Goal: Task Accomplishment & Management: Use online tool/utility

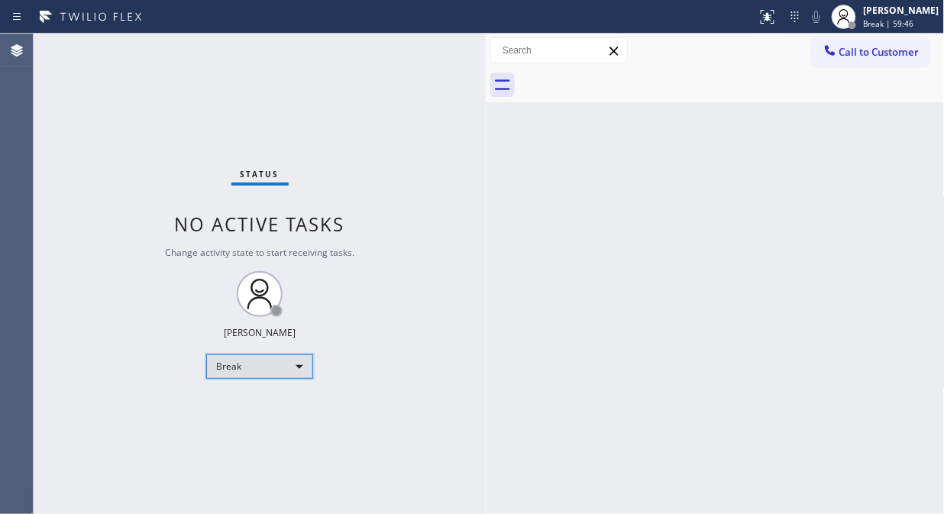
click at [219, 365] on div "Break" at bounding box center [259, 366] width 107 height 24
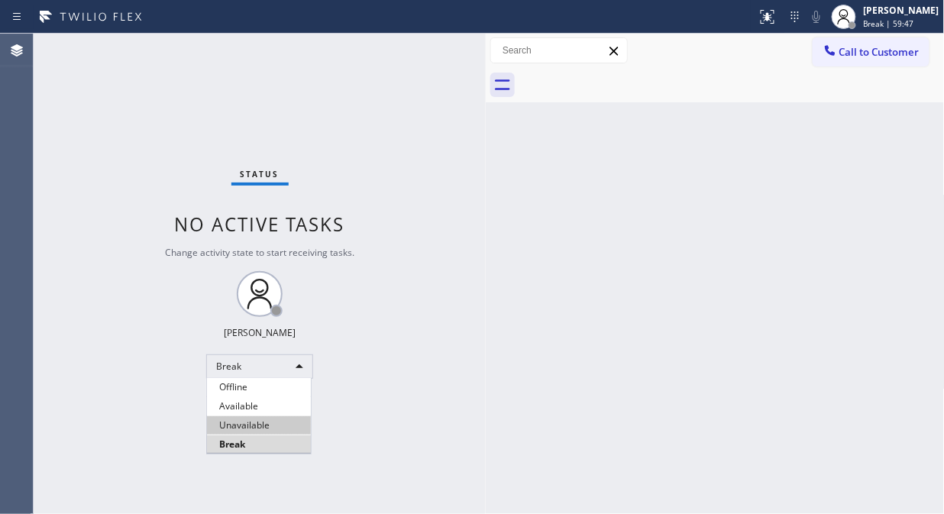
click at [215, 424] on li "Unavailable" at bounding box center [259, 425] width 104 height 18
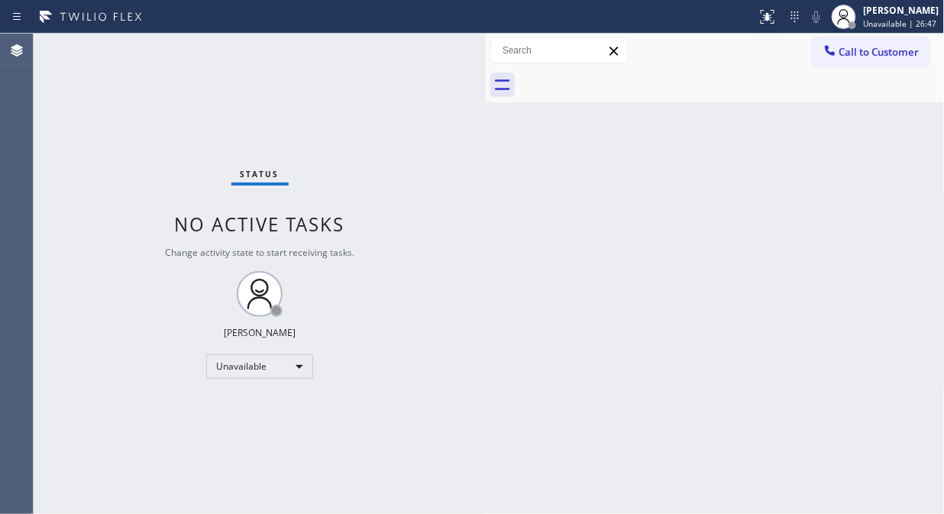
click at [860, 61] on button "Call to Customer" at bounding box center [870, 51] width 117 height 29
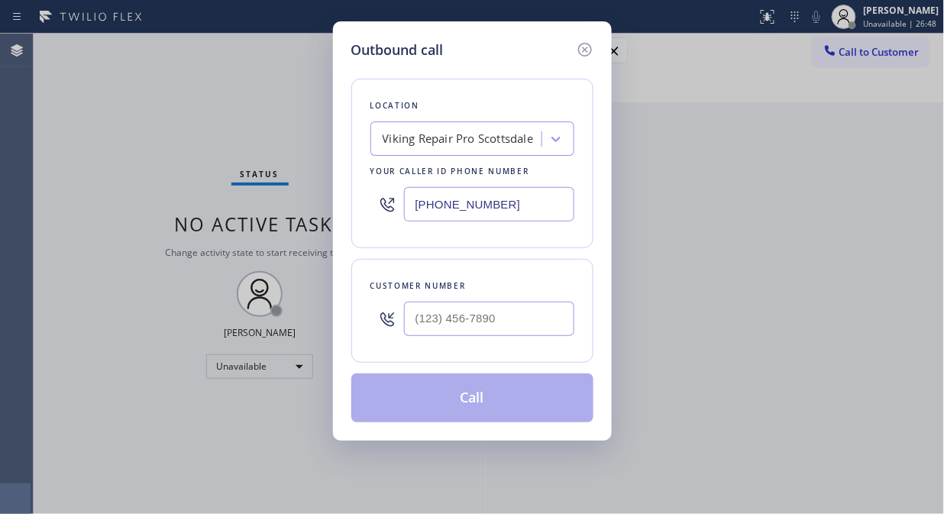
click at [444, 156] on div "Location Viking Repair Pro [GEOGRAPHIC_DATA] Your caller id phone number [PHONE…" at bounding box center [472, 163] width 242 height 169
click at [447, 145] on div "Viking Repair Pro Scottsdale" at bounding box center [457, 140] width 151 height 18
type input "s"
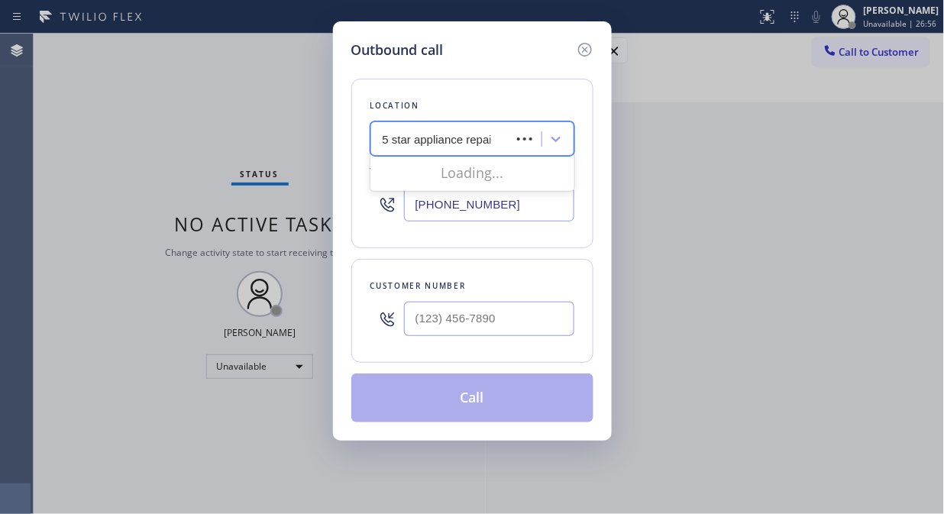
type input "5 star appliance repair"
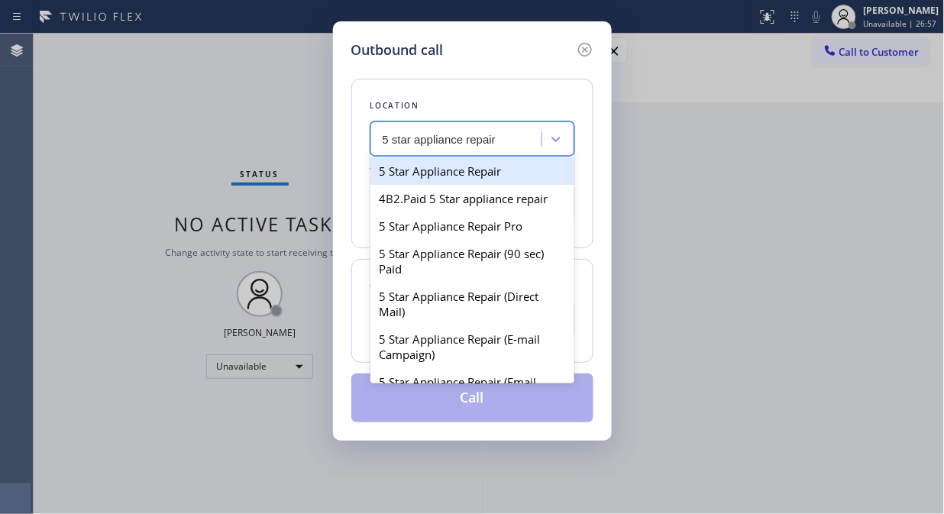
click at [453, 164] on div "5 Star Appliance Repair" at bounding box center [472, 170] width 204 height 27
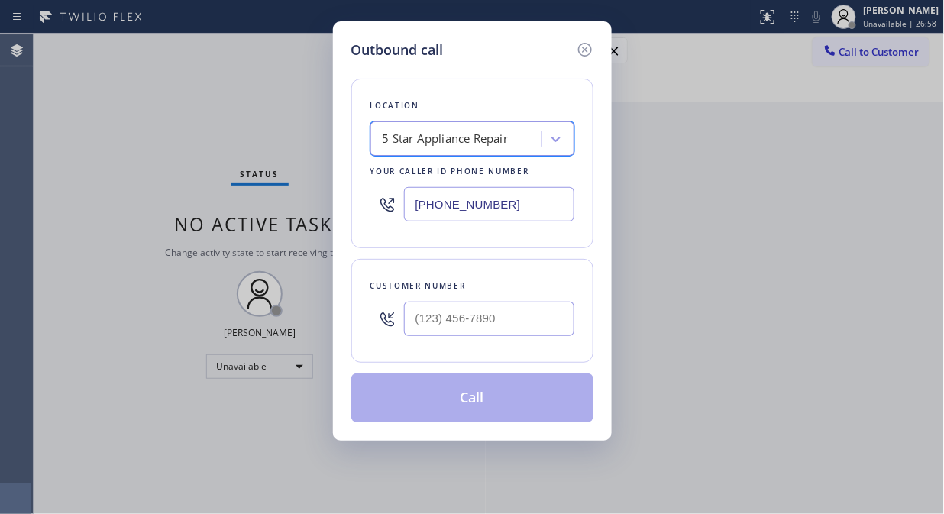
type input "[PHONE_NUMBER]"
click at [429, 317] on input "(___) ___-____" at bounding box center [489, 319] width 170 height 34
paste input "323) 363-6303"
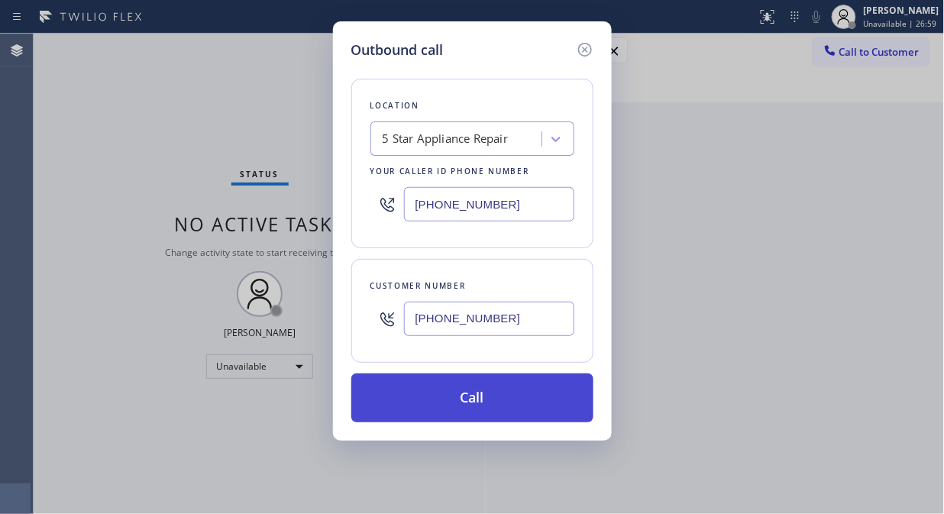
type input "[PHONE_NUMBER]"
click at [489, 395] on button "Call" at bounding box center [472, 397] width 242 height 49
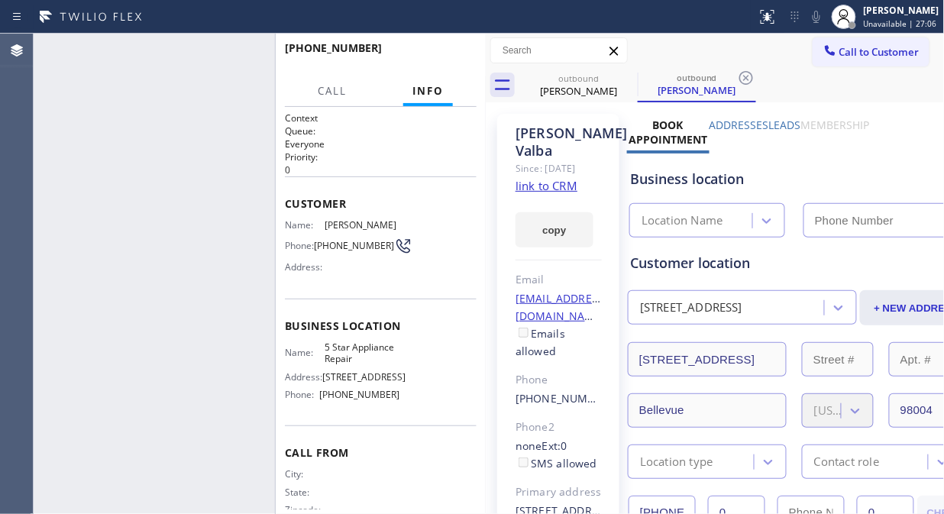
type input "[PHONE_NUMBER]"
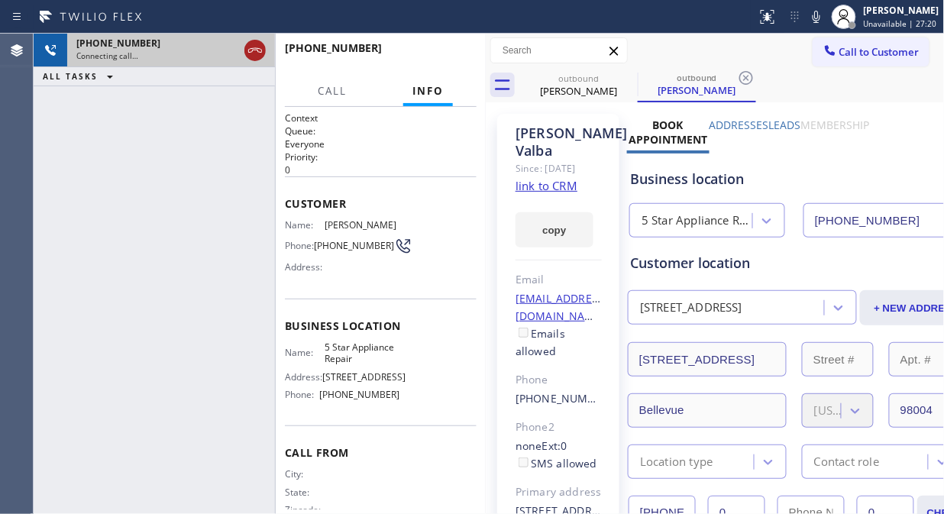
click at [260, 48] on icon at bounding box center [255, 50] width 18 height 18
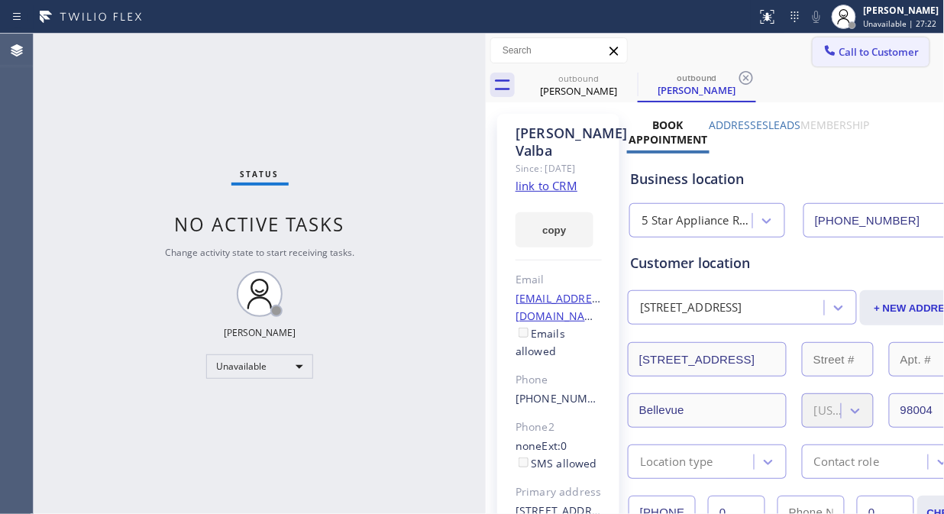
click at [834, 62] on button "Call to Customer" at bounding box center [870, 51] width 117 height 29
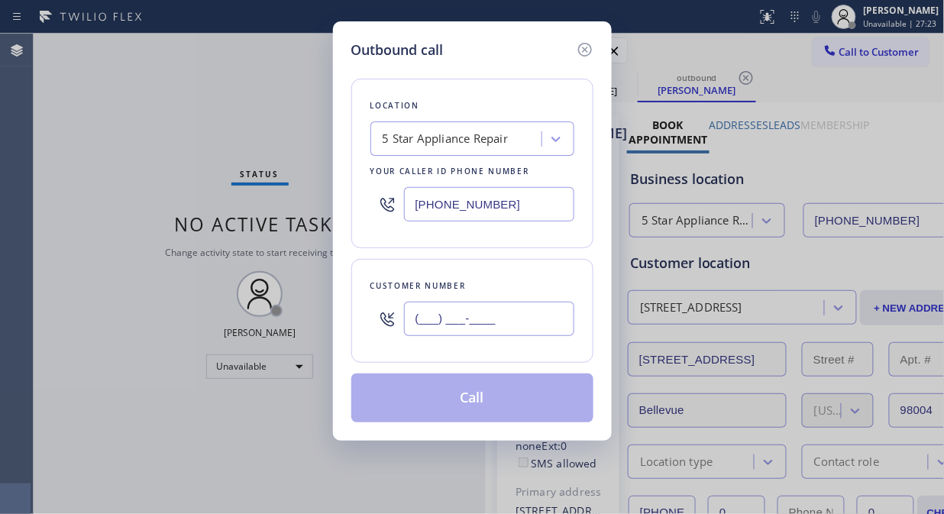
click at [512, 323] on input "(___) ___-____" at bounding box center [489, 319] width 170 height 34
paste input "425) 746-3213"
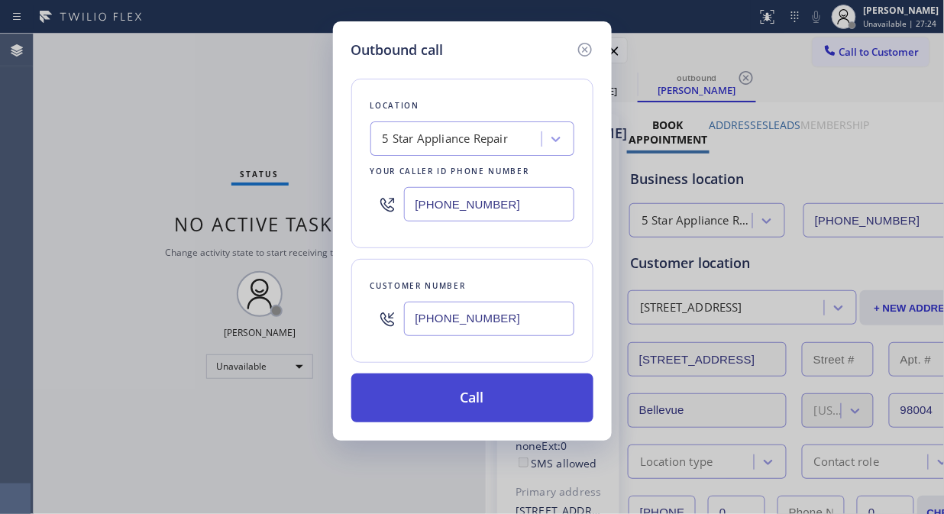
type input "[PHONE_NUMBER]"
drag, startPoint x: 489, startPoint y: 412, endPoint x: 687, endPoint y: 48, distance: 414.3
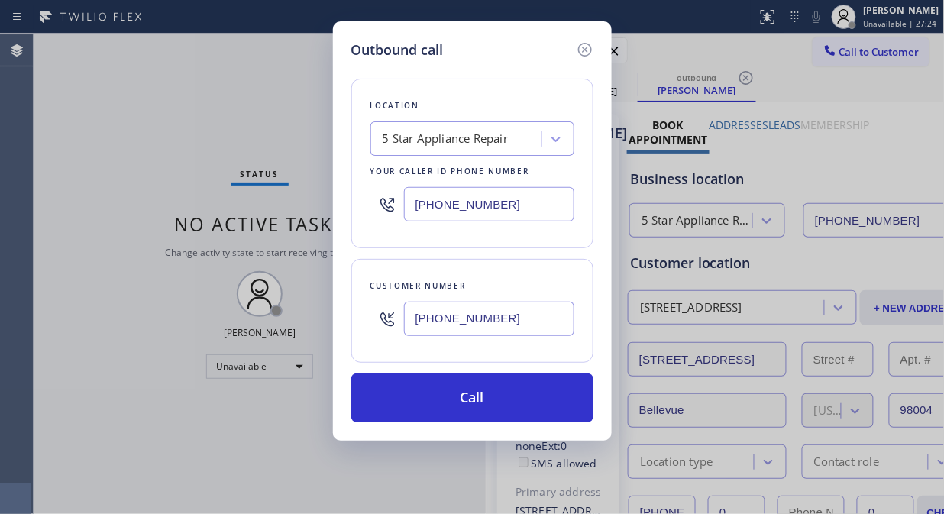
click at [490, 412] on button "Call" at bounding box center [472, 397] width 242 height 49
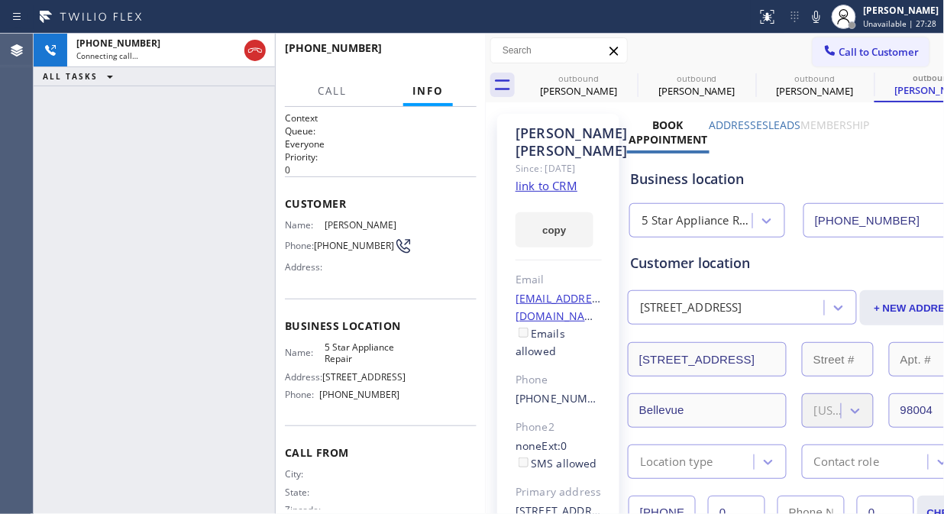
type input "[PHONE_NUMBER]"
click at [624, 82] on icon at bounding box center [628, 78] width 14 height 14
click at [0, 0] on icon at bounding box center [0, 0] width 0 height 0
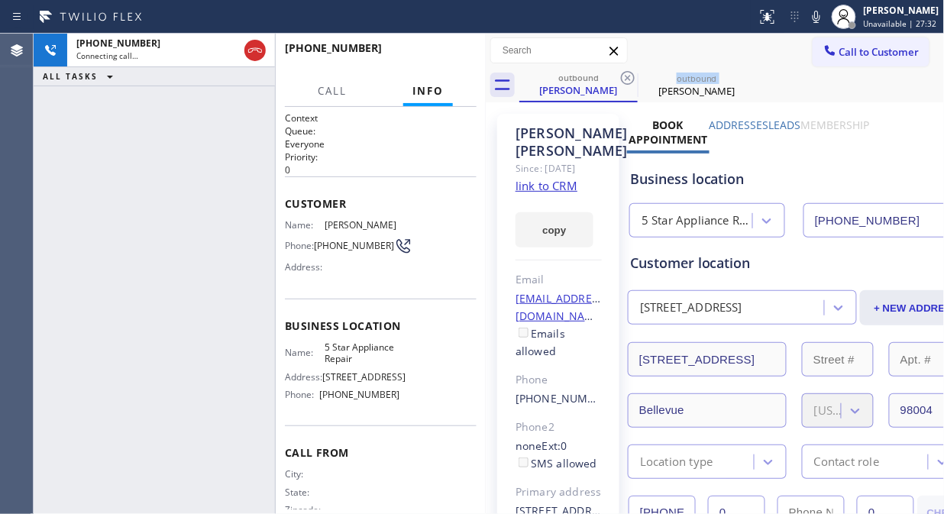
click at [624, 82] on icon at bounding box center [628, 78] width 14 height 14
click at [446, 54] on span "HANG UP" at bounding box center [441, 55] width 47 height 11
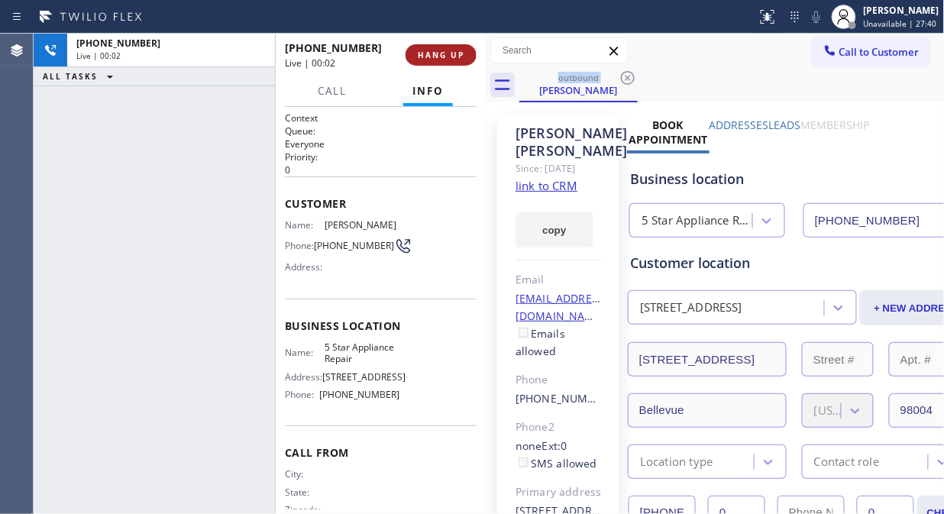
click at [446, 56] on span "HANG UP" at bounding box center [441, 55] width 47 height 11
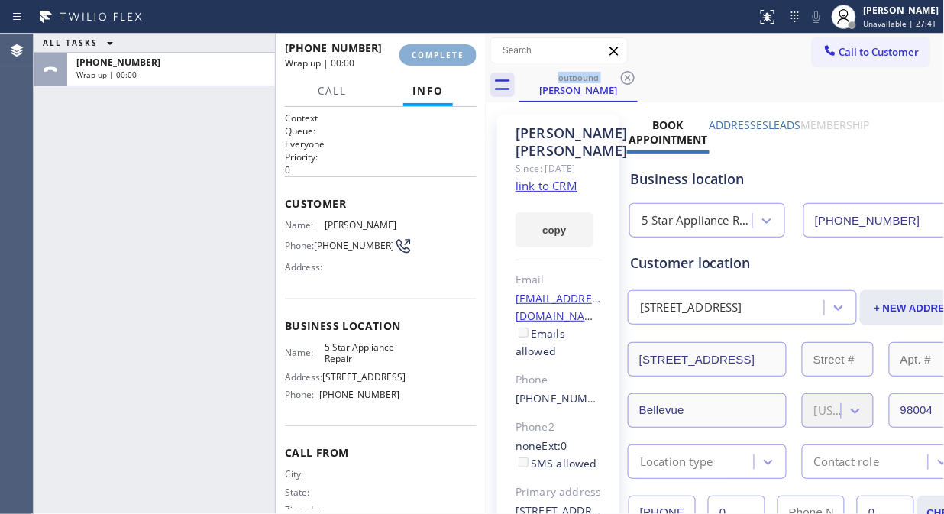
click at [446, 56] on span "COMPLETE" at bounding box center [437, 55] width 53 height 11
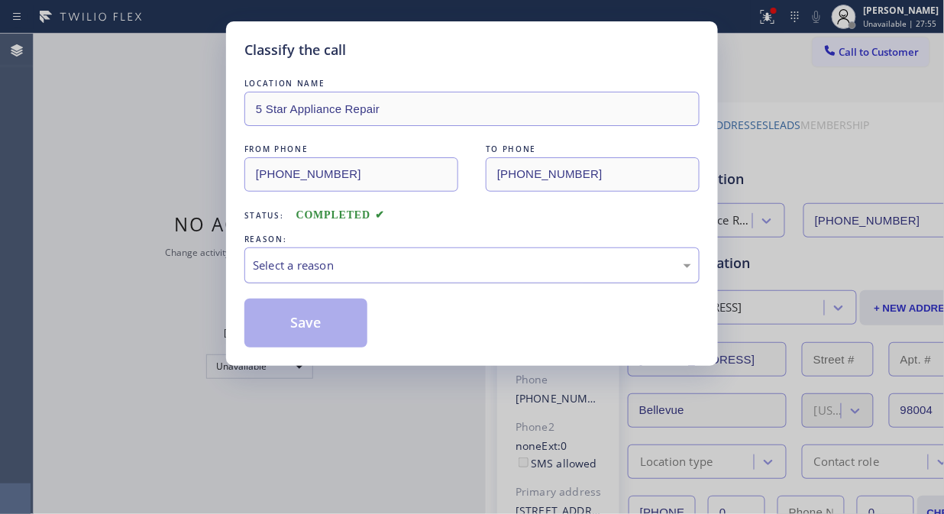
click at [435, 266] on div "Select a reason" at bounding box center [472, 265] width 438 height 18
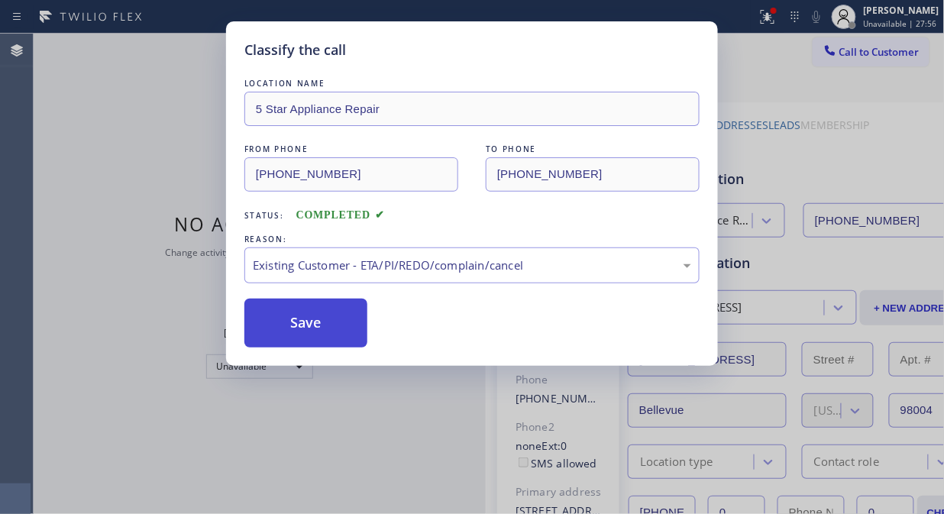
drag, startPoint x: 444, startPoint y: 340, endPoint x: 344, endPoint y: 337, distance: 100.0
click at [344, 337] on button "Save" at bounding box center [305, 322] width 123 height 49
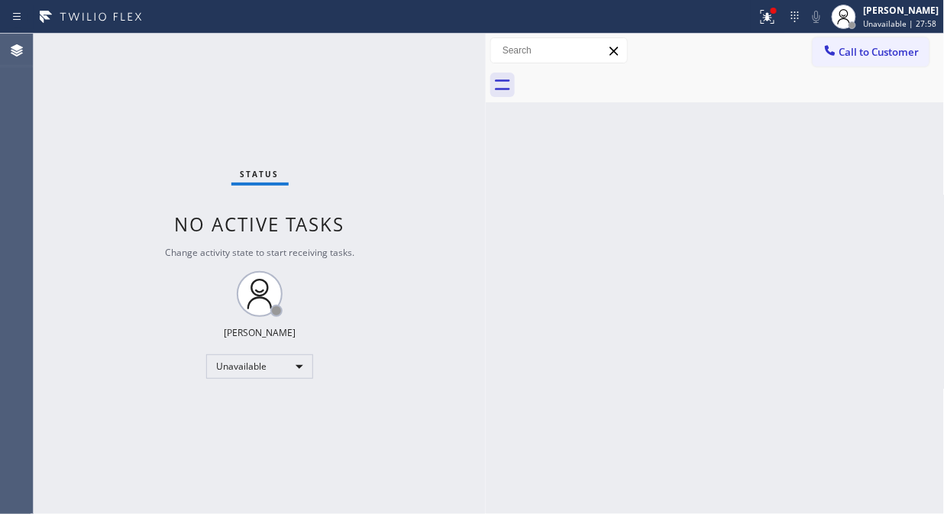
drag, startPoint x: 842, startPoint y: 49, endPoint x: 735, endPoint y: 137, distance: 138.8
click at [842, 50] on span "Call to Customer" at bounding box center [879, 52] width 80 height 14
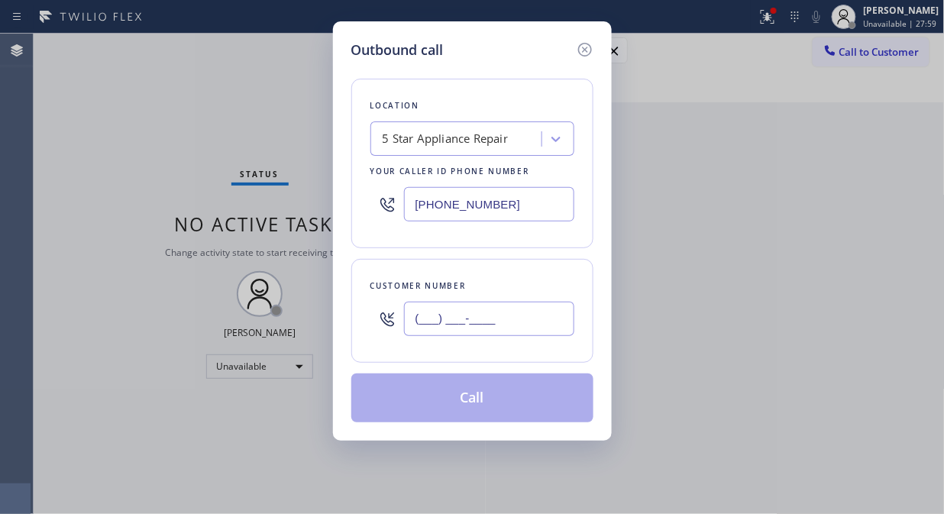
click at [489, 311] on input "(___) ___-____" at bounding box center [489, 319] width 170 height 34
paste input "626) 304-9000"
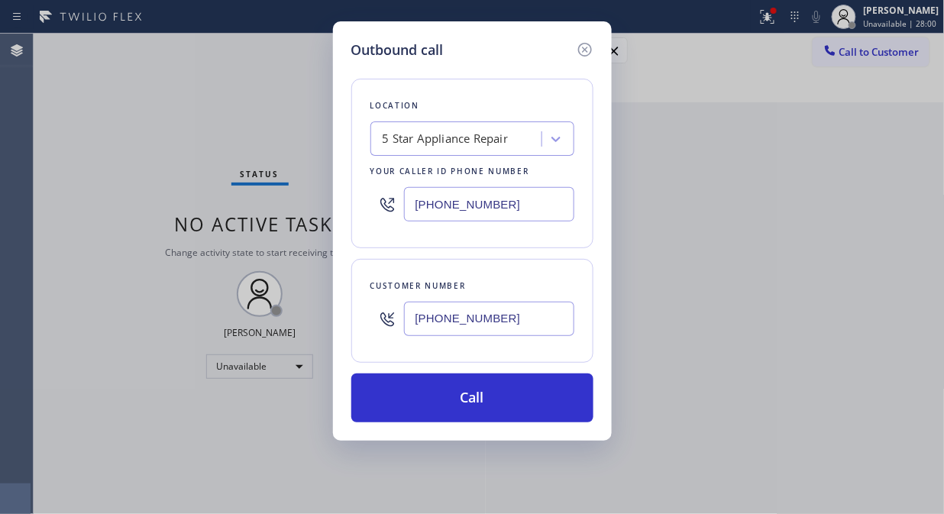
type input "[PHONE_NUMBER]"
click at [499, 371] on div "Location 5 Star Appliance Repair Your caller id phone number [PHONE_NUMBER] Cus…" at bounding box center [472, 241] width 242 height 362
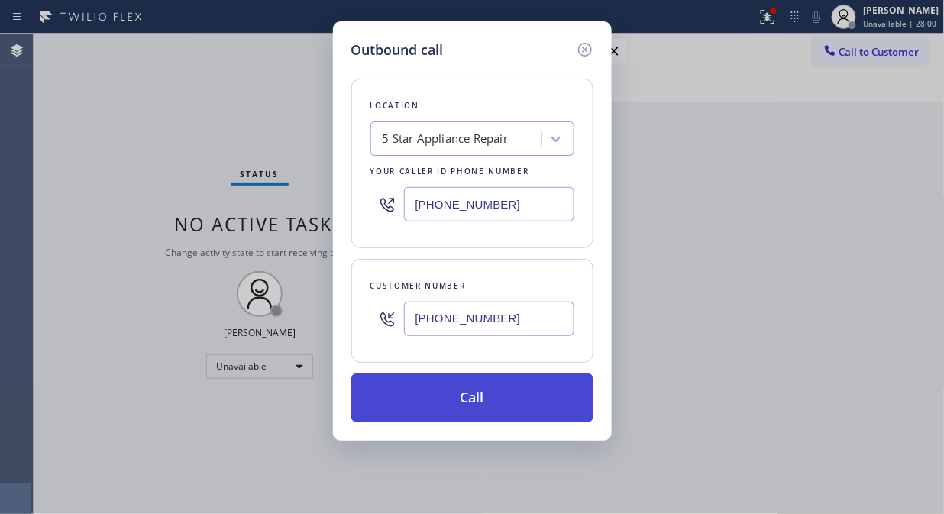
click at [502, 398] on button "Call" at bounding box center [472, 397] width 242 height 49
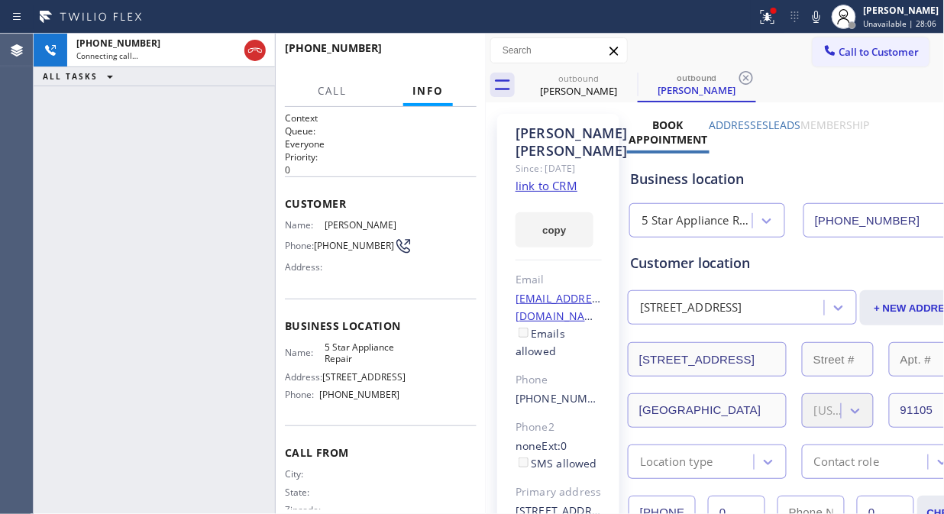
type input "[PHONE_NUMBER]"
drag, startPoint x: 777, startPoint y: 9, endPoint x: 776, endPoint y: 18, distance: 9.2
click at [776, 10] on div at bounding box center [773, 11] width 6 height 6
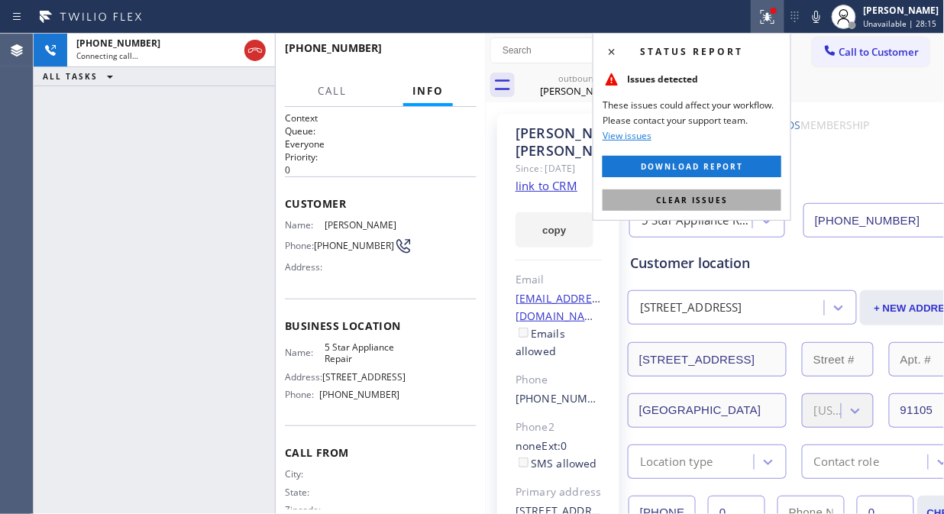
click at [721, 197] on span "Clear issues" at bounding box center [692, 200] width 72 height 11
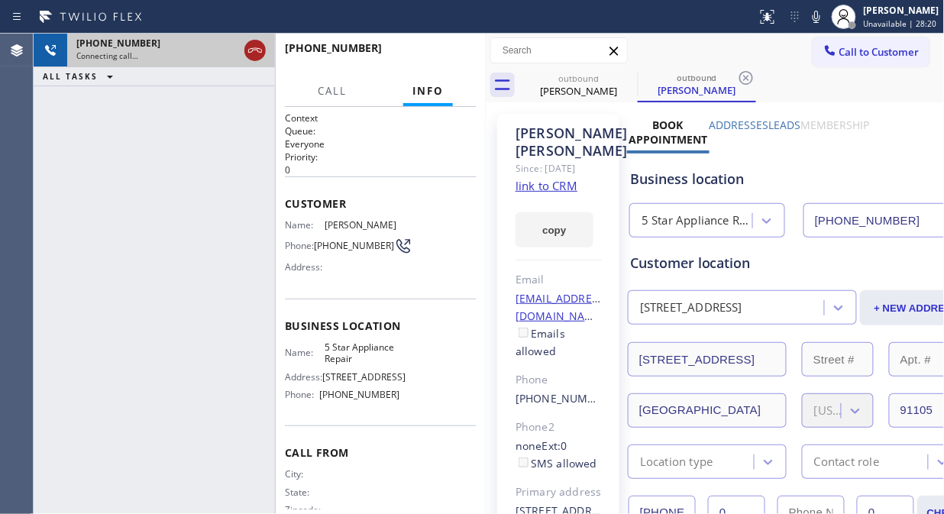
click at [255, 46] on icon at bounding box center [255, 50] width 18 height 18
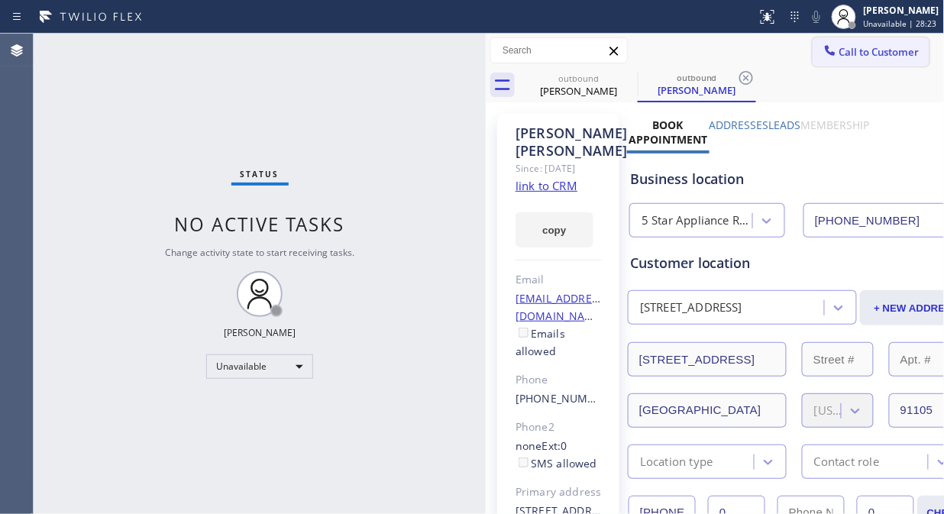
click at [863, 38] on button "Call to Customer" at bounding box center [870, 51] width 117 height 29
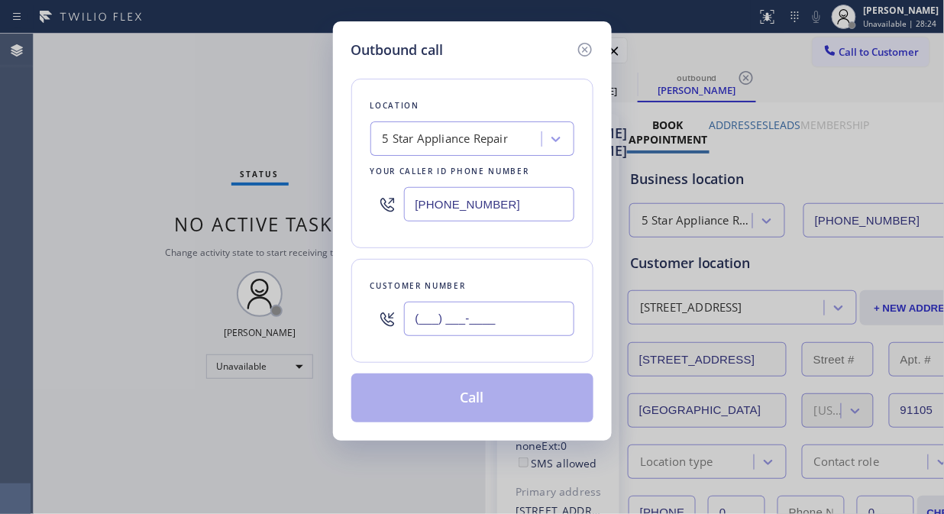
click at [502, 315] on input "(___) ___-____" at bounding box center [489, 319] width 170 height 34
paste input "425) 820-7533"
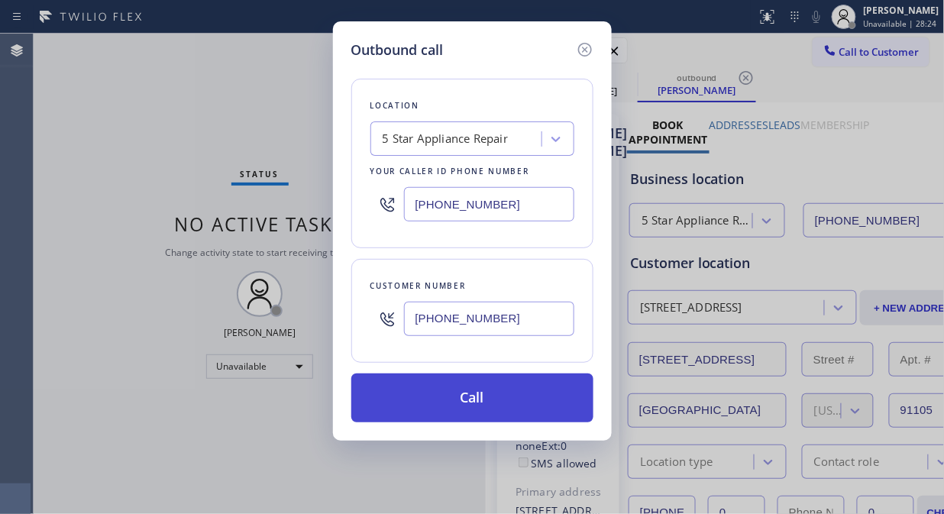
type input "[PHONE_NUMBER]"
click at [513, 401] on button "Call" at bounding box center [472, 397] width 242 height 49
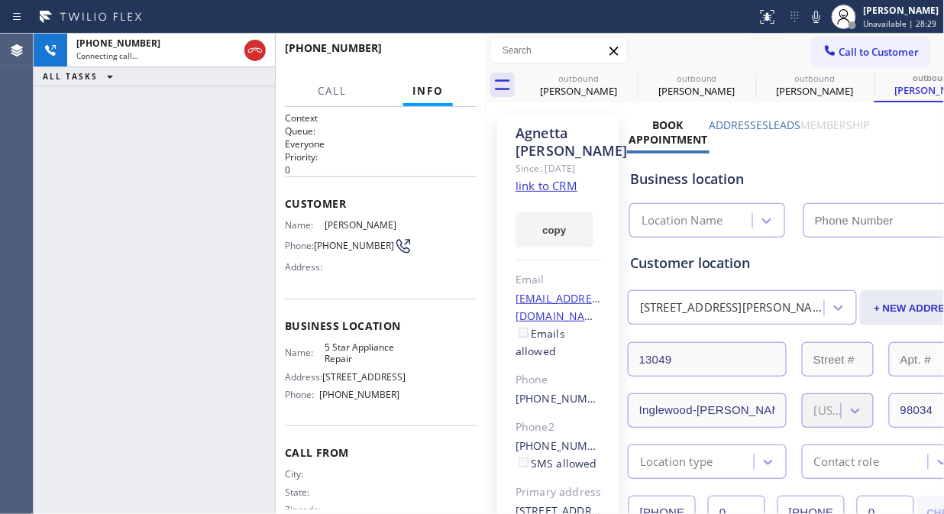
type input "[PHONE_NUMBER]"
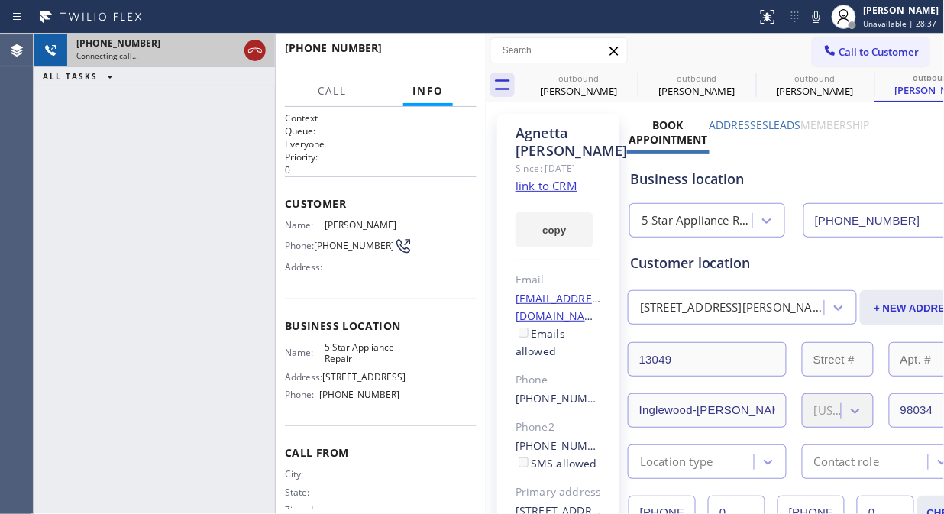
click at [250, 42] on icon at bounding box center [255, 50] width 18 height 18
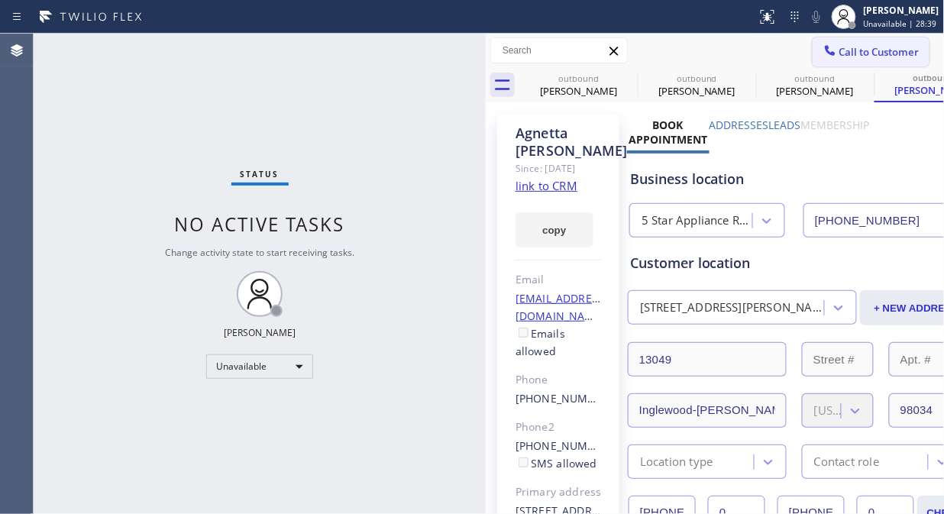
click at [840, 53] on span "Call to Customer" at bounding box center [879, 52] width 80 height 14
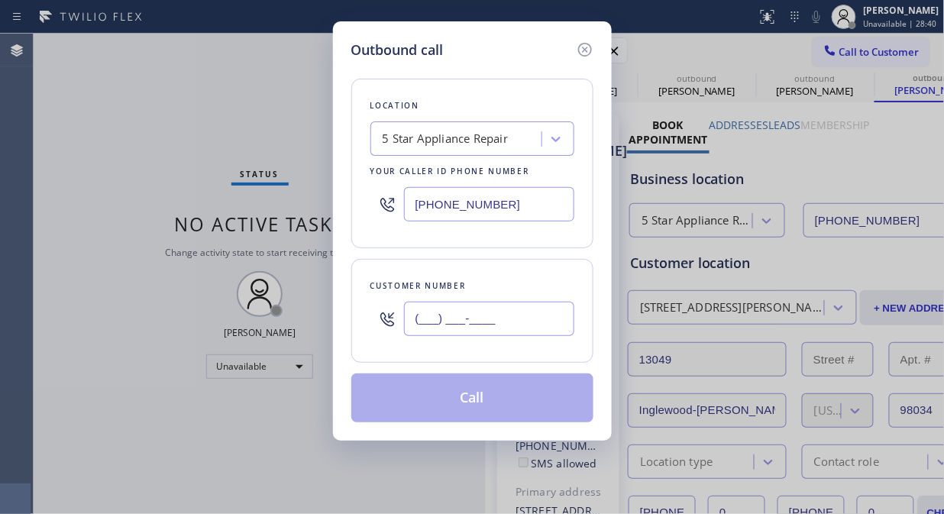
click at [492, 314] on input "(___) ___-____" at bounding box center [489, 319] width 170 height 34
paste input "425) 820-7533"
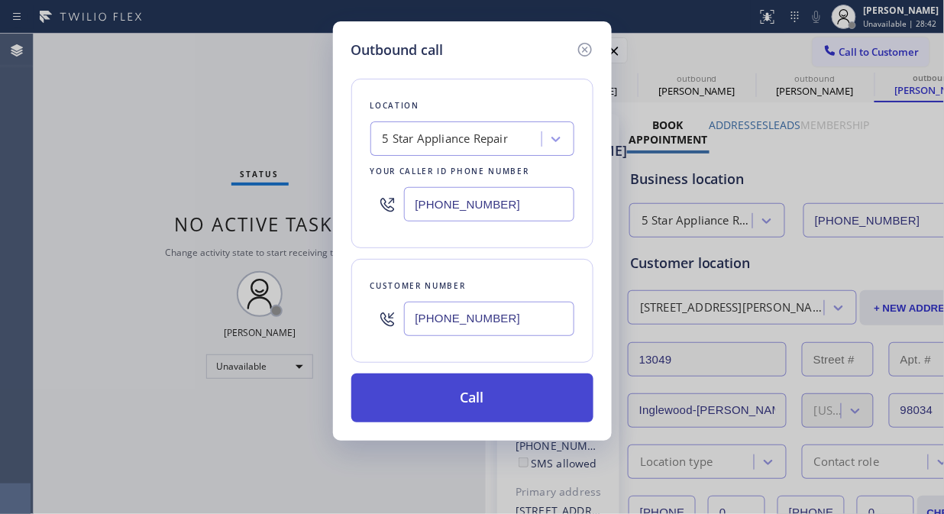
type input "[PHONE_NUMBER]"
click at [545, 407] on button "Call" at bounding box center [472, 397] width 242 height 49
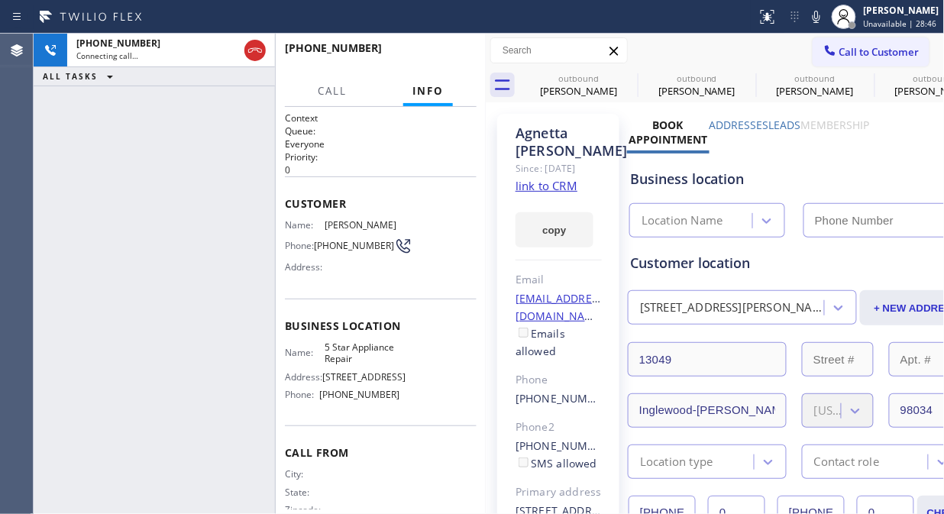
type input "[PHONE_NUMBER]"
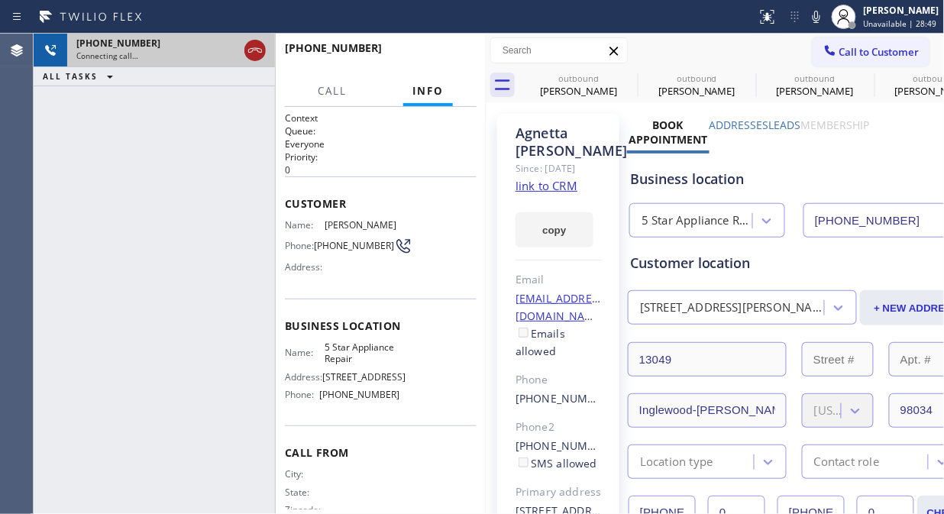
click at [260, 50] on icon at bounding box center [255, 50] width 18 height 18
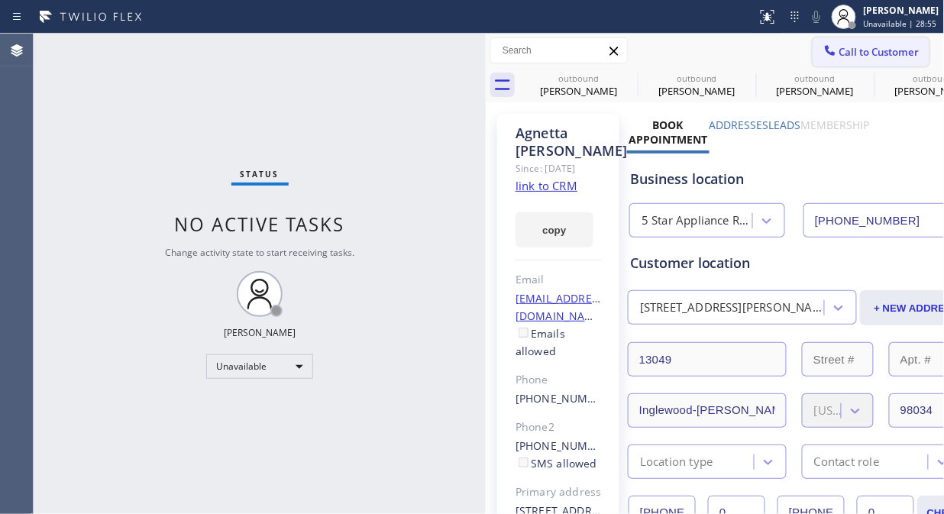
click at [893, 51] on span "Call to Customer" at bounding box center [879, 52] width 80 height 14
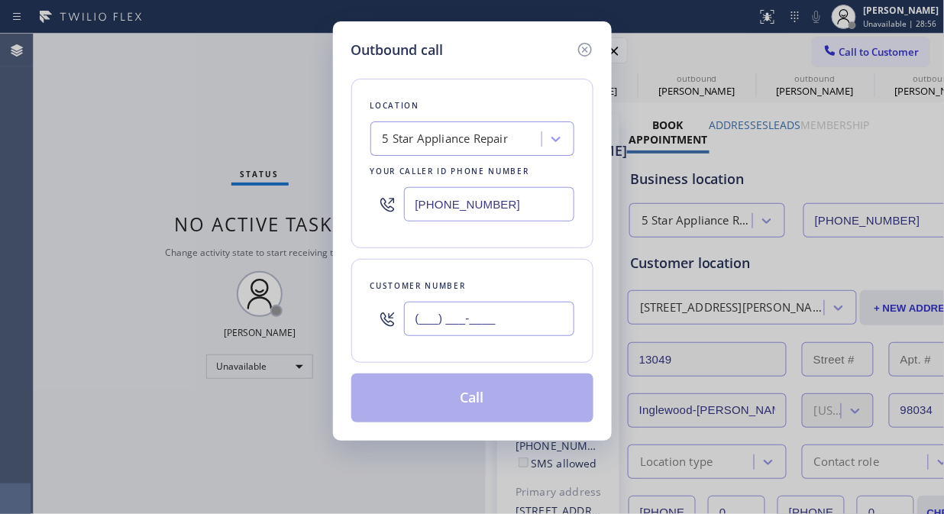
click at [430, 319] on input "(___) ___-____" at bounding box center [489, 319] width 170 height 34
paste input "562) 458-7339"
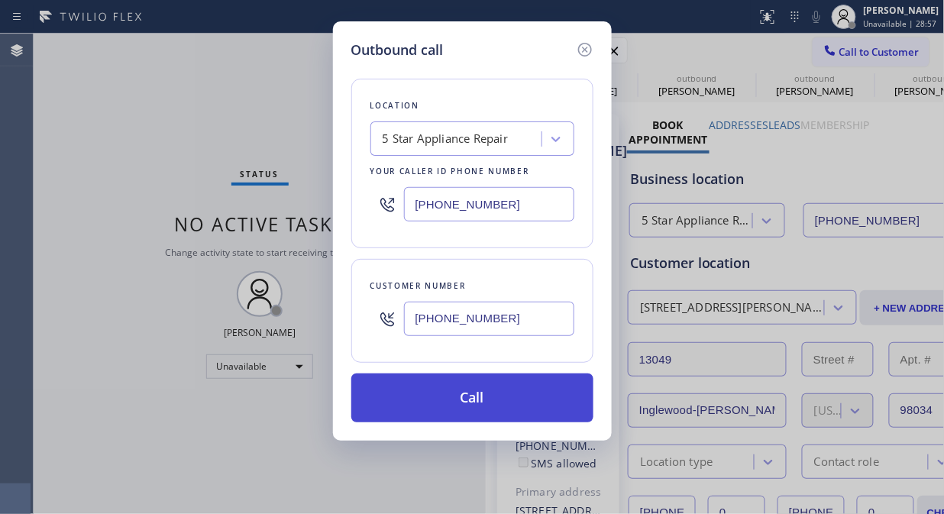
type input "[PHONE_NUMBER]"
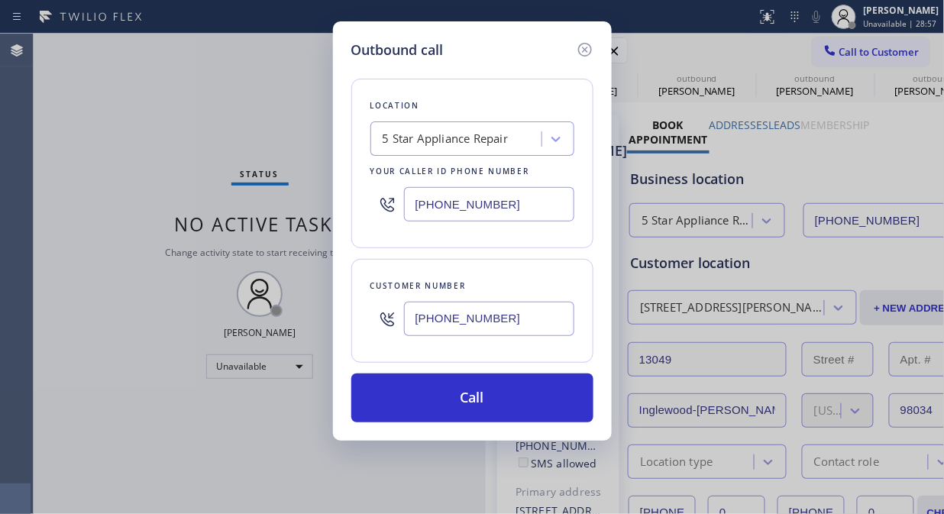
drag, startPoint x: 485, startPoint y: 395, endPoint x: 521, endPoint y: 291, distance: 109.8
click at [491, 395] on button "Call" at bounding box center [472, 397] width 242 height 49
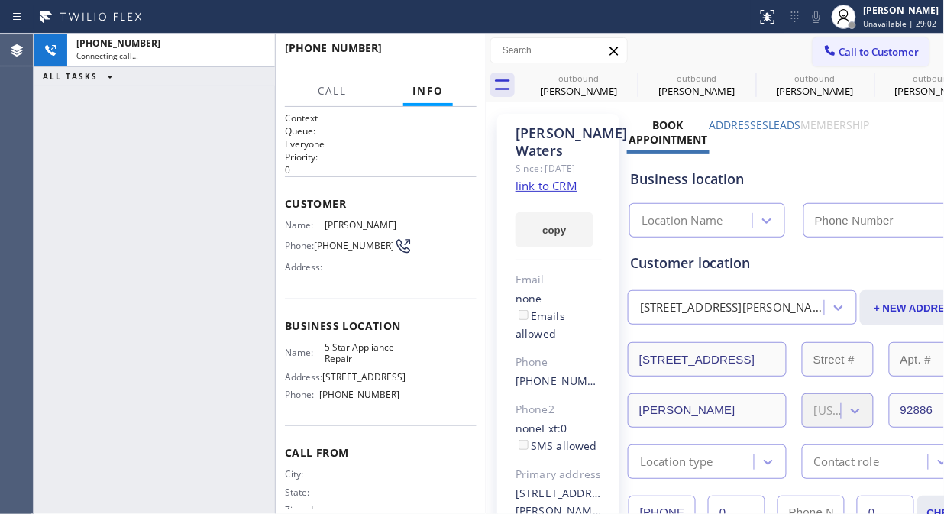
type input "[PHONE_NUMBER]"
drag, startPoint x: 256, startPoint y: 47, endPoint x: 540, endPoint y: 50, distance: 284.0
click at [261, 47] on icon at bounding box center [255, 50] width 18 height 18
click at [540, 50] on input "text" at bounding box center [559, 50] width 136 height 24
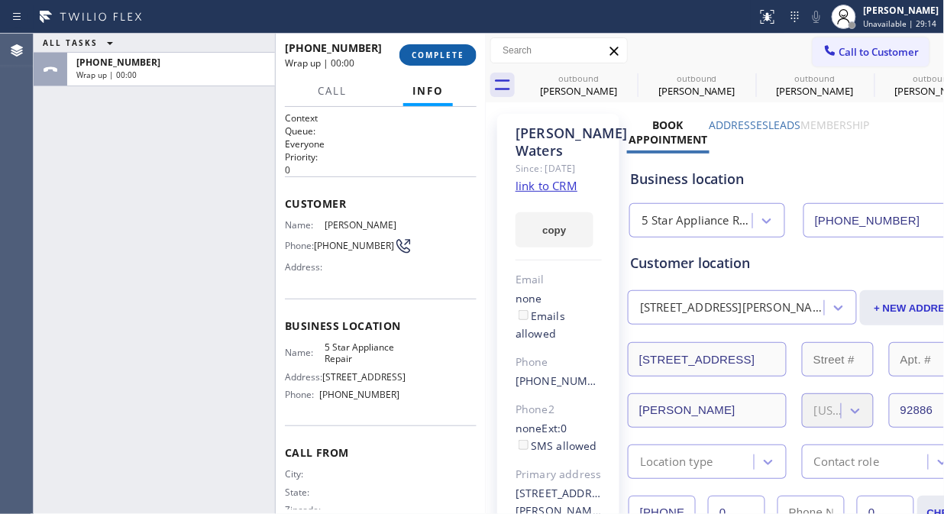
click at [437, 59] on span "COMPLETE" at bounding box center [437, 55] width 53 height 11
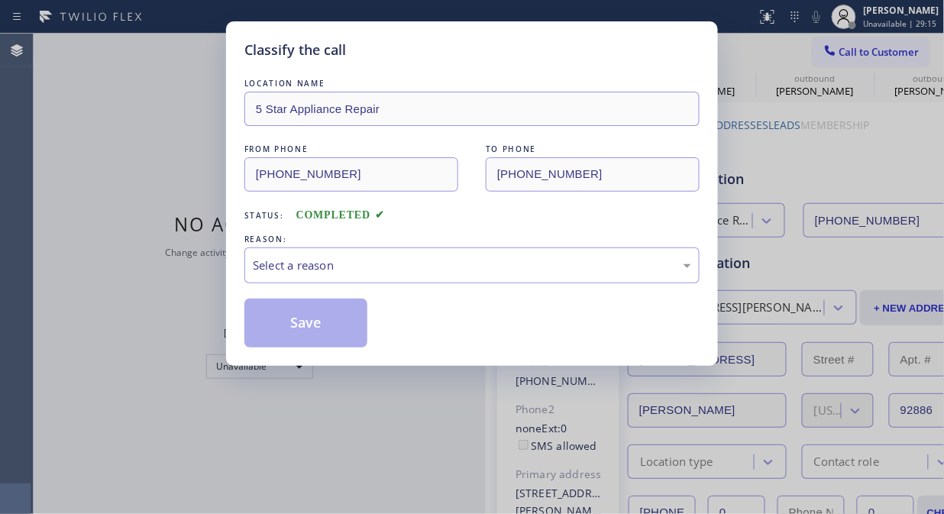
click at [437, 59] on div "Classify the call" at bounding box center [471, 50] width 455 height 21
click at [450, 260] on div "Select a reason" at bounding box center [472, 265] width 438 height 18
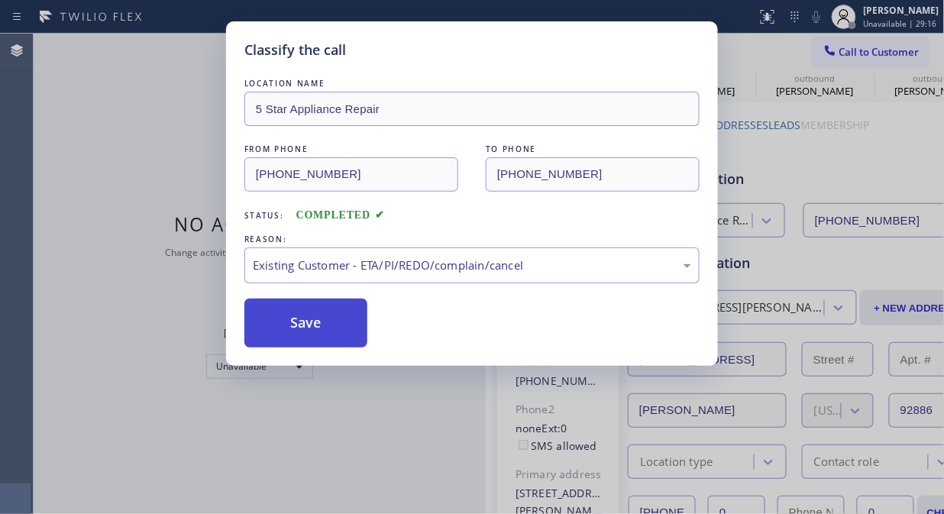
drag, startPoint x: 448, startPoint y: 346, endPoint x: 321, endPoint y: 344, distance: 127.5
click at [319, 341] on button "Save" at bounding box center [305, 322] width 123 height 49
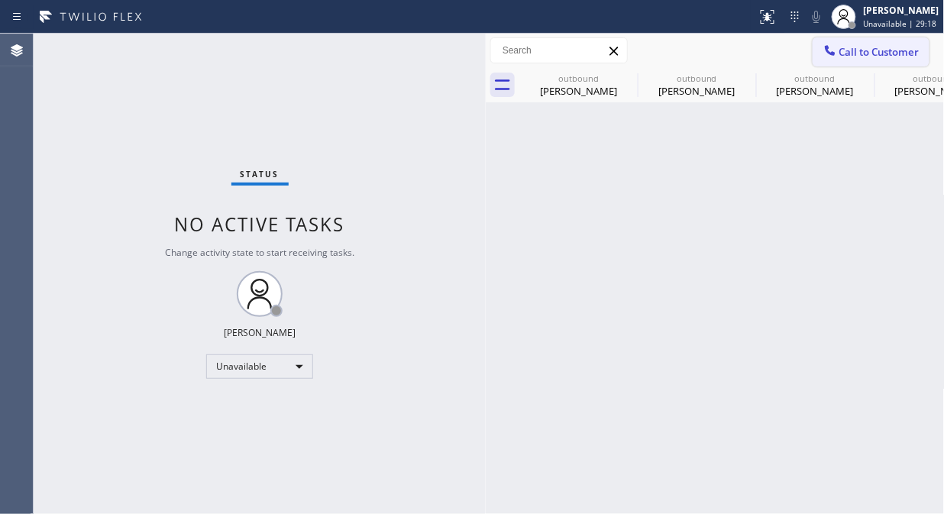
click at [861, 45] on span "Call to Customer" at bounding box center [879, 52] width 80 height 14
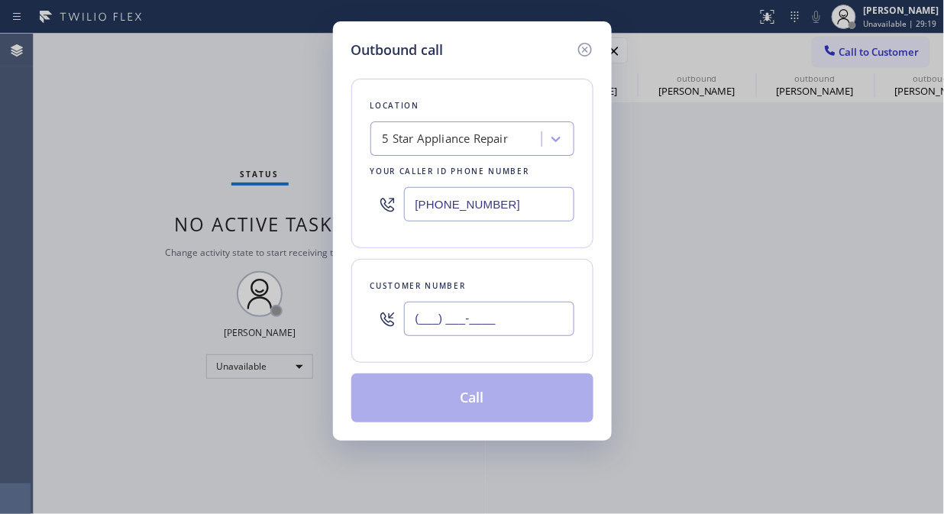
click at [511, 325] on input "(___) ___-____" at bounding box center [489, 319] width 170 height 34
paste input "619) 467-9775"
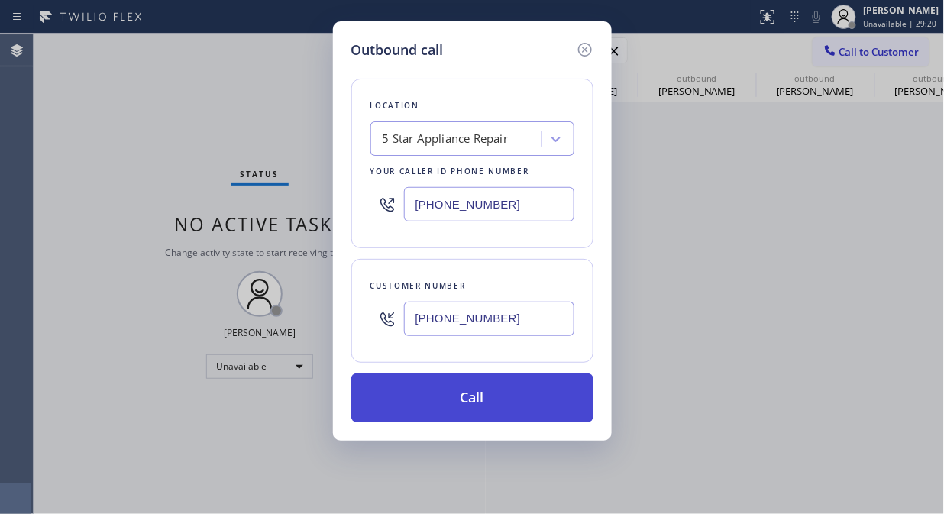
type input "[PHONE_NUMBER]"
click at [510, 395] on button "Call" at bounding box center [472, 397] width 242 height 49
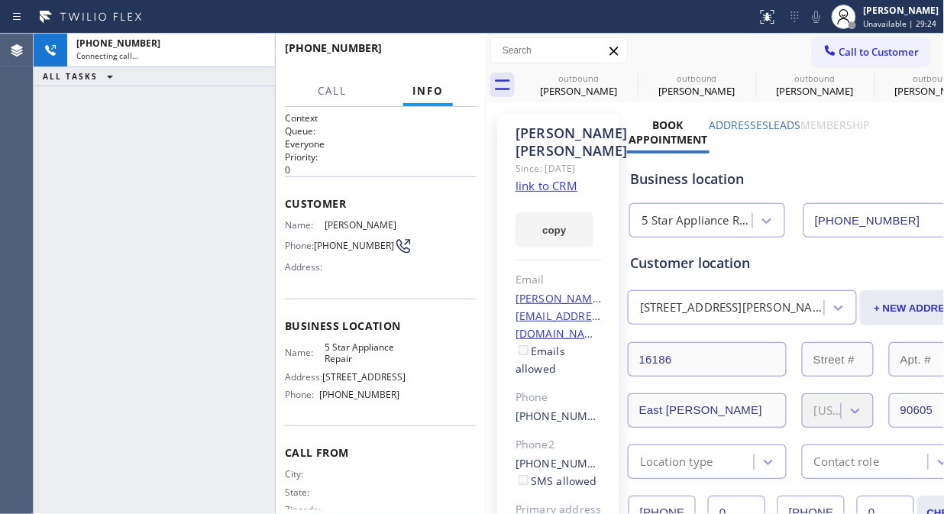
type input "[PHONE_NUMBER]"
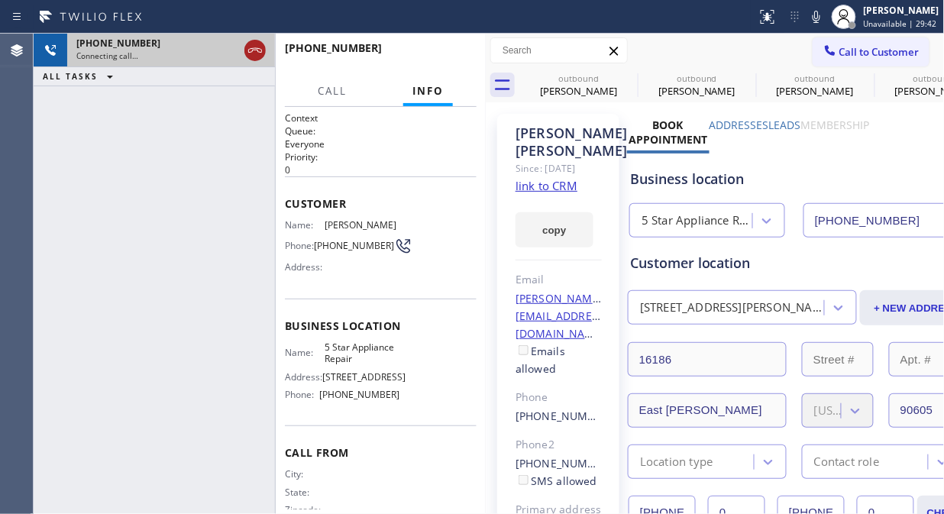
click at [249, 50] on icon at bounding box center [255, 50] width 18 height 18
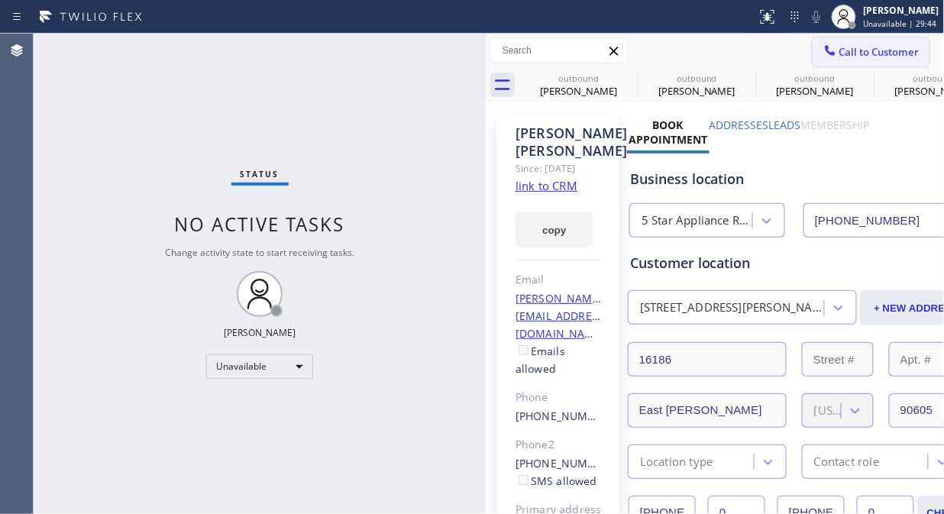
click at [822, 56] on icon at bounding box center [829, 50] width 15 height 15
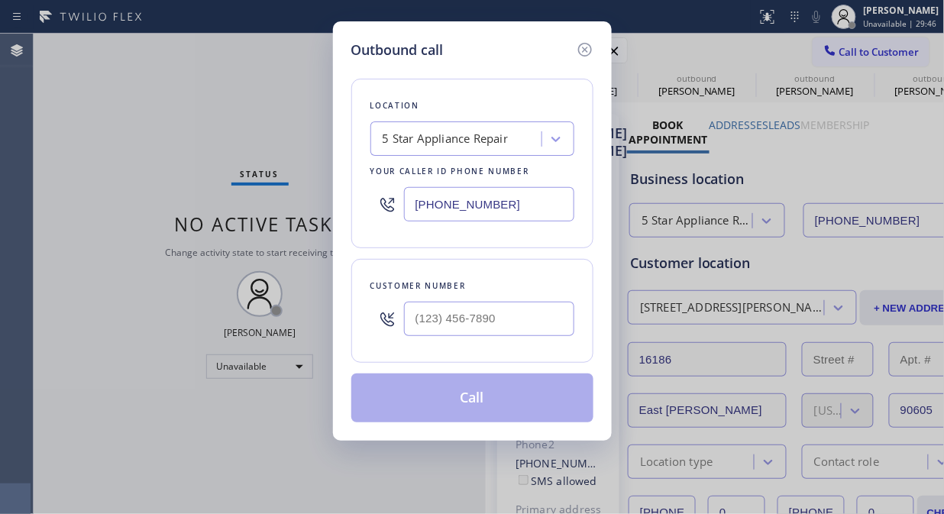
click at [390, 327] on icon at bounding box center [387, 319] width 18 height 18
click at [418, 327] on input "(___) ___-____" at bounding box center [489, 319] width 170 height 34
paste input "619) 467-9775"
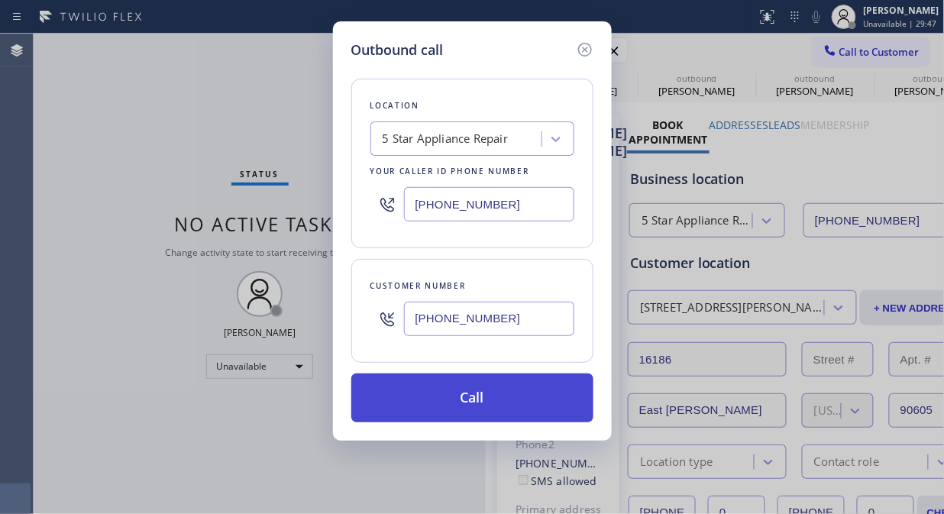
type input "[PHONE_NUMBER]"
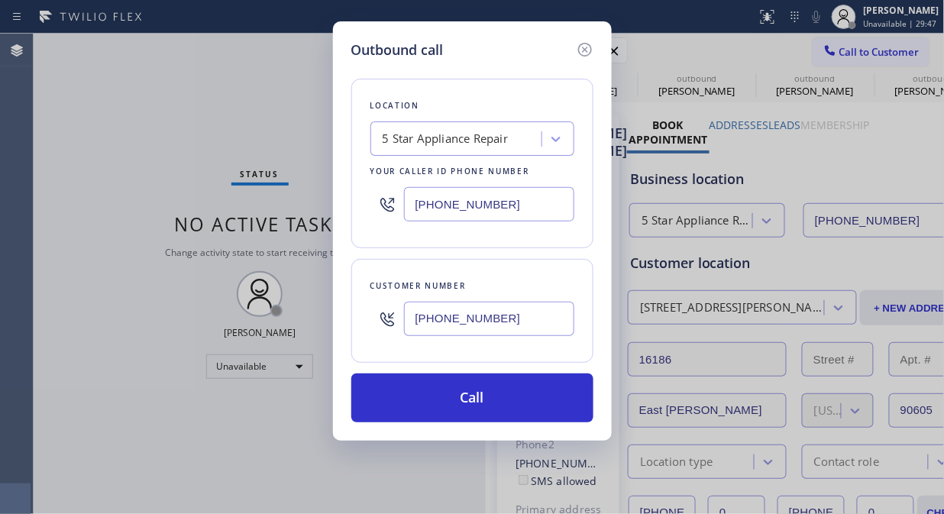
drag, startPoint x: 495, startPoint y: 392, endPoint x: 607, endPoint y: 203, distance: 219.4
click at [498, 392] on button "Call" at bounding box center [472, 397] width 242 height 49
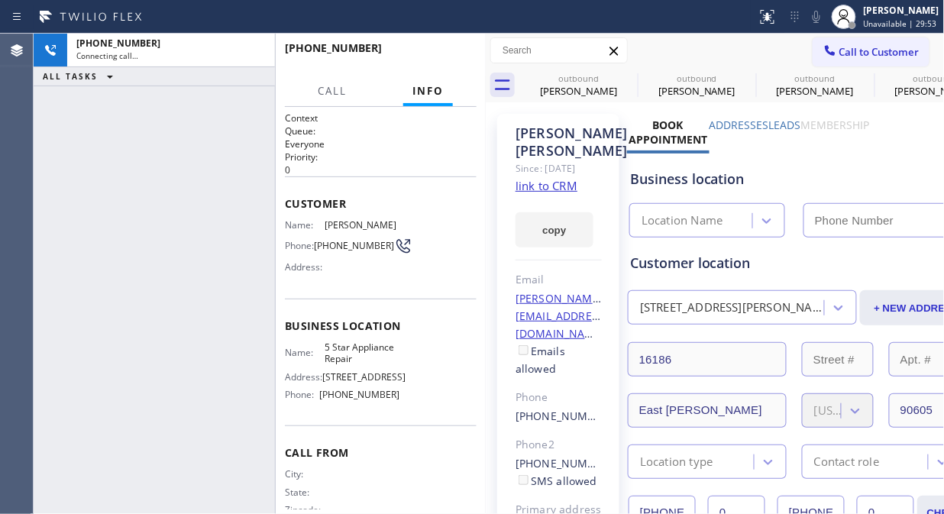
type input "[PHONE_NUMBER]"
click at [629, 77] on icon at bounding box center [627, 78] width 18 height 18
click at [0, 0] on icon at bounding box center [0, 0] width 0 height 0
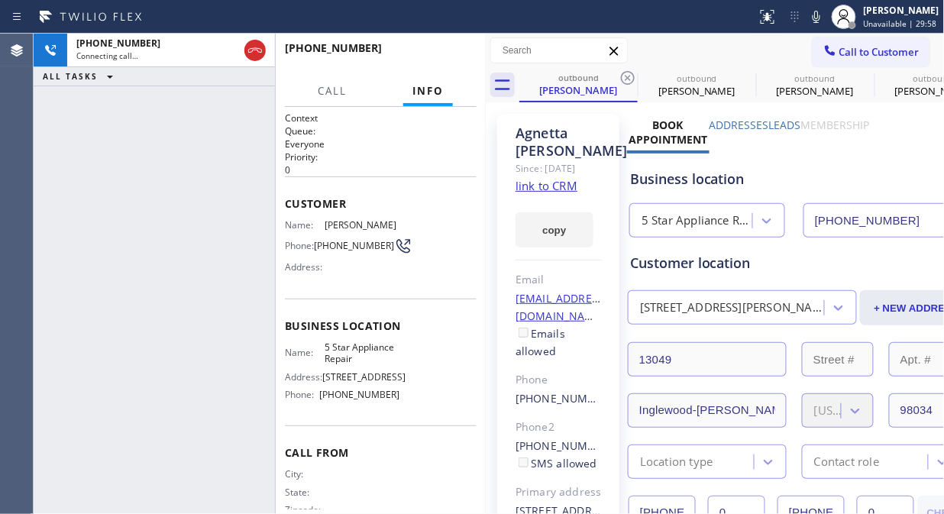
click at [629, 77] on icon at bounding box center [627, 78] width 18 height 18
click at [629, 75] on icon at bounding box center [628, 78] width 14 height 14
click at [629, 74] on icon at bounding box center [627, 78] width 18 height 18
click at [0, 0] on icon at bounding box center [0, 0] width 0 height 0
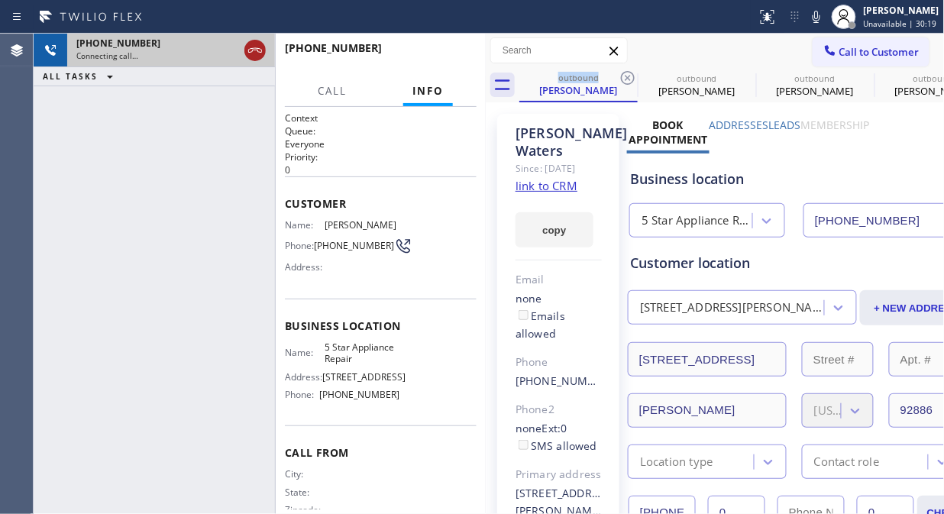
click at [257, 56] on icon at bounding box center [255, 50] width 18 height 18
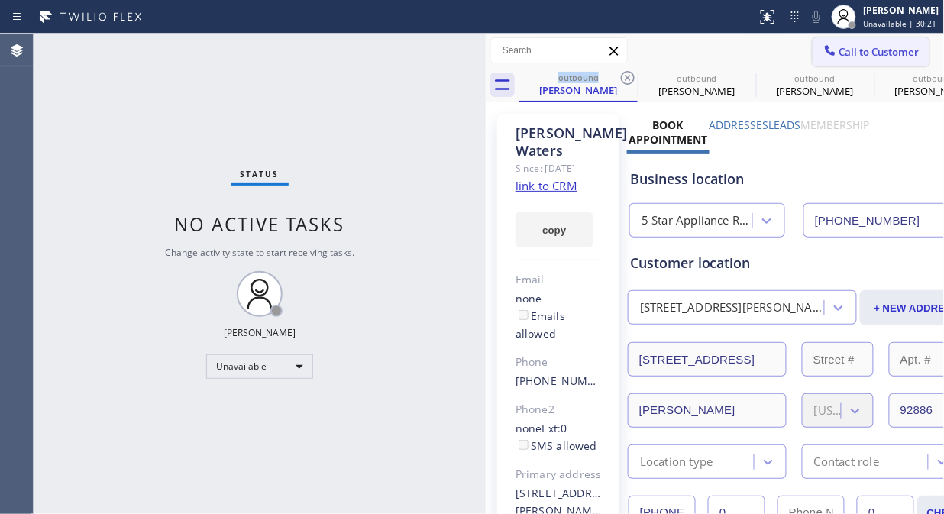
click at [847, 50] on span "Call to Customer" at bounding box center [879, 52] width 80 height 14
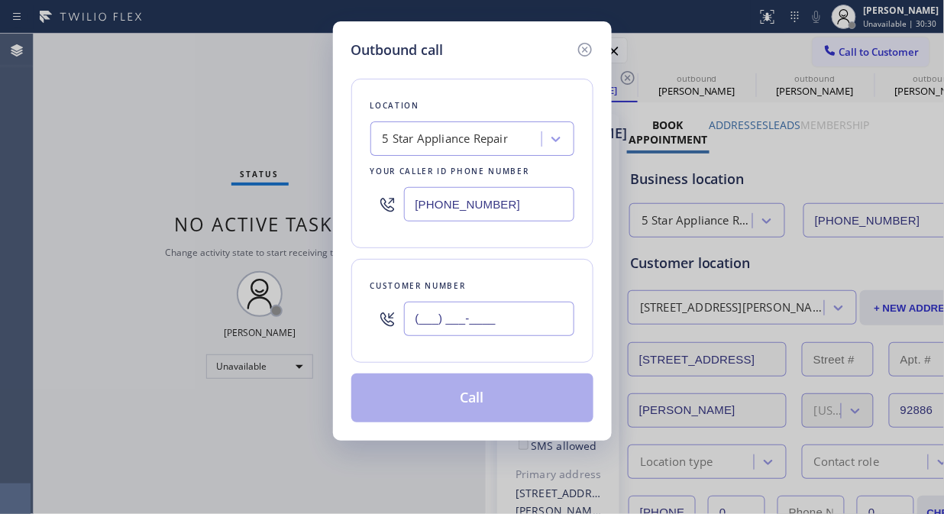
paste input "949) 355-2992"
click at [466, 315] on input "(___) ___-____" at bounding box center [489, 319] width 170 height 34
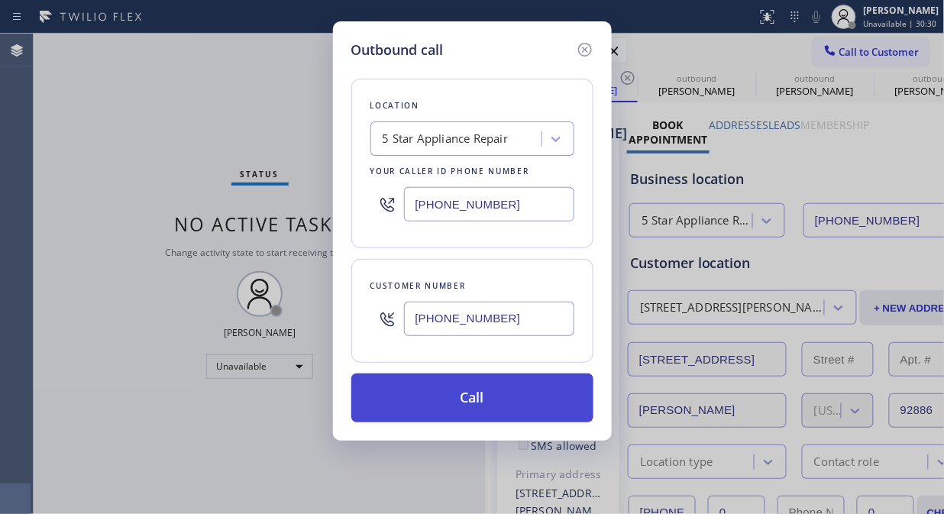
type input "[PHONE_NUMBER]"
click at [498, 392] on button "Call" at bounding box center [472, 397] width 242 height 49
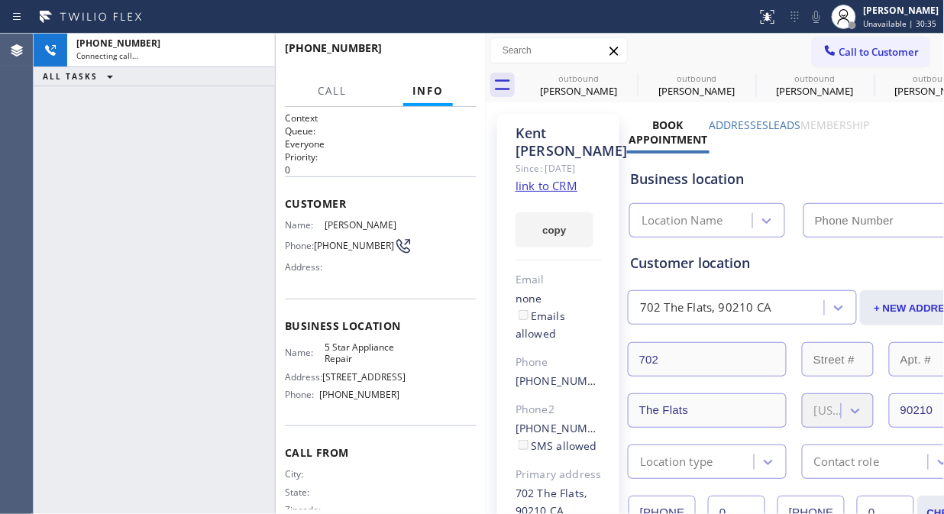
type input "[PHONE_NUMBER]"
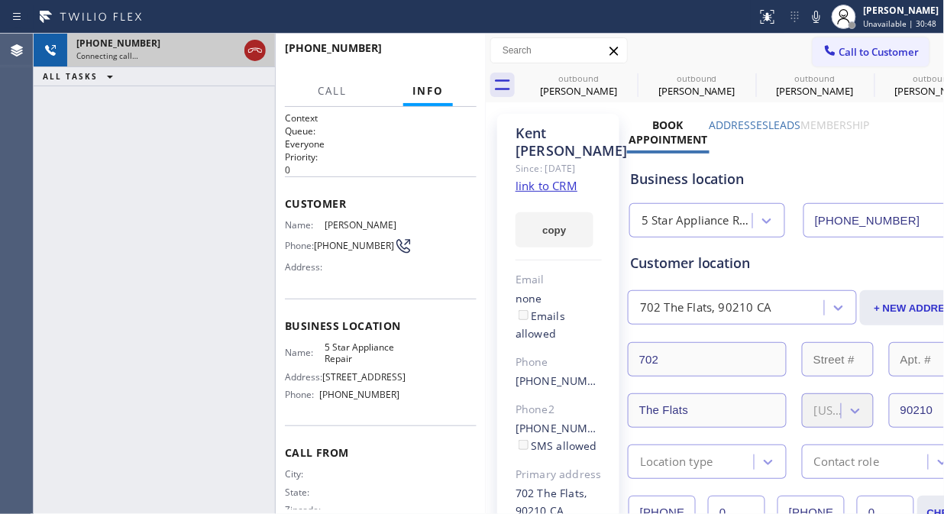
click at [260, 51] on icon at bounding box center [255, 50] width 14 height 5
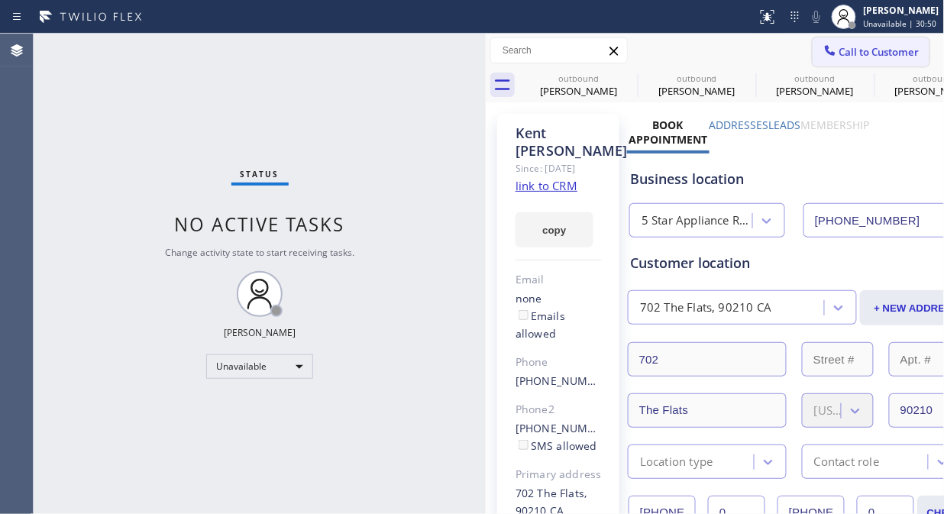
click at [873, 61] on button "Call to Customer" at bounding box center [870, 51] width 117 height 29
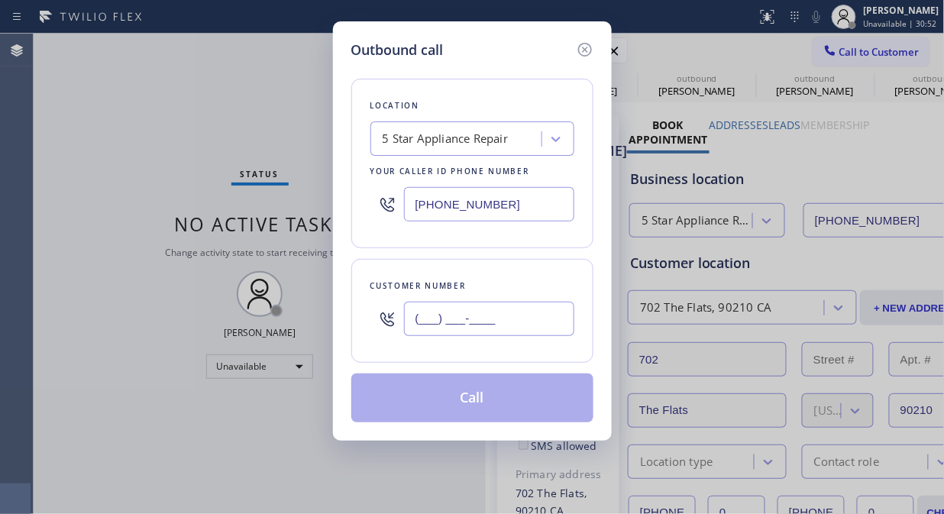
click at [427, 324] on input "(___) ___-____" at bounding box center [489, 319] width 170 height 34
paste input "714) 801-3801"
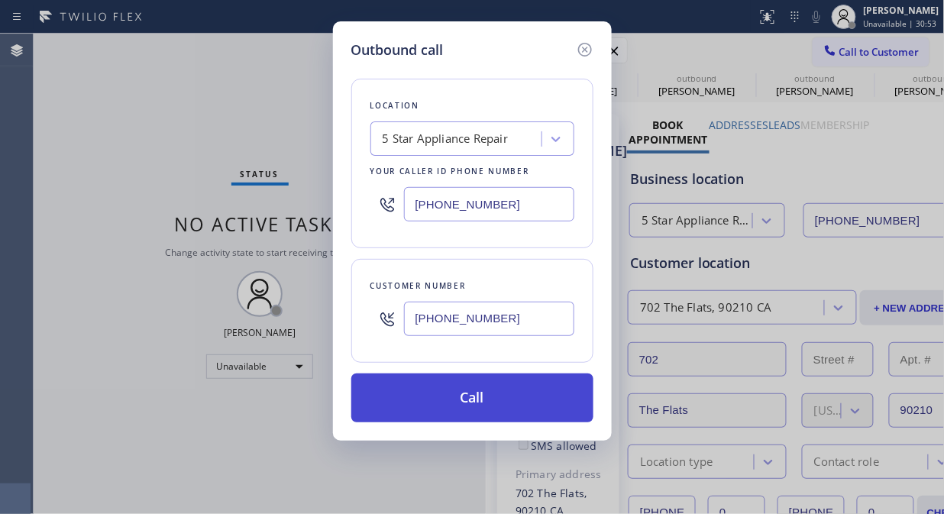
type input "[PHONE_NUMBER]"
click at [508, 400] on button "Call" at bounding box center [472, 397] width 242 height 49
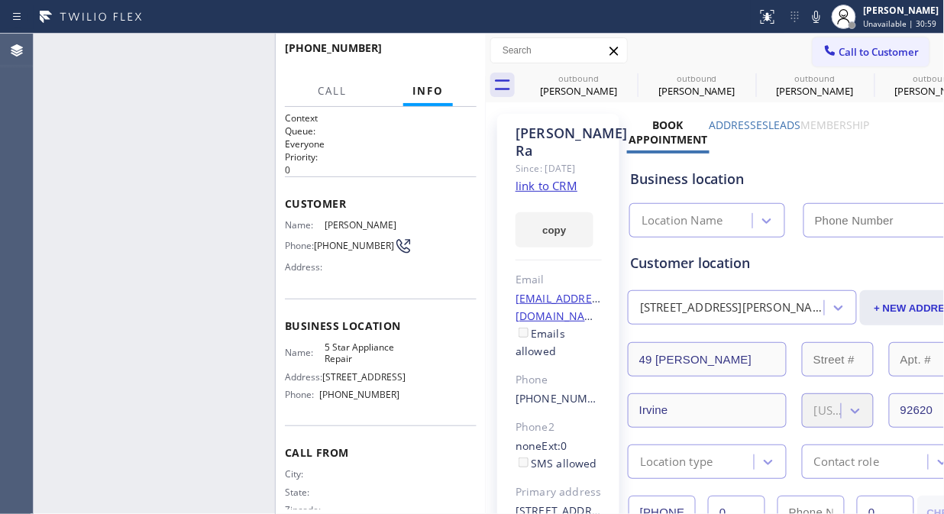
type input "[PHONE_NUMBER]"
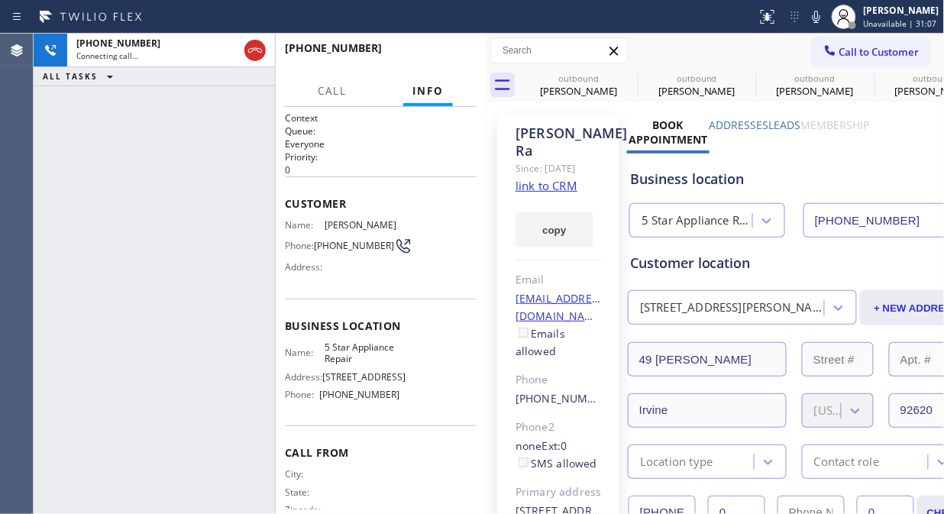
drag, startPoint x: 250, startPoint y: 47, endPoint x: 415, endPoint y: 51, distance: 164.2
click at [250, 47] on icon at bounding box center [255, 50] width 18 height 18
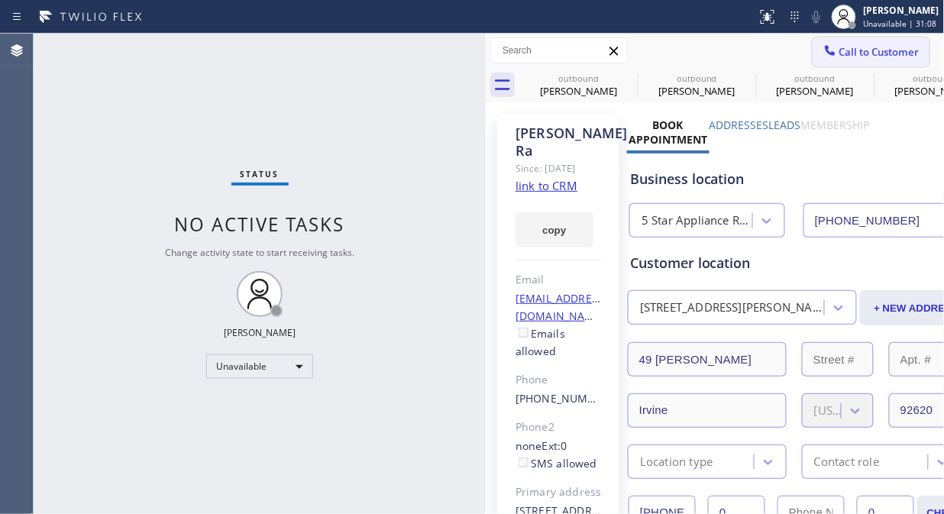
click at [858, 66] on button "Call to Customer" at bounding box center [870, 51] width 117 height 29
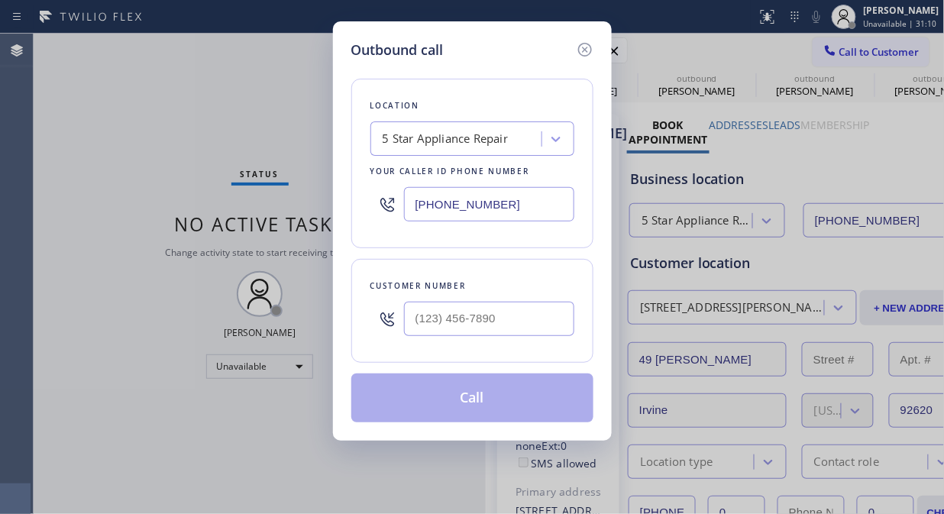
click at [438, 300] on div at bounding box center [489, 319] width 170 height 50
click at [424, 338] on div at bounding box center [489, 319] width 170 height 50
click at [424, 325] on input "(___) ___-____" at bounding box center [489, 319] width 170 height 34
paste input "202) 304-9081"
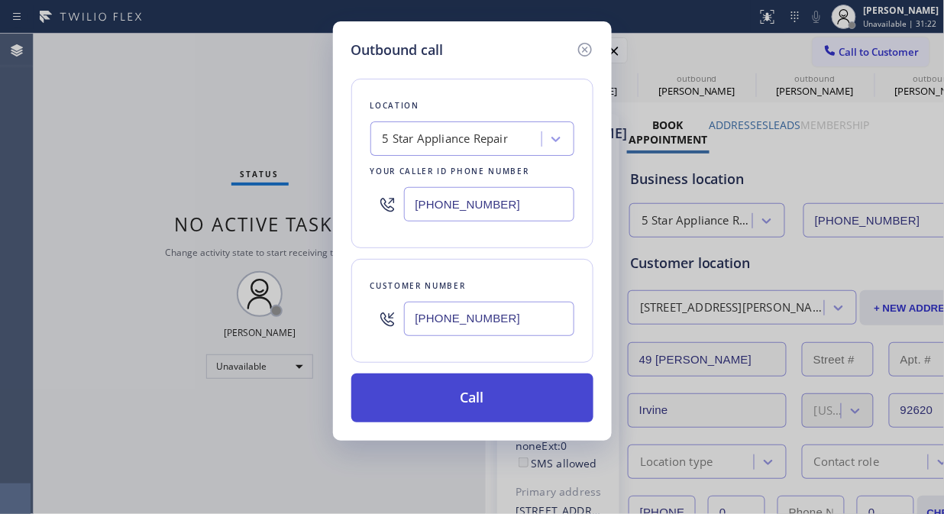
type input "[PHONE_NUMBER]"
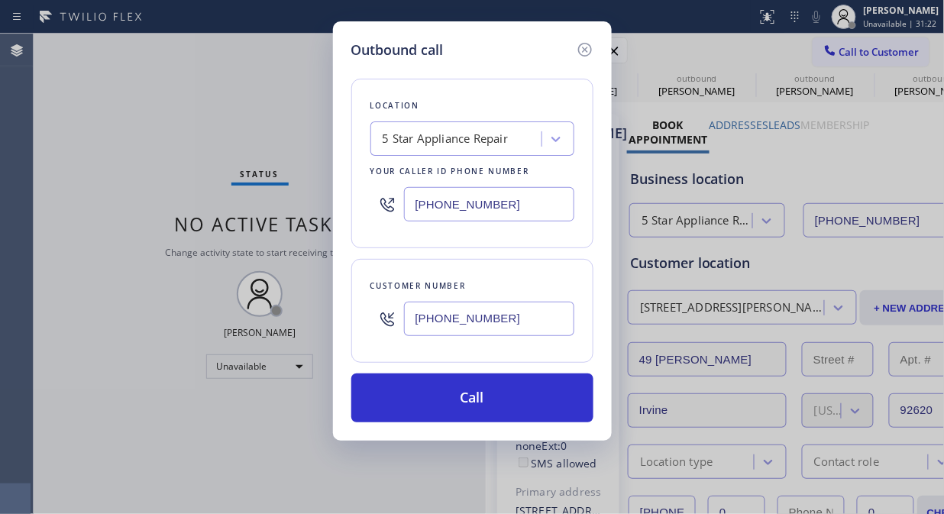
drag, startPoint x: 466, startPoint y: 409, endPoint x: 498, endPoint y: 351, distance: 65.9
click at [467, 410] on button "Call" at bounding box center [472, 397] width 242 height 49
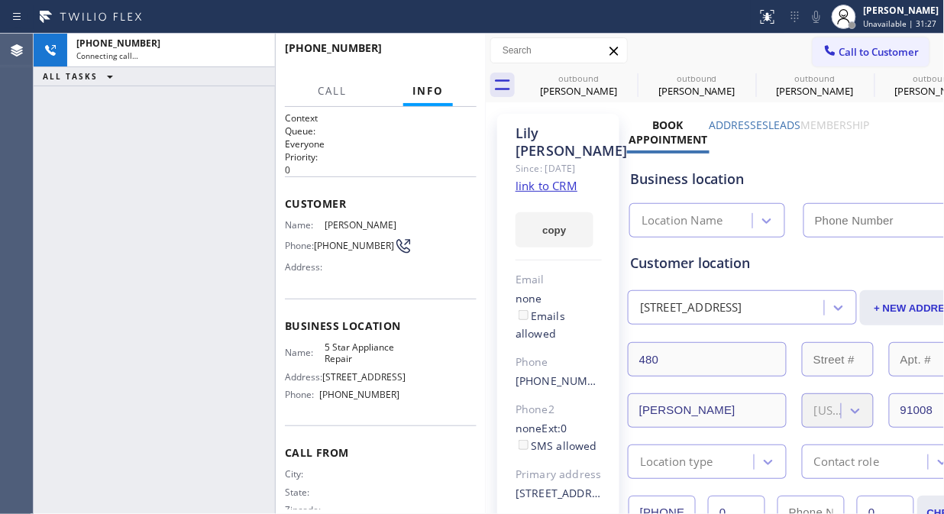
type input "[PHONE_NUMBER]"
drag, startPoint x: 252, startPoint y: 47, endPoint x: 548, endPoint y: 60, distance: 296.5
click at [253, 47] on icon at bounding box center [255, 50] width 18 height 18
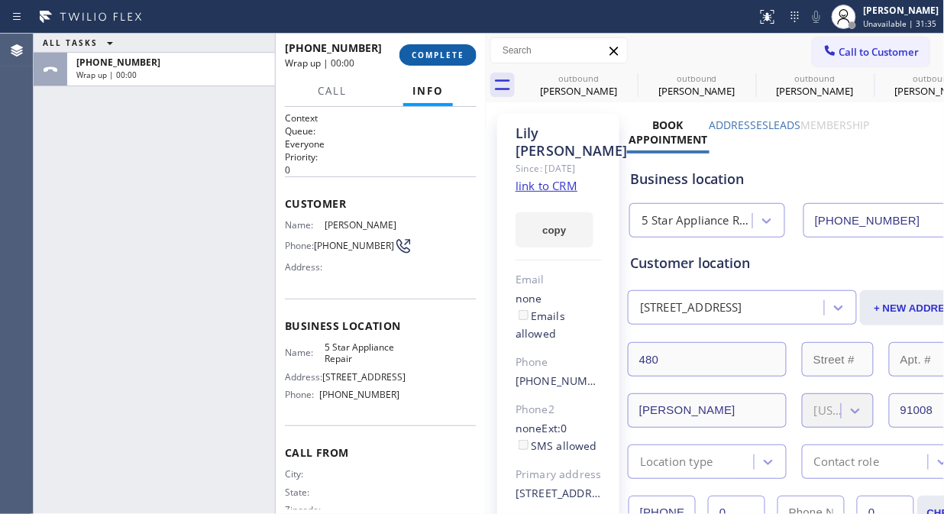
click at [456, 61] on button "COMPLETE" at bounding box center [437, 54] width 77 height 21
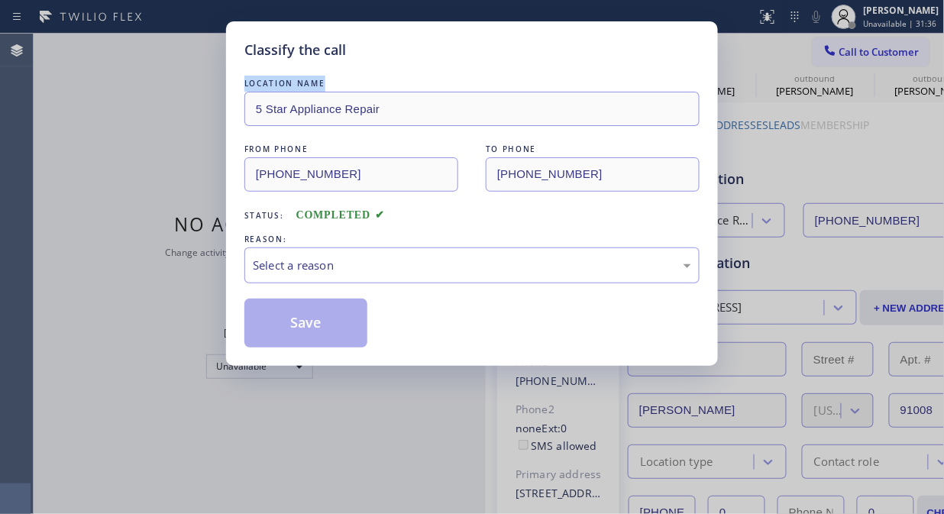
click at [456, 61] on div "LOCATION NAME 5 Star Appliance Repair FROM PHONE [PHONE_NUMBER] TO PHONE [PHONE…" at bounding box center [471, 203] width 455 height 287
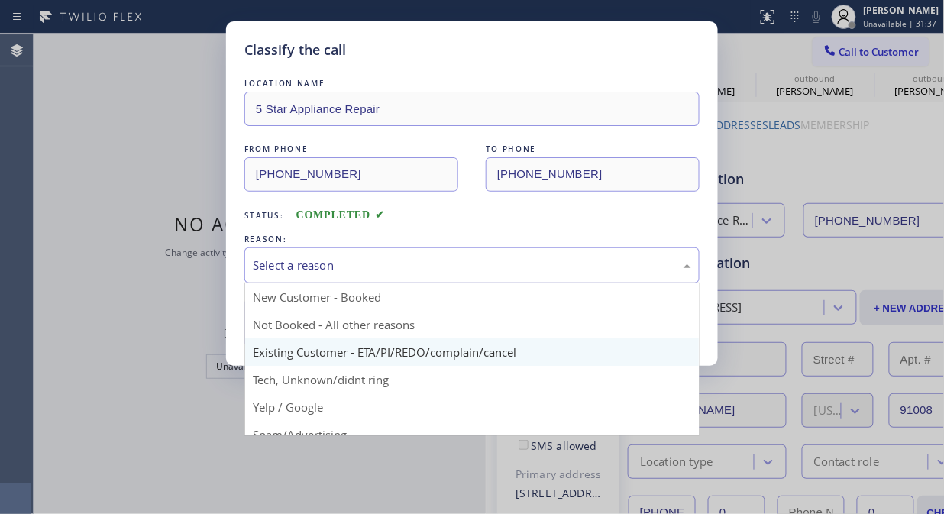
drag, startPoint x: 451, startPoint y: 275, endPoint x: 466, endPoint y: 344, distance: 70.4
click at [453, 277] on div "Select a reason" at bounding box center [471, 265] width 455 height 36
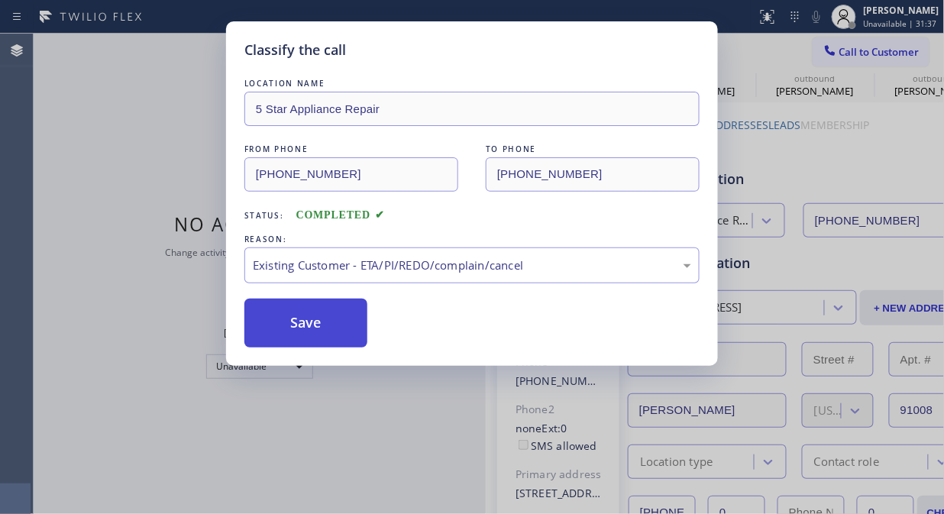
drag, startPoint x: 315, startPoint y: 326, endPoint x: 340, endPoint y: 318, distance: 26.6
click at [318, 325] on button "Save" at bounding box center [305, 322] width 123 height 49
click at [834, 57] on icon at bounding box center [829, 50] width 15 height 15
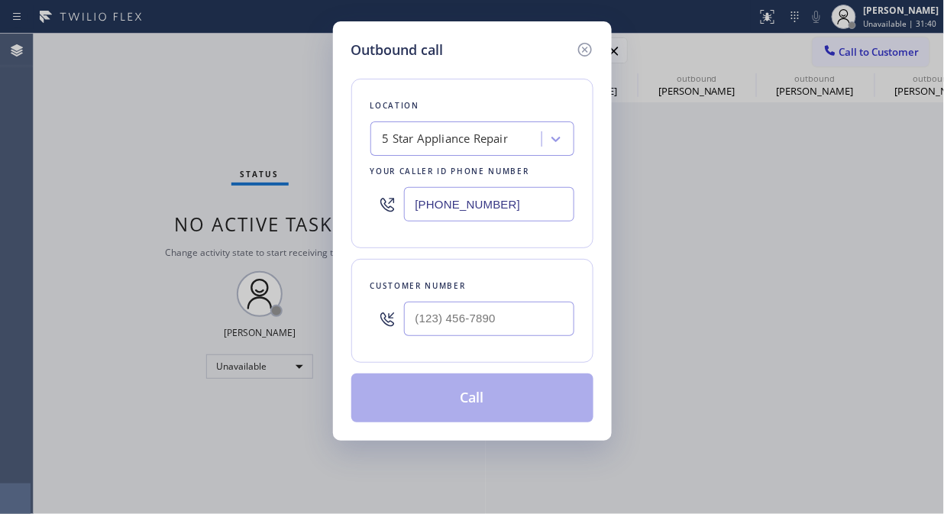
click at [437, 337] on div at bounding box center [489, 319] width 170 height 50
click at [435, 317] on input "(___) ___-____" at bounding box center [489, 319] width 170 height 34
paste input "818) 456-2485"
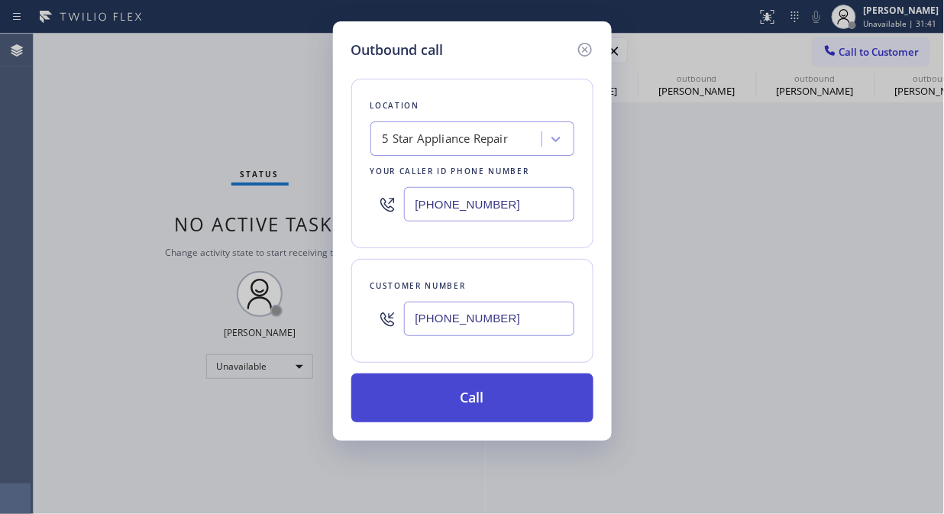
type input "[PHONE_NUMBER]"
click at [489, 392] on button "Call" at bounding box center [472, 397] width 242 height 49
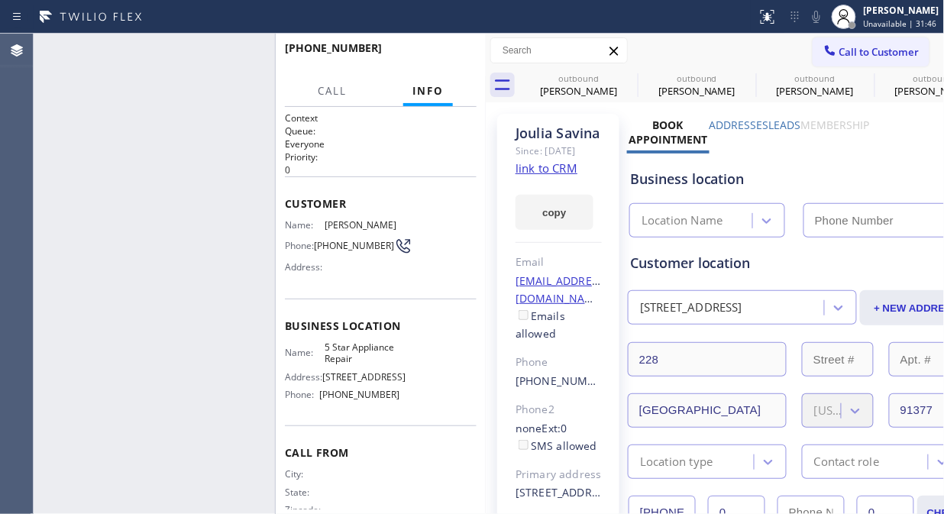
type input "[PHONE_NUMBER]"
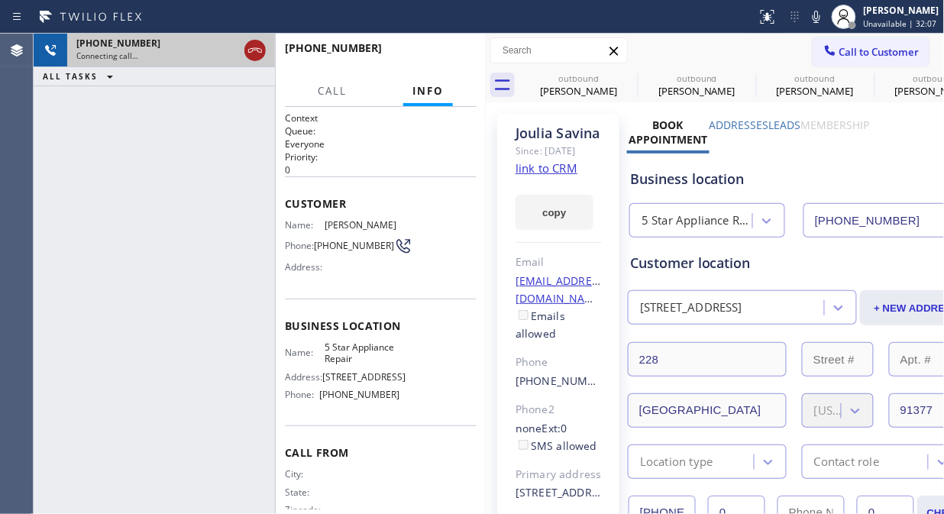
click at [256, 46] on icon at bounding box center [255, 50] width 18 height 18
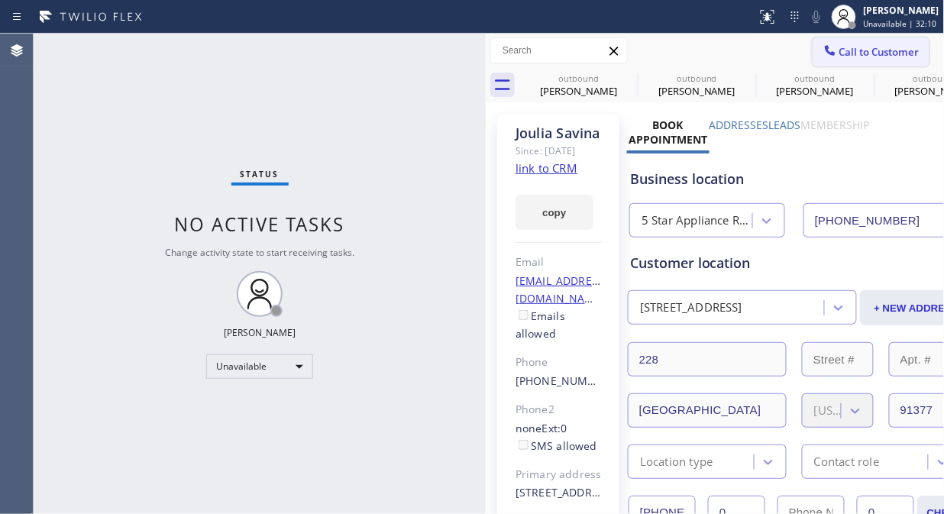
click at [821, 35] on div "Call to Customer Outbound call Location 5 Star Appliance Repair Your caller id …" at bounding box center [714, 51] width 459 height 34
click at [841, 40] on button "Call to Customer" at bounding box center [870, 51] width 117 height 29
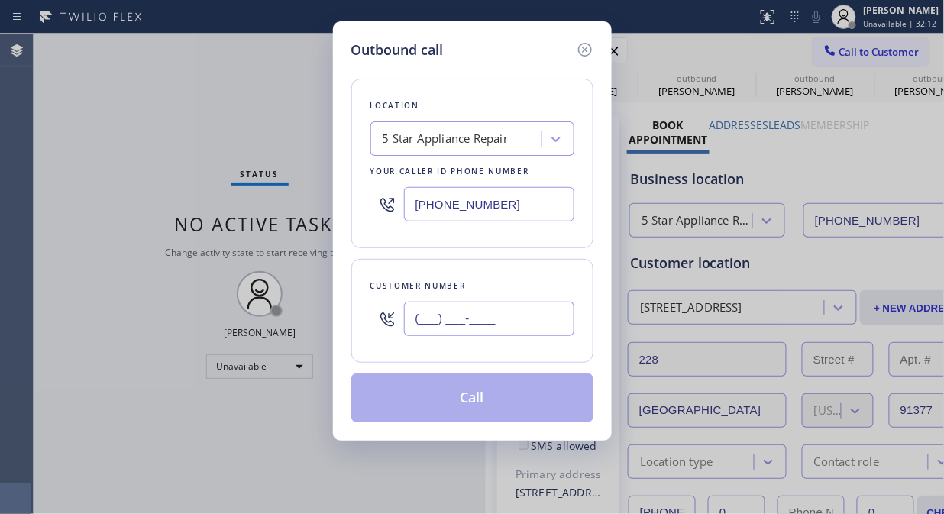
click at [502, 330] on input "(___) ___-____" at bounding box center [489, 319] width 170 height 34
paste input "551) 226-1631"
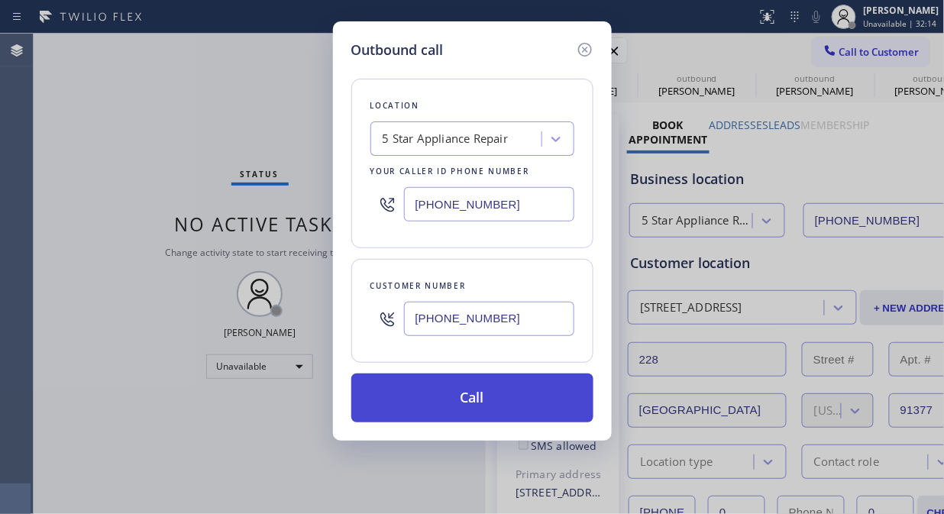
type input "[PHONE_NUMBER]"
click at [519, 379] on button "Call" at bounding box center [472, 397] width 242 height 49
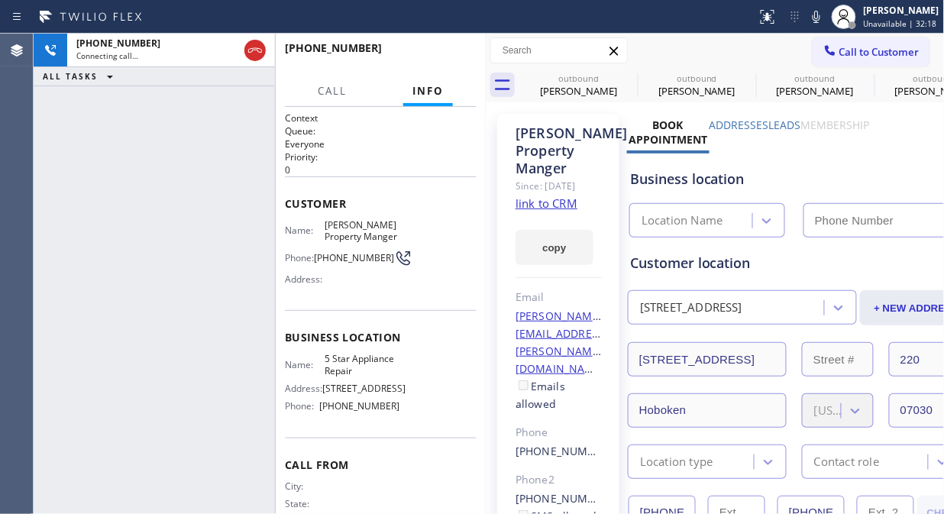
type input "[PHONE_NUMBER]"
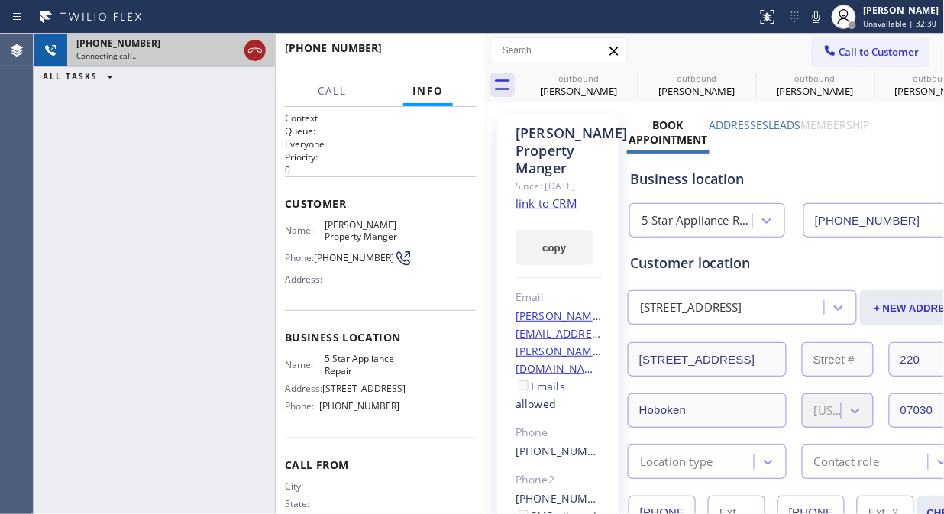
click at [256, 50] on icon at bounding box center [255, 50] width 18 height 18
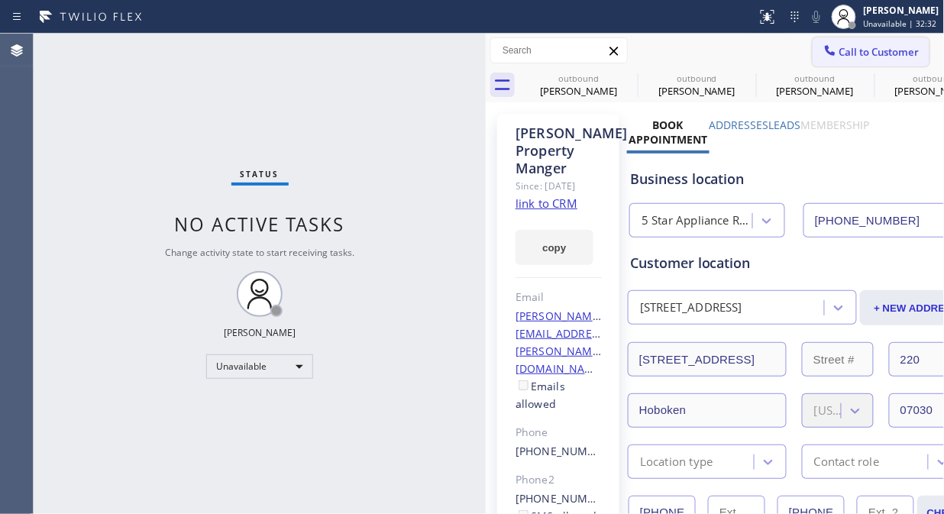
click at [853, 49] on span "Call to Customer" at bounding box center [879, 52] width 80 height 14
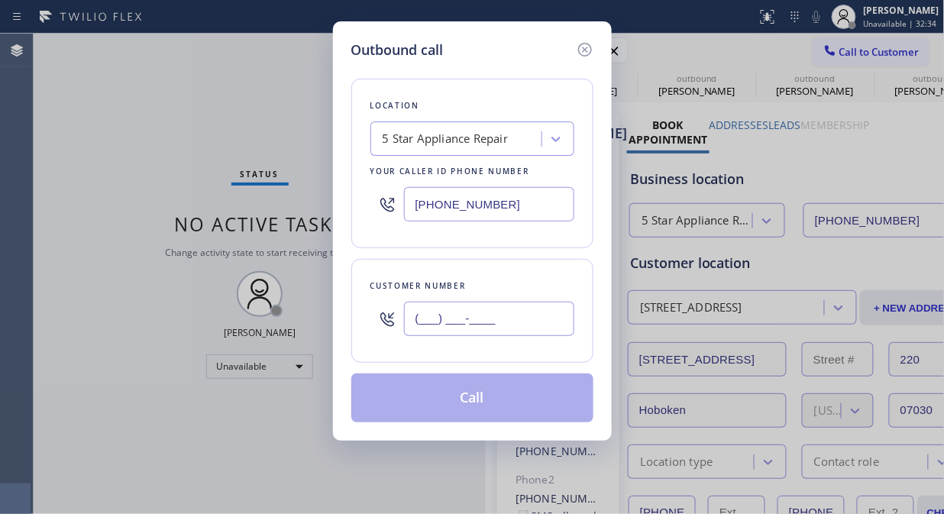
click at [449, 321] on input "(___) ___-____" at bounding box center [489, 319] width 170 height 34
paste input "551) 226-1631"
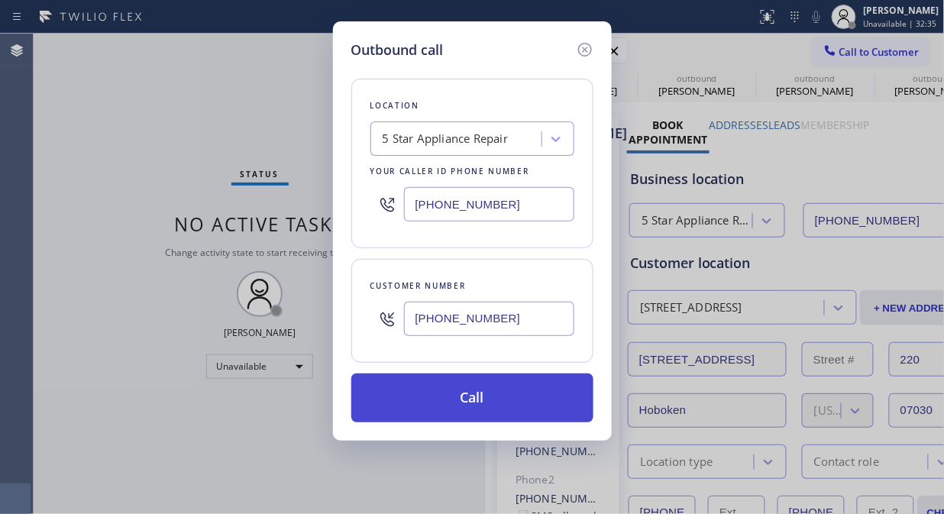
type input "[PHONE_NUMBER]"
click at [498, 406] on button "Call" at bounding box center [472, 397] width 242 height 49
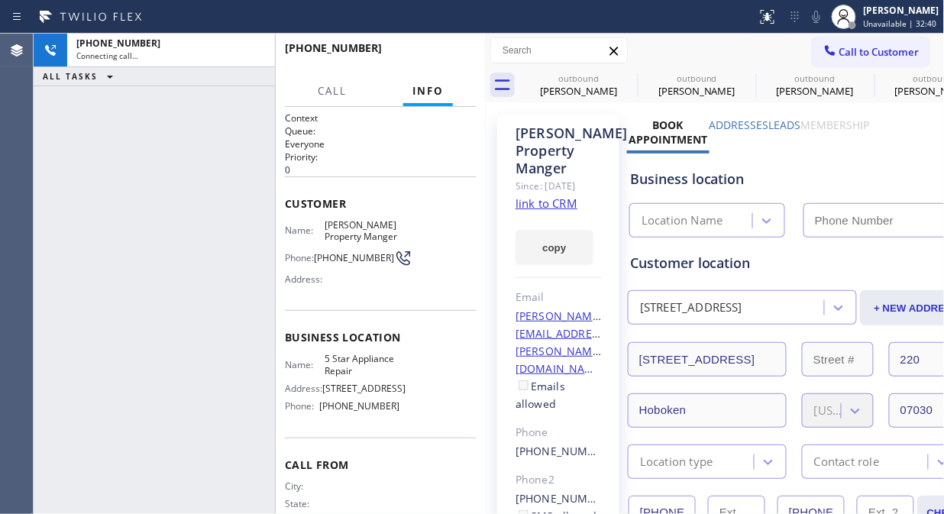
type input "[PHONE_NUMBER]"
click at [623, 79] on icon at bounding box center [627, 78] width 18 height 18
click at [0, 0] on icon at bounding box center [0, 0] width 0 height 0
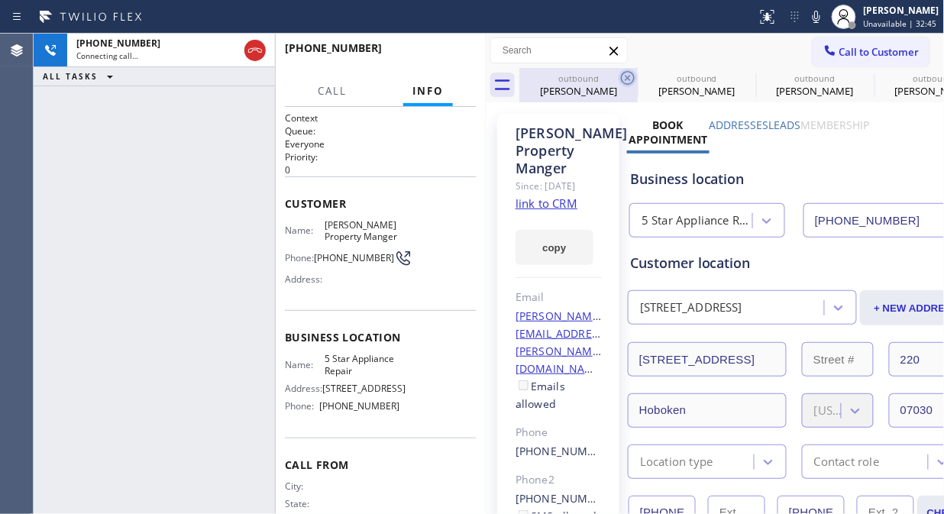
click at [0, 0] on icon at bounding box center [0, 0] width 0 height 0
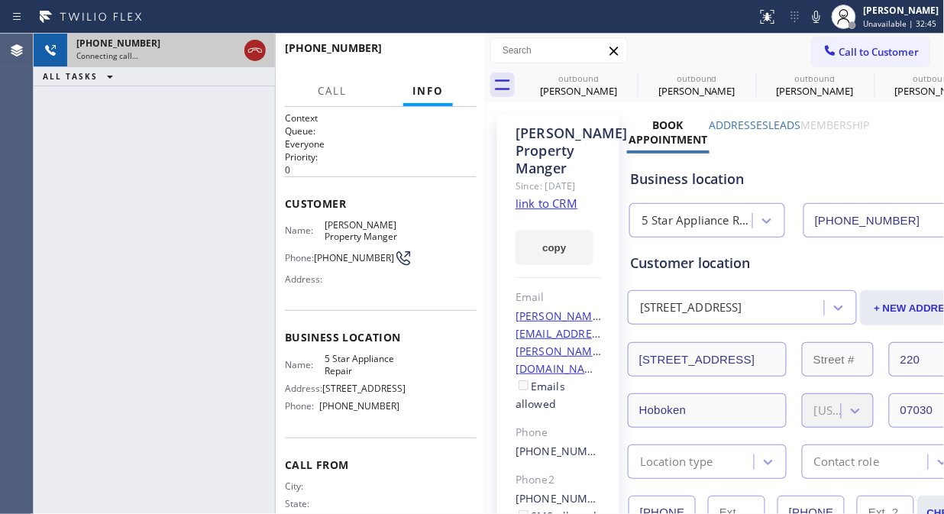
click at [0, 0] on icon at bounding box center [0, 0] width 0 height 0
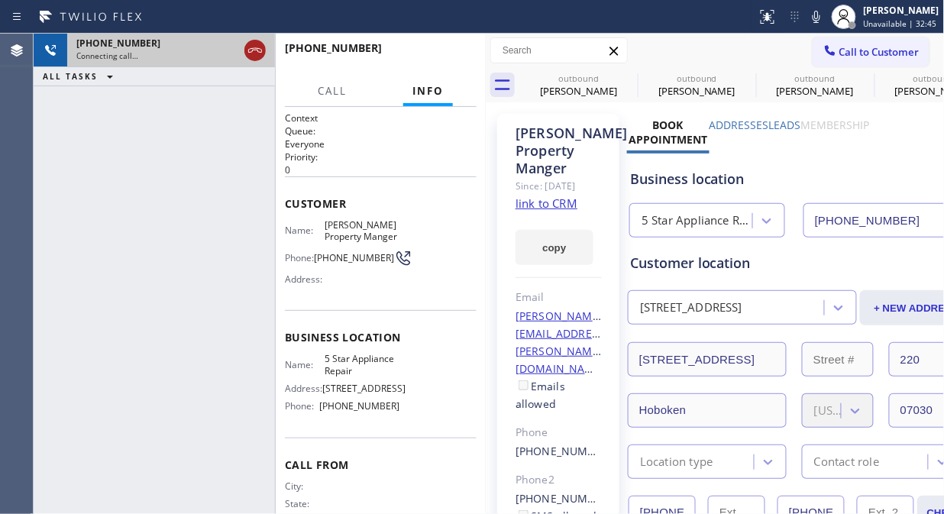
click at [0, 0] on icon at bounding box center [0, 0] width 0 height 0
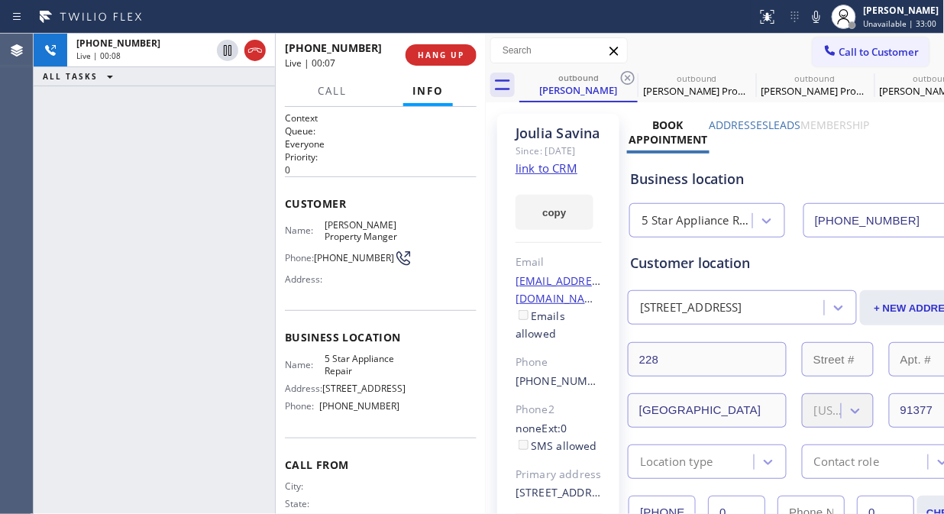
click at [383, 223] on span "[PERSON_NAME] Property Manger" at bounding box center [361, 231] width 75 height 24
click at [787, 90] on div "[PERSON_NAME] Property Manger" at bounding box center [814, 91] width 115 height 14
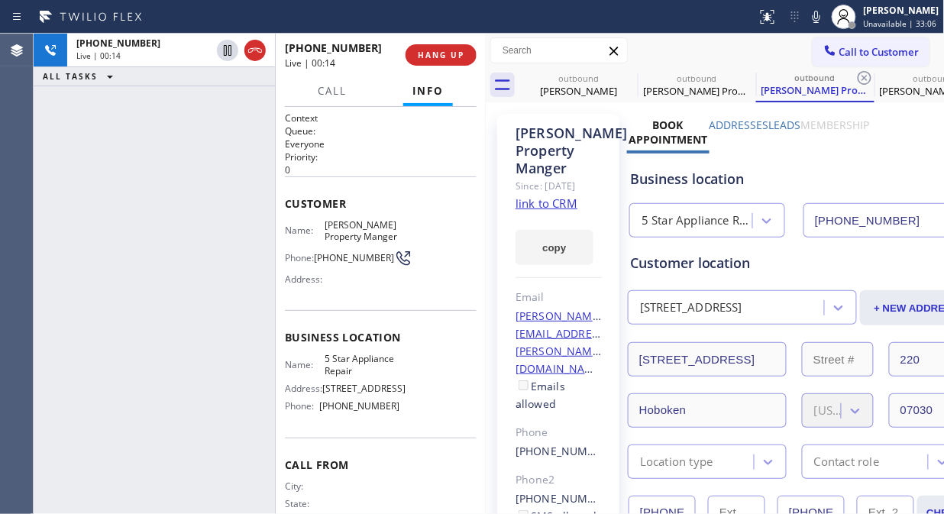
click at [540, 211] on link "link to CRM" at bounding box center [546, 202] width 62 height 15
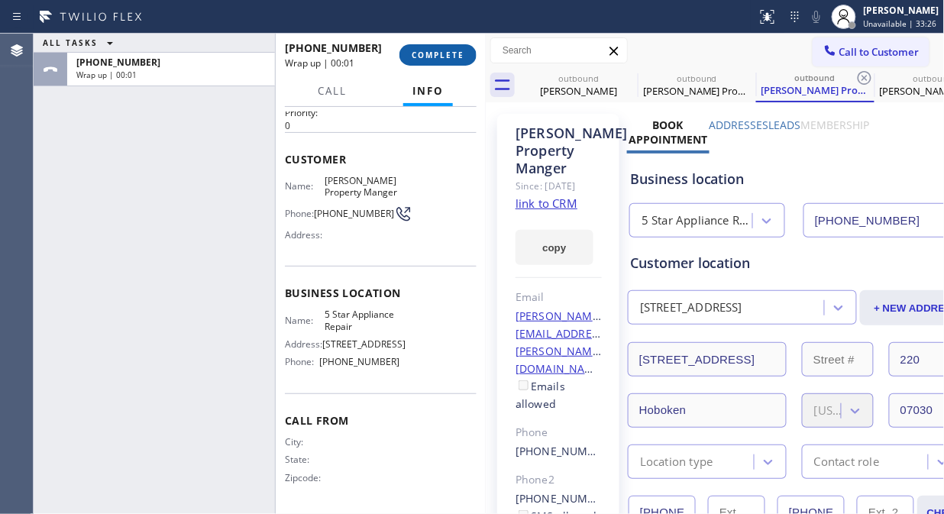
click at [443, 56] on span "COMPLETE" at bounding box center [437, 55] width 53 height 11
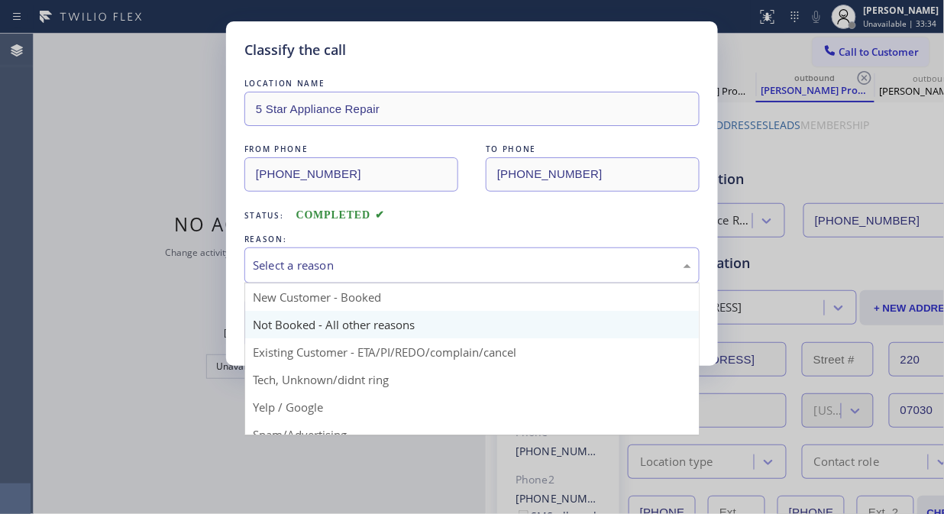
drag, startPoint x: 395, startPoint y: 258, endPoint x: 434, endPoint y: 321, distance: 74.0
click at [395, 260] on div "Select a reason" at bounding box center [472, 265] width 438 height 18
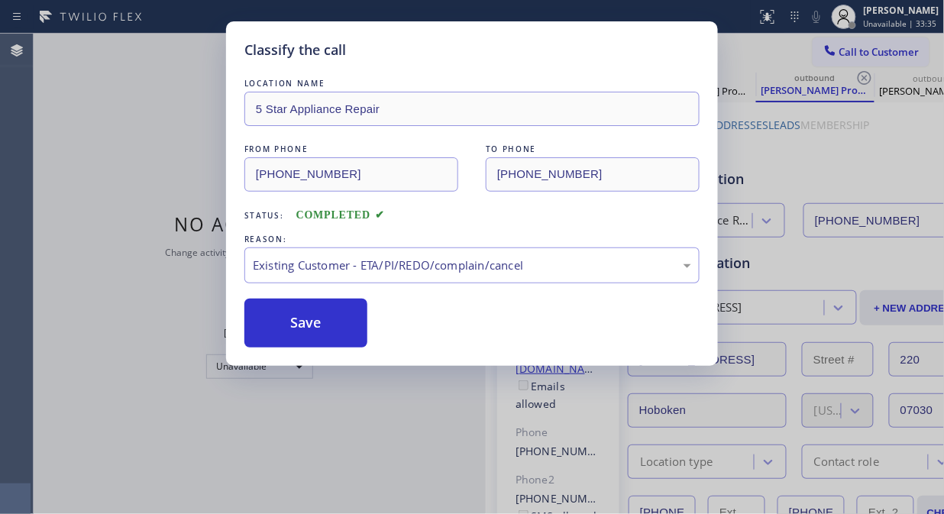
click at [380, 321] on div "Save" at bounding box center [471, 322] width 455 height 49
click at [334, 324] on button "Save" at bounding box center [305, 322] width 123 height 49
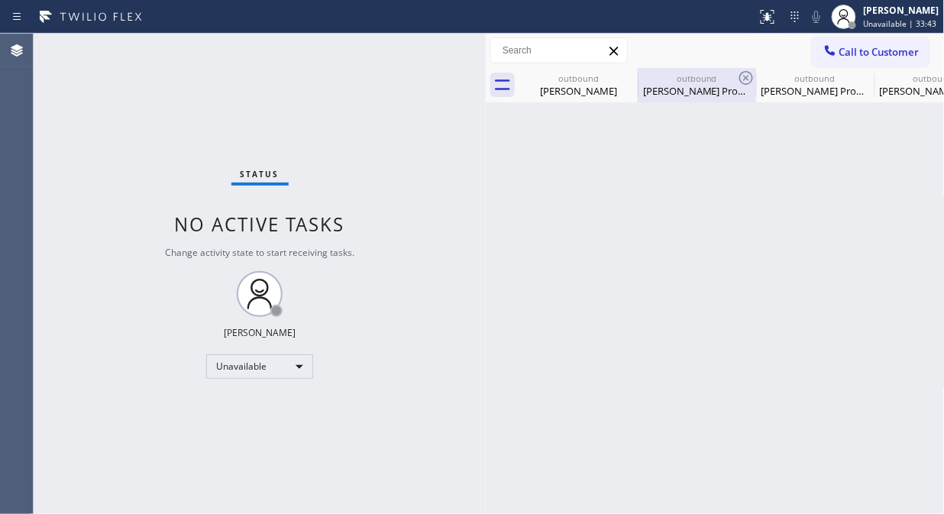
click at [710, 85] on div "[PERSON_NAME] Property Manger" at bounding box center [696, 91] width 115 height 14
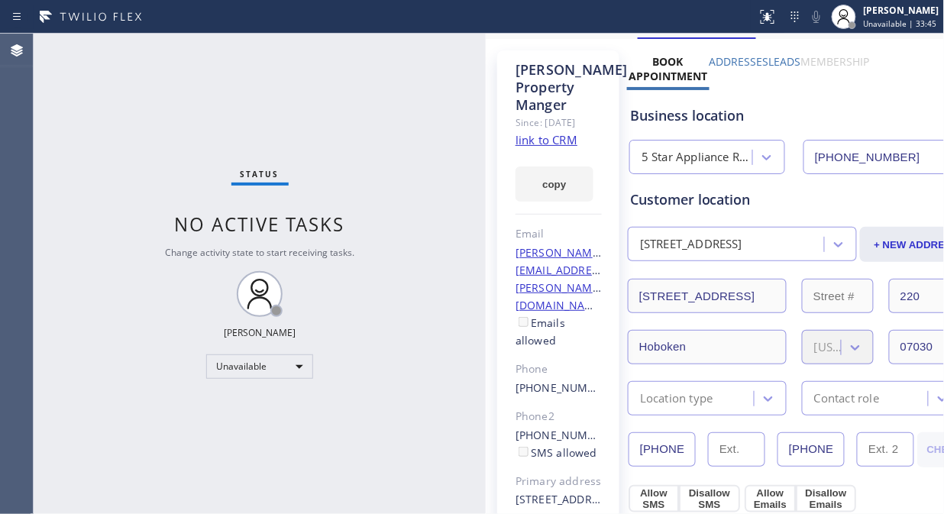
scroll to position [169, 0]
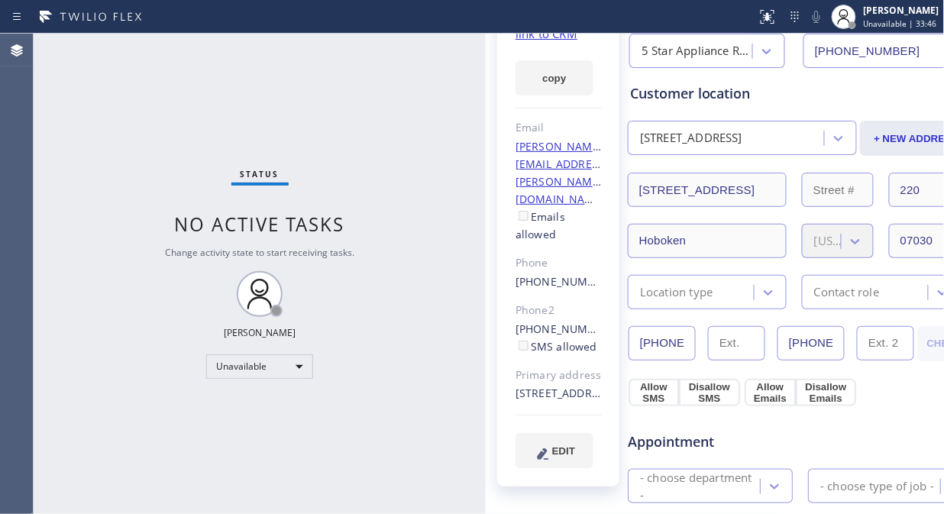
click at [673, 349] on input "[PHONE_NUMBER]" at bounding box center [661, 343] width 67 height 34
drag, startPoint x: 634, startPoint y: 339, endPoint x: 761, endPoint y: 337, distance: 126.7
click at [761, 337] on div "[PHONE_NUMBER] [PHONE_NUMBER]" at bounding box center [770, 343] width 285 height 34
drag, startPoint x: 786, startPoint y: 344, endPoint x: 874, endPoint y: 331, distance: 88.9
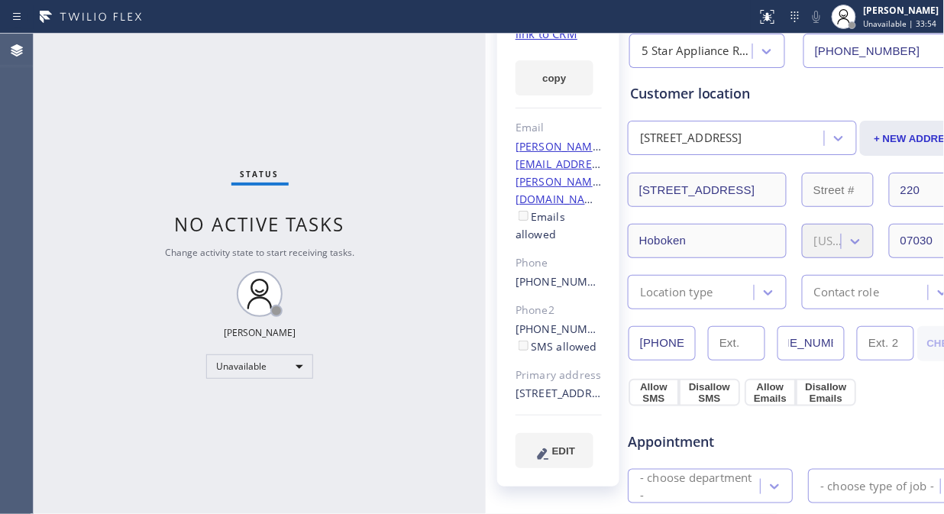
click at [874, 331] on div "[PHONE_NUMBER] [PHONE_NUMBER]" at bounding box center [770, 343] width 285 height 34
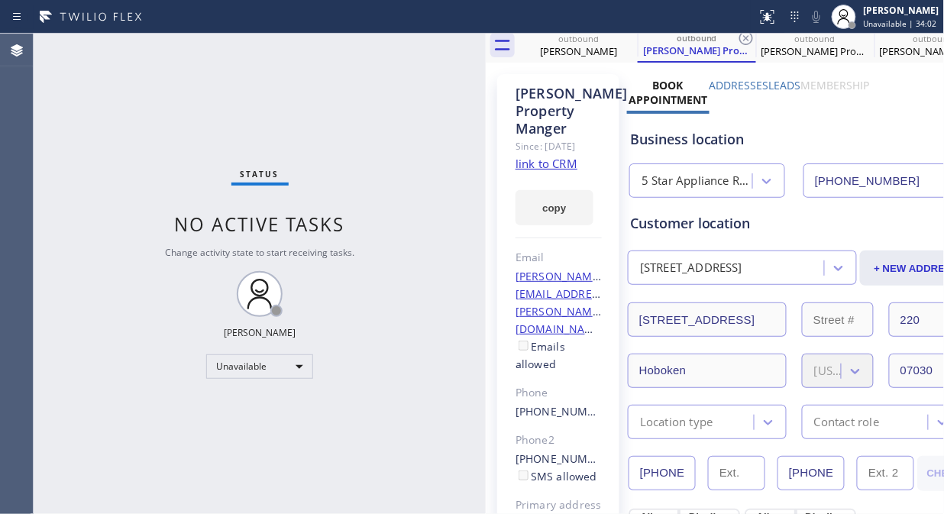
scroll to position [0, 0]
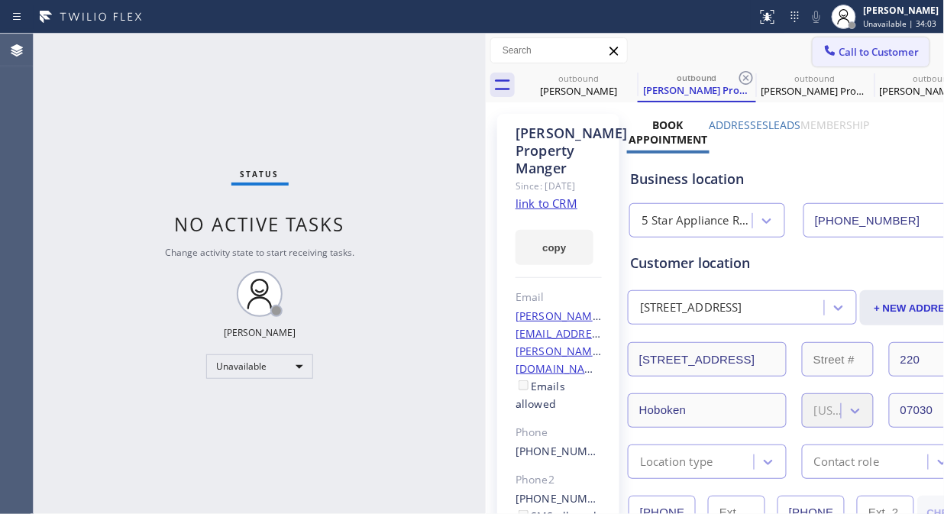
click at [875, 65] on button "Call to Customer" at bounding box center [870, 51] width 117 height 29
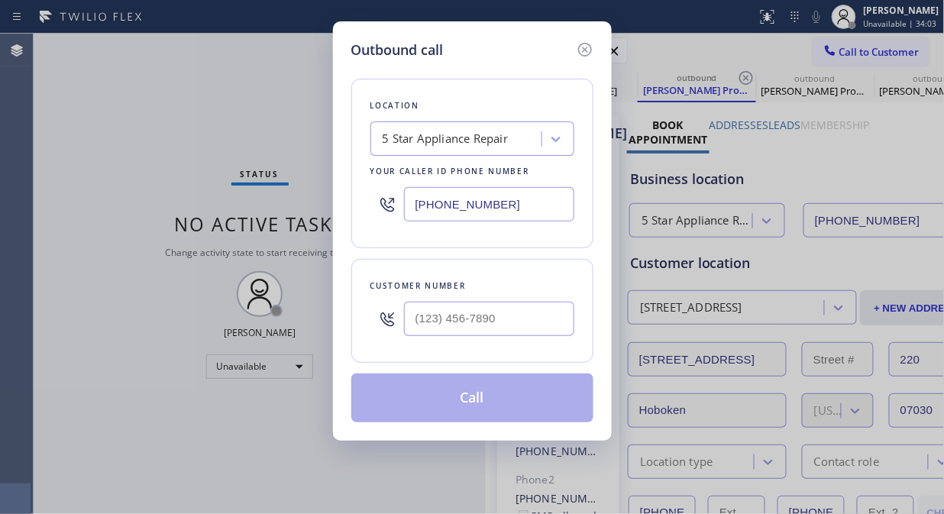
click at [873, 42] on div "Outbound call Location 5 Star Appliance Repair Your caller id phone number [PHO…" at bounding box center [472, 257] width 944 height 514
click at [445, 316] on input "(___) ___-____" at bounding box center [489, 319] width 170 height 34
paste input "347) 512-7178"
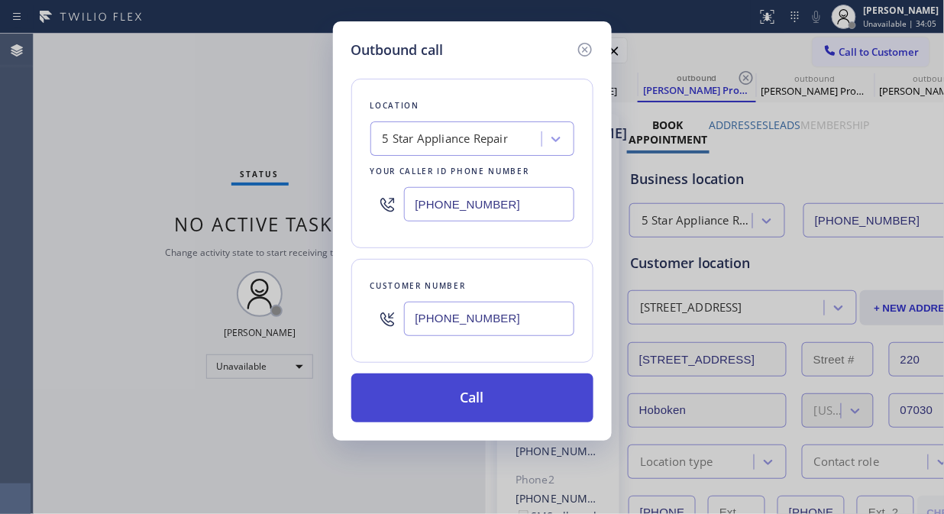
type input "[PHONE_NUMBER]"
click at [501, 408] on button "Call" at bounding box center [472, 397] width 242 height 49
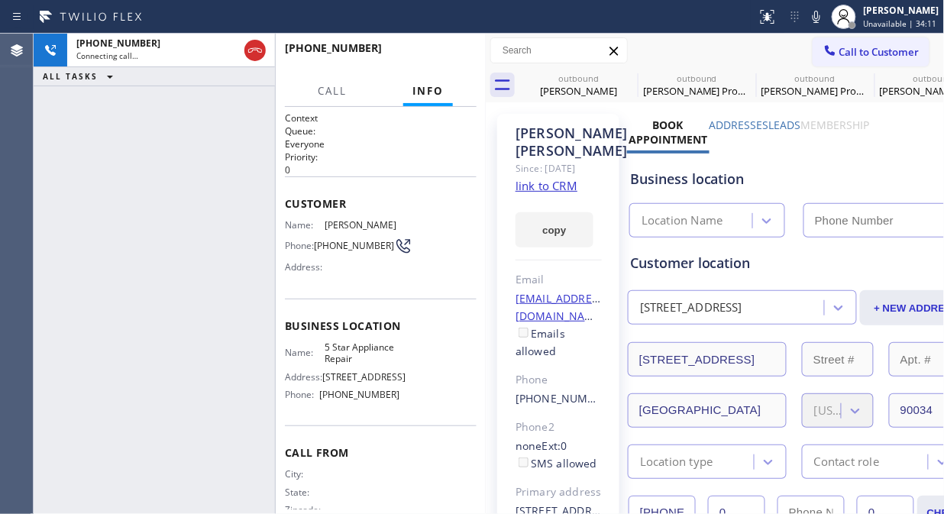
type input "[PHONE_NUMBER]"
click at [439, 62] on button "HANG UP" at bounding box center [440, 54] width 71 height 21
click at [437, 62] on button "HANG UP" at bounding box center [440, 54] width 71 height 21
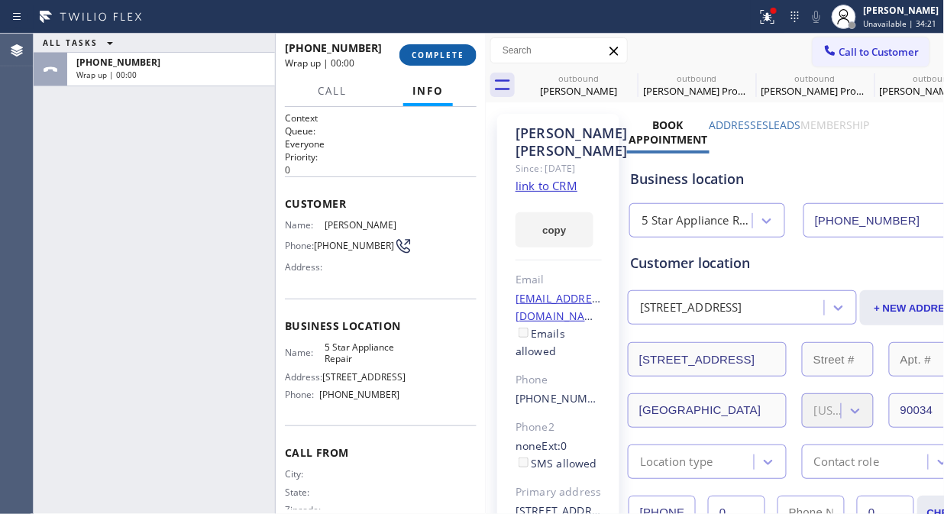
click at [437, 61] on button "COMPLETE" at bounding box center [437, 54] width 77 height 21
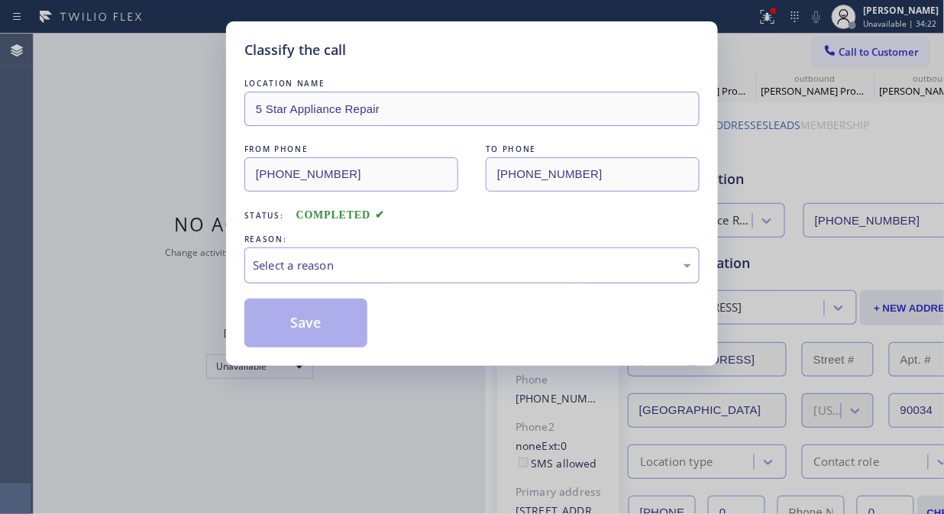
click at [505, 270] on div "Select a reason" at bounding box center [472, 265] width 438 height 18
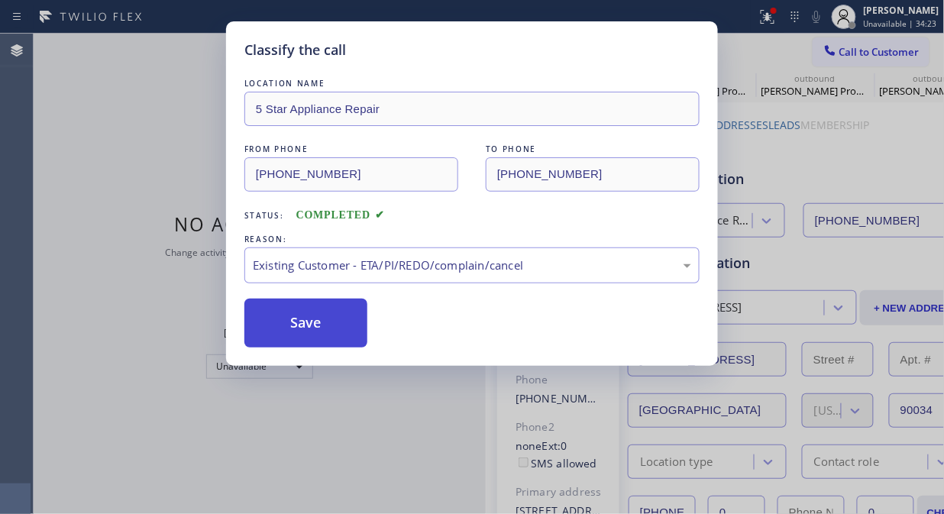
click at [344, 324] on button "Save" at bounding box center [305, 322] width 123 height 49
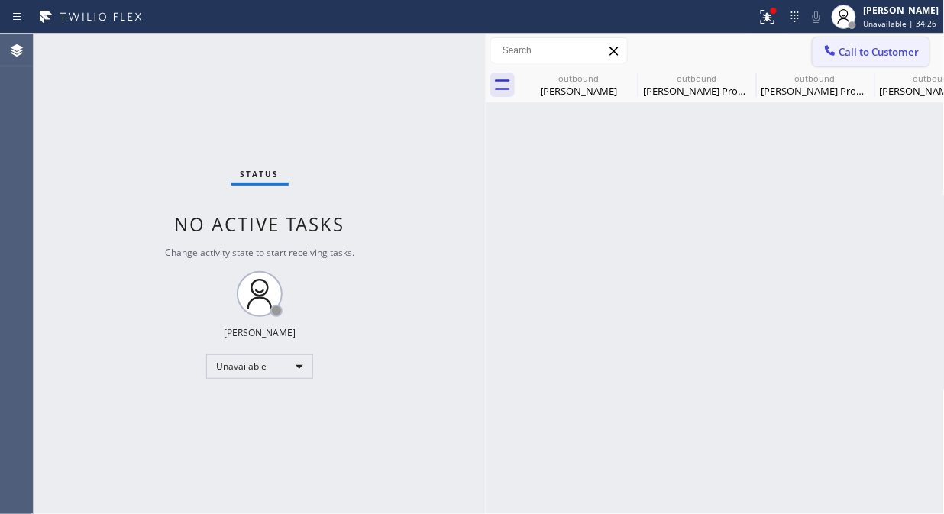
click at [840, 45] on span "Call to Customer" at bounding box center [879, 52] width 80 height 14
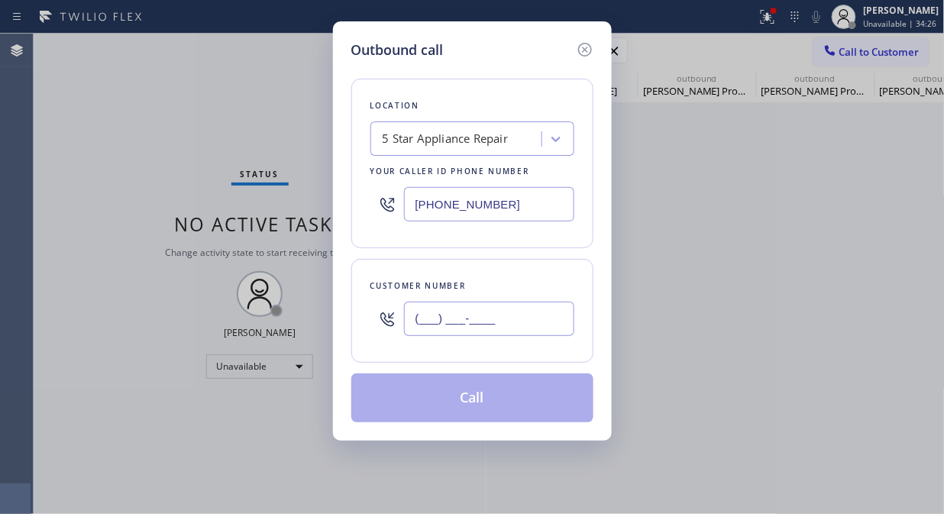
click at [476, 316] on input "(___) ___-____" at bounding box center [489, 319] width 170 height 34
paste input "714) 343-7677"
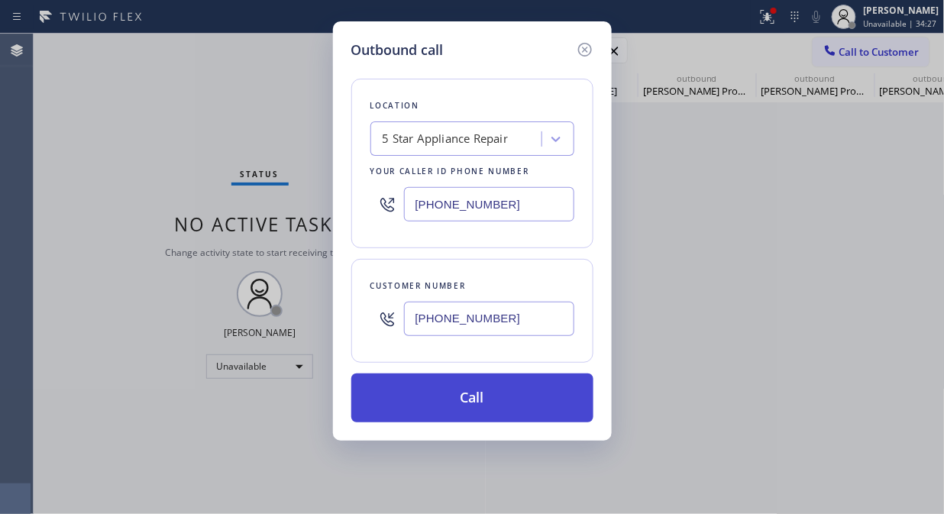
type input "[PHONE_NUMBER]"
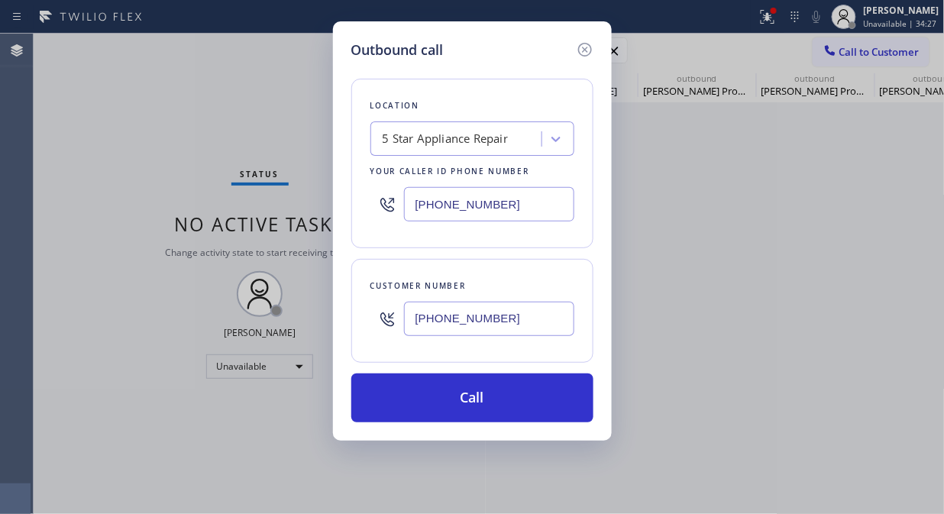
drag, startPoint x: 492, startPoint y: 406, endPoint x: 560, endPoint y: 309, distance: 118.4
click at [492, 406] on button "Call" at bounding box center [472, 397] width 242 height 49
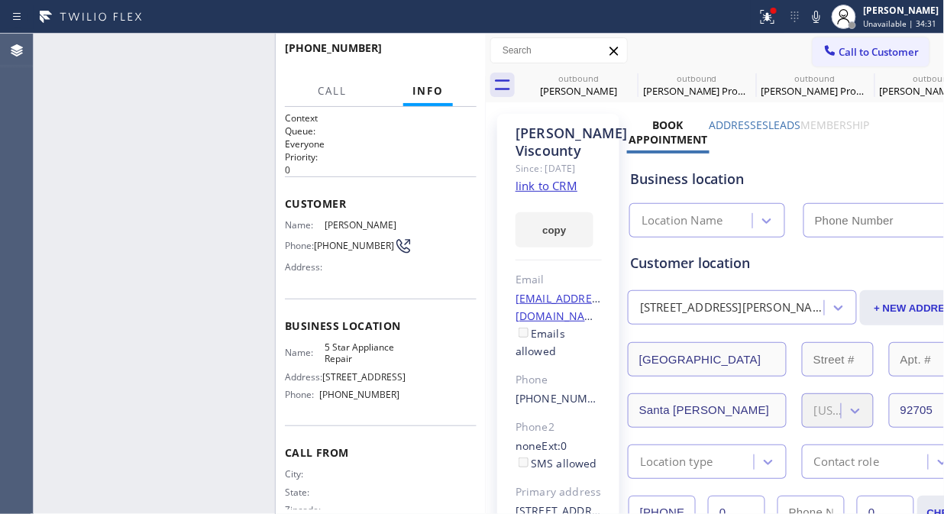
type input "[PHONE_NUMBER]"
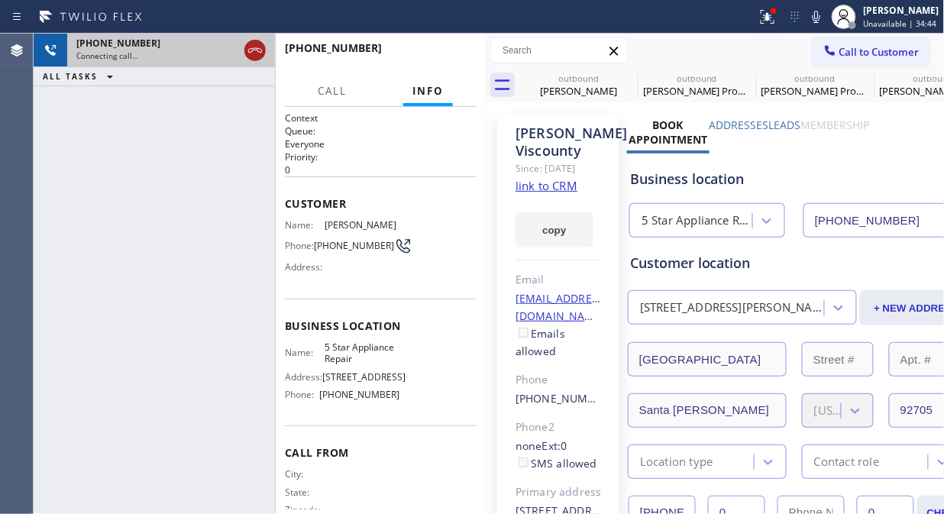
click at [256, 51] on icon at bounding box center [255, 50] width 18 height 18
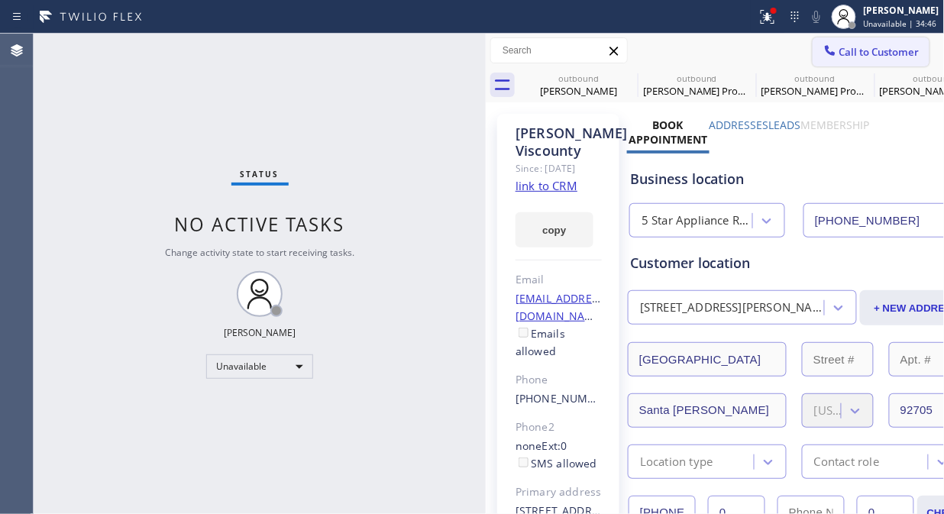
click at [824, 59] on div at bounding box center [830, 52] width 18 height 18
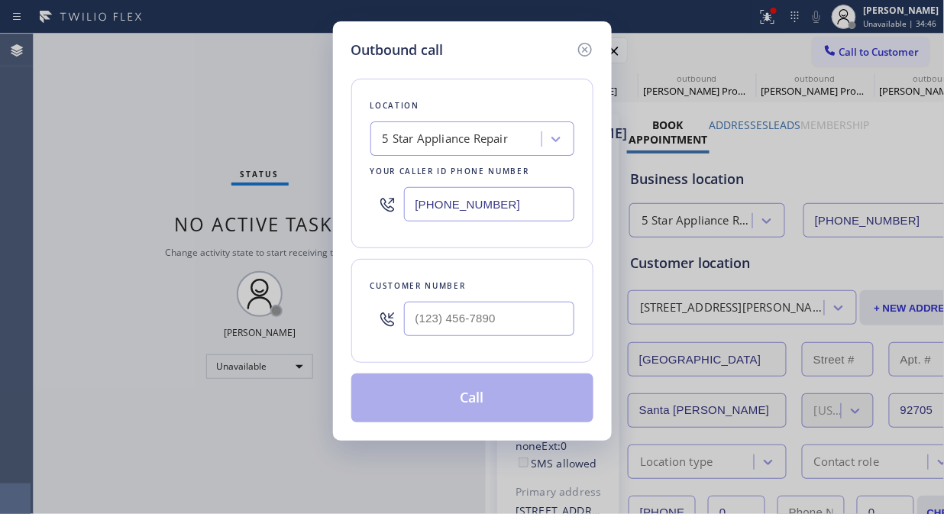
click at [441, 351] on div "Customer number" at bounding box center [472, 311] width 242 height 104
click at [421, 315] on input "(___) ___-____" at bounding box center [489, 319] width 170 height 34
paste input "310) 819-2159"
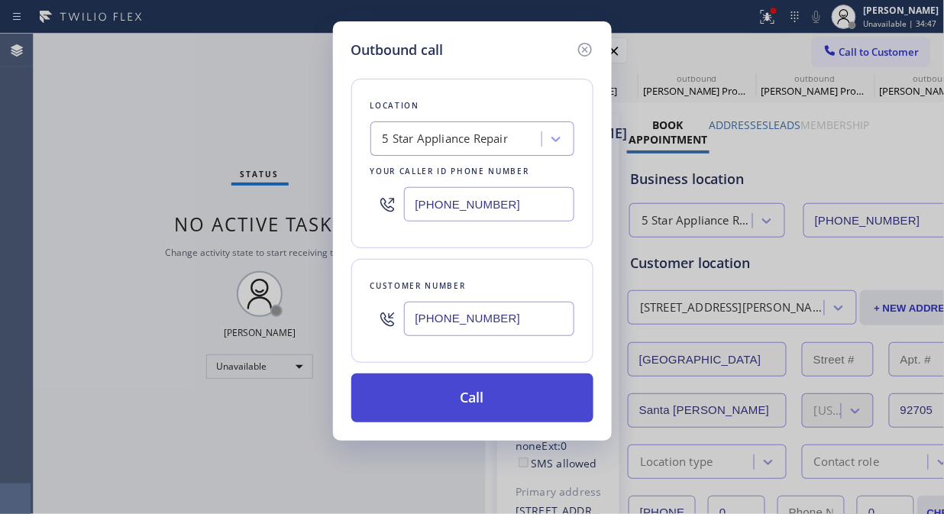
type input "[PHONE_NUMBER]"
drag, startPoint x: 518, startPoint y: 397, endPoint x: 659, endPoint y: 187, distance: 253.0
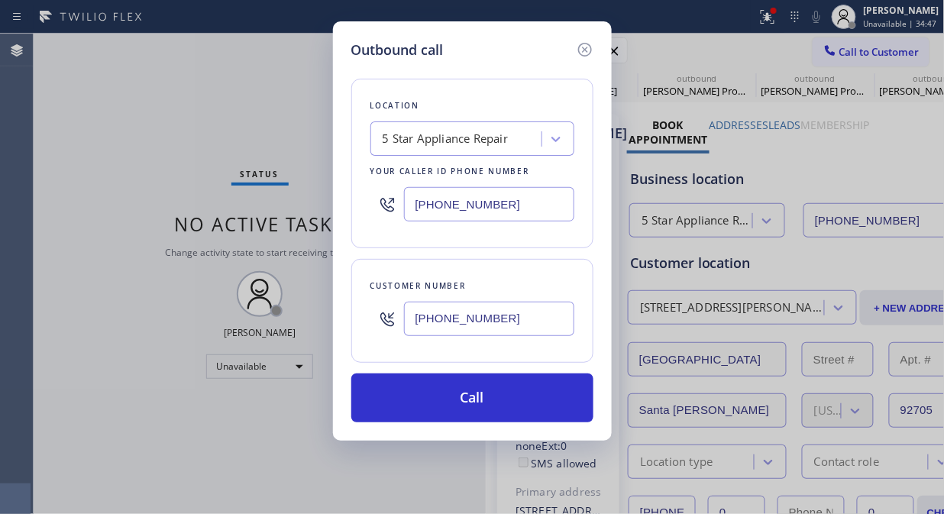
click at [519, 397] on button "Call" at bounding box center [472, 397] width 242 height 49
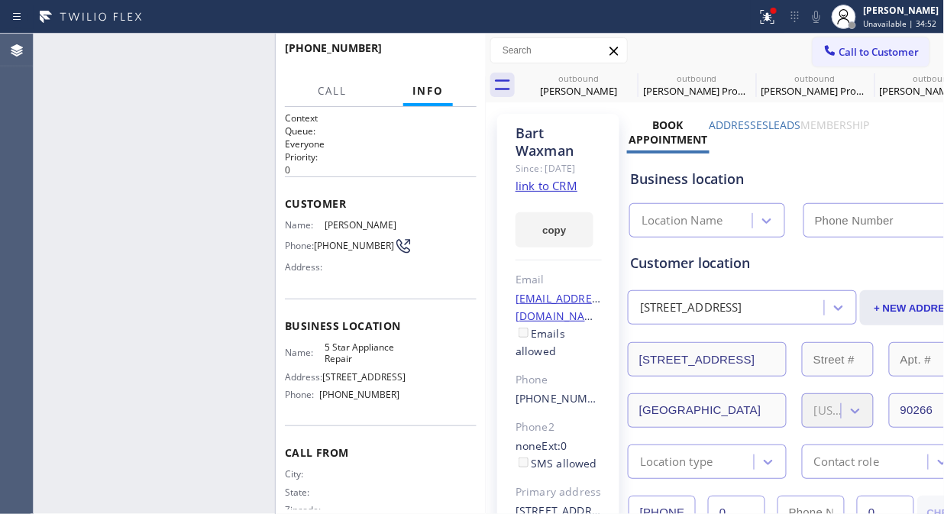
type input "[PHONE_NUMBER]"
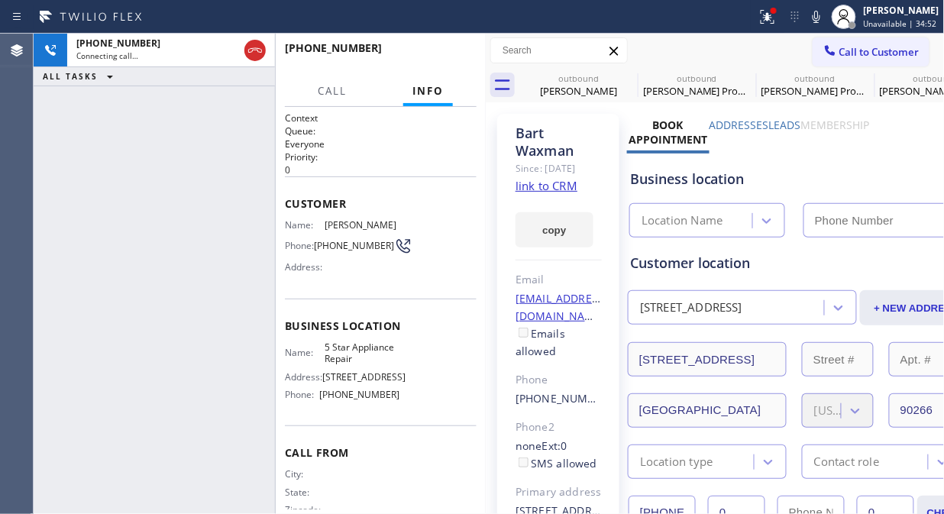
type input "[PHONE_NUMBER]"
click at [629, 74] on icon at bounding box center [627, 78] width 18 height 18
click at [0, 0] on icon at bounding box center [0, 0] width 0 height 0
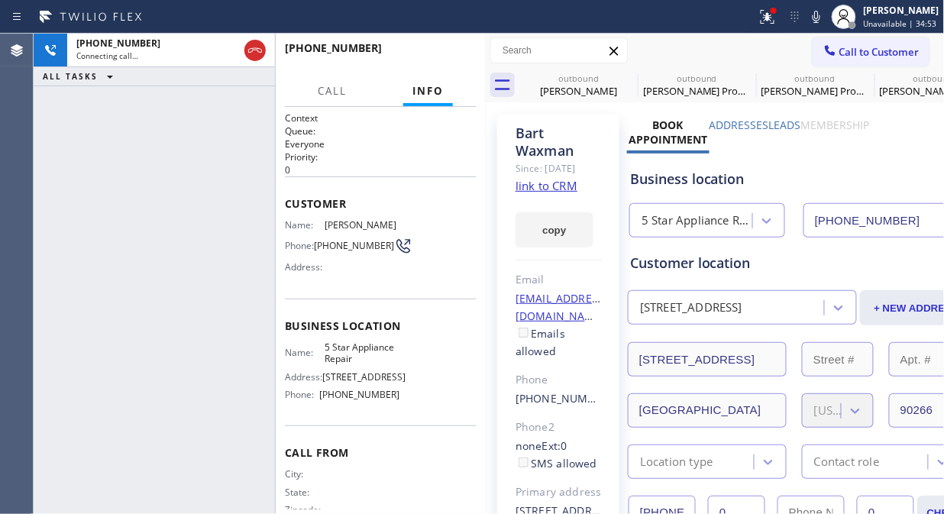
click at [0, 0] on icon at bounding box center [0, 0] width 0 height 0
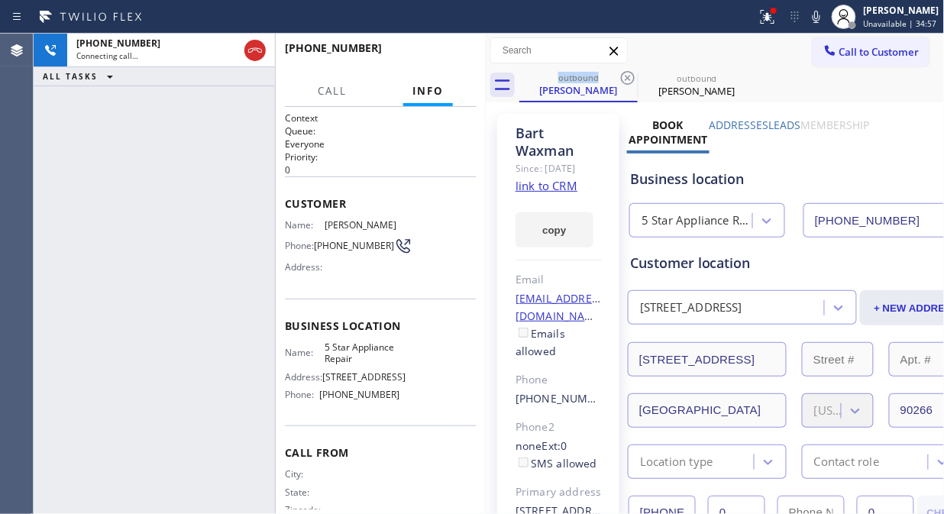
click at [628, 77] on icon at bounding box center [628, 78] width 14 height 14
click at [772, 14] on icon at bounding box center [767, 14] width 9 height 5
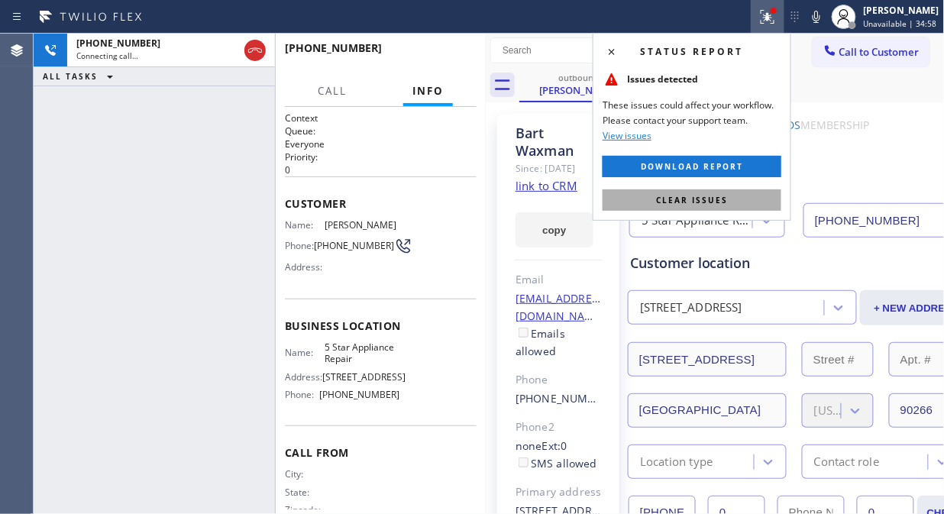
click at [737, 201] on button "Clear issues" at bounding box center [691, 199] width 179 height 21
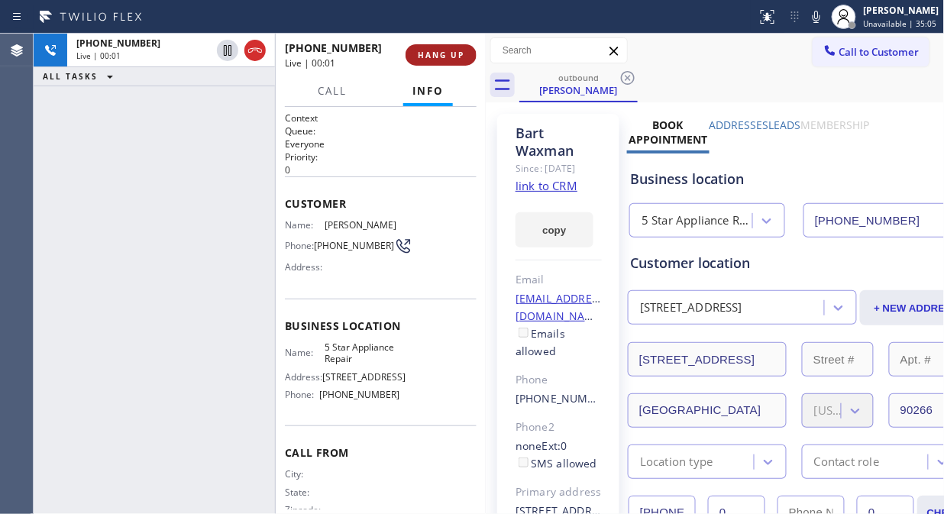
click at [456, 52] on span "HANG UP" at bounding box center [441, 55] width 47 height 11
click at [454, 54] on span "HANG UP" at bounding box center [441, 55] width 47 height 11
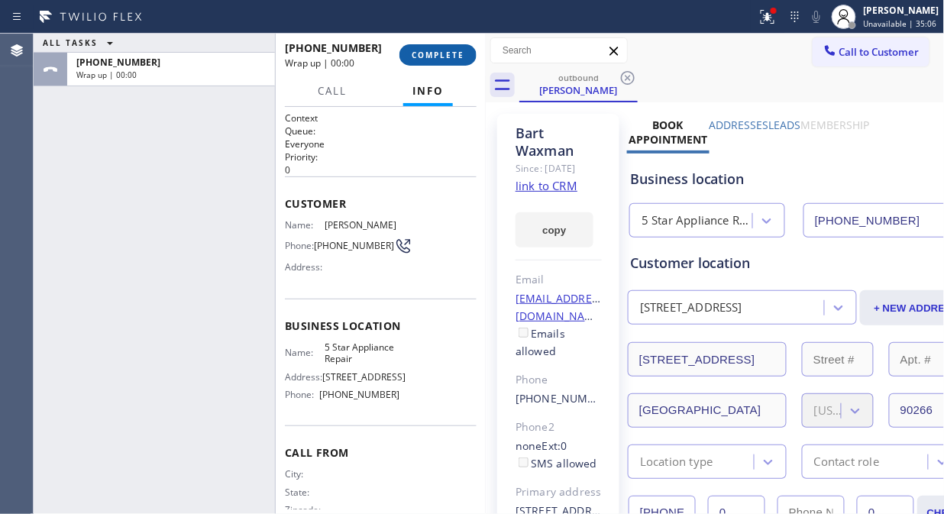
click at [453, 55] on span "COMPLETE" at bounding box center [437, 55] width 53 height 11
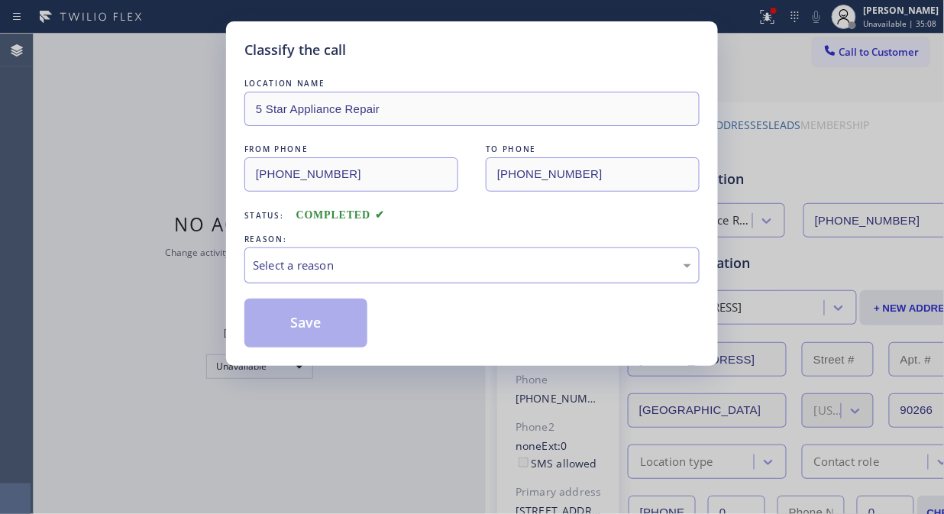
click at [475, 273] on div "Select a reason" at bounding box center [472, 265] width 438 height 18
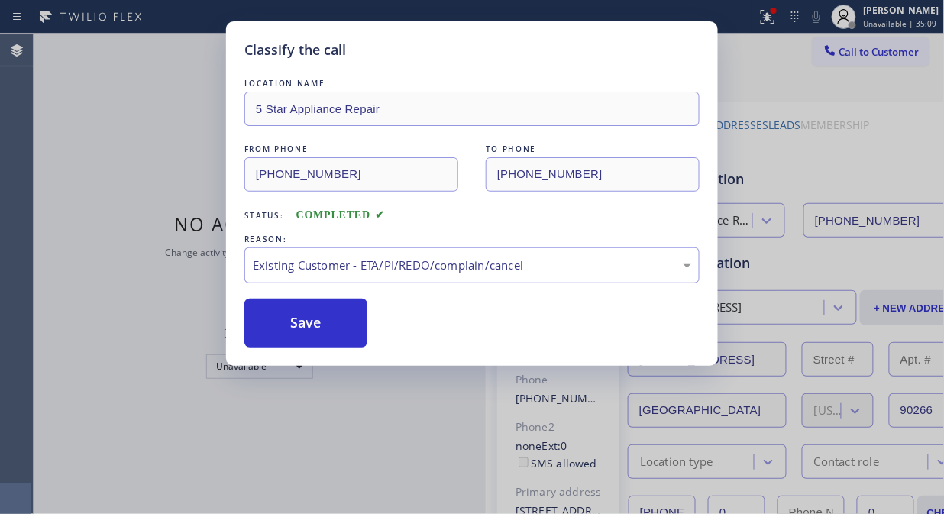
drag, startPoint x: 328, startPoint y: 334, endPoint x: 843, endPoint y: 186, distance: 535.2
click at [357, 334] on button "Save" at bounding box center [305, 322] width 123 height 49
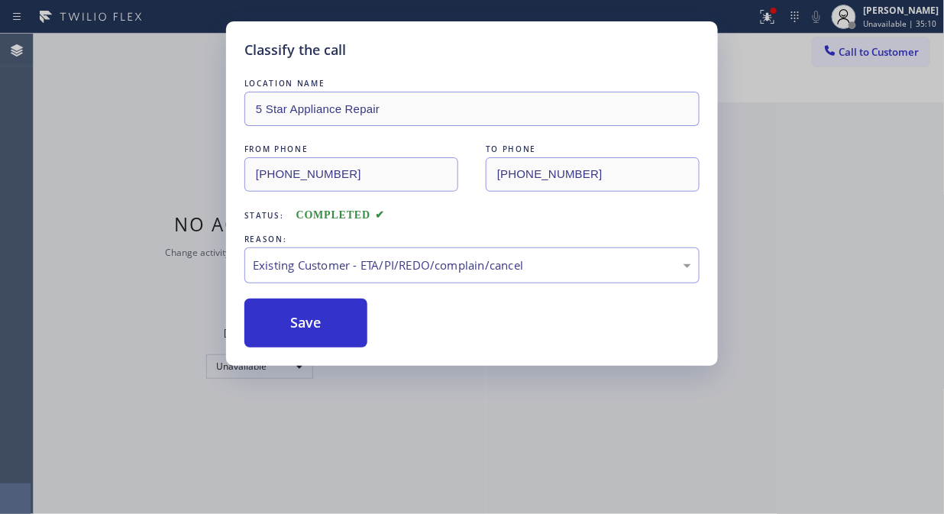
click at [827, 52] on div "Classify the call LOCATION NAME 5 Star Appliance Repair FROM PHONE [PHONE_NUMBE…" at bounding box center [472, 257] width 944 height 514
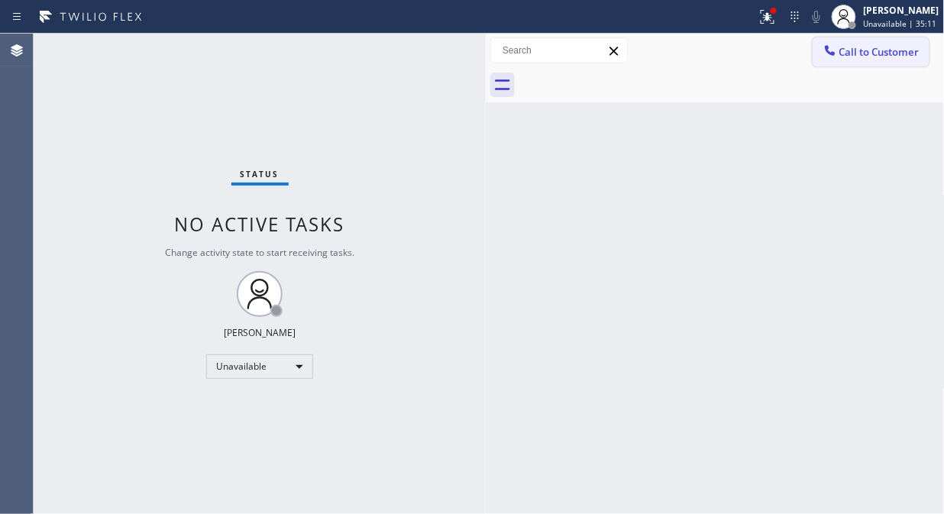
click at [822, 55] on icon at bounding box center [829, 50] width 15 height 15
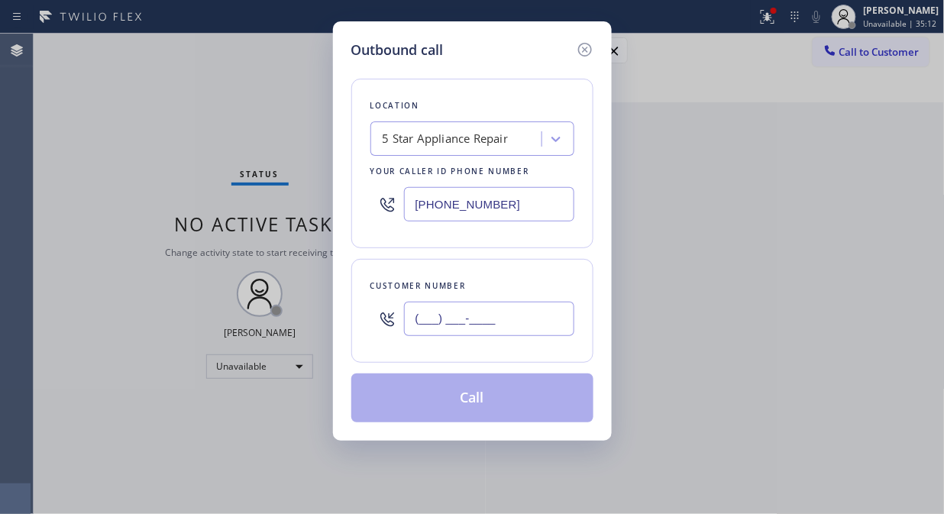
click at [508, 321] on input "(___) ___-____" at bounding box center [489, 319] width 170 height 34
paste input "323) 474-7250"
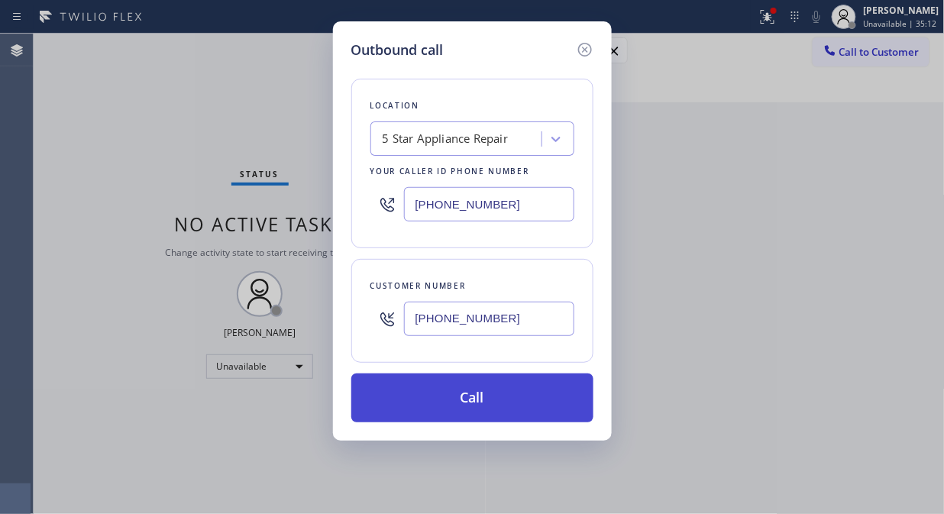
type input "[PHONE_NUMBER]"
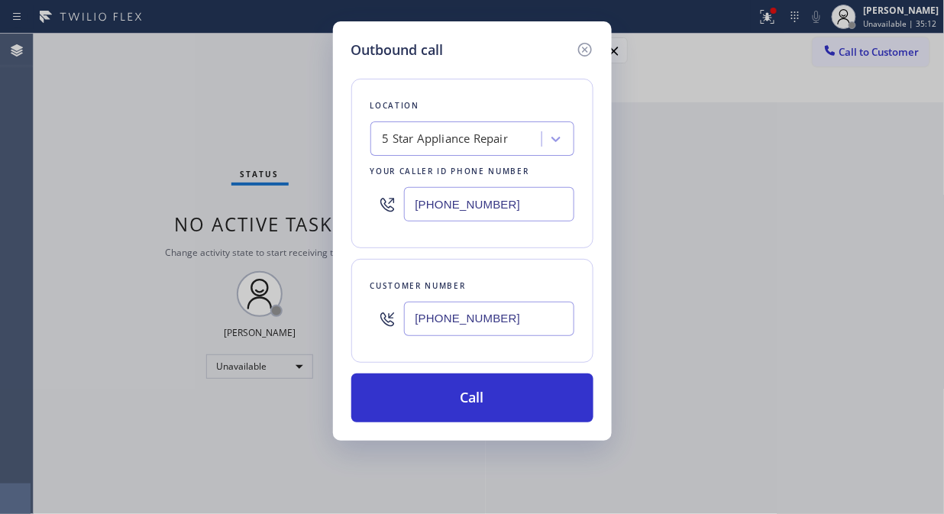
drag, startPoint x: 508, startPoint y: 391, endPoint x: 674, endPoint y: 33, distance: 394.5
click at [515, 391] on button "Call" at bounding box center [472, 397] width 242 height 49
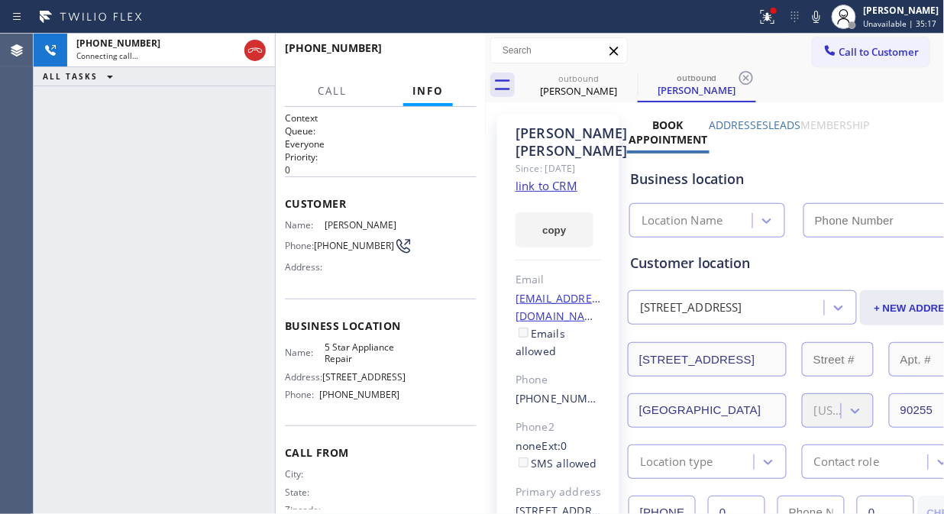
type input "[PHONE_NUMBER]"
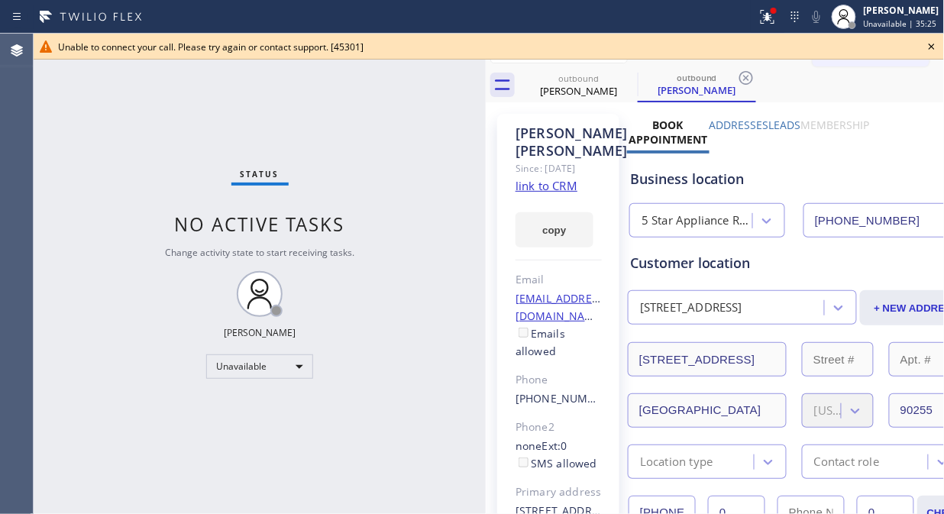
click at [928, 48] on icon at bounding box center [931, 46] width 18 height 18
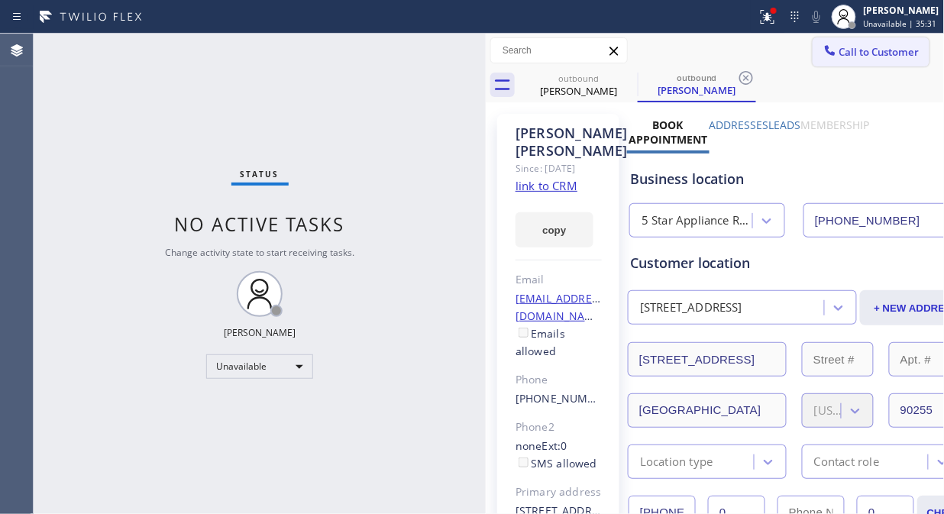
click at [869, 60] on button "Call to Customer" at bounding box center [870, 51] width 117 height 29
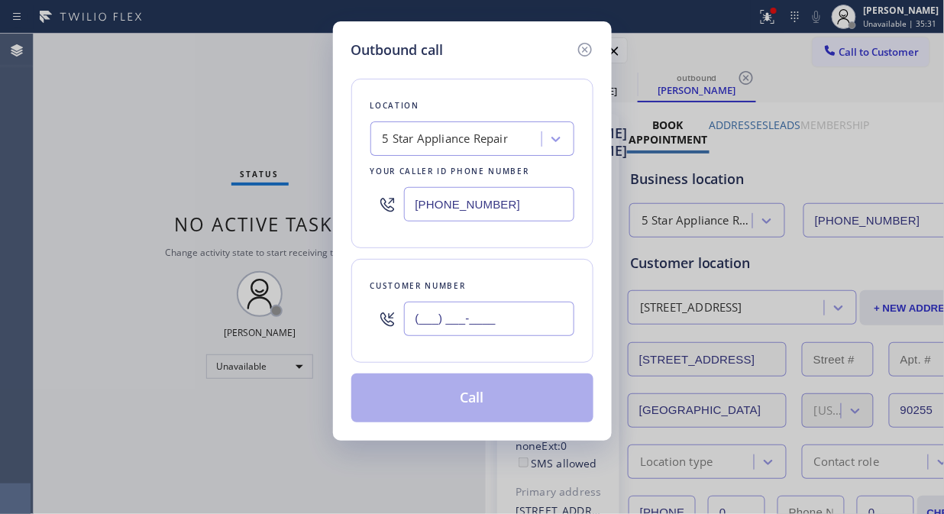
click at [550, 323] on input "(___) ___-____" at bounding box center [489, 319] width 170 height 34
paste input "714) 269-6667"
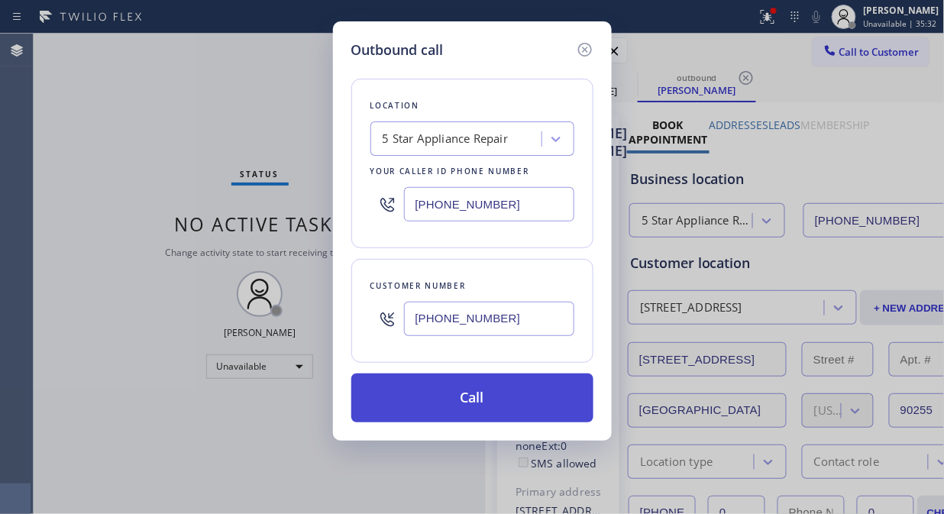
type input "[PHONE_NUMBER]"
click at [537, 395] on button "Call" at bounding box center [472, 397] width 242 height 49
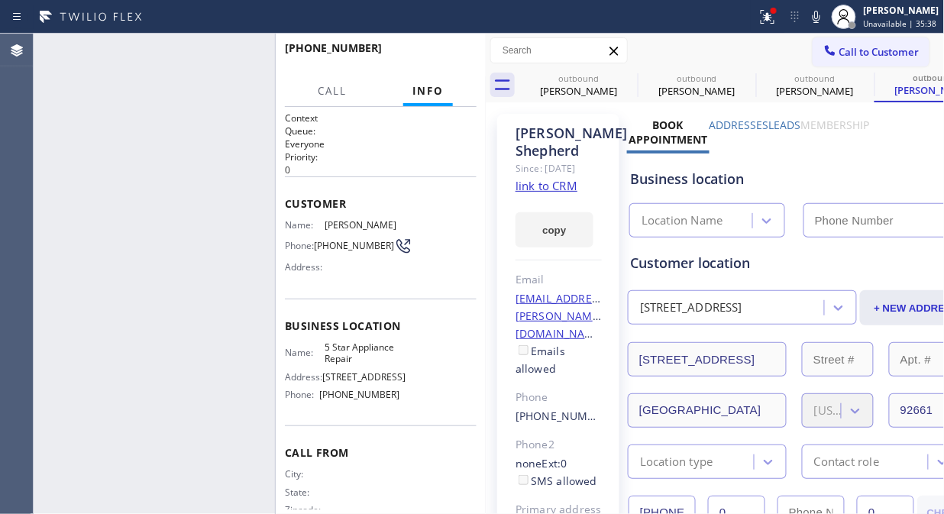
type input "[PHONE_NUMBER]"
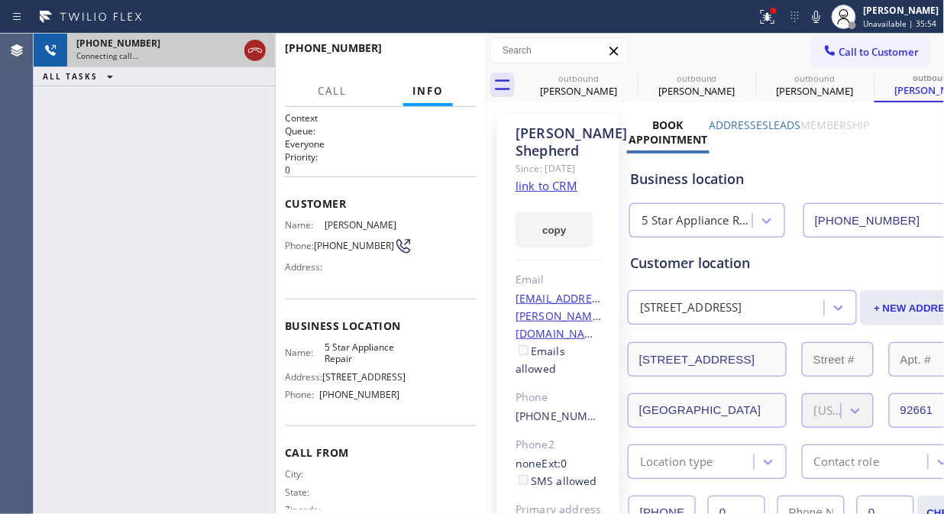
click at [254, 57] on icon at bounding box center [255, 50] width 18 height 18
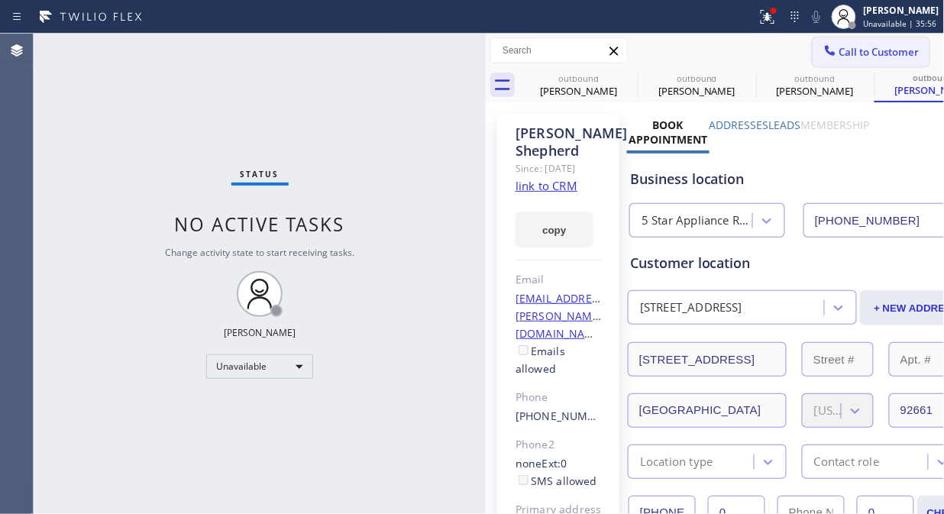
click at [852, 53] on span "Call to Customer" at bounding box center [879, 52] width 80 height 14
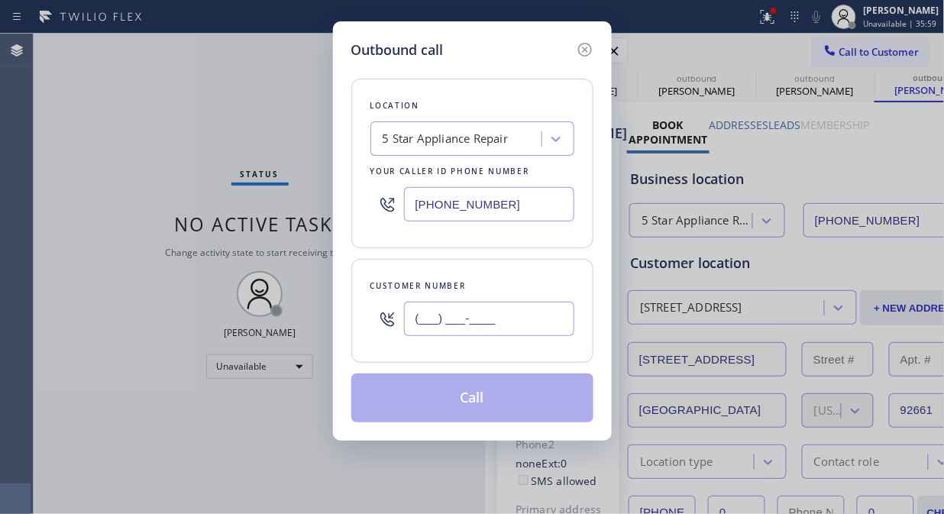
paste input "818) 731-0988"
click at [415, 323] on input "[PHONE_NUMBER]" at bounding box center [489, 319] width 170 height 34
type input "[PHONE_NUMBER]"
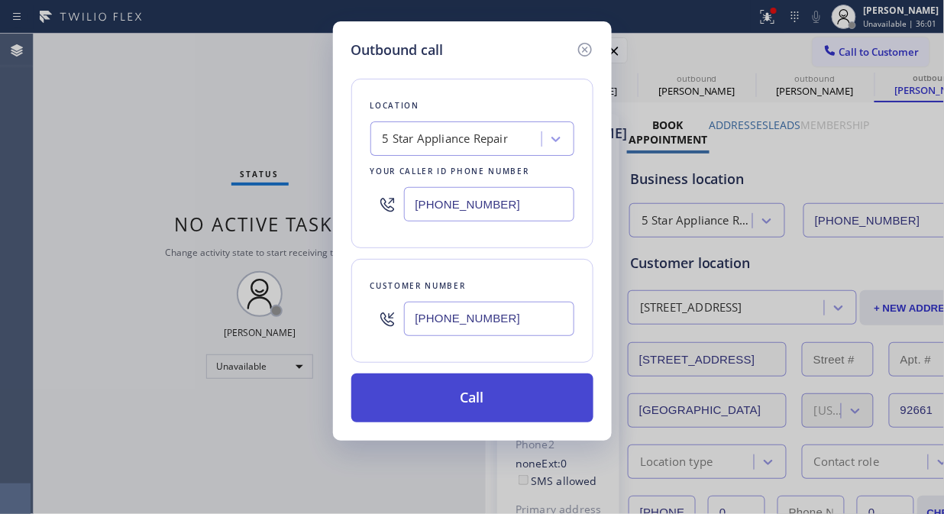
click at [492, 397] on button "Call" at bounding box center [472, 397] width 242 height 49
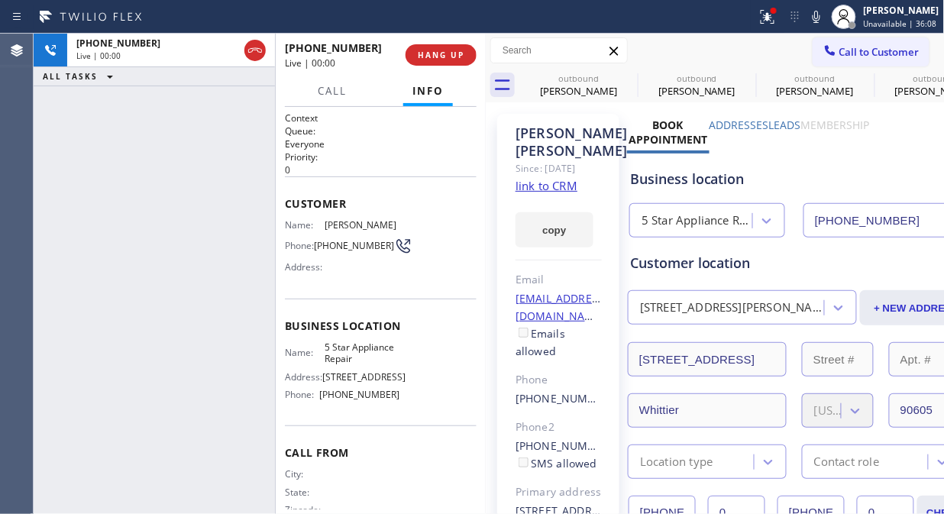
type input "[PHONE_NUMBER]"
click at [446, 44] on button "HANG UP" at bounding box center [440, 54] width 71 height 21
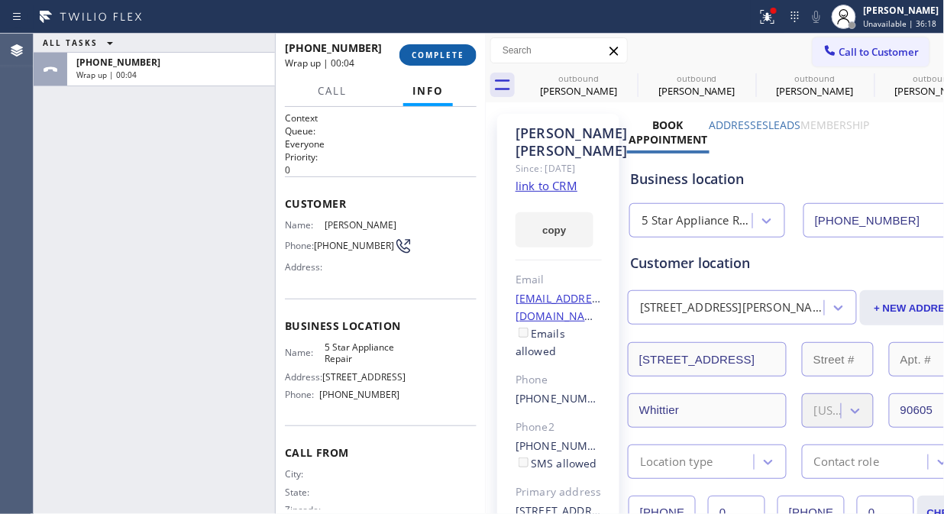
click at [445, 52] on span "COMPLETE" at bounding box center [437, 55] width 53 height 11
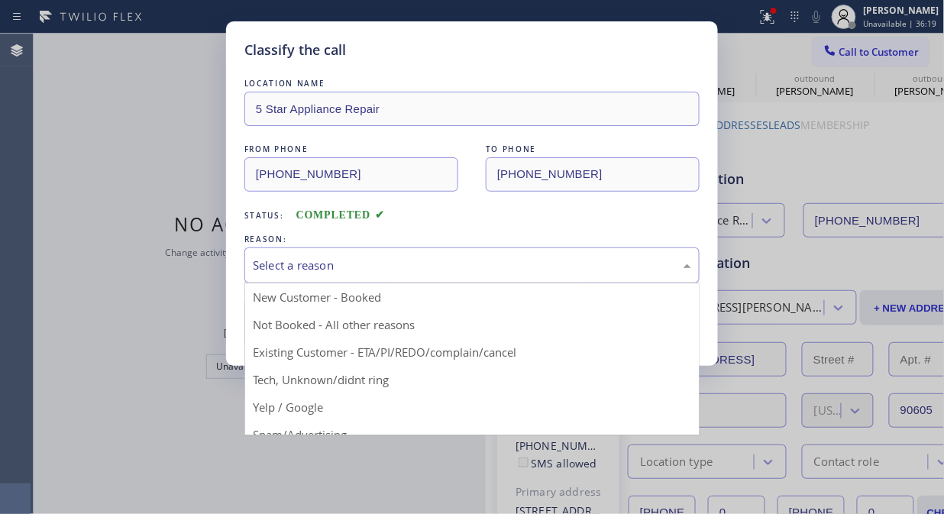
drag, startPoint x: 421, startPoint y: 249, endPoint x: 421, endPoint y: 263, distance: 14.5
click at [420, 256] on div "Select a reason" at bounding box center [471, 265] width 455 height 36
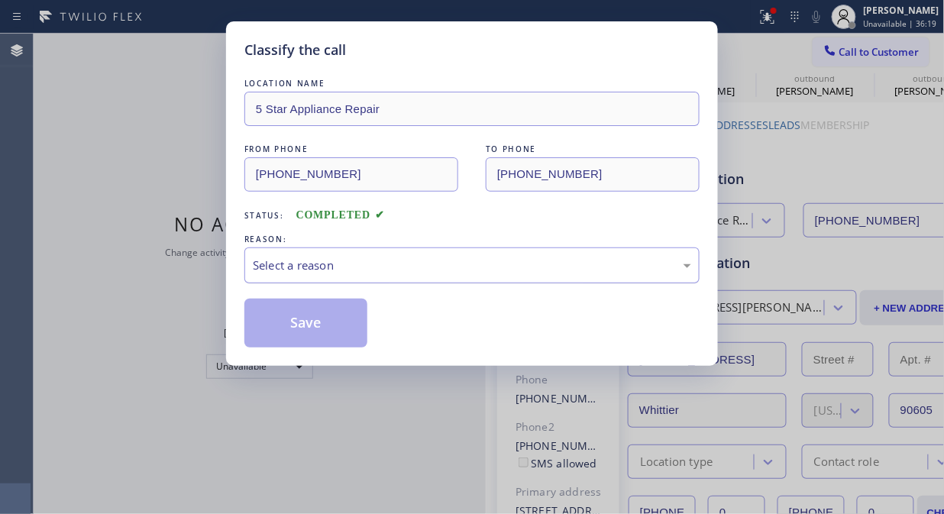
click at [422, 267] on div "Select a reason" at bounding box center [472, 265] width 438 height 18
click at [418, 276] on div "Select a reason" at bounding box center [471, 265] width 455 height 36
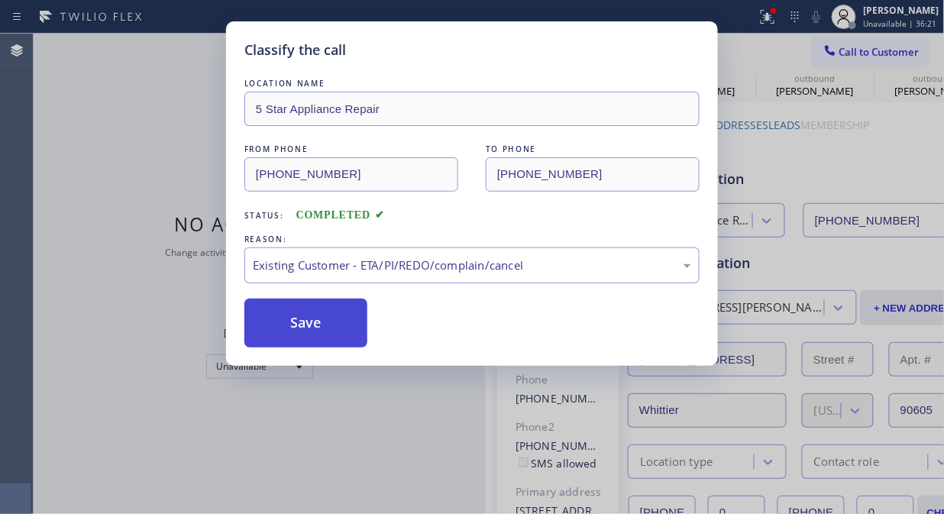
click at [326, 338] on button "Save" at bounding box center [305, 322] width 123 height 49
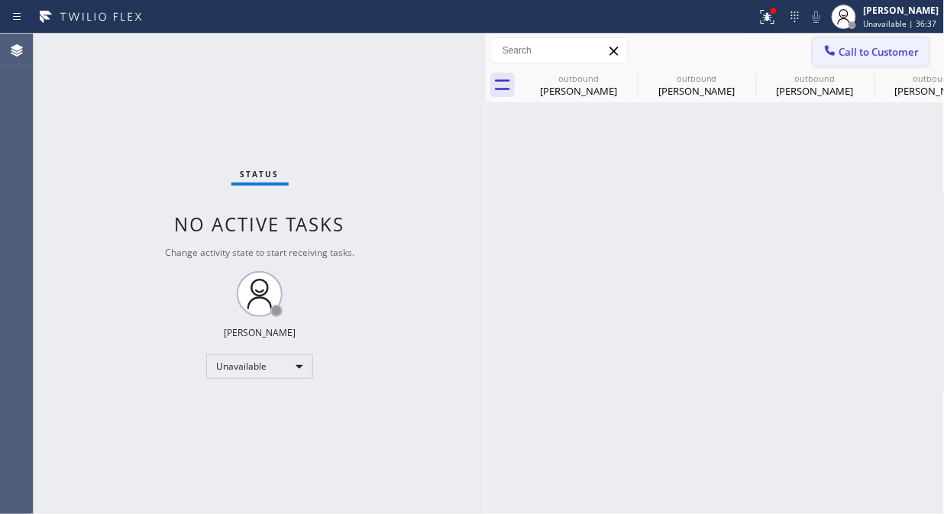
click at [894, 61] on button "Call to Customer" at bounding box center [870, 51] width 117 height 29
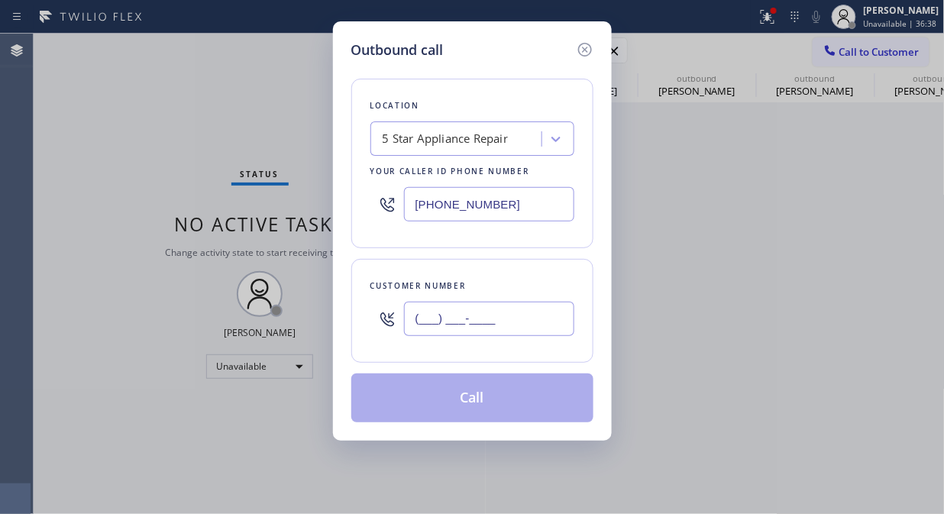
click at [481, 311] on input "(___) ___-____" at bounding box center [489, 319] width 170 height 34
paste input "562) 697-7772"
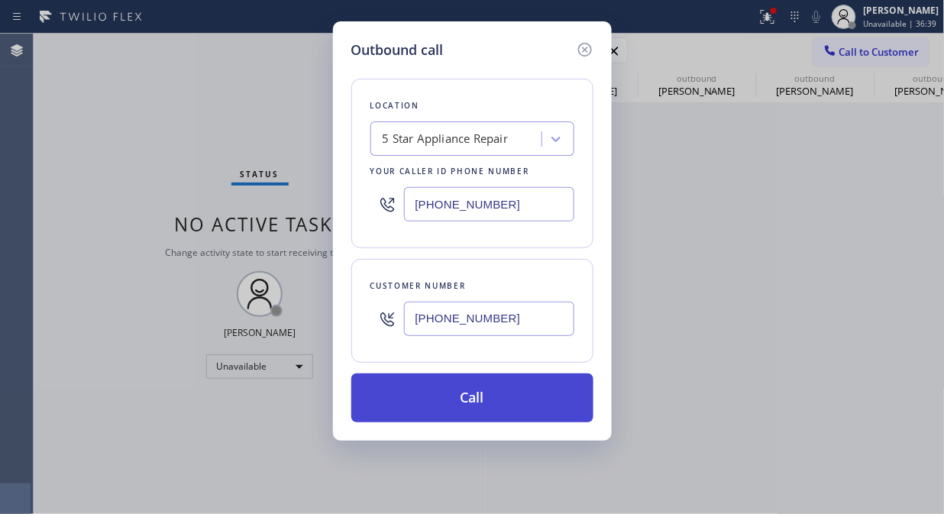
type input "[PHONE_NUMBER]"
click at [497, 398] on button "Call" at bounding box center [472, 397] width 242 height 49
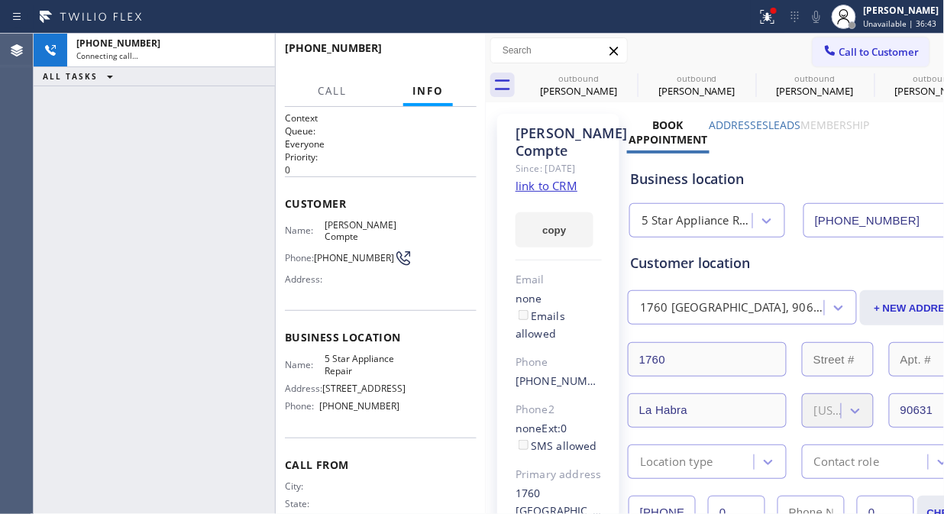
type input "[PHONE_NUMBER]"
click at [760, 21] on div at bounding box center [767, 17] width 34 height 18
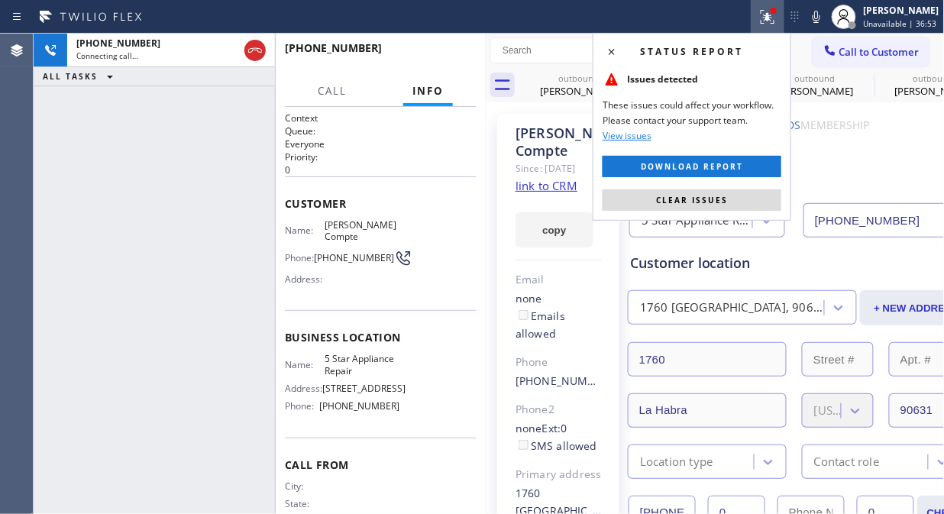
click at [698, 211] on div "Status report Issues detected These issues could affect your workflow. Please c…" at bounding box center [691, 127] width 198 height 188
click at [662, 199] on span "Clear issues" at bounding box center [692, 200] width 72 height 11
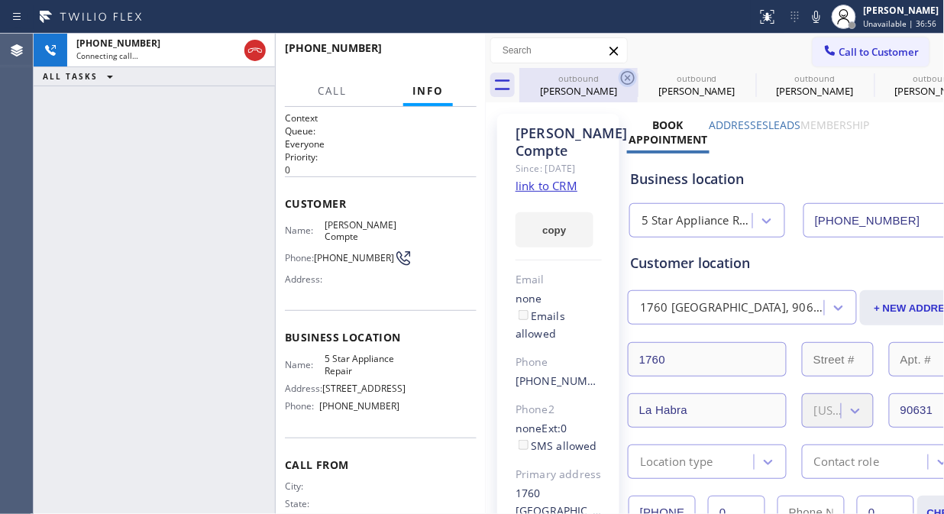
click at [622, 82] on icon at bounding box center [627, 78] width 18 height 18
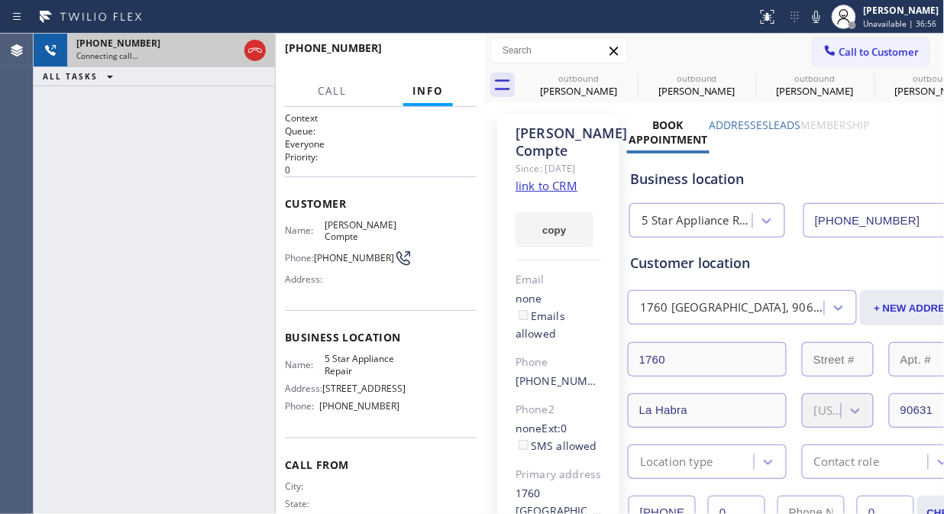
click at [0, 0] on icon at bounding box center [0, 0] width 0 height 0
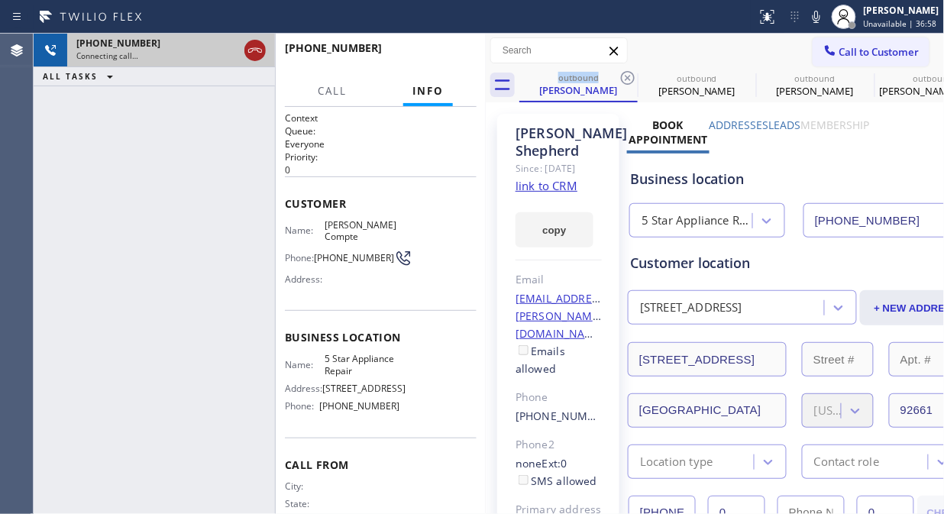
click at [256, 49] on icon at bounding box center [255, 50] width 18 height 18
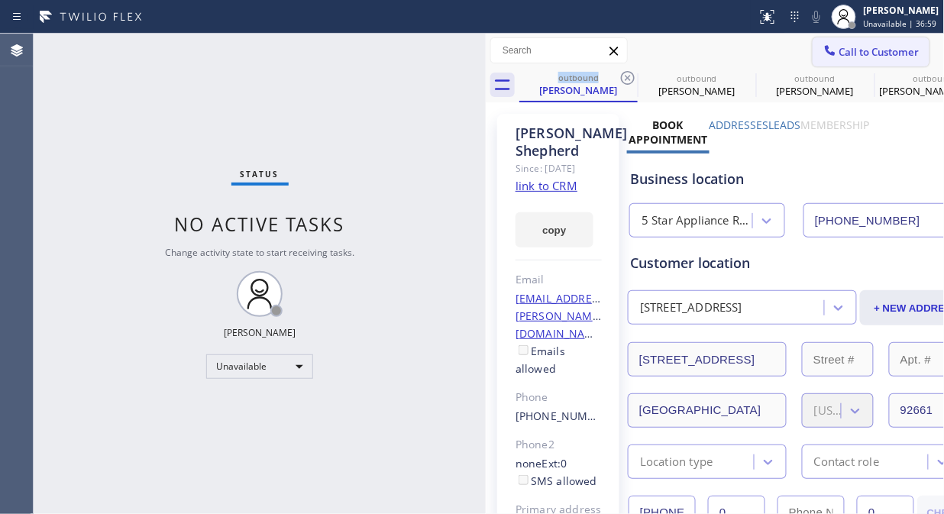
click at [850, 56] on span "Call to Customer" at bounding box center [879, 52] width 80 height 14
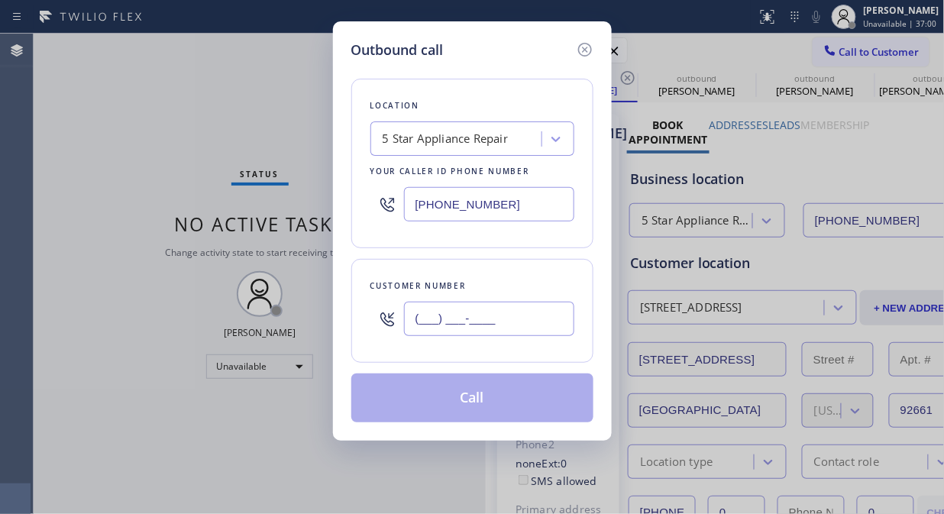
paste input "310-4284"
click at [440, 316] on input "(___) ___-____" at bounding box center [489, 319] width 170 height 34
click at [420, 316] on input "(___) 310-4284" at bounding box center [489, 319] width 170 height 34
paste input "310) 428-4770"
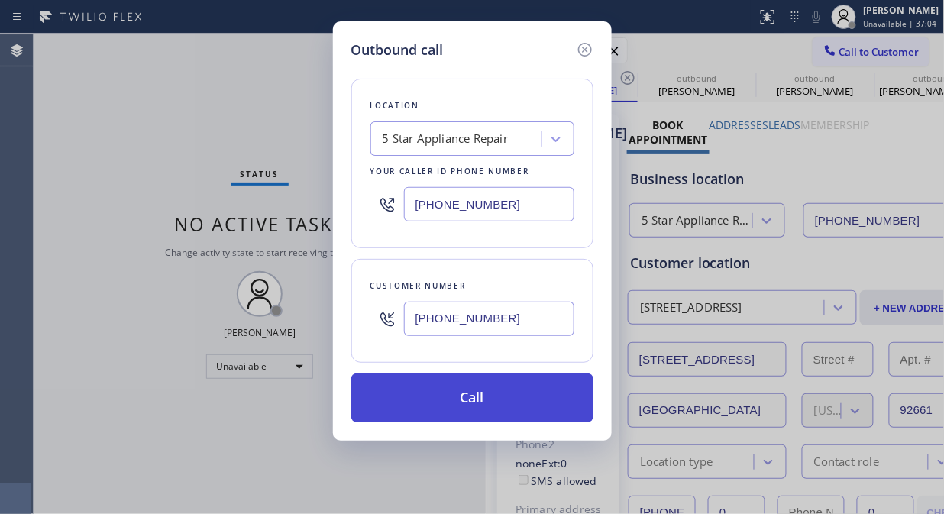
type input "[PHONE_NUMBER]"
click at [464, 398] on button "Call" at bounding box center [472, 397] width 242 height 49
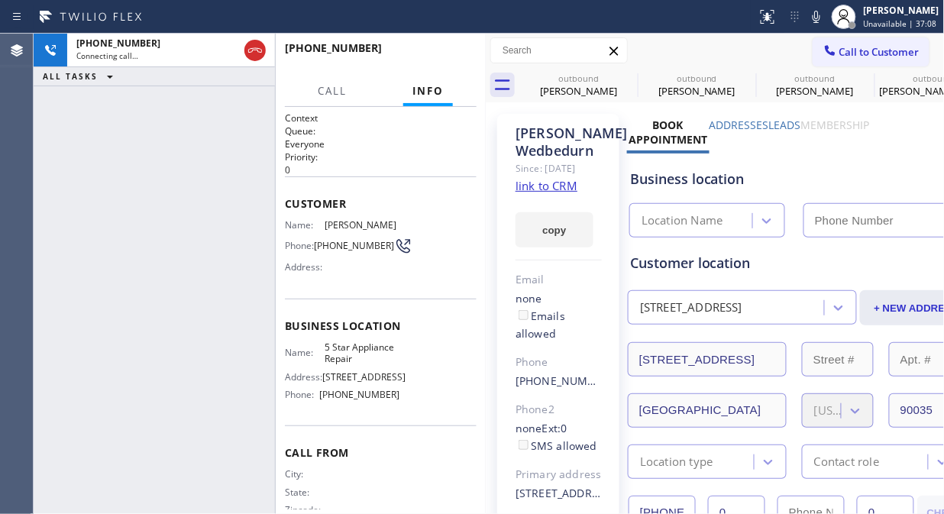
type input "[PHONE_NUMBER]"
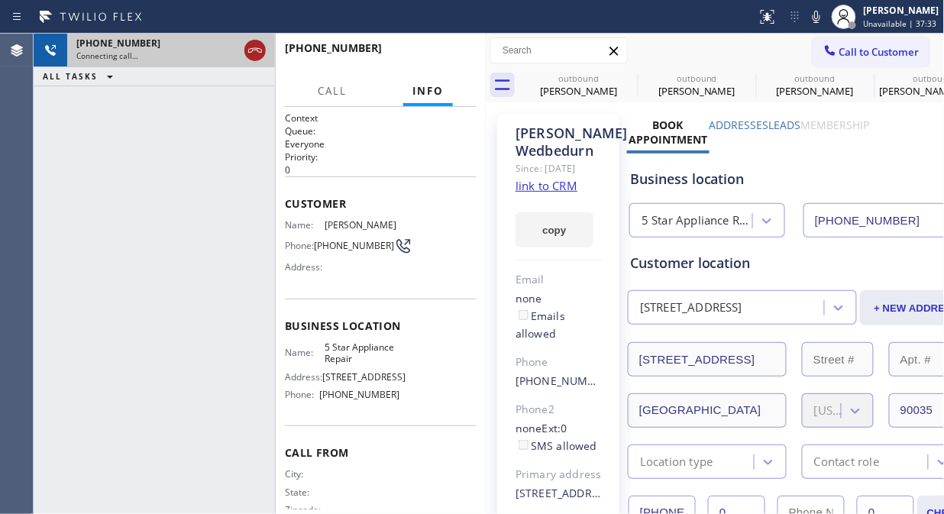
click at [250, 52] on icon at bounding box center [255, 50] width 18 height 18
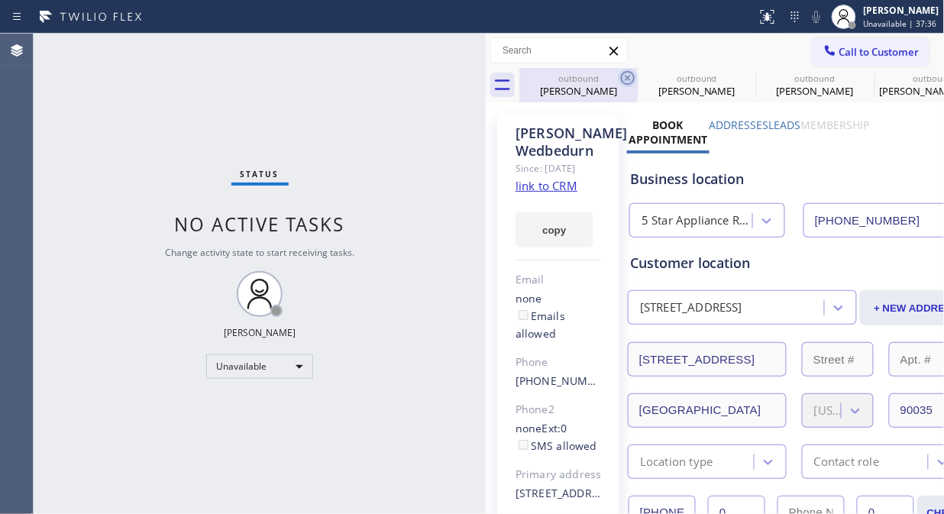
click at [635, 79] on icon at bounding box center [627, 78] width 18 height 18
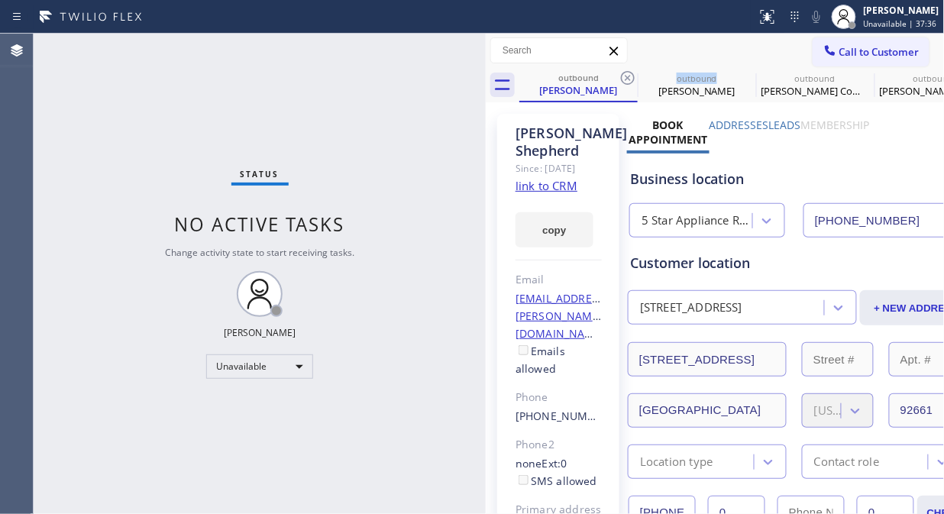
click at [635, 79] on icon at bounding box center [627, 78] width 18 height 18
click at [0, 0] on icon at bounding box center [0, 0] width 0 height 0
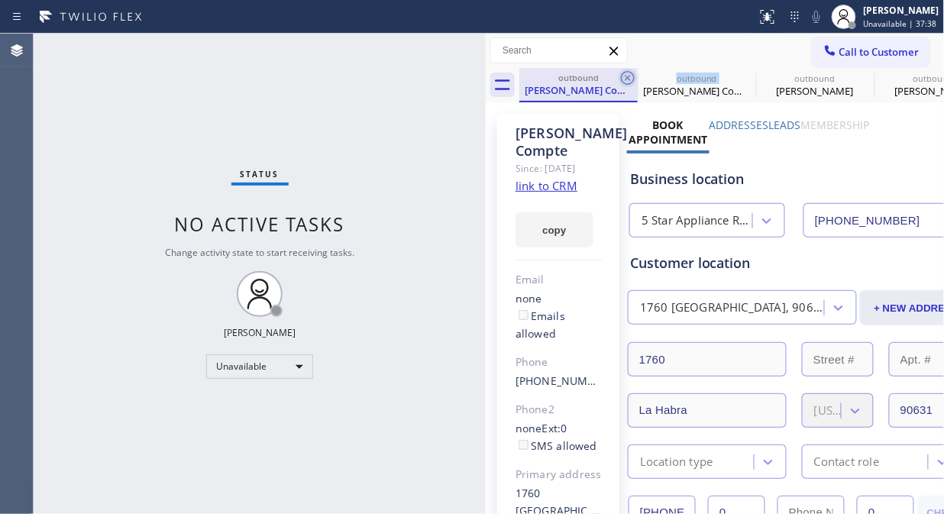
click at [636, 79] on icon at bounding box center [627, 78] width 18 height 18
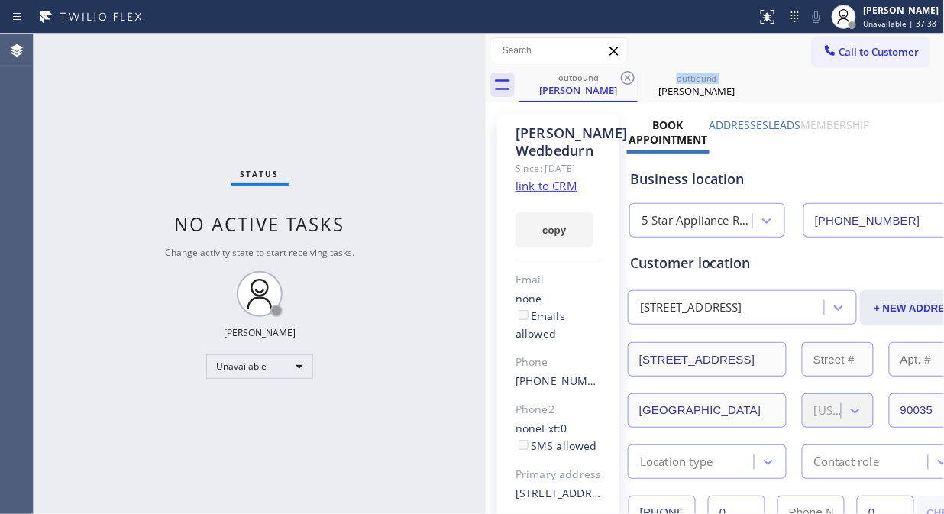
click at [636, 79] on icon at bounding box center [627, 78] width 18 height 18
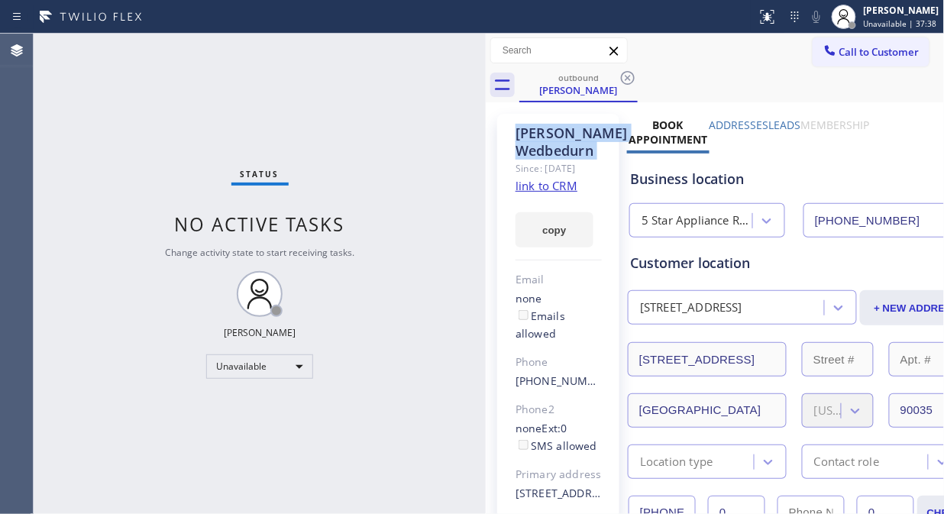
click at [636, 79] on icon at bounding box center [627, 78] width 18 height 18
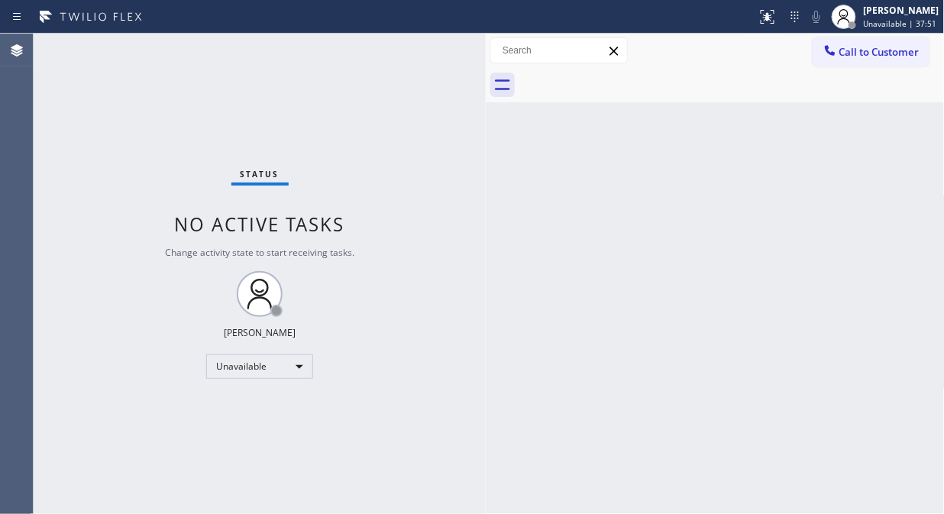
click at [52, 218] on div "Status No active tasks Change activity state to start receiving tasks. [PERSON_…" at bounding box center [260, 274] width 452 height 480
click at [49, 109] on div "Status No active tasks Change activity state to start receiving tasks. [PERSON_…" at bounding box center [260, 274] width 452 height 480
click at [856, 60] on button "Call to Customer" at bounding box center [870, 51] width 117 height 29
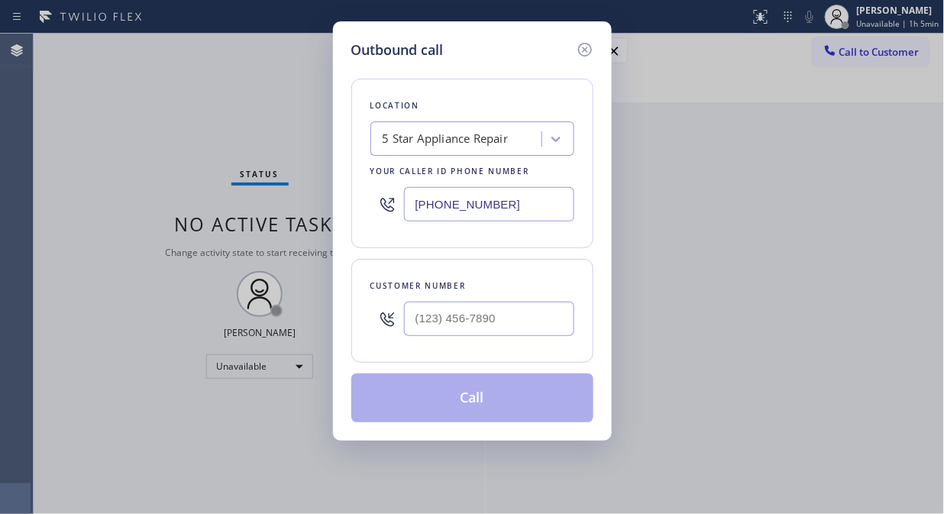
type input "(___) ___-____"
click at [410, 315] on input "(___) ___-____" at bounding box center [489, 319] width 170 height 34
type input "(___) ___-____"
click at [384, 140] on div "5 Star Appliance Repair" at bounding box center [445, 140] width 126 height 18
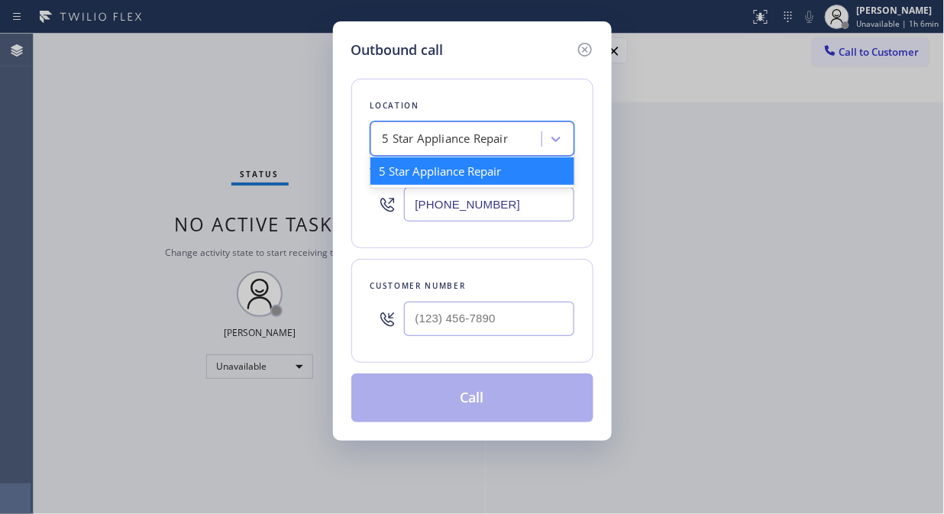
paste input "Wolf Appliance Expert"
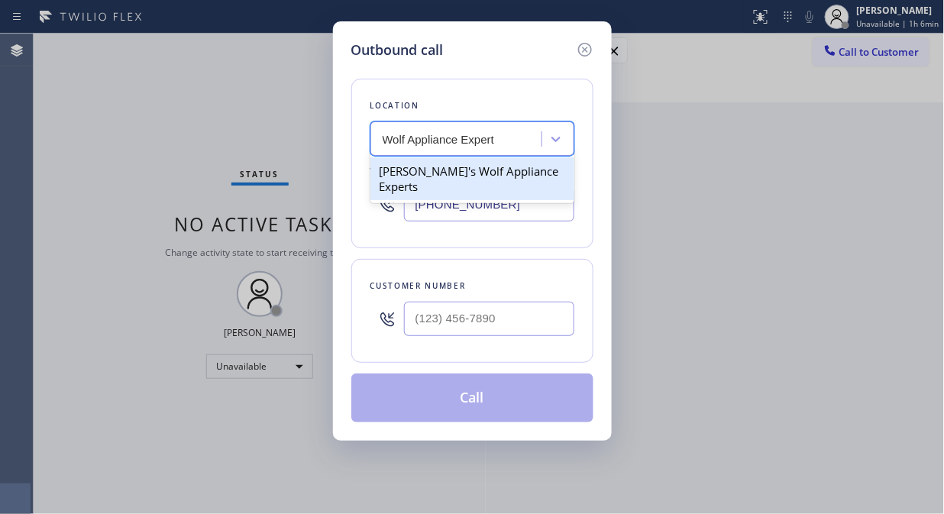
drag, startPoint x: 383, startPoint y: 140, endPoint x: 414, endPoint y: 162, distance: 37.7
click at [383, 140] on input "Wolf Appliance Expert" at bounding box center [438, 139] width 113 height 13
type input "Wolf Appliance Expert"
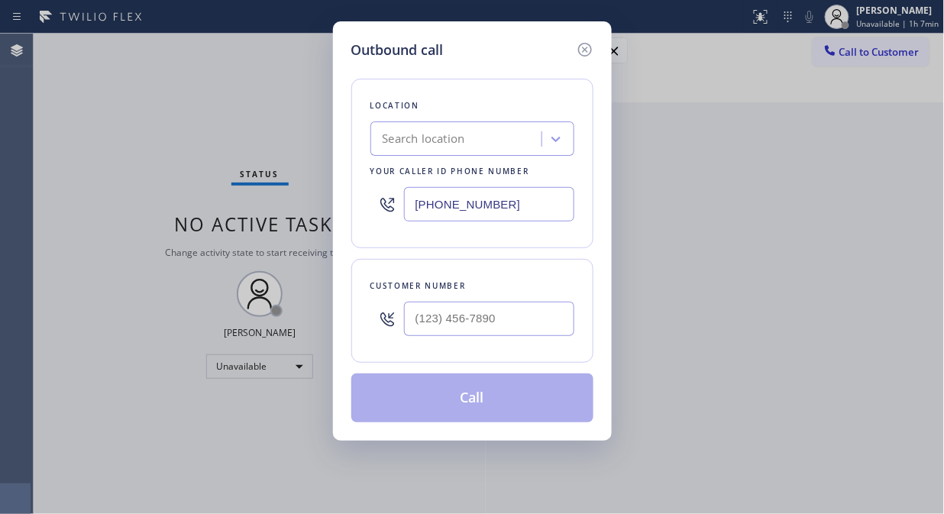
click at [407, 199] on input "[PHONE_NUMBER]" at bounding box center [489, 204] width 170 height 34
paste input "949) 536-9698"
type input "[PHONE_NUMBER]"
click at [410, 324] on input "(___) ___-____" at bounding box center [489, 319] width 170 height 34
paste input "949) 631-2605"
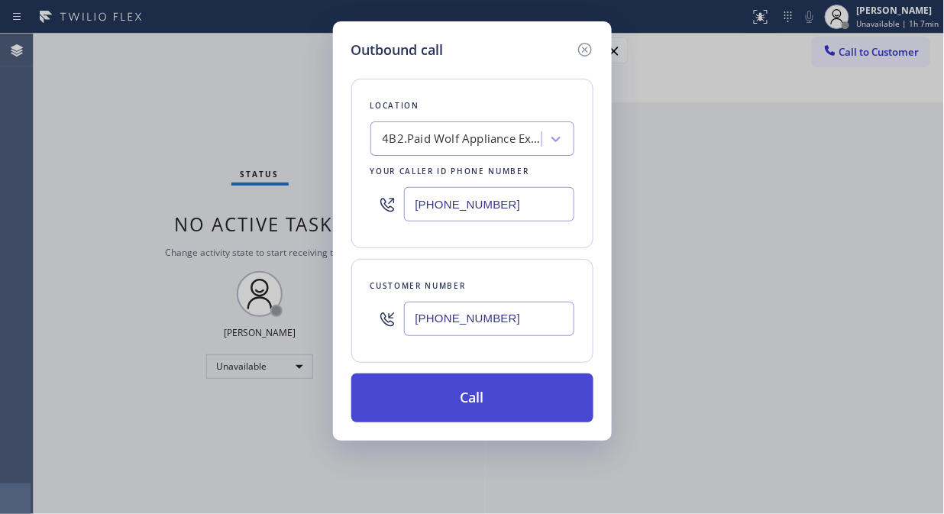
type input "[PHONE_NUMBER]"
click at [551, 413] on button "Call" at bounding box center [472, 397] width 242 height 49
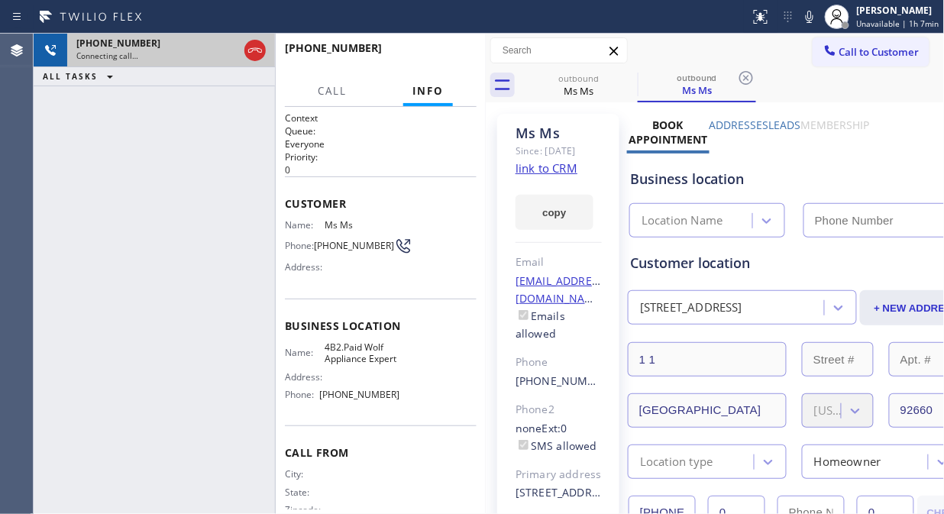
type input "[PHONE_NUMBER]"
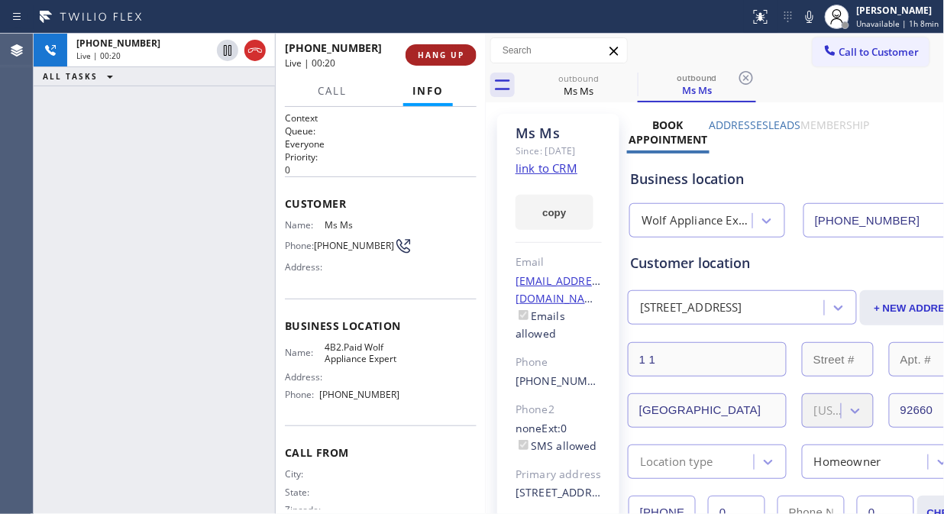
click at [425, 56] on span "HANG UP" at bounding box center [441, 55] width 47 height 11
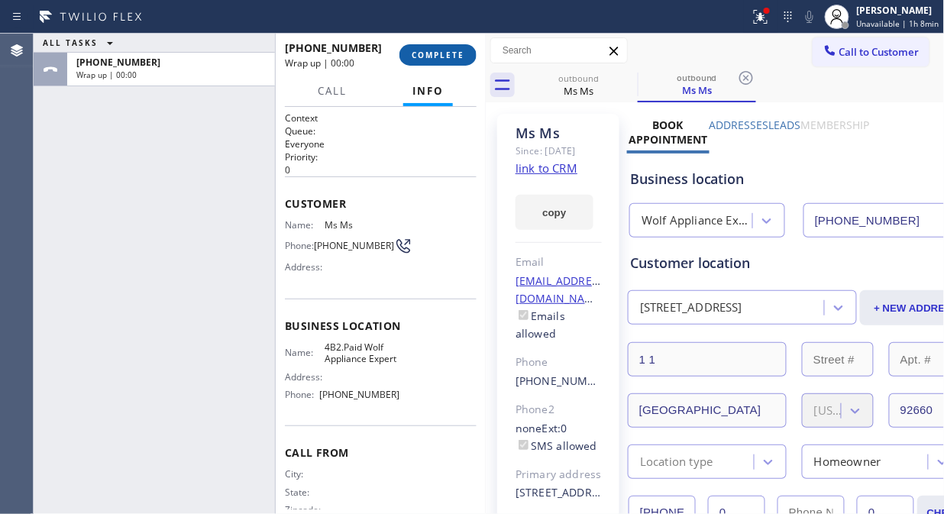
click at [425, 56] on span "COMPLETE" at bounding box center [437, 55] width 53 height 11
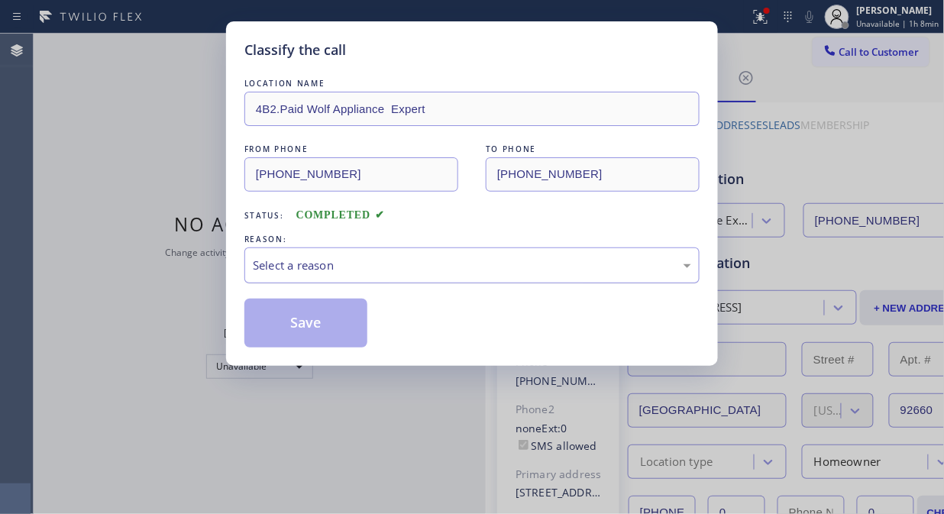
click at [431, 263] on div "Select a reason" at bounding box center [472, 265] width 438 height 18
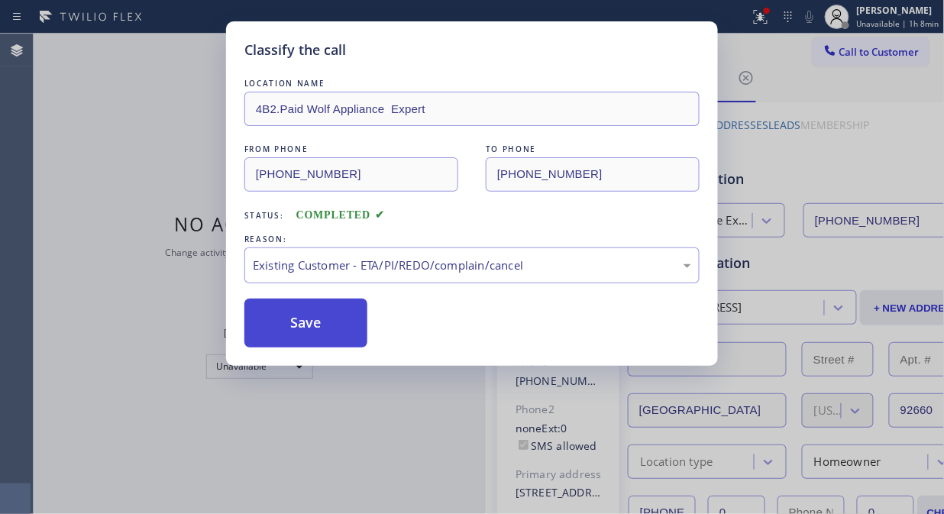
drag, startPoint x: 300, startPoint y: 333, endPoint x: 341, endPoint y: 319, distance: 43.5
click at [308, 330] on button "Save" at bounding box center [305, 322] width 123 height 49
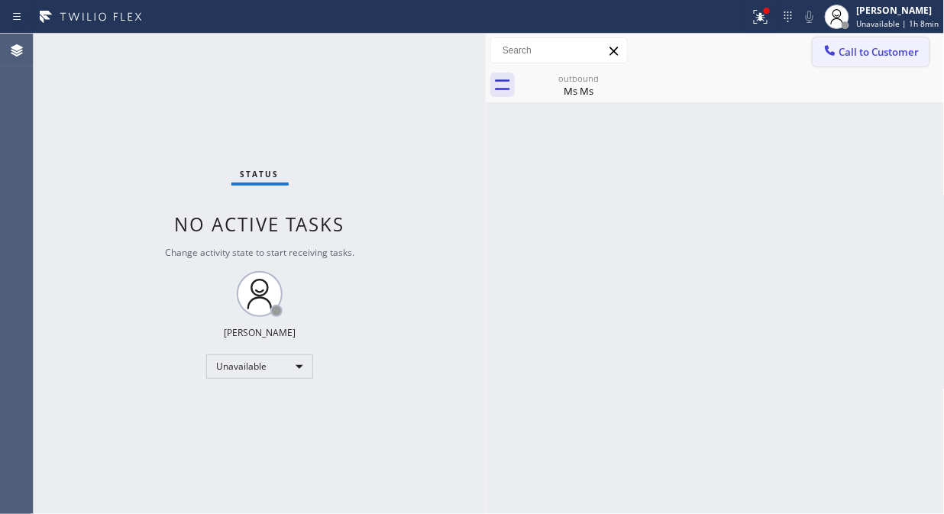
click at [867, 49] on span "Call to Customer" at bounding box center [879, 52] width 80 height 14
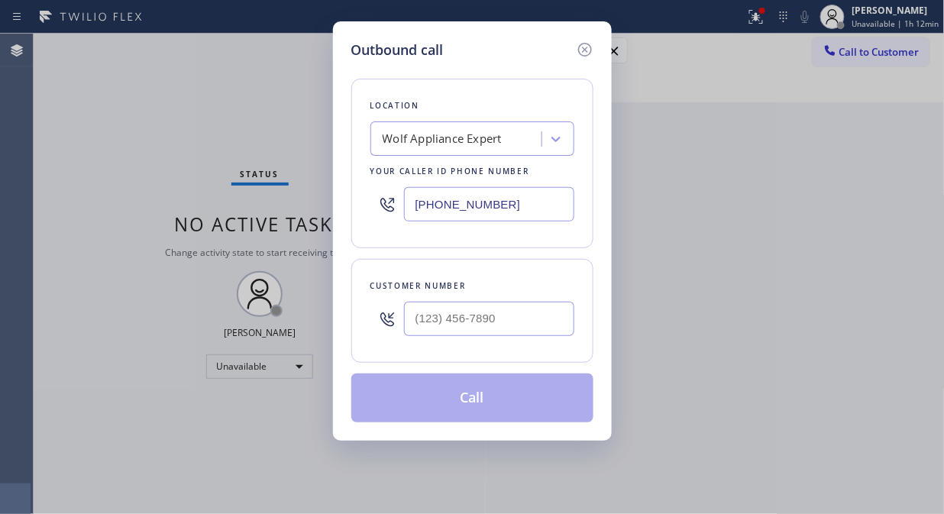
click at [414, 203] on input "[PHONE_NUMBER]" at bounding box center [489, 204] width 170 height 34
paste input "619) 727-6047"
type input "[PHONE_NUMBER]"
click at [389, 136] on div "Quality Appliance service" at bounding box center [450, 140] width 137 height 18
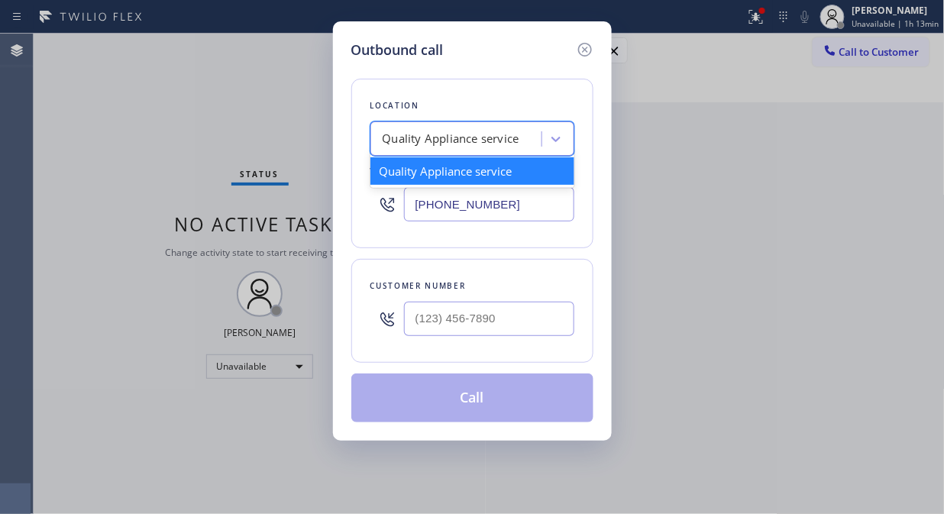
paste input "Electrical Land [GEOGRAPHIC_DATA][PERSON_NAME]"
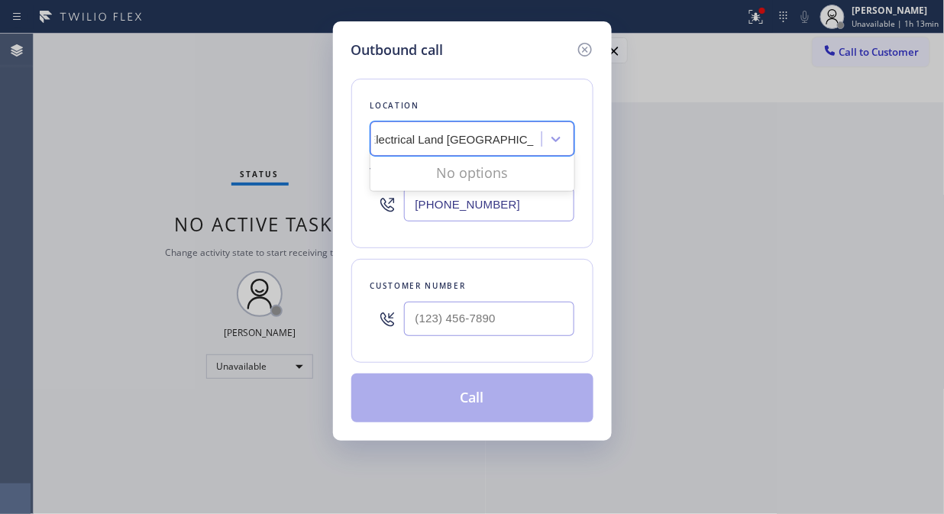
scroll to position [0, 13]
click at [393, 138] on input "Electrical Land [GEOGRAPHIC_DATA][PERSON_NAME]" at bounding box center [451, 139] width 165 height 13
type input "Electrical Land [GEOGRAPHIC_DATA][PERSON_NAME]"
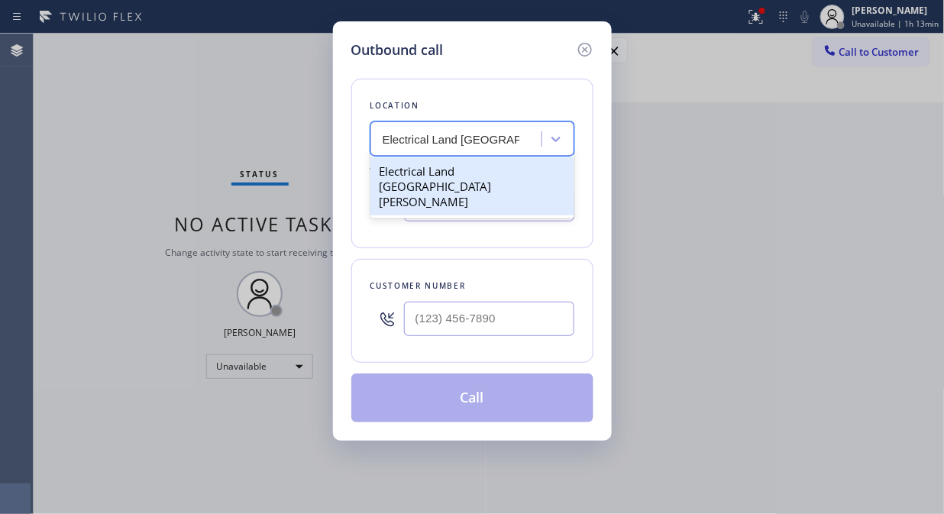
click at [418, 173] on div "Electrical Land [GEOGRAPHIC_DATA][PERSON_NAME]" at bounding box center [472, 186] width 204 height 58
type input "[PHONE_NUMBER]"
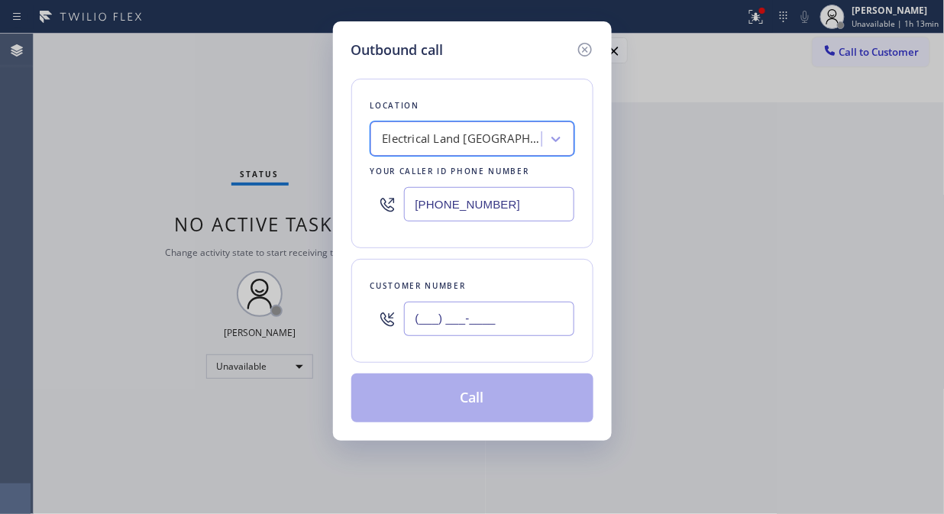
click at [425, 319] on input "(___) ___-____" at bounding box center [489, 319] width 170 height 34
paste input "408) 348-2591"
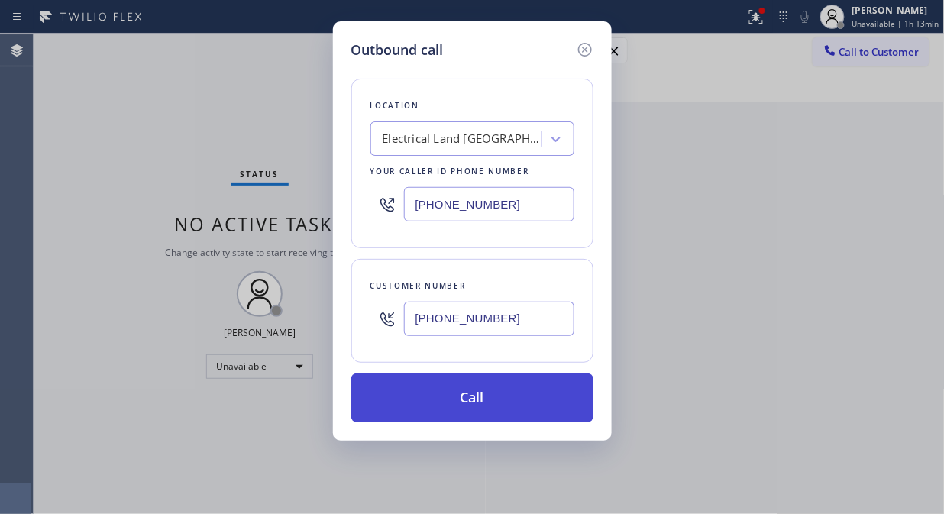
type input "[PHONE_NUMBER]"
click at [466, 406] on button "Call" at bounding box center [472, 397] width 242 height 49
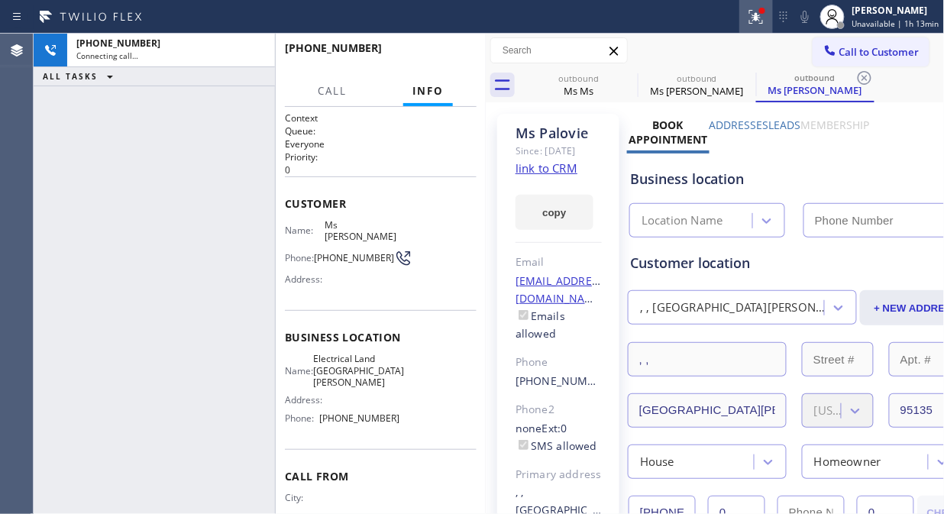
click at [751, 26] on button at bounding box center [756, 17] width 34 height 34
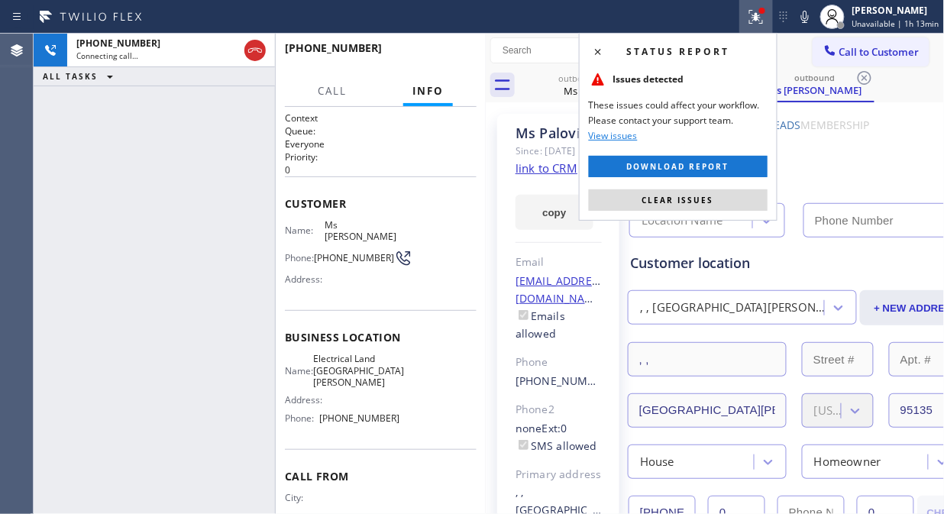
type input "[PHONE_NUMBER]"
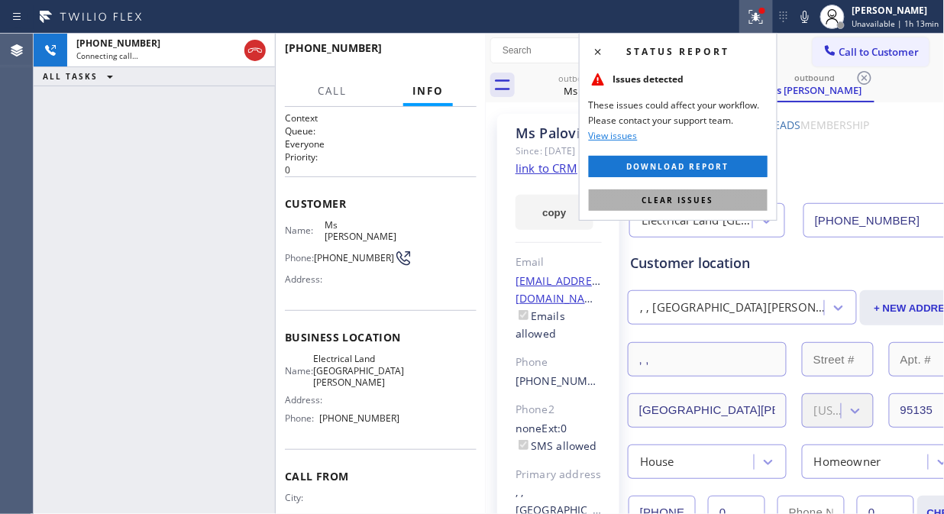
click at [680, 202] on span "Clear issues" at bounding box center [678, 200] width 72 height 11
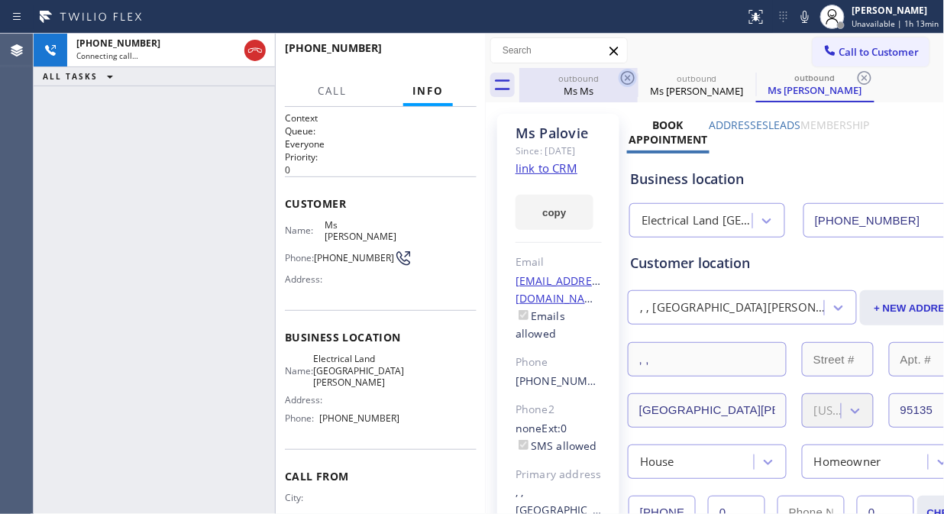
click at [627, 82] on icon at bounding box center [627, 78] width 18 height 18
click at [0, 0] on icon at bounding box center [0, 0] width 0 height 0
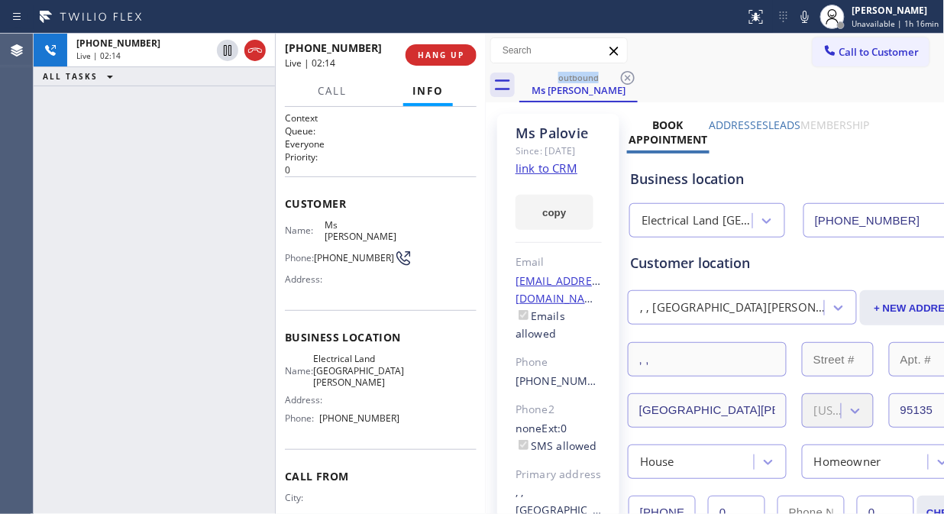
click at [736, 73] on div "outbound Ms [PERSON_NAME]" at bounding box center [731, 85] width 425 height 34
click at [788, 99] on div "outbound Ms [PERSON_NAME]" at bounding box center [731, 85] width 425 height 34
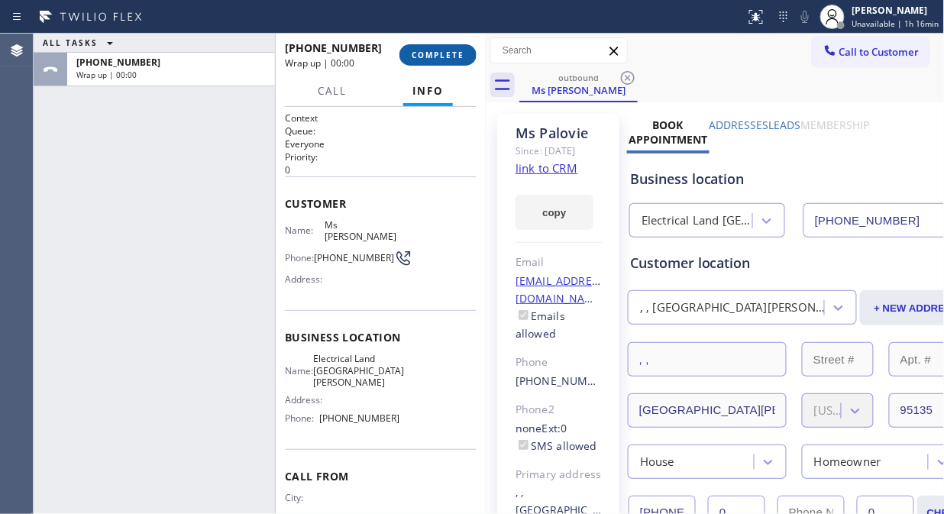
click at [437, 53] on span "COMPLETE" at bounding box center [437, 55] width 53 height 11
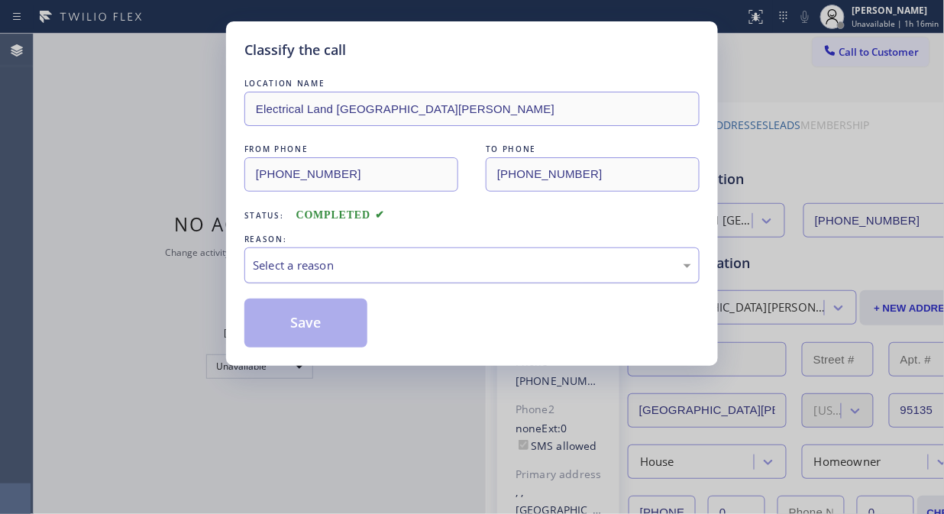
click at [440, 262] on div "Select a reason" at bounding box center [472, 265] width 438 height 18
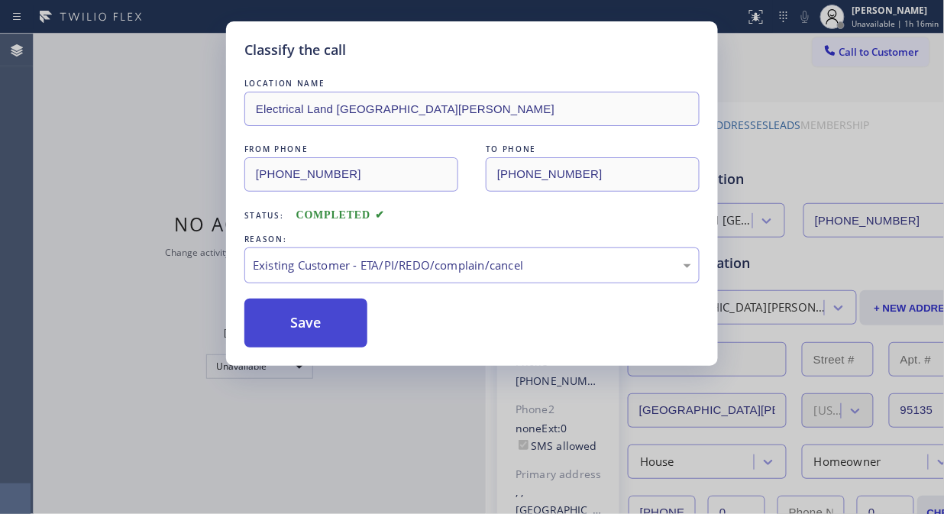
click at [287, 315] on button "Save" at bounding box center [305, 322] width 123 height 49
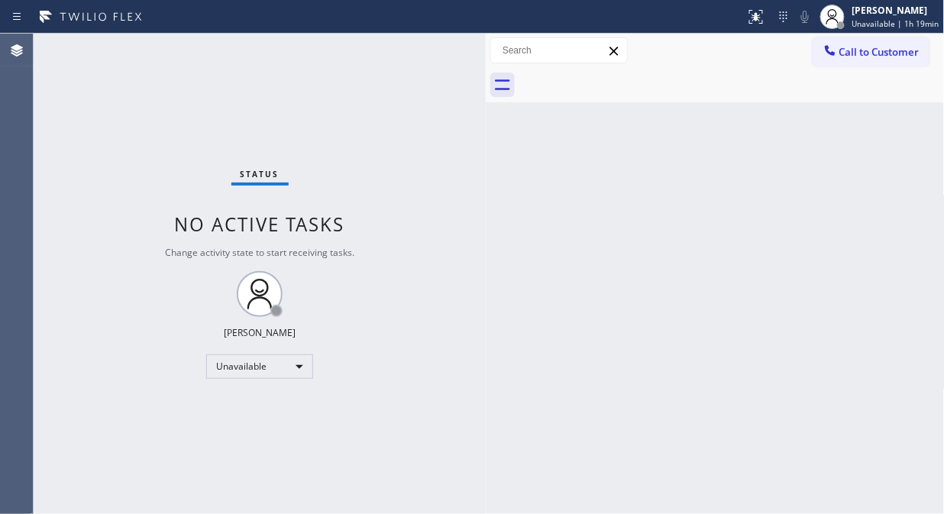
click at [852, 53] on span "Call to Customer" at bounding box center [879, 52] width 80 height 14
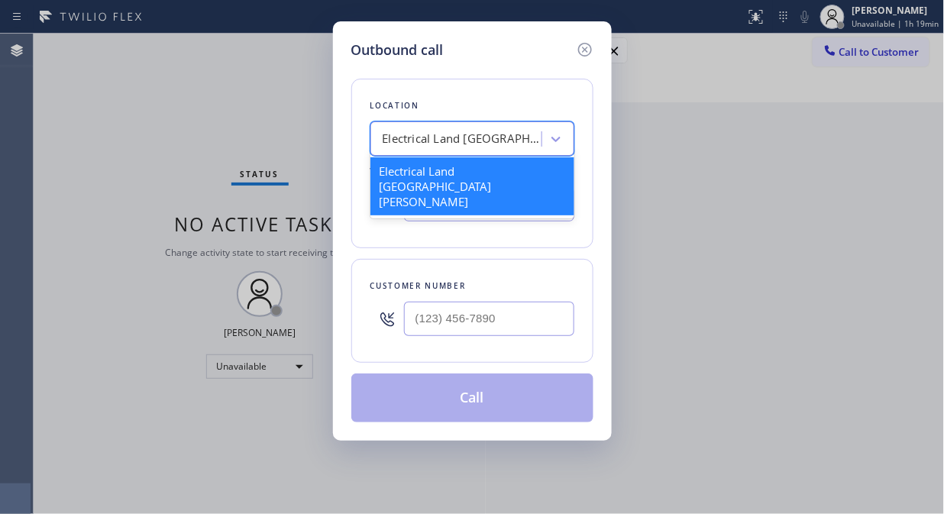
click at [467, 134] on div "Electrical Land [GEOGRAPHIC_DATA][PERSON_NAME]" at bounding box center [462, 140] width 160 height 18
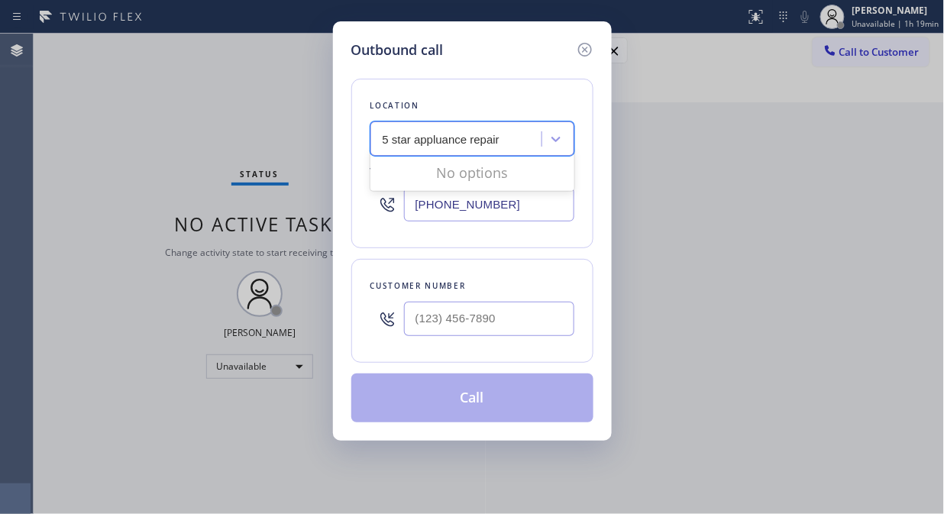
click at [446, 143] on input "5 star appluance repair" at bounding box center [441, 139] width 118 height 13
type input "5 star appliance repair"
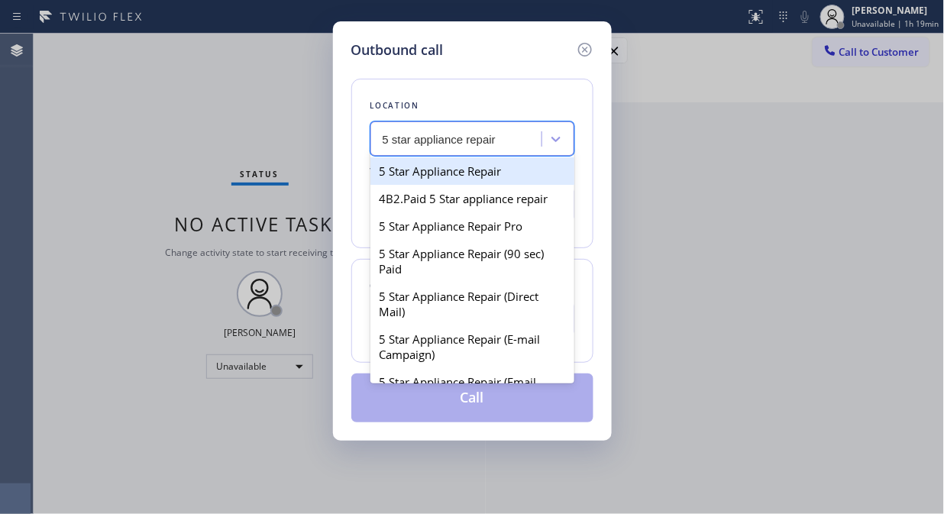
click at [440, 173] on div "5 Star Appliance Repair" at bounding box center [472, 170] width 204 height 27
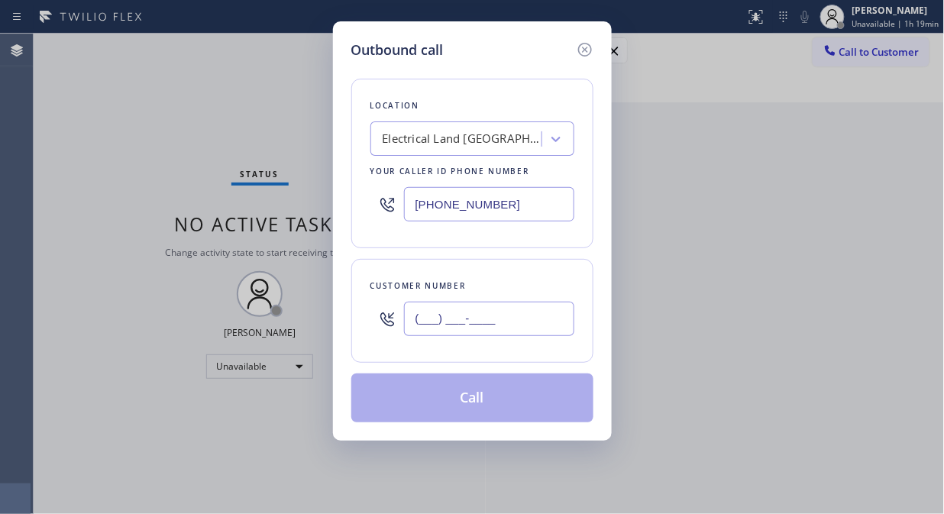
click at [424, 326] on input "(___) ___-____" at bounding box center [489, 319] width 170 height 34
paste input "213) 703-6103"
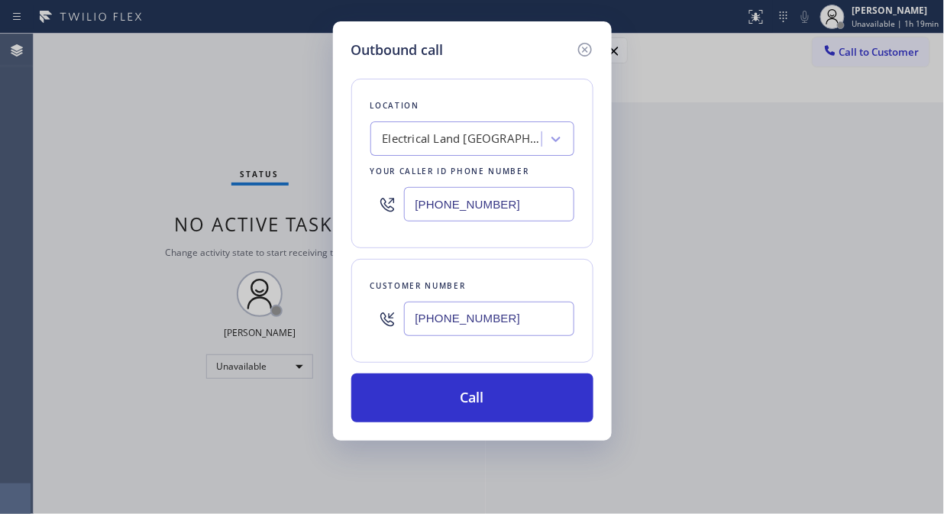
type input "[PHONE_NUMBER]"
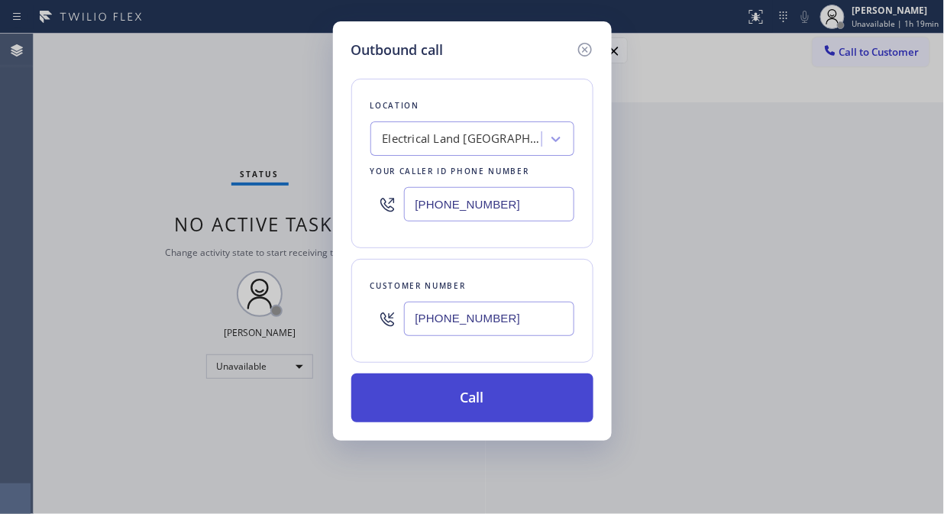
click at [485, 397] on button "Call" at bounding box center [472, 397] width 242 height 49
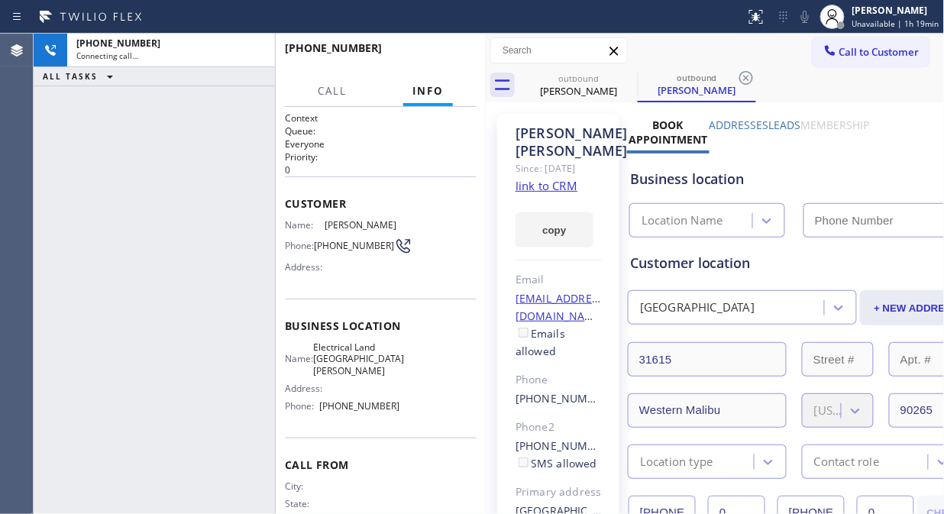
drag, startPoint x: 117, startPoint y: 163, endPoint x: 139, endPoint y: 155, distance: 23.7
click at [117, 163] on div "[PHONE_NUMBER] Connecting call… ALL TASKS ALL TASKS ACTIVE TASKS TASKS IN WRAP …" at bounding box center [154, 274] width 241 height 480
type input "[PHONE_NUMBER]"
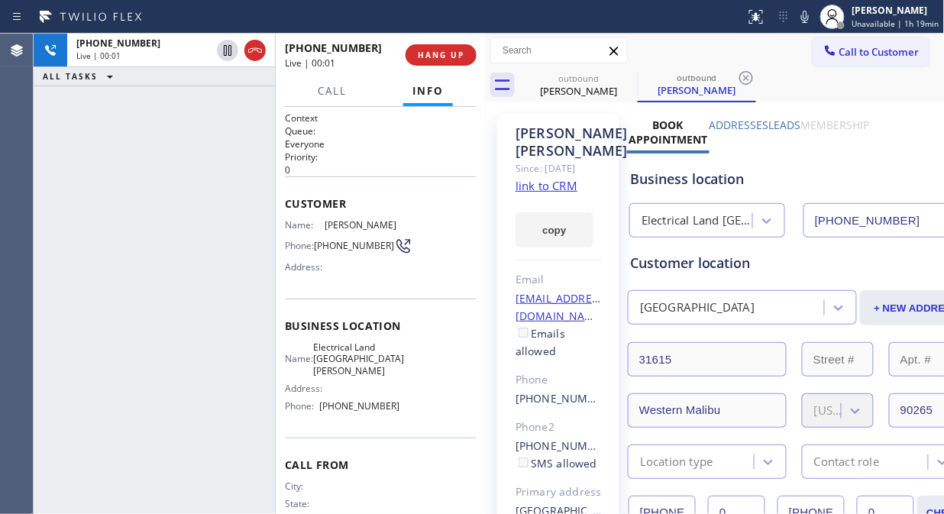
drag, startPoint x: 93, startPoint y: 139, endPoint x: 125, endPoint y: 125, distance: 34.9
click at [93, 139] on div "[PHONE_NUMBER] Live | 00:01 ALL TASKS ALL TASKS ACTIVE TASKS TASKS IN WRAP UP" at bounding box center [154, 274] width 241 height 480
click at [436, 57] on span "HANG UP" at bounding box center [441, 55] width 47 height 11
click at [437, 58] on span "HANG UP" at bounding box center [441, 55] width 47 height 11
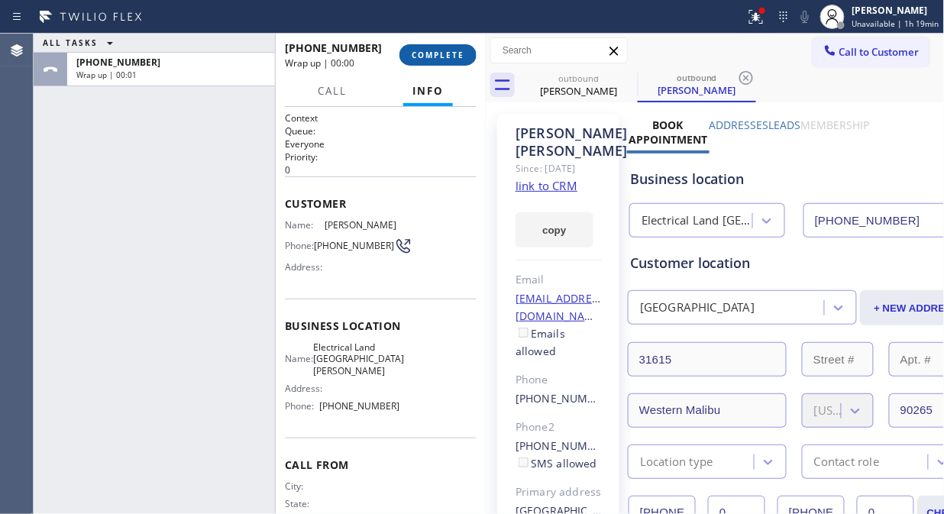
click at [437, 61] on button "COMPLETE" at bounding box center [437, 54] width 77 height 21
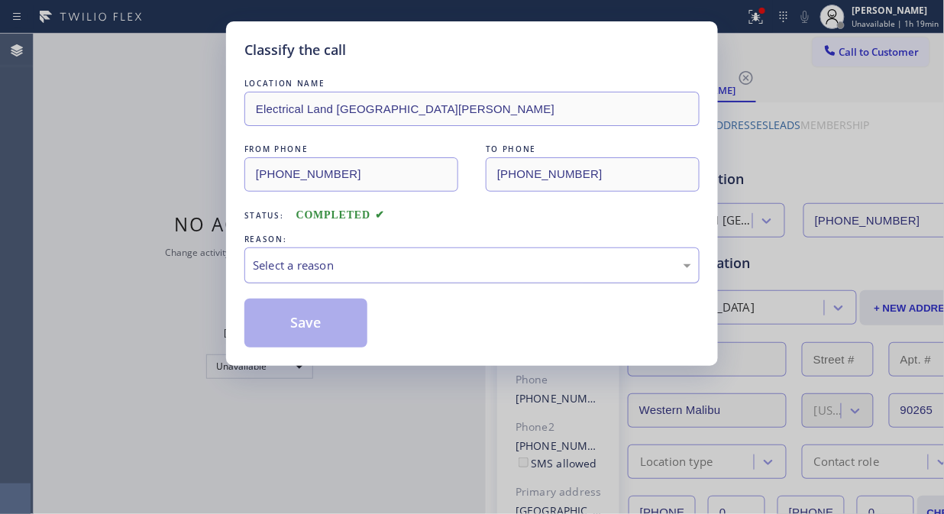
click at [409, 264] on div "Select a reason" at bounding box center [472, 265] width 438 height 18
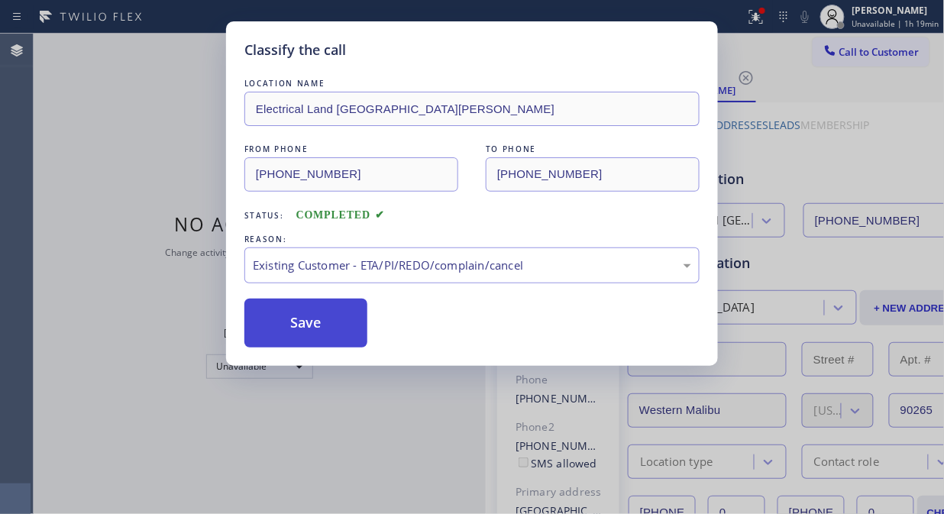
click at [344, 321] on button "Save" at bounding box center [305, 322] width 123 height 49
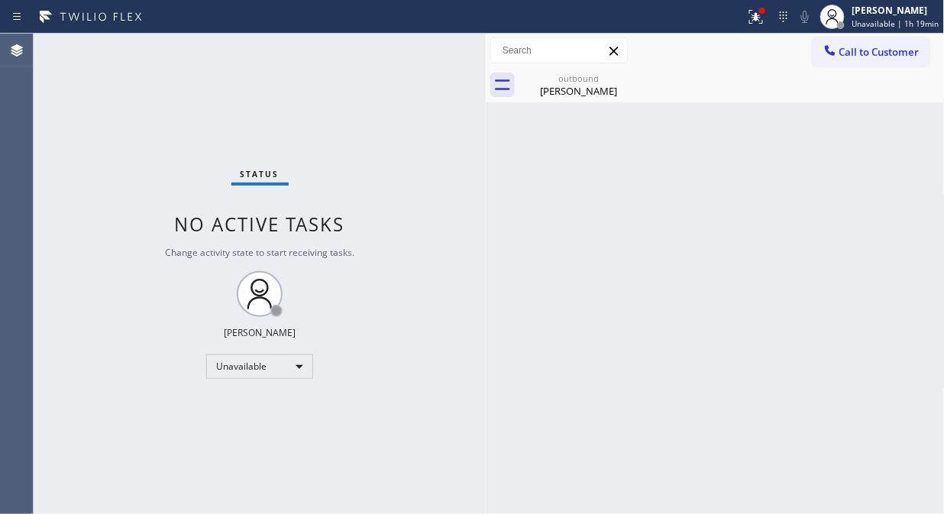
click at [844, 50] on span "Call to Customer" at bounding box center [879, 52] width 80 height 14
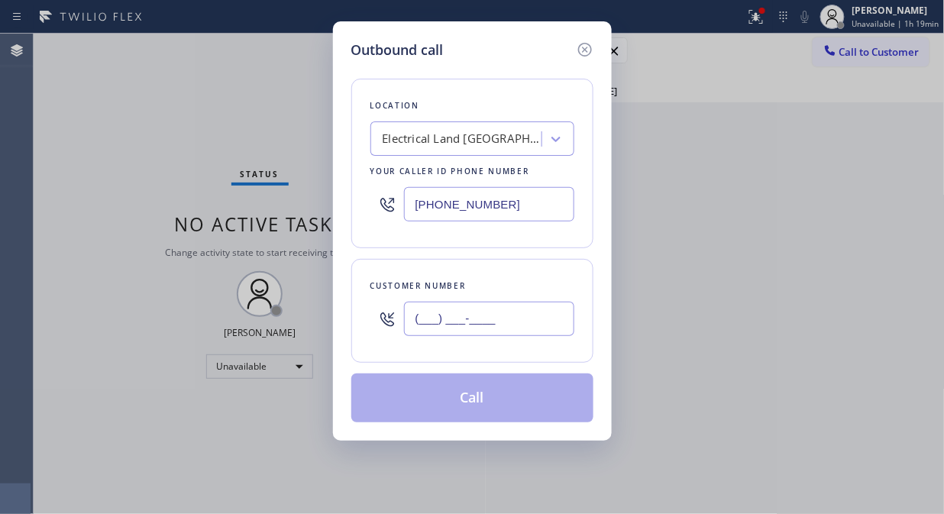
click at [447, 334] on input "(___) ___-____" at bounding box center [489, 319] width 170 height 34
paste input "650) 747-0214"
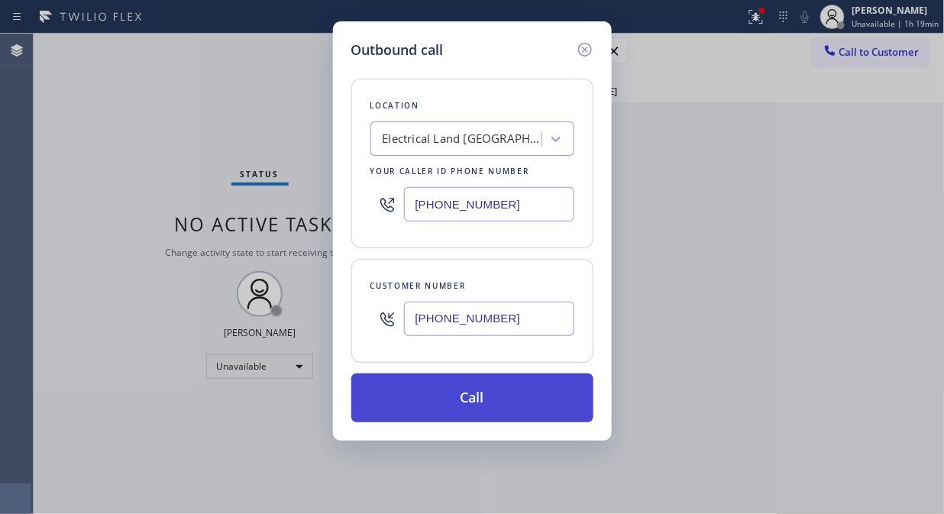
type input "[PHONE_NUMBER]"
click at [476, 402] on button "Call" at bounding box center [472, 397] width 242 height 49
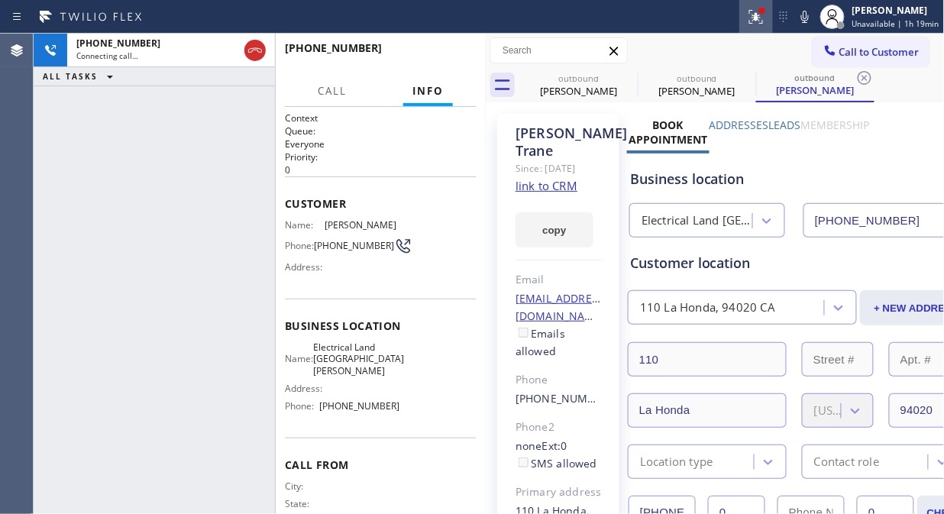
type input "[PHONE_NUMBER]"
click at [759, 21] on icon at bounding box center [756, 17] width 18 height 18
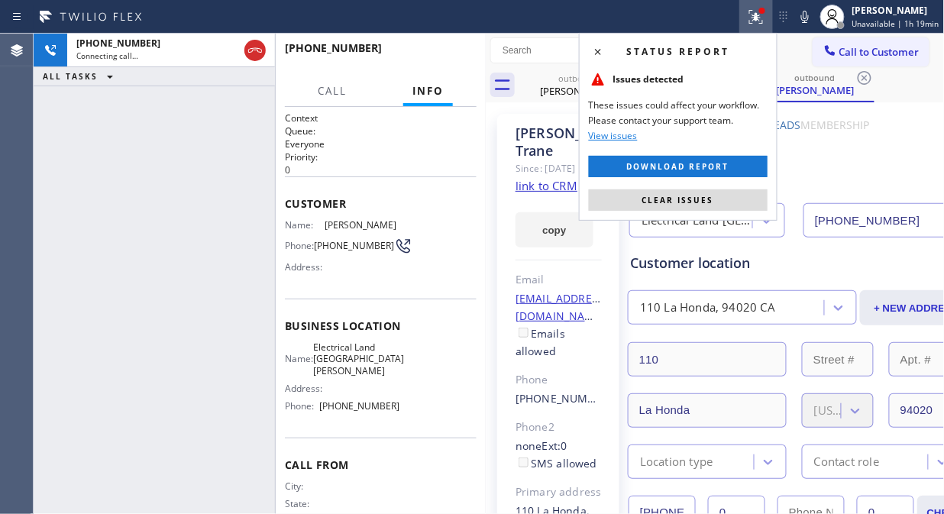
click at [721, 215] on div "Status report Issues detected These issues could affect your workflow. Please c…" at bounding box center [678, 127] width 198 height 188
click at [728, 202] on button "Clear issues" at bounding box center [678, 199] width 179 height 21
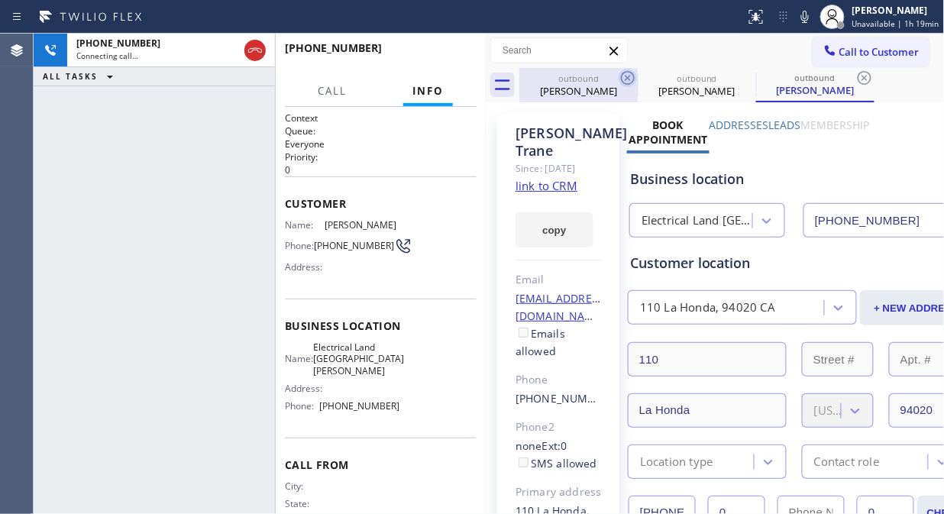
click at [628, 79] on icon at bounding box center [628, 78] width 14 height 14
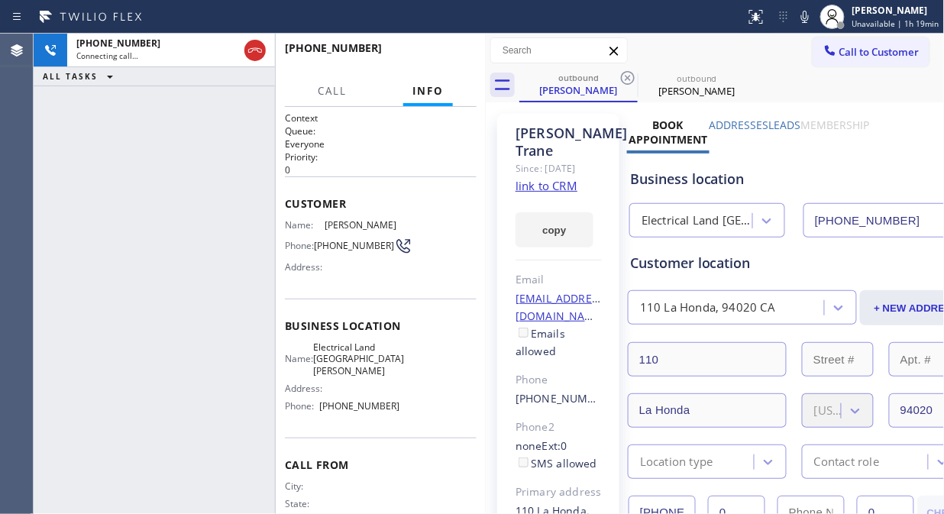
click at [628, 79] on icon at bounding box center [628, 78] width 14 height 14
click at [140, 140] on div "[PHONE_NUMBER] Connecting call… ALL TASKS ALL TASKS ACTIVE TASKS TASKS IN WRAP …" at bounding box center [154, 274] width 241 height 480
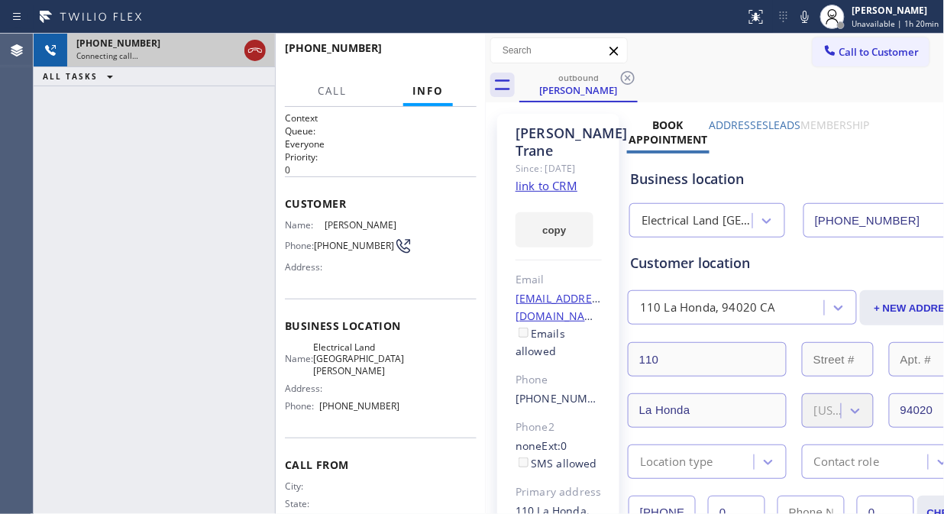
click at [256, 51] on icon at bounding box center [255, 50] width 18 height 18
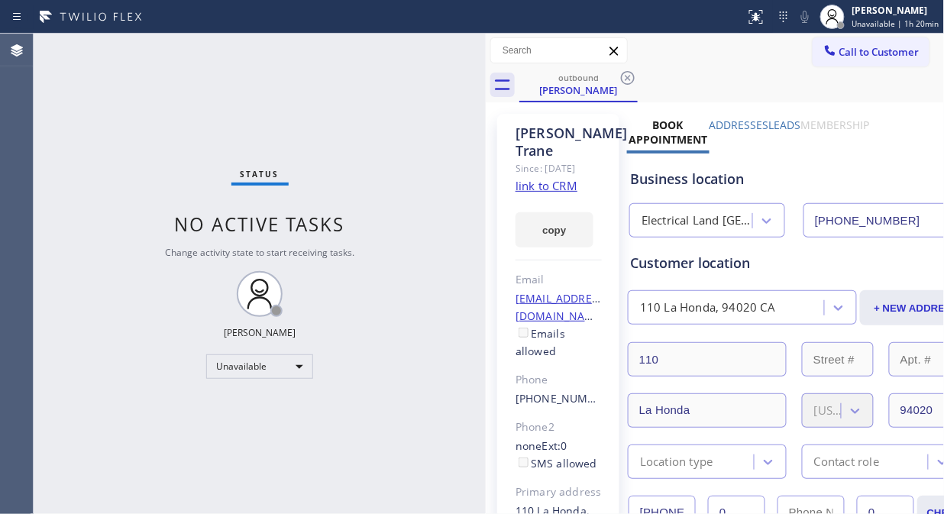
drag, startPoint x: 826, startPoint y: 50, endPoint x: 747, endPoint y: 109, distance: 99.2
click at [839, 51] on span "Call to Customer" at bounding box center [879, 52] width 80 height 14
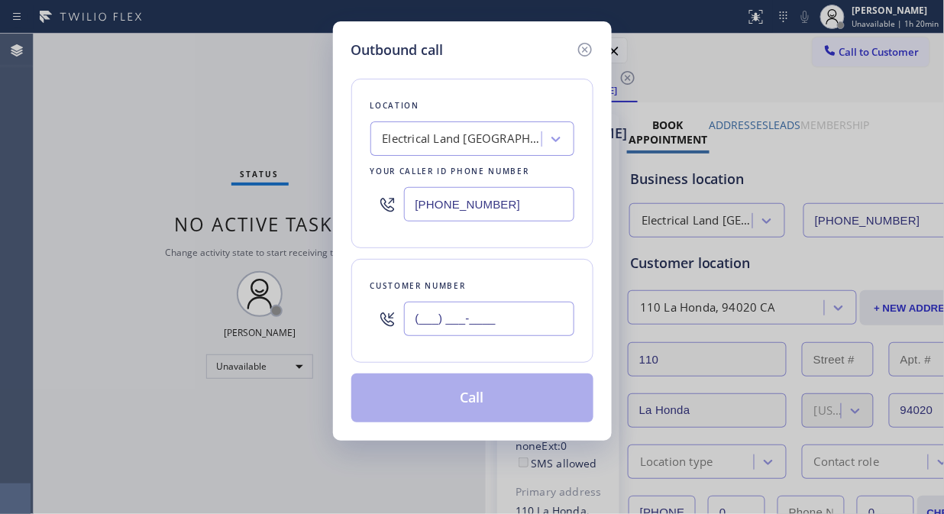
click at [431, 325] on input "(___) ___-____" at bounding box center [489, 319] width 170 height 34
paste input "562) 694-5799"
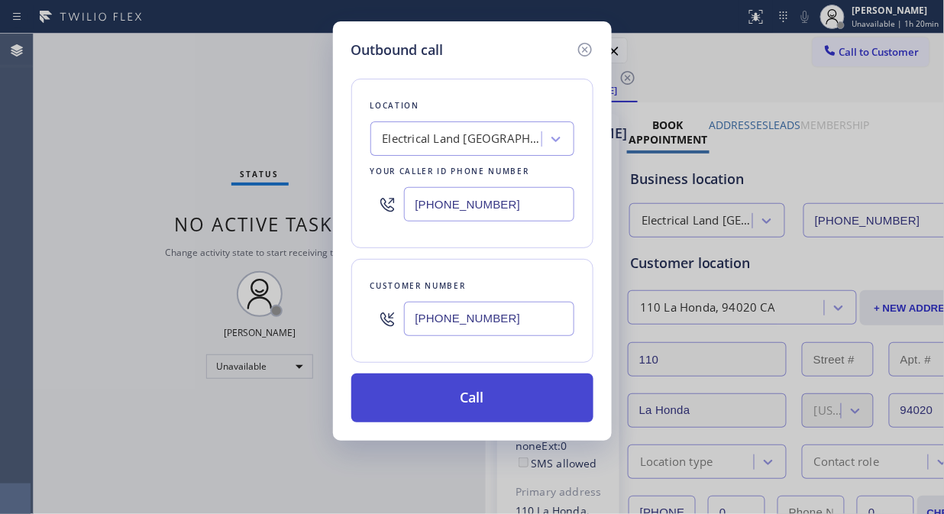
type input "[PHONE_NUMBER]"
click at [509, 400] on button "Call" at bounding box center [472, 397] width 242 height 49
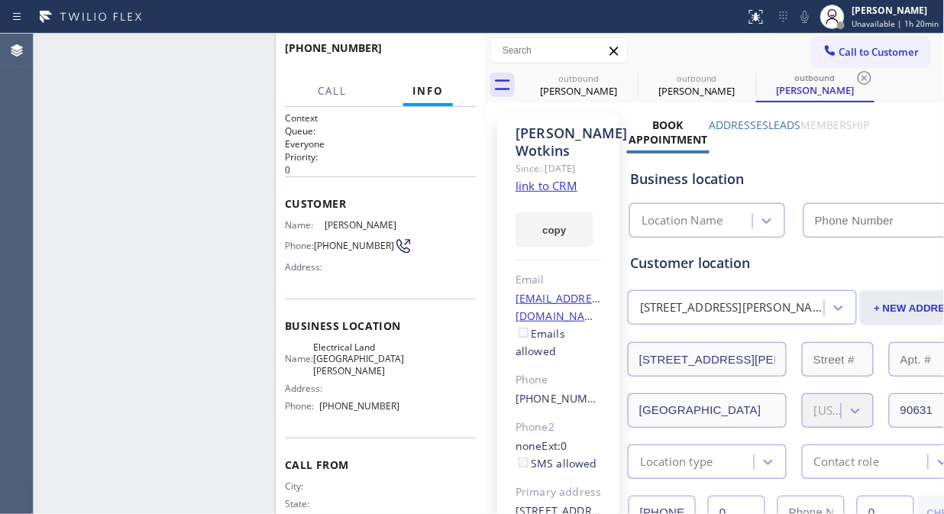
type input "[PHONE_NUMBER]"
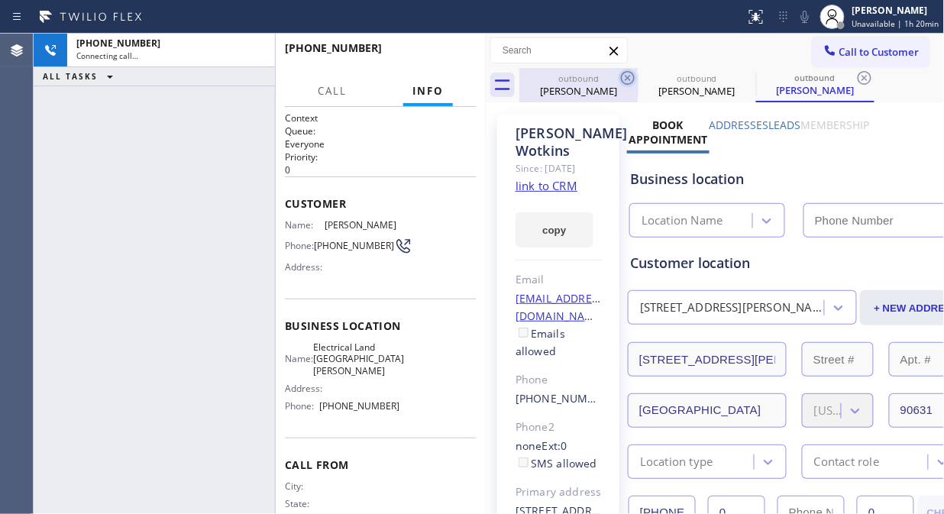
type input "[PHONE_NUMBER]"
click at [624, 79] on icon at bounding box center [627, 78] width 18 height 18
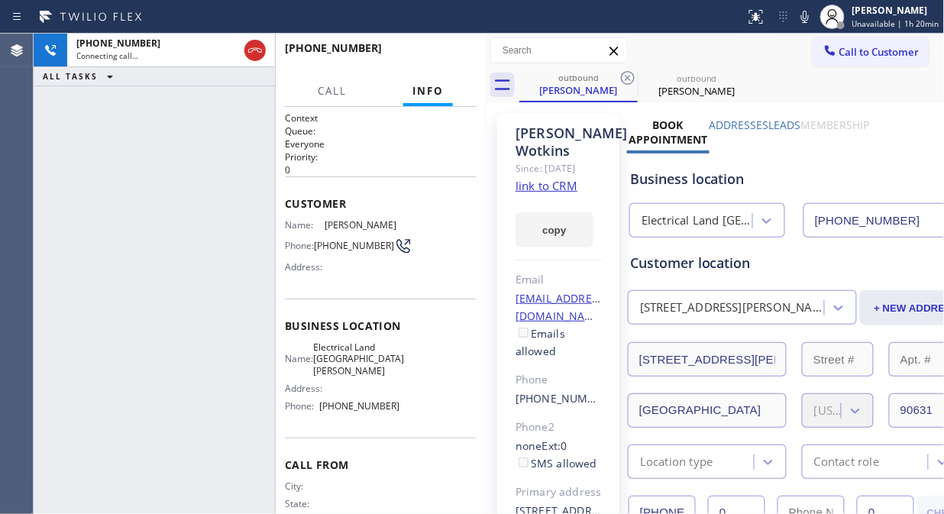
click at [624, 79] on icon at bounding box center [627, 78] width 18 height 18
click at [715, 68] on div "outbound [PERSON_NAME]" at bounding box center [731, 85] width 425 height 34
click at [810, 16] on icon at bounding box center [804, 17] width 18 height 18
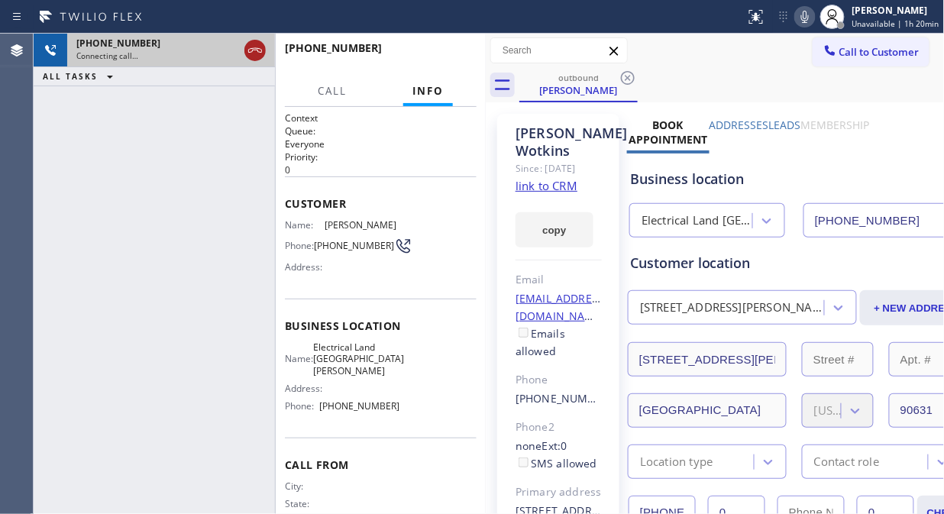
click at [254, 48] on icon at bounding box center [255, 50] width 14 height 5
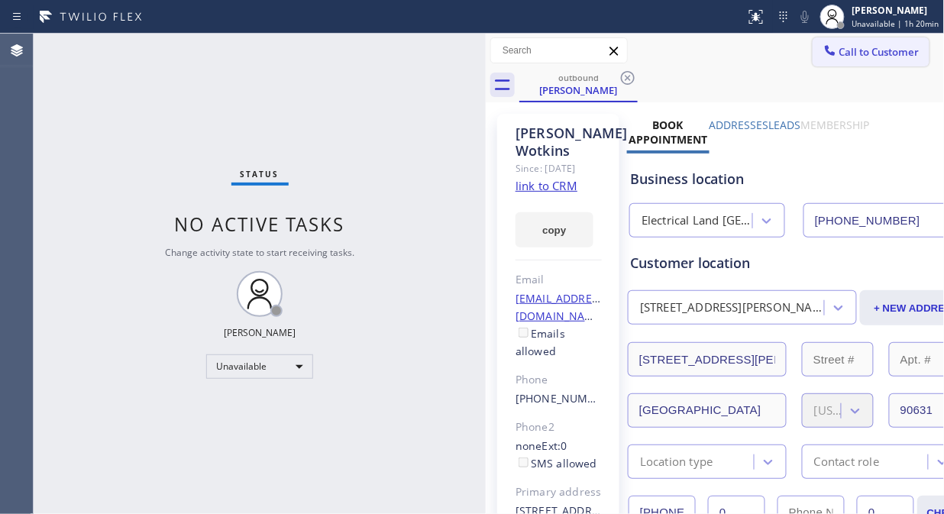
click at [849, 40] on button "Call to Customer" at bounding box center [870, 51] width 117 height 29
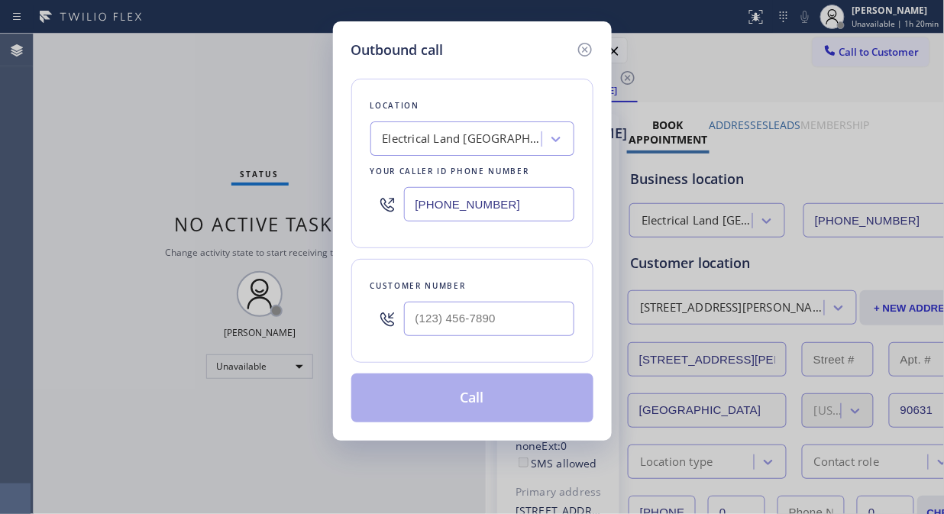
click at [477, 321] on input "text" at bounding box center [489, 319] width 170 height 34
paste input "949) 290-4306"
type input "[PHONE_NUMBER]"
click at [512, 405] on button "Call" at bounding box center [472, 397] width 242 height 49
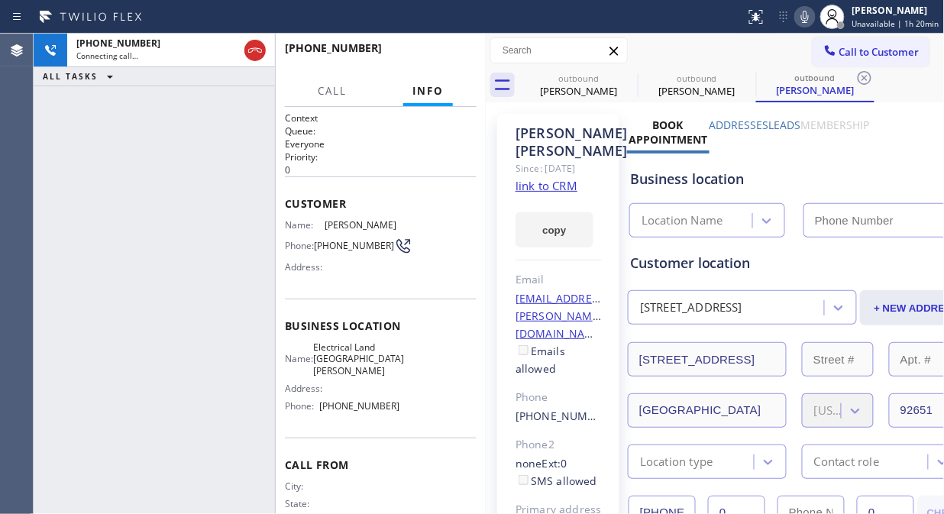
type input "[PHONE_NUMBER]"
click at [621, 75] on icon at bounding box center [628, 78] width 14 height 14
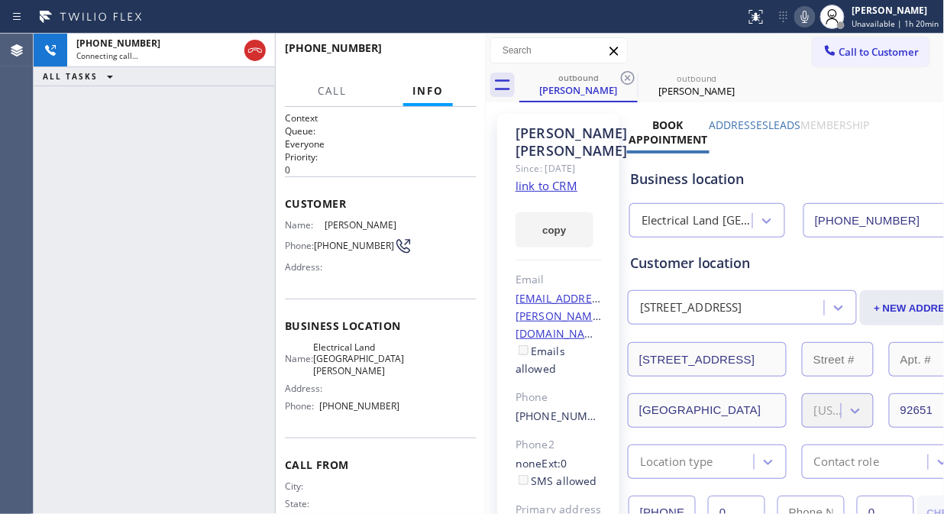
click at [621, 75] on icon at bounding box center [628, 78] width 14 height 14
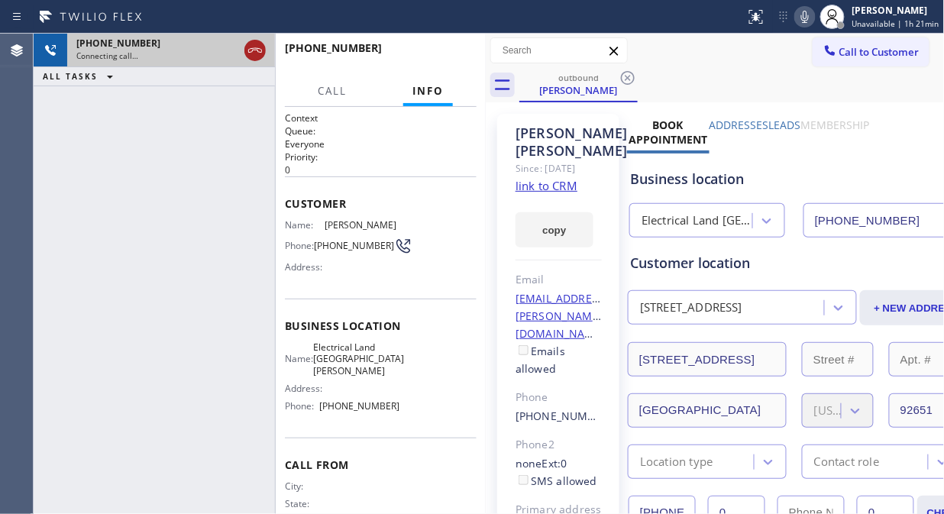
click at [255, 47] on icon at bounding box center [255, 50] width 18 height 18
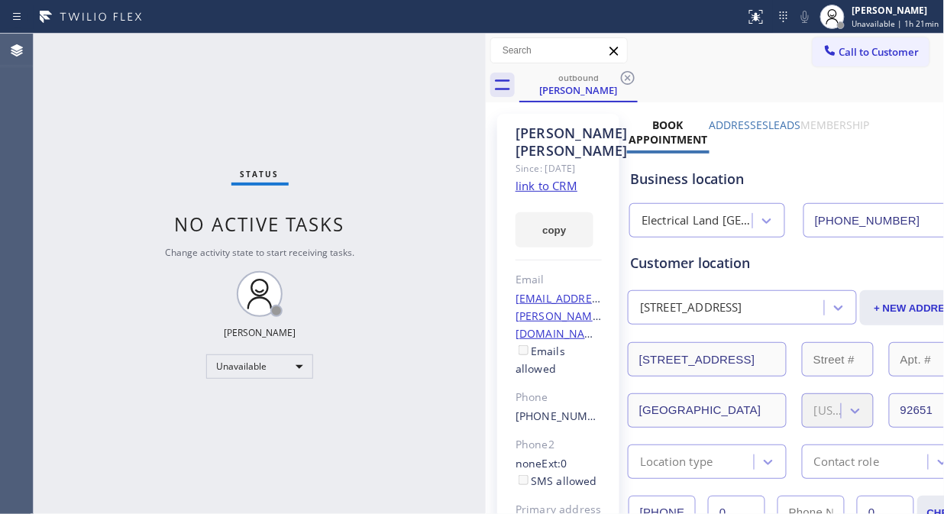
click at [847, 54] on span "Call to Customer" at bounding box center [879, 52] width 80 height 14
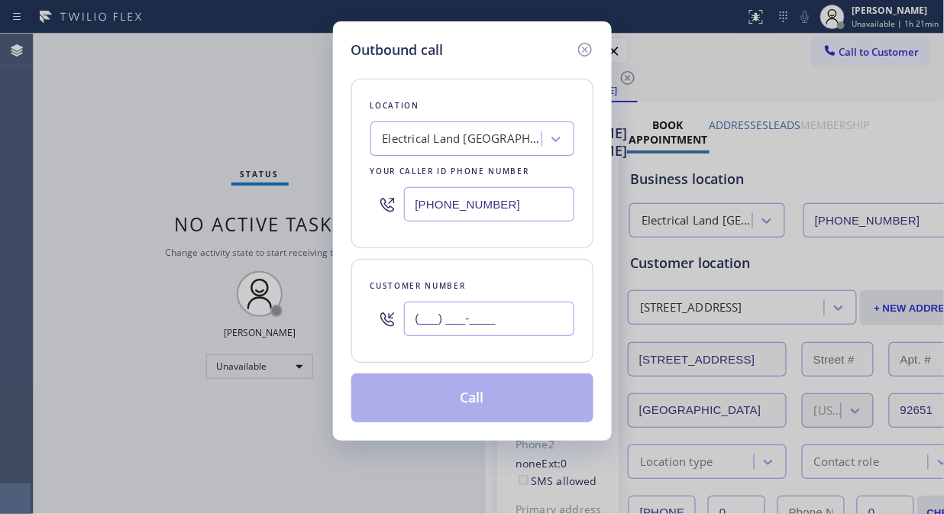
click at [431, 314] on input "(___) ___-____" at bounding box center [489, 319] width 170 height 34
paste input "303) 681-7513"
type input "[PHONE_NUMBER]"
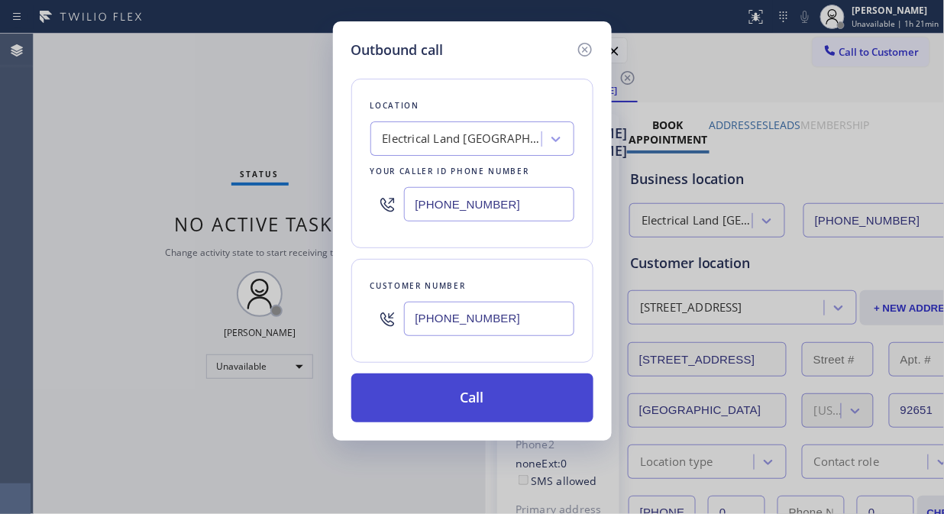
click at [501, 387] on button "Call" at bounding box center [472, 397] width 242 height 49
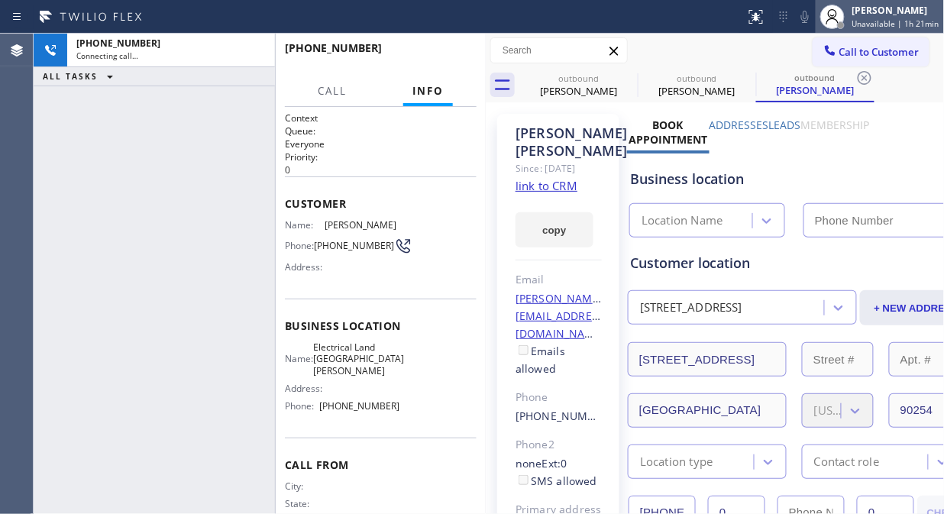
type input "[PHONE_NUMBER]"
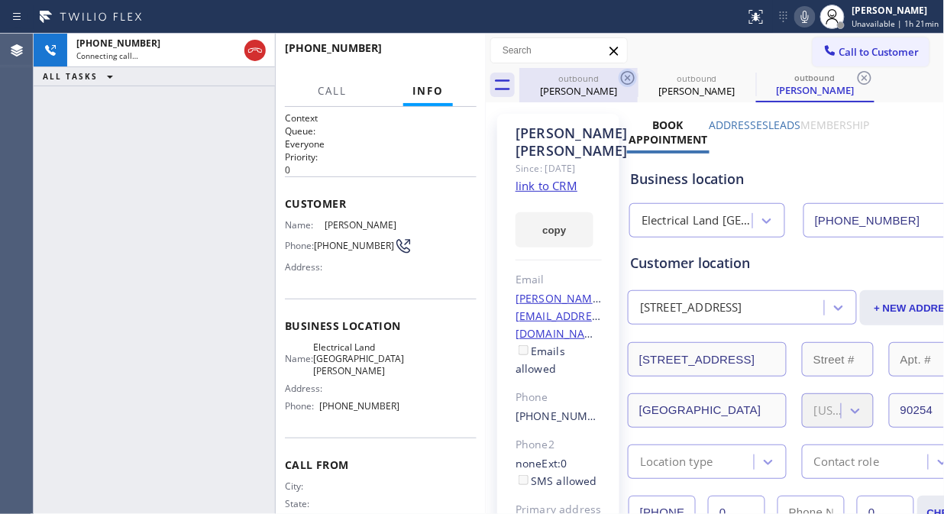
click at [627, 78] on icon at bounding box center [628, 78] width 14 height 14
click at [0, 0] on icon at bounding box center [0, 0] width 0 height 0
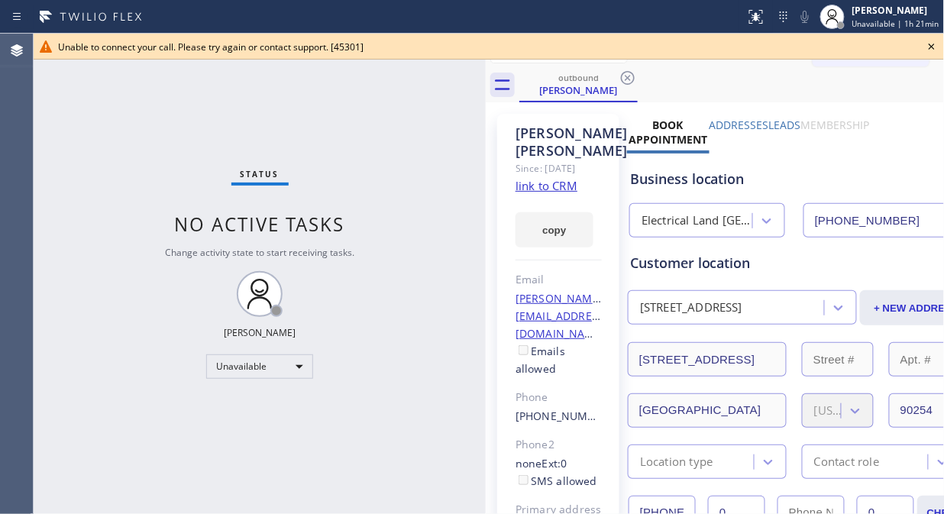
click at [932, 46] on icon at bounding box center [931, 47] width 6 height 6
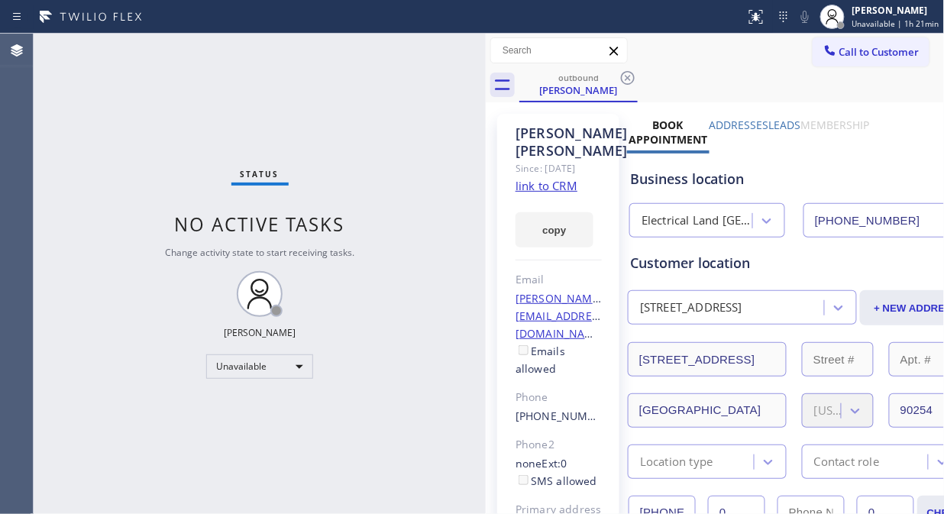
click at [873, 56] on span "Call to Customer" at bounding box center [879, 52] width 80 height 14
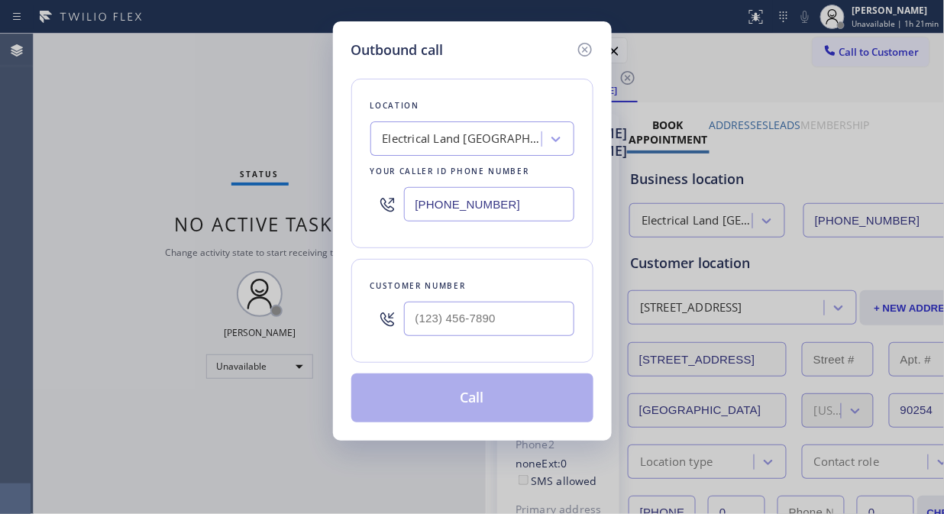
click at [876, 53] on div "Outbound call Location Electrical Land [GEOGRAPHIC_DATA][PERSON_NAME] Your call…" at bounding box center [472, 257] width 944 height 514
click at [452, 315] on input "(___) ___-____" at bounding box center [489, 319] width 170 height 34
paste input "858) 945-7751"
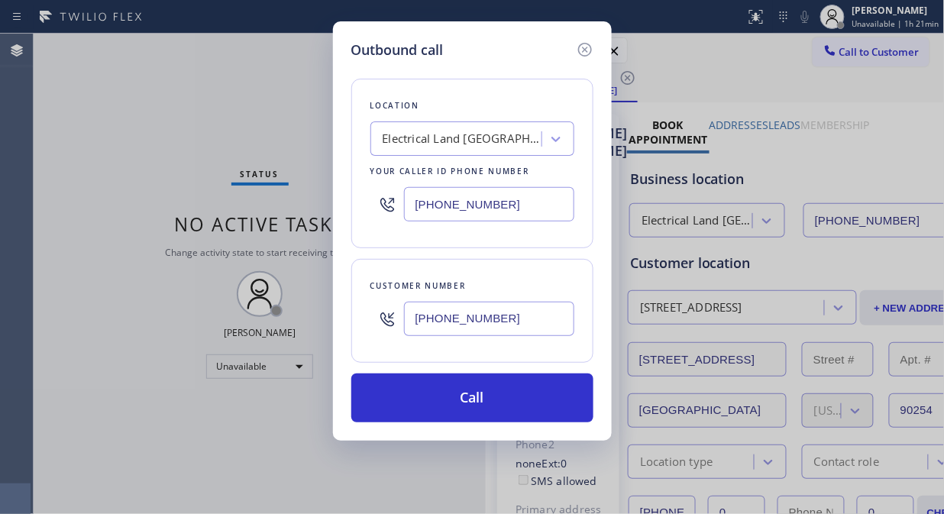
type input "[PHONE_NUMBER]"
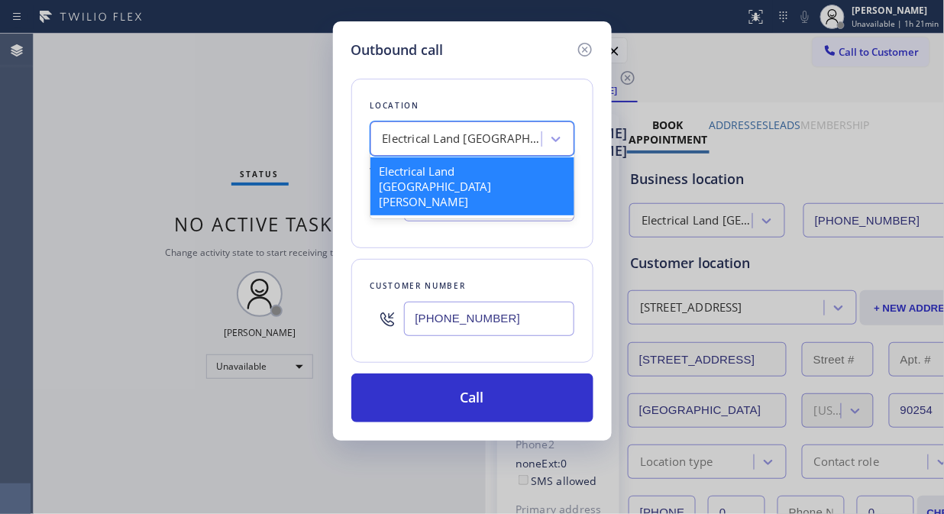
click at [459, 134] on div "Electrical Land [GEOGRAPHIC_DATA][PERSON_NAME]" at bounding box center [462, 140] width 160 height 18
type input "4"
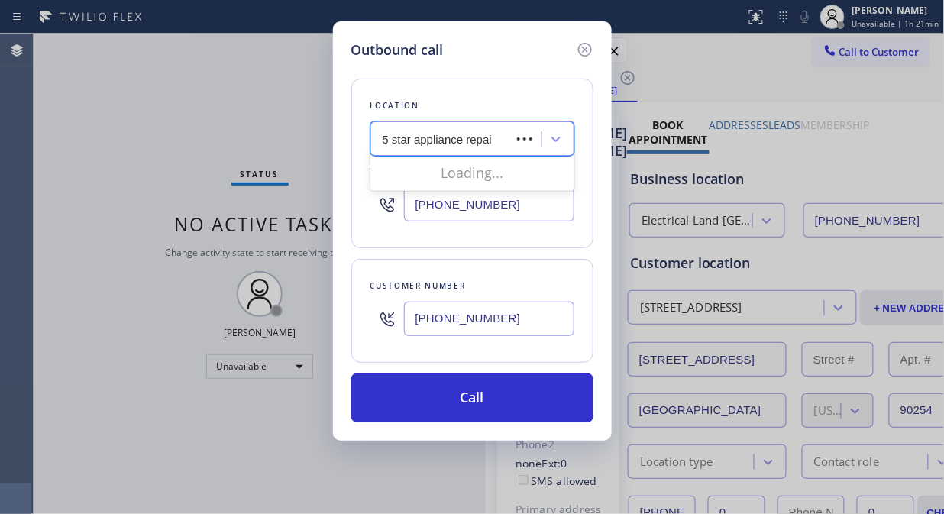
type input "5 star appliance repair"
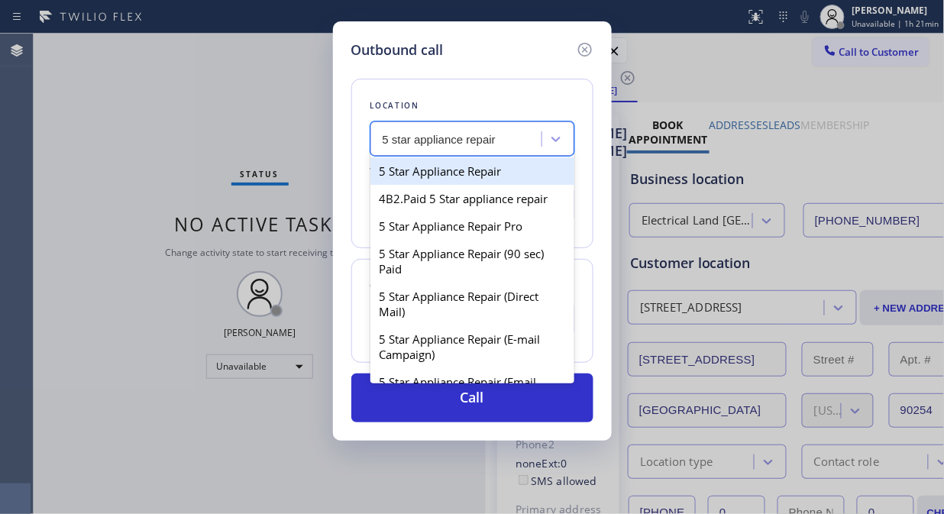
click at [463, 179] on div "5 Star Appliance Repair" at bounding box center [472, 170] width 204 height 27
type input "[PHONE_NUMBER]"
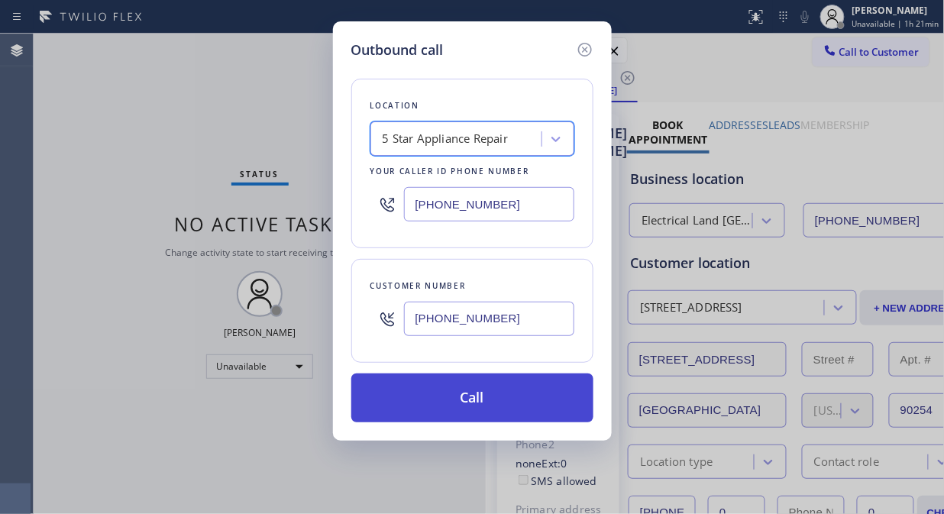
click at [494, 413] on button "Call" at bounding box center [472, 397] width 242 height 49
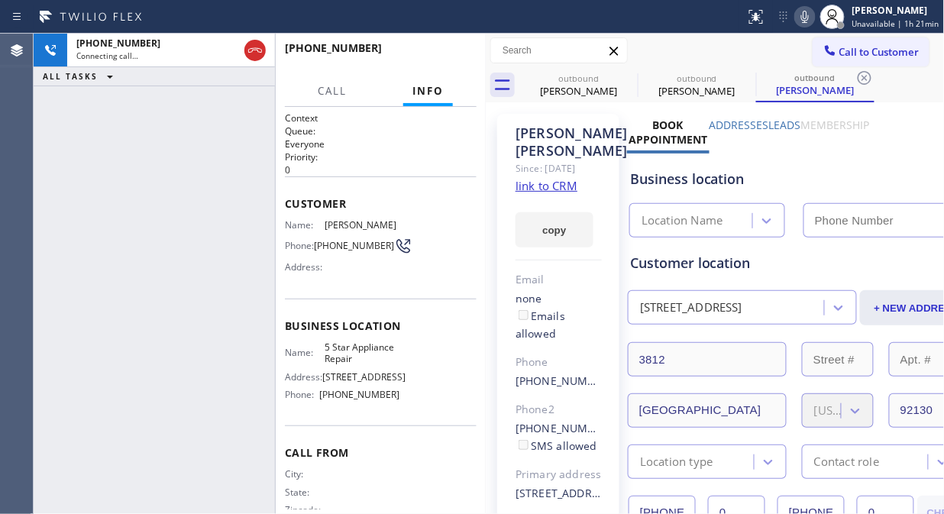
type input "[PHONE_NUMBER]"
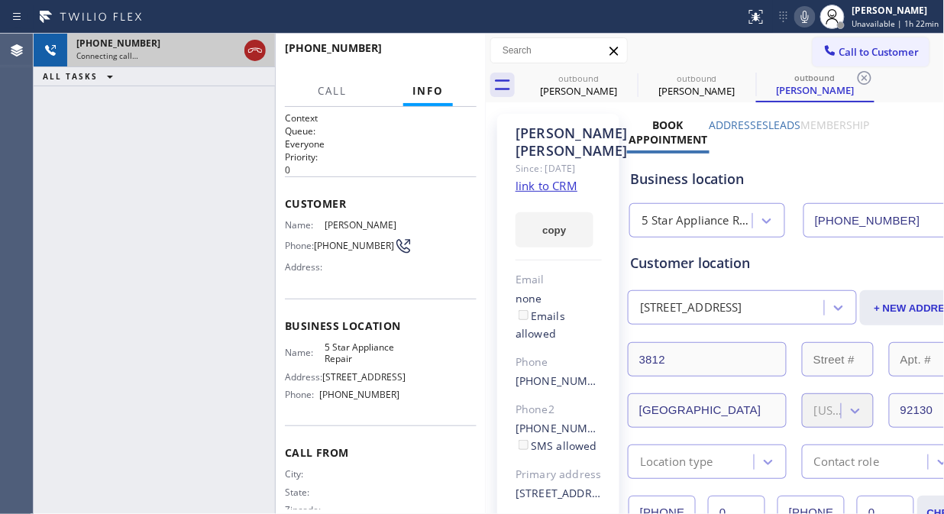
click at [256, 48] on icon at bounding box center [255, 50] width 14 height 5
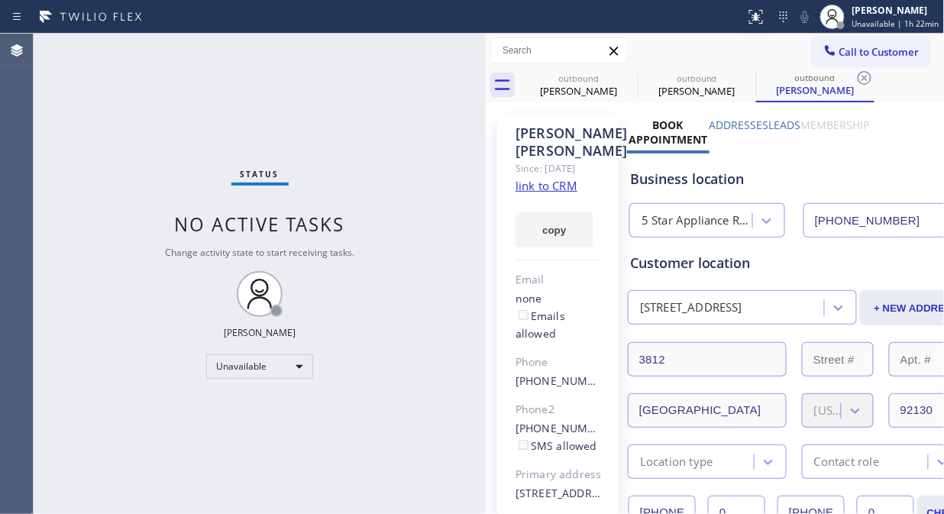
click at [859, 52] on span "Call to Customer" at bounding box center [879, 52] width 80 height 14
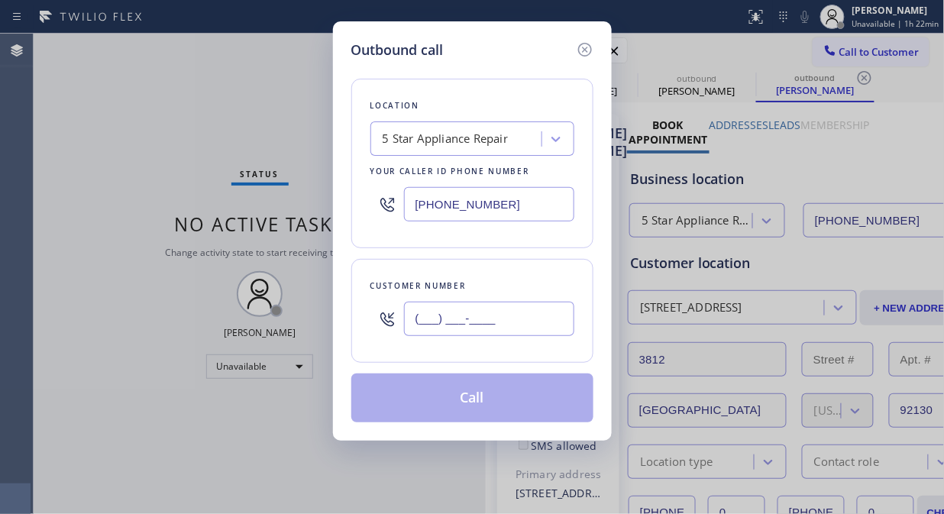
click at [414, 318] on input "(___) ___-____" at bounding box center [489, 319] width 170 height 34
paste input "949) 463-9747"
type input "[PHONE_NUMBER]"
click at [489, 406] on button "Call" at bounding box center [472, 397] width 242 height 49
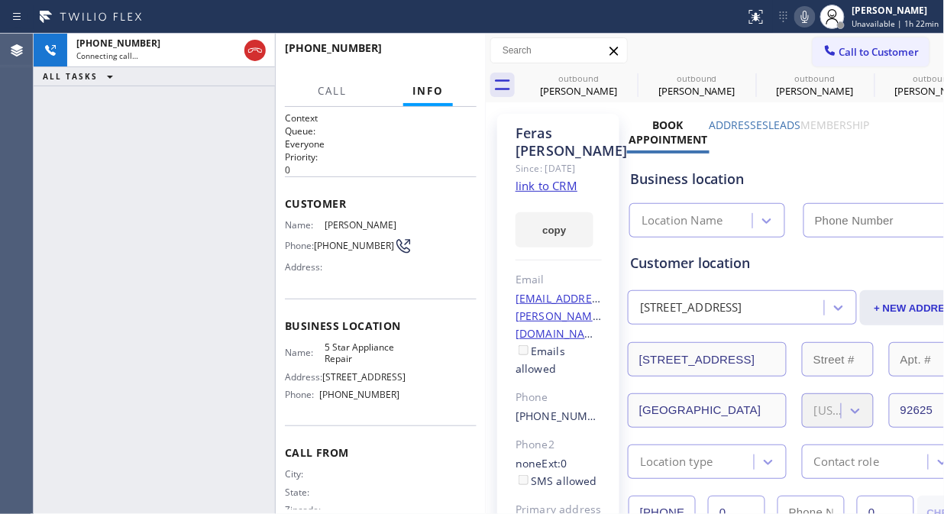
type input "[PHONE_NUMBER]"
click at [622, 73] on icon at bounding box center [627, 78] width 18 height 18
click at [0, 0] on icon at bounding box center [0, 0] width 0 height 0
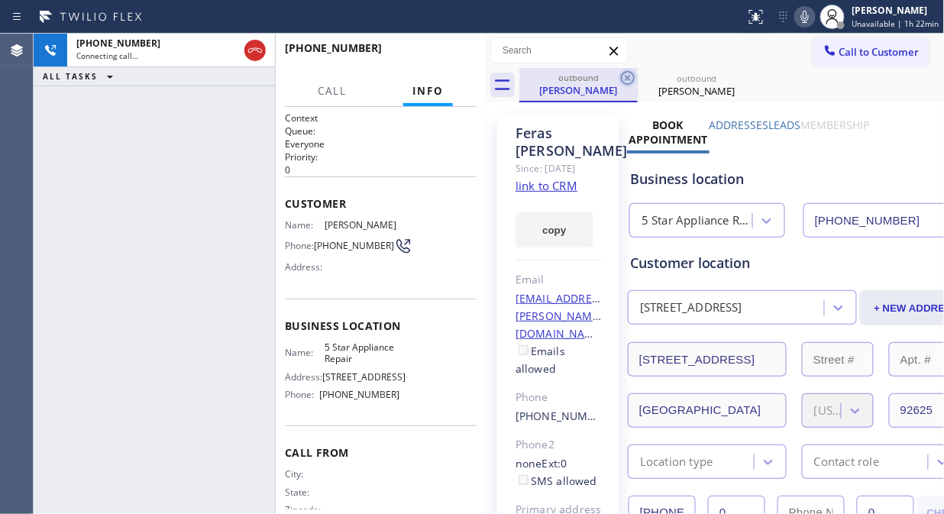
click at [624, 74] on icon at bounding box center [627, 78] width 18 height 18
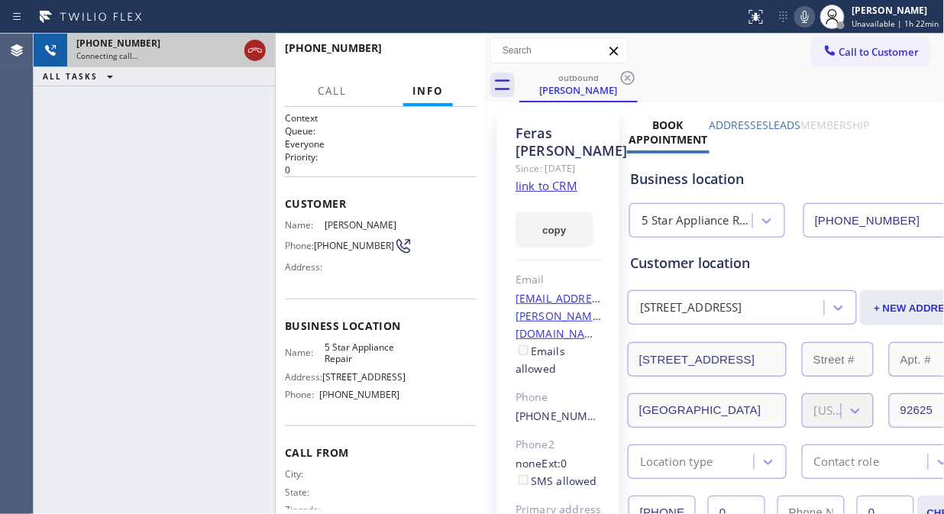
click at [250, 52] on icon at bounding box center [255, 50] width 18 height 18
click at [839, 50] on span "Call to Customer" at bounding box center [879, 52] width 80 height 14
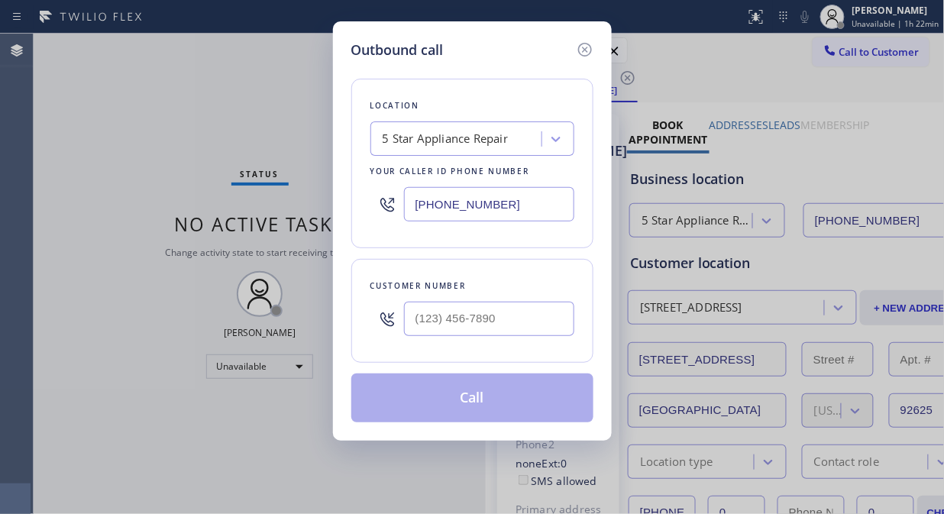
click at [501, 318] on input "text" at bounding box center [489, 319] width 170 height 34
click at [414, 325] on input "(___) ___-____" at bounding box center [489, 319] width 170 height 34
paste input "213) 706-2309"
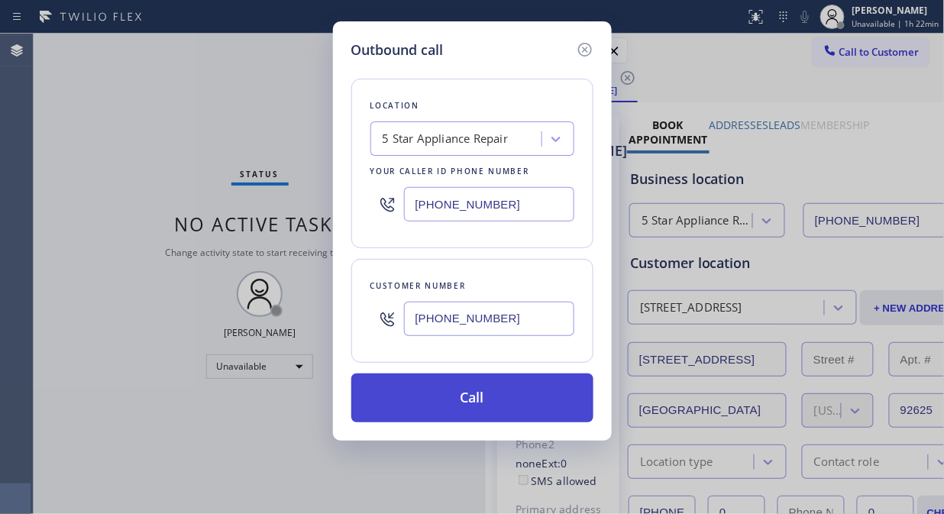
type input "[PHONE_NUMBER]"
click at [512, 402] on button "Call" at bounding box center [472, 397] width 242 height 49
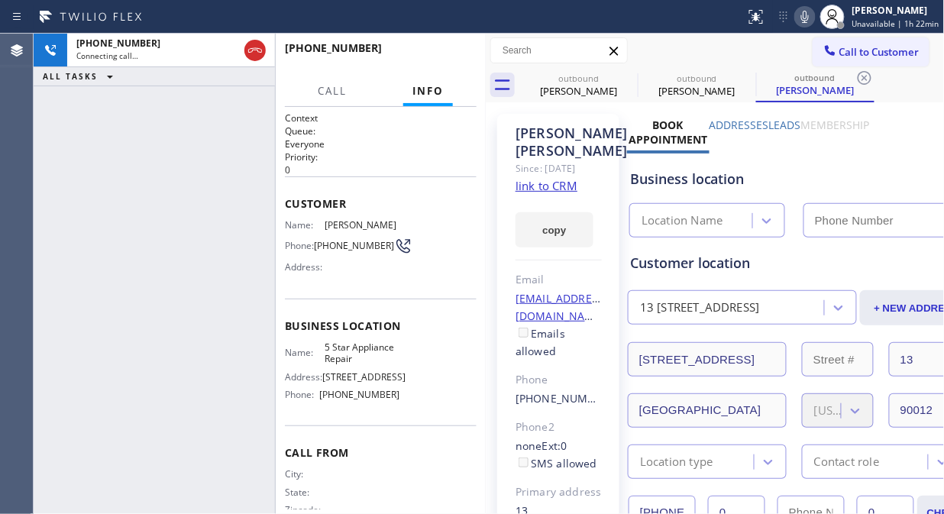
type input "[PHONE_NUMBER]"
click at [630, 79] on icon at bounding box center [627, 78] width 18 height 18
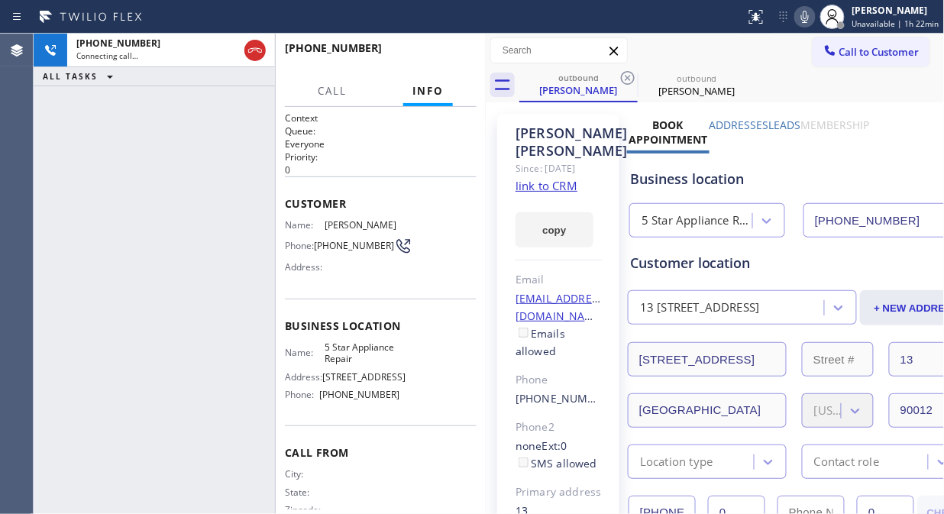
click at [630, 79] on icon at bounding box center [627, 78] width 18 height 18
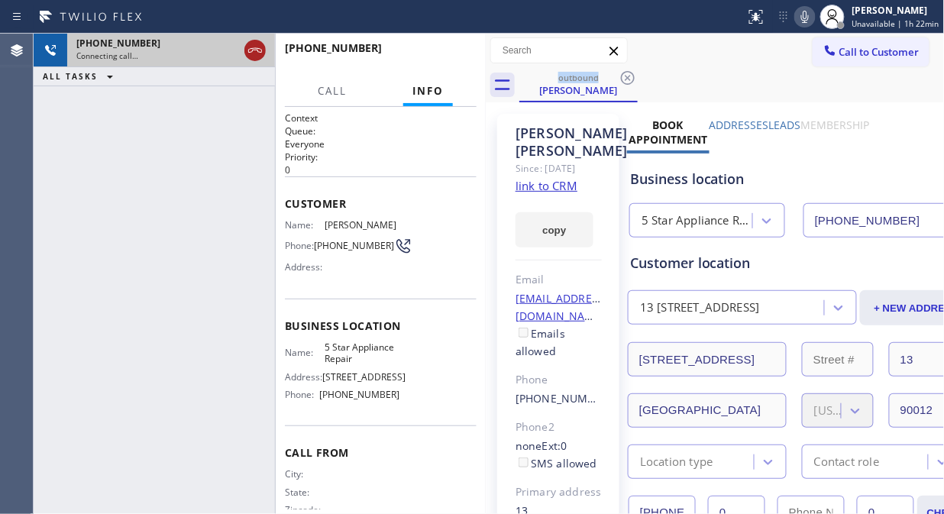
click at [261, 56] on icon at bounding box center [255, 50] width 18 height 18
click at [863, 55] on span "Call to Customer" at bounding box center [879, 52] width 80 height 14
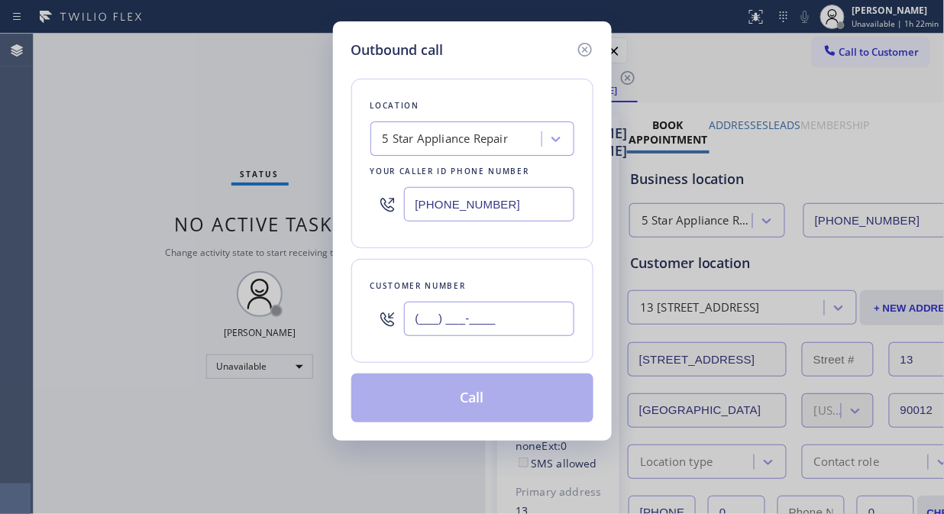
paste input "818) 434-8823"
click at [522, 317] on input "[PHONE_NUMBER]" at bounding box center [489, 319] width 170 height 34
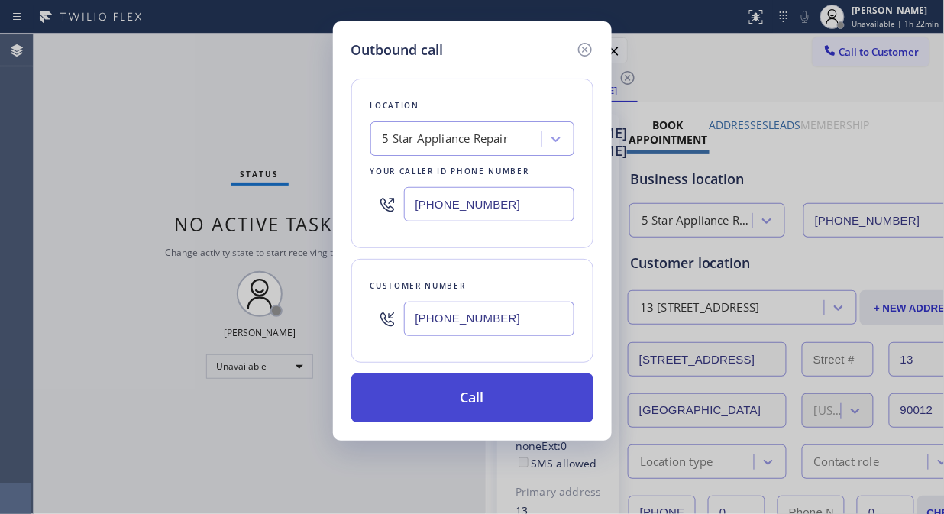
type input "[PHONE_NUMBER]"
click at [533, 402] on button "Call" at bounding box center [472, 397] width 242 height 49
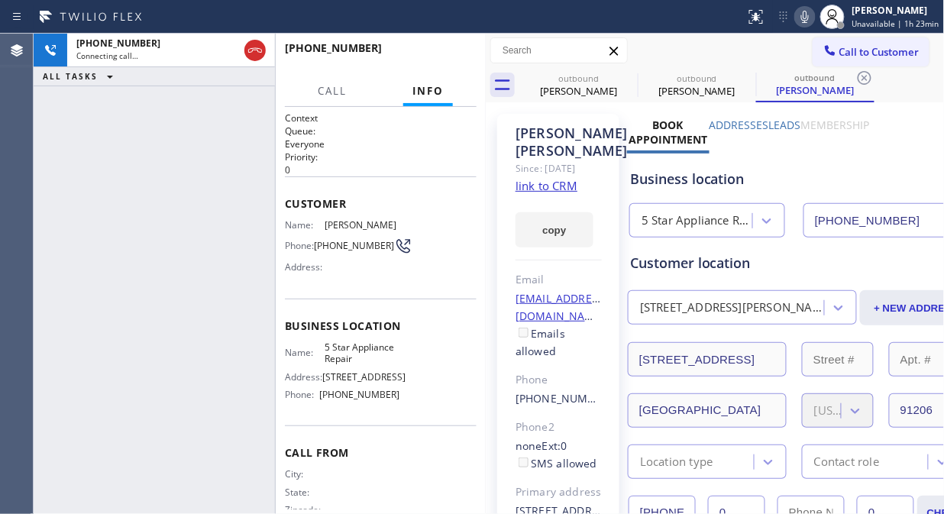
type input "[PHONE_NUMBER]"
click at [624, 82] on icon at bounding box center [627, 78] width 18 height 18
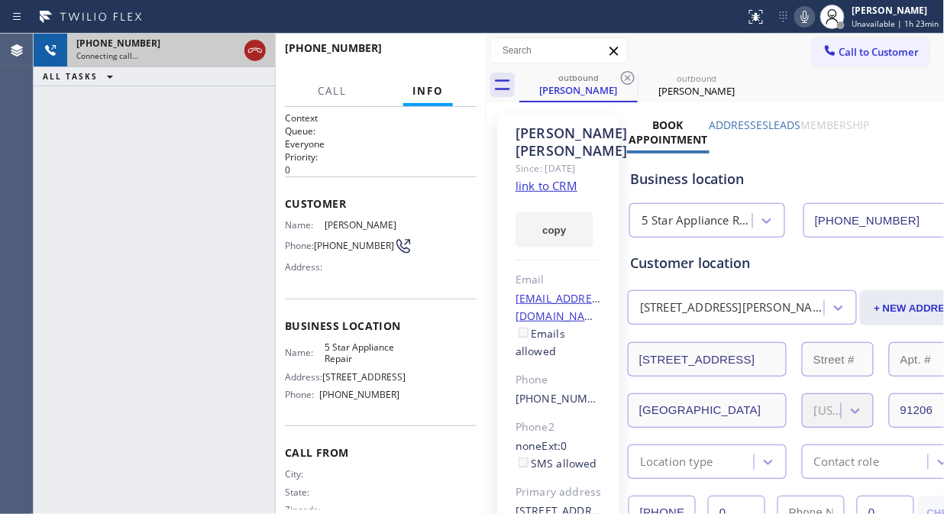
click at [247, 54] on icon at bounding box center [255, 50] width 18 height 18
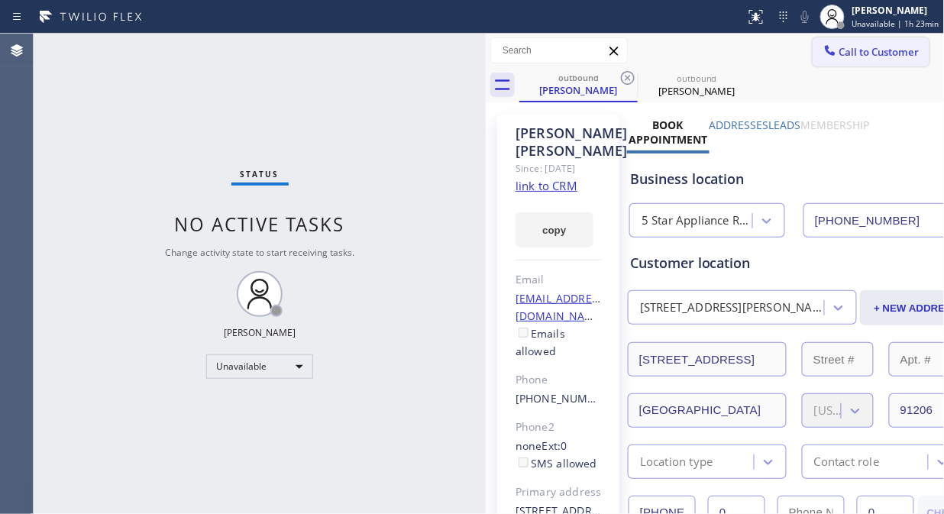
click at [840, 49] on span "Call to Customer" at bounding box center [879, 52] width 80 height 14
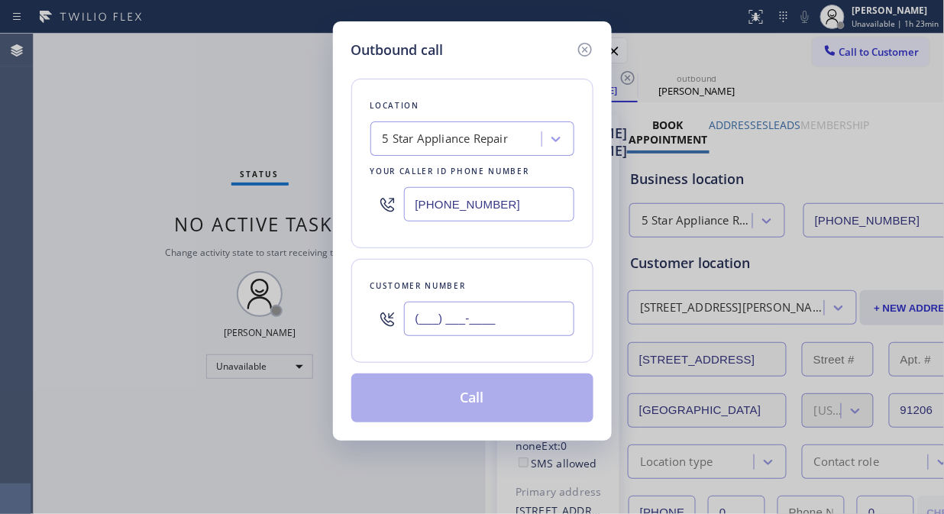
drag, startPoint x: 435, startPoint y: 302, endPoint x: 437, endPoint y: 317, distance: 15.3
click at [435, 305] on input "(___) ___-____" at bounding box center [489, 319] width 170 height 34
click at [437, 318] on input "(___) ___-____" at bounding box center [489, 319] width 170 height 34
click at [416, 323] on input "(___) ___-____" at bounding box center [489, 319] width 170 height 34
paste input "562) 421-2073"
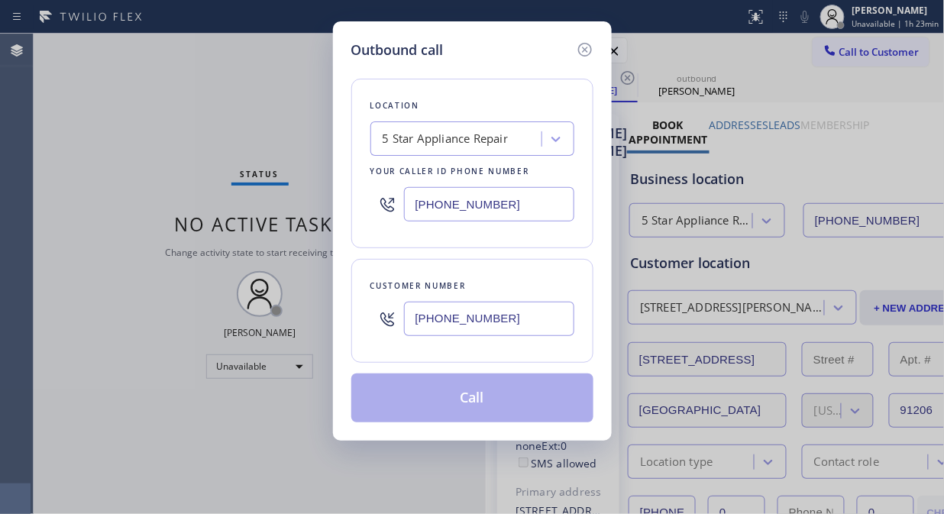
type input "[PHONE_NUMBER]"
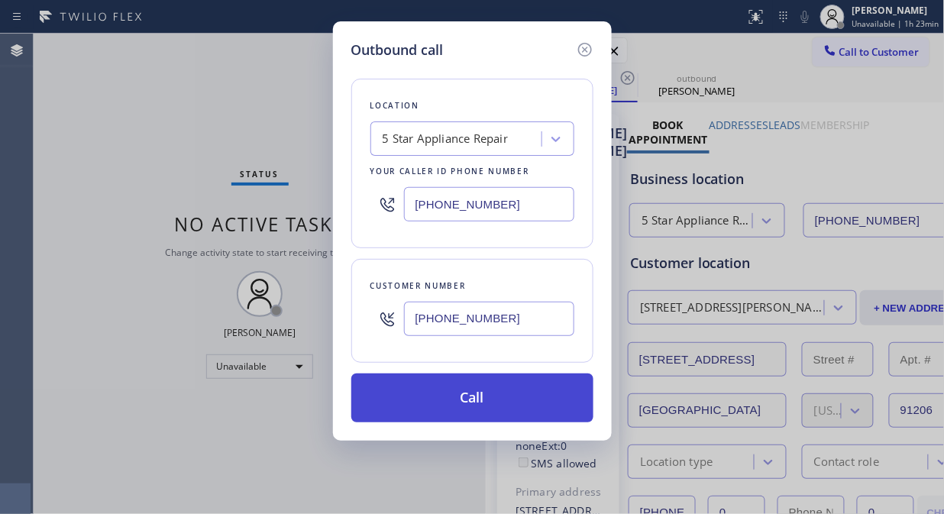
click at [513, 397] on button "Call" at bounding box center [472, 397] width 242 height 49
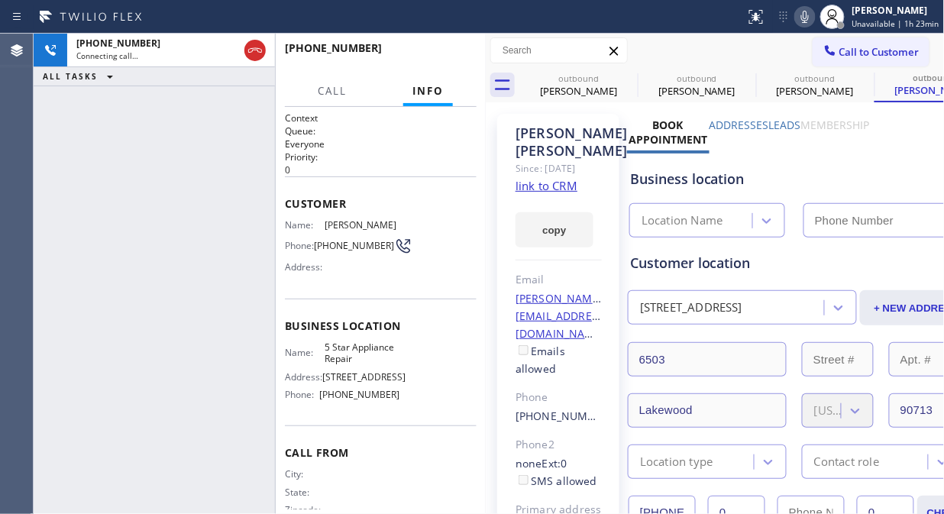
type input "[PHONE_NUMBER]"
click at [0, 0] on icon at bounding box center [0, 0] width 0 height 0
click at [737, 74] on icon at bounding box center [746, 78] width 18 height 18
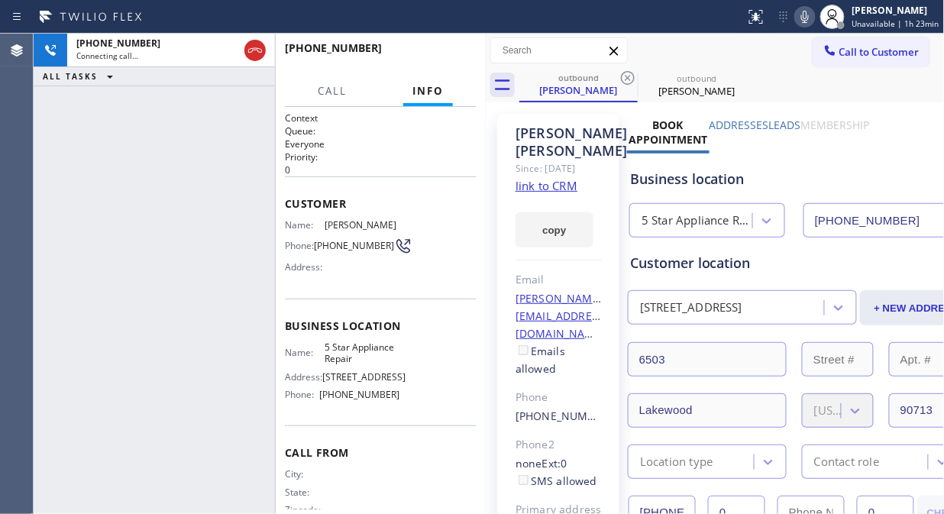
click at [627, 74] on icon at bounding box center [627, 78] width 18 height 18
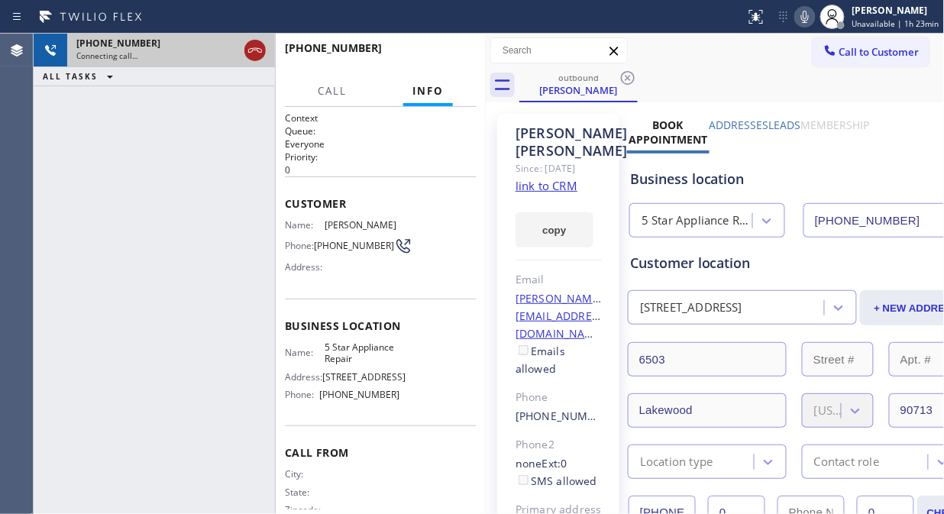
click at [257, 50] on icon at bounding box center [255, 50] width 14 height 5
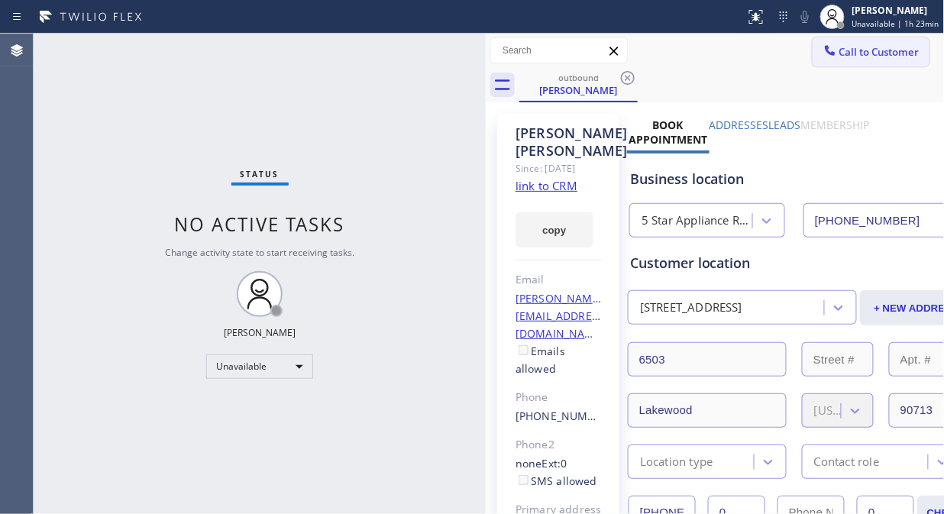
click at [850, 60] on button "Call to Customer" at bounding box center [870, 51] width 117 height 29
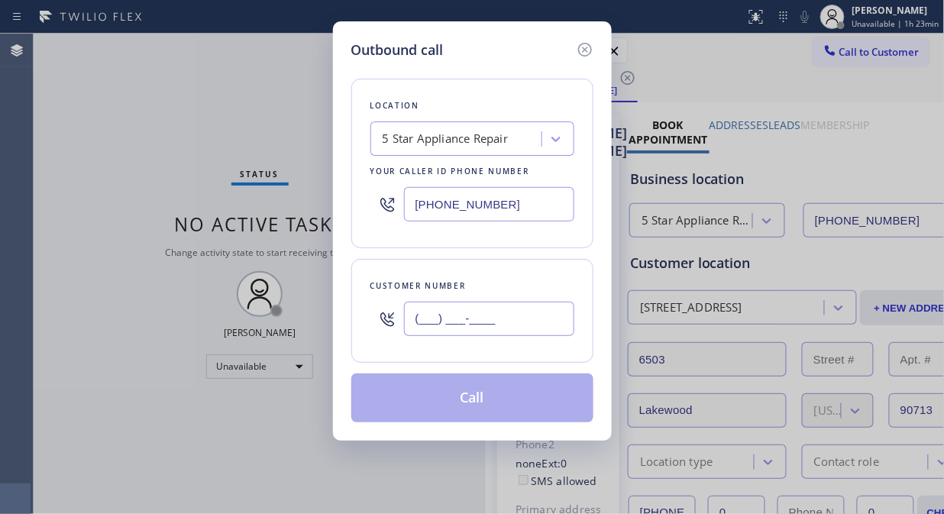
click at [544, 321] on input "(___) ___-____" at bounding box center [489, 319] width 170 height 34
paste input "949) 854-1192"
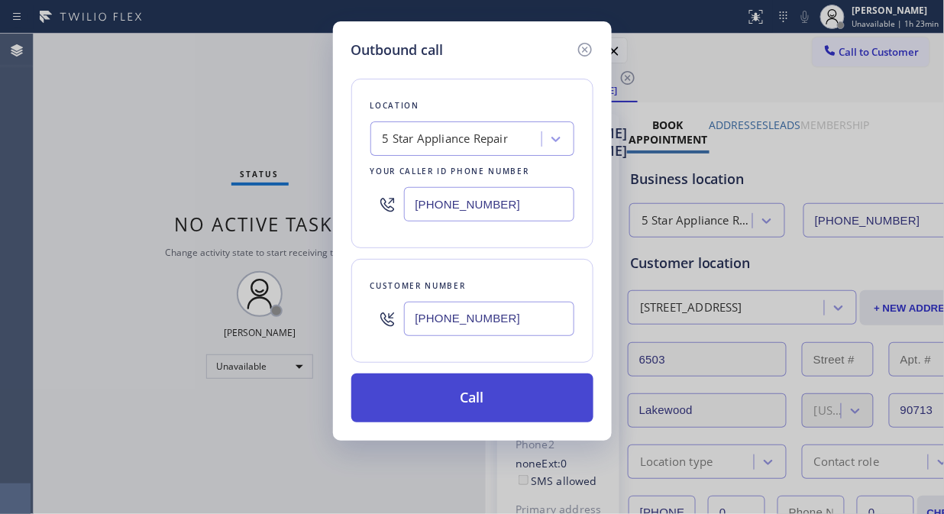
type input "[PHONE_NUMBER]"
click at [530, 409] on button "Call" at bounding box center [472, 397] width 242 height 49
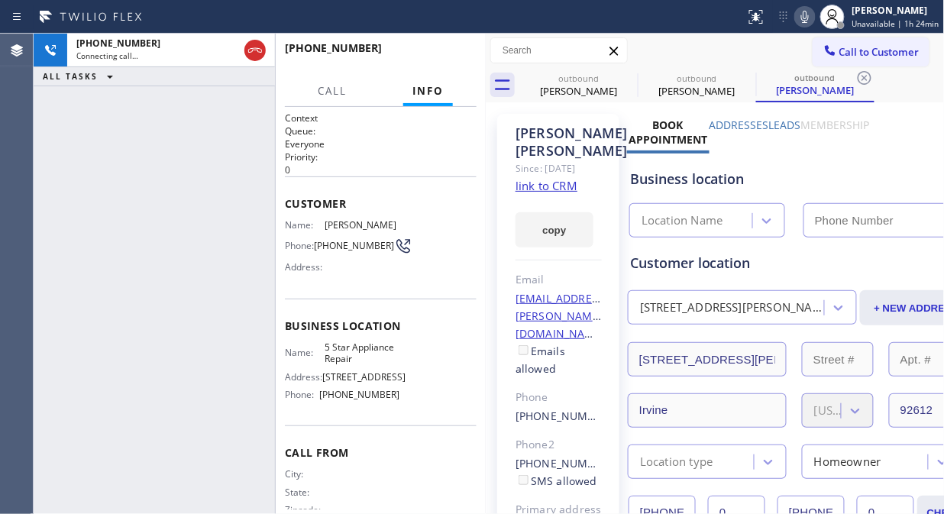
type input "[PHONE_NUMBER]"
click at [627, 80] on icon at bounding box center [627, 78] width 18 height 18
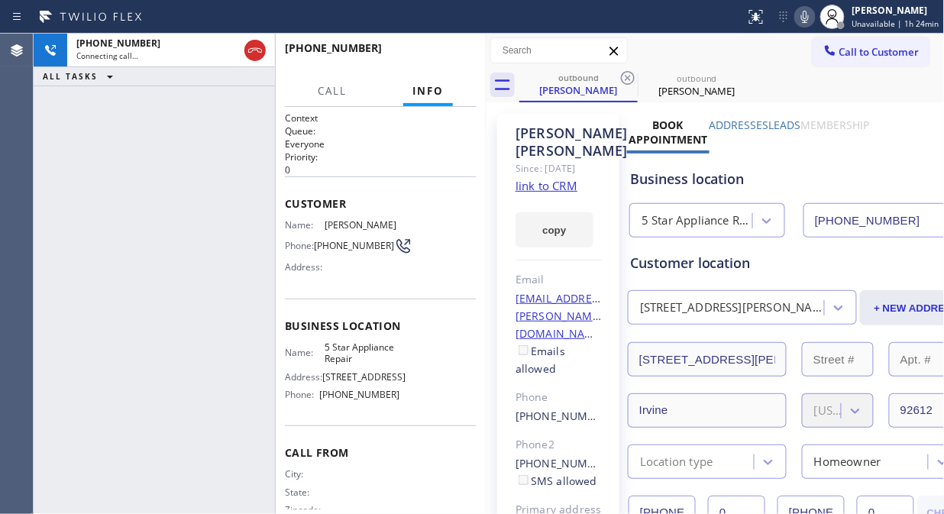
click at [627, 80] on icon at bounding box center [627, 78] width 18 height 18
drag, startPoint x: 87, startPoint y: 107, endPoint x: 307, endPoint y: 92, distance: 220.4
click at [88, 107] on div "[PHONE_NUMBER] Connecting call… ALL TASKS ALL TASKS ACTIVE TASKS TASKS IN WRAP …" at bounding box center [154, 274] width 241 height 480
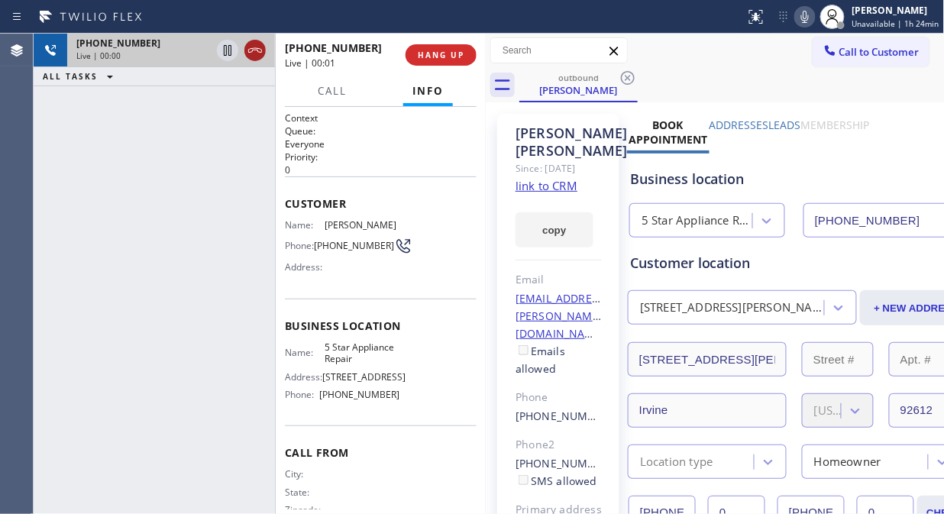
click at [260, 57] on icon at bounding box center [255, 50] width 18 height 18
click at [418, 50] on span "HANG UP" at bounding box center [441, 55] width 47 height 11
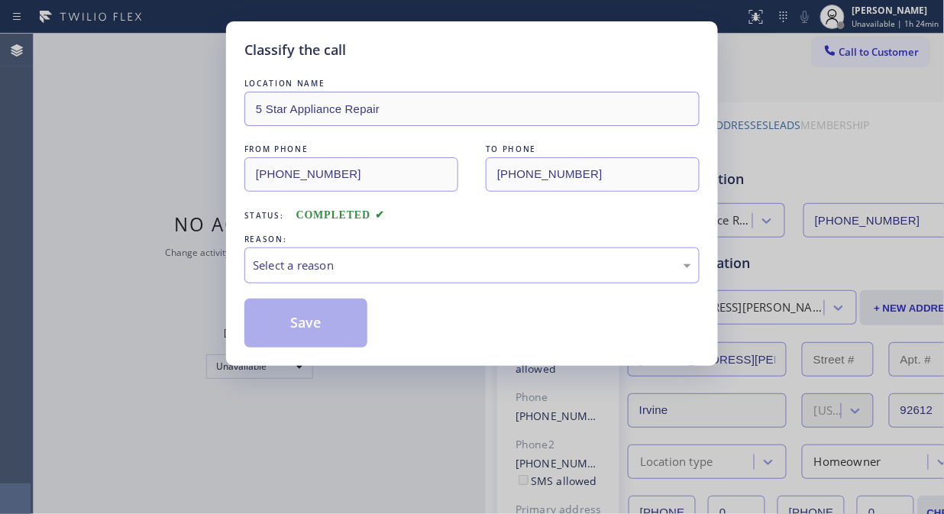
click at [424, 54] on div "Classify the call" at bounding box center [471, 50] width 455 height 21
drag, startPoint x: 479, startPoint y: 250, endPoint x: 483, endPoint y: 265, distance: 15.2
click at [479, 253] on div "Select a reason" at bounding box center [471, 265] width 455 height 36
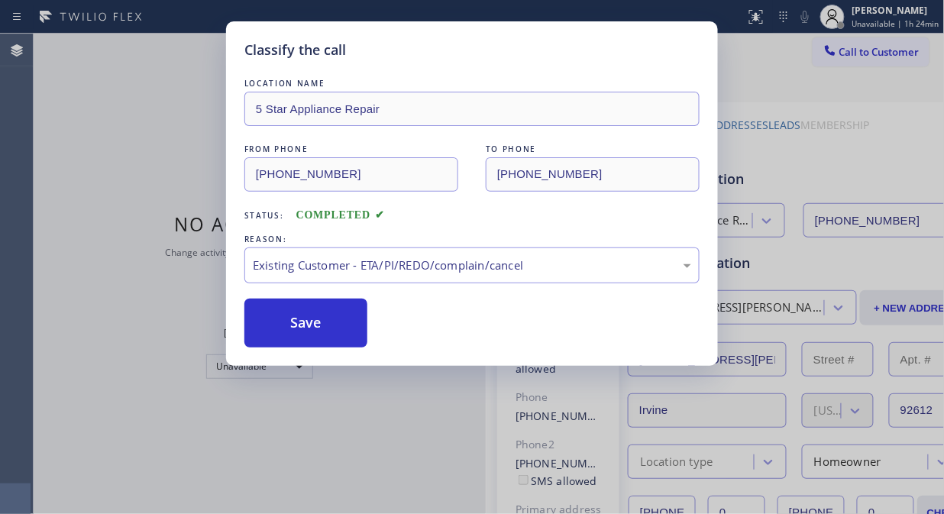
drag, startPoint x: 486, startPoint y: 347, endPoint x: 399, endPoint y: 347, distance: 87.0
click at [333, 322] on button "Save" at bounding box center [305, 322] width 123 height 49
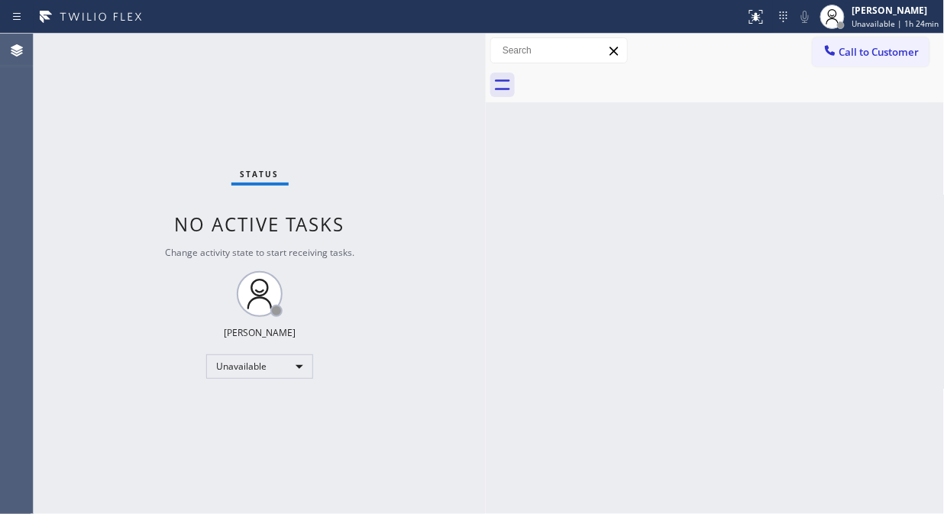
click at [870, 55] on span "Call to Customer" at bounding box center [879, 52] width 80 height 14
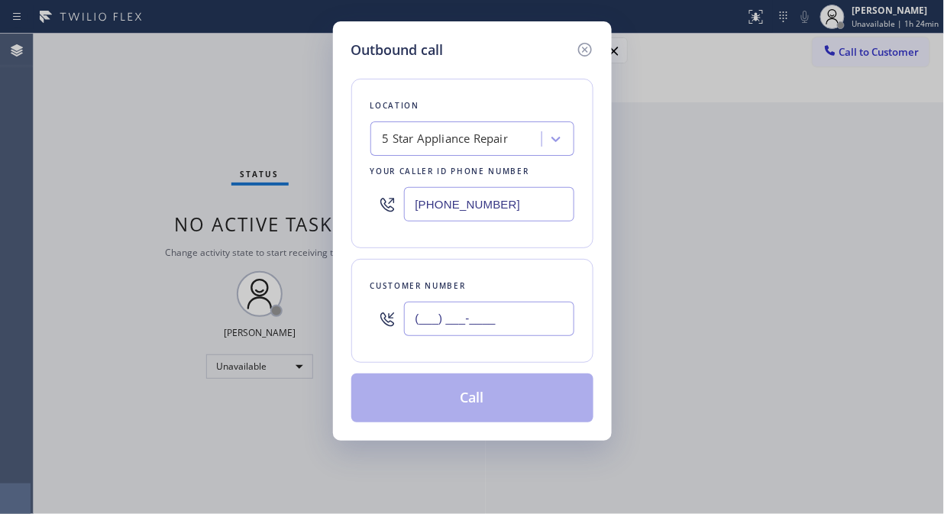
click at [533, 315] on input "(___) ___-____" at bounding box center [489, 319] width 170 height 34
paste input "805) 272-8966"
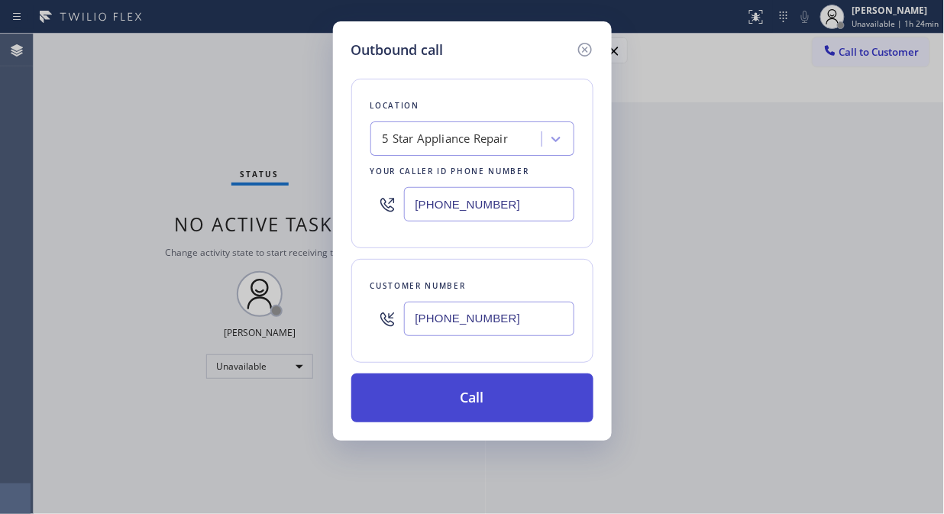
type input "[PHONE_NUMBER]"
click at [537, 395] on button "Call" at bounding box center [472, 397] width 242 height 49
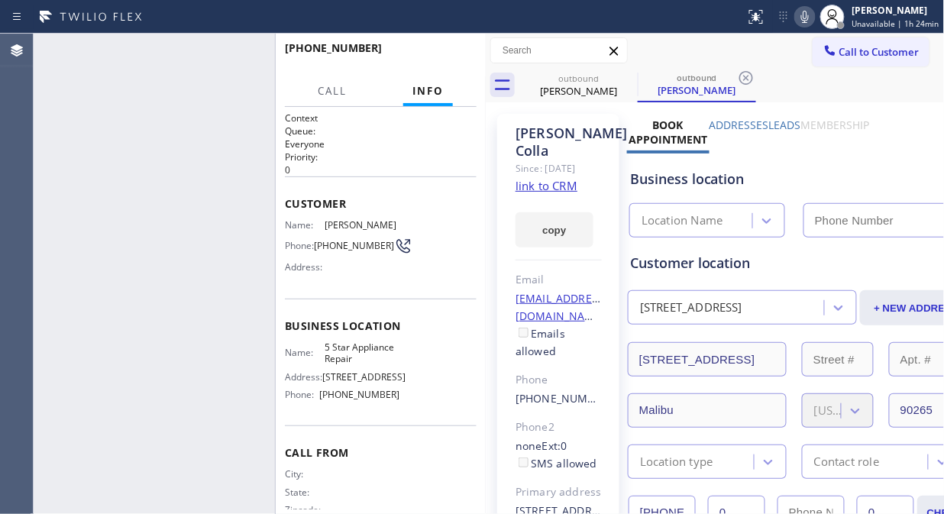
type input "[PHONE_NUMBER]"
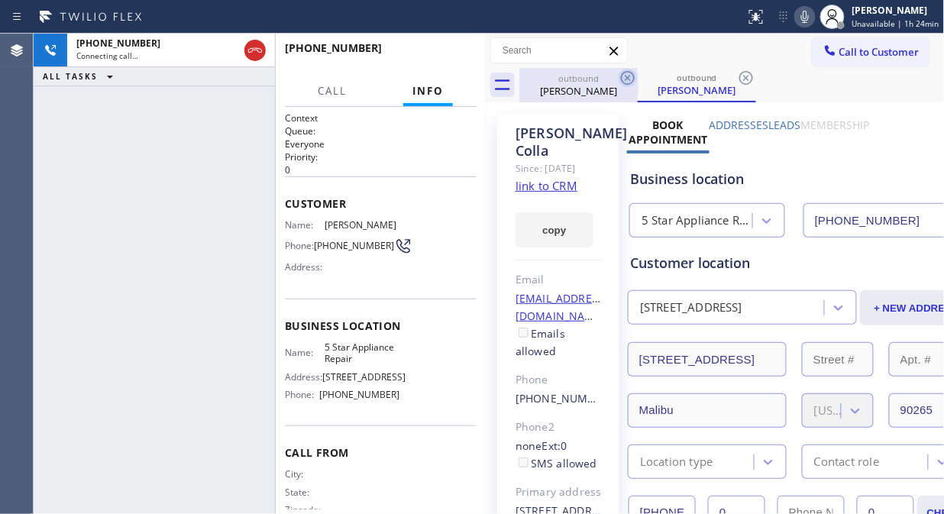
click at [626, 81] on icon at bounding box center [627, 78] width 18 height 18
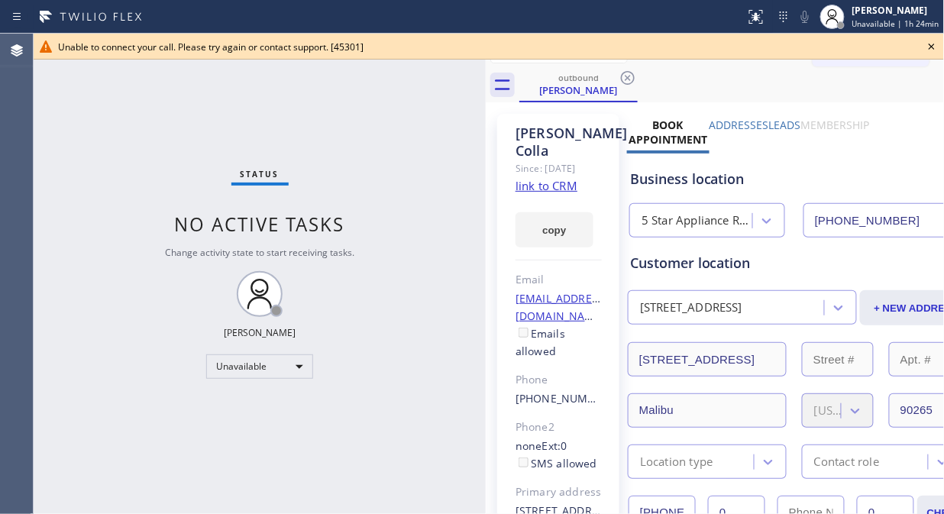
click at [934, 50] on icon at bounding box center [931, 46] width 18 height 18
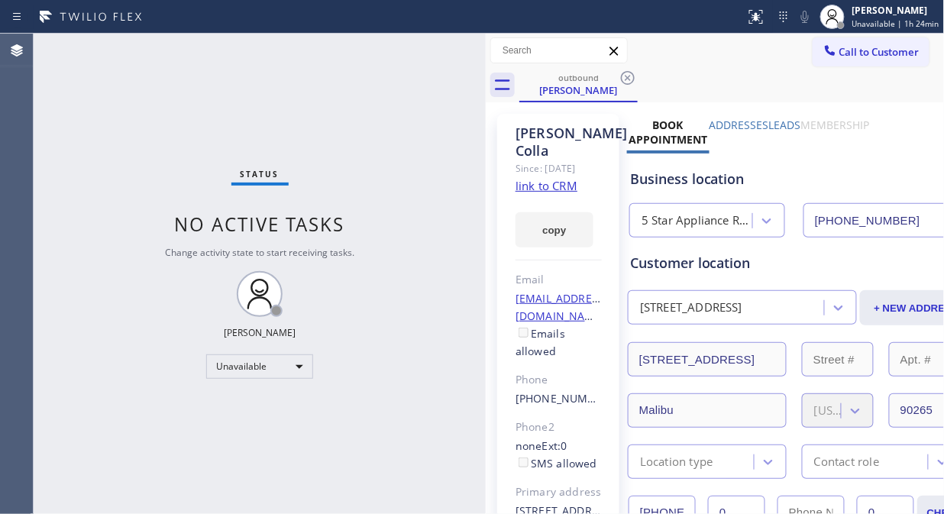
click at [851, 54] on span "Call to Customer" at bounding box center [879, 52] width 80 height 14
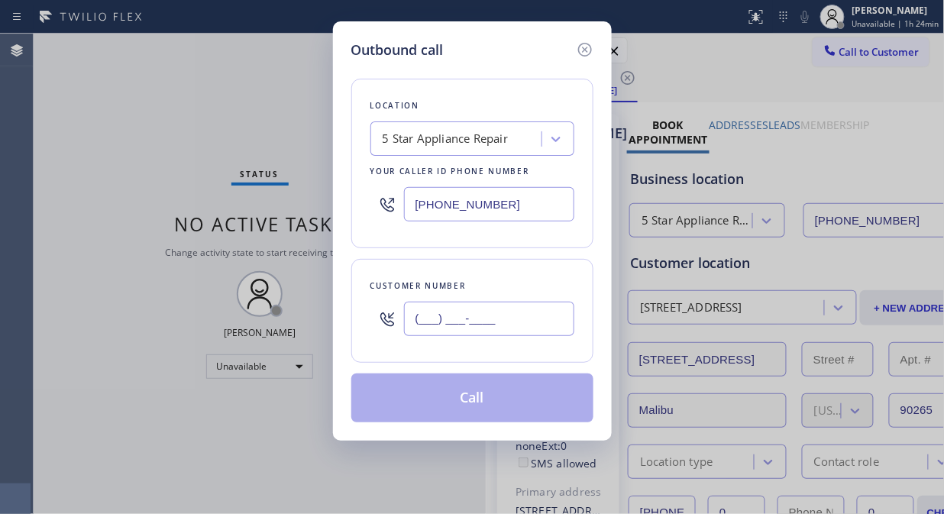
drag, startPoint x: 438, startPoint y: 324, endPoint x: 429, endPoint y: 325, distance: 9.2
click at [436, 325] on input "(___) ___-____" at bounding box center [489, 319] width 170 height 34
paste input "714) 486-9105"
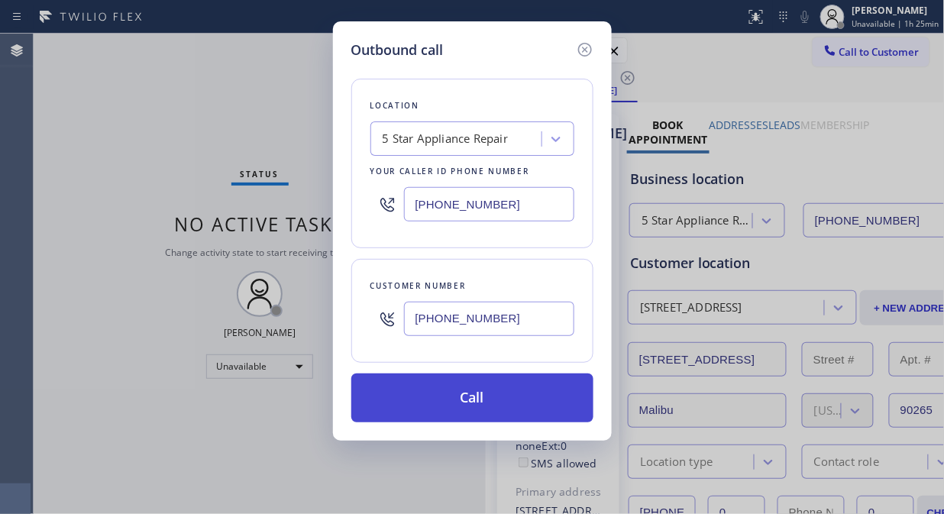
type input "[PHONE_NUMBER]"
click at [482, 398] on button "Call" at bounding box center [472, 397] width 242 height 49
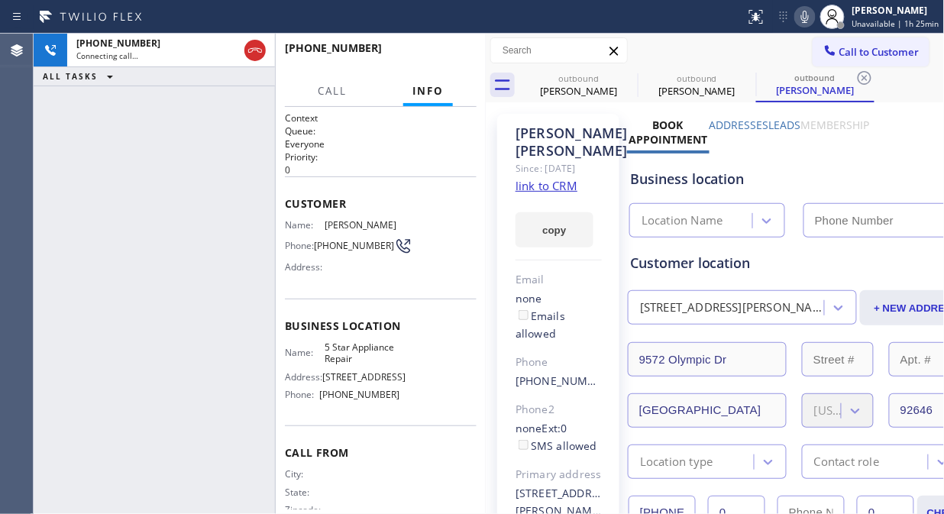
type input "[PHONE_NUMBER]"
click at [621, 79] on icon at bounding box center [628, 78] width 14 height 14
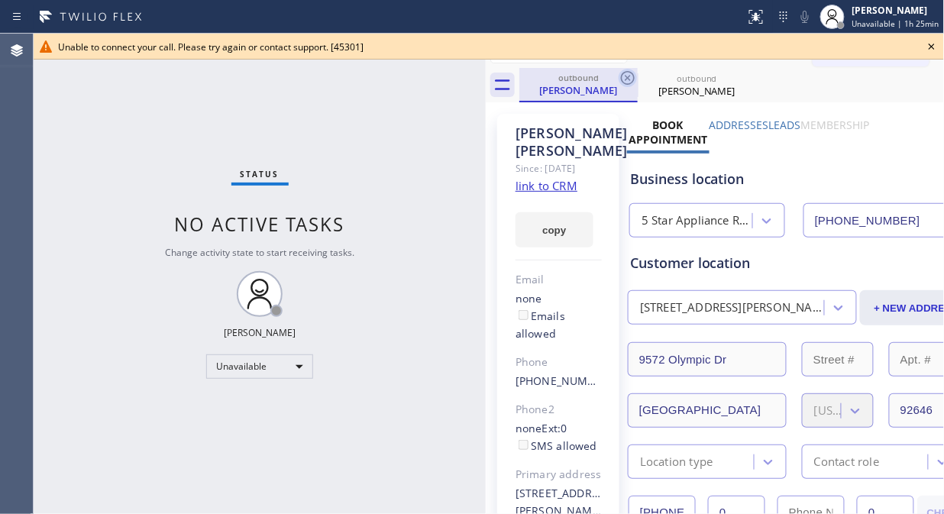
click at [626, 74] on icon at bounding box center [627, 78] width 18 height 18
click at [925, 47] on icon at bounding box center [931, 46] width 18 height 18
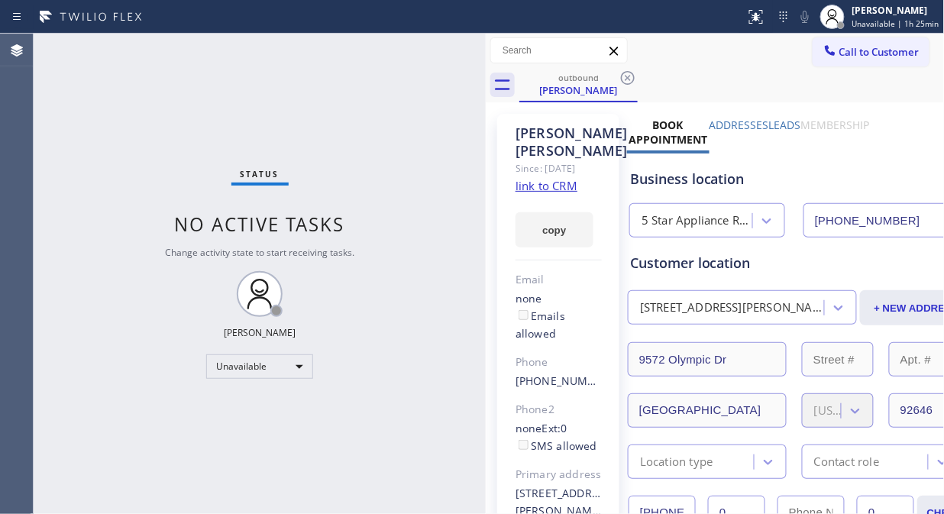
drag, startPoint x: 858, startPoint y: 51, endPoint x: 679, endPoint y: 134, distance: 196.7
click at [857, 53] on span "Call to Customer" at bounding box center [879, 52] width 80 height 14
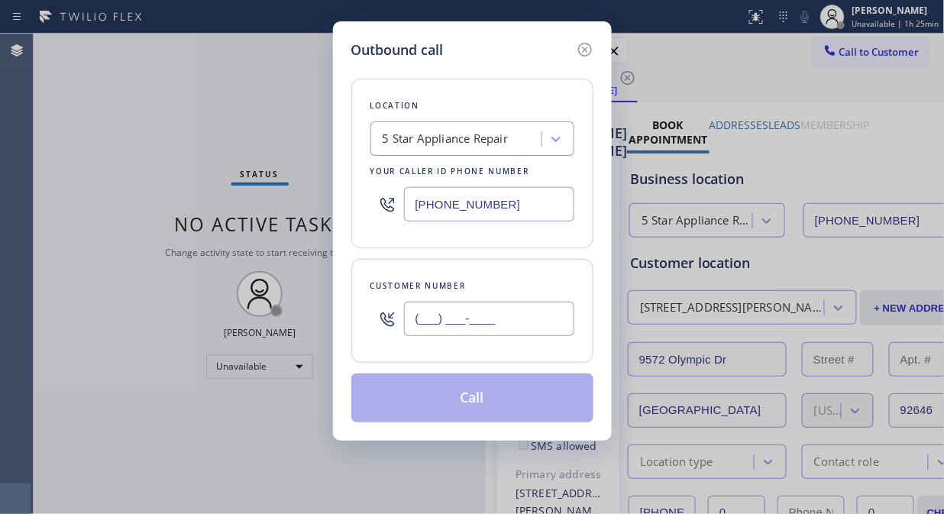
click at [507, 311] on input "(___) ___-____" at bounding box center [489, 319] width 170 height 34
paste input "818) 434-4684"
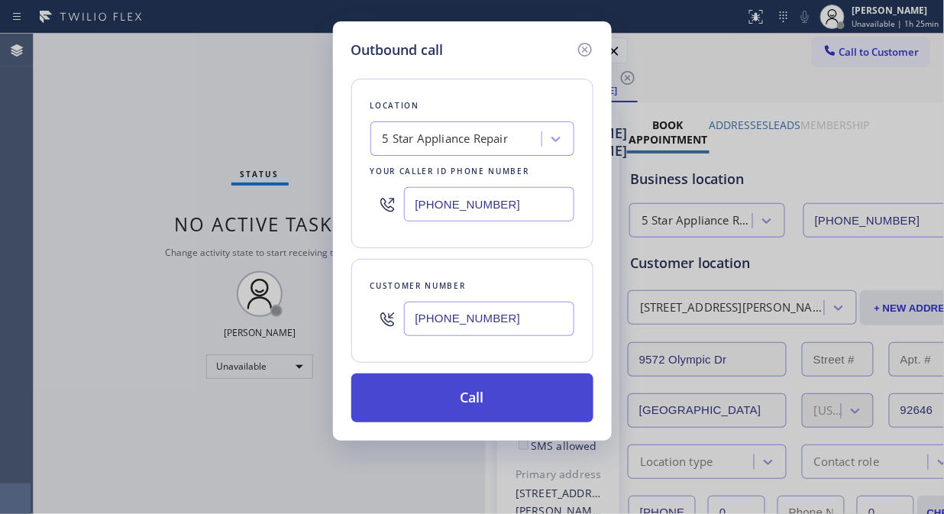
type input "[PHONE_NUMBER]"
click at [512, 408] on button "Call" at bounding box center [472, 397] width 242 height 49
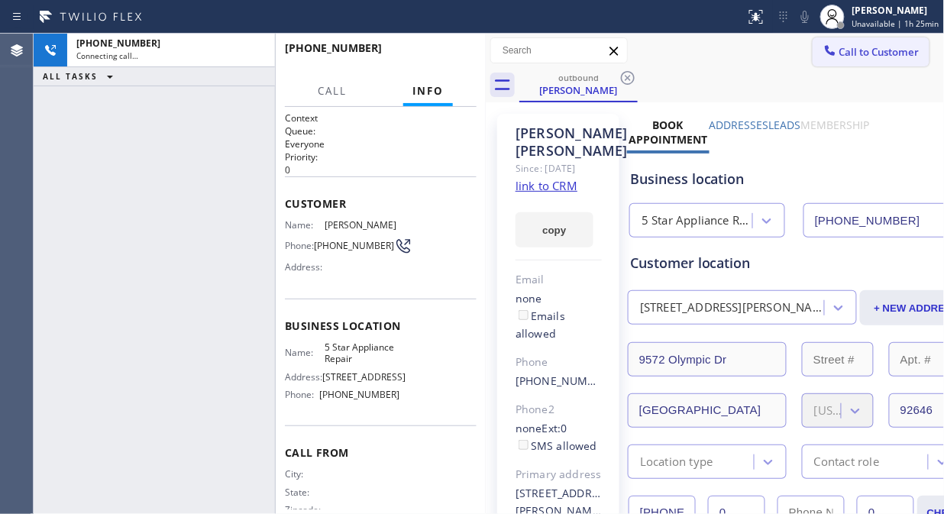
click at [849, 54] on span "Call to Customer" at bounding box center [879, 52] width 80 height 14
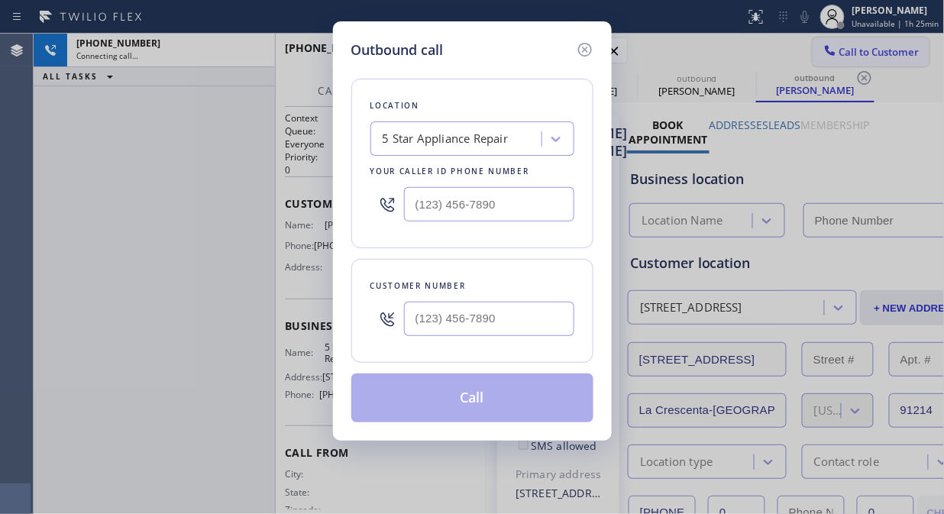
type input "[PHONE_NUMBER]"
click at [582, 52] on icon at bounding box center [585, 49] width 18 height 18
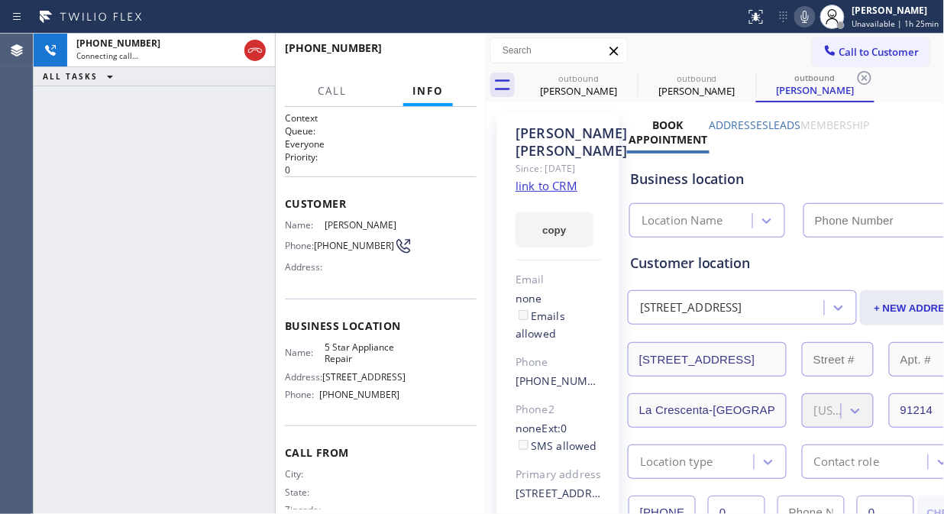
type input "[PHONE_NUMBER]"
click at [627, 72] on icon at bounding box center [628, 78] width 14 height 14
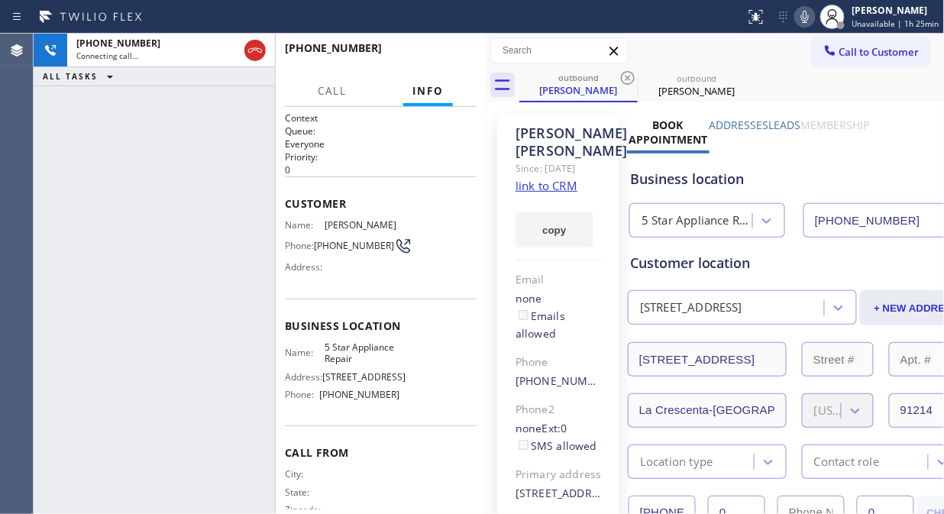
click at [627, 72] on icon at bounding box center [628, 78] width 14 height 14
click at [690, 73] on div "outbound [PERSON_NAME]" at bounding box center [731, 85] width 425 height 34
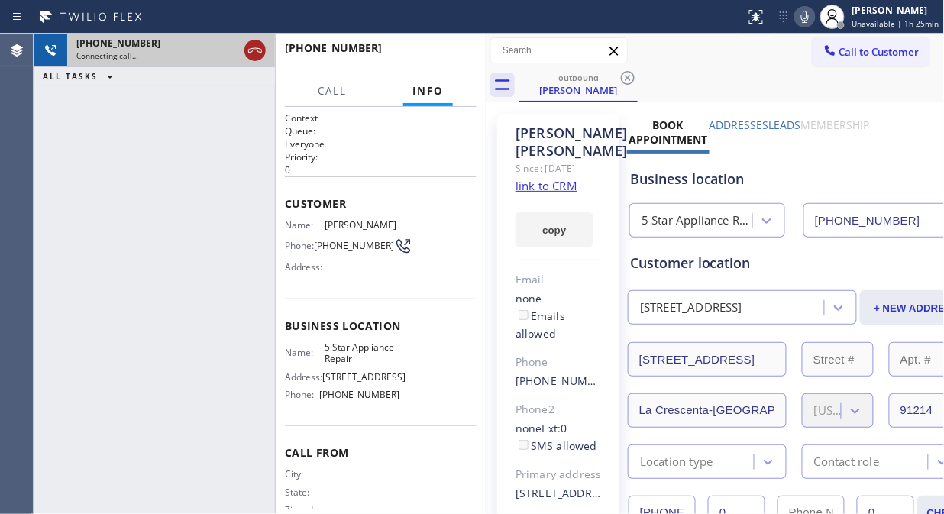
click at [250, 50] on icon at bounding box center [255, 50] width 18 height 18
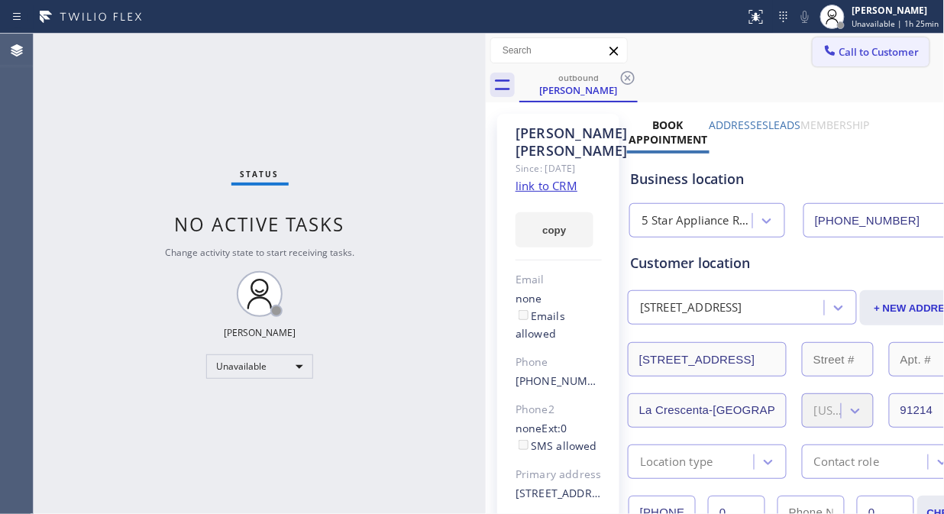
click at [876, 58] on span "Call to Customer" at bounding box center [879, 52] width 80 height 14
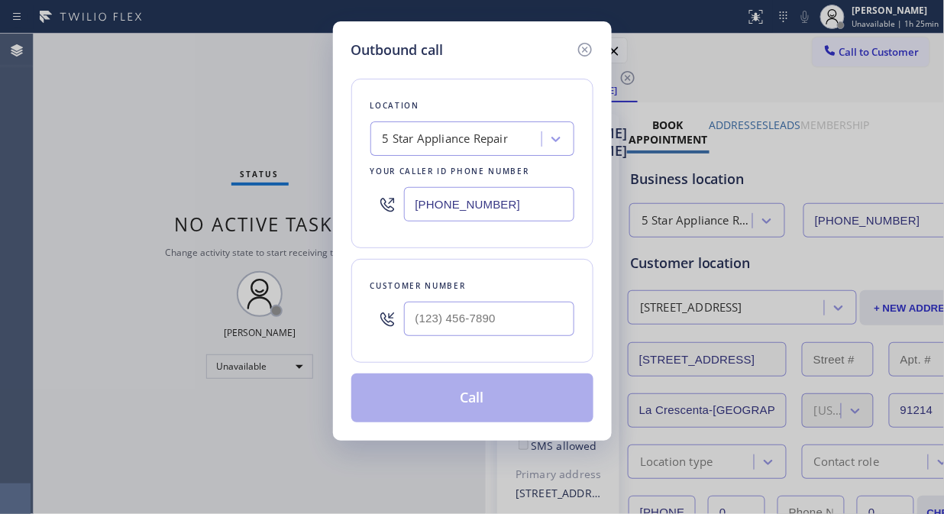
click at [502, 307] on input "text" at bounding box center [489, 319] width 170 height 34
click at [485, 315] on input "(___) ___-____" at bounding box center [489, 319] width 170 height 34
paste input "8"
click at [414, 324] on input "(___) ___-___8" at bounding box center [489, 319] width 170 height 34
paste input "818) 434-4684"
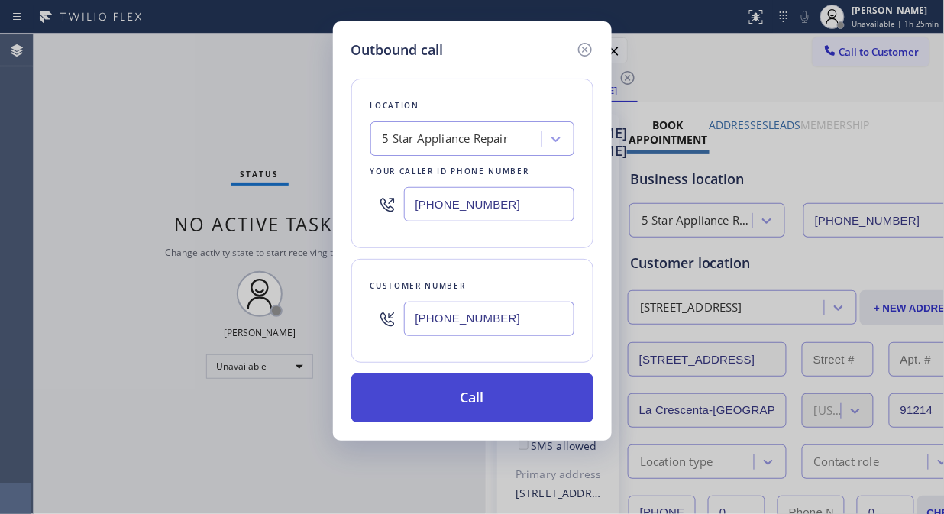
type input "[PHONE_NUMBER]"
click at [540, 408] on button "Call" at bounding box center [472, 397] width 242 height 49
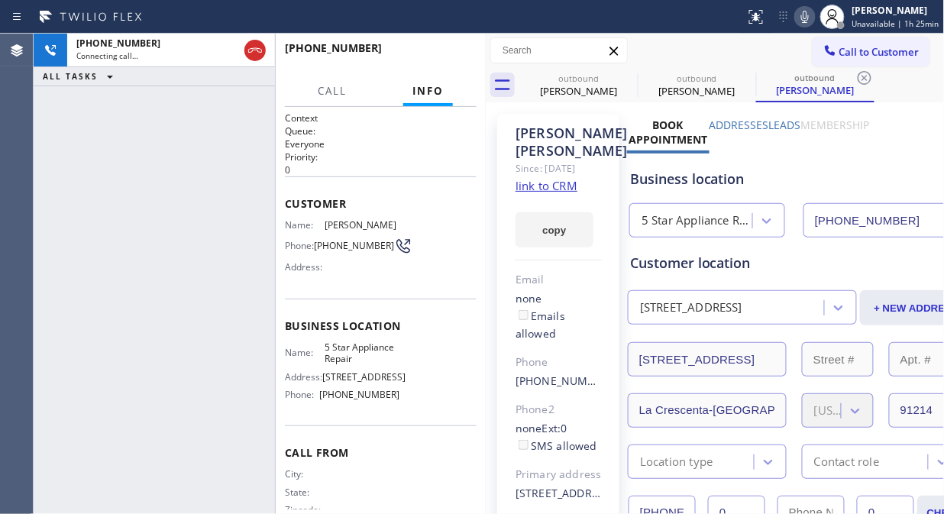
type input "[PHONE_NUMBER]"
click at [634, 77] on icon at bounding box center [628, 78] width 14 height 14
click at [739, 77] on icon at bounding box center [746, 78] width 14 height 14
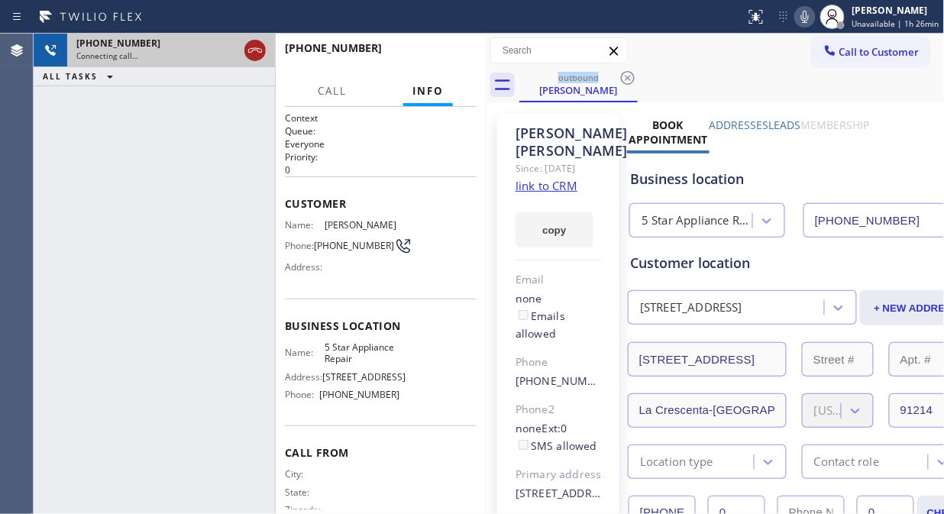
click at [253, 47] on icon at bounding box center [255, 50] width 18 height 18
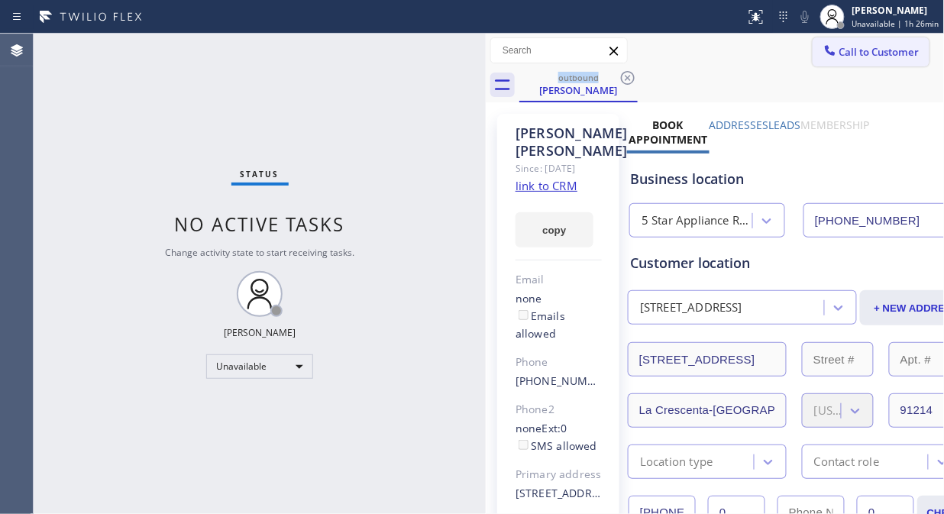
click at [855, 51] on span "Call to Customer" at bounding box center [879, 52] width 80 height 14
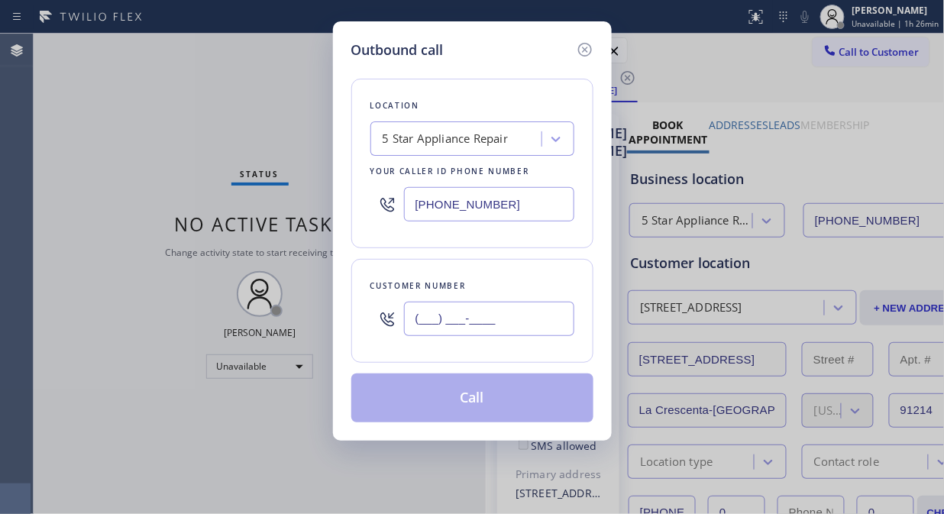
click at [473, 313] on input "(___) ___-____" at bounding box center [489, 319] width 170 height 34
paste input "818) 321-0420"
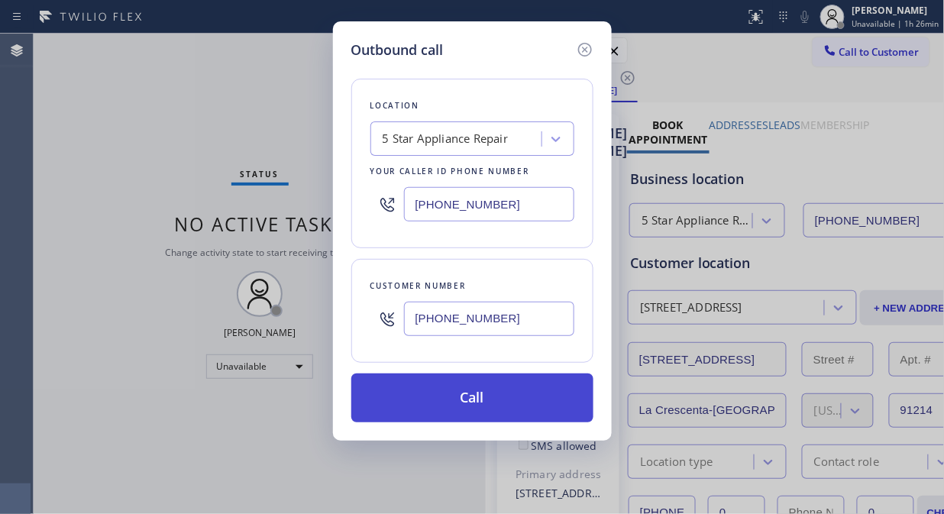
type input "[PHONE_NUMBER]"
click at [515, 402] on button "Call" at bounding box center [472, 397] width 242 height 49
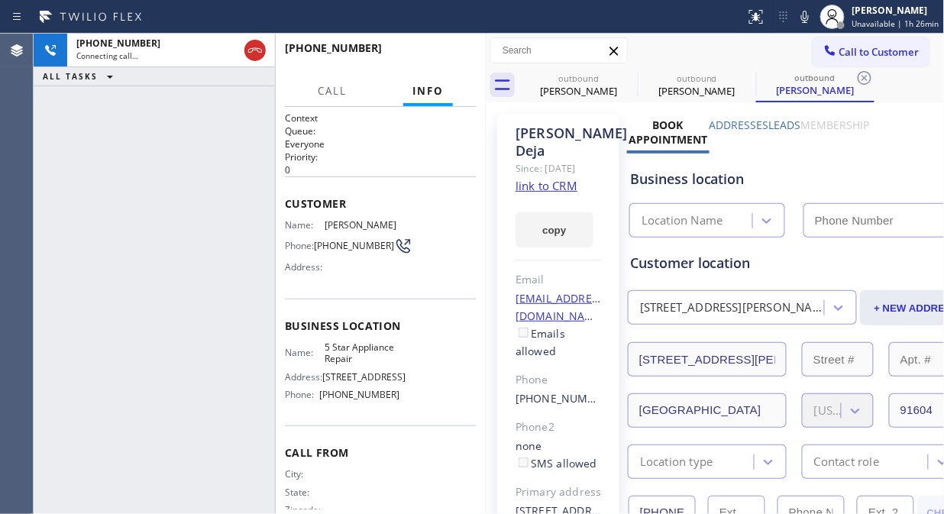
type input "[PHONE_NUMBER]"
click at [100, 193] on div "[PHONE_NUMBER] Connecting call… ALL TASKS ALL TASKS ACTIVE TASKS TASKS IN WRAP …" at bounding box center [154, 274] width 241 height 480
click at [630, 76] on icon at bounding box center [627, 78] width 18 height 18
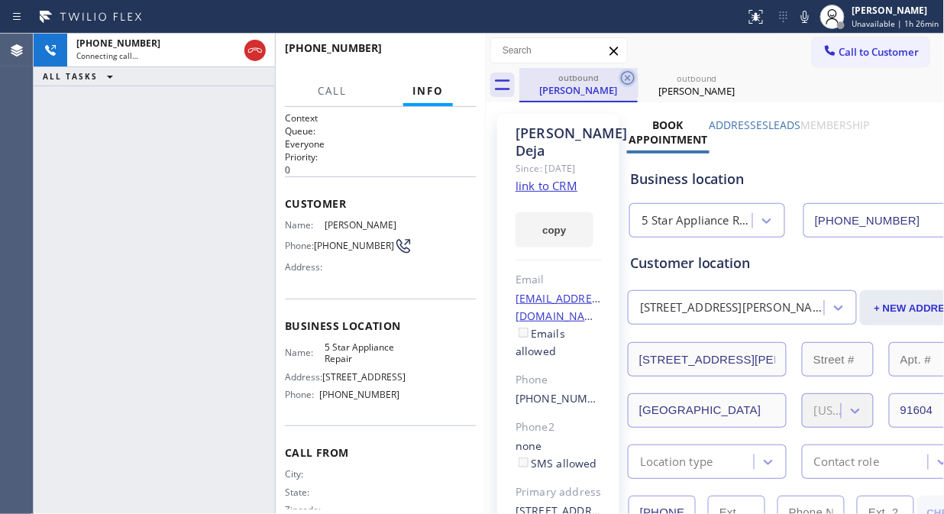
click at [630, 76] on icon at bounding box center [627, 78] width 18 height 18
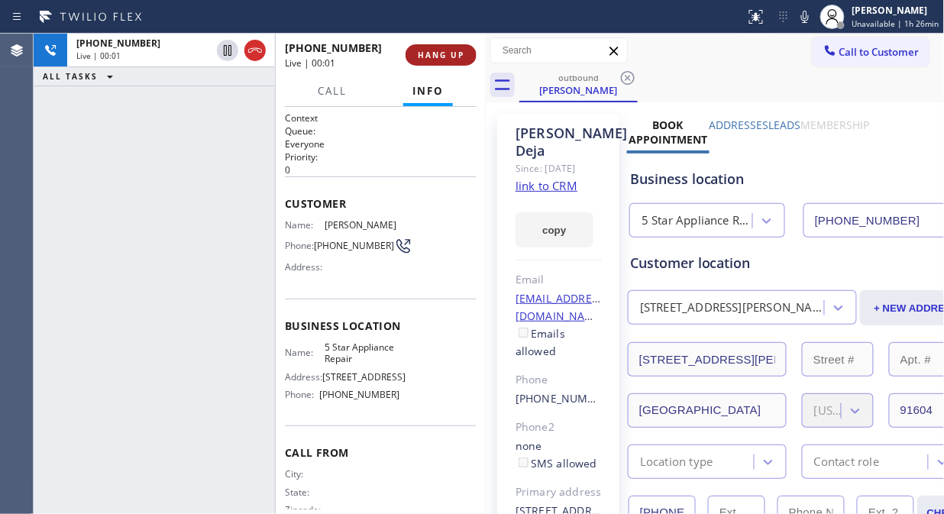
click at [424, 47] on button "HANG UP" at bounding box center [440, 54] width 71 height 21
click at [432, 61] on button "HANG UP" at bounding box center [440, 54] width 71 height 21
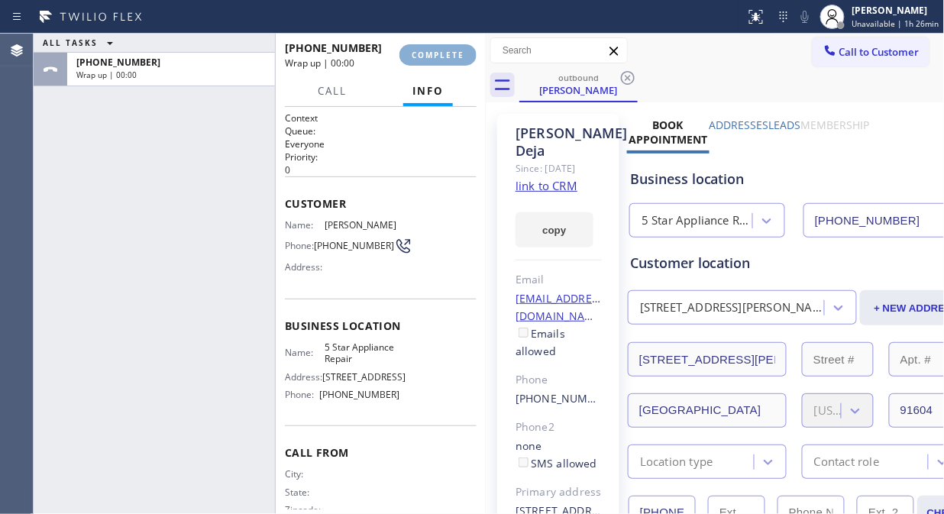
click at [434, 61] on button "COMPLETE" at bounding box center [437, 54] width 77 height 21
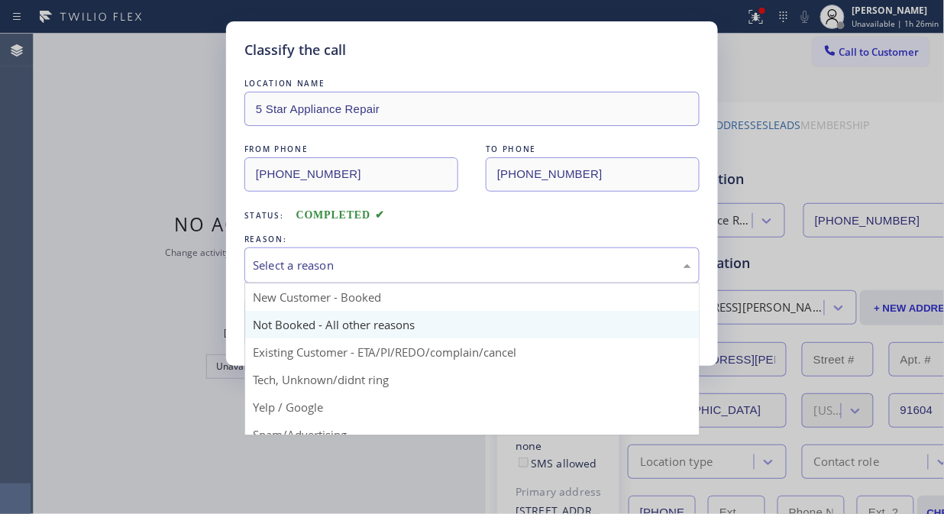
drag, startPoint x: 444, startPoint y: 276, endPoint x: 456, endPoint y: 318, distance: 43.7
click at [446, 277] on div "Select a reason" at bounding box center [471, 265] width 455 height 36
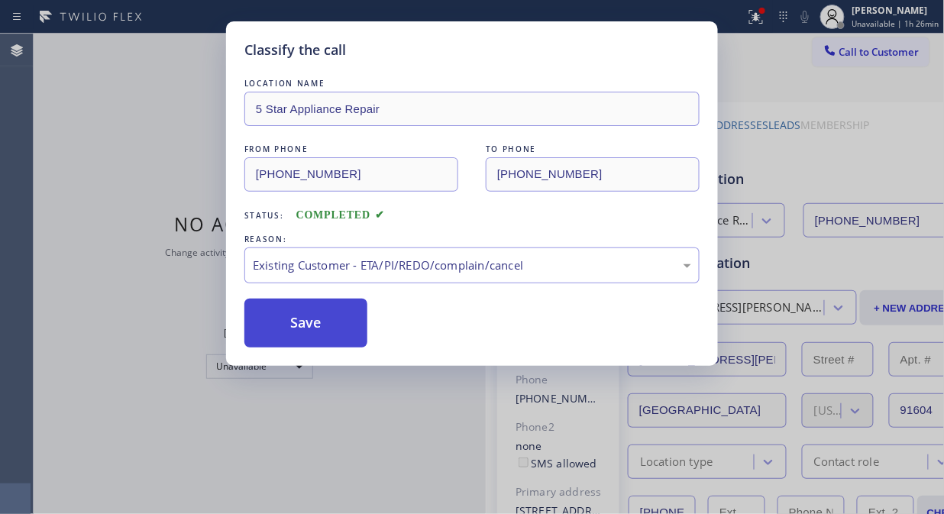
click at [359, 329] on button "Save" at bounding box center [305, 322] width 123 height 49
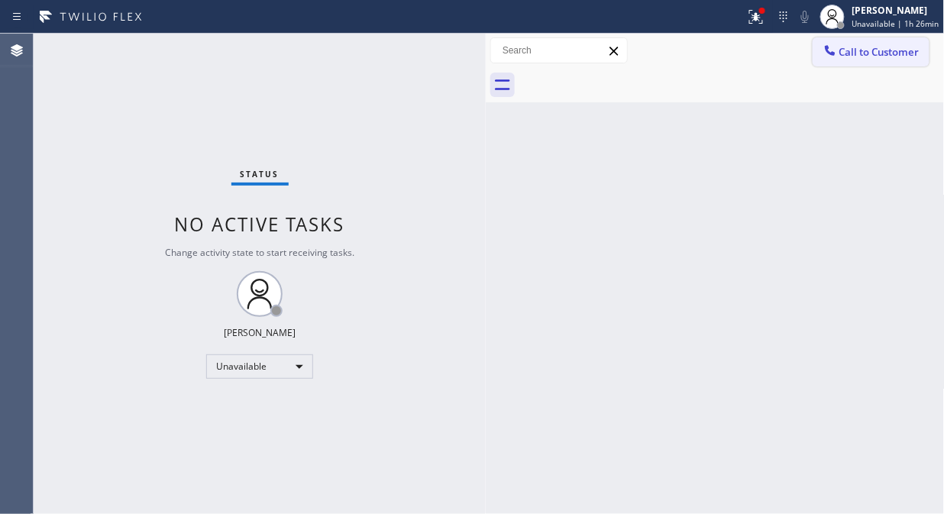
click at [871, 63] on button "Call to Customer" at bounding box center [870, 51] width 117 height 29
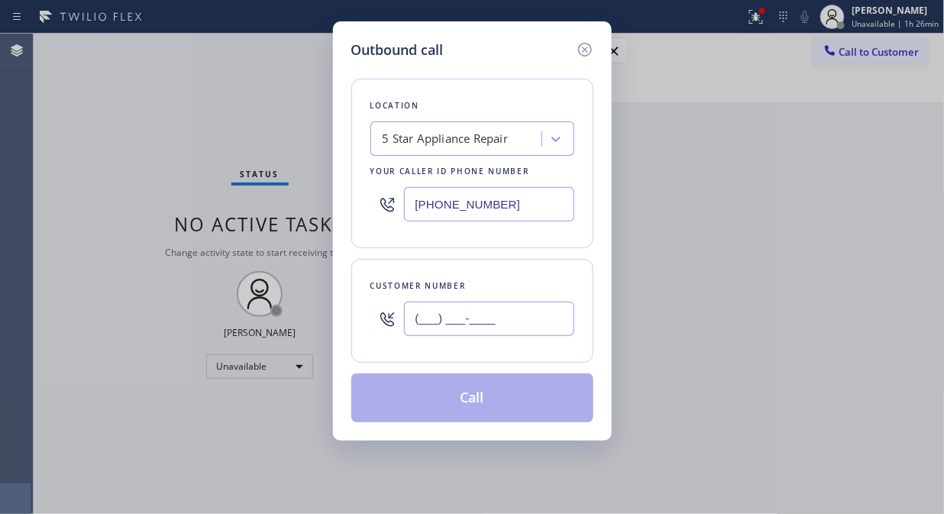
click at [476, 329] on input "(___) ___-____" at bounding box center [489, 319] width 170 height 34
paste input "408) 930-9412"
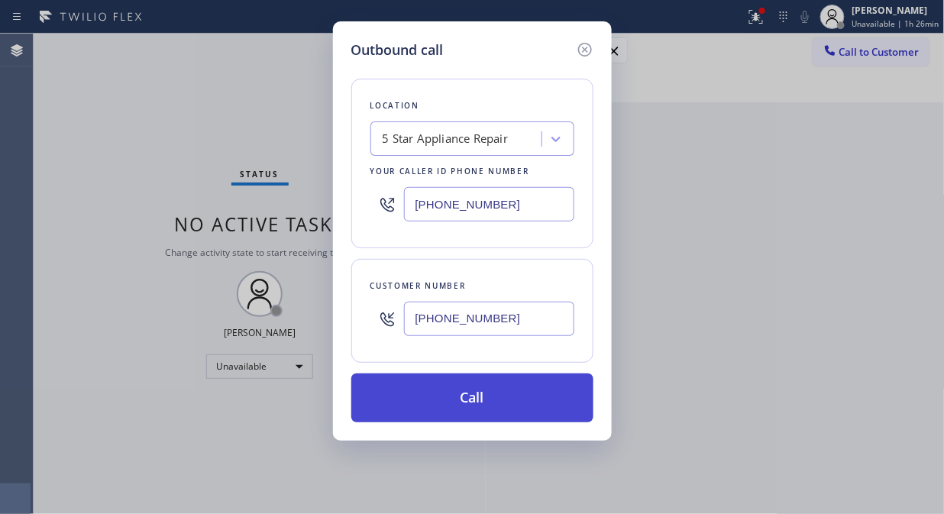
type input "[PHONE_NUMBER]"
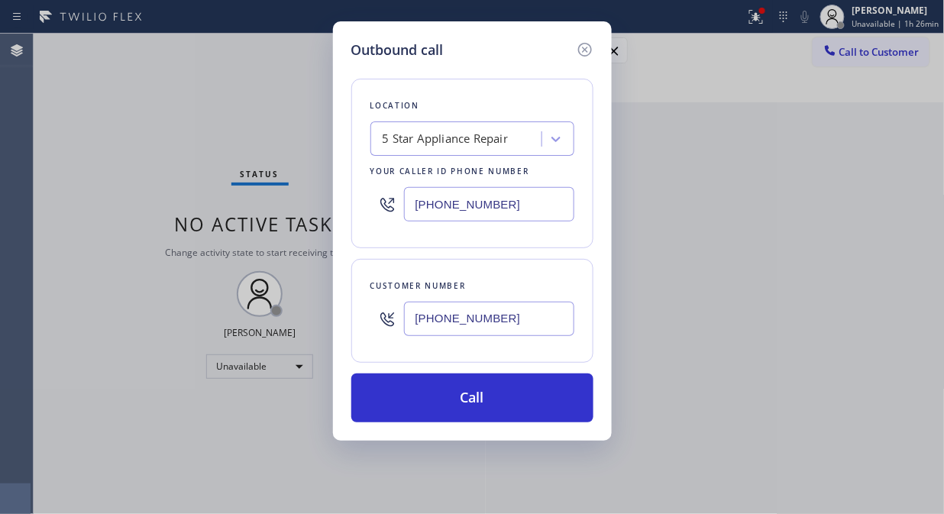
drag, startPoint x: 527, startPoint y: 394, endPoint x: 637, endPoint y: 183, distance: 237.6
click at [527, 395] on button "Call" at bounding box center [472, 397] width 242 height 49
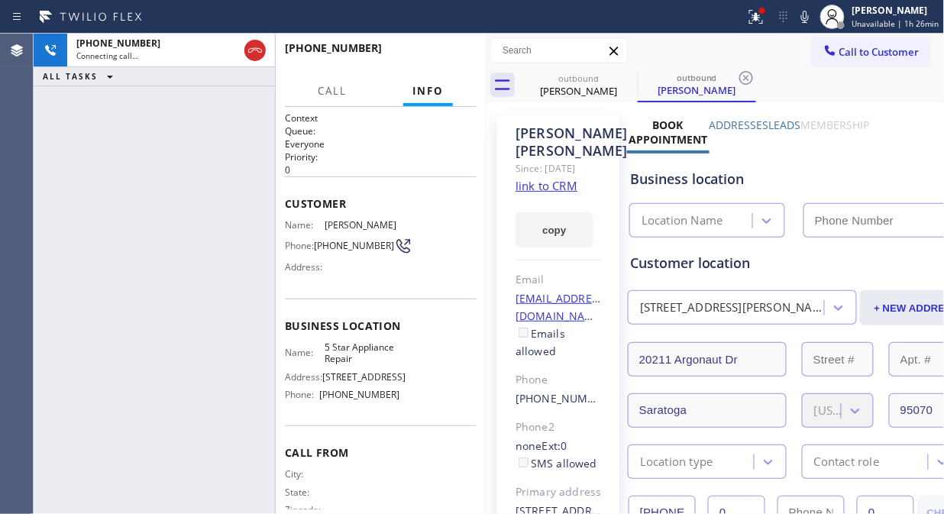
type input "[PHONE_NUMBER]"
drag, startPoint x: 761, startPoint y: 12, endPoint x: 756, endPoint y: 124, distance: 111.6
click at [762, 12] on div at bounding box center [761, 10] width 9 height 9
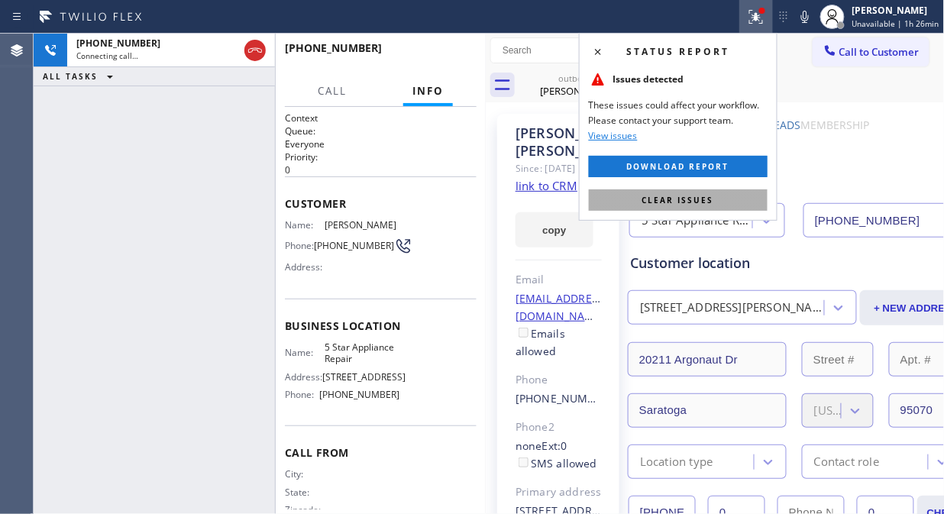
click at [693, 206] on button "Clear issues" at bounding box center [678, 199] width 179 height 21
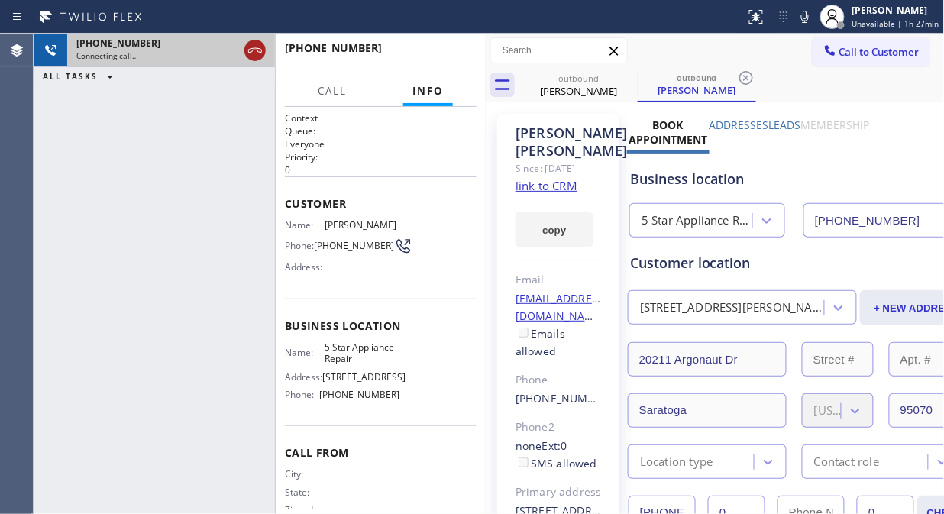
click at [255, 50] on icon at bounding box center [255, 50] width 14 height 5
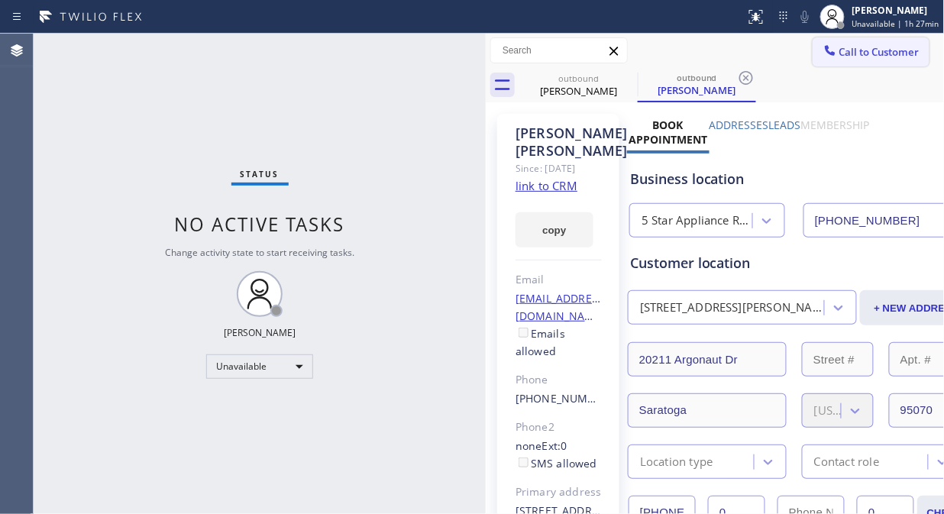
click at [866, 58] on span "Call to Customer" at bounding box center [879, 52] width 80 height 14
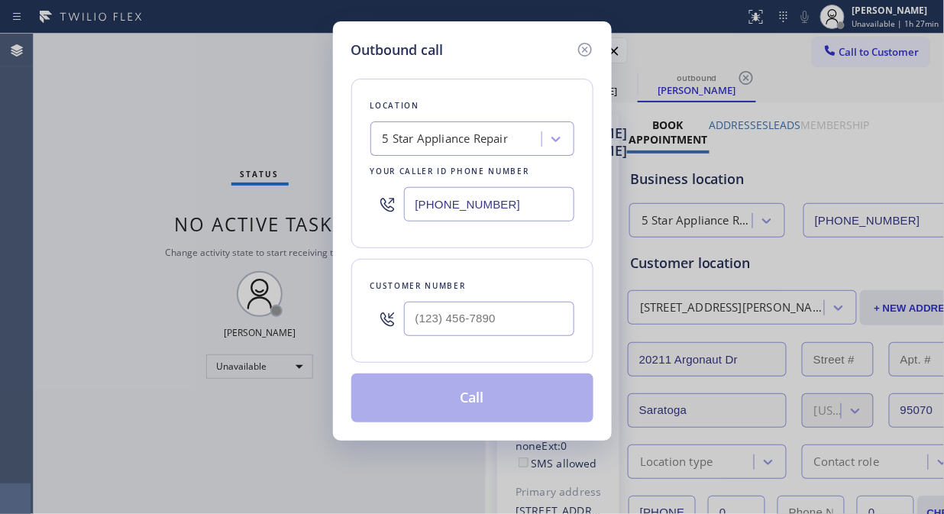
click at [485, 324] on input "text" at bounding box center [489, 319] width 170 height 34
paste input "310) 968-5158"
type input "[PHONE_NUMBER]"
click at [553, 399] on button "Call" at bounding box center [472, 397] width 242 height 49
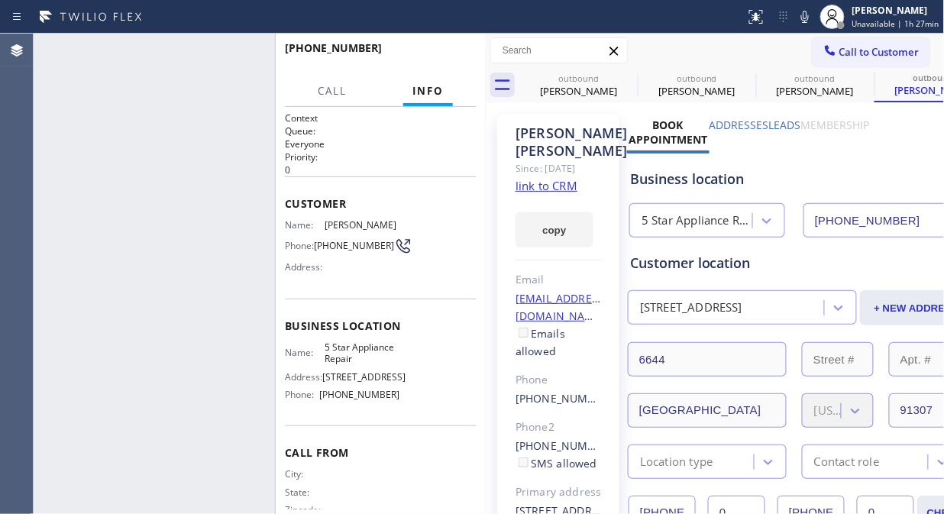
type input "[PHONE_NUMBER]"
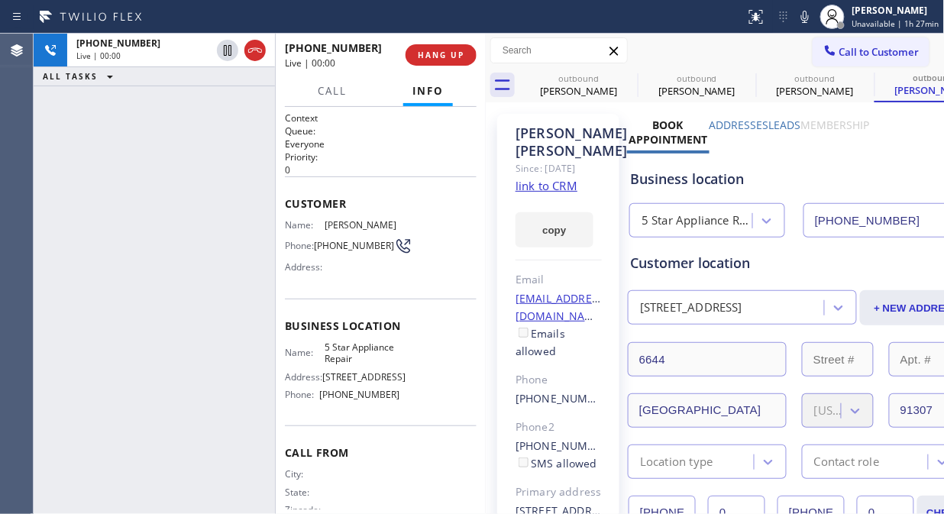
click at [111, 108] on div "[PHONE_NUMBER] Live | 00:00 ALL TASKS ALL TASKS ACTIVE TASKS TASKS IN WRAP UP" at bounding box center [154, 274] width 241 height 480
click at [537, 183] on link "link to CRM" at bounding box center [546, 185] width 62 height 15
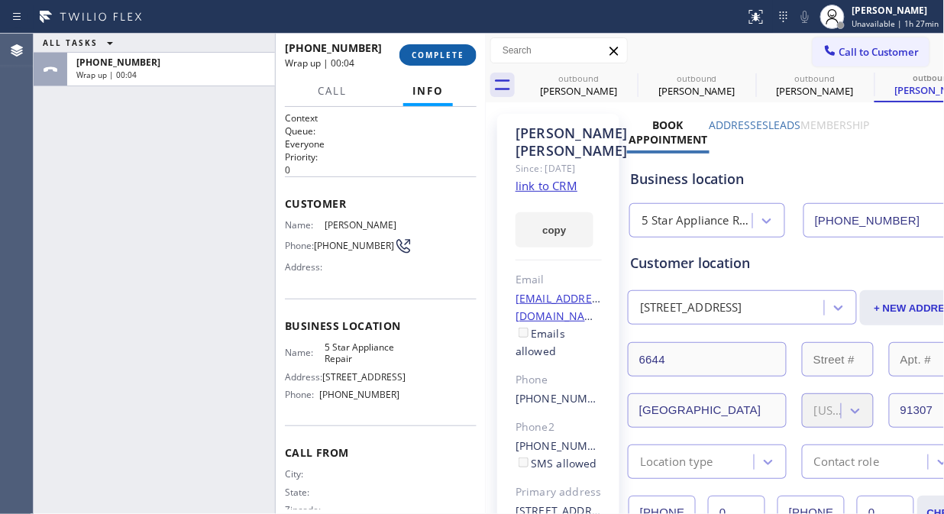
click at [430, 52] on span "COMPLETE" at bounding box center [437, 55] width 53 height 11
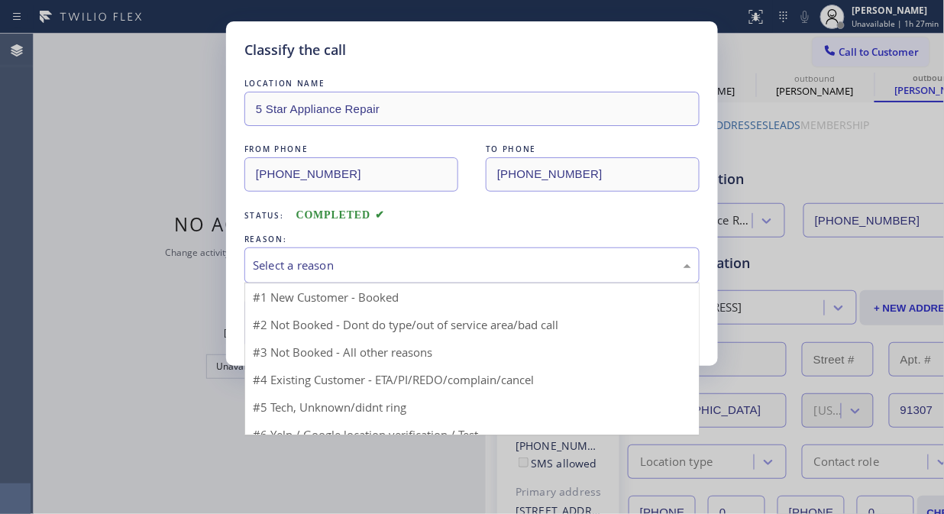
click at [451, 271] on div "Select a reason" at bounding box center [472, 265] width 438 height 18
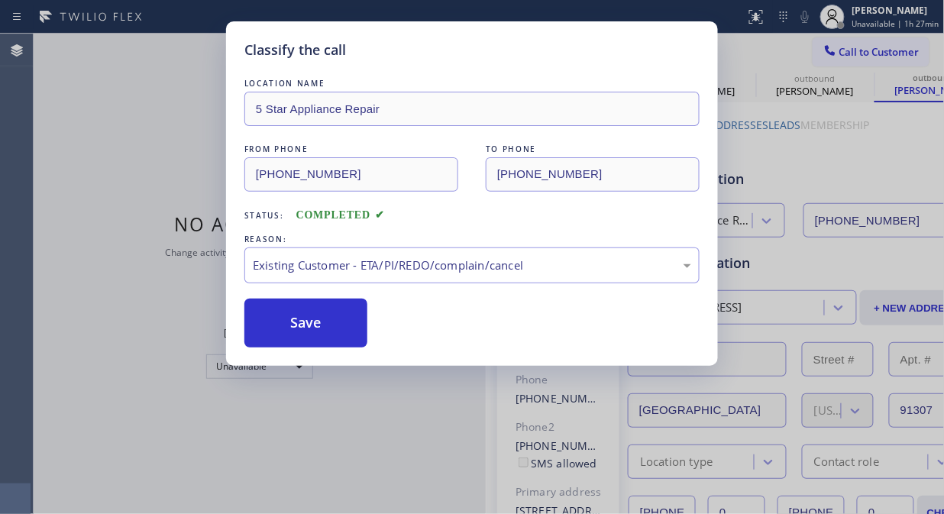
drag, startPoint x: 462, startPoint y: 350, endPoint x: 353, endPoint y: 349, distance: 108.4
click at [334, 342] on button "Save" at bounding box center [305, 322] width 123 height 49
click at [855, 44] on div "Classify the call LOCATION NAME 5 Star Appliance Repair FROM PHONE [PHONE_NUMBE…" at bounding box center [472, 257] width 944 height 514
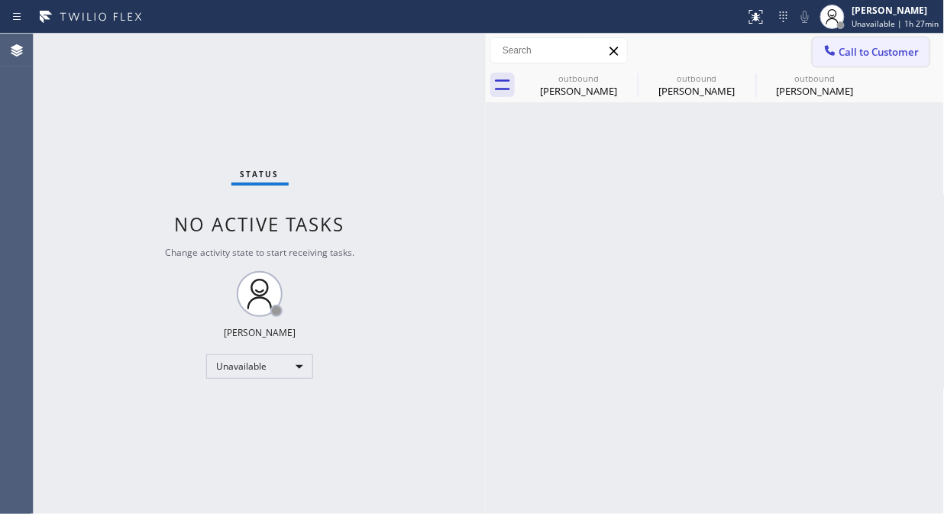
click at [856, 46] on span "Call to Customer" at bounding box center [879, 52] width 80 height 14
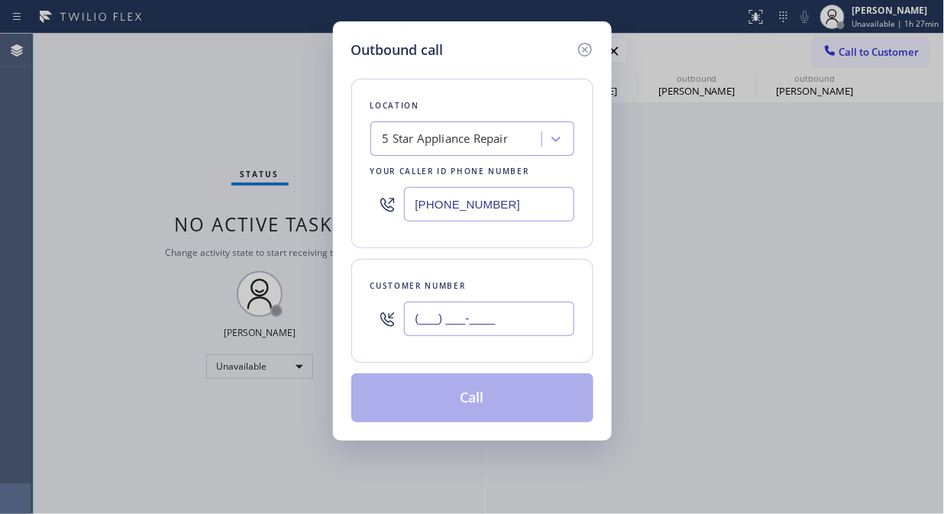
click at [460, 330] on input "(___) ___-____" at bounding box center [489, 319] width 170 height 34
paste input "310) 926-5008"
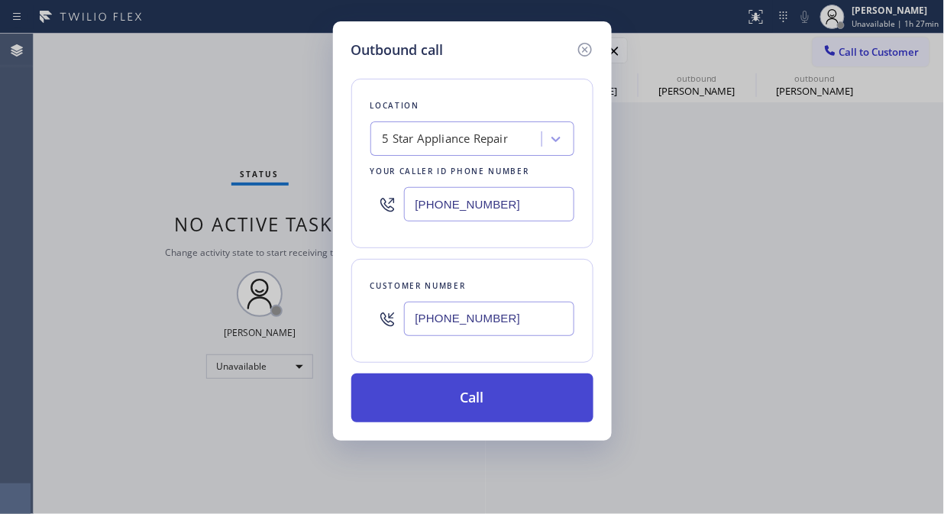
type input "[PHONE_NUMBER]"
click at [491, 401] on button "Call" at bounding box center [472, 397] width 242 height 49
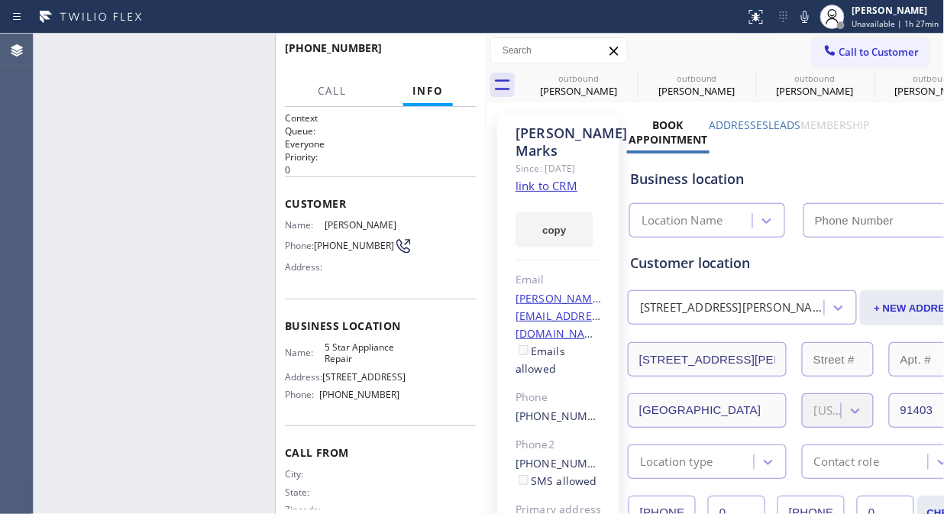
type input "[PHONE_NUMBER]"
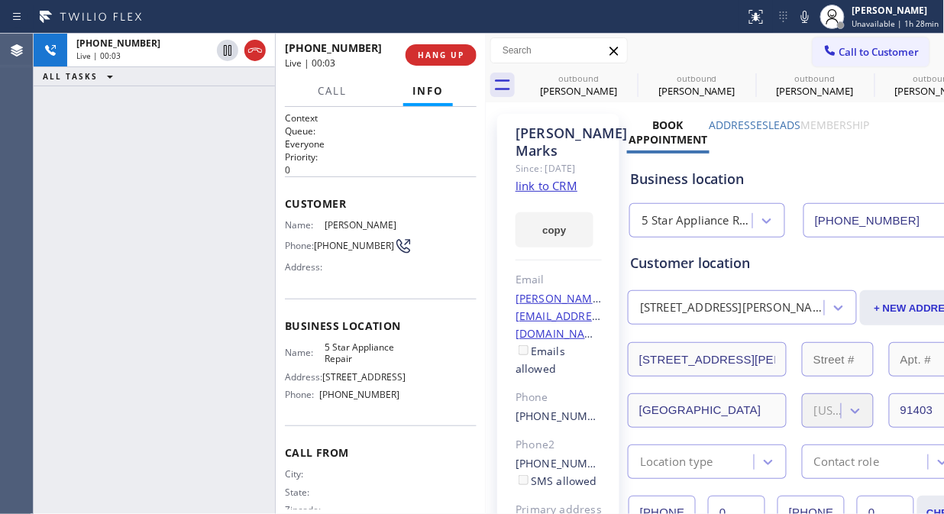
click at [97, 150] on div "[PHONE_NUMBER] Live | 00:03 ALL TASKS ALL TASKS ACTIVE TASKS TASKS IN WRAP UP" at bounding box center [154, 274] width 241 height 480
click at [417, 49] on button "HANG UP" at bounding box center [440, 54] width 71 height 21
click at [429, 55] on span "HANG UP" at bounding box center [441, 55] width 47 height 11
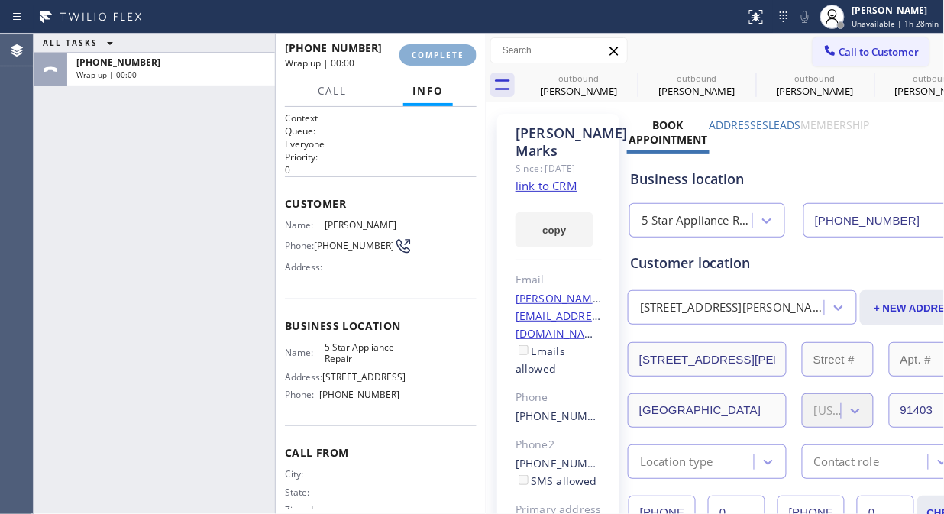
click at [433, 55] on span "COMPLETE" at bounding box center [437, 55] width 53 height 11
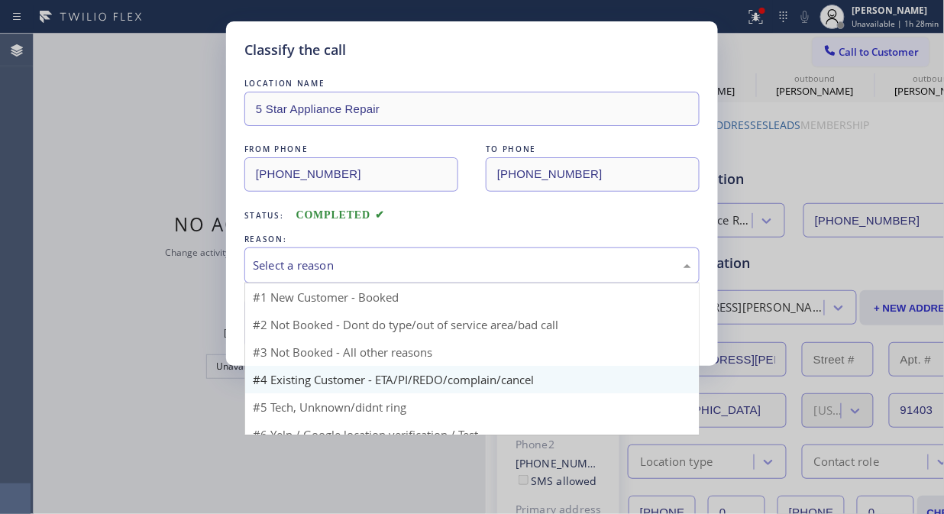
drag, startPoint x: 455, startPoint y: 265, endPoint x: 454, endPoint y: 338, distance: 73.3
click at [454, 267] on div "Select a reason" at bounding box center [472, 265] width 438 height 18
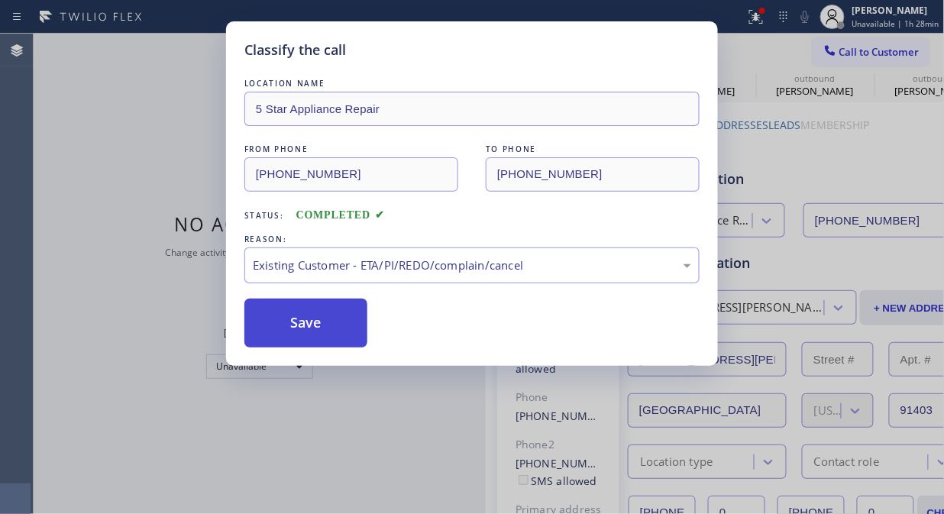
click at [327, 338] on button "Save" at bounding box center [305, 322] width 123 height 49
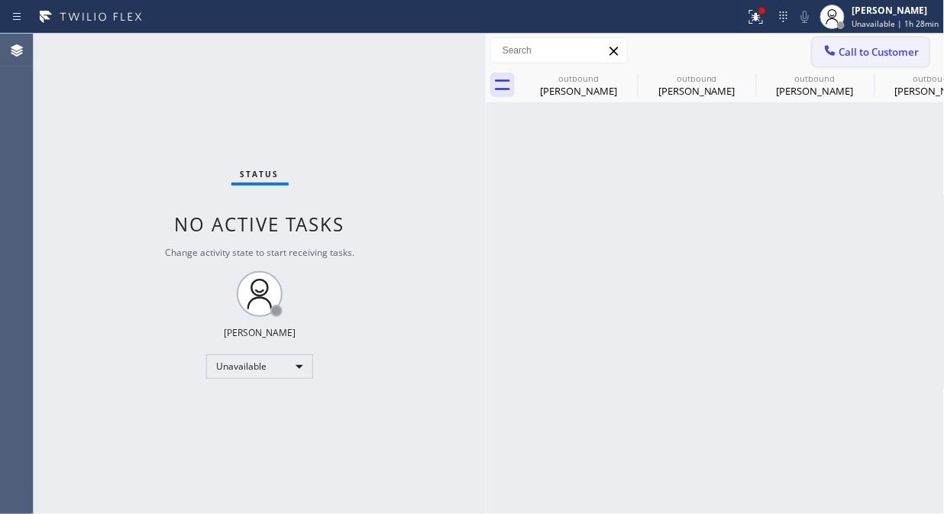
click at [859, 50] on span "Call to Customer" at bounding box center [879, 52] width 80 height 14
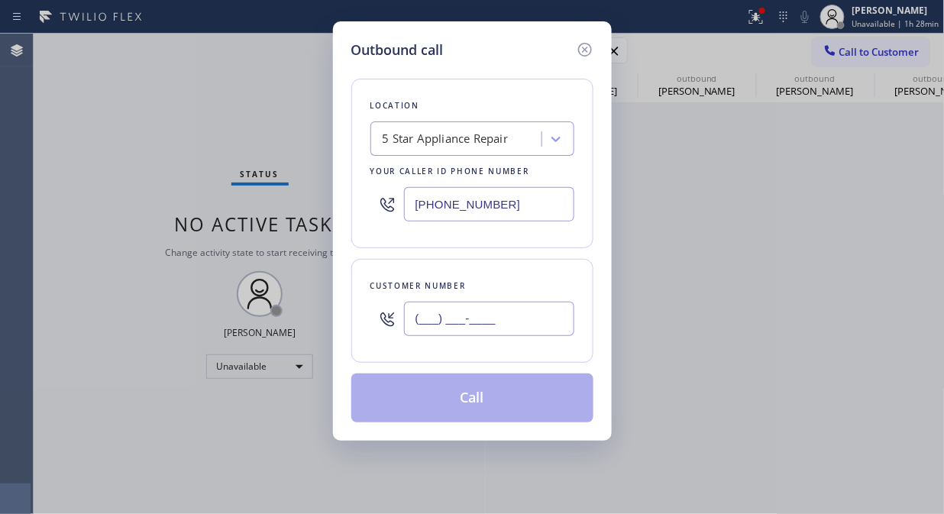
click at [516, 323] on input "(___) ___-____" at bounding box center [489, 319] width 170 height 34
paste input "310) 720-9882"
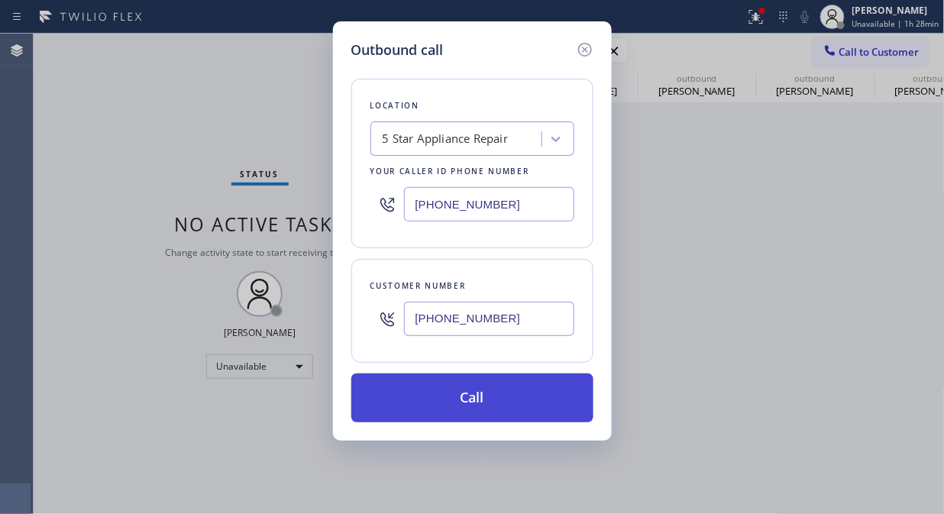
type input "[PHONE_NUMBER]"
click at [540, 402] on button "Call" at bounding box center [472, 397] width 242 height 49
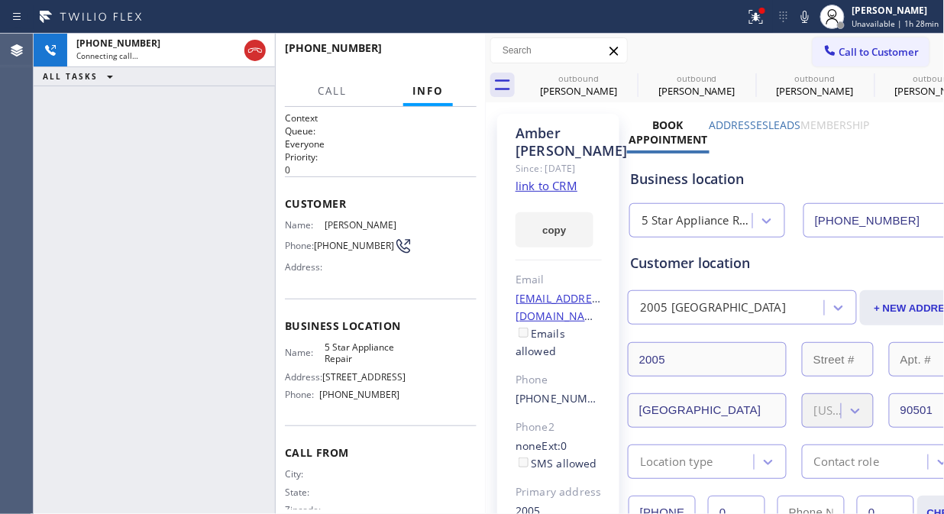
type input "[PHONE_NUMBER]"
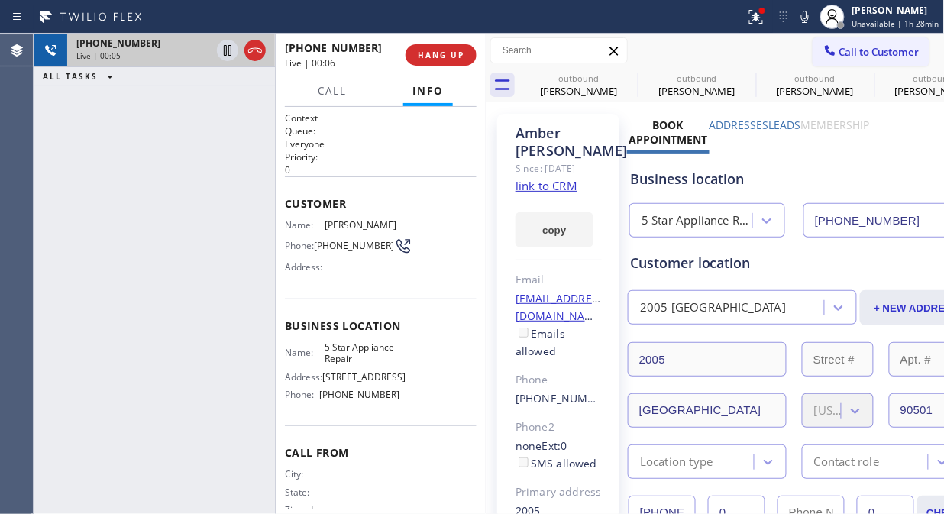
drag, startPoint x: 135, startPoint y: 121, endPoint x: 229, endPoint y: 61, distance: 111.2
click at [153, 111] on div "[PHONE_NUMBER] Live | 00:05 ALL TASKS ALL TASKS ACTIVE TASKS TASKS IN WRAP UP" at bounding box center [154, 274] width 241 height 480
click at [253, 44] on icon at bounding box center [255, 50] width 18 height 18
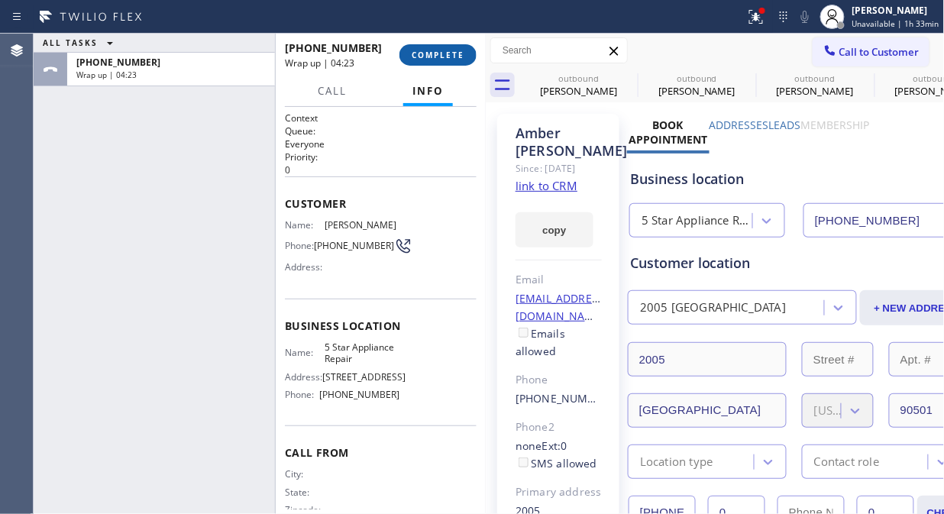
click at [450, 51] on span "COMPLETE" at bounding box center [437, 55] width 53 height 11
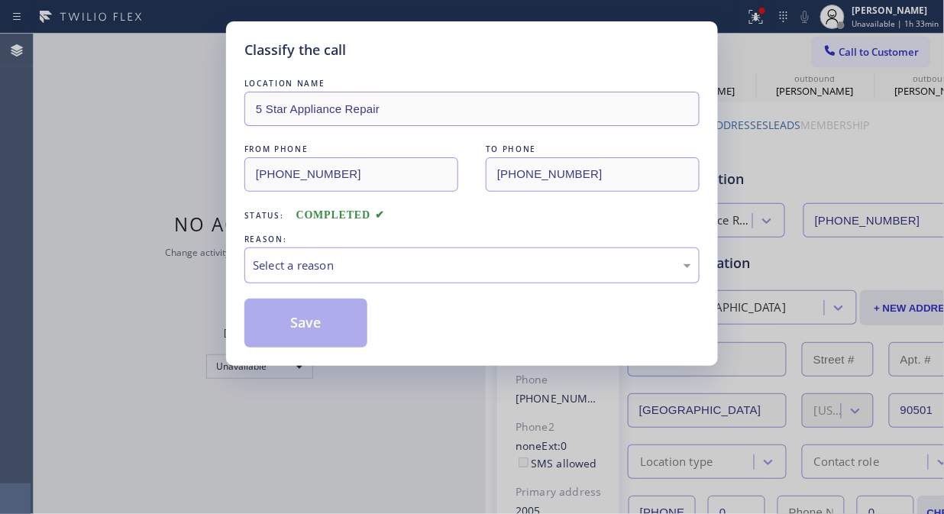
click at [431, 285] on div "LOCATION NAME 5 Star Appliance Repair FROM PHONE [PHONE_NUMBER] TO PHONE [PHONE…" at bounding box center [471, 212] width 455 height 272
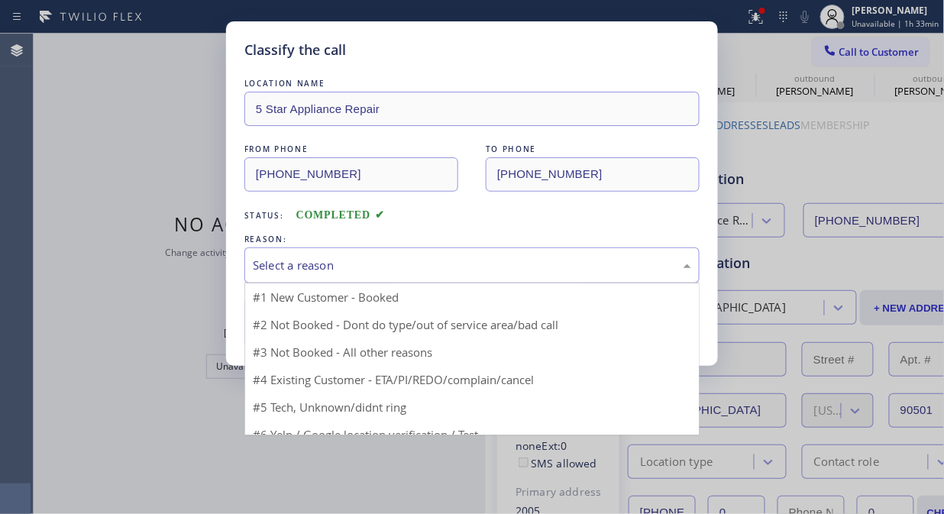
click at [444, 279] on div "Select a reason" at bounding box center [471, 265] width 455 height 36
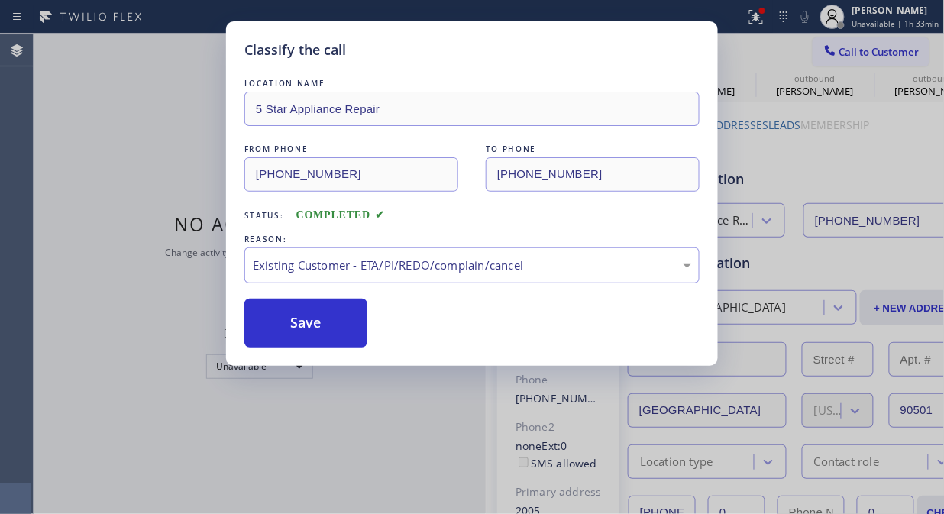
drag, startPoint x: 334, startPoint y: 315, endPoint x: 360, endPoint y: 292, distance: 35.1
click at [336, 315] on button "Save" at bounding box center [305, 322] width 123 height 49
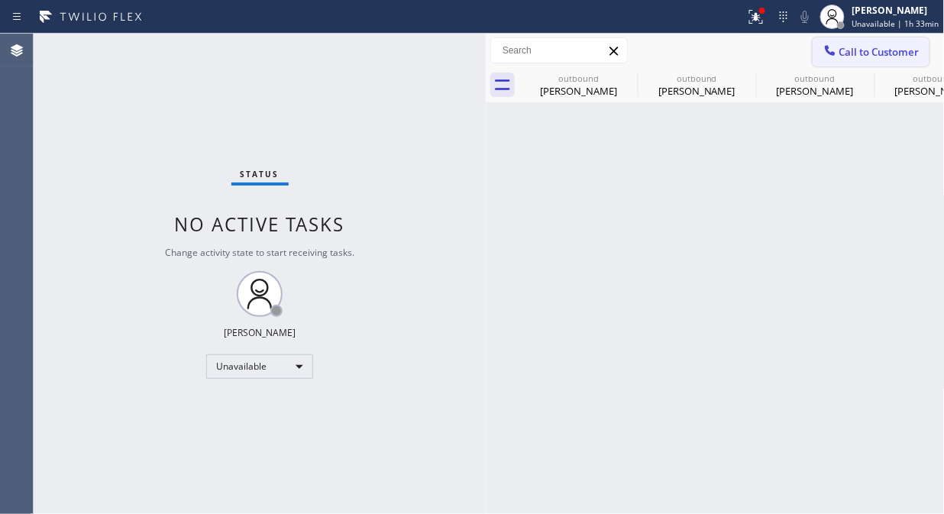
click at [835, 53] on icon at bounding box center [829, 50] width 15 height 15
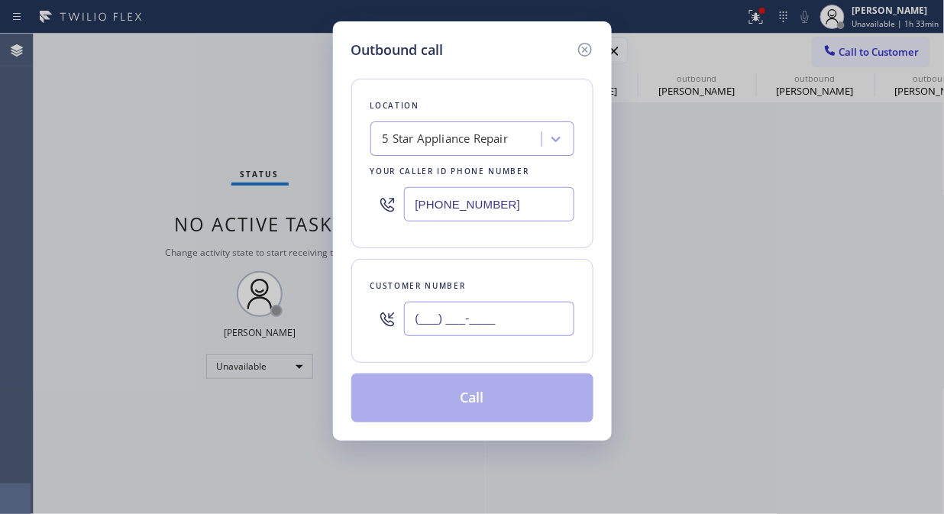
click at [502, 324] on input "(___) ___-____" at bounding box center [489, 319] width 170 height 34
paste input "714) 293-2595"
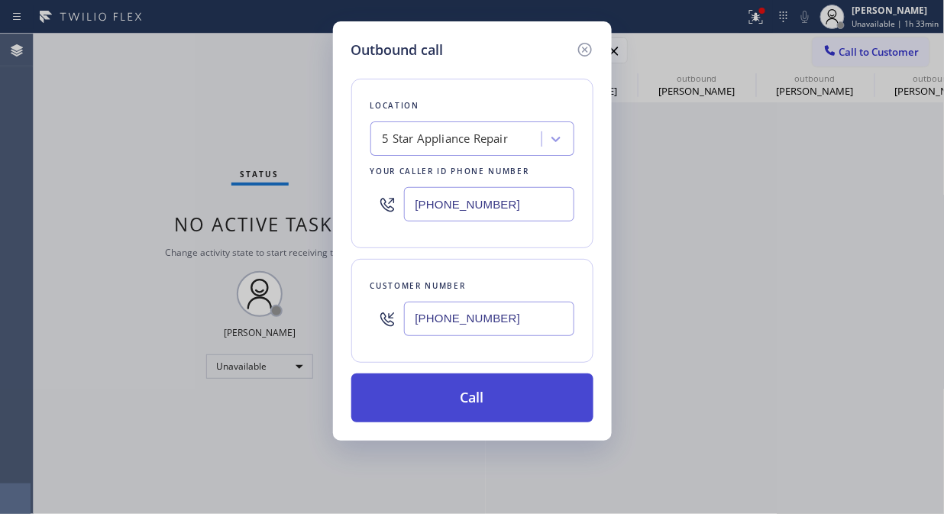
type input "[PHONE_NUMBER]"
click at [482, 405] on button "Call" at bounding box center [472, 397] width 242 height 49
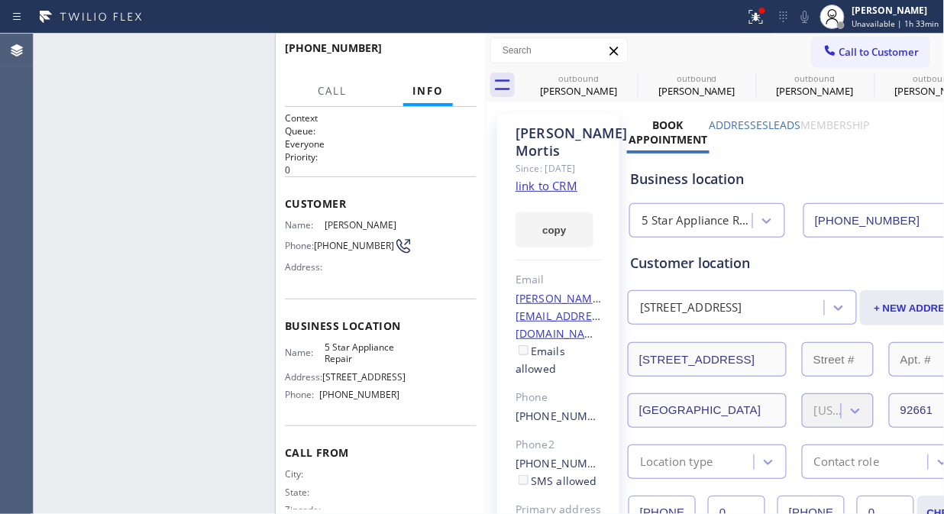
type input "[PHONE_NUMBER]"
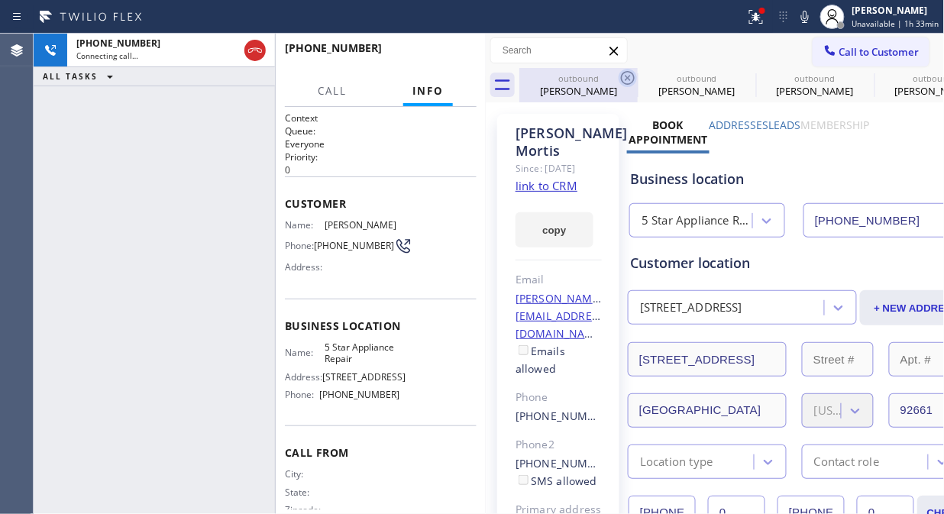
click at [624, 78] on icon at bounding box center [627, 78] width 18 height 18
click at [737, 78] on icon at bounding box center [746, 78] width 18 height 18
click at [0, 0] on icon at bounding box center [0, 0] width 0 height 0
click at [626, 79] on icon at bounding box center [628, 78] width 14 height 14
click at [0, 0] on icon at bounding box center [0, 0] width 0 height 0
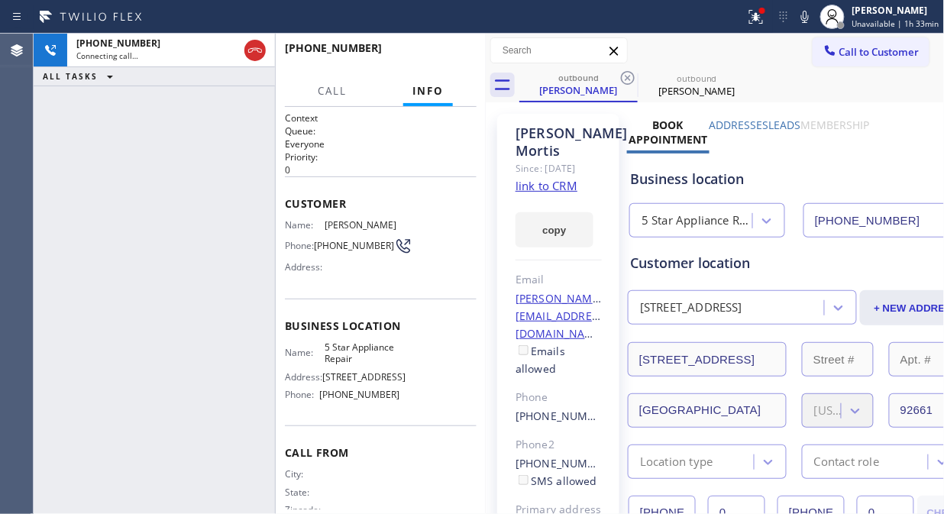
click at [626, 79] on icon at bounding box center [628, 78] width 14 height 14
click at [757, 17] on icon at bounding box center [755, 14] width 9 height 5
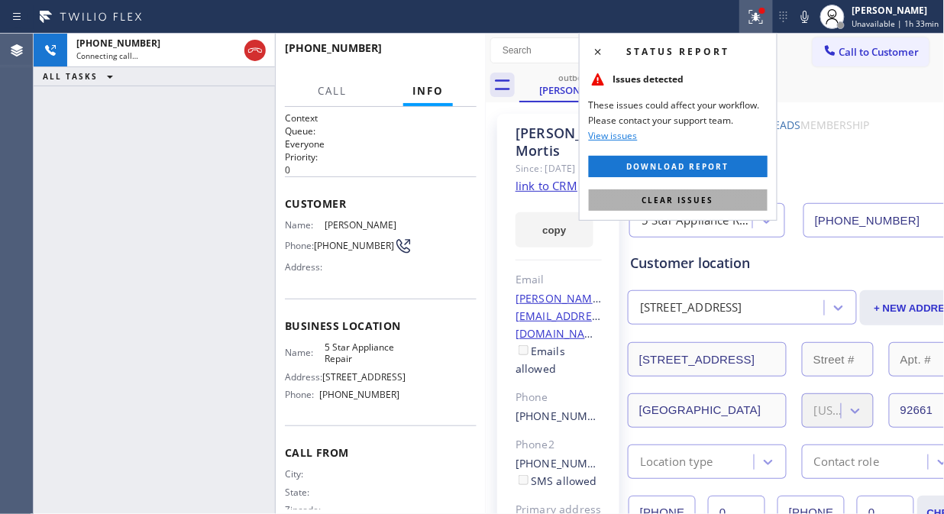
click at [735, 206] on button "Clear issues" at bounding box center [678, 199] width 179 height 21
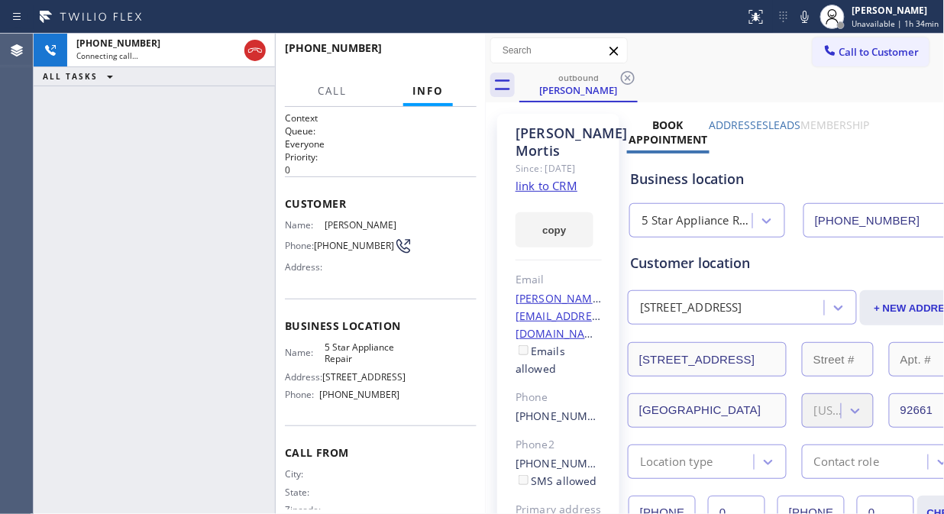
click at [184, 255] on div "[PHONE_NUMBER] Connecting call… ALL TASKS ALL TASKS ACTIVE TASKS TASKS IN WRAP …" at bounding box center [154, 274] width 241 height 480
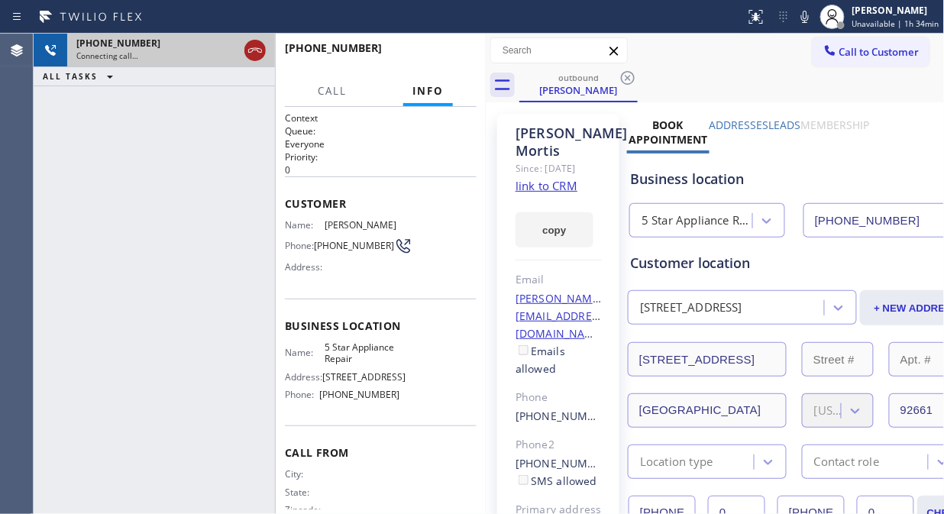
click at [255, 56] on icon at bounding box center [255, 50] width 18 height 18
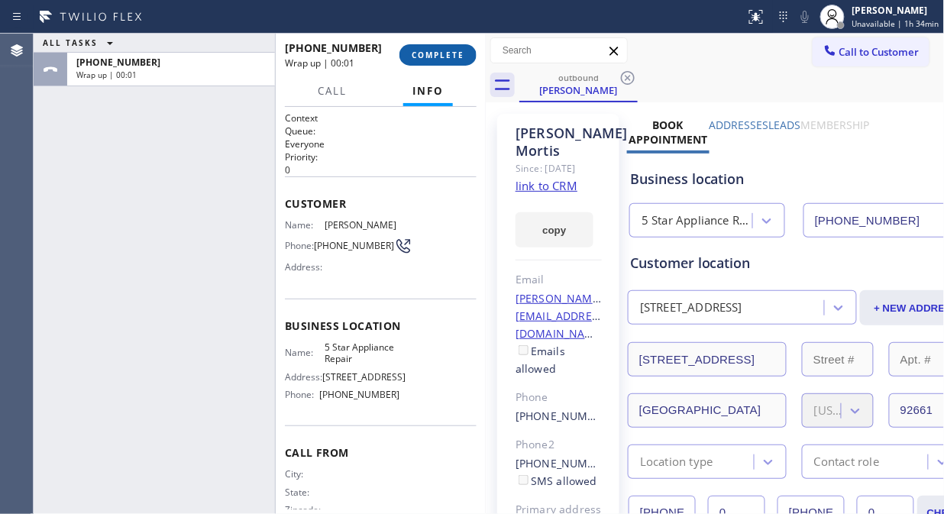
click at [412, 55] on span "COMPLETE" at bounding box center [437, 55] width 53 height 11
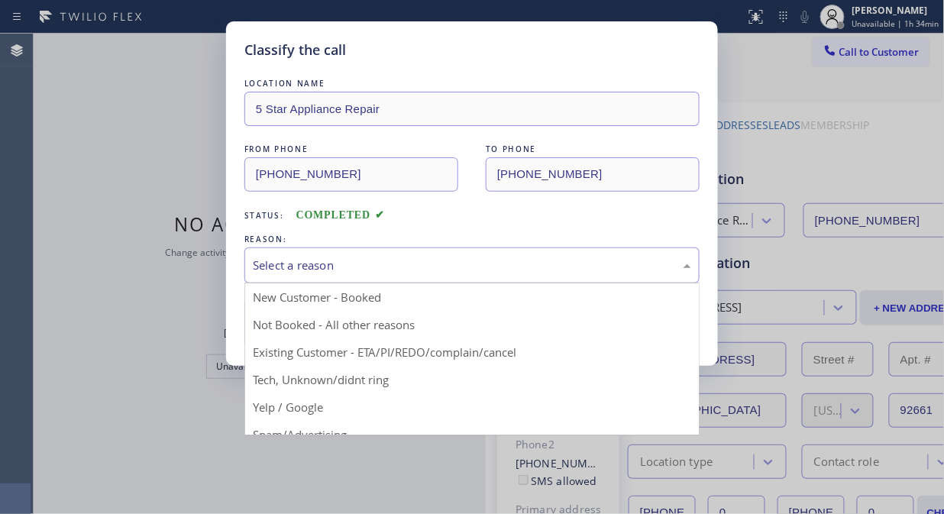
click at [458, 268] on div "Select a reason" at bounding box center [472, 265] width 438 height 18
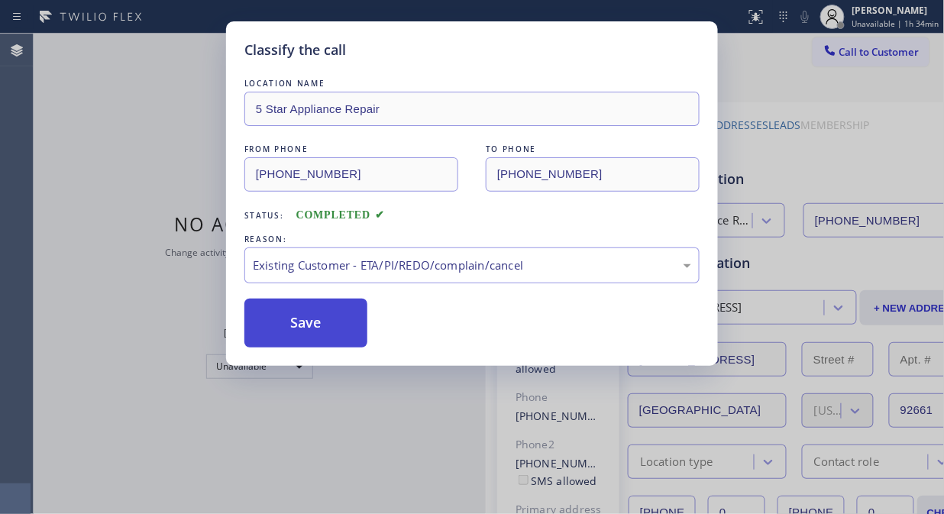
click at [340, 332] on button "Save" at bounding box center [305, 322] width 123 height 49
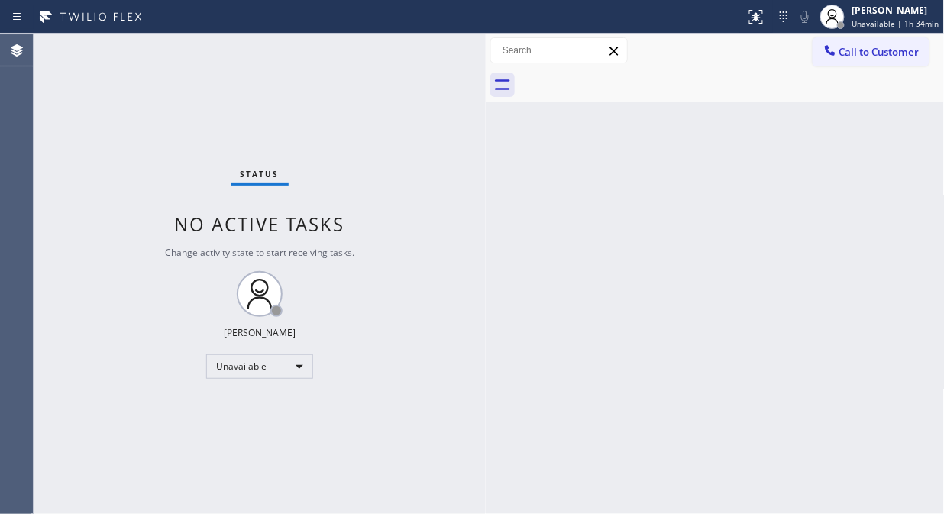
click at [871, 66] on div "Call to Customer Outbound call Location 5 Star Appliance Repair Your caller id …" at bounding box center [714, 51] width 459 height 34
click at [873, 57] on span "Call to Customer" at bounding box center [879, 52] width 80 height 14
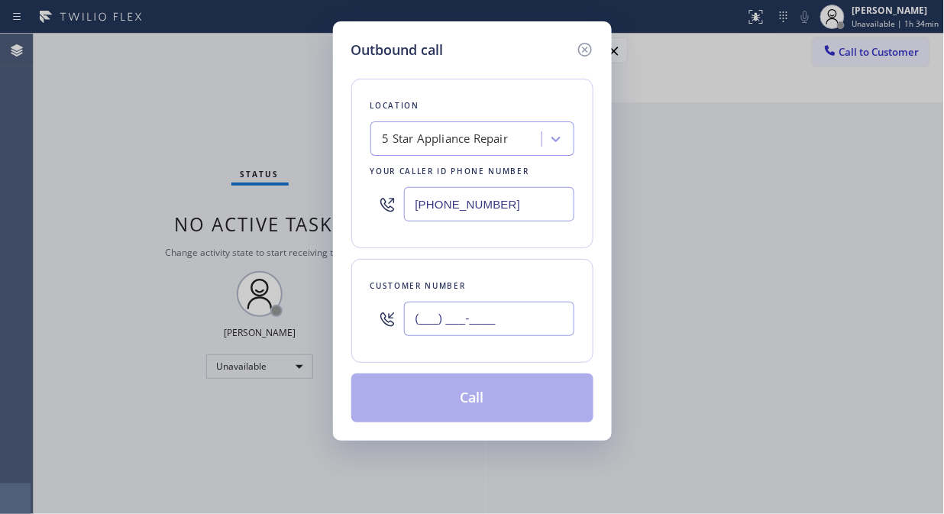
click at [506, 321] on input "(___) ___-____" at bounding box center [489, 319] width 170 height 34
paste input "925) 389-7005"
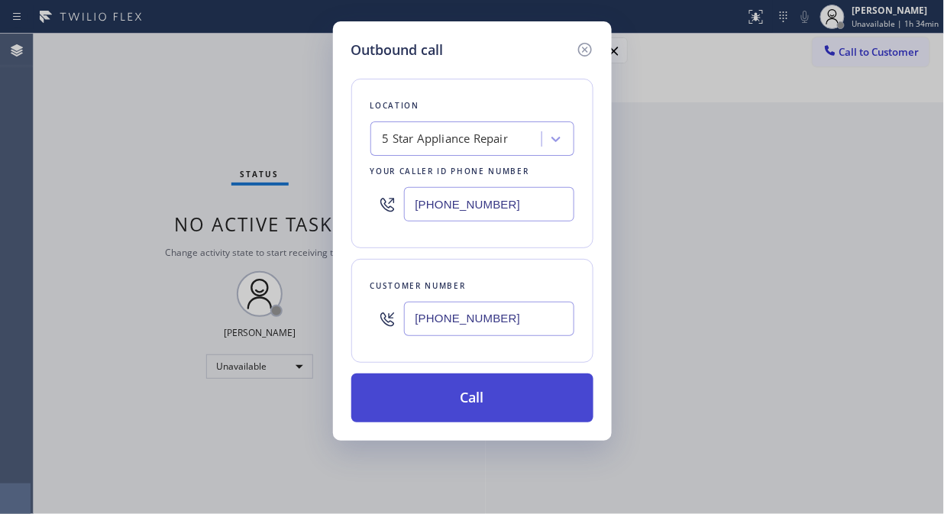
type input "[PHONE_NUMBER]"
click at [515, 409] on button "Call" at bounding box center [472, 397] width 242 height 49
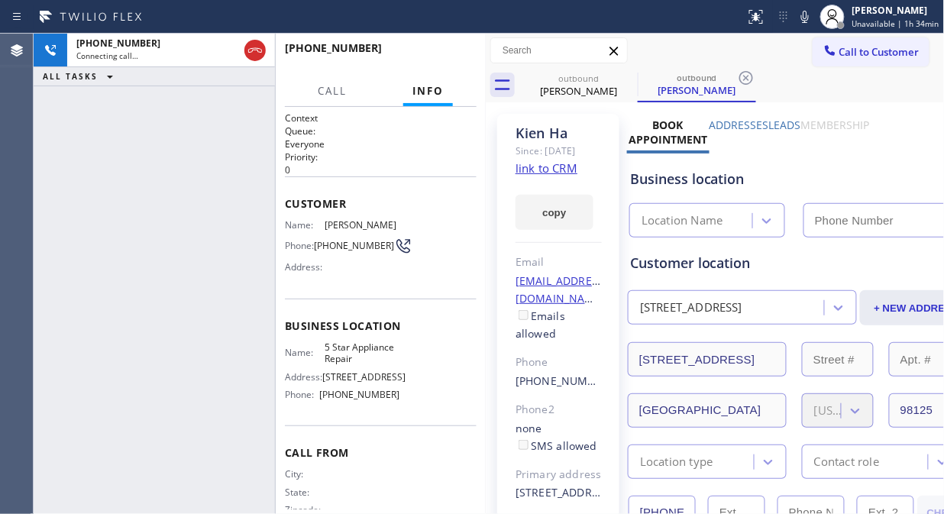
type input "[PHONE_NUMBER]"
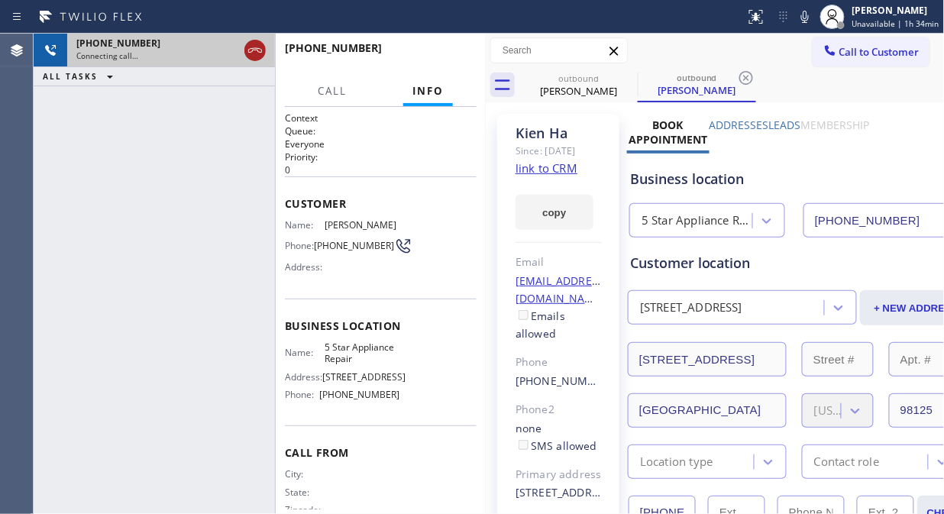
click at [247, 48] on icon at bounding box center [255, 50] width 18 height 18
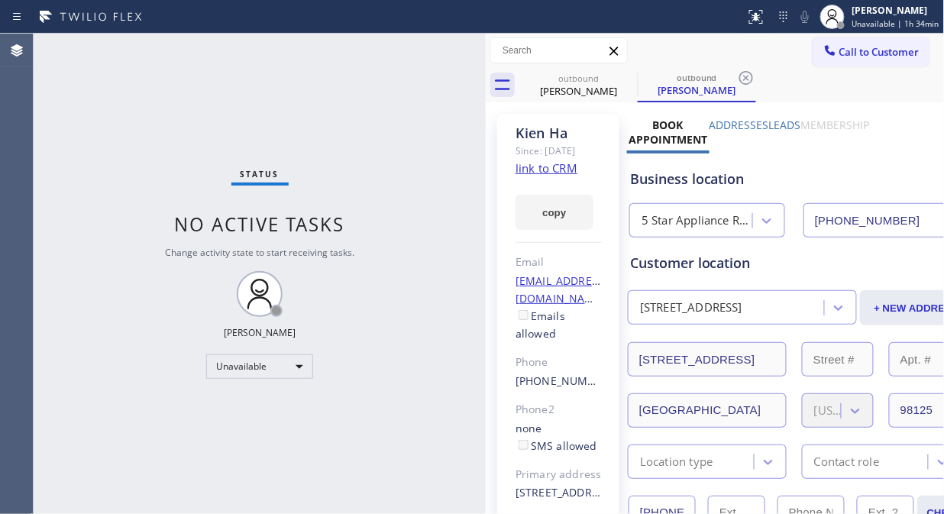
click at [853, 55] on span "Call to Customer" at bounding box center [879, 52] width 80 height 14
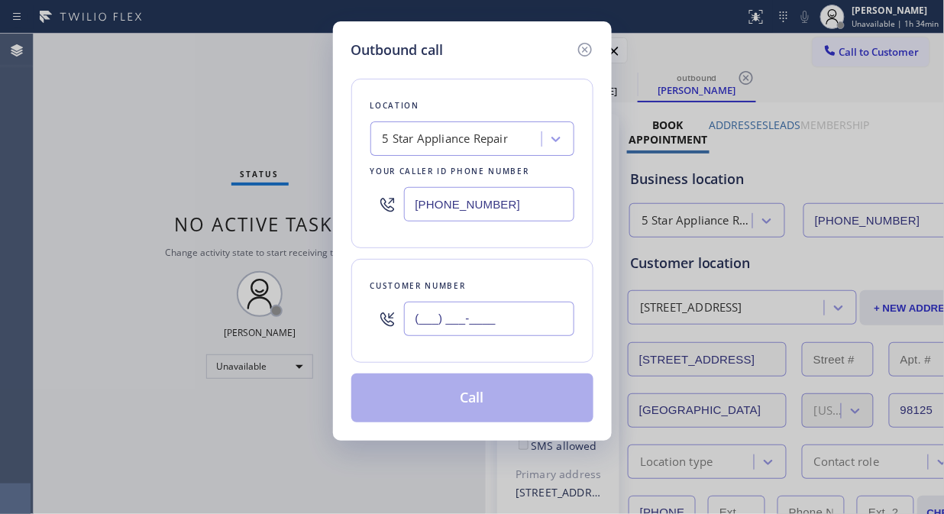
click at [466, 323] on input "(___) ___-____" at bounding box center [489, 319] width 170 height 34
paste input "206) 200-9867"
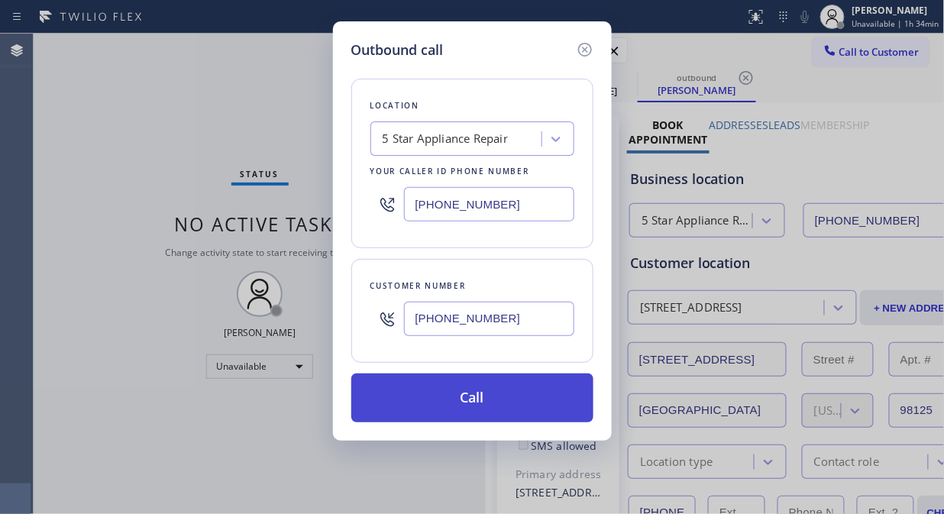
type input "[PHONE_NUMBER]"
click at [463, 397] on button "Call" at bounding box center [472, 397] width 242 height 49
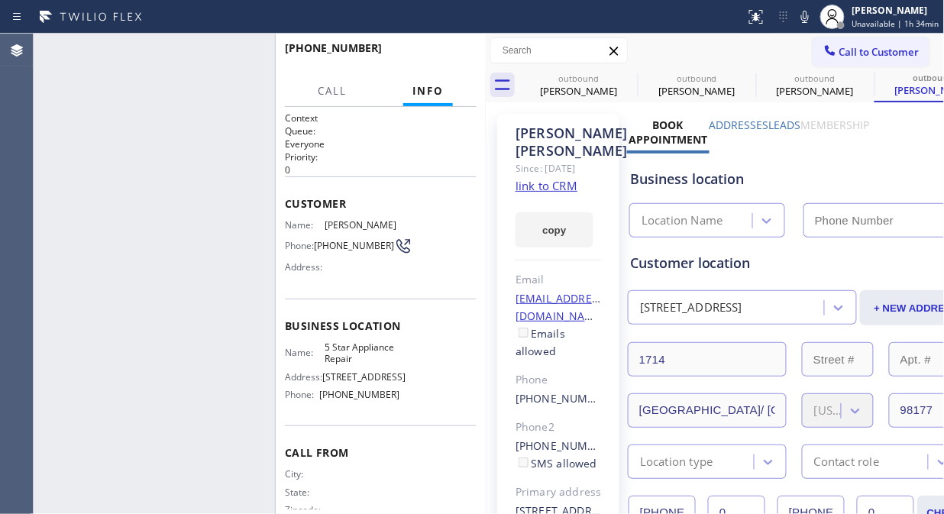
type input "[PHONE_NUMBER]"
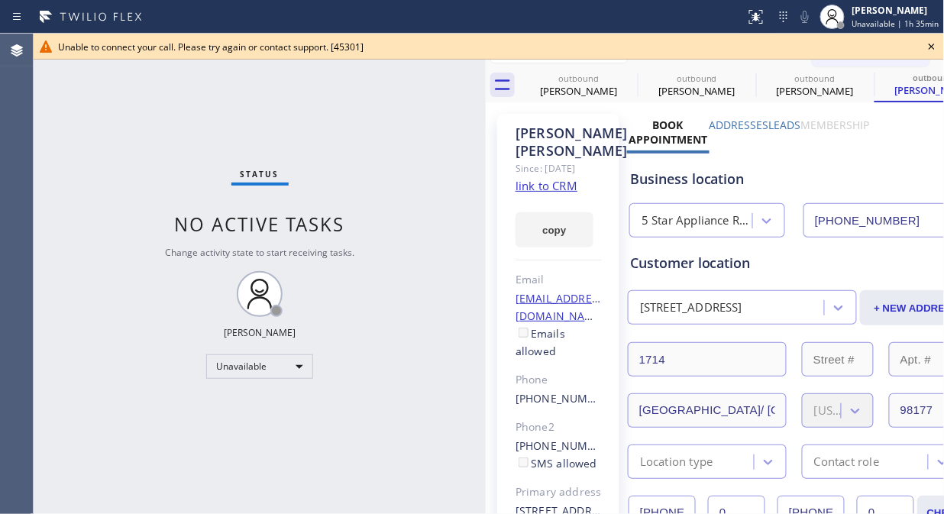
click at [932, 46] on icon at bounding box center [931, 47] width 6 height 6
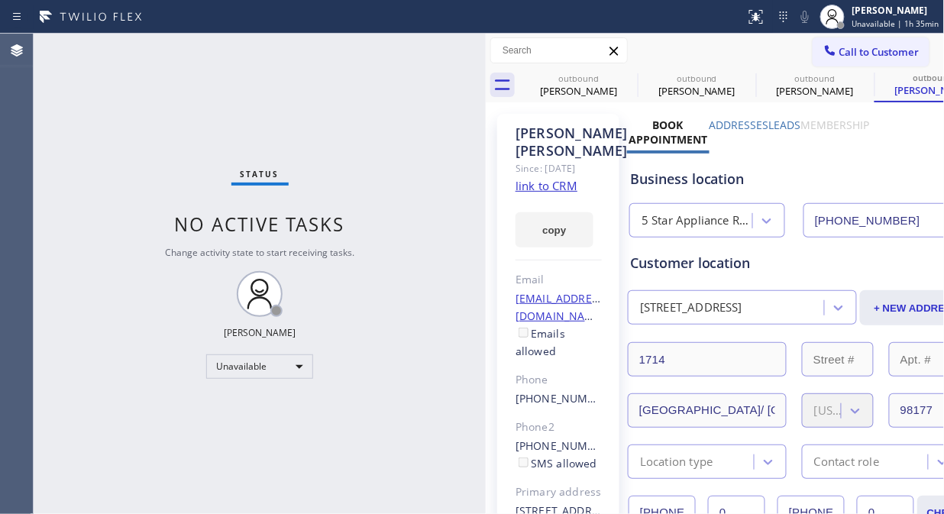
drag, startPoint x: 867, startPoint y: 55, endPoint x: 693, endPoint y: 164, distance: 205.4
click at [866, 55] on span "Call to Customer" at bounding box center [879, 52] width 80 height 14
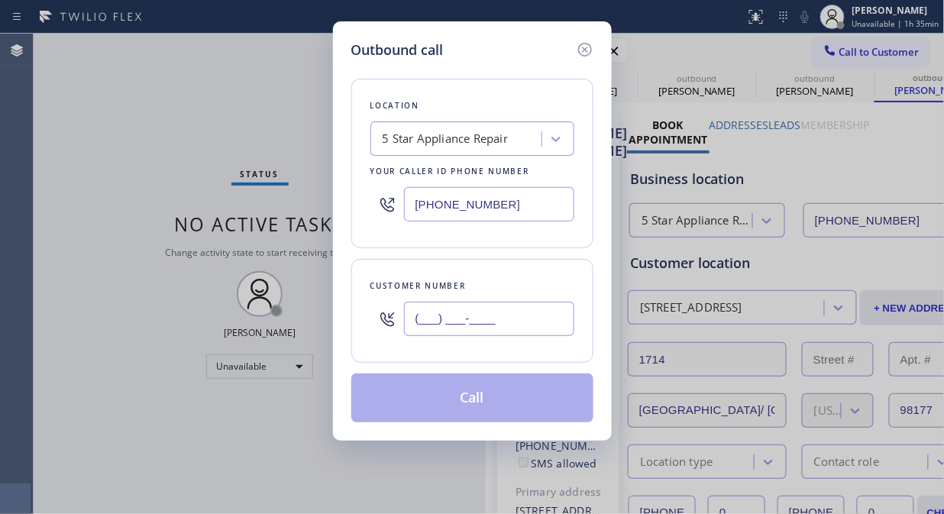
click at [531, 325] on input "(___) ___-____" at bounding box center [489, 319] width 170 height 34
paste input "562) 237-0335"
type input "[PHONE_NUMBER]"
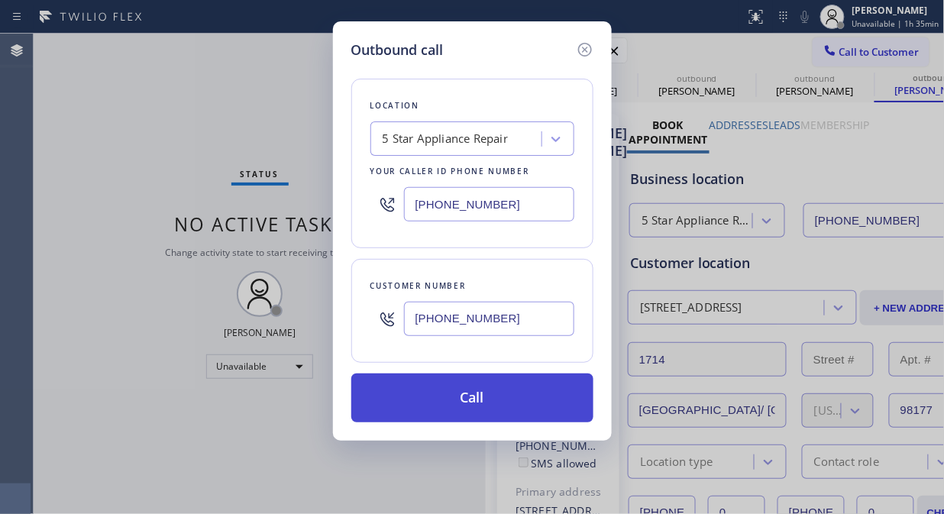
click at [540, 394] on button "Call" at bounding box center [472, 397] width 242 height 49
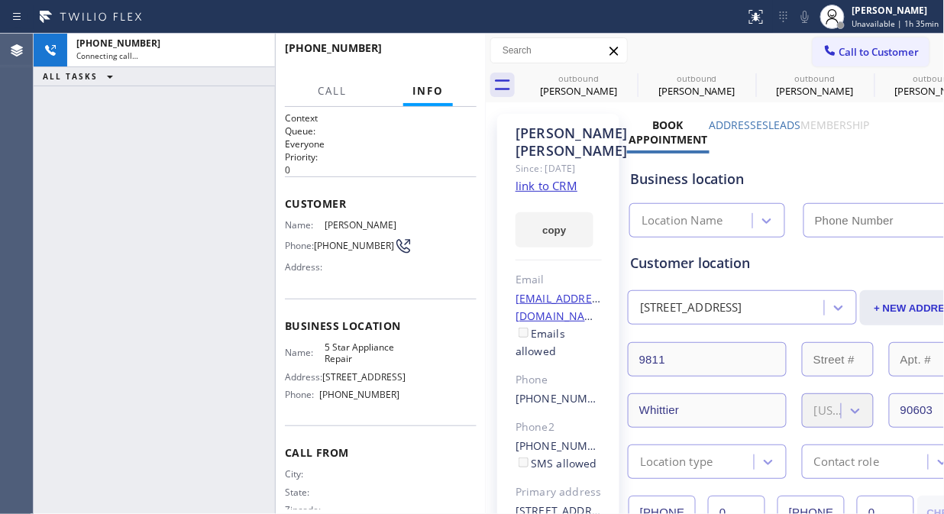
type input "[PHONE_NUMBER]"
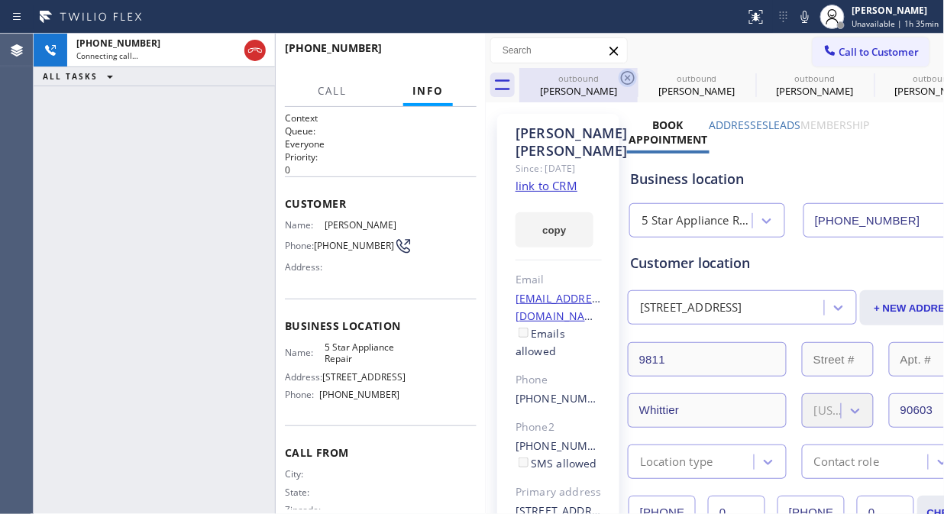
click at [619, 74] on icon at bounding box center [627, 78] width 18 height 18
click at [737, 74] on icon at bounding box center [746, 78] width 18 height 18
click at [0, 0] on icon at bounding box center [0, 0] width 0 height 0
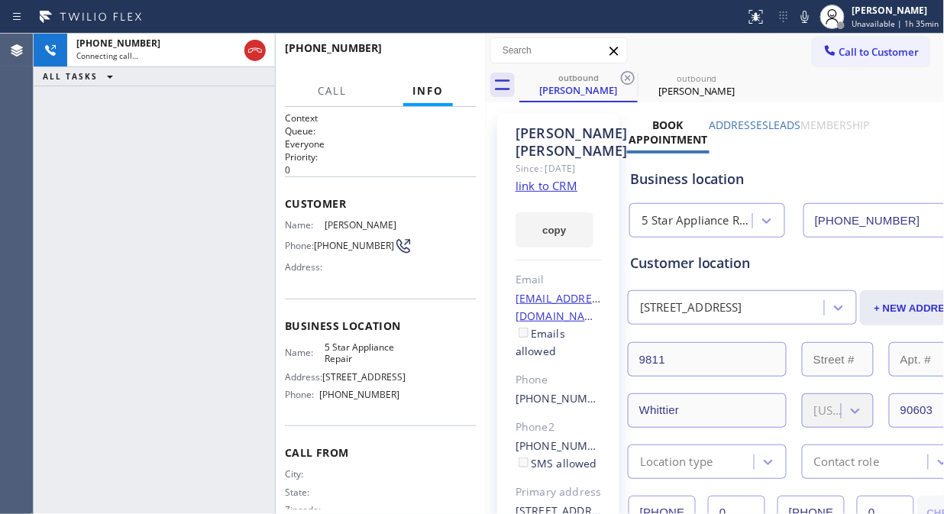
click at [621, 74] on icon at bounding box center [627, 78] width 18 height 18
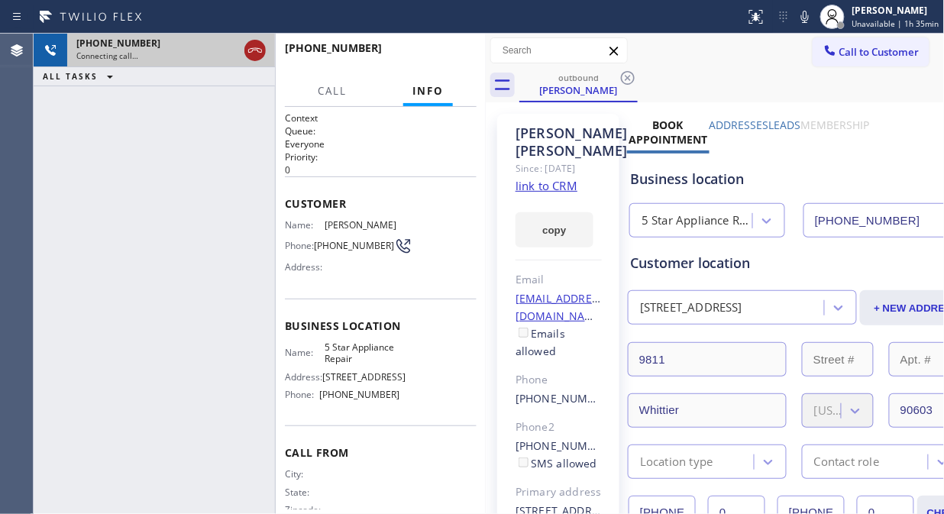
click at [253, 54] on icon at bounding box center [255, 50] width 18 height 18
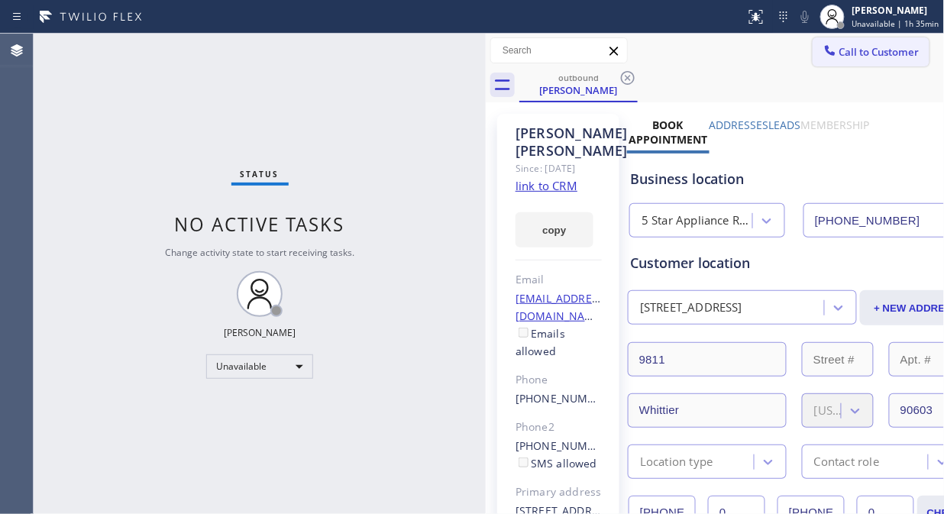
click at [839, 50] on span "Call to Customer" at bounding box center [879, 52] width 80 height 14
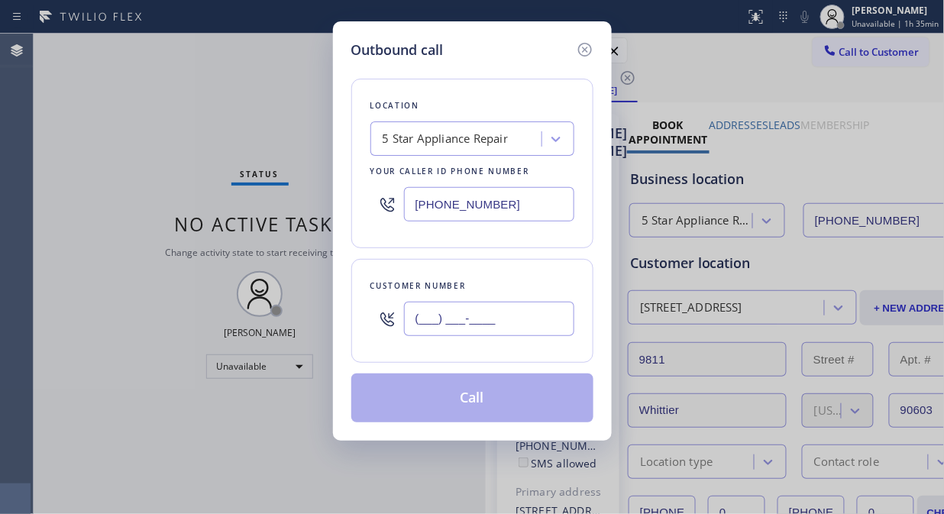
click at [437, 313] on input "(___) ___-____" at bounding box center [489, 319] width 170 height 34
paste input "917) 727-0787"
type input "[PHONE_NUMBER]"
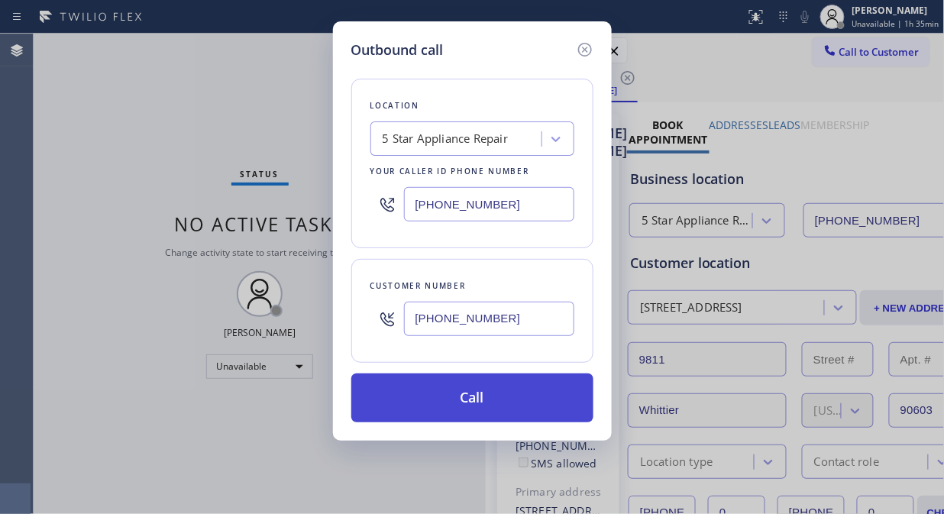
click at [473, 407] on button "Call" at bounding box center [472, 397] width 242 height 49
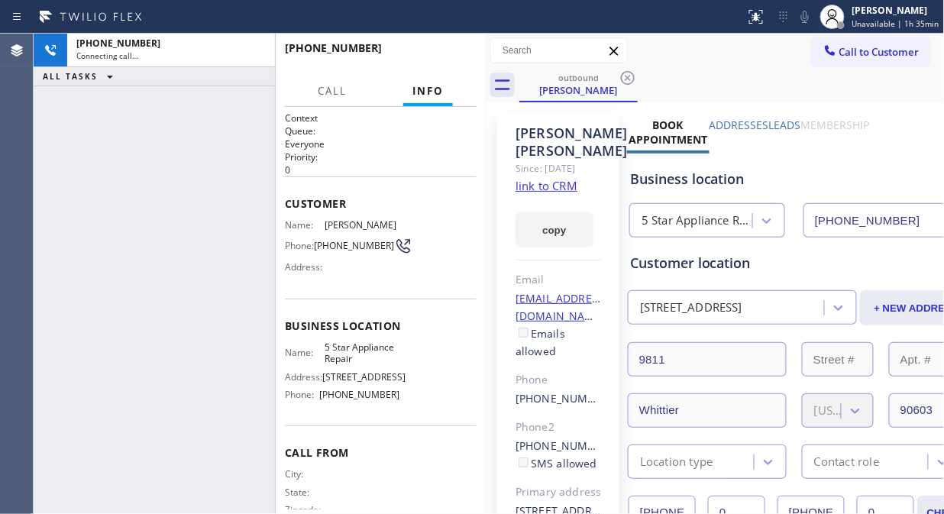
click at [507, 417] on div "[PERSON_NAME] Since: [DATE] link to CRM copy Email [EMAIL_ADDRESS][DOMAIN_NAME]…" at bounding box center [558, 358] width 122 height 489
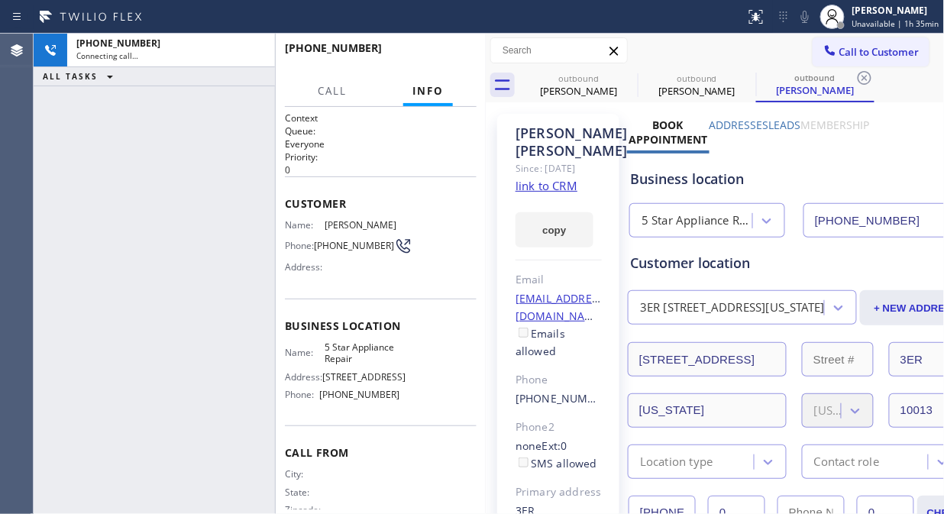
type input "[PHONE_NUMBER]"
click at [811, 20] on icon at bounding box center [804, 17] width 18 height 18
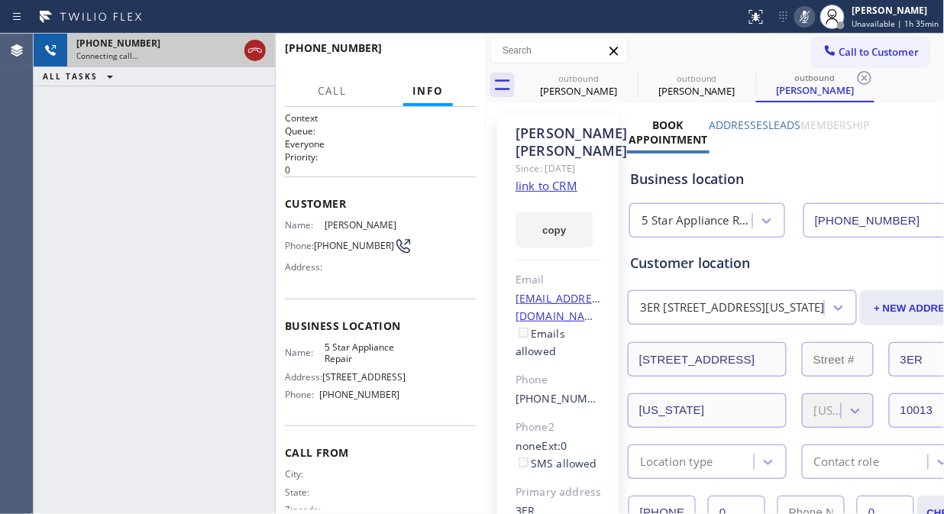
click at [253, 49] on icon at bounding box center [255, 50] width 18 height 18
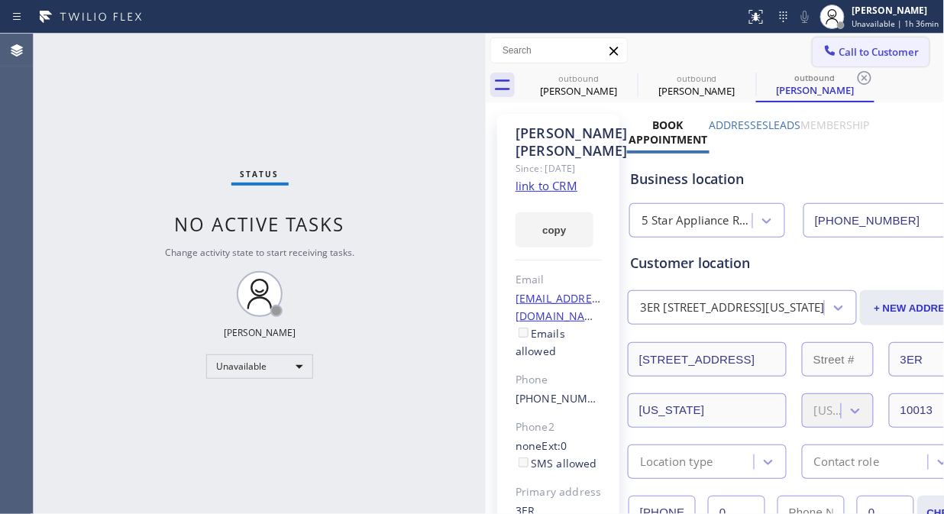
click at [855, 56] on span "Call to Customer" at bounding box center [879, 52] width 80 height 14
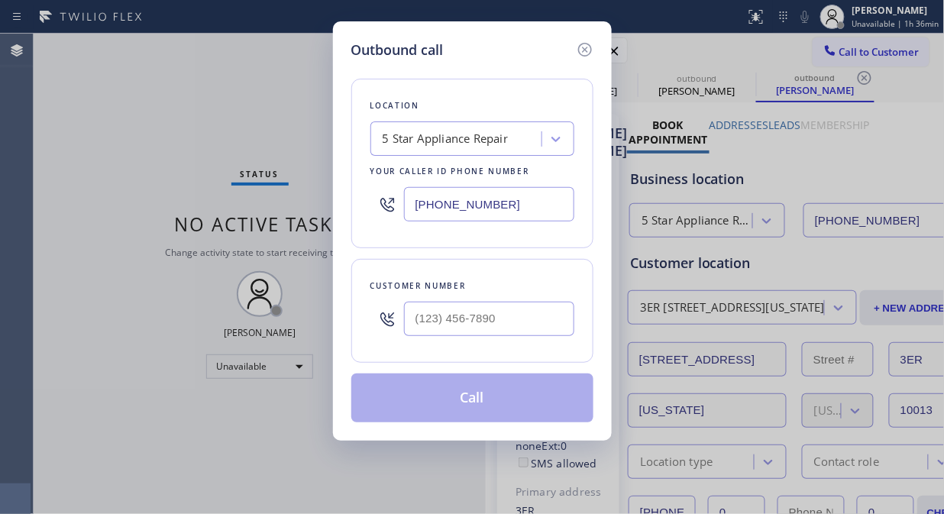
click at [410, 207] on input "[PHONE_NUMBER]" at bounding box center [489, 204] width 170 height 34
paste input "510) 880-1070"
type input "[PHONE_NUMBER]"
click at [415, 323] on input "(___) ___-____" at bounding box center [489, 319] width 170 height 34
paste input "408) 348-2591"
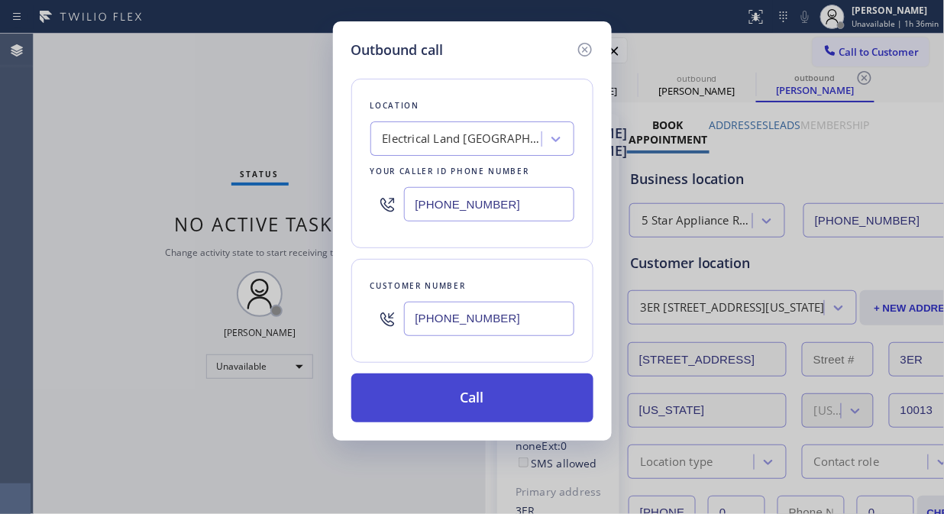
type input "[PHONE_NUMBER]"
click at [479, 400] on button "Call" at bounding box center [472, 397] width 242 height 49
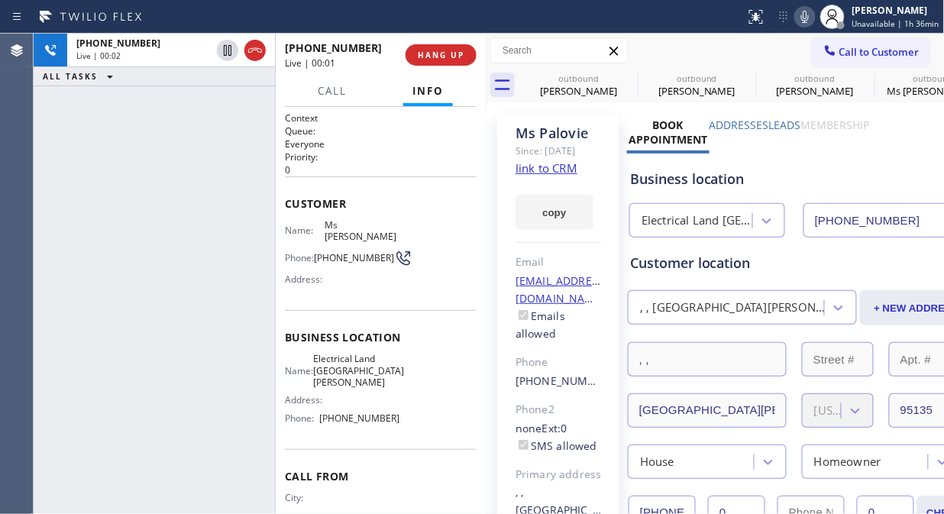
click at [226, 257] on div "[PHONE_NUMBER] Live | 00:02 ALL TASKS ALL TASKS ACTIVE TASKS TASKS IN WRAP UP" at bounding box center [154, 274] width 241 height 480
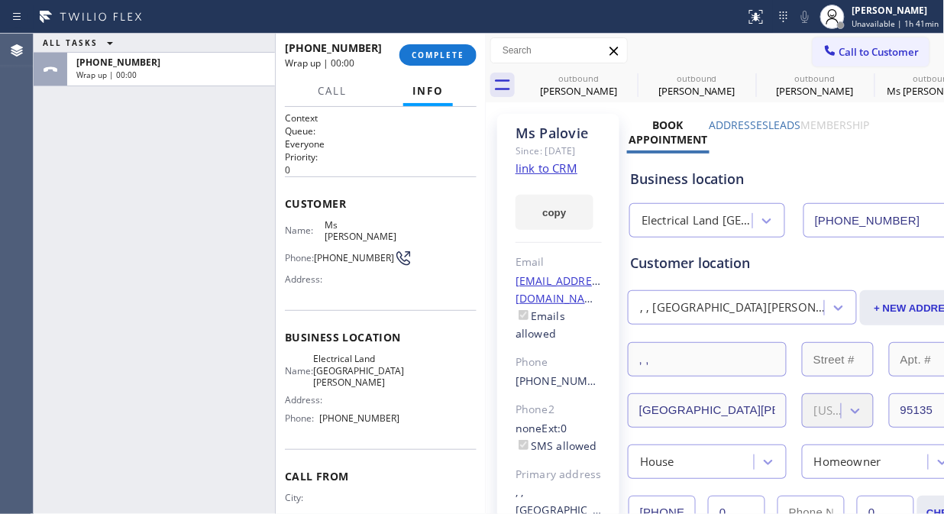
drag, startPoint x: 454, startPoint y: 63, endPoint x: 458, endPoint y: 118, distance: 54.3
click at [458, 115] on div "[PHONE_NUMBER] Wrap up | 00:00 COMPLETE Call Info Call ended [PHONE_NUMBER] Wra…" at bounding box center [381, 274] width 210 height 480
click at [434, 50] on span "COMPLETE" at bounding box center [437, 55] width 53 height 11
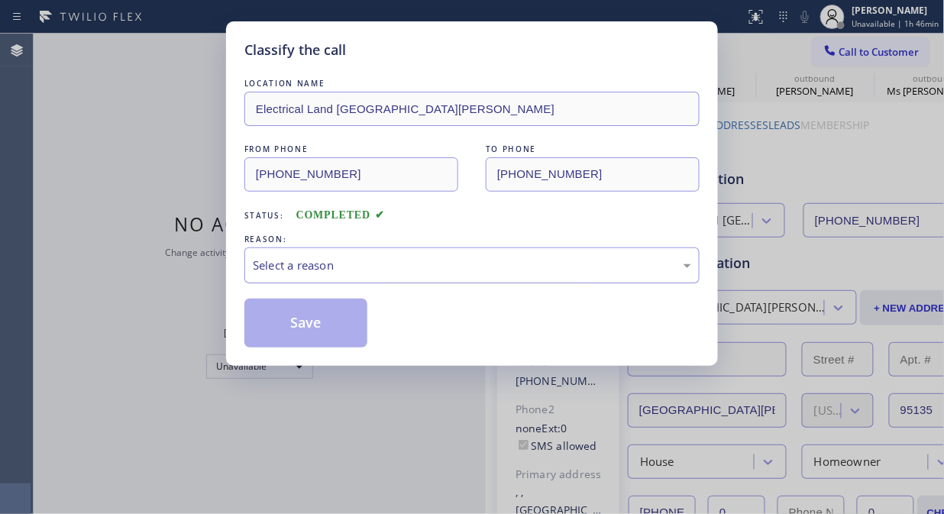
drag, startPoint x: 392, startPoint y: 256, endPoint x: 387, endPoint y: 272, distance: 16.7
click at [392, 256] on div "Select a reason" at bounding box center [472, 265] width 438 height 18
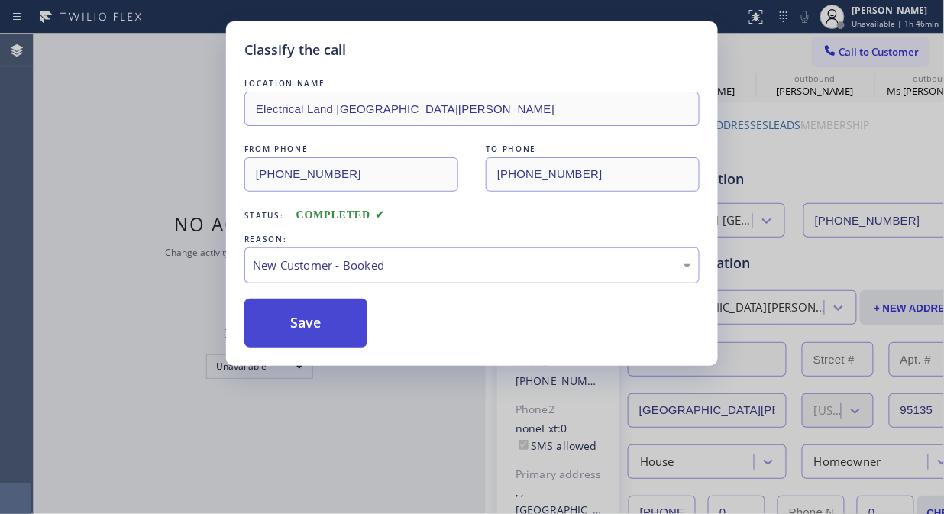
click at [308, 317] on button "Save" at bounding box center [305, 322] width 123 height 49
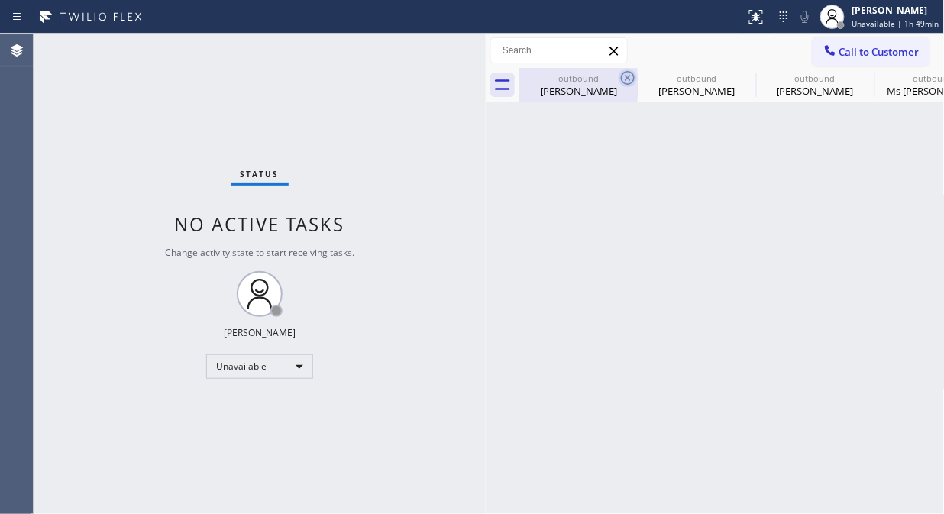
click at [631, 77] on icon at bounding box center [627, 78] width 18 height 18
click at [0, 0] on icon at bounding box center [0, 0] width 0 height 0
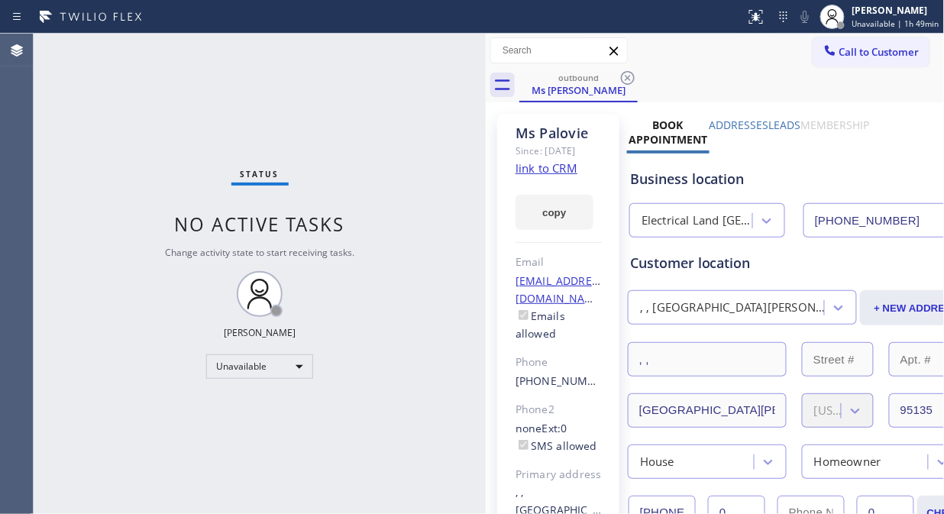
type input "[PHONE_NUMBER]"
click at [631, 77] on icon at bounding box center [627, 78] width 18 height 18
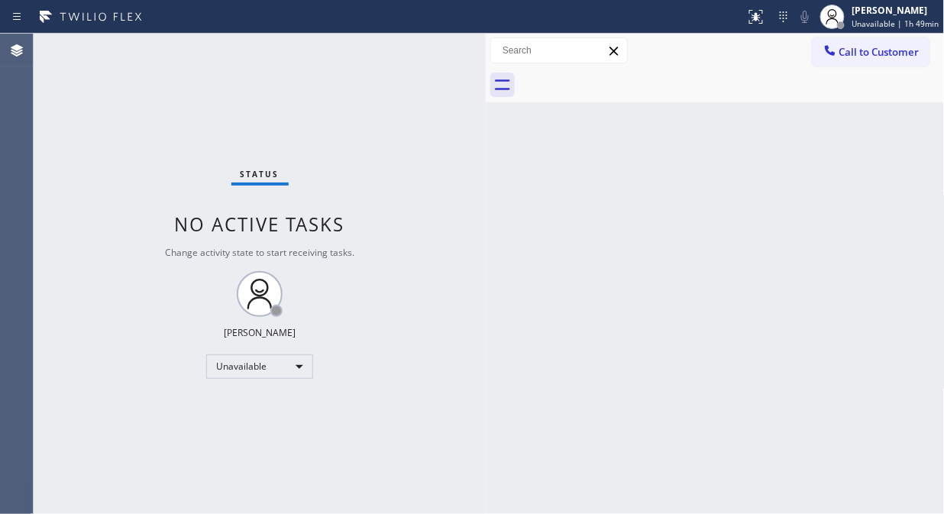
click at [631, 77] on div at bounding box center [731, 85] width 425 height 34
click at [834, 56] on icon at bounding box center [829, 50] width 15 height 15
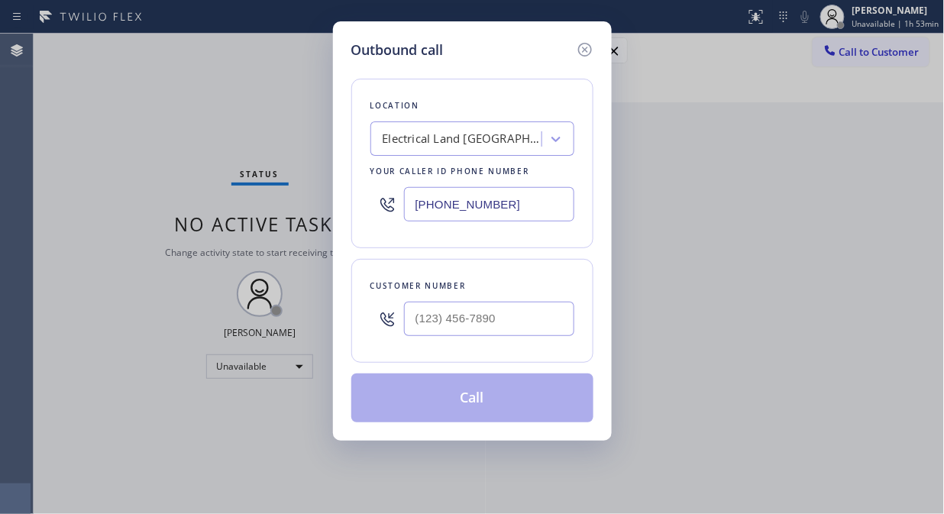
click at [482, 138] on div "Electrical Land [GEOGRAPHIC_DATA][PERSON_NAME]" at bounding box center [462, 140] width 160 height 18
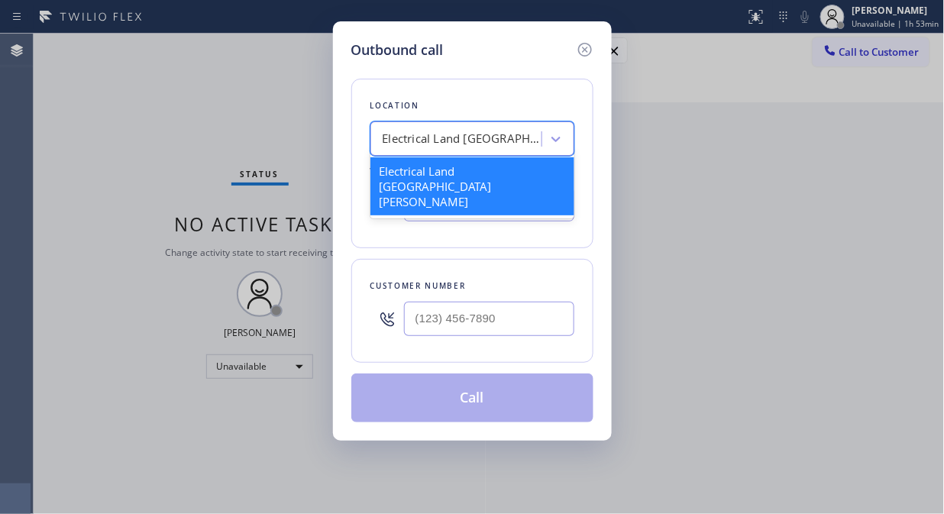
type input "v"
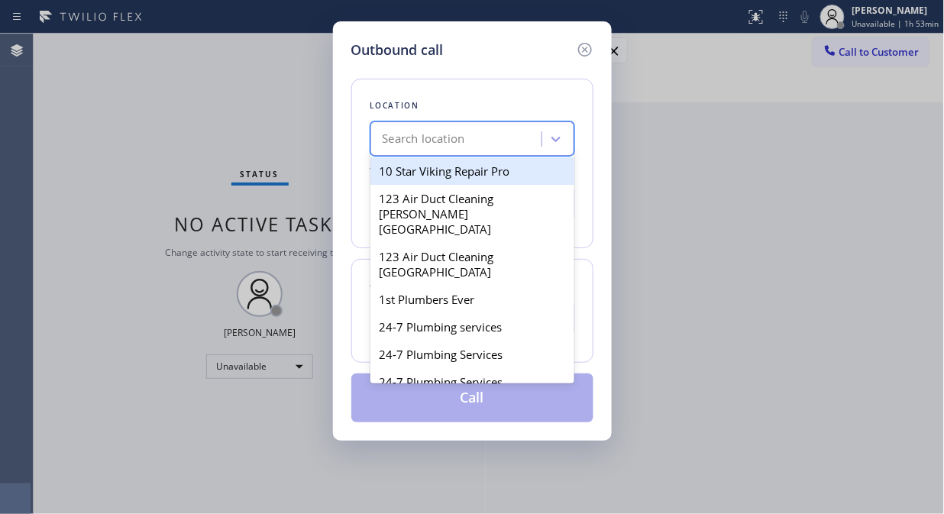
paste input "Plumbing Kingdom [GEOGRAPHIC_DATA]"
type input "Plumbing Kingdom [GEOGRAPHIC_DATA]"
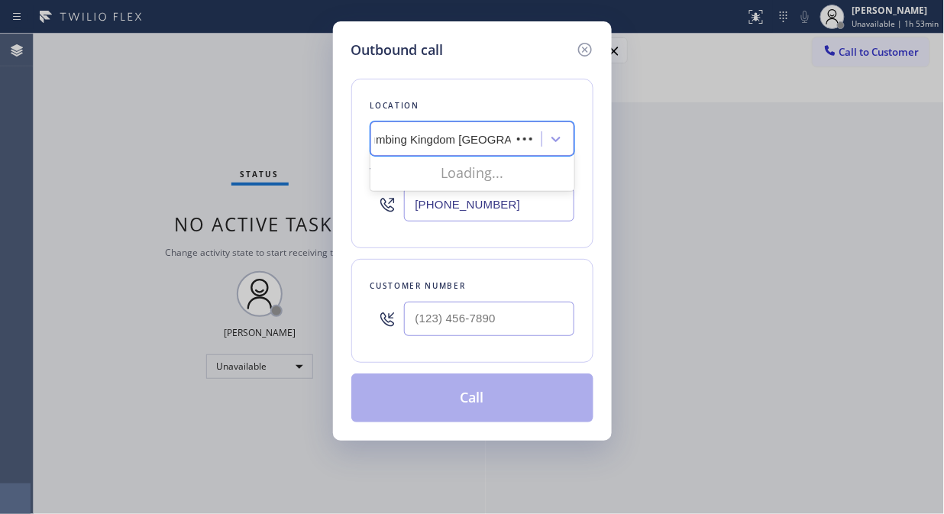
scroll to position [0, 2]
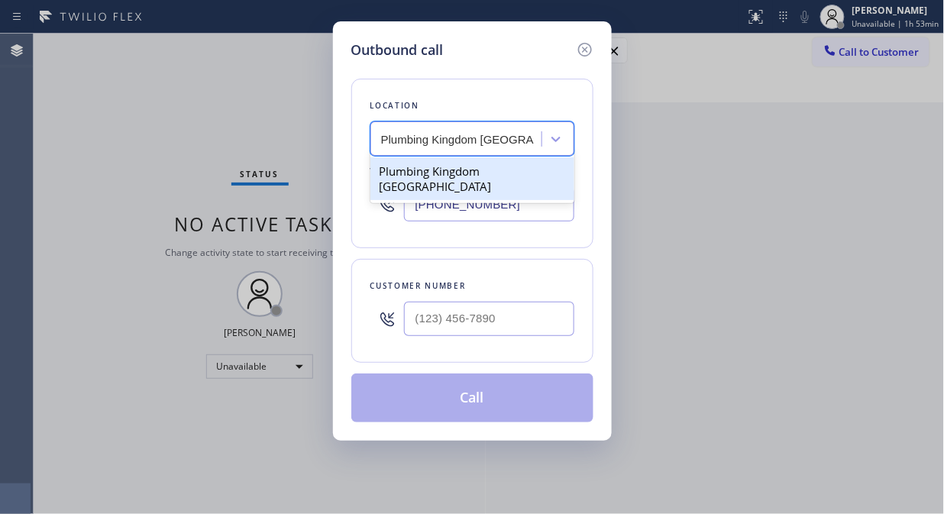
click at [469, 182] on div "Plumbing Kingdom [GEOGRAPHIC_DATA]" at bounding box center [472, 178] width 204 height 43
type input "[PHONE_NUMBER]"
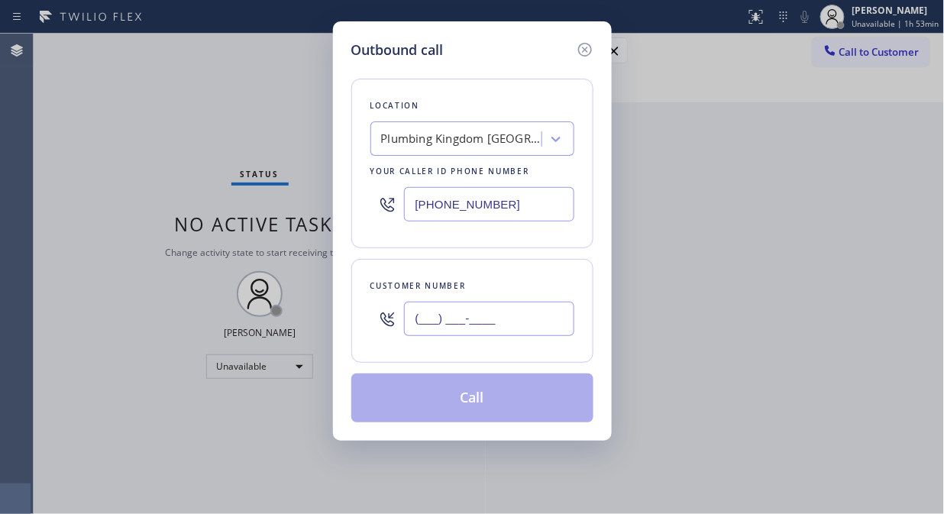
drag, startPoint x: 421, startPoint y: 308, endPoint x: 428, endPoint y: 314, distance: 8.7
click at [421, 311] on input "(___) ___-____" at bounding box center [489, 319] width 170 height 34
paste input "916) 529-9157"
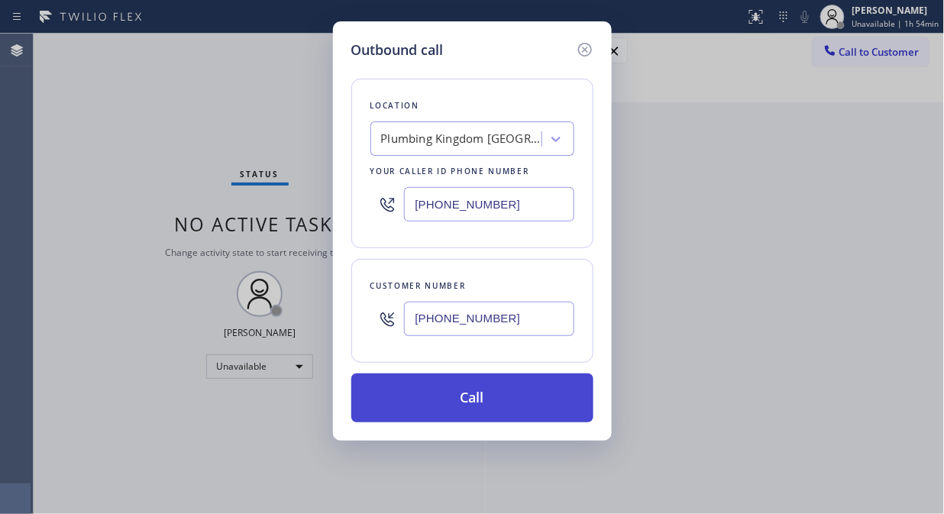
type input "[PHONE_NUMBER]"
click at [505, 410] on button "Call" at bounding box center [472, 397] width 242 height 49
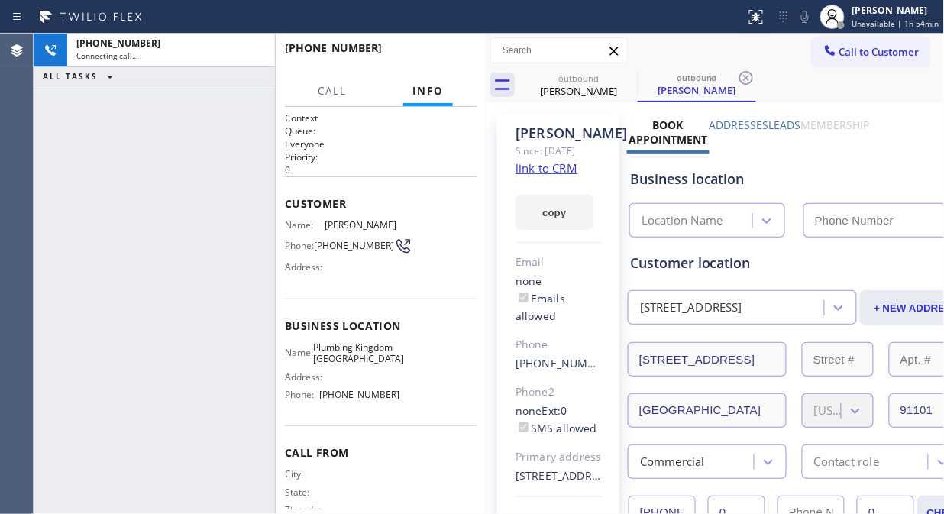
type input "[PHONE_NUMBER]"
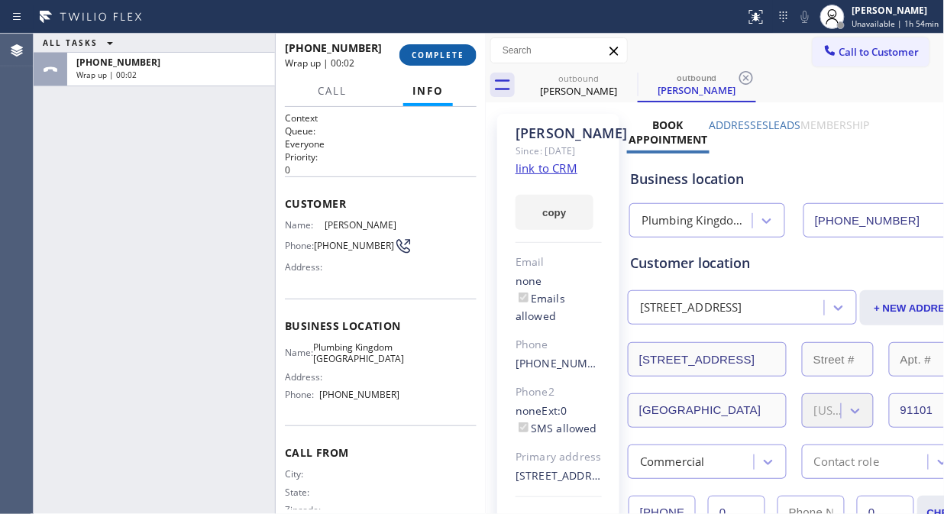
drag, startPoint x: 427, startPoint y: 42, endPoint x: 432, endPoint y: 50, distance: 8.9
click at [429, 47] on div "[PHONE_NUMBER] Wrap up | 00:02 COMPLETE" at bounding box center [381, 55] width 192 height 40
click at [436, 54] on span "COMPLETE" at bounding box center [437, 55] width 53 height 11
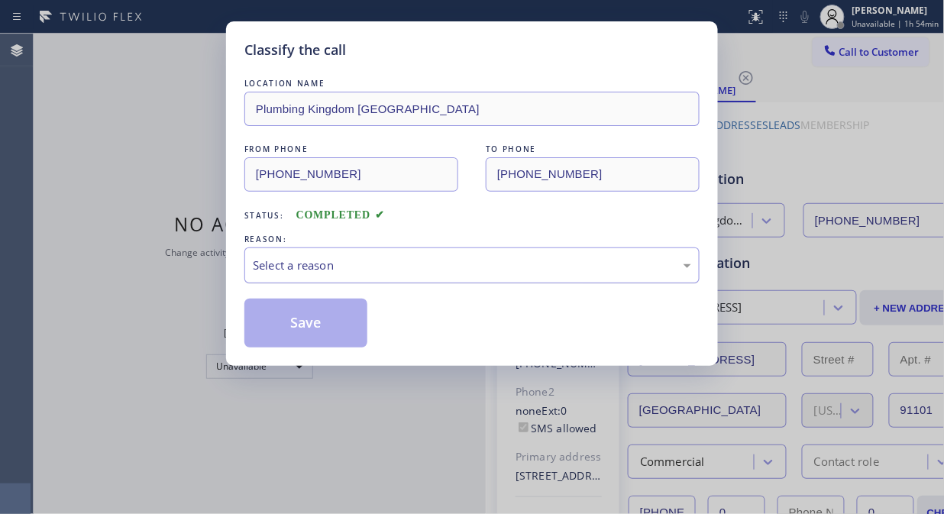
click at [400, 271] on div "Select a reason" at bounding box center [472, 265] width 438 height 18
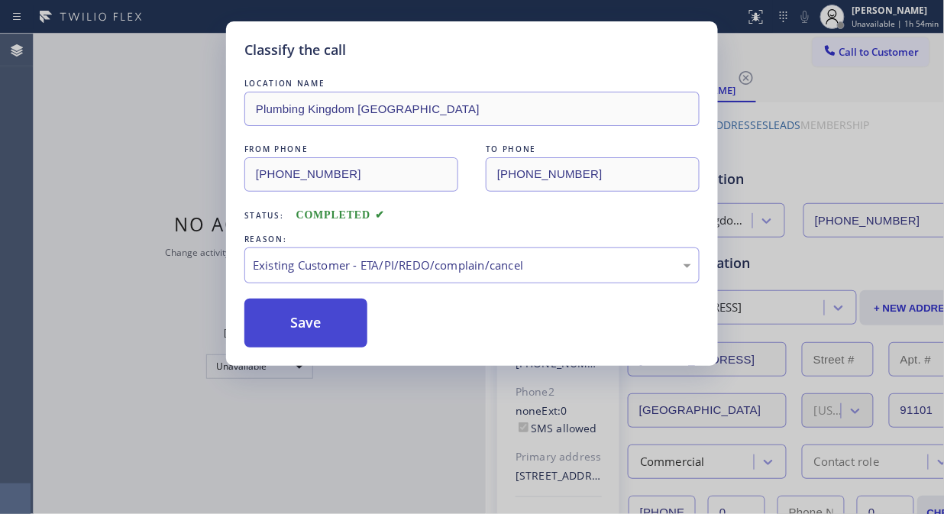
click at [295, 340] on button "Save" at bounding box center [305, 322] width 123 height 49
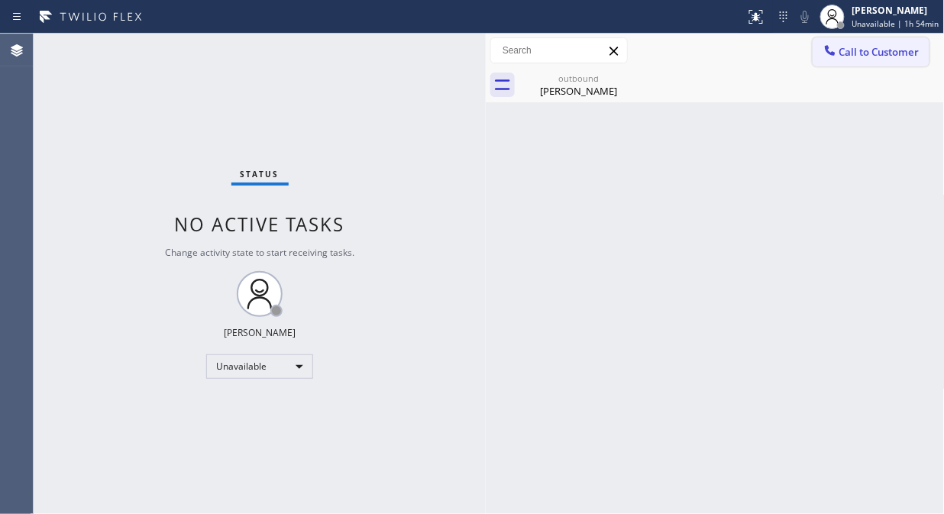
click at [846, 56] on span "Call to Customer" at bounding box center [879, 52] width 80 height 14
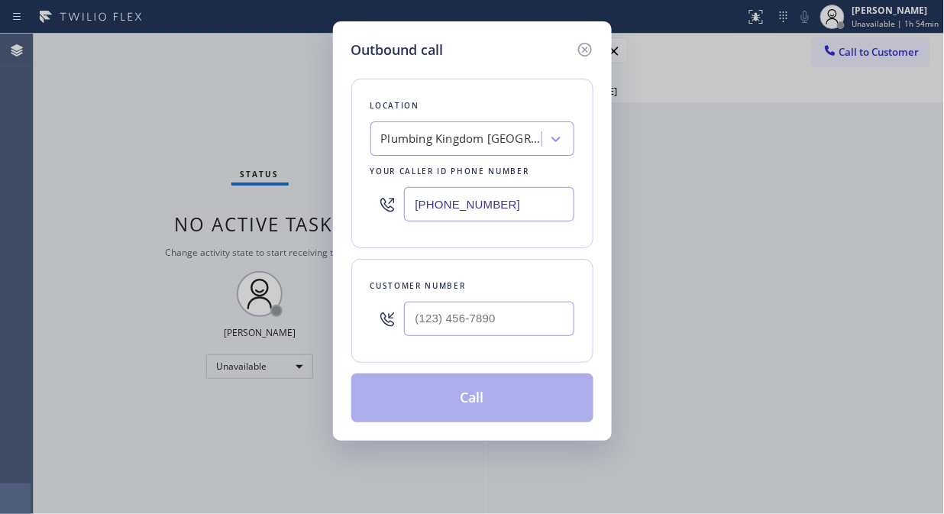
click at [413, 208] on input "[PHONE_NUMBER]" at bounding box center [489, 204] width 170 height 34
paste input "949) 536-9698"
type input "[PHONE_NUMBER]"
click at [415, 316] on input "(___) ___-____" at bounding box center [489, 319] width 170 height 34
paste input "949) 631-2605"
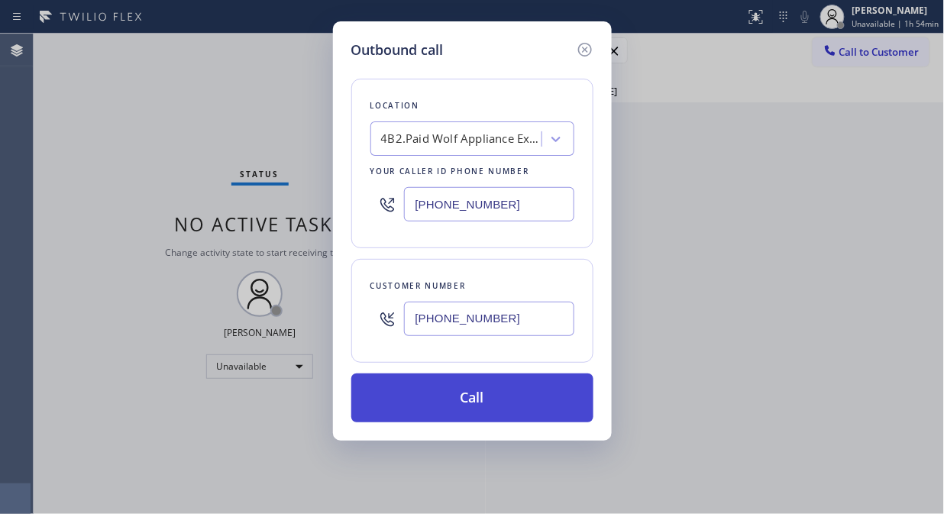
type input "[PHONE_NUMBER]"
click at [494, 395] on button "Call" at bounding box center [472, 397] width 242 height 49
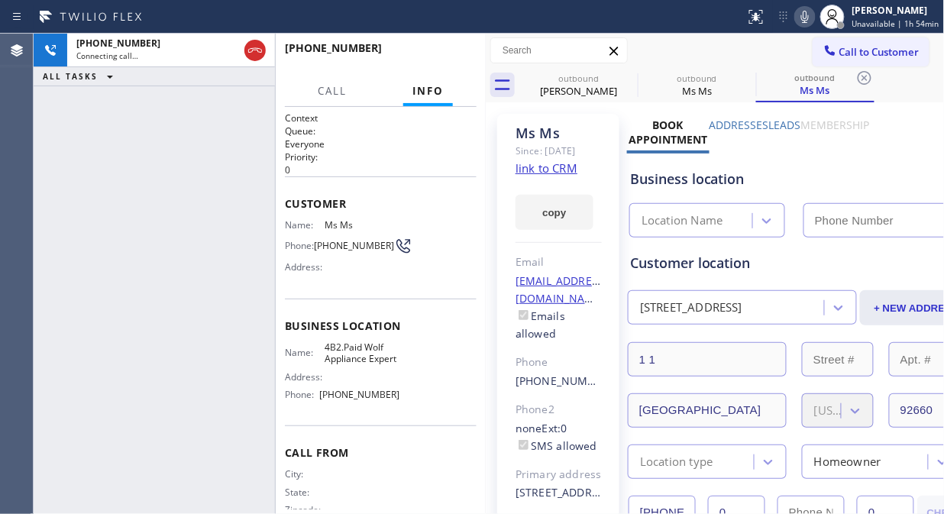
type input "[PHONE_NUMBER]"
drag, startPoint x: 437, startPoint y: 60, endPoint x: 498, endPoint y: 4, distance: 82.7
click at [437, 59] on span "HANG UP" at bounding box center [441, 55] width 47 height 11
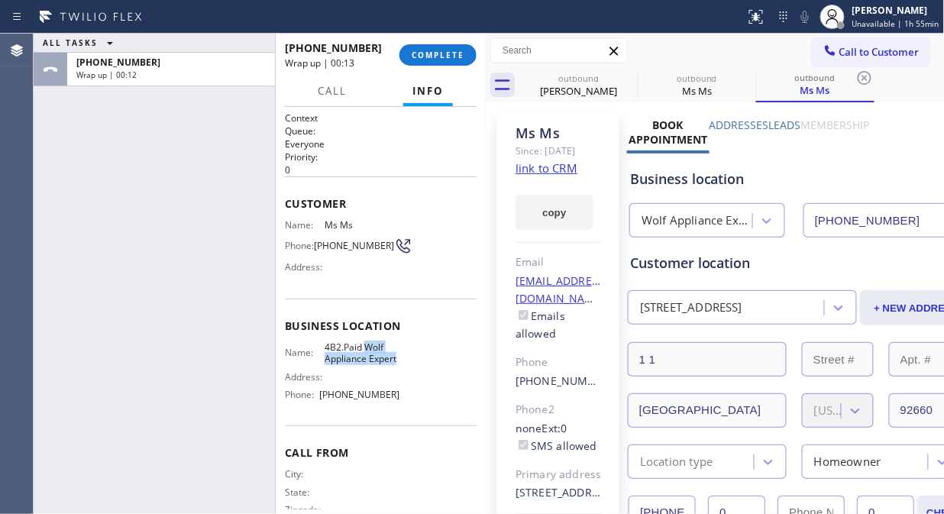
drag, startPoint x: 367, startPoint y: 378, endPoint x: 364, endPoint y: 353, distance: 25.4
click at [364, 353] on span "4B2.Paid Wolf Appliance Expert" at bounding box center [361, 353] width 75 height 24
copy span "Wolf Appliance Expert"
click at [418, 62] on button "COMPLETE" at bounding box center [437, 54] width 77 height 21
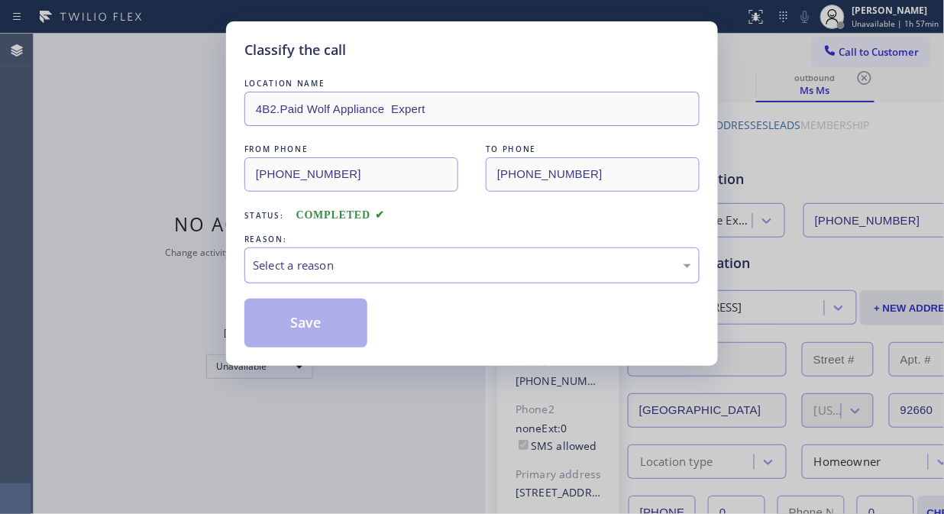
click at [444, 256] on div "Select a reason" at bounding box center [472, 265] width 438 height 18
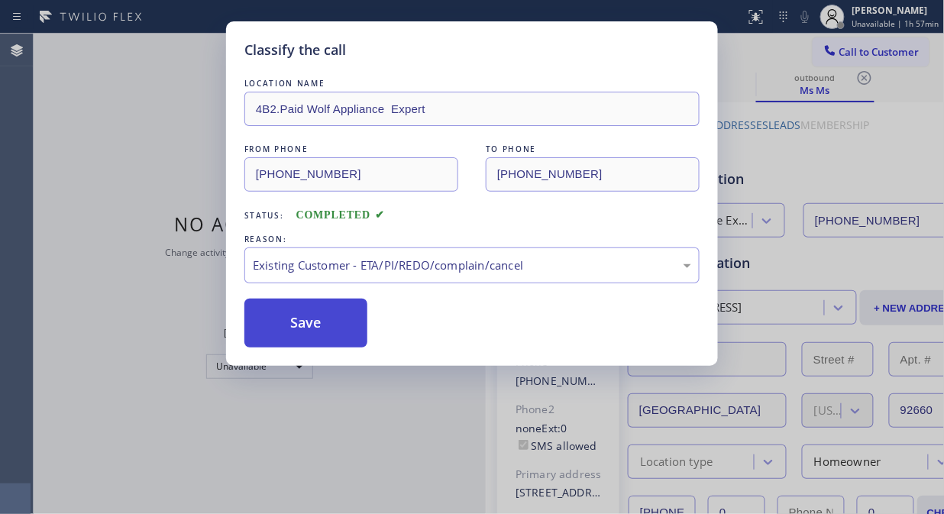
click at [319, 334] on button "Save" at bounding box center [305, 322] width 123 height 49
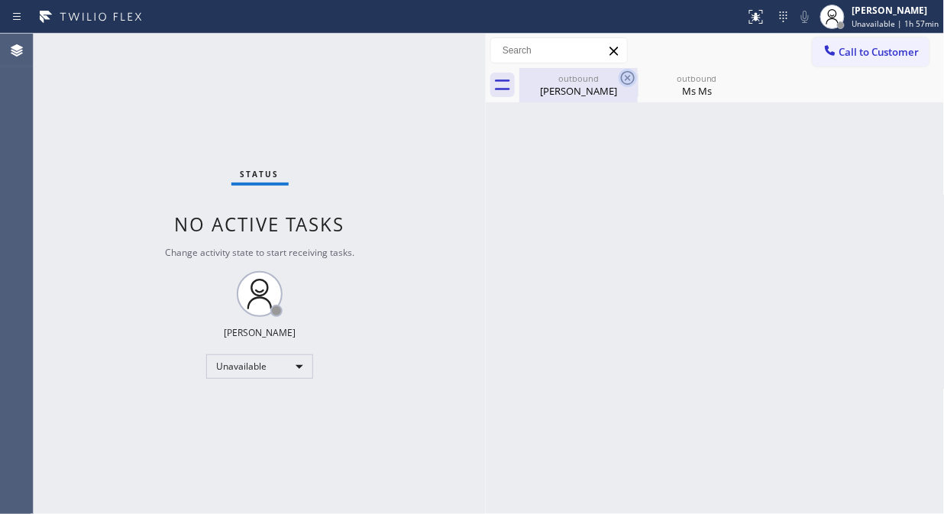
click at [629, 81] on icon at bounding box center [627, 78] width 18 height 18
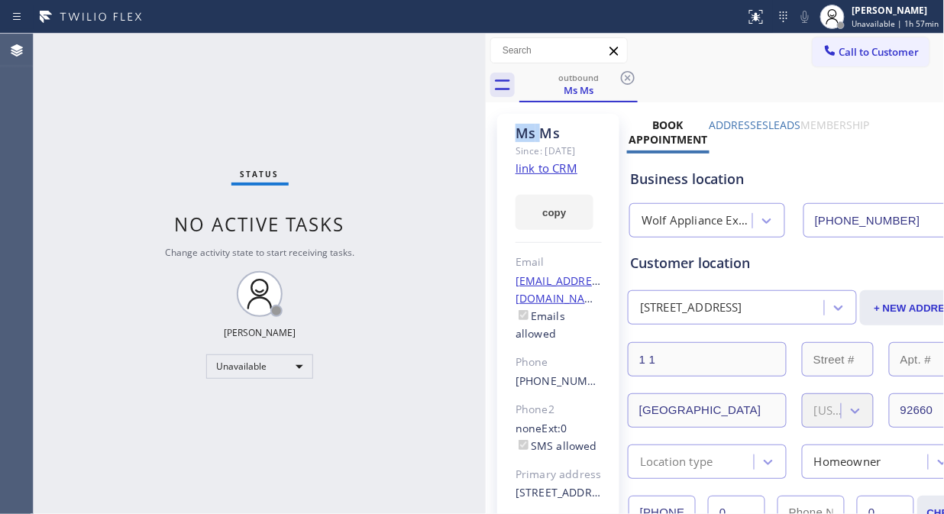
click at [629, 81] on icon at bounding box center [627, 78] width 18 height 18
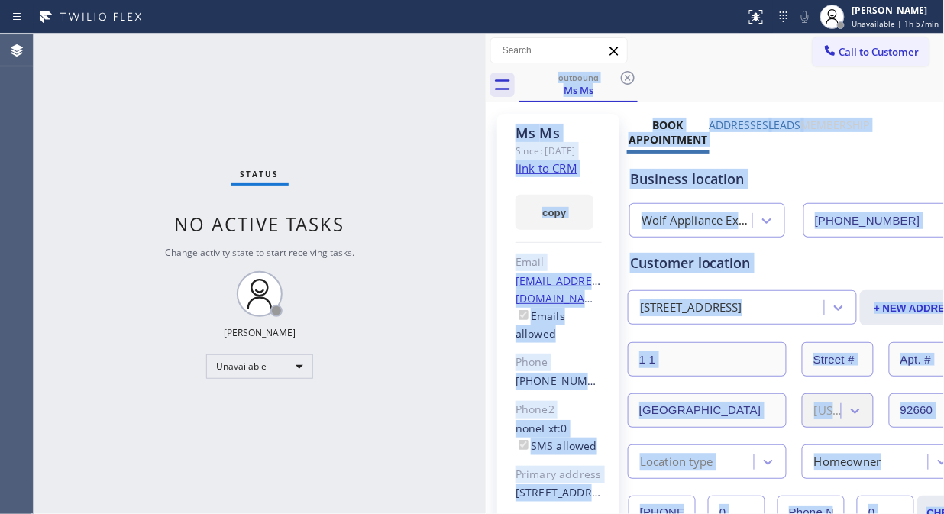
click at [630, 81] on div "outbound Ms Ms" at bounding box center [731, 85] width 425 height 34
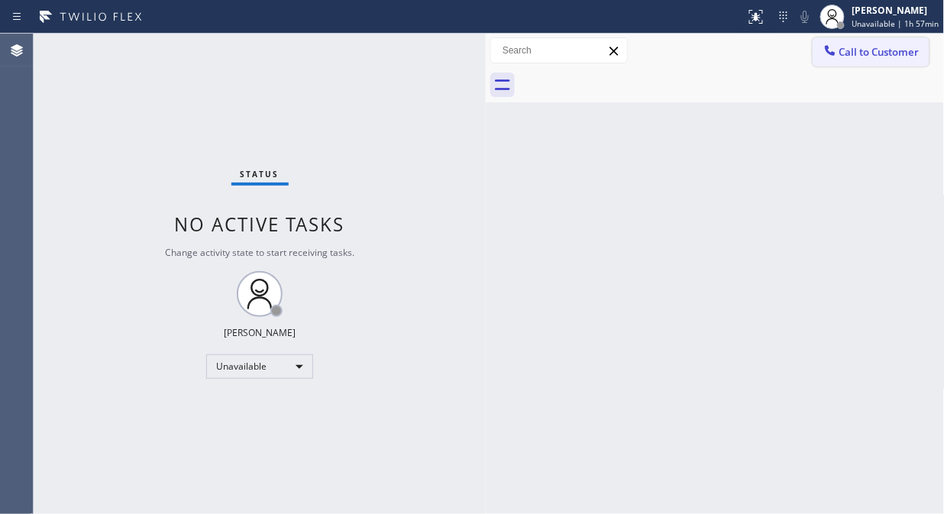
click at [882, 46] on span "Call to Customer" at bounding box center [879, 52] width 80 height 14
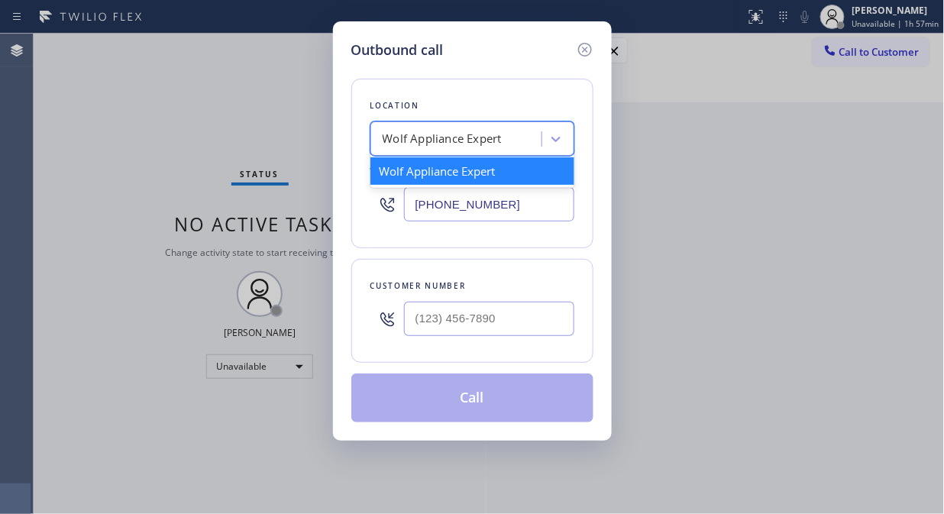
click at [512, 143] on div "Wolf Appliance Expert" at bounding box center [458, 139] width 166 height 27
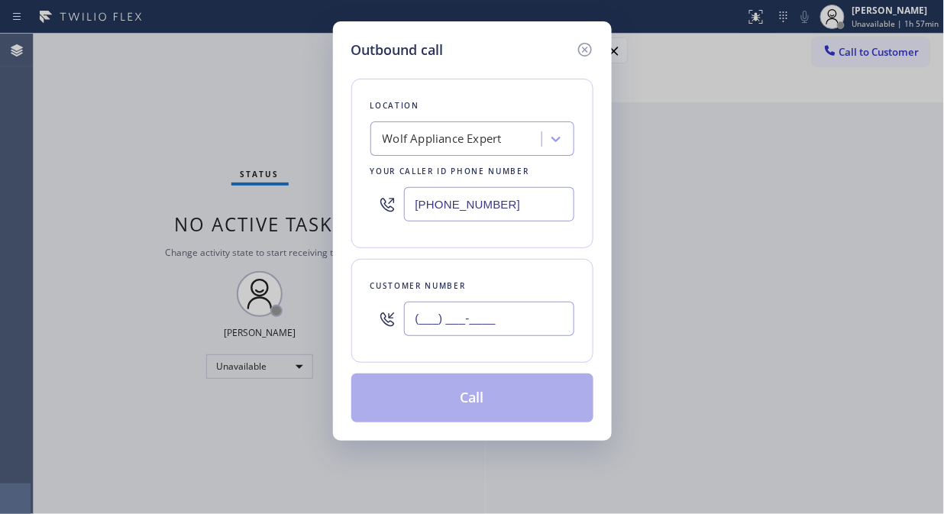
click at [420, 321] on input "(___) ___-____" at bounding box center [489, 319] width 170 height 34
paste input "347) 703-8079"
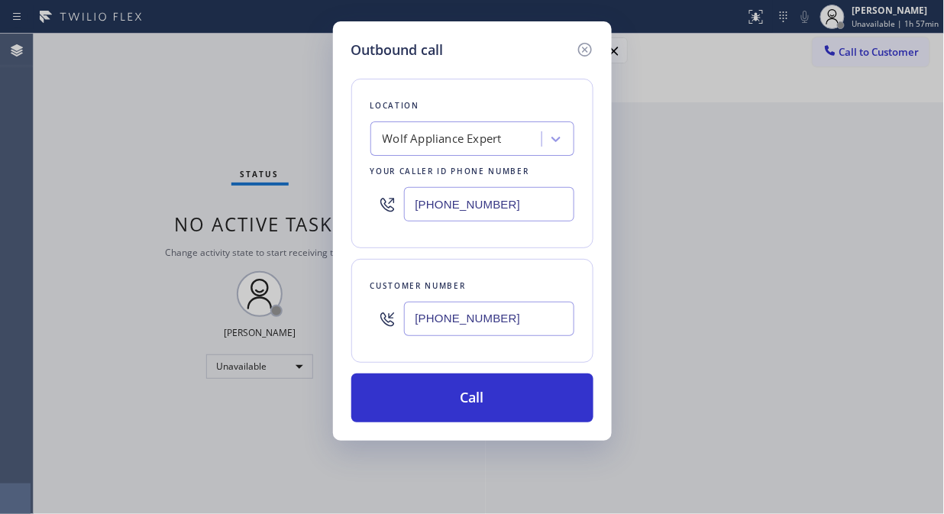
type input "[PHONE_NUMBER]"
click at [439, 150] on div "Wolf Appliance Expert" at bounding box center [458, 139] width 166 height 27
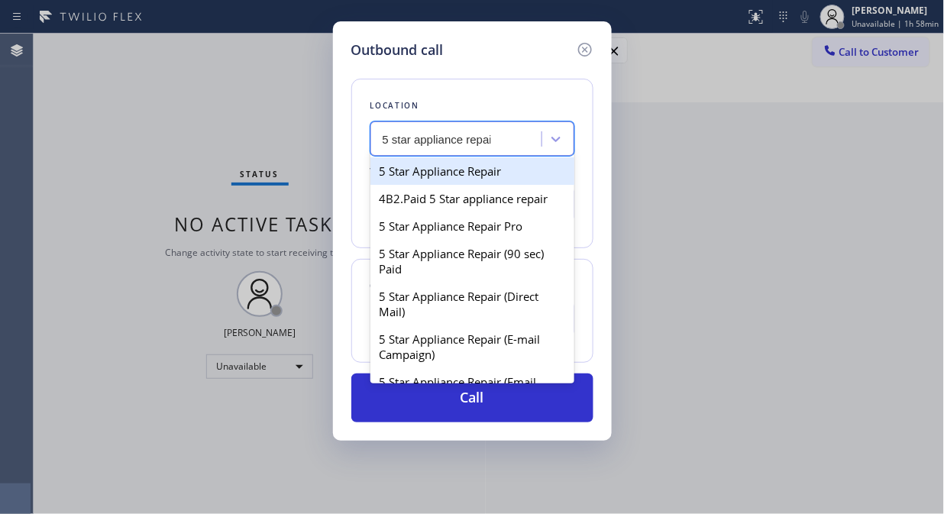
type input "5 star appliance repair"
click at [435, 165] on div "5 Star Appliance Repair" at bounding box center [472, 170] width 204 height 27
type input "[PHONE_NUMBER]"
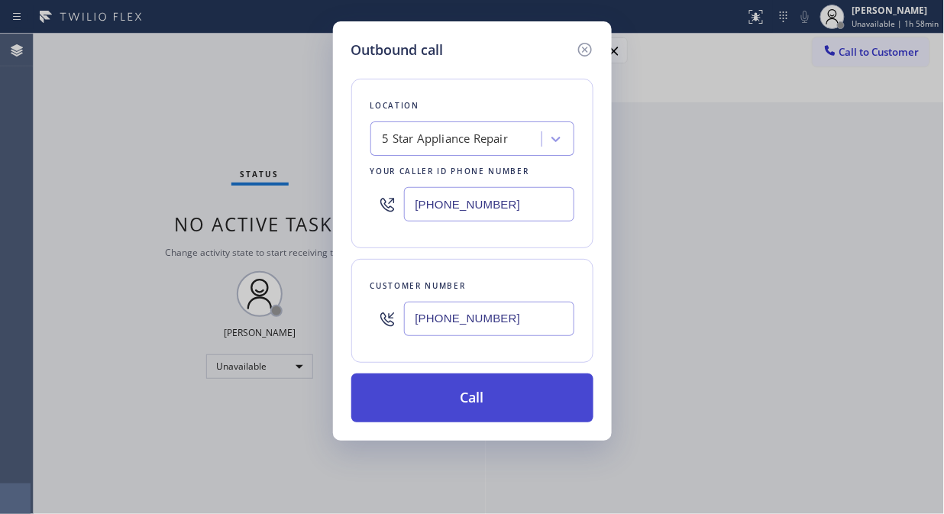
click at [502, 408] on button "Call" at bounding box center [472, 397] width 242 height 49
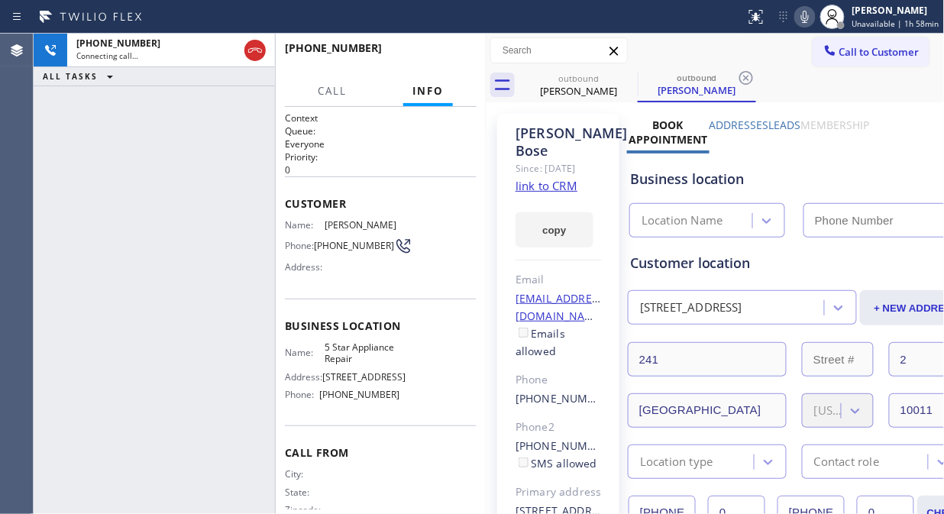
type input "[PHONE_NUMBER]"
drag, startPoint x: 224, startPoint y: 181, endPoint x: 227, endPoint y: 161, distance: 20.0
click at [224, 182] on div "[PHONE_NUMBER] Connecting call… ALL TASKS ALL TASKS ACTIVE TASKS TASKS IN WRAP …" at bounding box center [154, 274] width 241 height 480
drag, startPoint x: 254, startPoint y: 51, endPoint x: 326, endPoint y: 169, distance: 138.4
click at [318, 170] on div "[PHONE_NUMBER] Live | 00:00 ALL TASKS ALL TASKS ACTIVE TASKS TASKS IN WRAP UP […" at bounding box center [260, 274] width 452 height 480
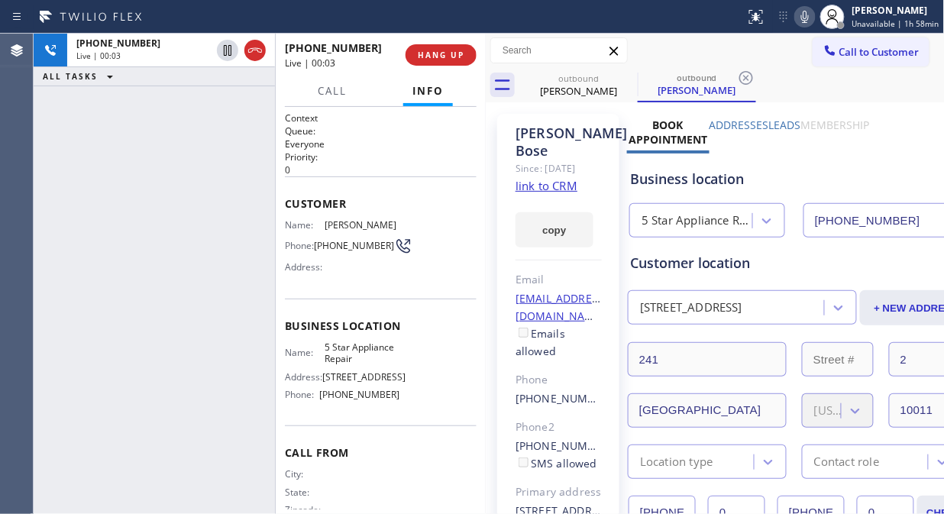
click at [550, 188] on link "link to CRM" at bounding box center [546, 185] width 62 height 15
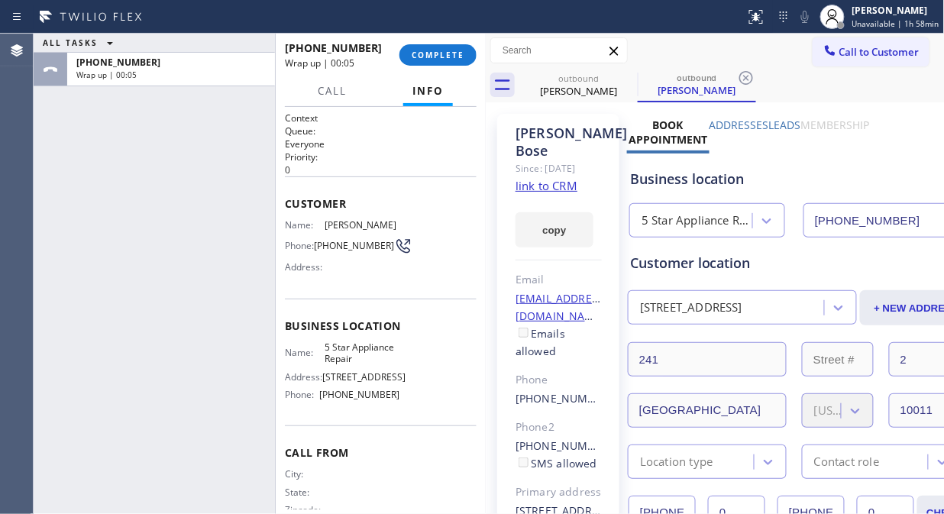
click at [425, 41] on div "[PHONE_NUMBER] Wrap up | 00:05 COMPLETE" at bounding box center [381, 55] width 192 height 40
click at [436, 56] on span "COMPLETE" at bounding box center [437, 55] width 53 height 11
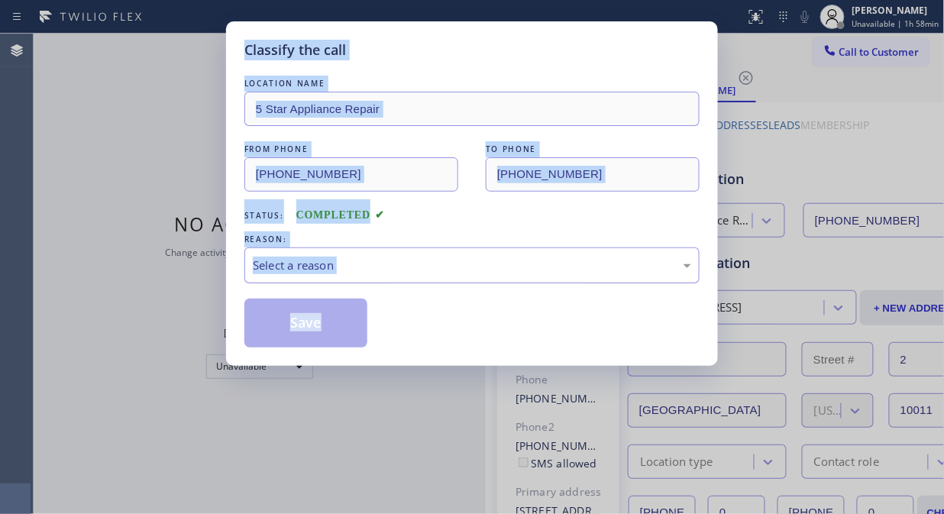
click at [444, 263] on div "Select a reason" at bounding box center [472, 265] width 438 height 18
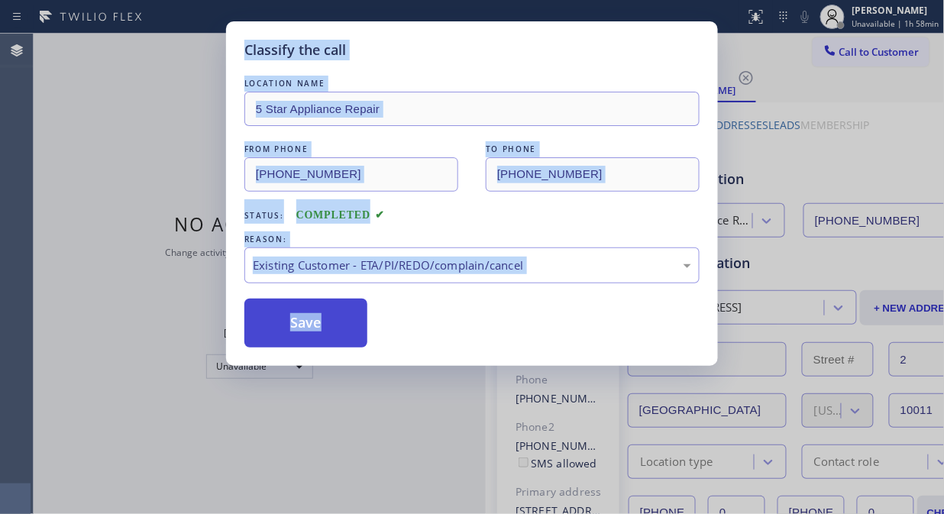
click at [276, 331] on button "Save" at bounding box center [305, 322] width 123 height 49
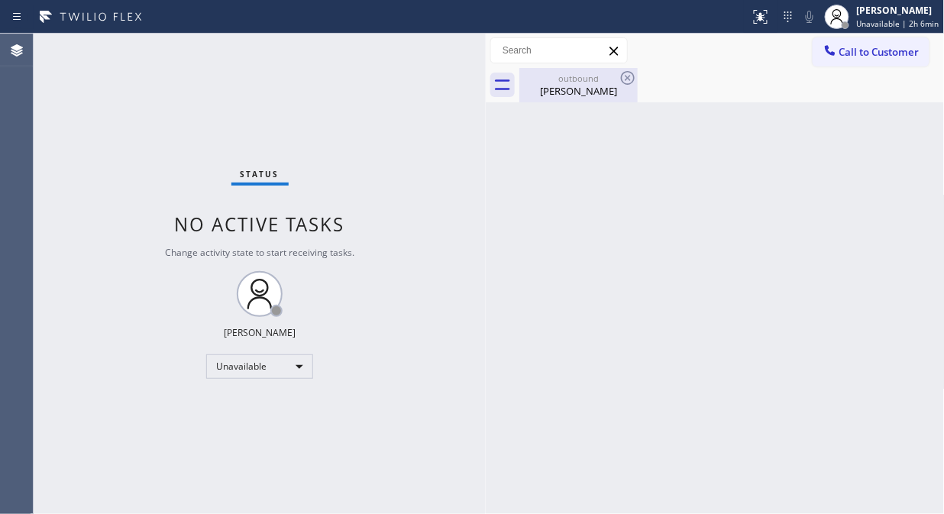
drag, startPoint x: 591, startPoint y: 86, endPoint x: 613, endPoint y: 75, distance: 24.9
click at [591, 85] on div "[PERSON_NAME]" at bounding box center [578, 91] width 115 height 14
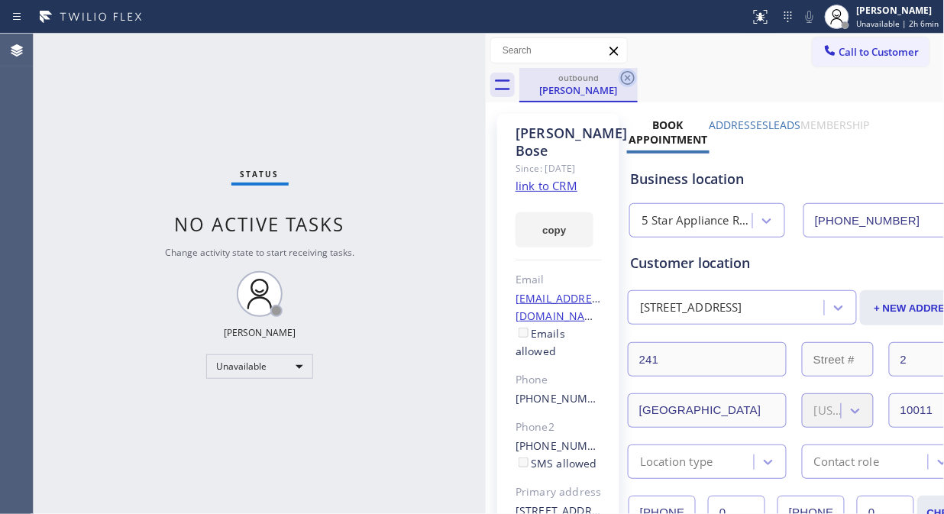
click at [627, 73] on icon at bounding box center [627, 78] width 18 height 18
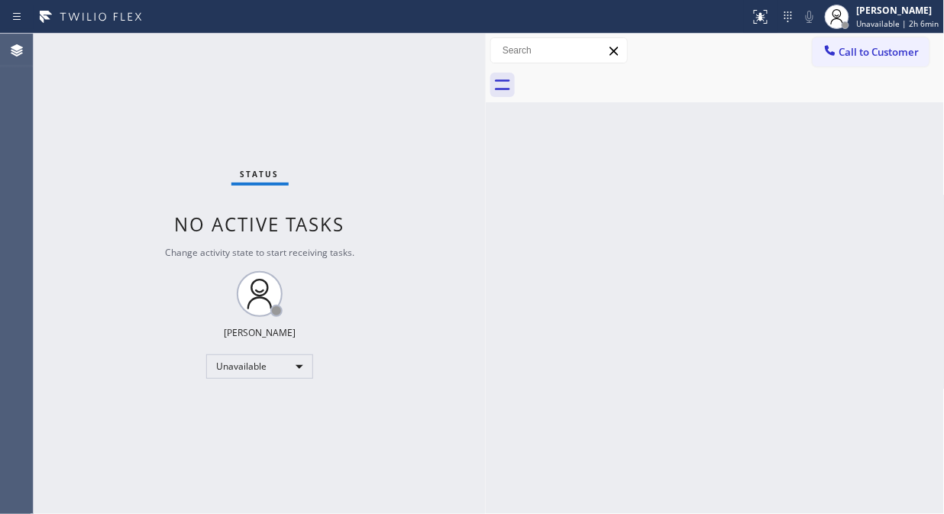
click at [173, 63] on div "Status No active tasks Change activity state to start receiving tasks. [PERSON_…" at bounding box center [260, 274] width 452 height 480
drag, startPoint x: 840, startPoint y: 62, endPoint x: 827, endPoint y: 79, distance: 20.8
click at [840, 62] on button "Call to Customer" at bounding box center [870, 51] width 117 height 29
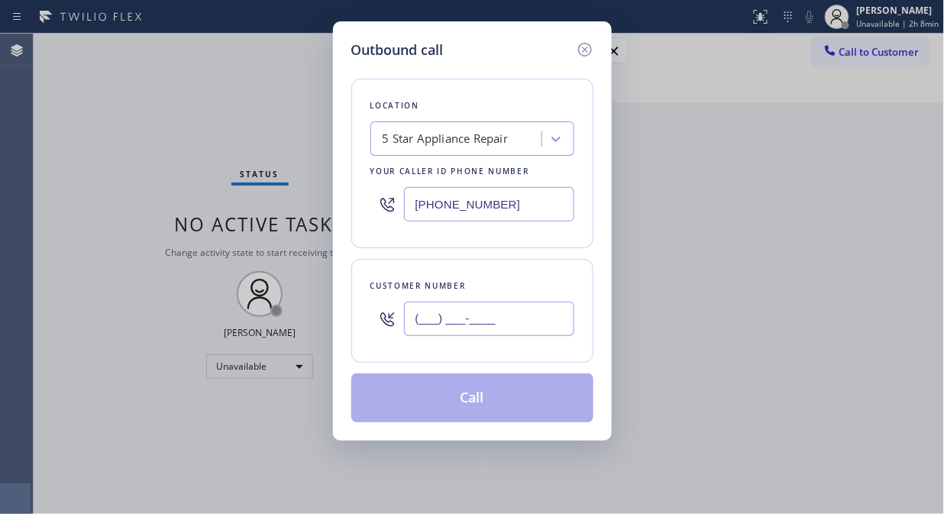
click at [434, 319] on input "(___) ___-____" at bounding box center [489, 319] width 170 height 34
paste input "347) 703-8079"
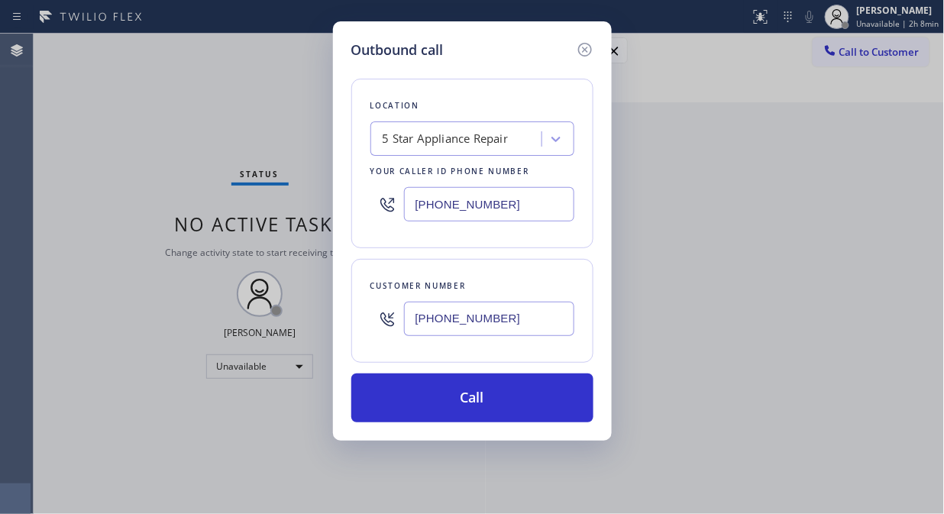
type input "[PHONE_NUMBER]"
drag, startPoint x: 502, startPoint y: 408, endPoint x: 533, endPoint y: 285, distance: 126.1
click at [502, 408] on button "Call" at bounding box center [472, 397] width 242 height 49
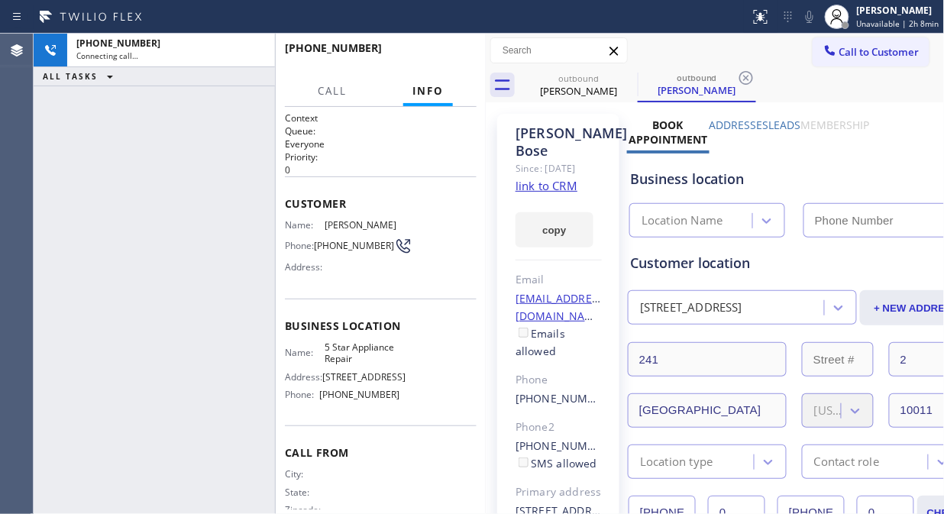
type input "[PHONE_NUMBER]"
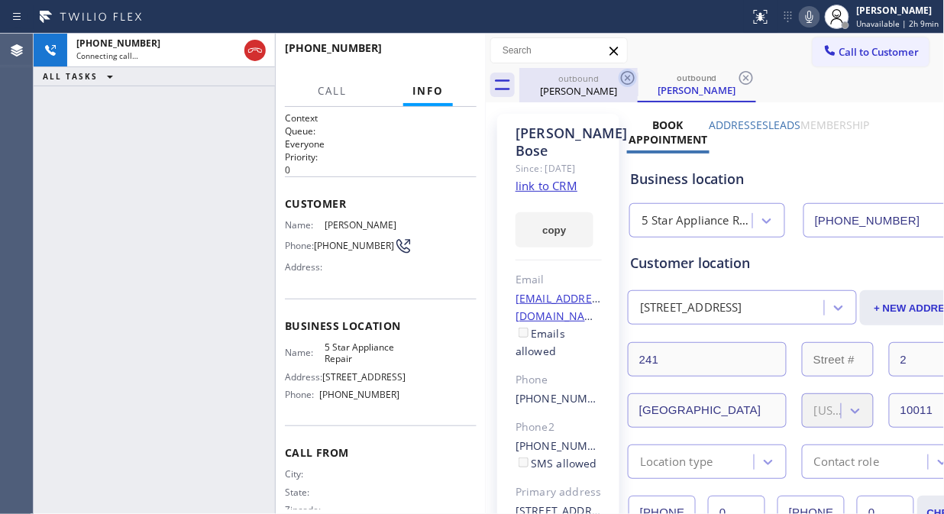
click at [622, 74] on icon at bounding box center [628, 78] width 14 height 14
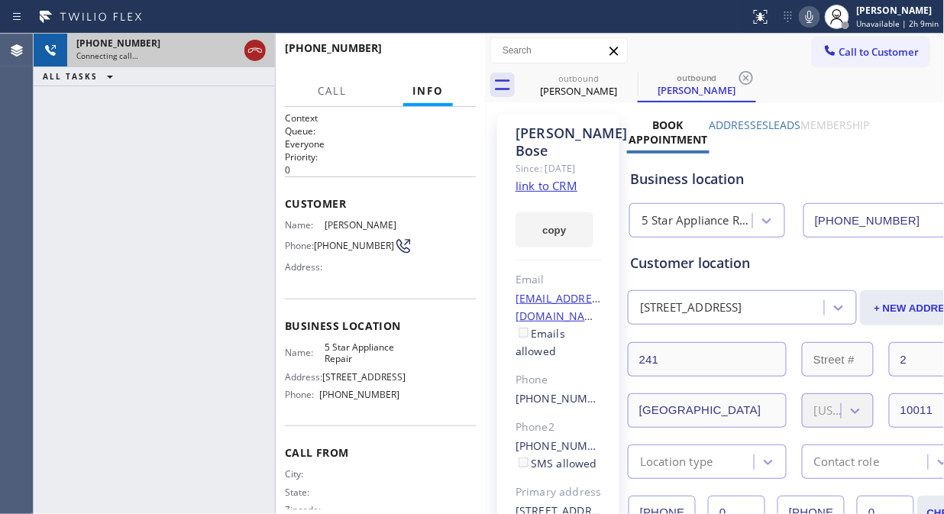
click at [262, 49] on div at bounding box center [254, 50] width 21 height 18
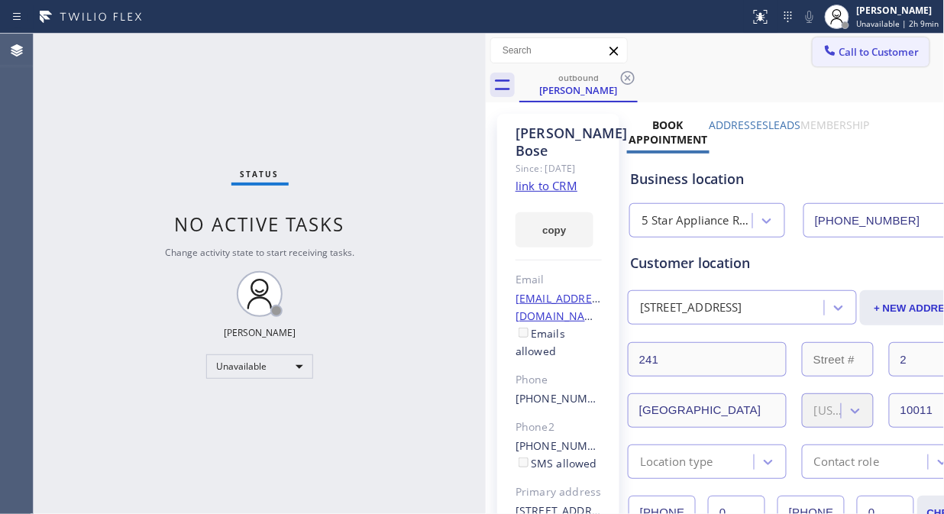
click at [839, 51] on span "Call to Customer" at bounding box center [879, 52] width 80 height 14
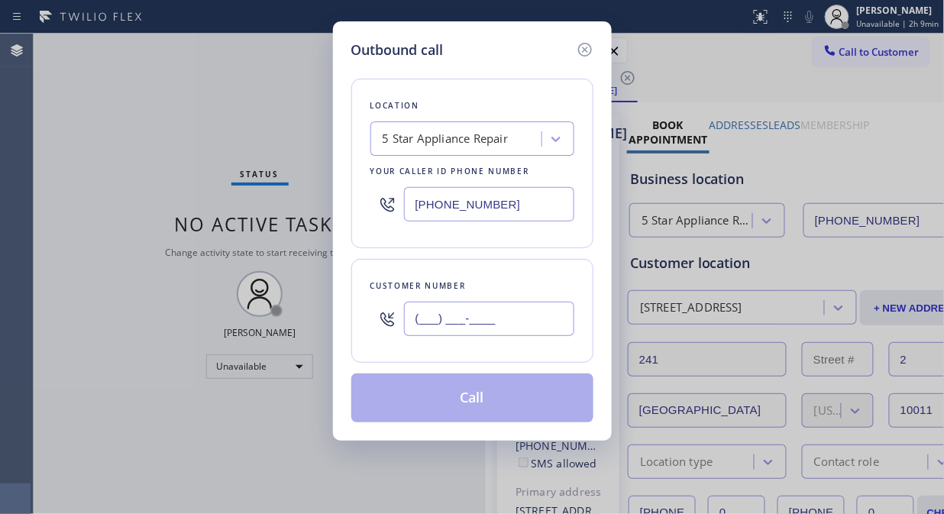
click at [427, 311] on input "(___) ___-____" at bounding box center [489, 319] width 170 height 34
paste input "760) 770-7557"
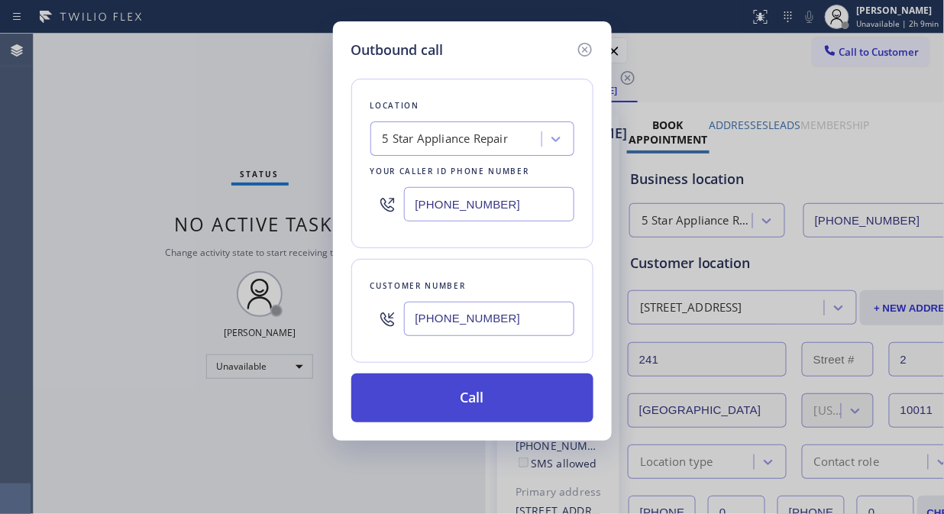
type input "[PHONE_NUMBER]"
click at [478, 399] on button "Call" at bounding box center [472, 397] width 242 height 49
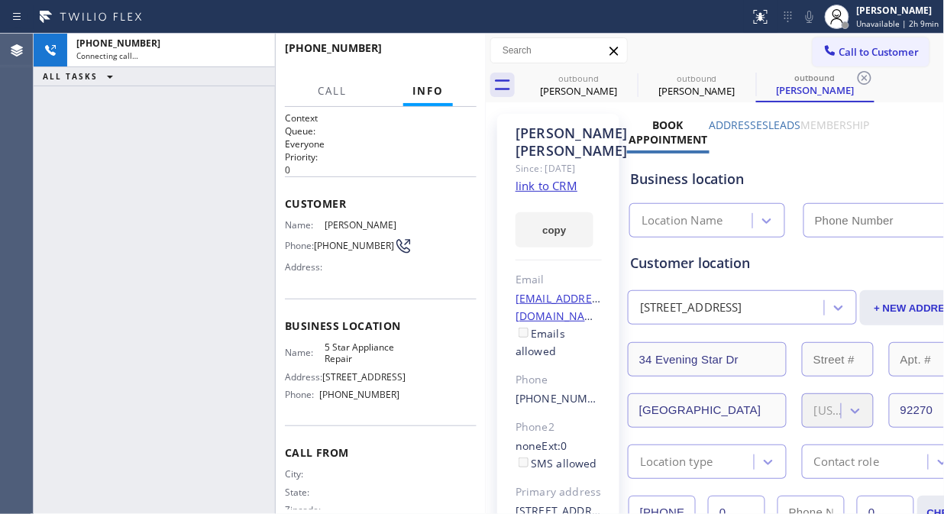
type input "[PHONE_NUMBER]"
click at [814, 19] on icon at bounding box center [809, 17] width 18 height 18
click at [813, 20] on icon at bounding box center [809, 17] width 8 height 12
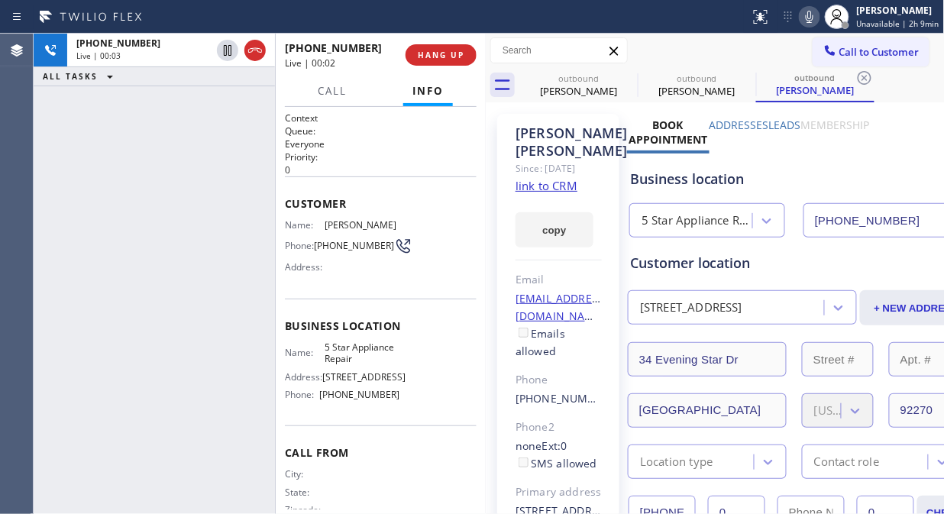
click at [553, 188] on link "link to CRM" at bounding box center [546, 185] width 62 height 15
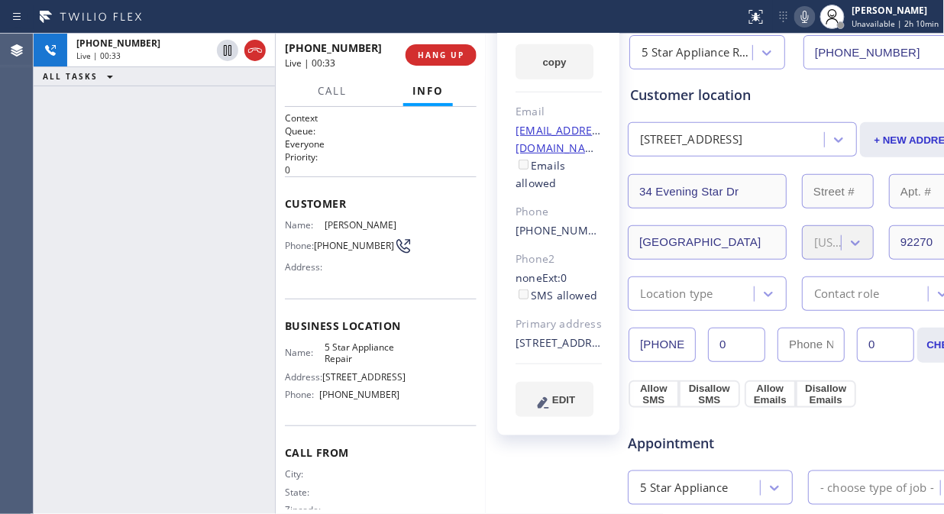
scroll to position [169, 0]
click at [811, 24] on icon at bounding box center [804, 17] width 18 height 18
click at [805, 19] on icon at bounding box center [804, 17] width 18 height 18
click at [449, 60] on span "HANG UP" at bounding box center [441, 55] width 47 height 11
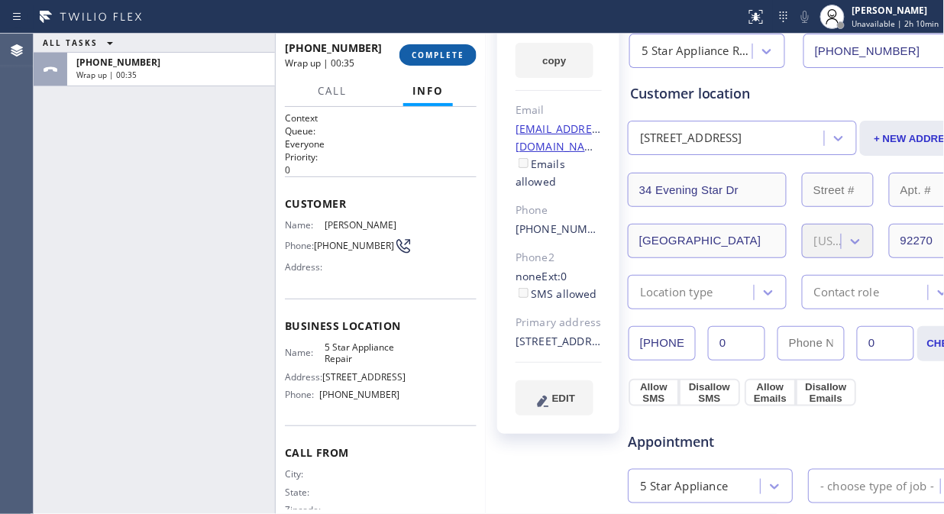
click at [448, 55] on span "COMPLETE" at bounding box center [437, 55] width 53 height 11
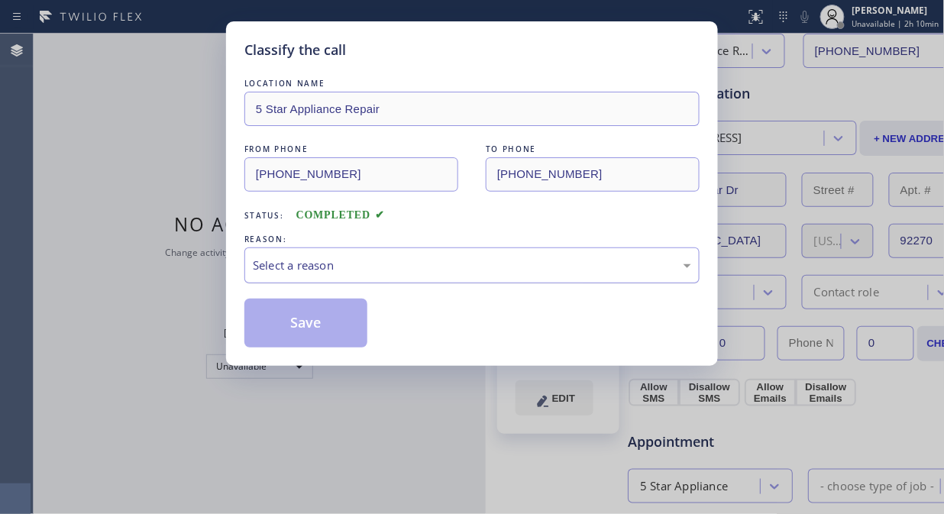
click at [468, 282] on div "Select a reason" at bounding box center [471, 265] width 455 height 36
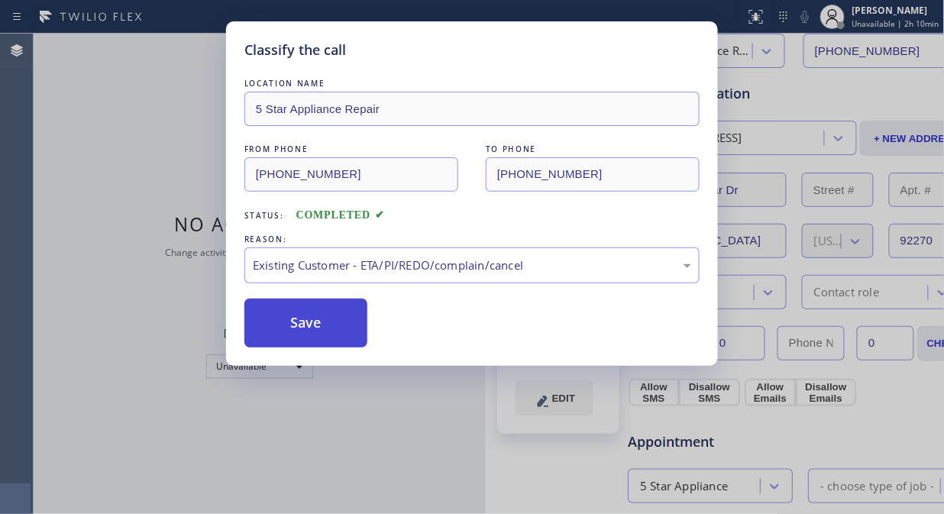
click at [309, 334] on button "Save" at bounding box center [305, 322] width 123 height 49
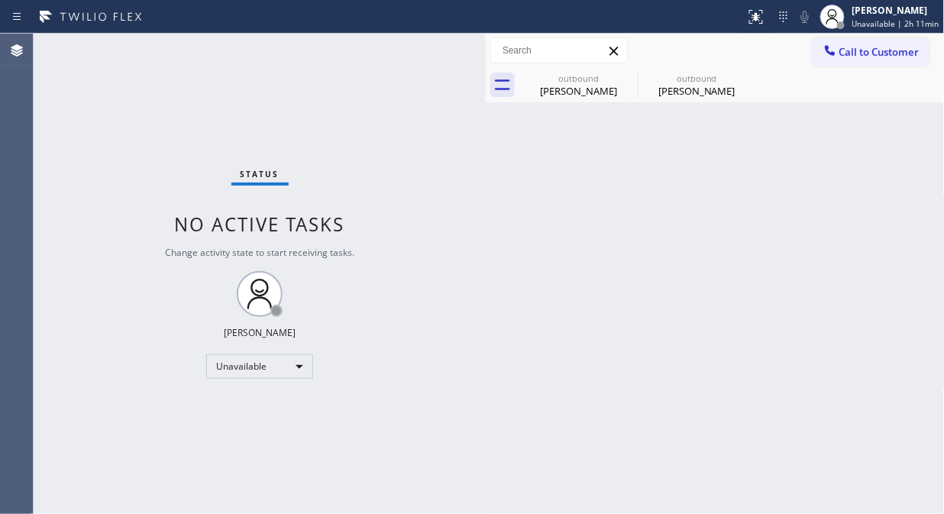
drag, startPoint x: 853, startPoint y: 48, endPoint x: 844, endPoint y: 58, distance: 13.5
click at [855, 48] on span "Call to Customer" at bounding box center [879, 52] width 80 height 14
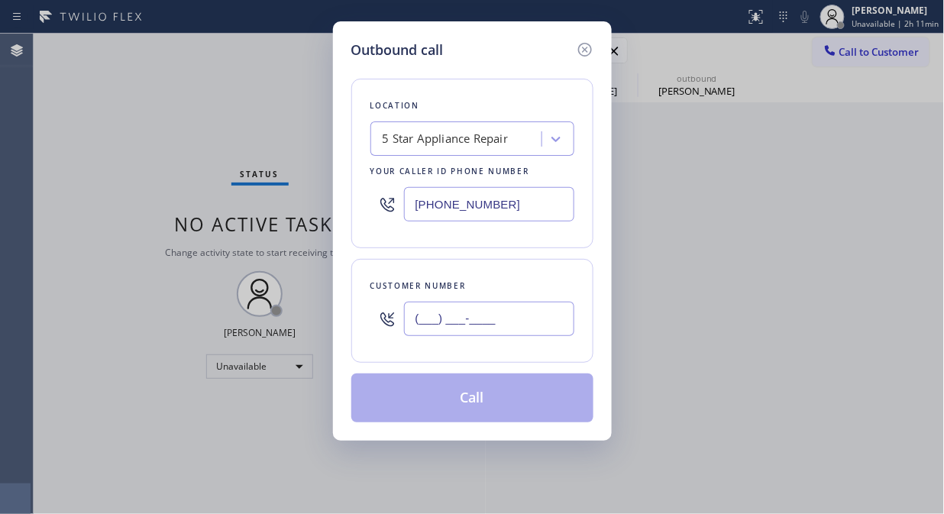
click at [472, 308] on input "(___) ___-____" at bounding box center [489, 319] width 170 height 34
paste input "310) 991-0011"
type input "[PHONE_NUMBER]"
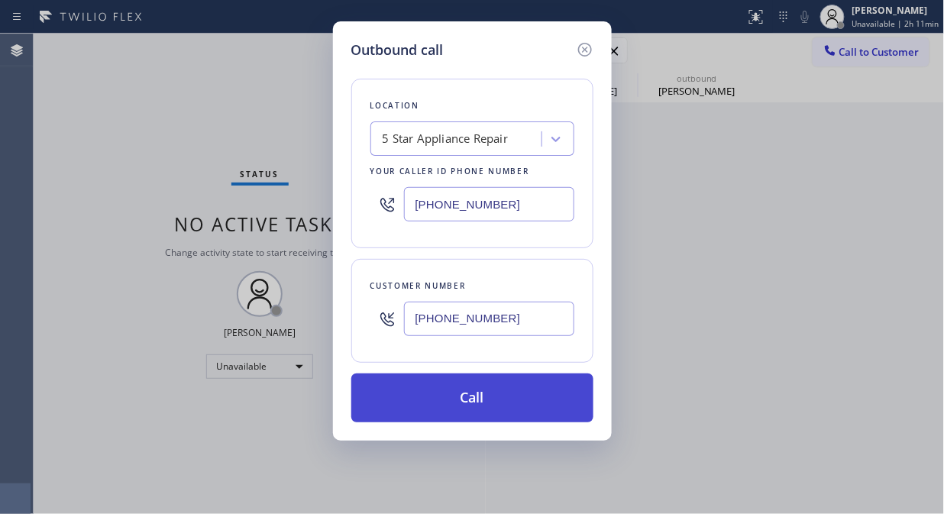
drag, startPoint x: 495, startPoint y: 389, endPoint x: 532, endPoint y: 395, distance: 37.9
click at [497, 389] on button "Call" at bounding box center [472, 397] width 242 height 49
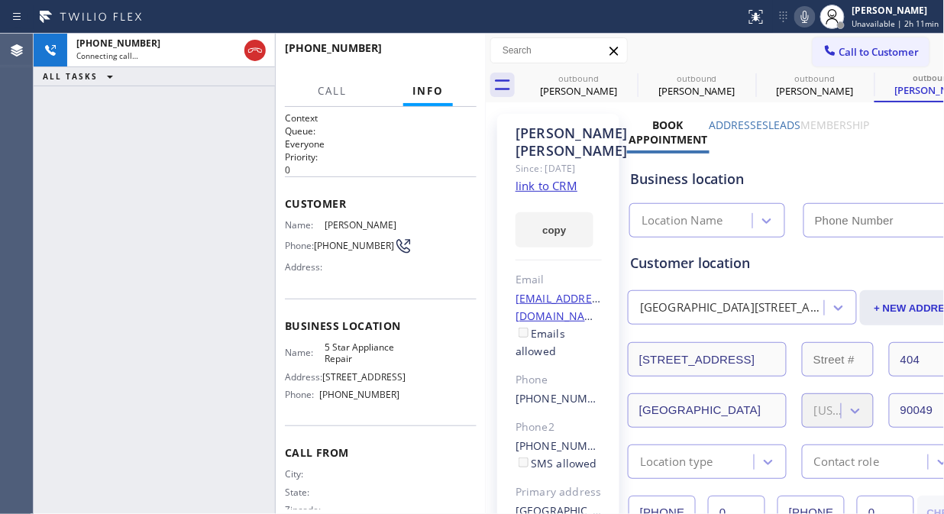
type input "[PHONE_NUMBER]"
click at [0, 0] on icon at bounding box center [0, 0] width 0 height 0
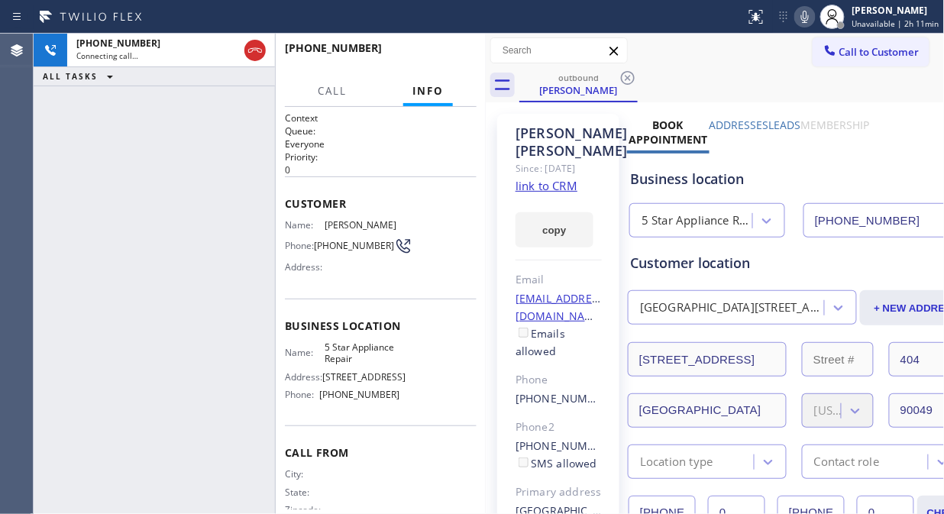
click at [81, 136] on div "[PHONE_NUMBER] Connecting call… ALL TASKS ALL TASKS ACTIVE TASKS TASKS IN WRAP …" at bounding box center [154, 274] width 241 height 480
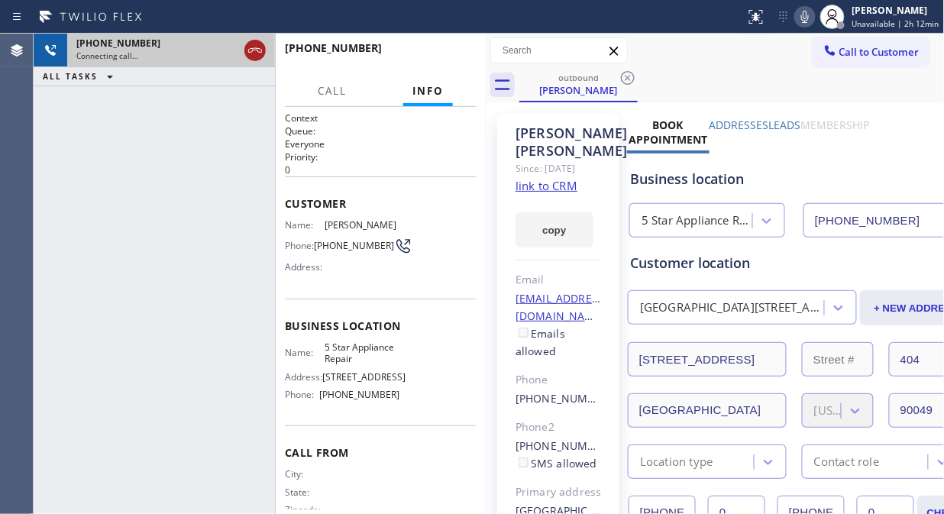
click at [256, 55] on icon at bounding box center [255, 50] width 18 height 18
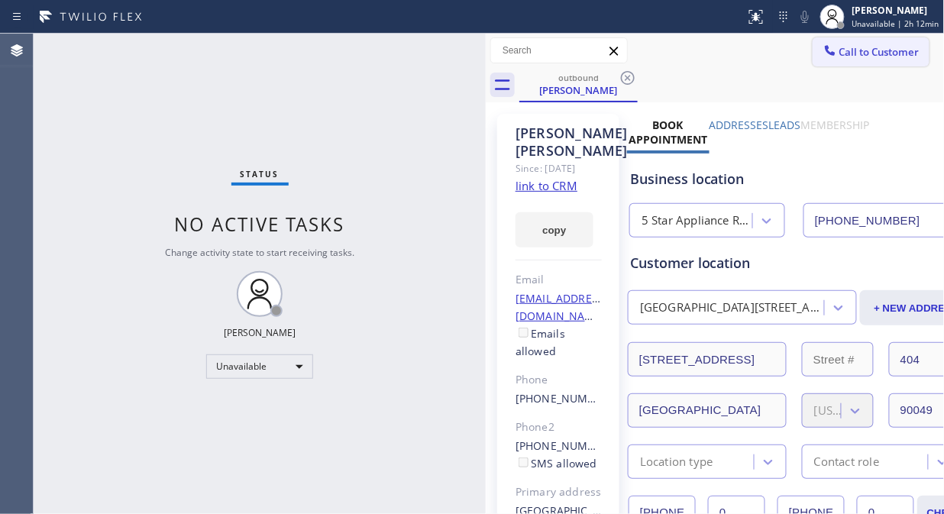
click at [860, 56] on span "Call to Customer" at bounding box center [879, 52] width 80 height 14
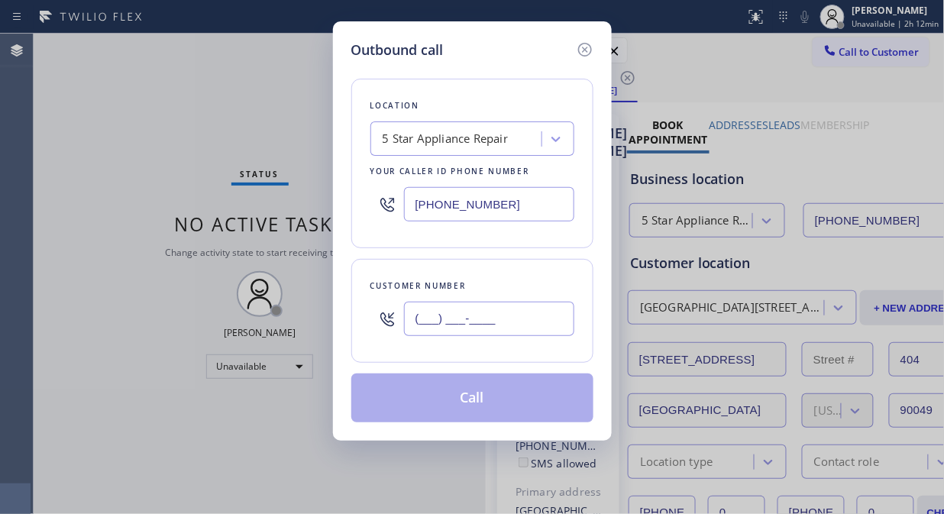
paste input "917) 658-5890"
click at [433, 327] on input "[PHONE_NUMBER]" at bounding box center [489, 319] width 170 height 34
type input "[PHONE_NUMBER]"
click at [540, 403] on button "Call" at bounding box center [472, 397] width 242 height 49
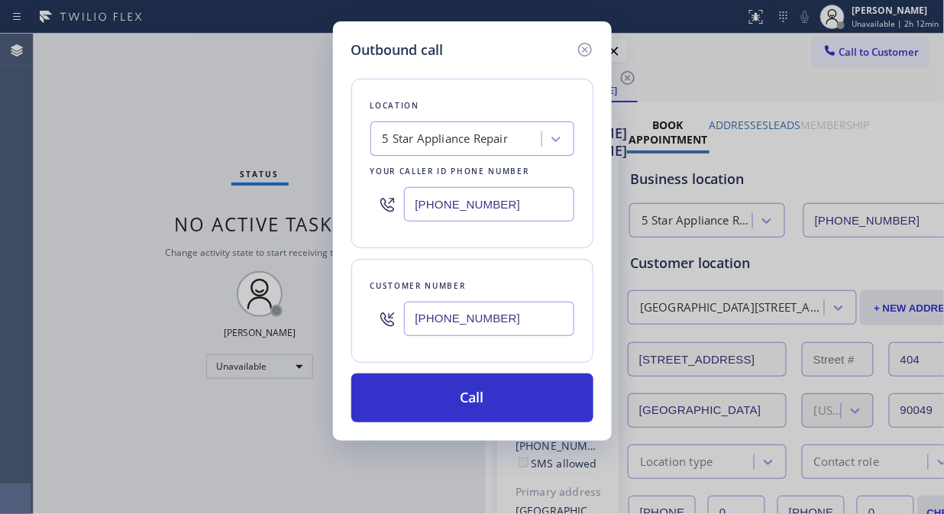
drag, startPoint x: 469, startPoint y: 398, endPoint x: 629, endPoint y: 62, distance: 372.9
click at [469, 398] on button "Call" at bounding box center [472, 397] width 242 height 49
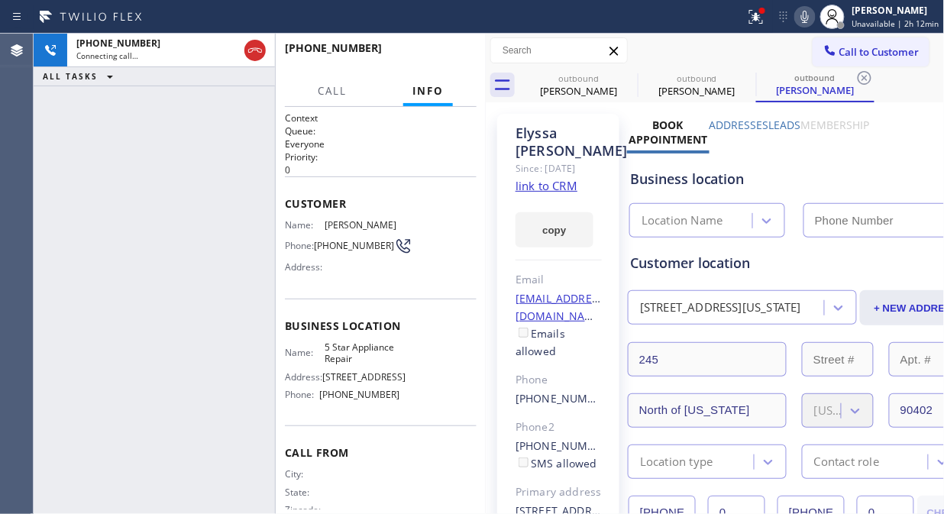
type input "[PHONE_NUMBER]"
click at [627, 82] on icon at bounding box center [627, 78] width 18 height 18
click at [0, 0] on icon at bounding box center [0, 0] width 0 height 0
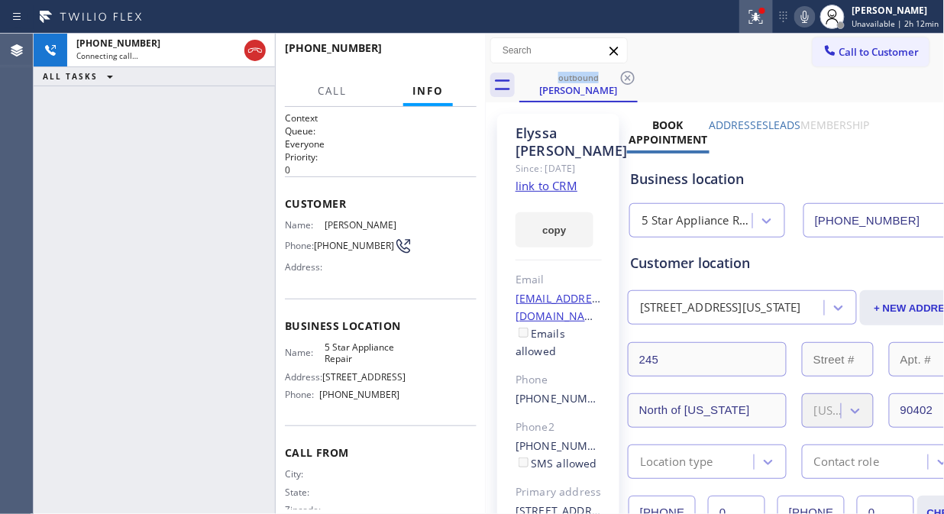
click at [756, 15] on icon at bounding box center [756, 17] width 18 height 18
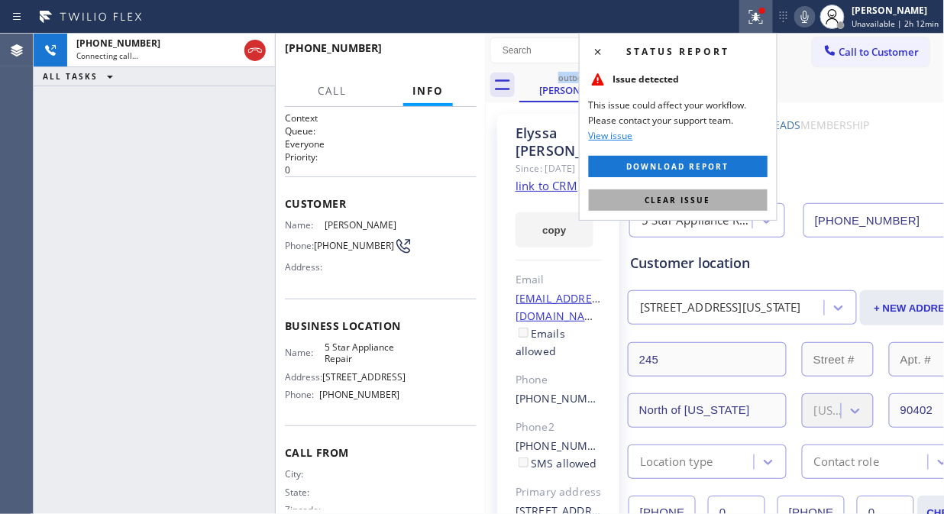
click at [740, 201] on button "Clear issue" at bounding box center [678, 199] width 179 height 21
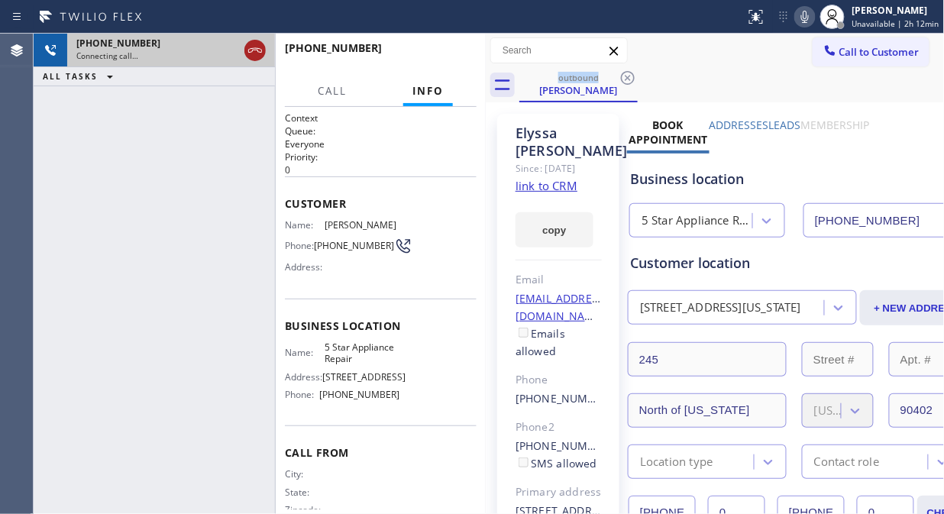
click at [247, 49] on icon at bounding box center [255, 50] width 18 height 18
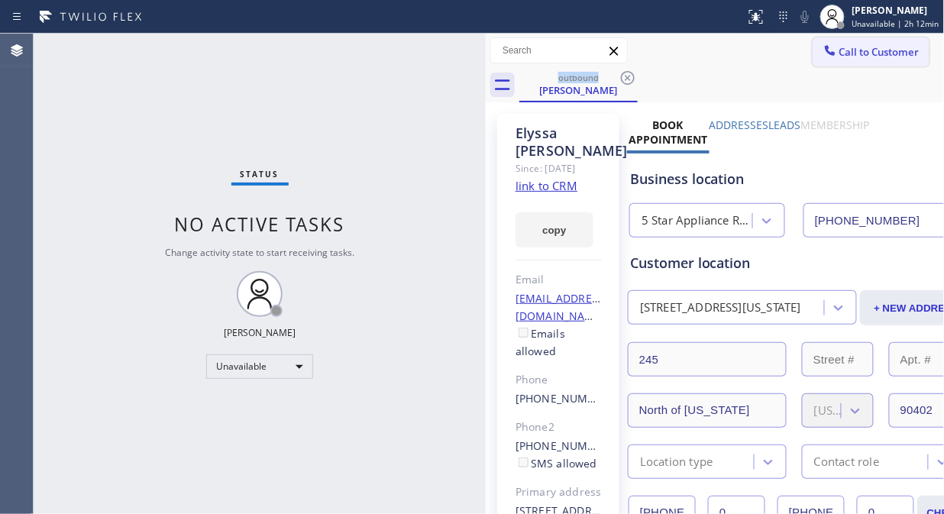
click at [839, 57] on span "Call to Customer" at bounding box center [879, 52] width 80 height 14
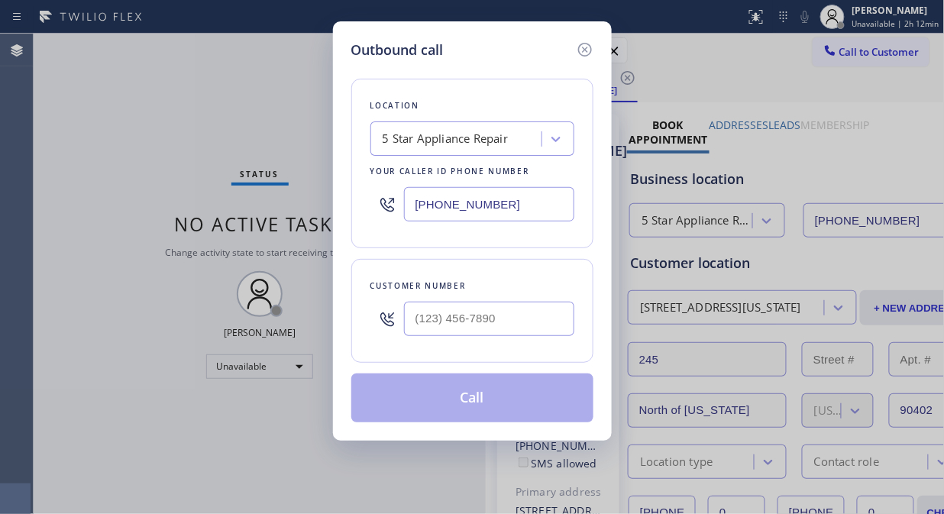
click at [471, 300] on div at bounding box center [489, 319] width 170 height 50
click at [468, 319] on input "(___) ___-____" at bounding box center [489, 319] width 170 height 34
paste input "805) 807-0569"
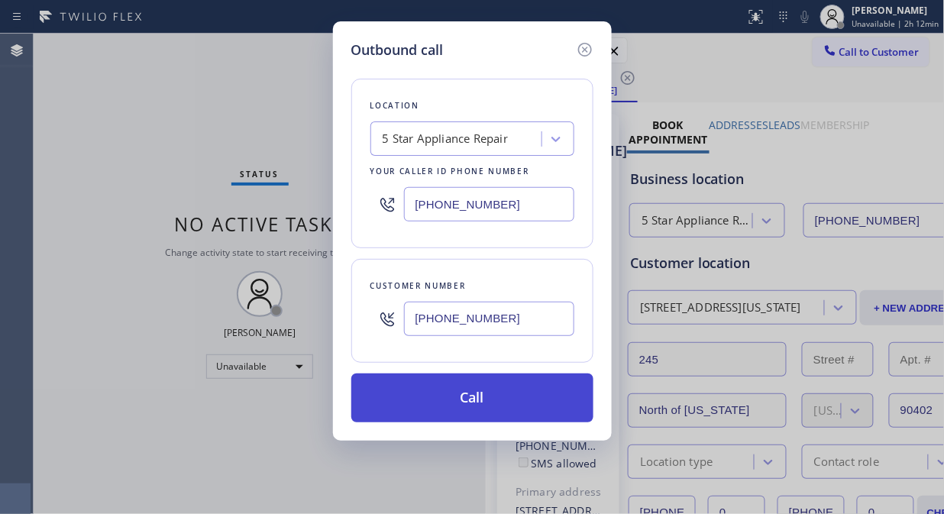
type input "[PHONE_NUMBER]"
click at [522, 394] on button "Call" at bounding box center [472, 397] width 242 height 49
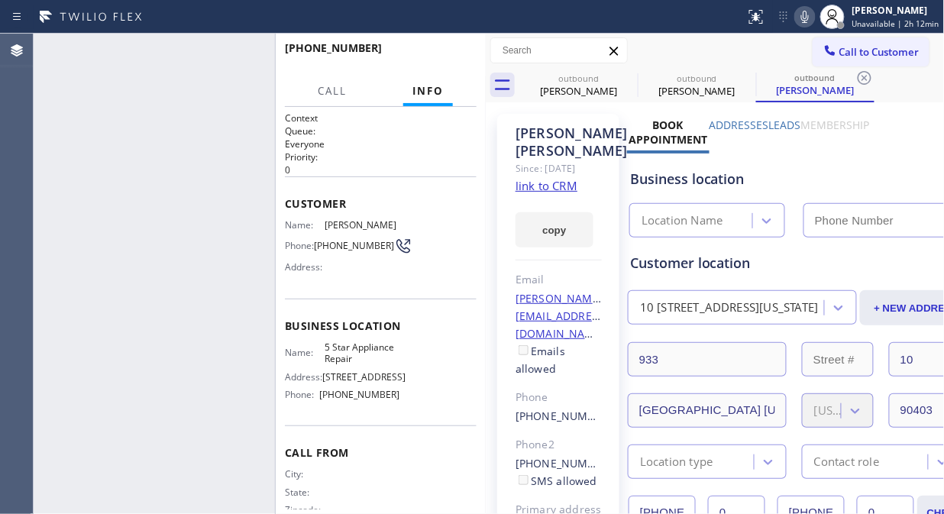
type input "[PHONE_NUMBER]"
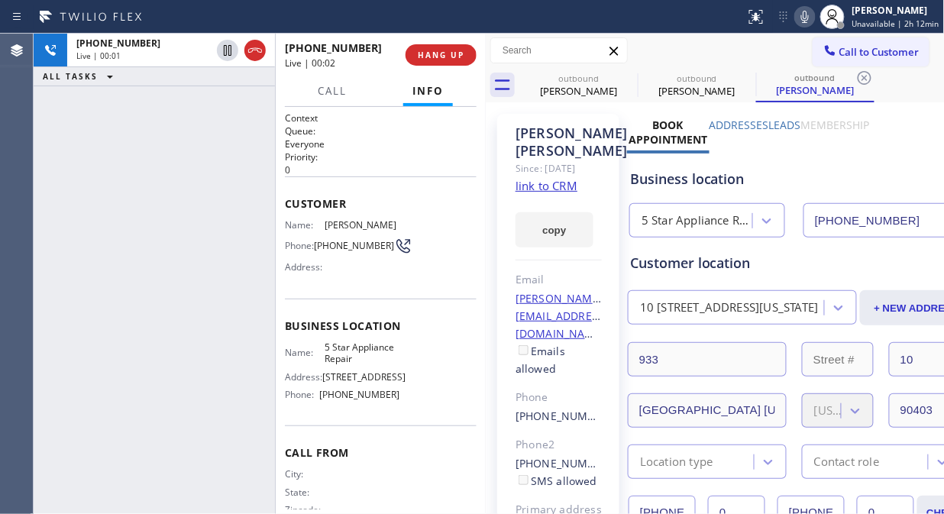
click at [451, 39] on div "[PHONE_NUMBER] Live | 00:02 HANG UP" at bounding box center [381, 55] width 192 height 40
click at [451, 50] on span "HANG UP" at bounding box center [441, 55] width 47 height 11
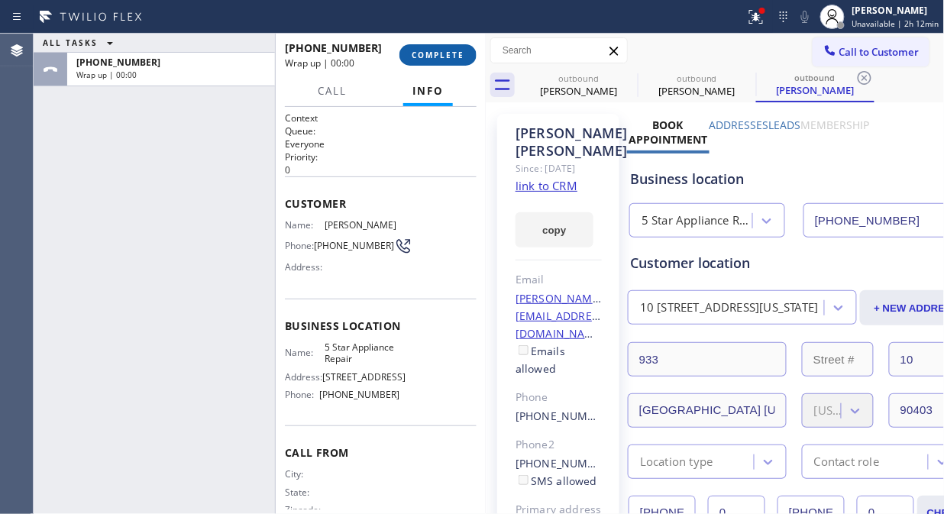
click at [451, 56] on span "COMPLETE" at bounding box center [437, 55] width 53 height 11
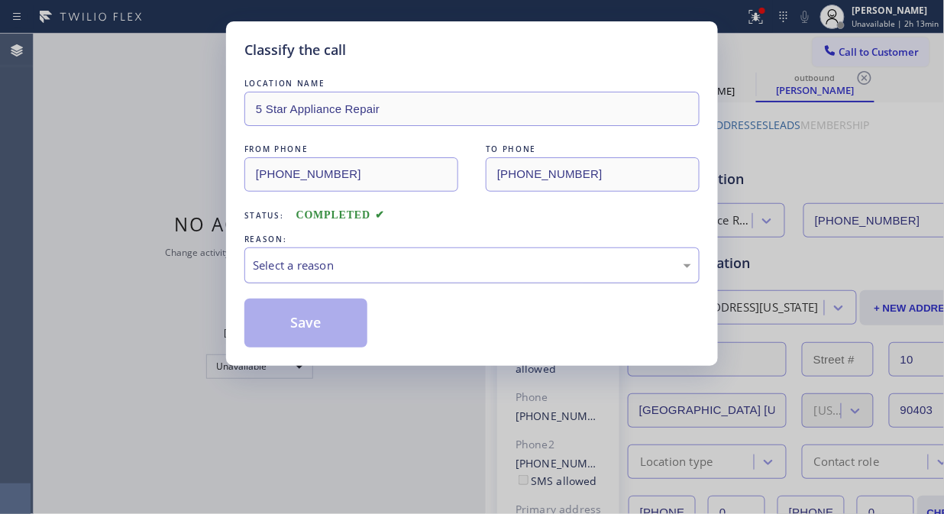
click at [463, 272] on div "Select a reason" at bounding box center [472, 265] width 438 height 18
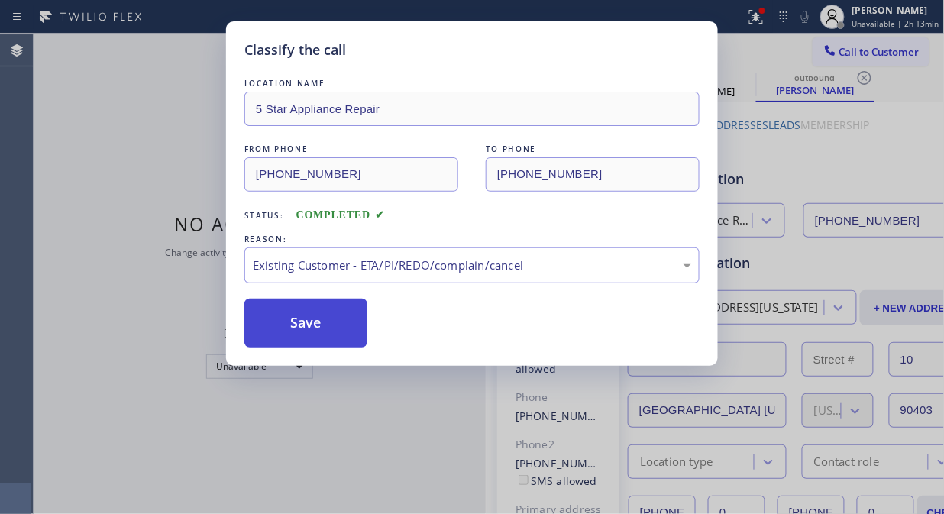
click at [328, 329] on button "Save" at bounding box center [305, 322] width 123 height 49
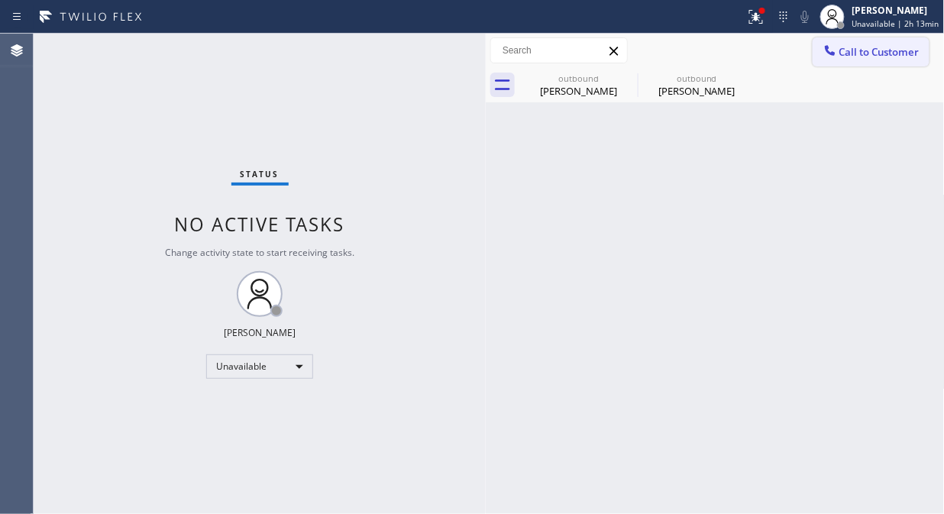
click at [845, 57] on span "Call to Customer" at bounding box center [879, 52] width 80 height 14
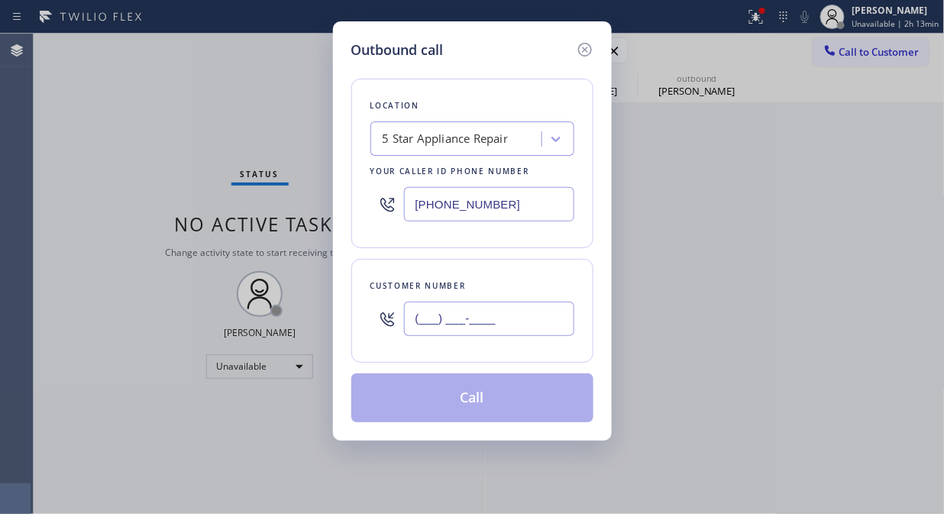
click at [537, 305] on input "(___) ___-____" at bounding box center [489, 319] width 170 height 34
paste input "626) 319-2311"
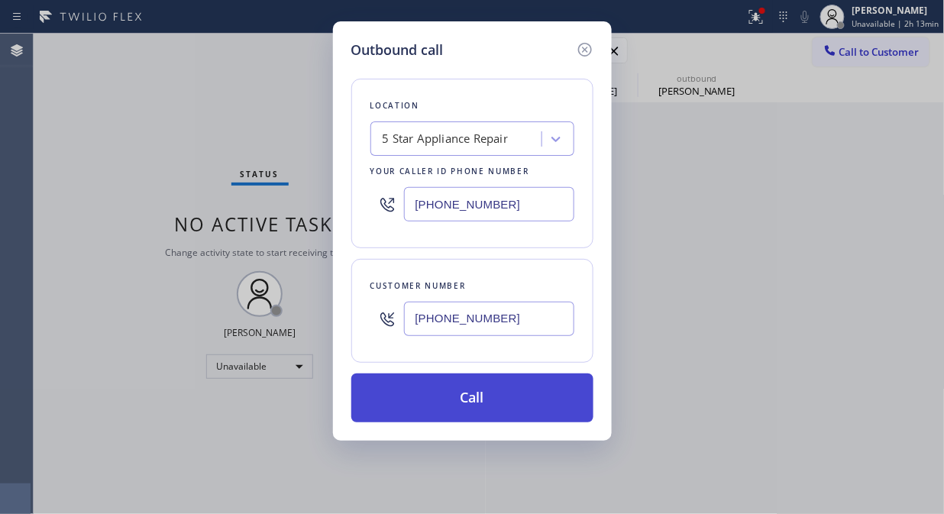
type input "[PHONE_NUMBER]"
click at [506, 405] on button "Call" at bounding box center [472, 397] width 242 height 49
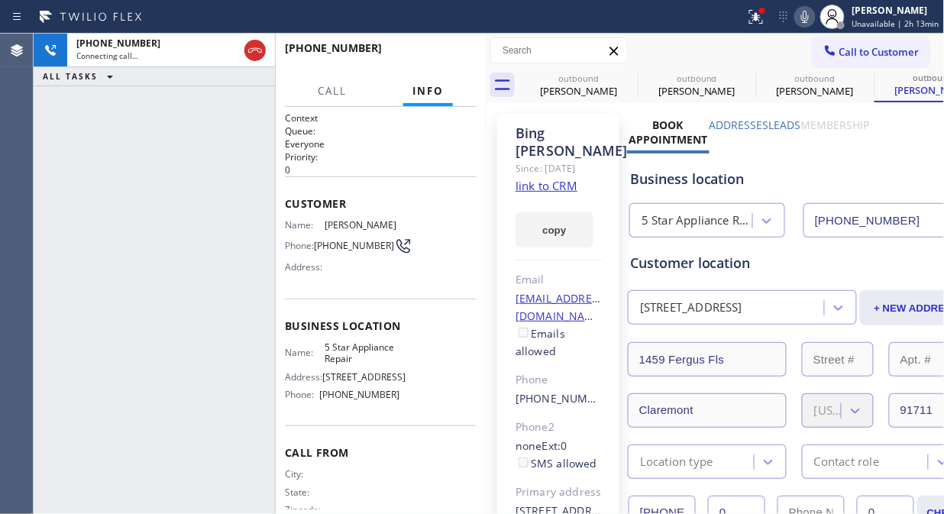
type input "[PHONE_NUMBER]"
click at [622, 79] on icon at bounding box center [627, 78] width 18 height 18
click at [0, 0] on icon at bounding box center [0, 0] width 0 height 0
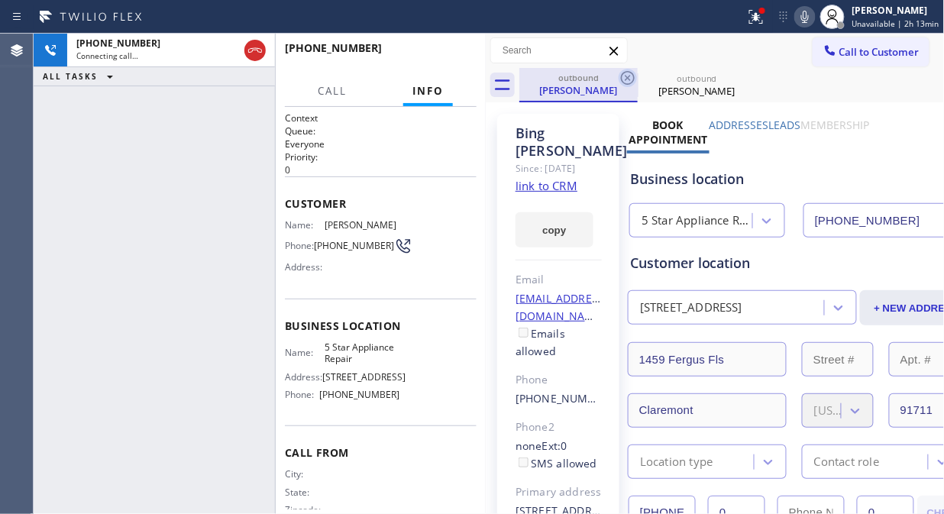
click at [627, 76] on icon at bounding box center [627, 78] width 18 height 18
drag, startPoint x: 760, startPoint y: 8, endPoint x: 763, endPoint y: 73, distance: 65.8
click at [760, 8] on icon at bounding box center [756, 17] width 18 height 18
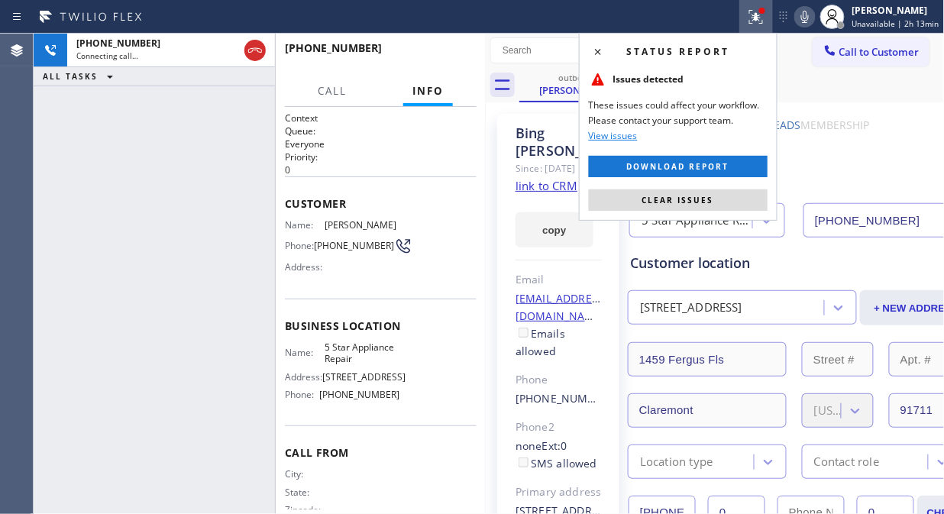
click at [705, 194] on button "Clear issues" at bounding box center [678, 199] width 179 height 21
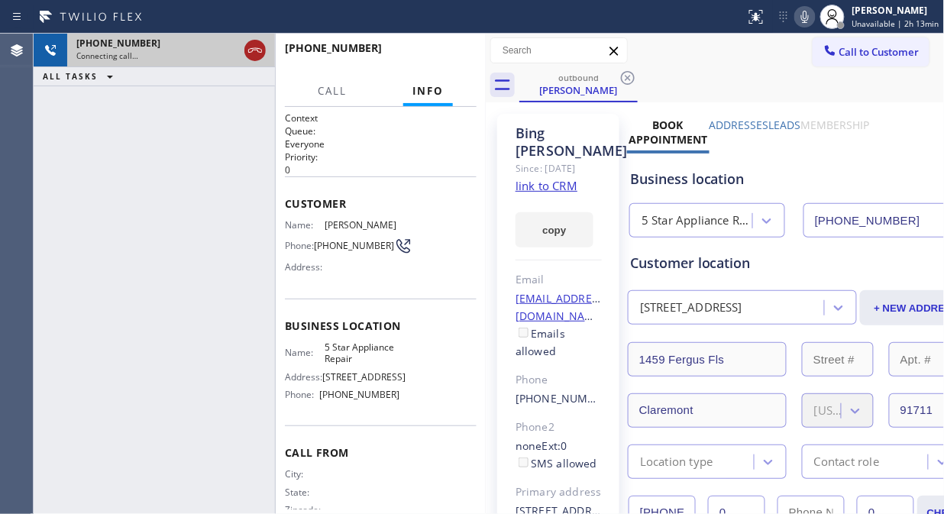
click at [253, 50] on icon at bounding box center [255, 50] width 18 height 18
click at [846, 69] on div "outbound [PERSON_NAME]" at bounding box center [731, 85] width 425 height 34
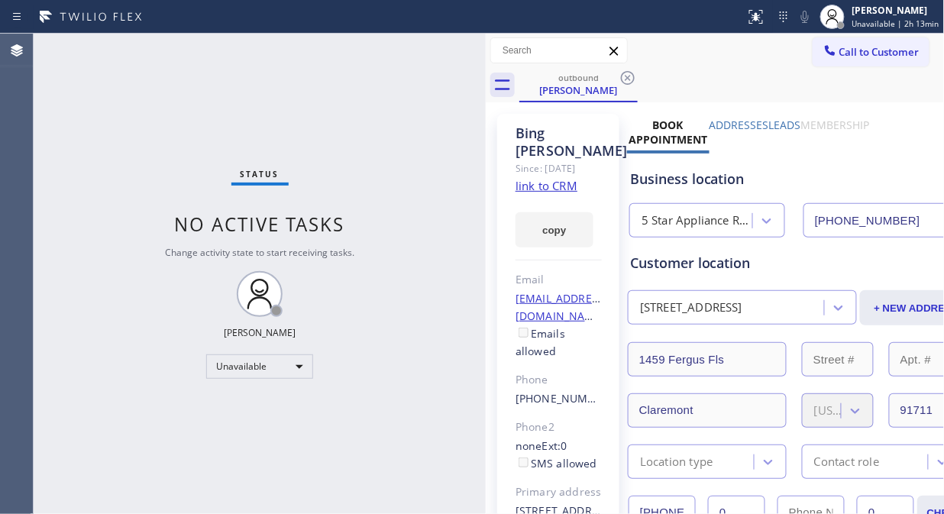
click at [858, 53] on span "Call to Customer" at bounding box center [879, 52] width 80 height 14
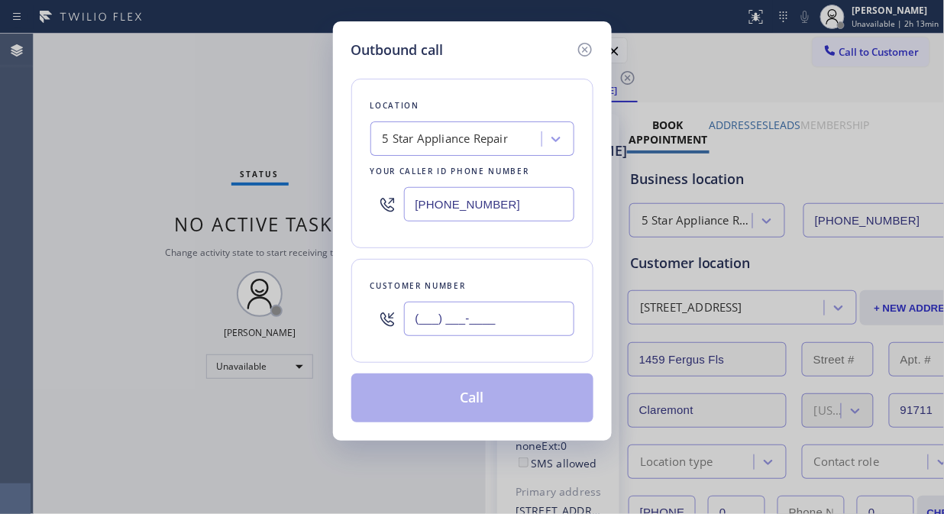
click at [509, 315] on input "(___) ___-____" at bounding box center [489, 319] width 170 height 34
paste input "805) 490-5434"
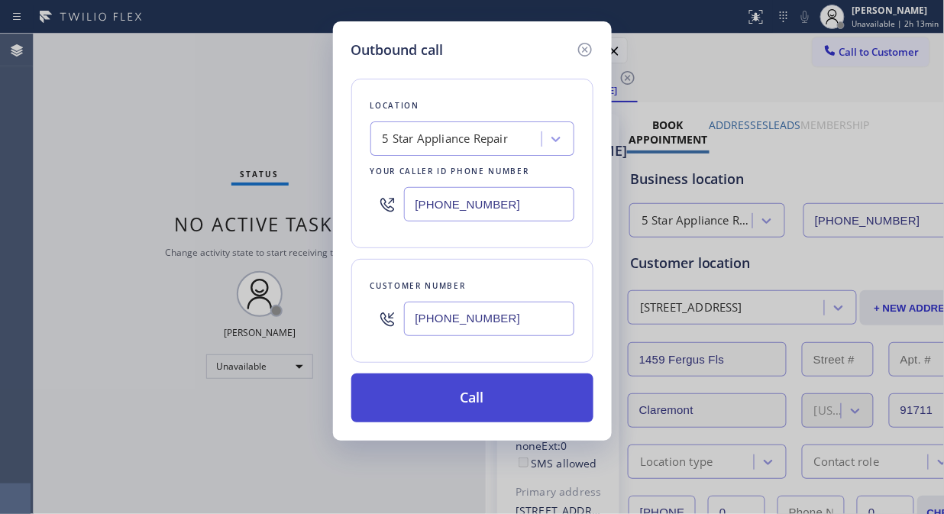
type input "[PHONE_NUMBER]"
click at [509, 401] on button "Call" at bounding box center [472, 397] width 242 height 49
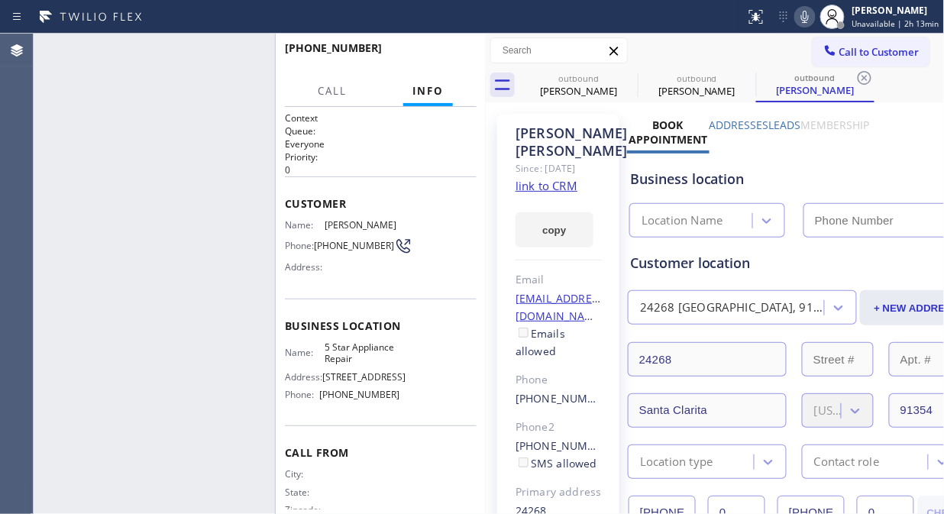
type input "[PHONE_NUMBER]"
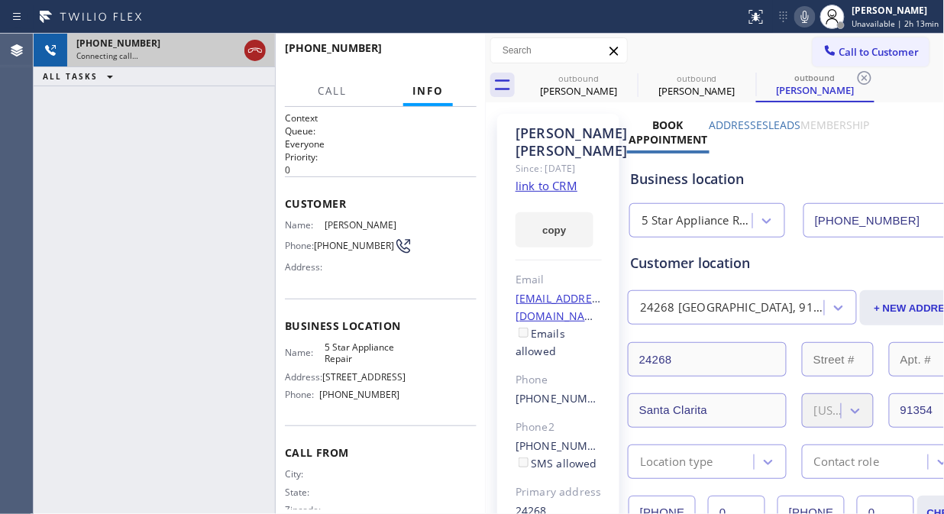
click at [260, 51] on icon at bounding box center [255, 50] width 18 height 18
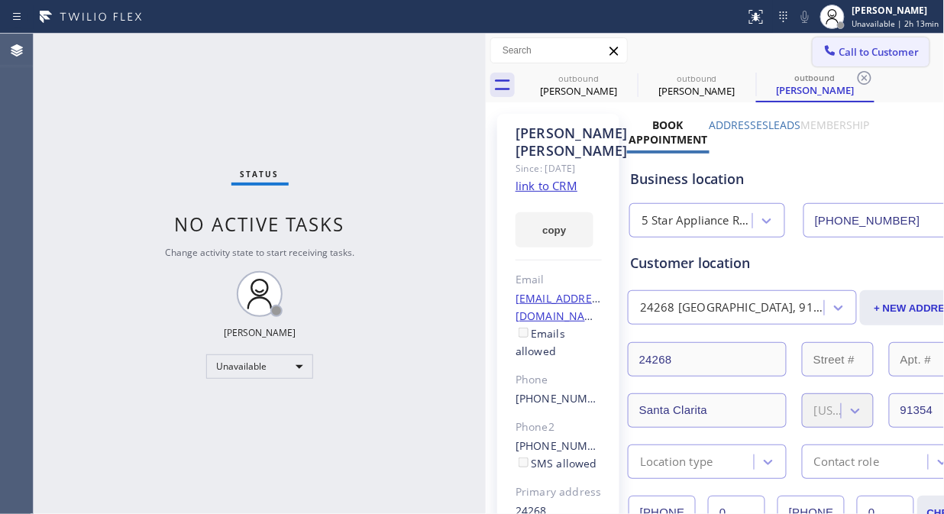
click at [839, 57] on span "Call to Customer" at bounding box center [879, 52] width 80 height 14
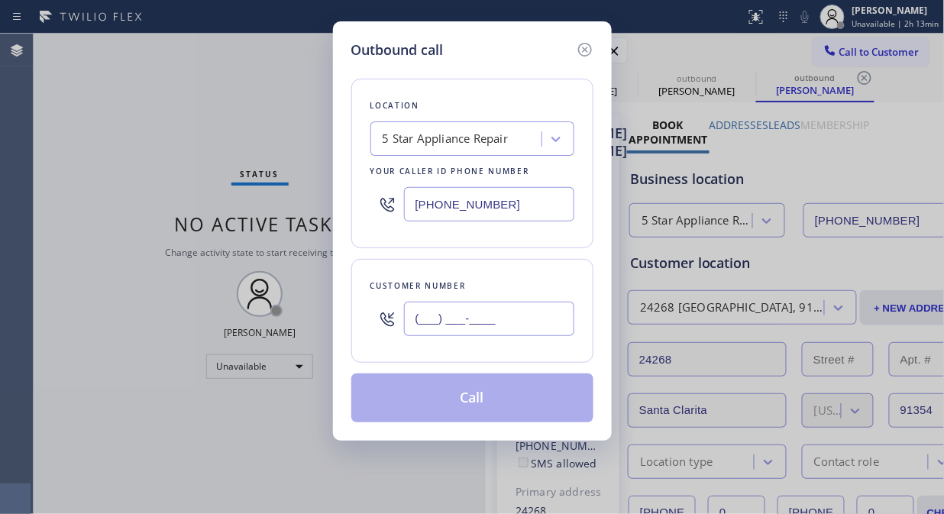
click at [431, 331] on input "(___) ___-____" at bounding box center [489, 319] width 170 height 34
paste input "949) 664-9414"
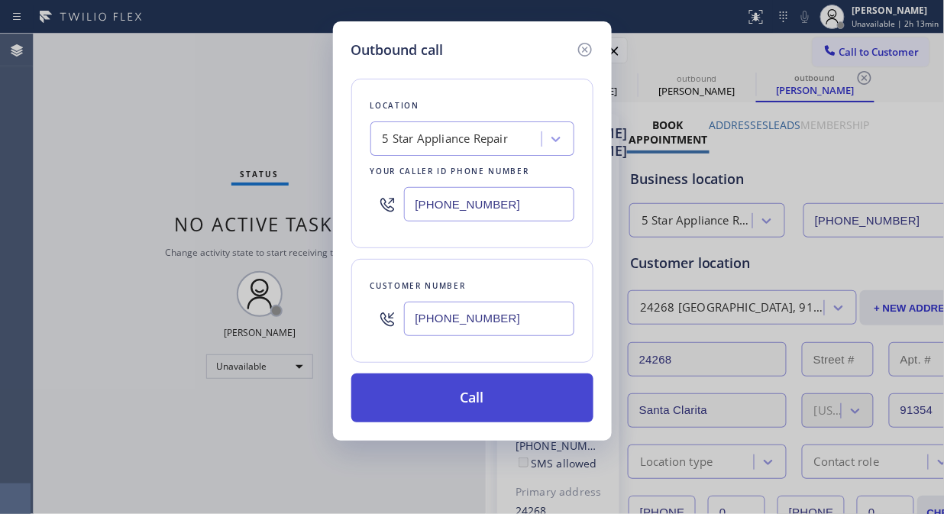
type input "[PHONE_NUMBER]"
click at [496, 409] on button "Call" at bounding box center [472, 397] width 242 height 49
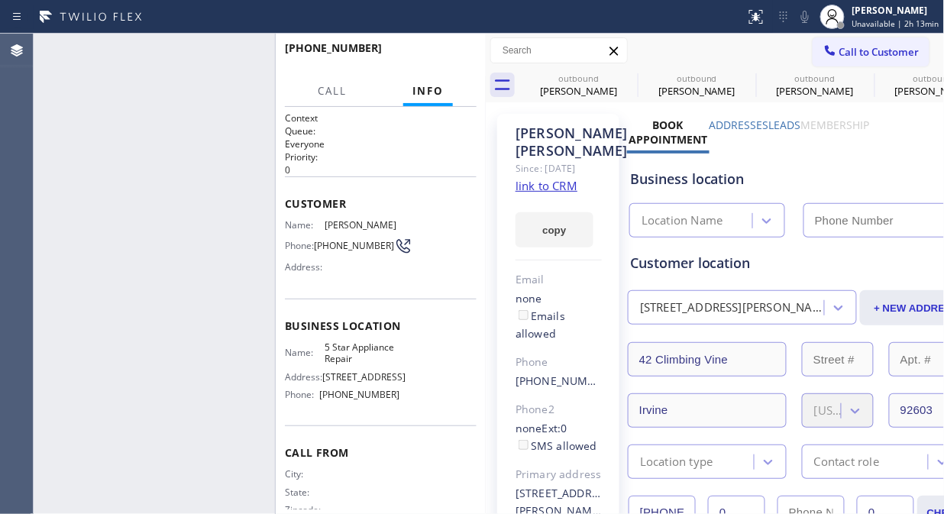
type input "[PHONE_NUMBER]"
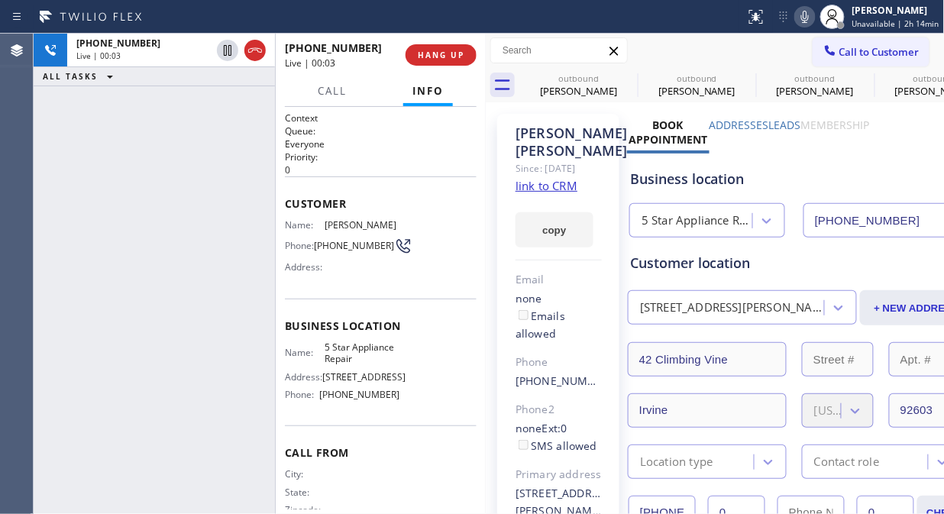
click at [554, 193] on link "link to CRM" at bounding box center [546, 185] width 62 height 15
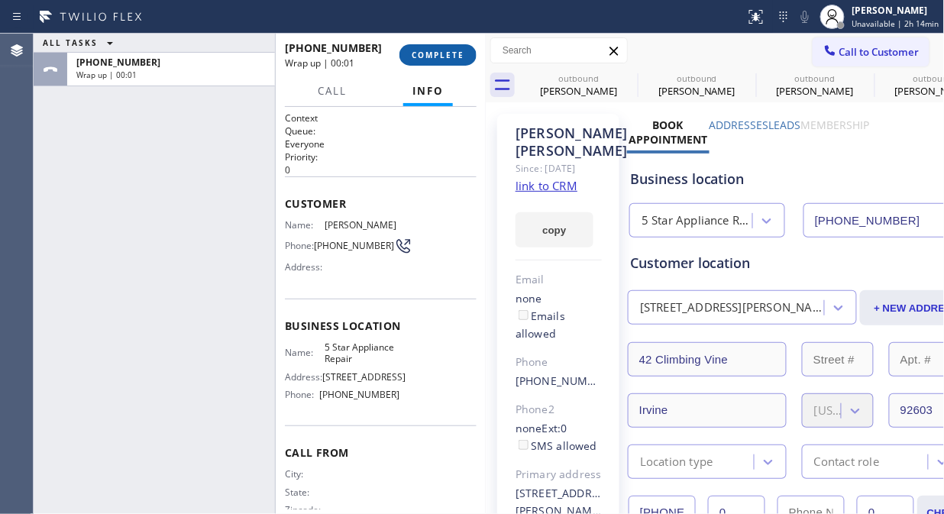
click at [425, 58] on span "COMPLETE" at bounding box center [437, 55] width 53 height 11
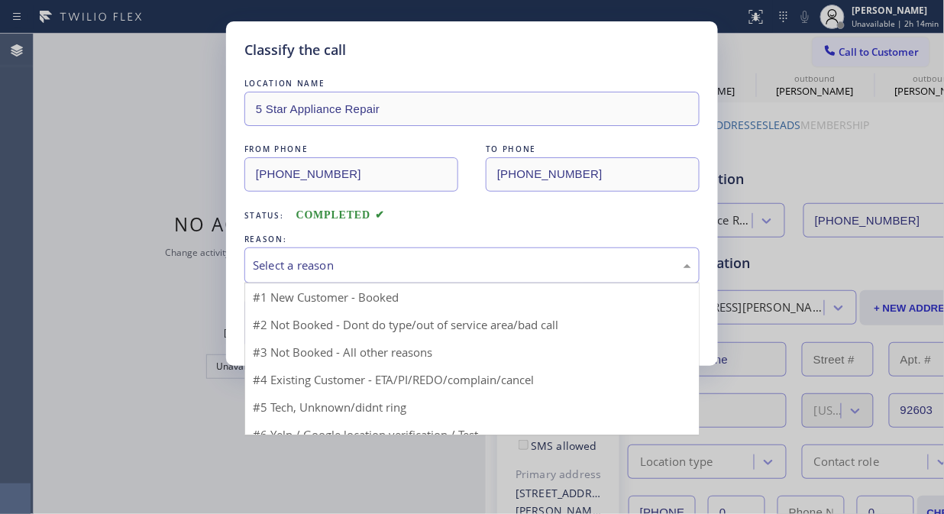
click at [482, 269] on div "Select a reason" at bounding box center [472, 265] width 438 height 18
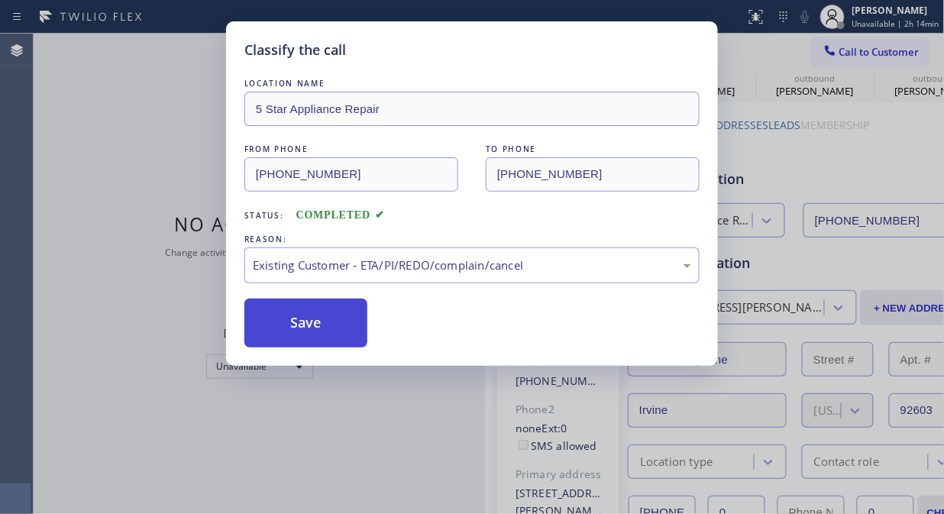
click at [295, 326] on button "Save" at bounding box center [305, 322] width 123 height 49
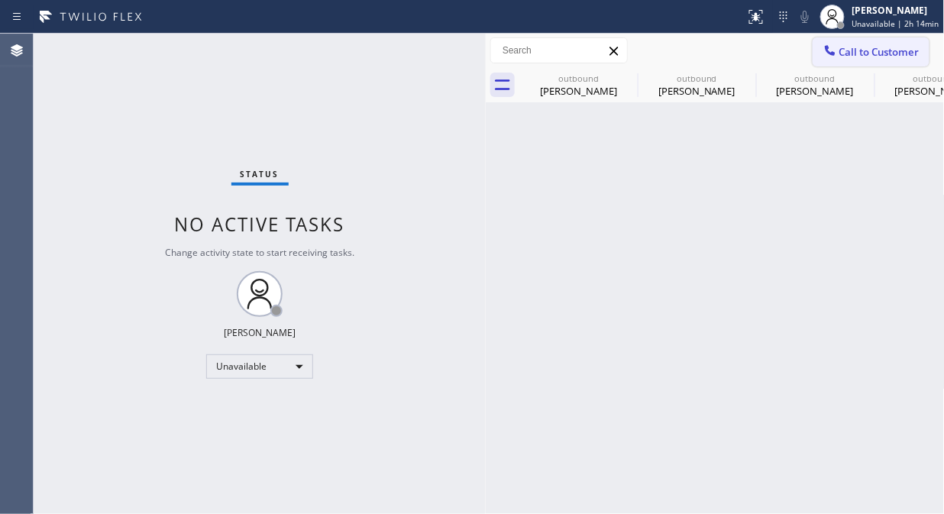
click at [886, 52] on span "Call to Customer" at bounding box center [879, 52] width 80 height 14
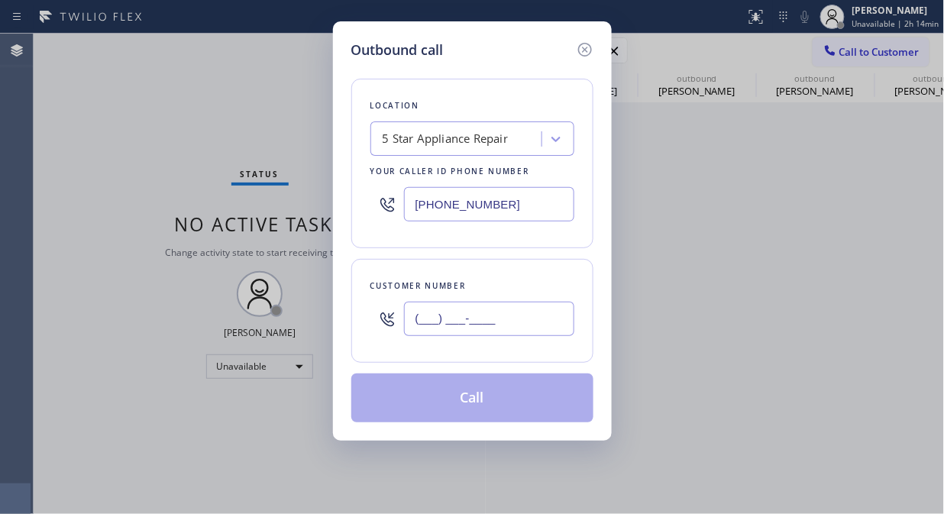
click at [498, 321] on input "(___) ___-____" at bounding box center [489, 319] width 170 height 34
paste input "949) 632-8312"
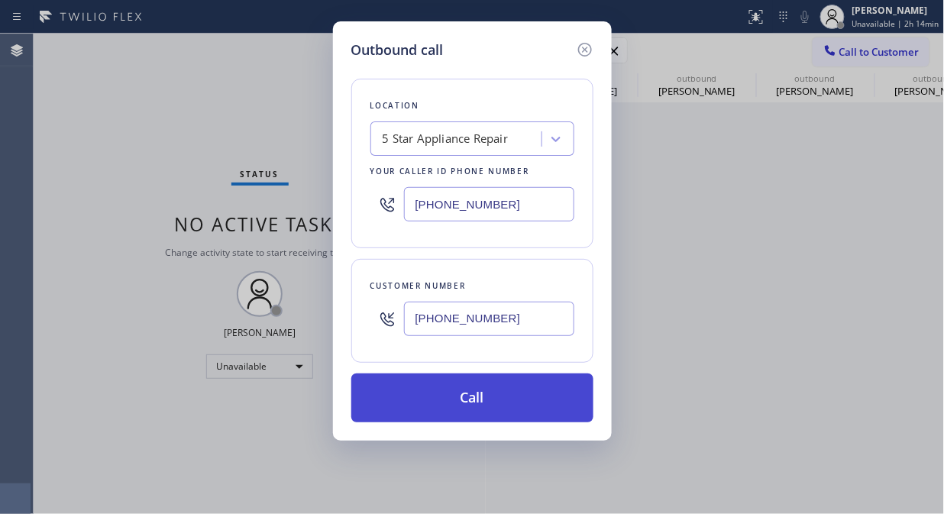
type input "[PHONE_NUMBER]"
click at [481, 405] on button "Call" at bounding box center [472, 397] width 242 height 49
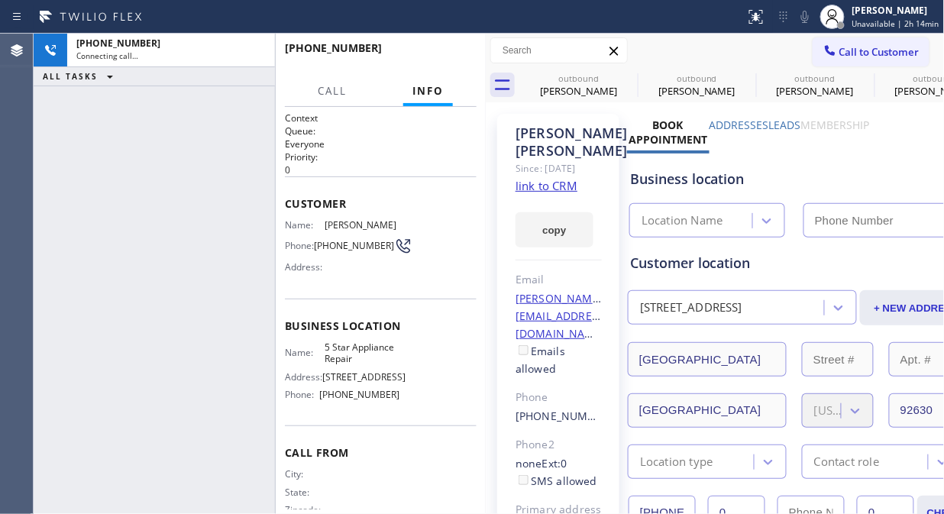
type input "[PHONE_NUMBER]"
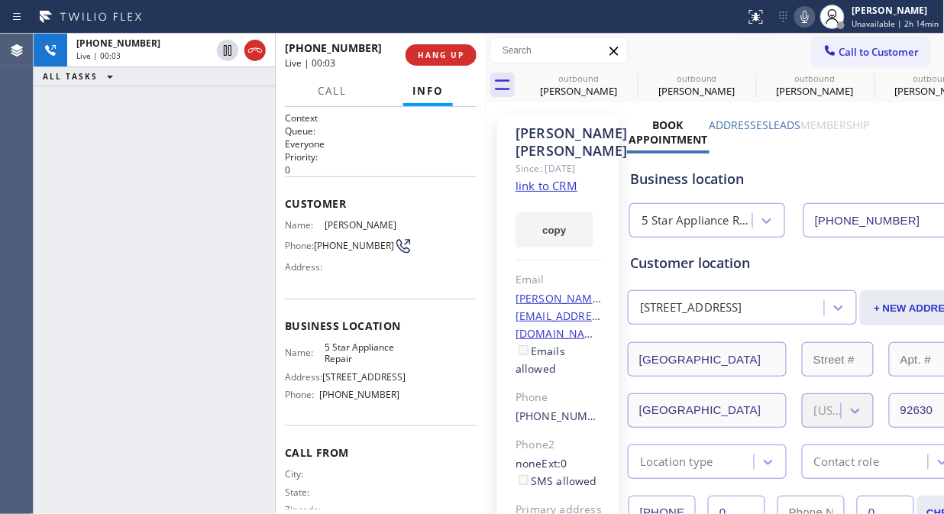
drag, startPoint x: 438, startPoint y: 53, endPoint x: 547, endPoint y: 3, distance: 119.5
click at [441, 54] on span "HANG UP" at bounding box center [441, 55] width 47 height 11
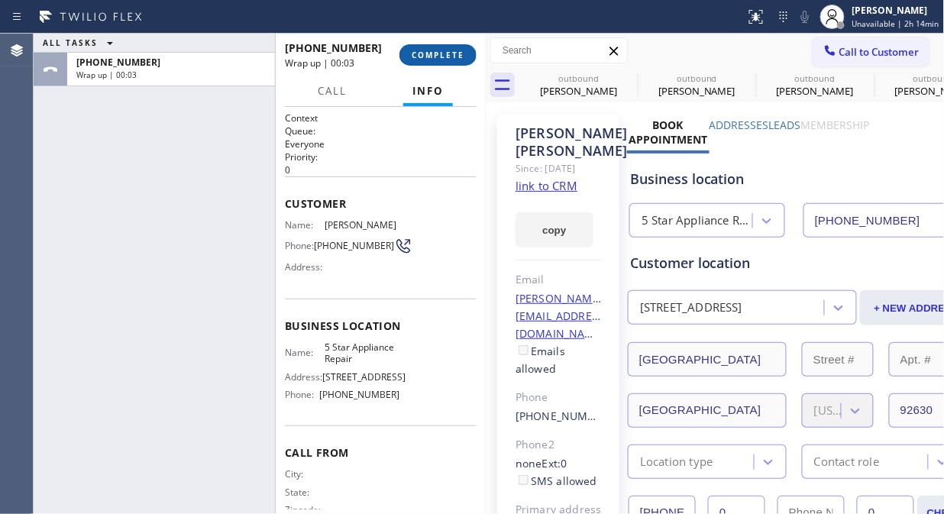
click at [445, 44] on button "COMPLETE" at bounding box center [437, 54] width 77 height 21
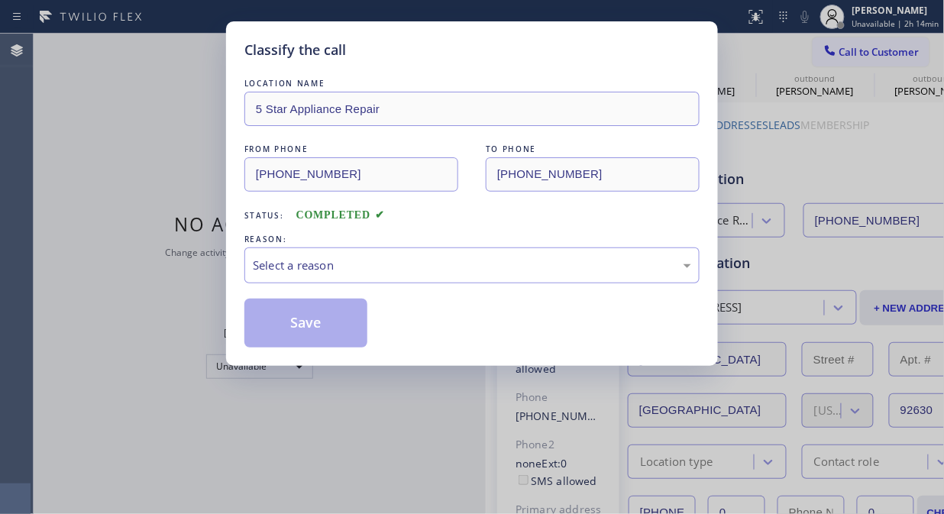
click at [449, 275] on div "Select a reason" at bounding box center [471, 265] width 455 height 36
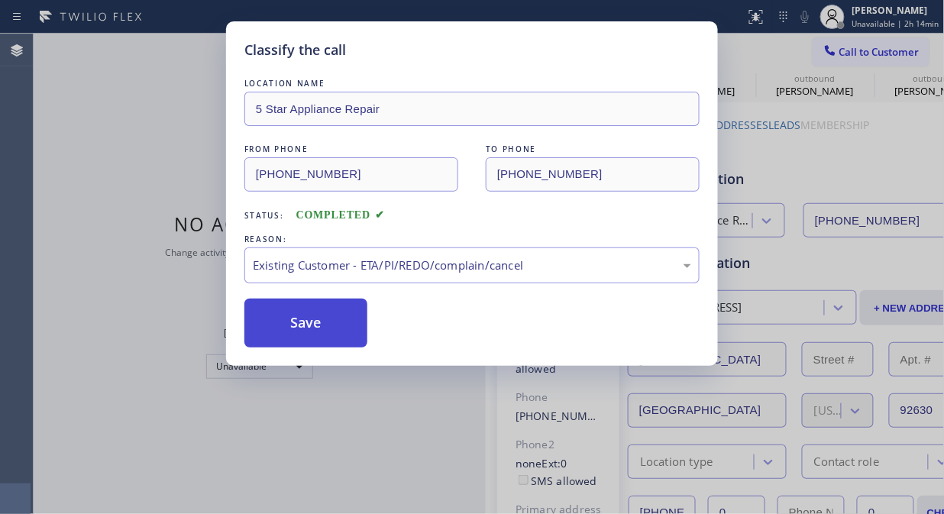
click at [342, 333] on button "Save" at bounding box center [305, 322] width 123 height 49
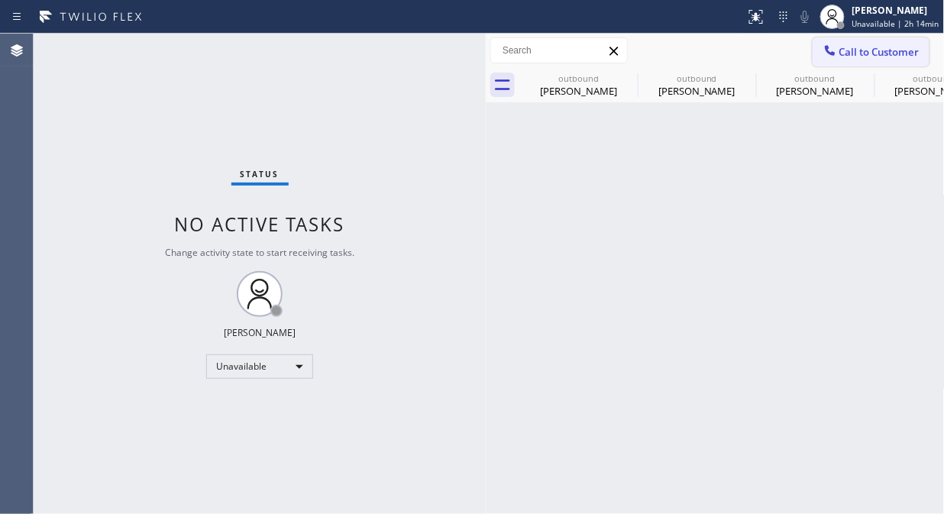
click at [863, 47] on span "Call to Customer" at bounding box center [879, 52] width 80 height 14
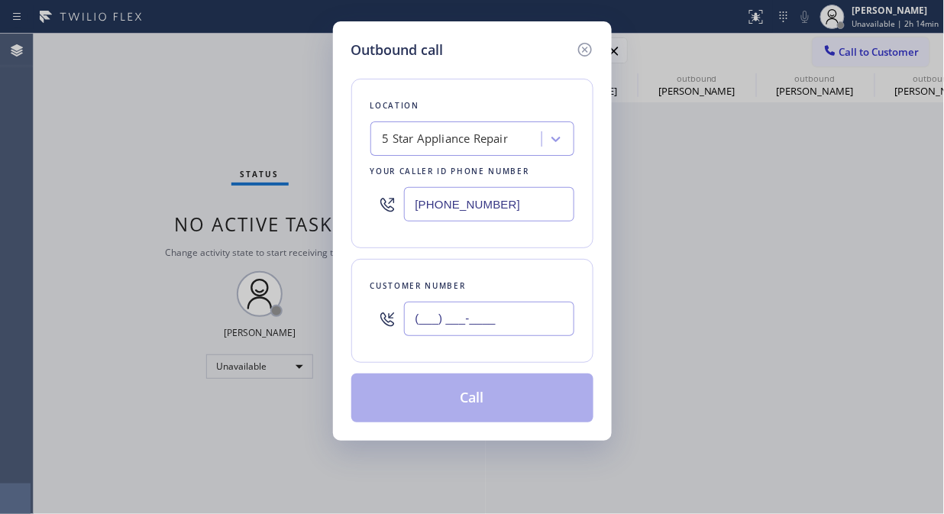
click at [494, 318] on input "(___) ___-____" at bounding box center [489, 319] width 170 height 34
paste input "949) 554-4660"
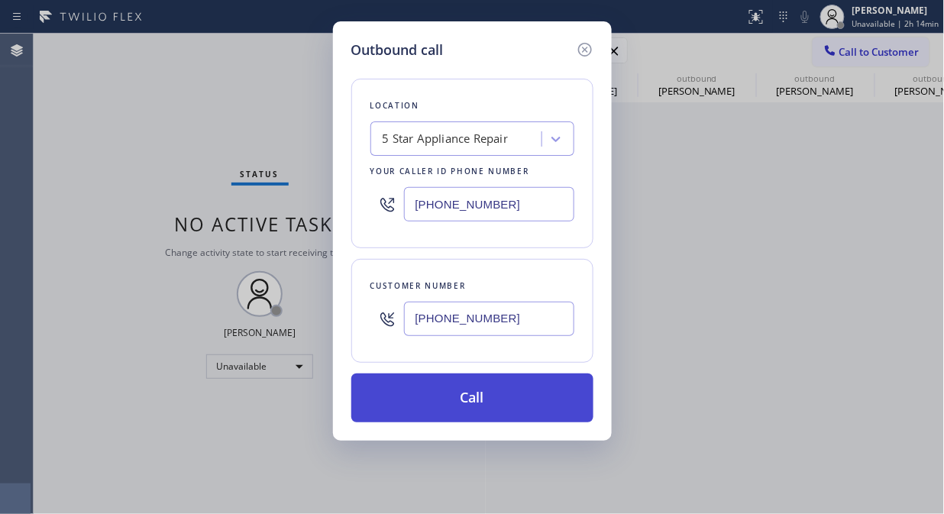
type input "[PHONE_NUMBER]"
click at [504, 397] on button "Call" at bounding box center [472, 397] width 242 height 49
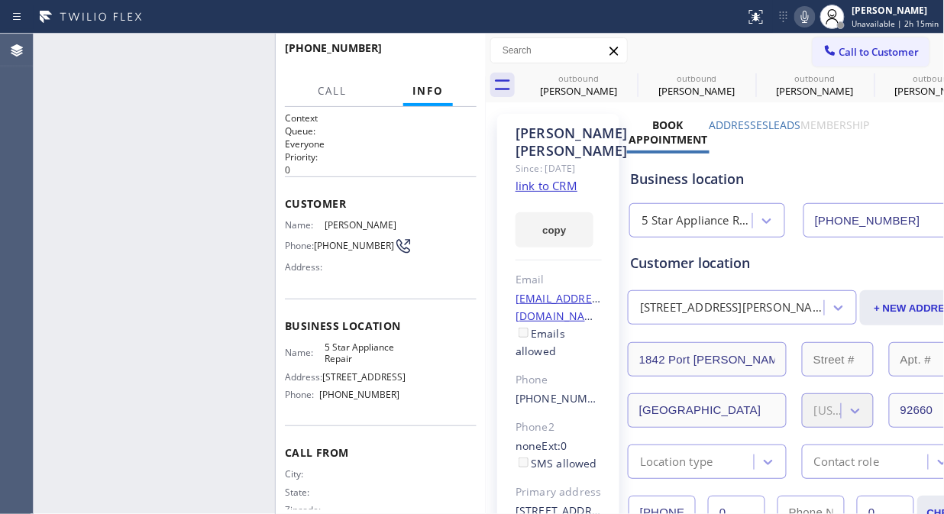
type input "[PHONE_NUMBER]"
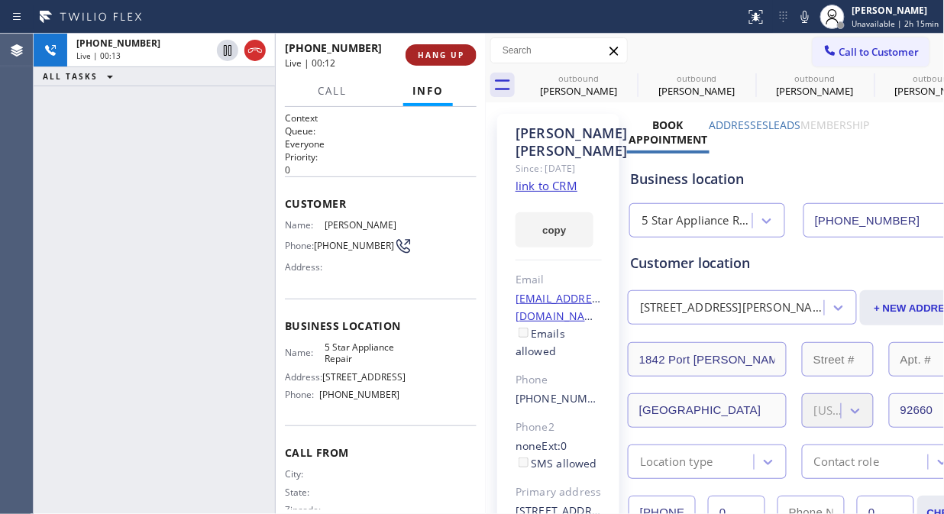
click at [435, 55] on span "HANG UP" at bounding box center [441, 55] width 47 height 11
click at [437, 55] on span "HANG UP" at bounding box center [441, 55] width 47 height 11
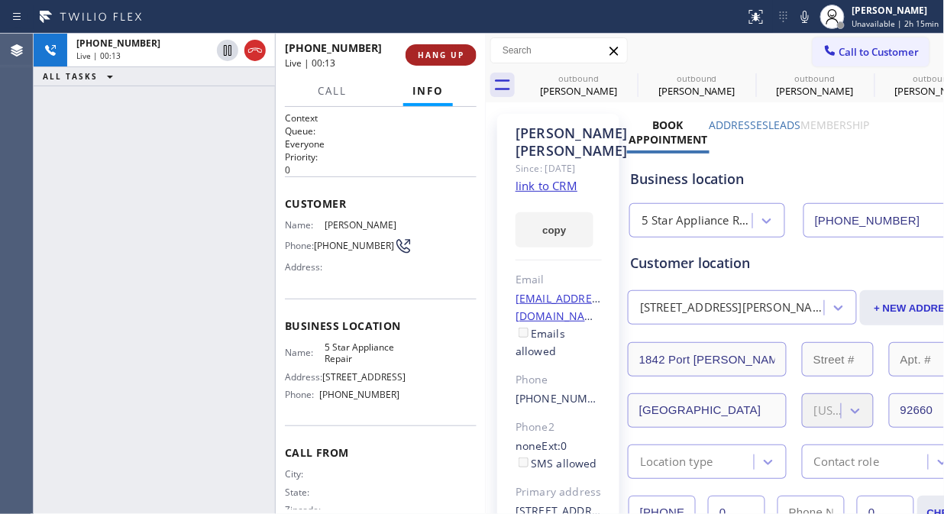
click at [437, 55] on span "HANG UP" at bounding box center [441, 55] width 47 height 11
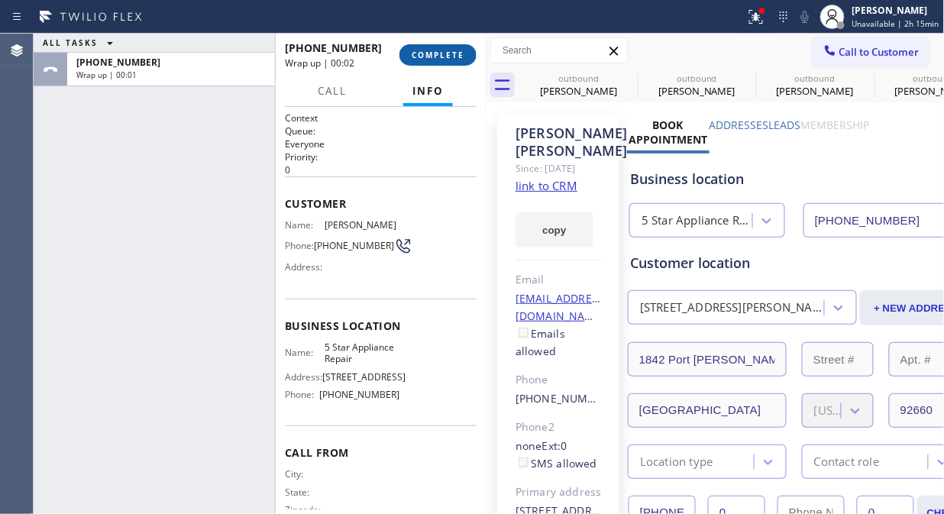
click at [437, 55] on span "COMPLETE" at bounding box center [437, 55] width 53 height 11
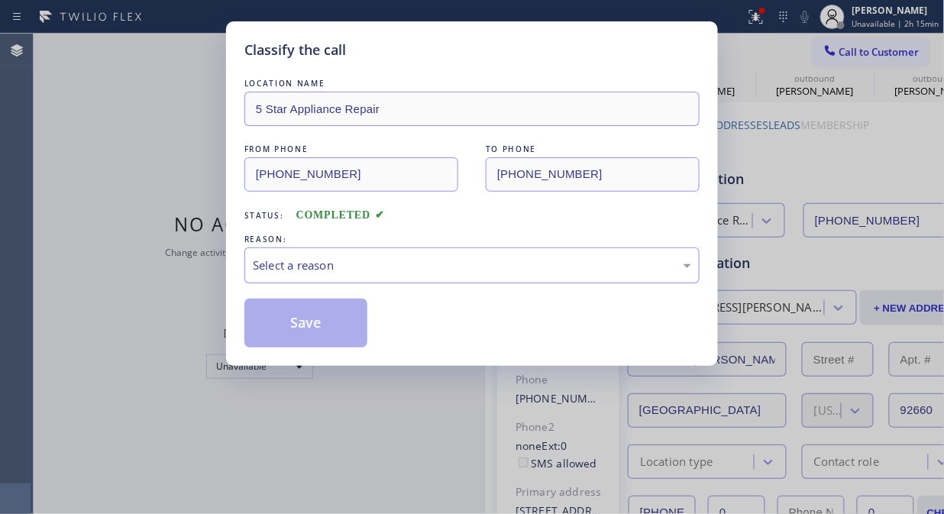
click at [439, 265] on div "Select a reason" at bounding box center [472, 265] width 438 height 18
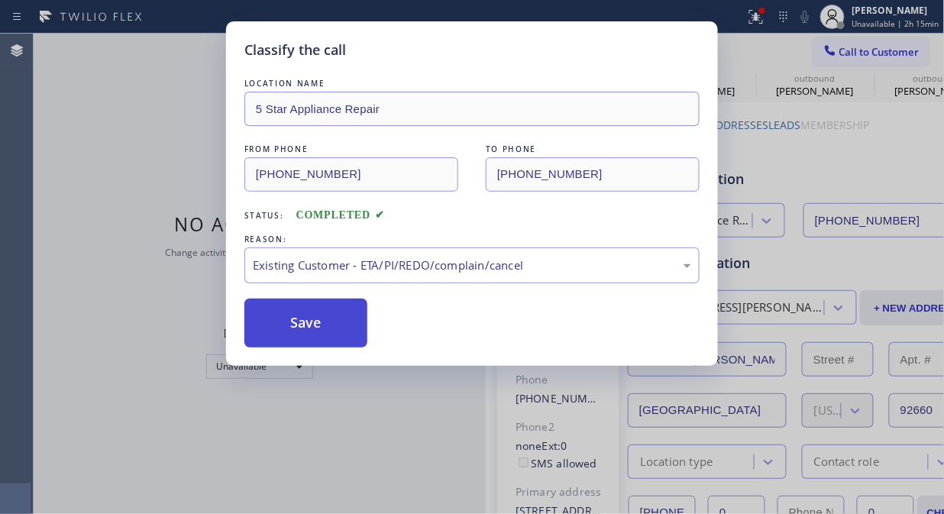
click at [286, 319] on button "Save" at bounding box center [305, 322] width 123 height 49
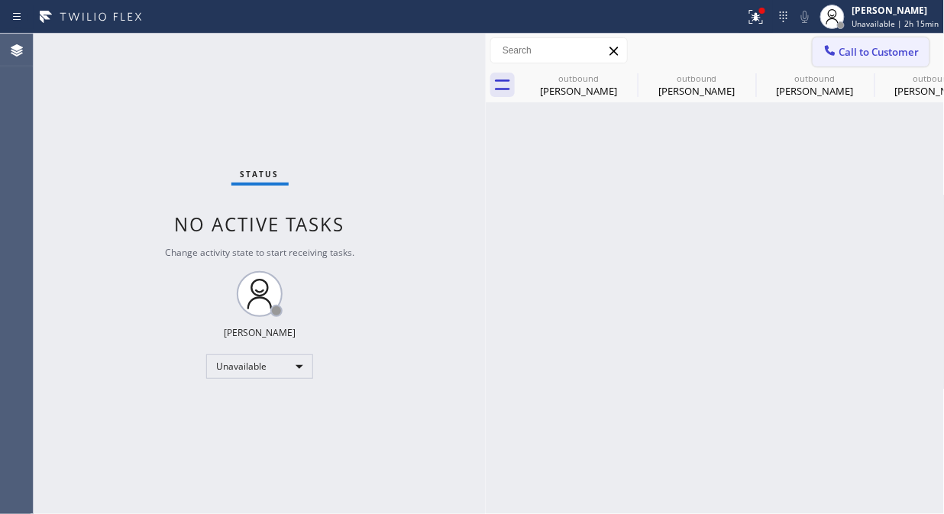
click at [845, 58] on span "Call to Customer" at bounding box center [879, 52] width 80 height 14
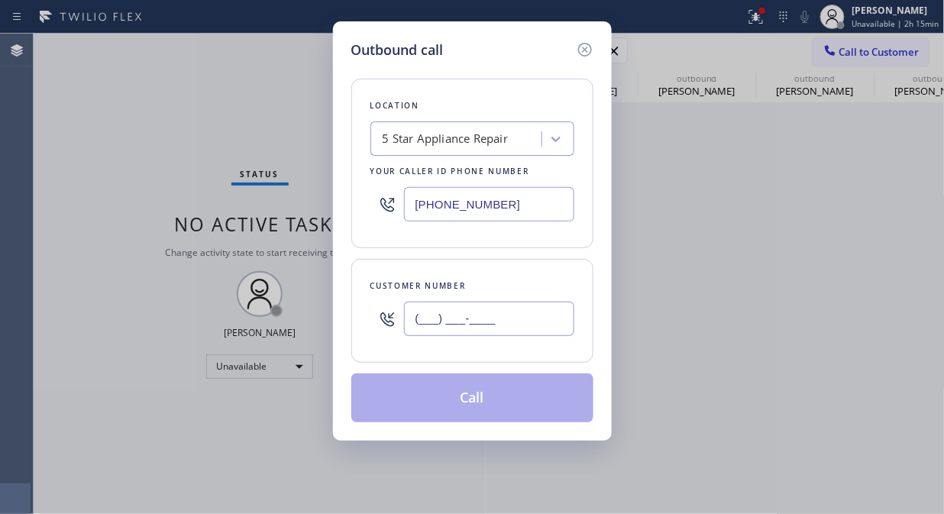
click at [548, 308] on input "(___) ___-____" at bounding box center [489, 319] width 170 height 34
paste input "714) 785-1022"
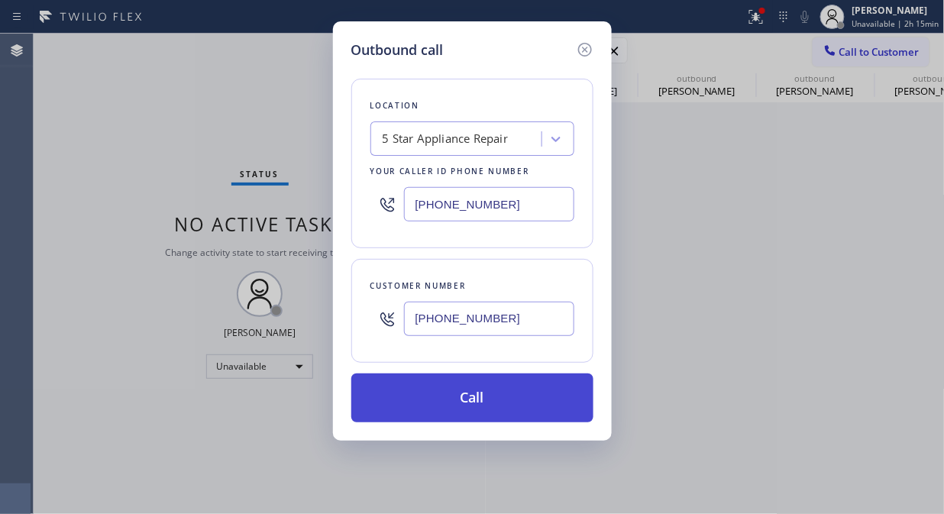
type input "(714) 785-1022"
click at [550, 398] on button "Call" at bounding box center [472, 397] width 242 height 49
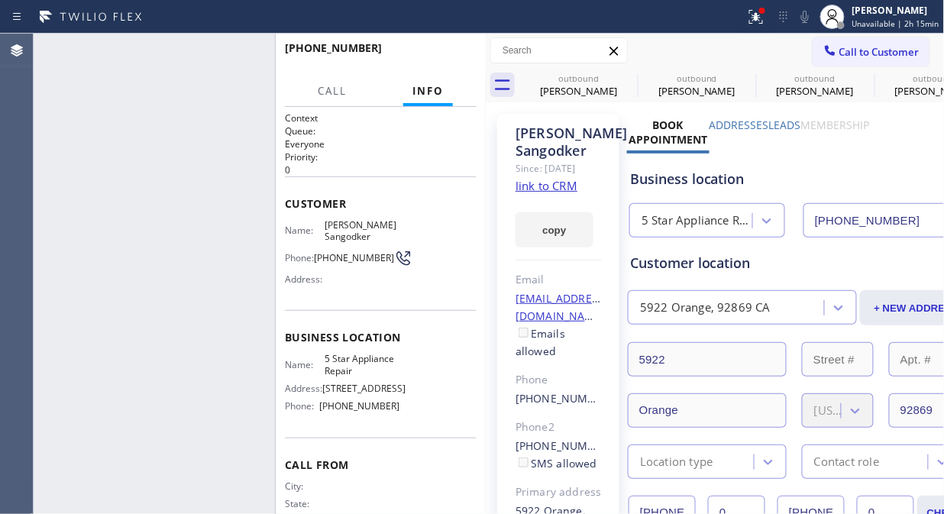
type input "[PHONE_NUMBER]"
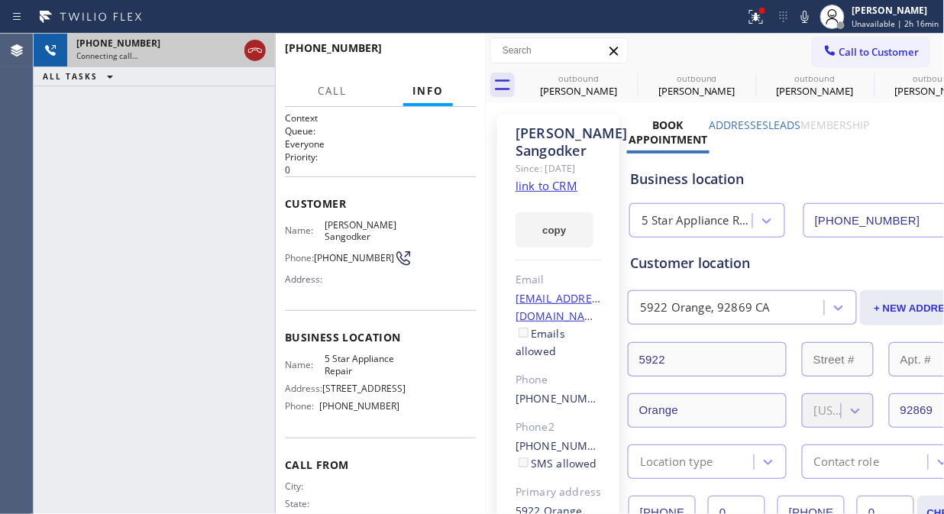
drag, startPoint x: 253, startPoint y: 51, endPoint x: 265, endPoint y: 51, distance: 12.2
click at [253, 51] on icon at bounding box center [255, 50] width 18 height 18
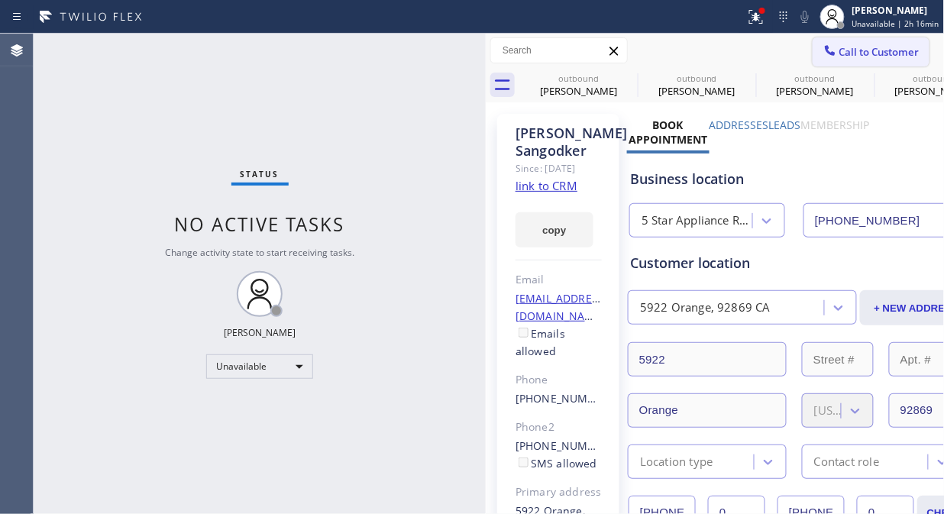
click at [837, 59] on button "Call to Customer" at bounding box center [870, 51] width 117 height 29
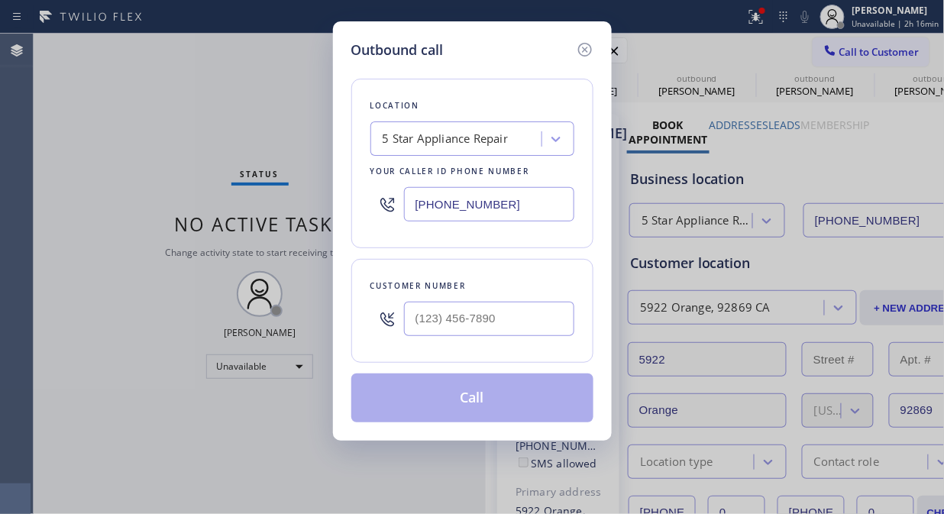
click at [407, 363] on div "Customer number" at bounding box center [472, 311] width 242 height 104
click at [421, 327] on input "(___) ___-____" at bounding box center [489, 319] width 170 height 34
paste input "347) 420-3488"
type input "(347) 420-3488"
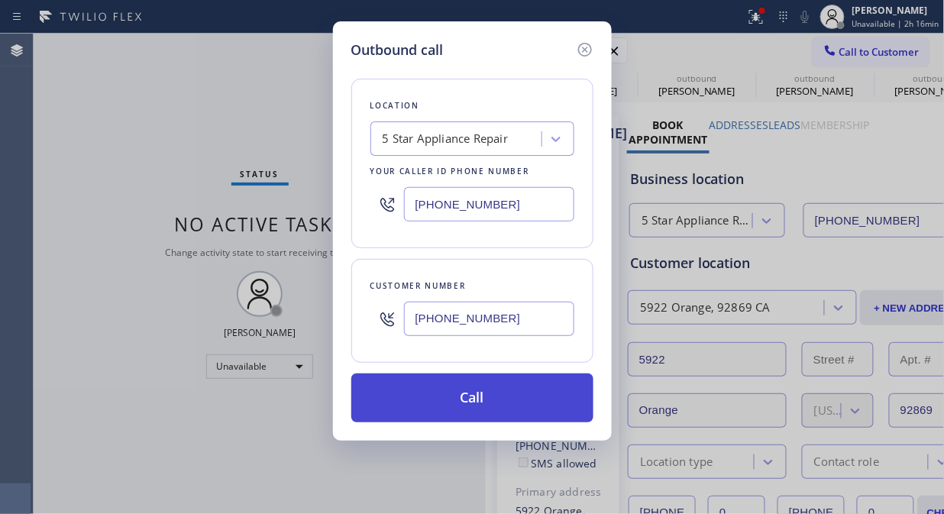
click at [486, 401] on button "Call" at bounding box center [472, 397] width 242 height 49
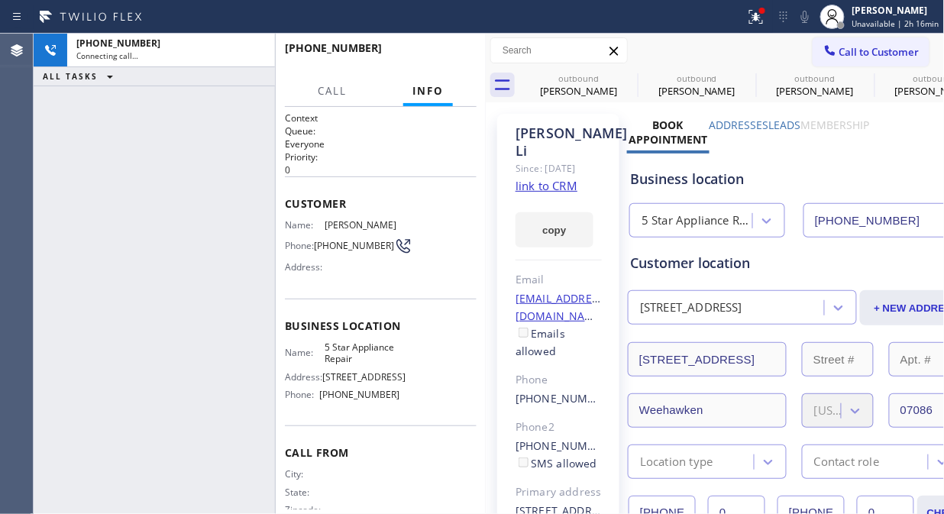
type input "[PHONE_NUMBER]"
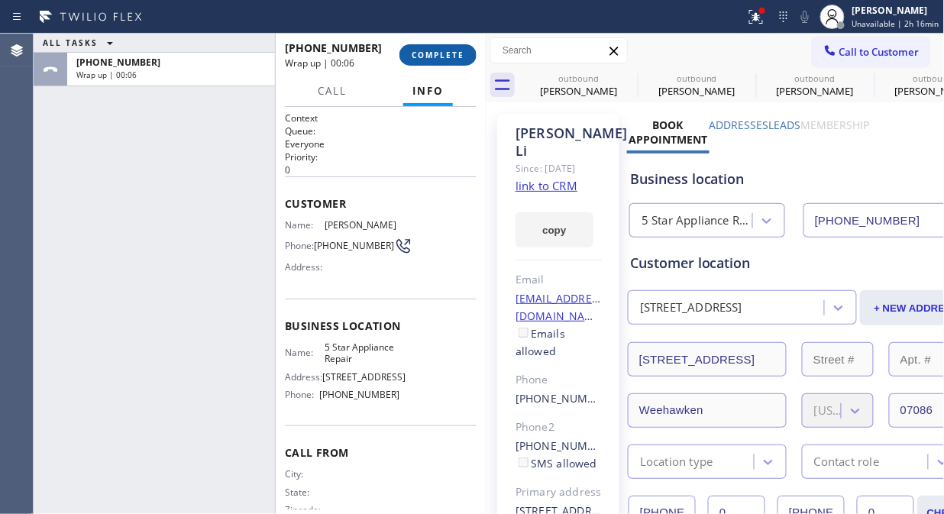
click at [421, 51] on span "COMPLETE" at bounding box center [437, 55] width 53 height 11
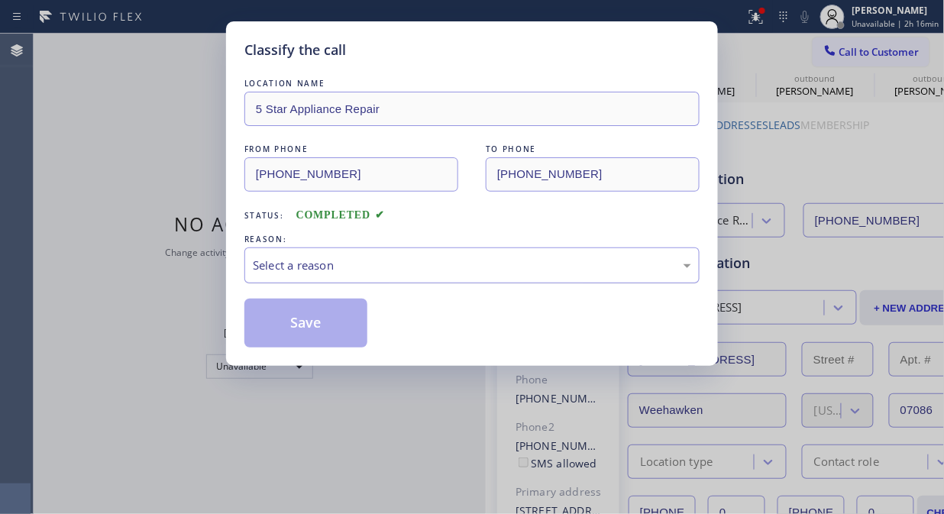
click at [435, 273] on div "Select a reason" at bounding box center [472, 265] width 438 height 18
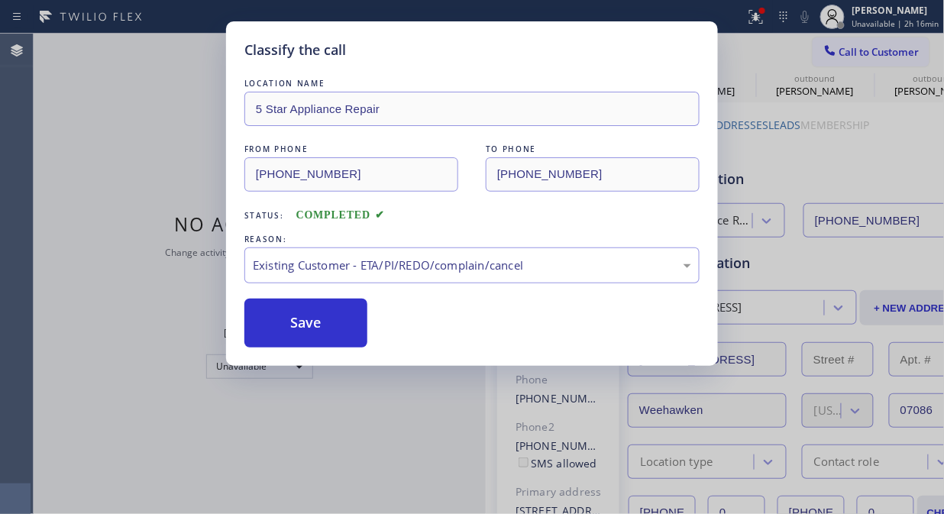
drag, startPoint x: 446, startPoint y: 339, endPoint x: 395, endPoint y: 341, distance: 50.4
click at [339, 328] on button "Save" at bounding box center [305, 322] width 123 height 49
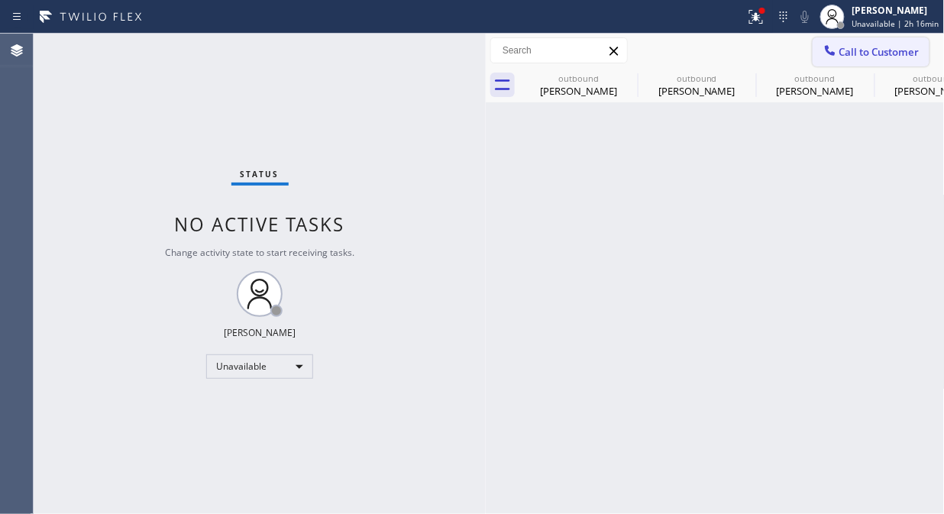
click at [883, 56] on span "Call to Customer" at bounding box center [879, 52] width 80 height 14
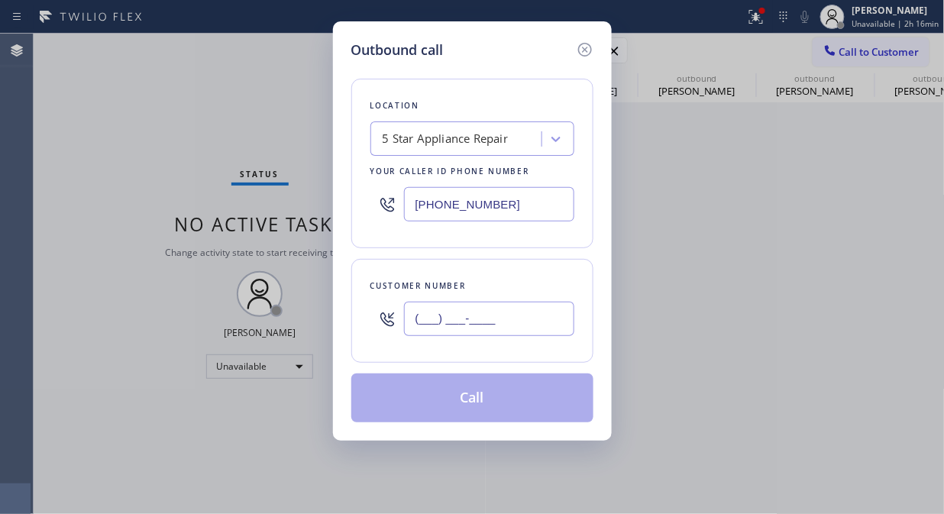
click at [548, 306] on input "(___) ___-____" at bounding box center [489, 319] width 170 height 34
paste input "310) 614-2192"
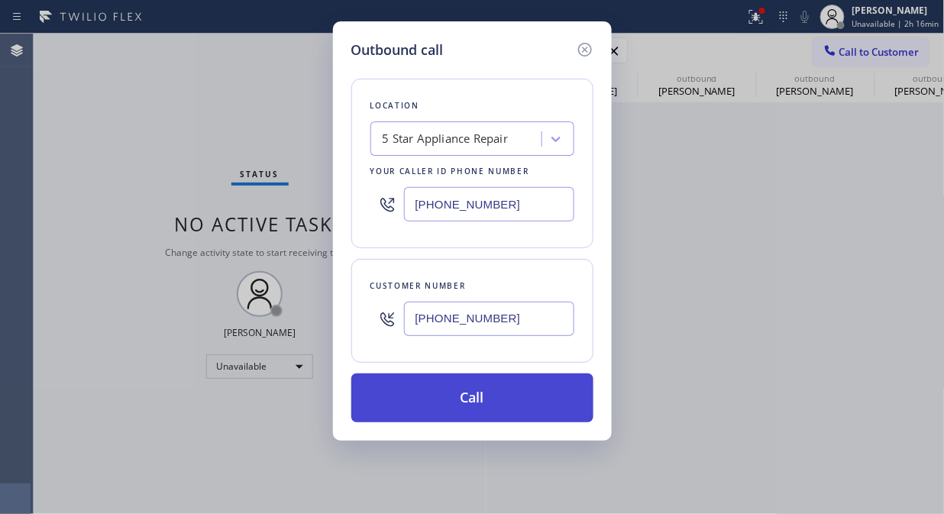
type input "(310) 614-2192"
click at [534, 399] on button "Call" at bounding box center [472, 397] width 242 height 49
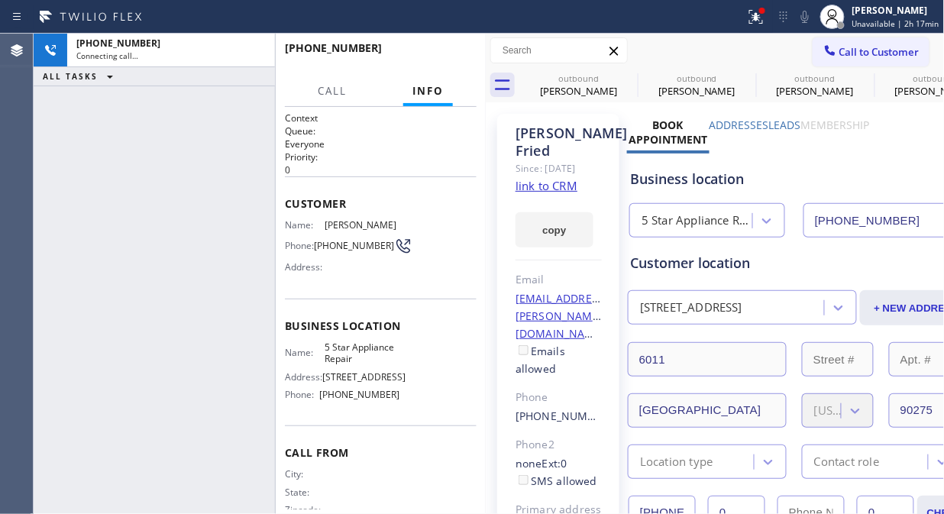
type input "[PHONE_NUMBER]"
drag, startPoint x: 763, startPoint y: 18, endPoint x: 723, endPoint y: 153, distance: 141.0
click at [762, 19] on icon at bounding box center [756, 17] width 18 height 18
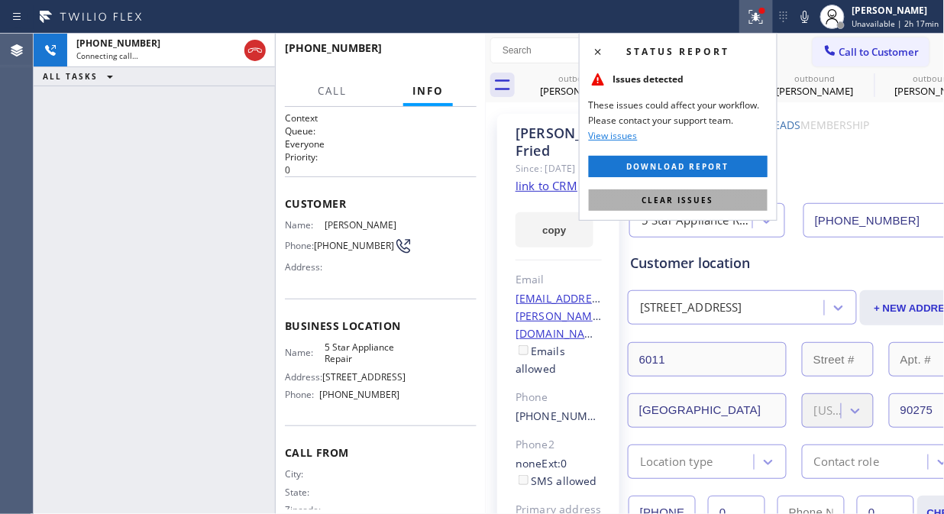
click at [699, 205] on span "Clear issues" at bounding box center [678, 200] width 72 height 11
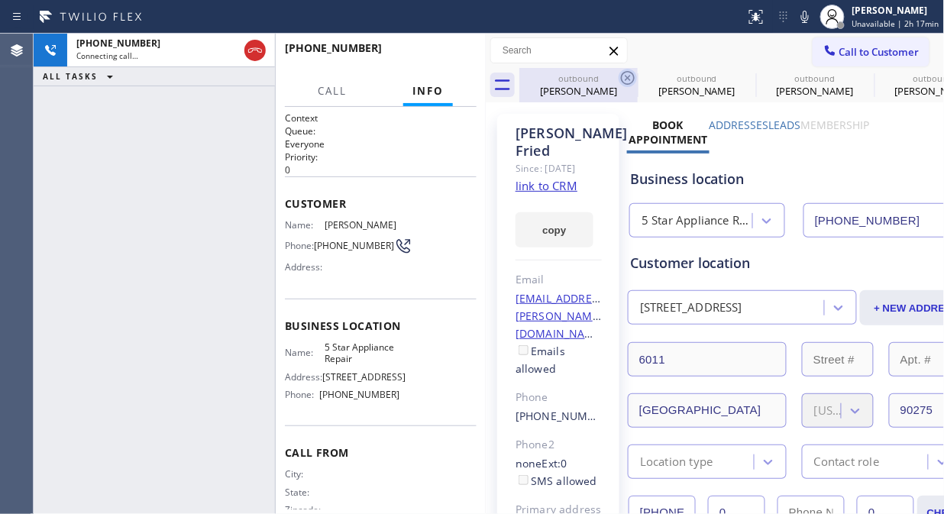
click at [622, 76] on icon at bounding box center [627, 78] width 18 height 18
click at [0, 0] on icon at bounding box center [0, 0] width 0 height 0
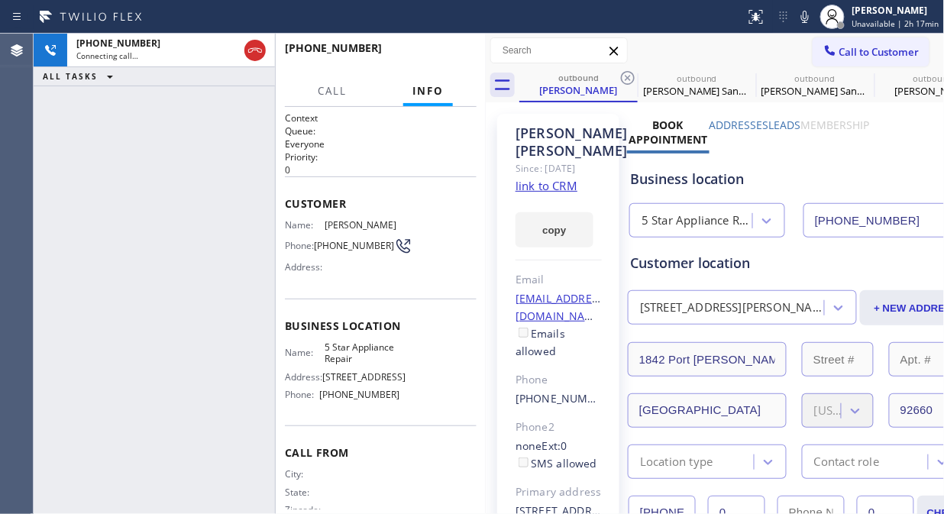
click at [624, 76] on icon at bounding box center [627, 78] width 18 height 18
click at [0, 0] on icon at bounding box center [0, 0] width 0 height 0
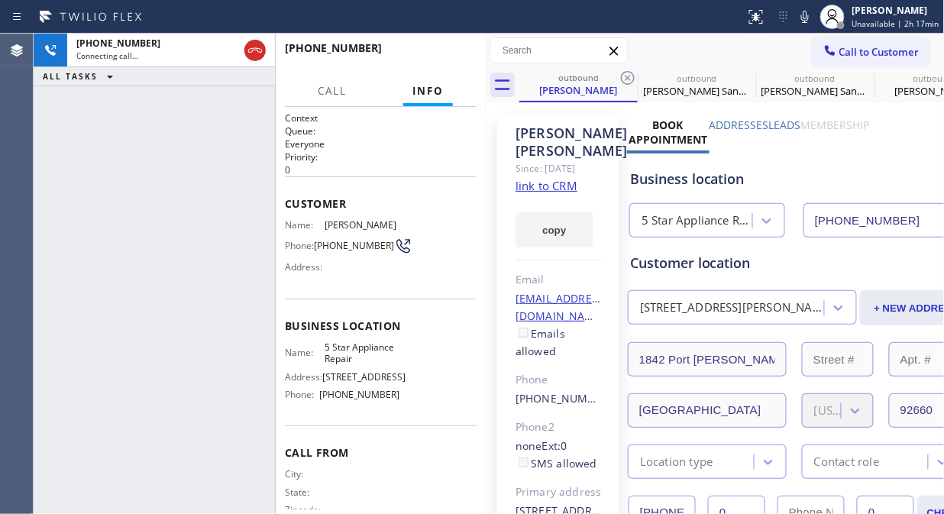
click at [0, 0] on icon at bounding box center [0, 0] width 0 height 0
click at [624, 77] on div "outbound Joanne Wu outbound Chandu Sangodker outbound Chandu Sangodker outbound…" at bounding box center [731, 85] width 425 height 34
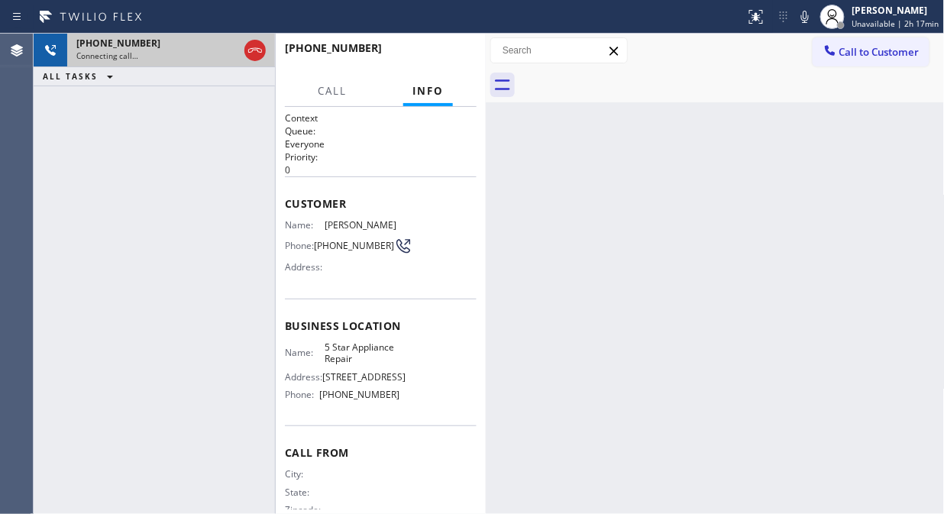
click at [183, 47] on div "+13106142192" at bounding box center [157, 43] width 162 height 13
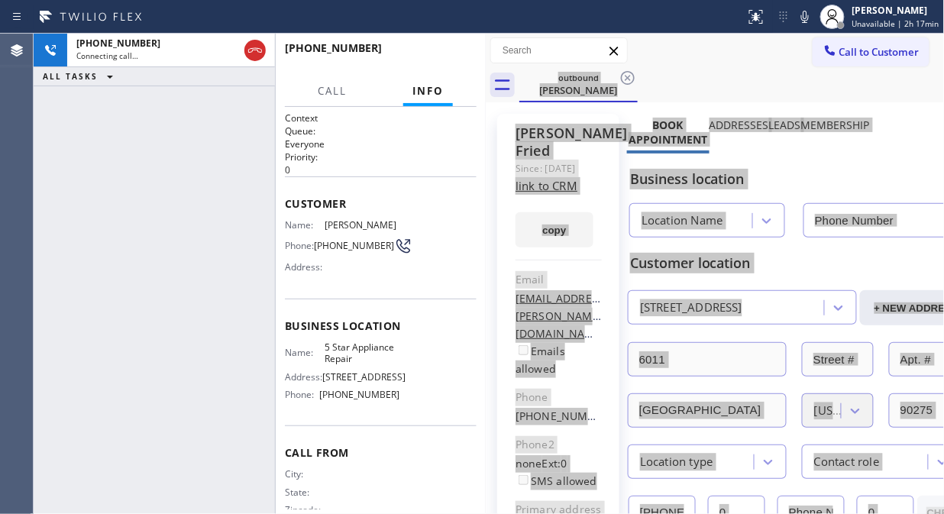
type input "[PHONE_NUMBER]"
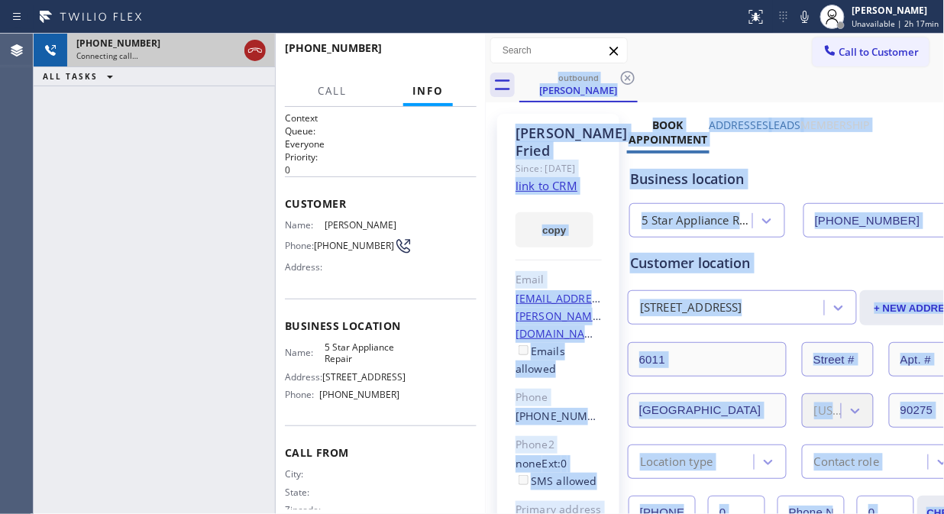
click at [253, 51] on icon at bounding box center [255, 50] width 18 height 18
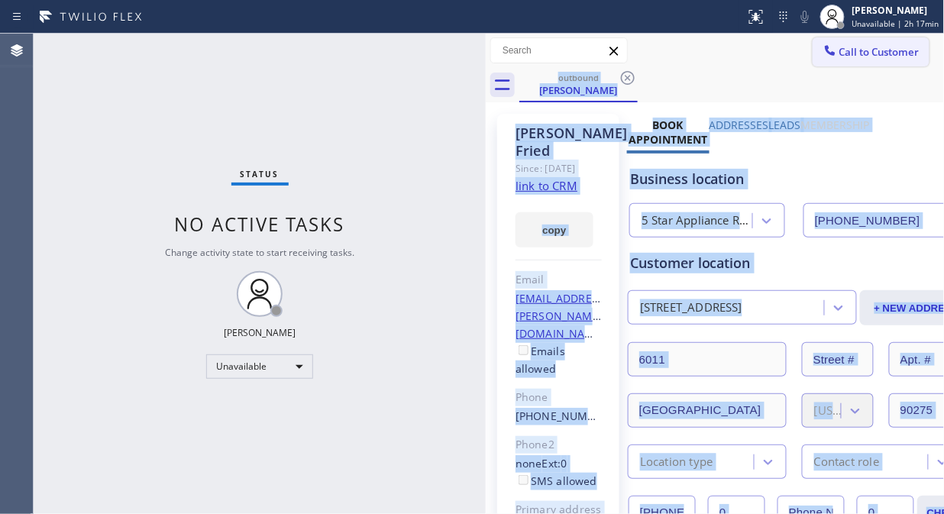
click at [846, 47] on span "Call to Customer" at bounding box center [879, 52] width 80 height 14
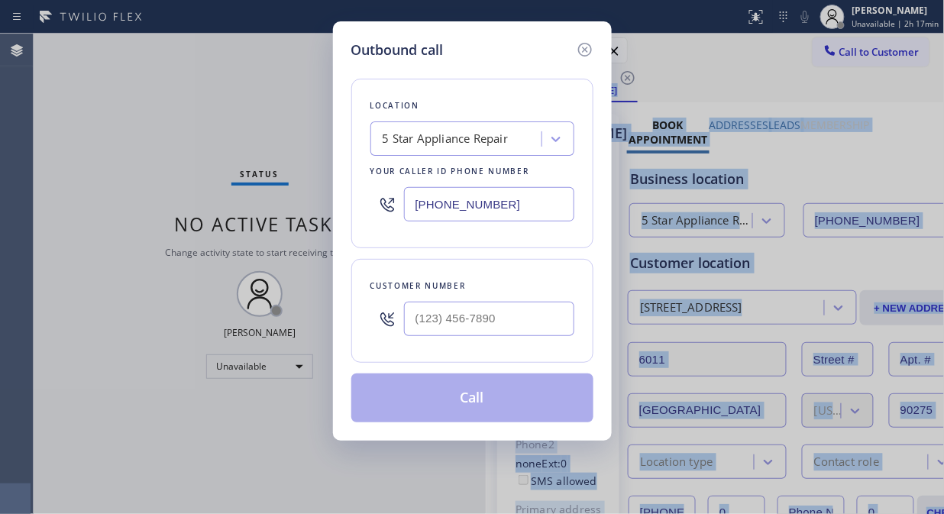
click at [443, 337] on div at bounding box center [489, 319] width 170 height 50
click at [441, 322] on input "text" at bounding box center [489, 319] width 170 height 34
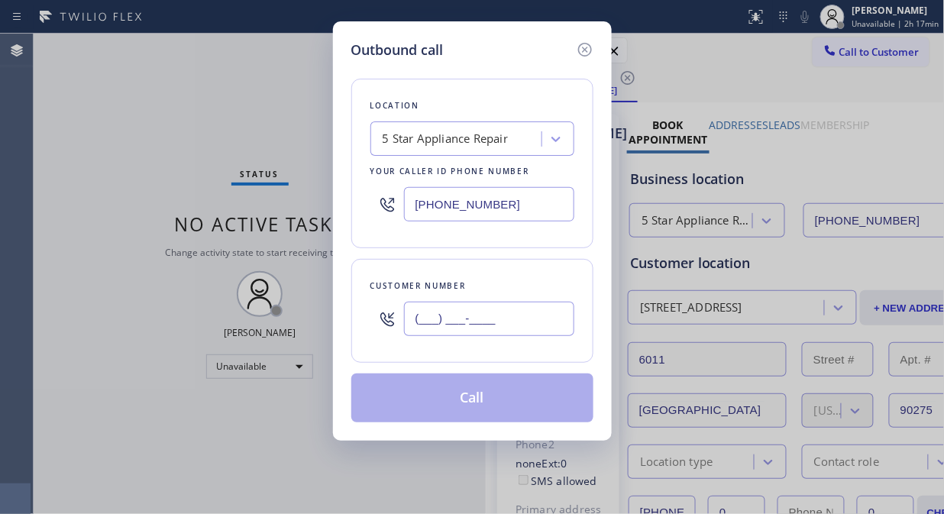
click at [429, 306] on input "(___) ___-____" at bounding box center [489, 319] width 170 height 34
click at [422, 319] on input "(___) ___-____" at bounding box center [489, 319] width 170 height 34
paste input "714) 992-6628"
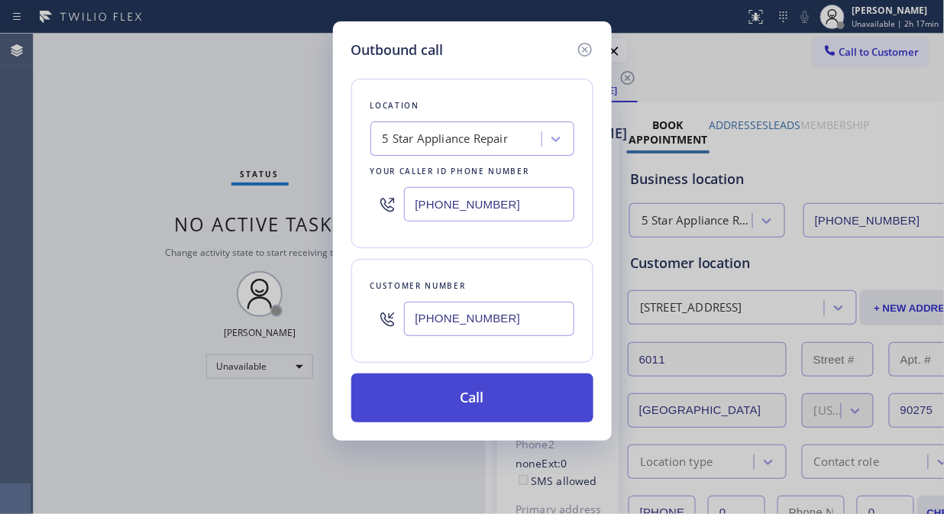
type input "(714) 992-6628"
click at [492, 399] on button "Call" at bounding box center [472, 397] width 242 height 49
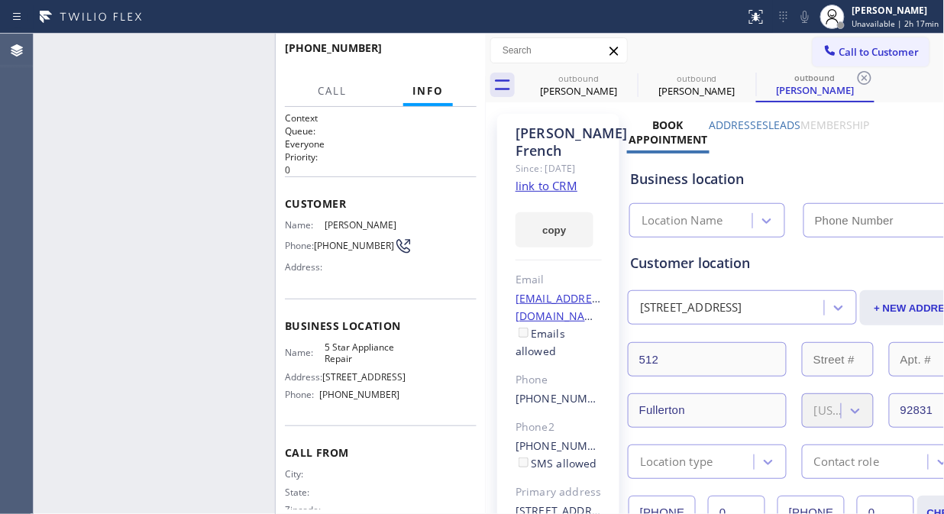
type input "[PHONE_NUMBER]"
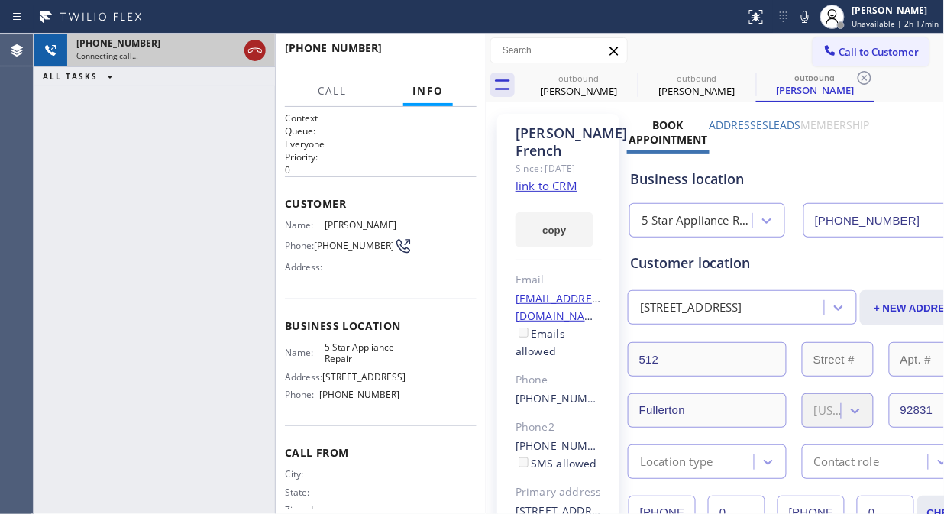
click at [254, 49] on icon at bounding box center [255, 50] width 18 height 18
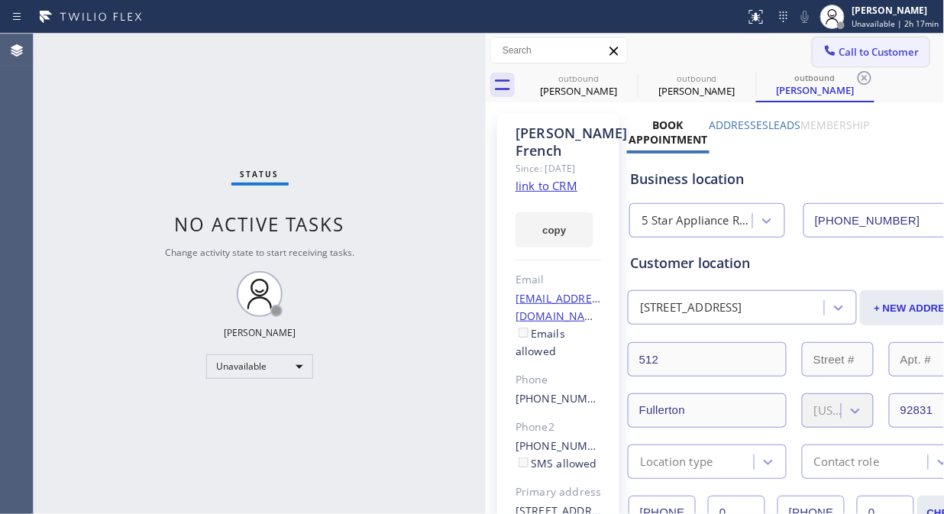
click at [812, 58] on button "Call to Customer" at bounding box center [870, 51] width 117 height 29
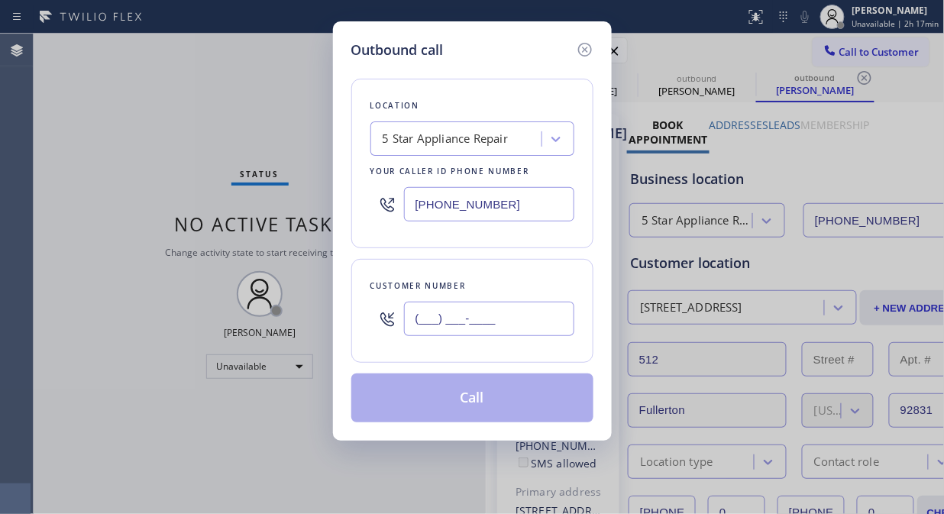
click at [412, 324] on input "(___) ___-____" at bounding box center [489, 319] width 170 height 34
paste input "562) 716-7924"
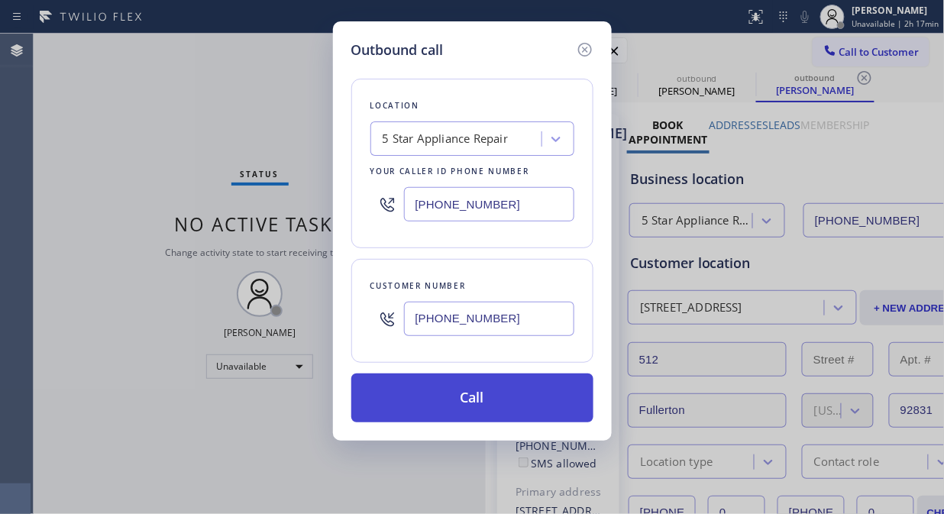
type input "(562) 716-7924"
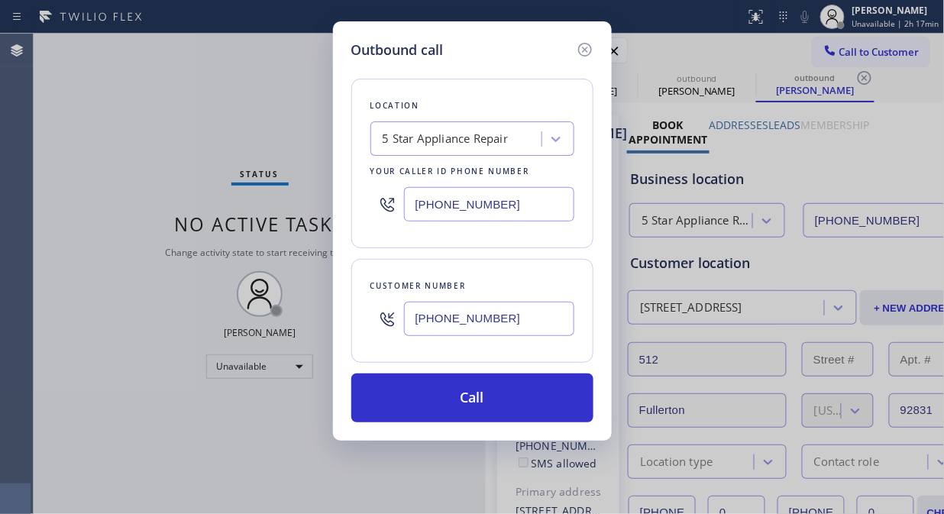
drag, startPoint x: 493, startPoint y: 395, endPoint x: 538, endPoint y: 308, distance: 98.7
click at [496, 397] on button "Call" at bounding box center [472, 397] width 242 height 49
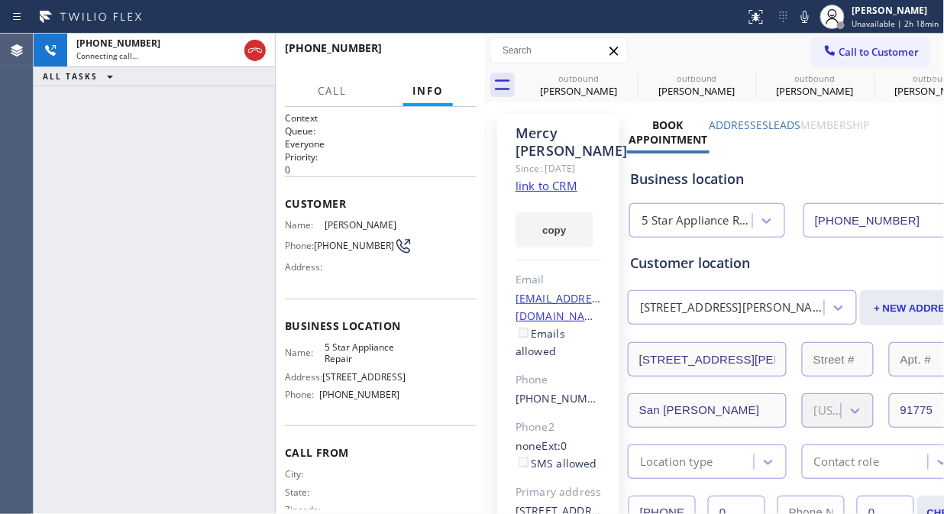
type input "[PHONE_NUMBER]"
click at [846, 51] on span "Call to Customer" at bounding box center [879, 52] width 80 height 14
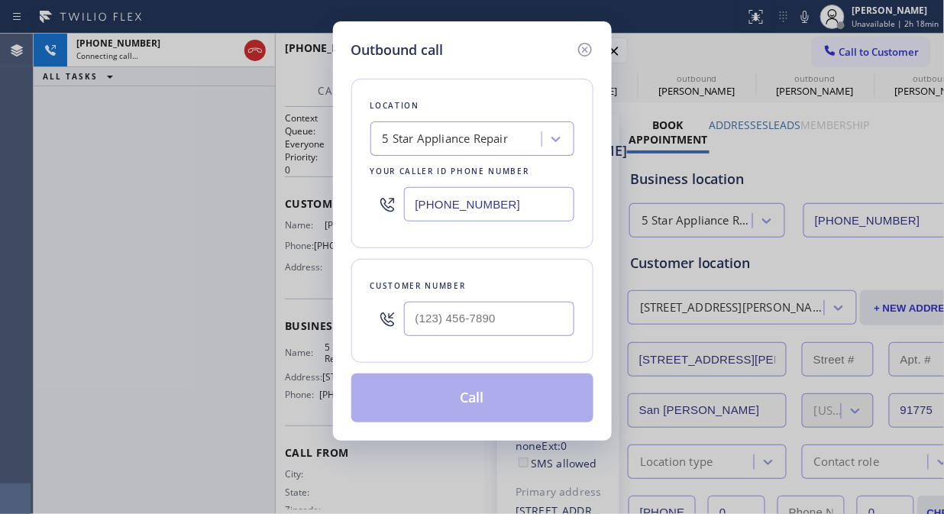
click at [415, 206] on input "[PHONE_NUMBER]" at bounding box center [489, 204] width 170 height 34
paste input "510) 880-1070"
type input "[PHONE_NUMBER]"
click at [592, 44] on icon at bounding box center [585, 49] width 18 height 18
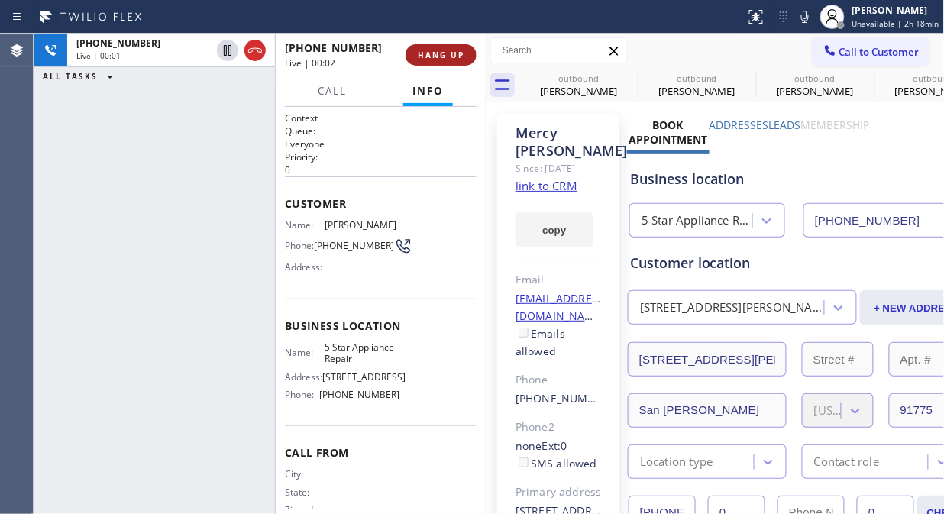
click at [454, 58] on span "HANG UP" at bounding box center [441, 55] width 47 height 11
click at [450, 58] on span "HANG UP" at bounding box center [441, 55] width 47 height 11
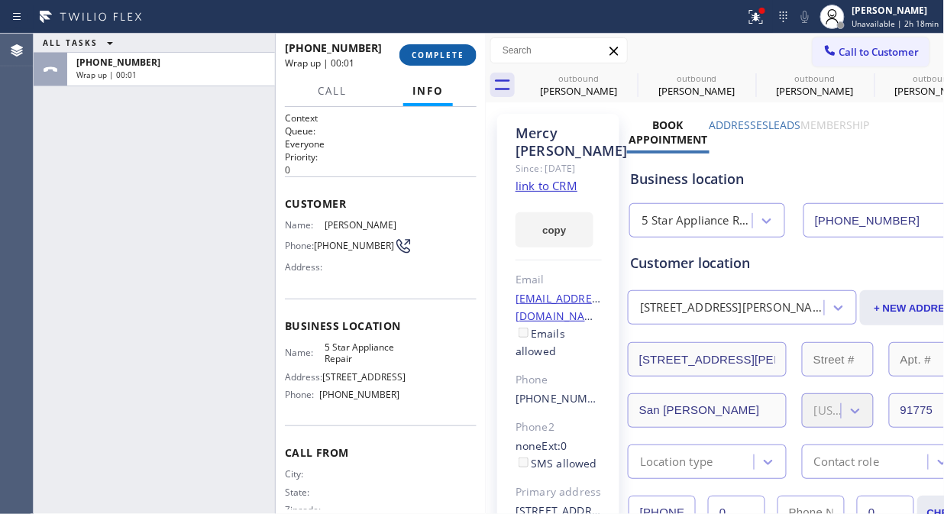
click at [449, 58] on span "COMPLETE" at bounding box center [437, 55] width 53 height 11
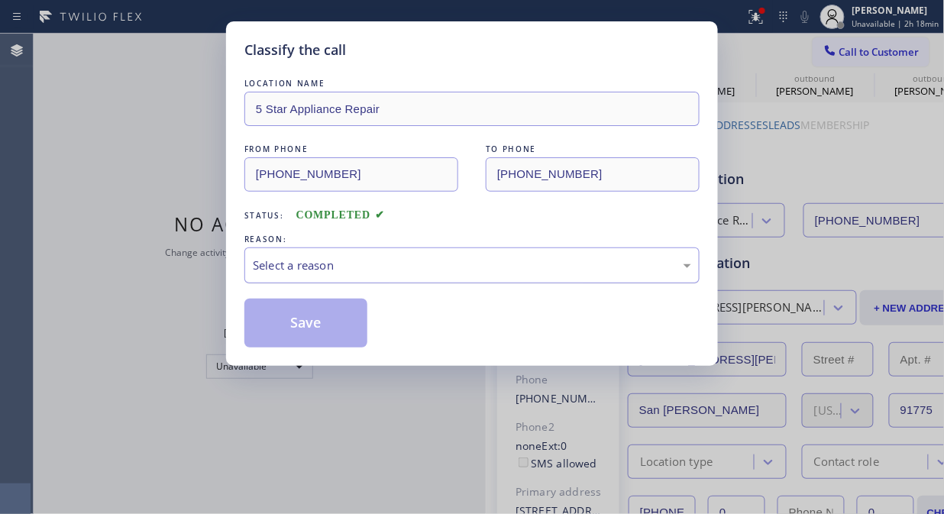
click at [454, 273] on div "Select a reason" at bounding box center [472, 265] width 438 height 18
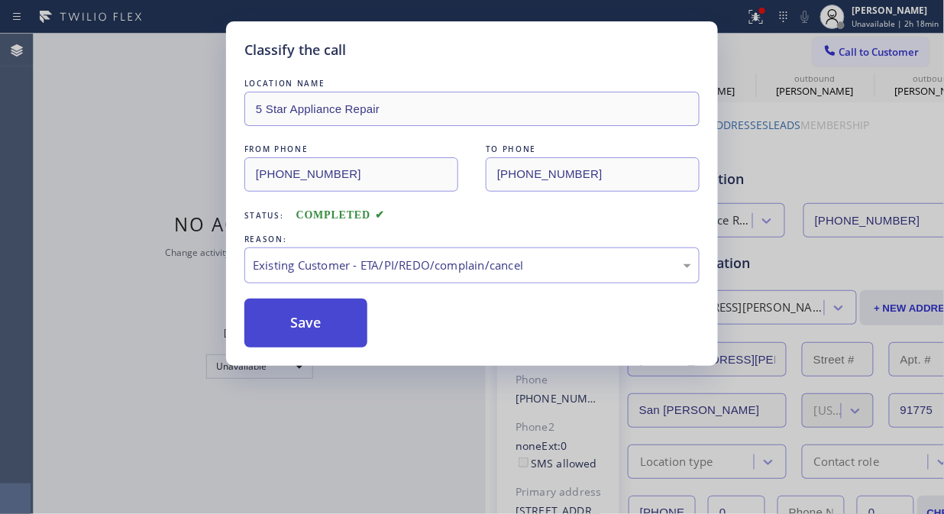
click at [339, 326] on button "Save" at bounding box center [305, 322] width 123 height 49
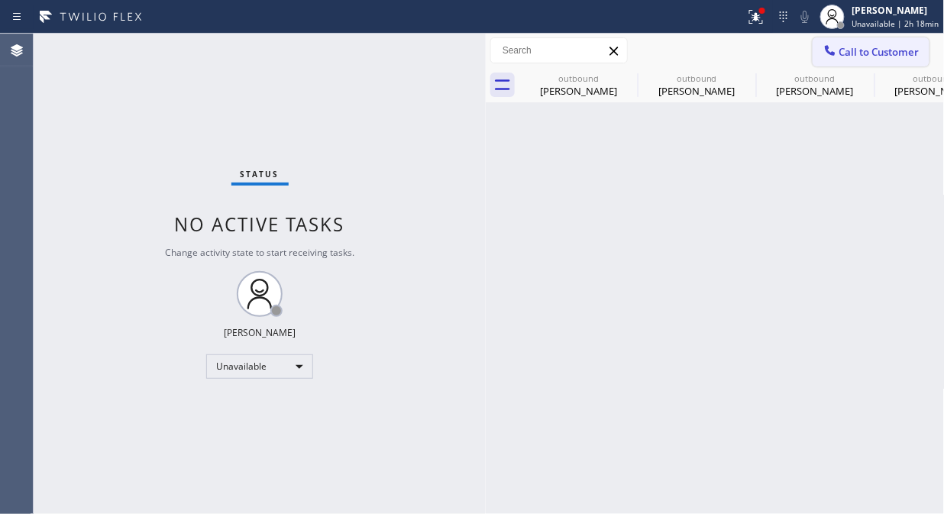
click at [847, 49] on span "Call to Customer" at bounding box center [879, 52] width 80 height 14
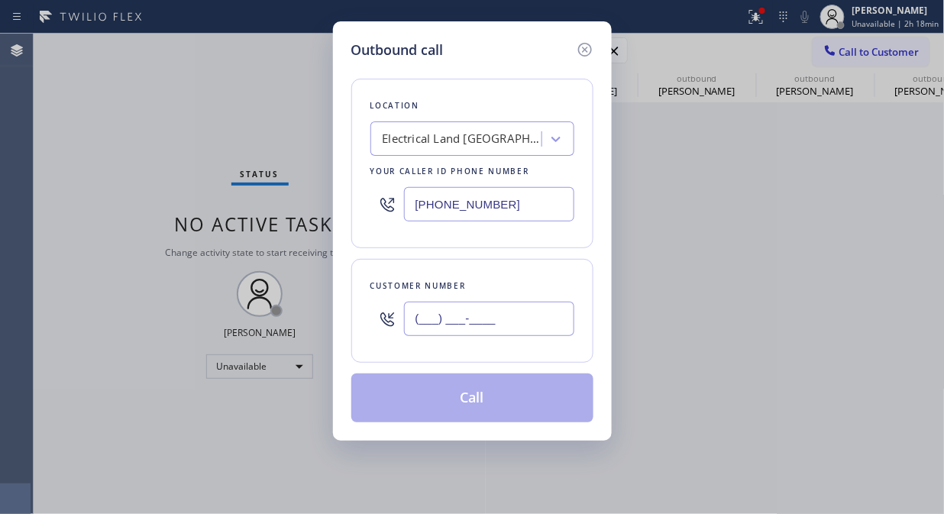
click at [424, 324] on input "(___) ___-____" at bounding box center [489, 319] width 170 height 34
paste input "408) 348-2591"
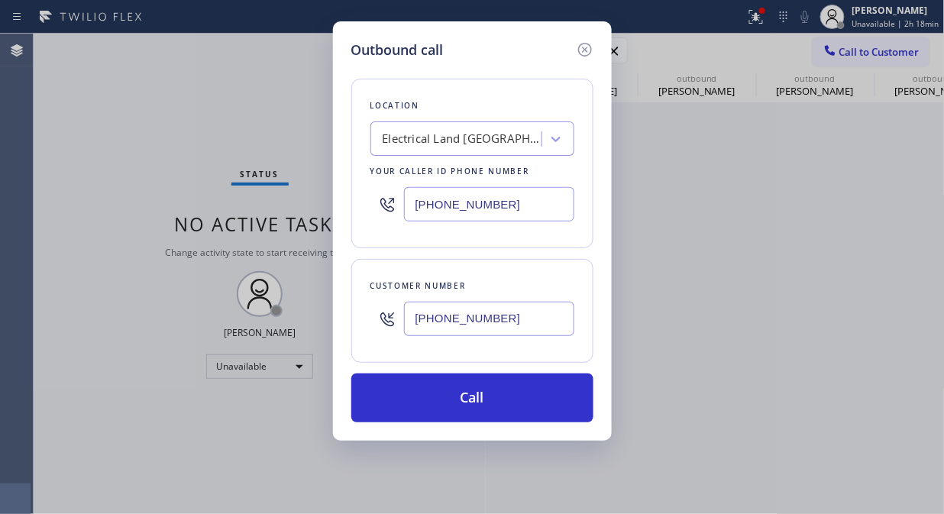
type input "[PHONE_NUMBER]"
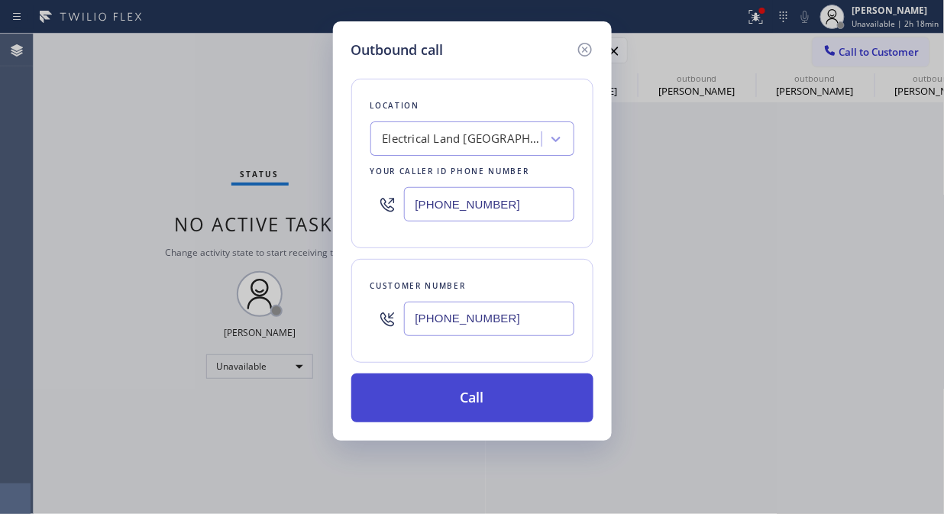
click at [498, 405] on button "Call" at bounding box center [472, 397] width 242 height 49
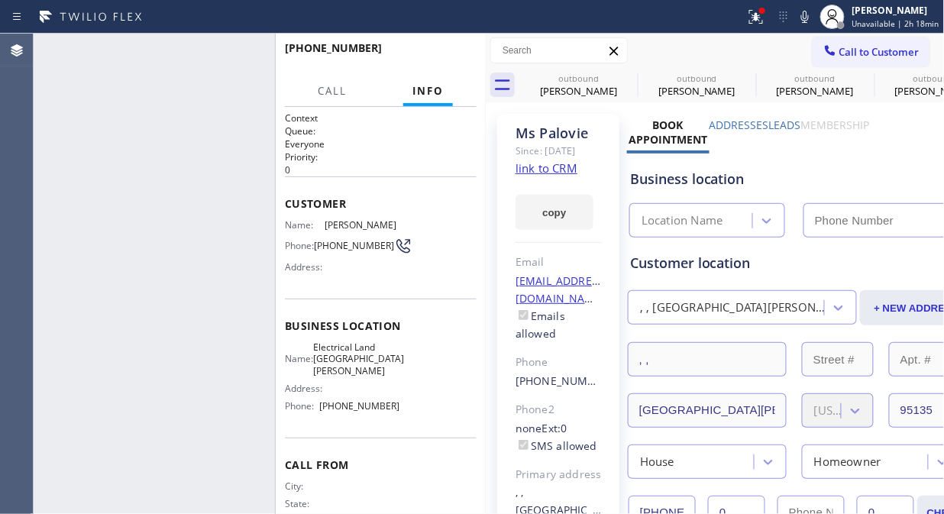
type input "[PHONE_NUMBER]"
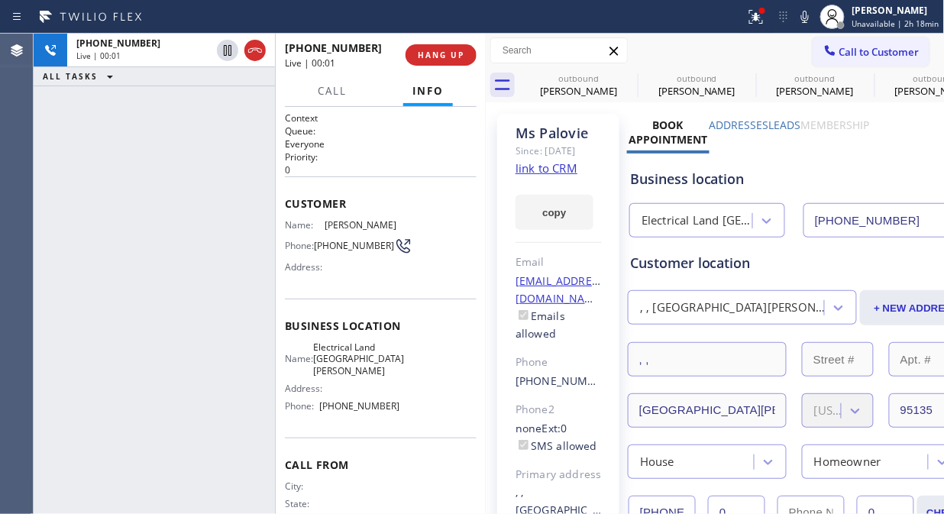
click at [298, 255] on div "Phone: (408) 348-2591" at bounding box center [342, 246] width 115 height 18
click at [275, 250] on div at bounding box center [275, 274] width 1 height 480
click at [204, 294] on div "+14083482591 Live | 01:05 ALL TASKS ALL TASKS ACTIVE TASKS TASKS IN WRAP UP" at bounding box center [154, 274] width 241 height 480
click at [805, 23] on icon at bounding box center [804, 17] width 18 height 18
click at [807, 12] on icon at bounding box center [805, 17] width 8 height 12
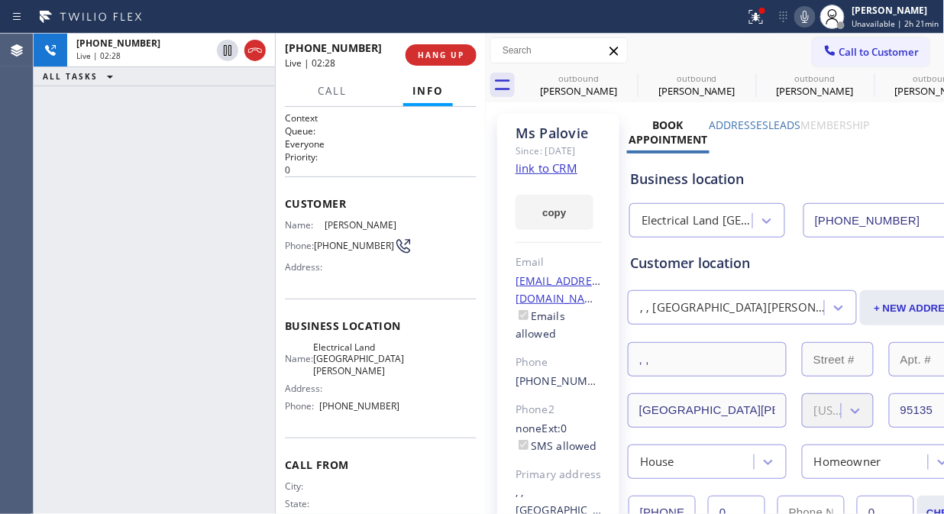
drag, startPoint x: 189, startPoint y: 178, endPoint x: 250, endPoint y: 150, distance: 67.0
click at [194, 178] on div "+14083482591 Live | 02:28 ALL TASKS ALL TASKS ACTIVE TASKS TASKS IN WRAP UP" at bounding box center [154, 274] width 241 height 480
drag, startPoint x: 760, startPoint y: 13, endPoint x: 718, endPoint y: 181, distance: 173.1
click at [760, 14] on icon at bounding box center [755, 14] width 9 height 5
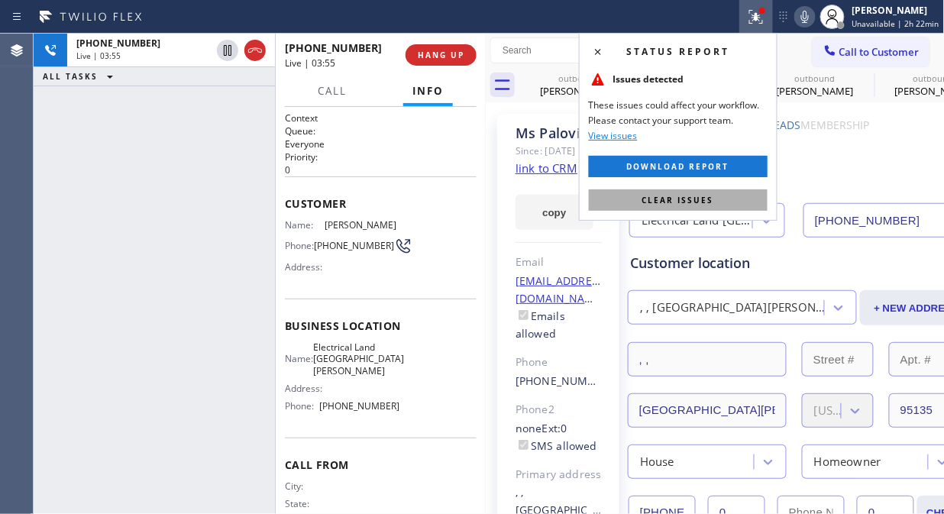
click at [703, 203] on span "Clear issues" at bounding box center [678, 200] width 72 height 11
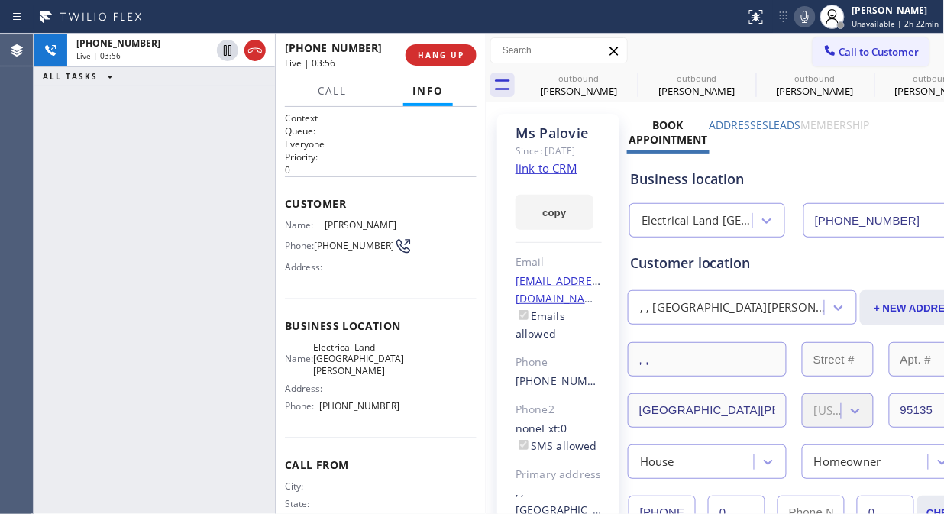
click at [805, 169] on div "Business location" at bounding box center [800, 179] width 340 height 21
click at [166, 183] on div "+14083482591 Live | 04:02 ALL TASKS ALL TASKS ACTIVE TASKS TASKS IN WRAP UP" at bounding box center [154, 274] width 241 height 480
click at [450, 56] on span "HANG UP" at bounding box center [441, 55] width 47 height 11
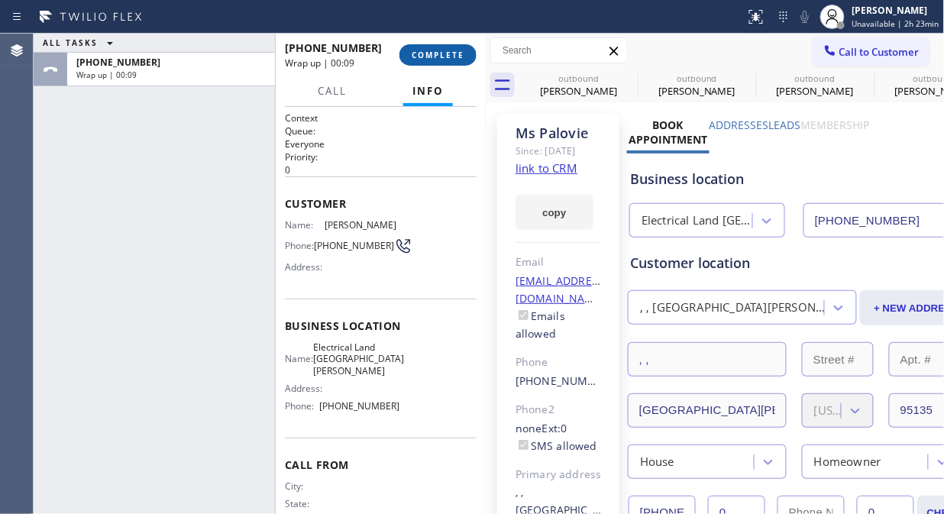
click at [418, 51] on span "COMPLETE" at bounding box center [437, 55] width 53 height 11
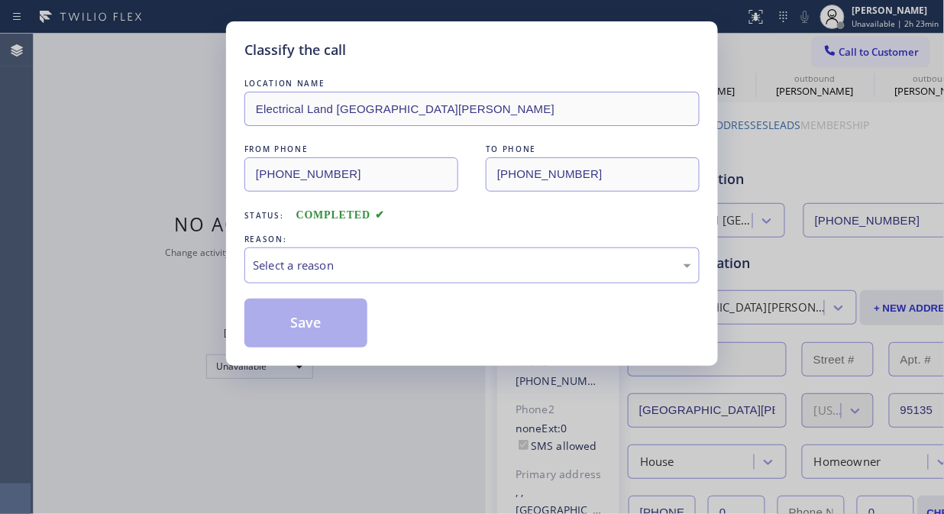
click at [440, 252] on div "Select a reason" at bounding box center [471, 265] width 455 height 36
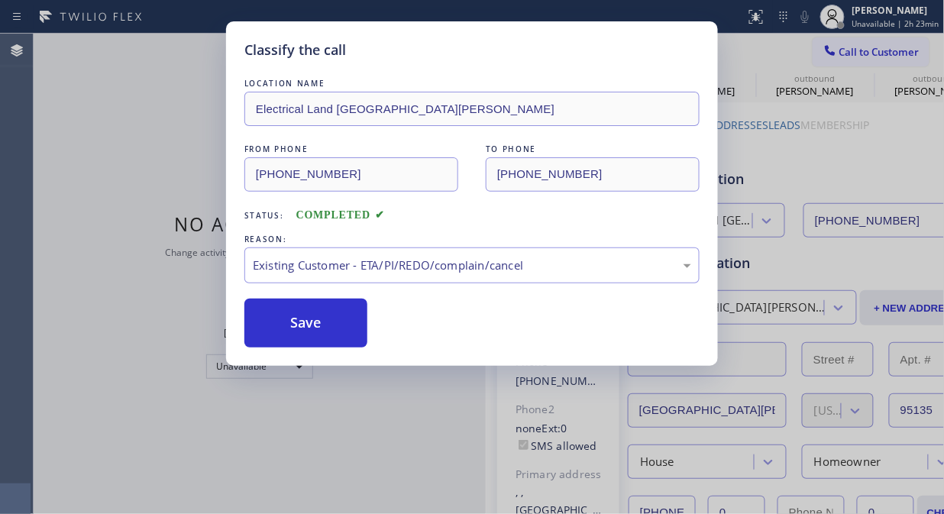
drag, startPoint x: 339, startPoint y: 331, endPoint x: 387, endPoint y: 220, distance: 120.7
click at [338, 331] on button "Save" at bounding box center [305, 322] width 123 height 49
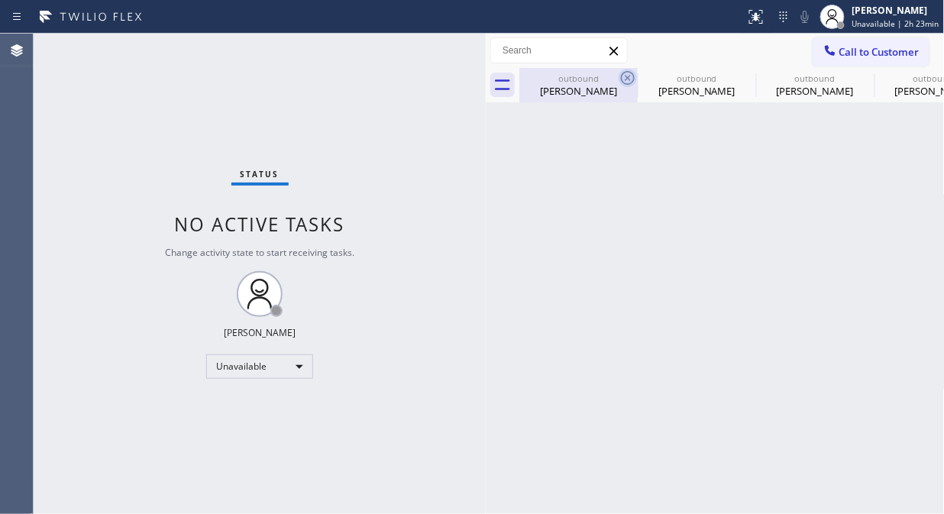
click at [624, 73] on icon at bounding box center [627, 78] width 18 height 18
click at [0, 0] on icon at bounding box center [0, 0] width 0 height 0
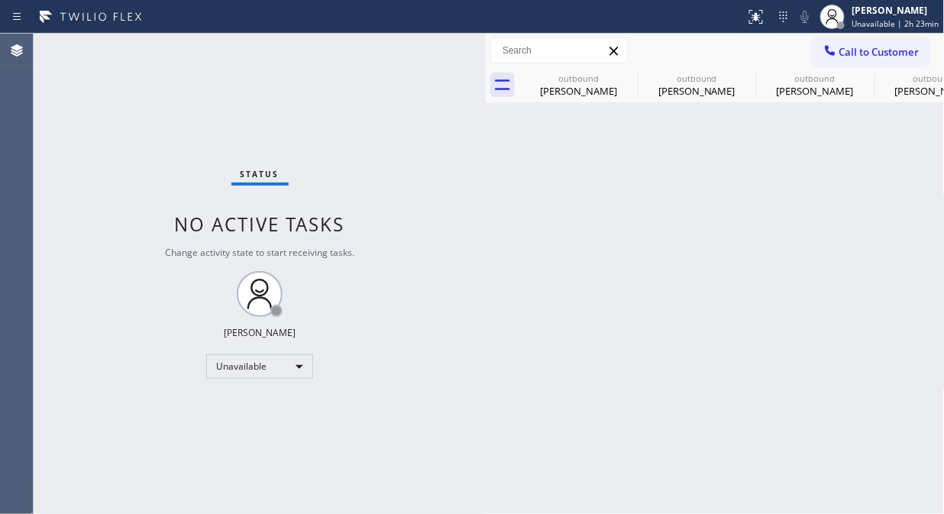
click at [624, 75] on div "outbound Bryan Fried outbound Glen French outbound Glen French outbound Mercy E…" at bounding box center [731, 85] width 425 height 34
click at [624, 75] on div at bounding box center [731, 85] width 425 height 34
drag, startPoint x: 837, startPoint y: 44, endPoint x: 823, endPoint y: 71, distance: 30.7
click at [837, 44] on div at bounding box center [830, 52] width 18 height 18
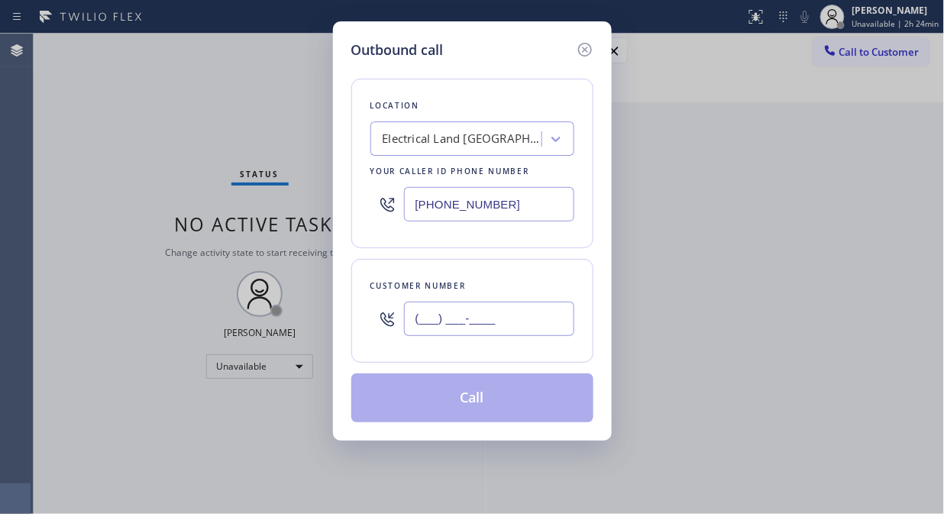
click at [489, 314] on input "(___) ___-____" at bounding box center [489, 319] width 170 height 34
paste input "310) 293-7628"
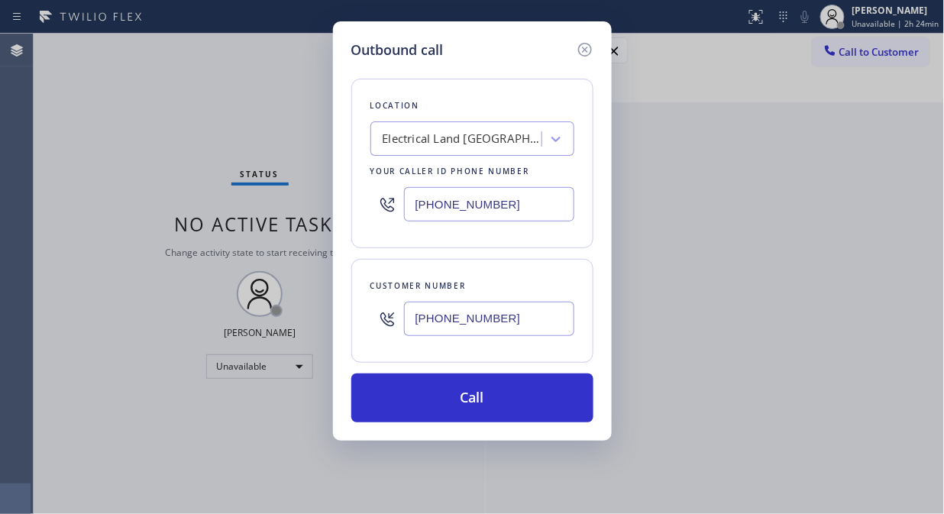
type input "(310) 293-7628"
click at [501, 391] on button "Call" at bounding box center [472, 397] width 242 height 49
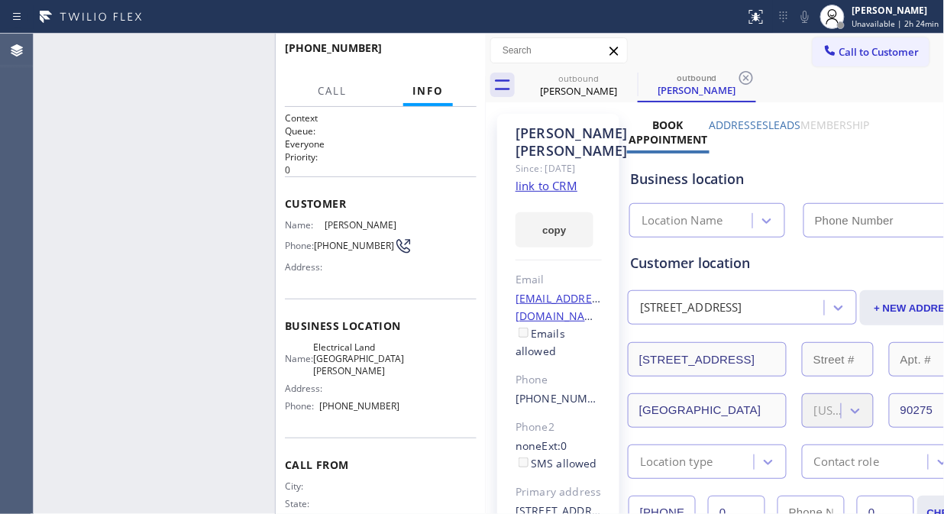
type input "[PHONE_NUMBER]"
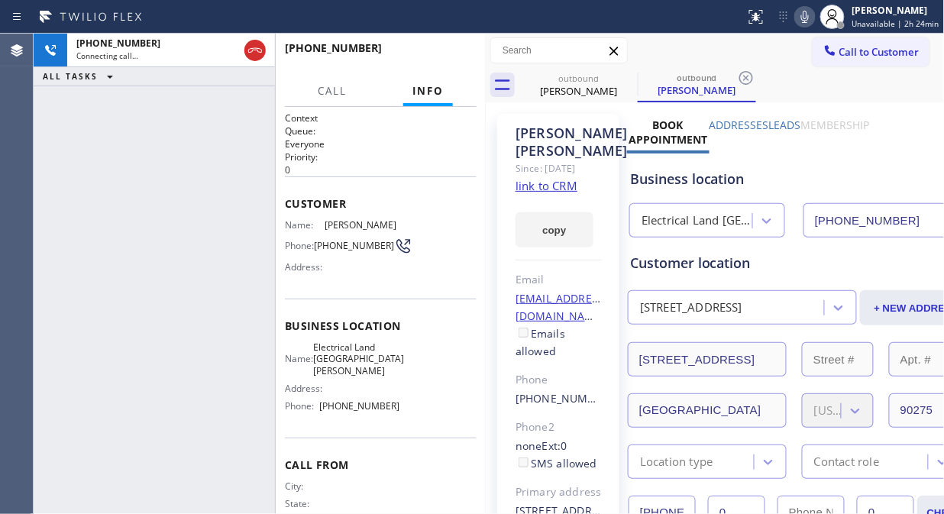
click at [804, 18] on icon at bounding box center [804, 17] width 18 height 18
drag, startPoint x: 250, startPoint y: 50, endPoint x: 348, endPoint y: 5, distance: 108.3
click at [253, 50] on icon at bounding box center [255, 50] width 18 height 18
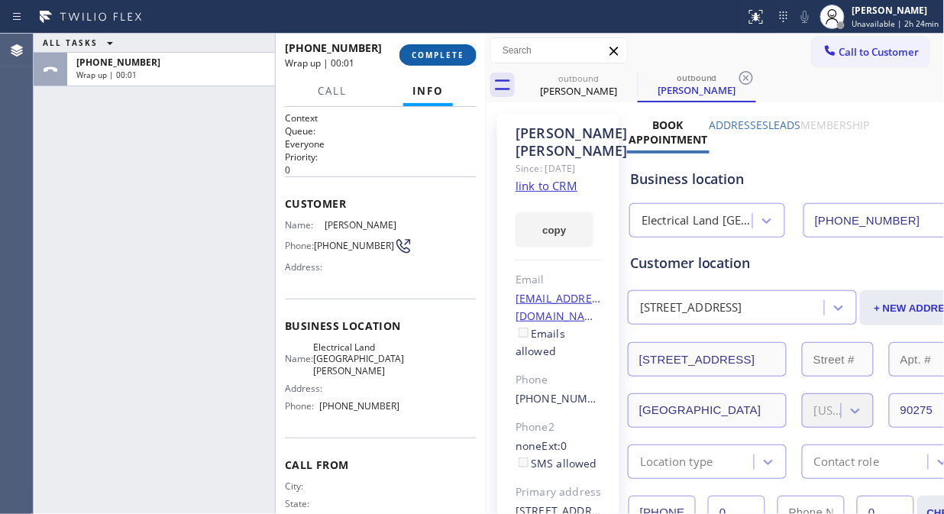
click at [439, 48] on button "COMPLETE" at bounding box center [437, 54] width 77 height 21
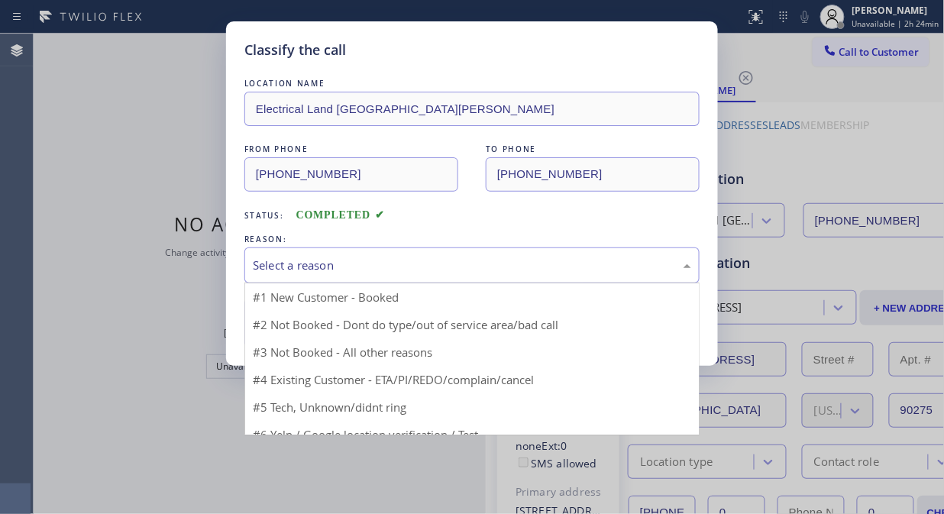
click at [448, 283] on div "Select a reason #1 New Customer - Booked #2 Not Booked - Dont do type/out of se…" at bounding box center [471, 265] width 455 height 36
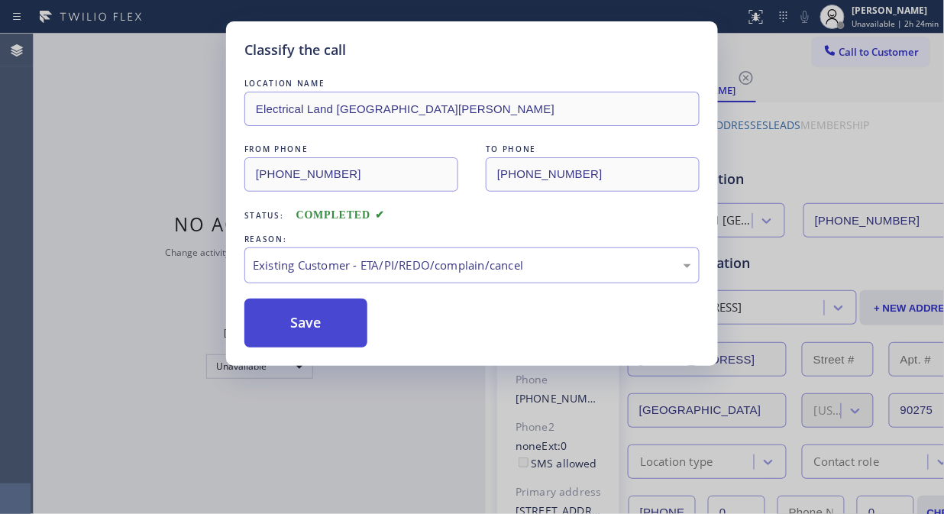
drag, startPoint x: 337, startPoint y: 330, endPoint x: 347, endPoint y: 330, distance: 9.9
click at [337, 330] on button "Save" at bounding box center [305, 322] width 123 height 49
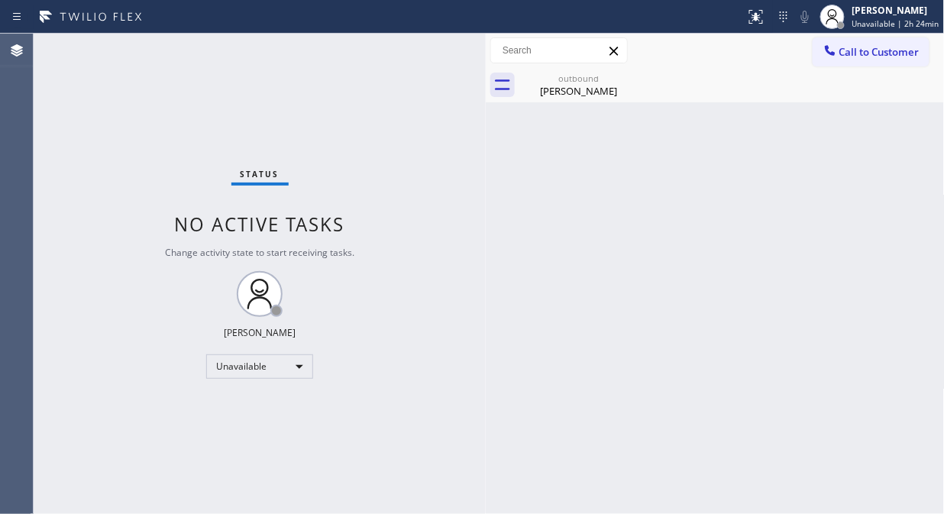
click at [867, 57] on span "Call to Customer" at bounding box center [879, 52] width 80 height 14
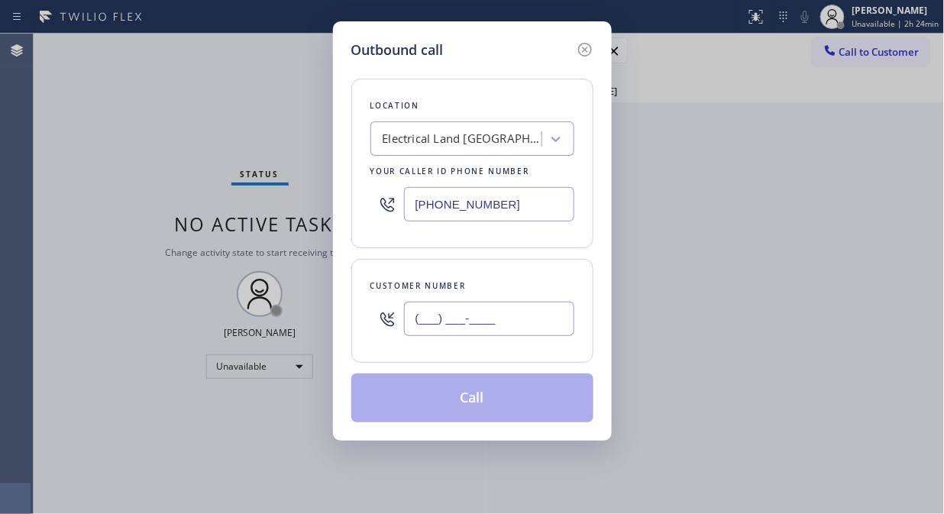
click at [524, 324] on input "(___) ___-____" at bounding box center [489, 319] width 170 height 34
paste input "609) 250-3733"
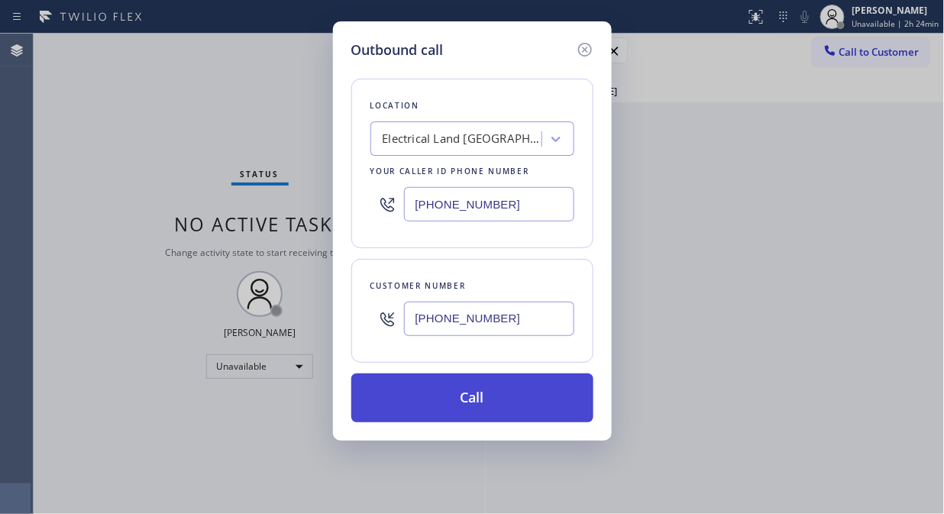
type input "(609) 250-3733"
click at [511, 382] on button "Call" at bounding box center [472, 397] width 242 height 49
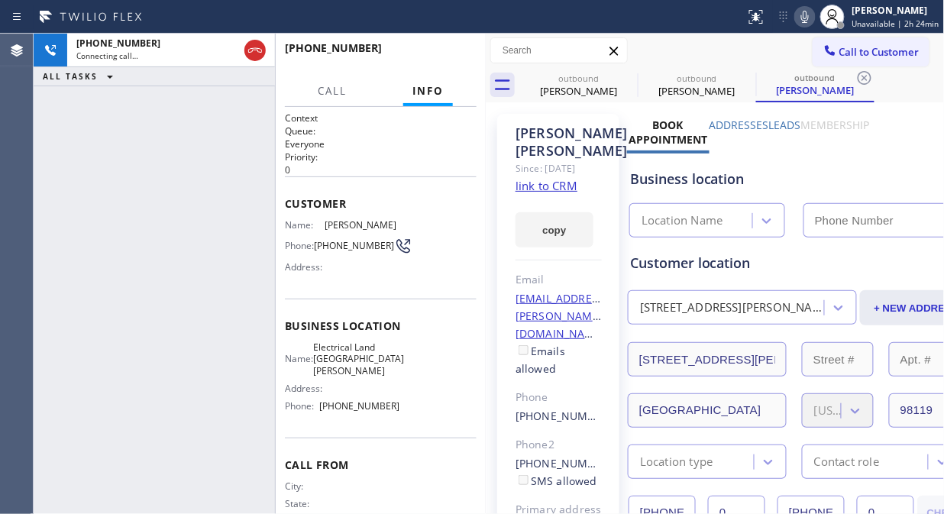
type input "[PHONE_NUMBER]"
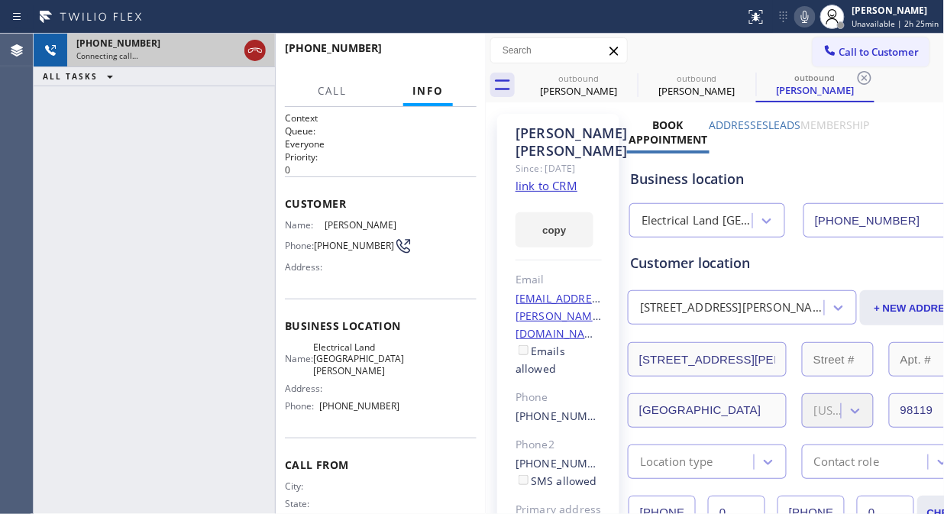
click at [255, 51] on icon at bounding box center [255, 50] width 18 height 18
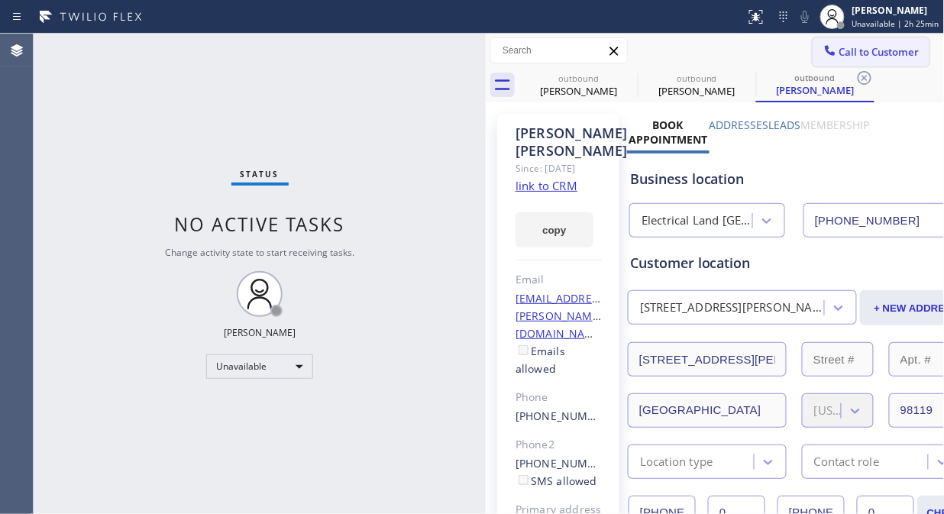
click at [856, 58] on span "Call to Customer" at bounding box center [879, 52] width 80 height 14
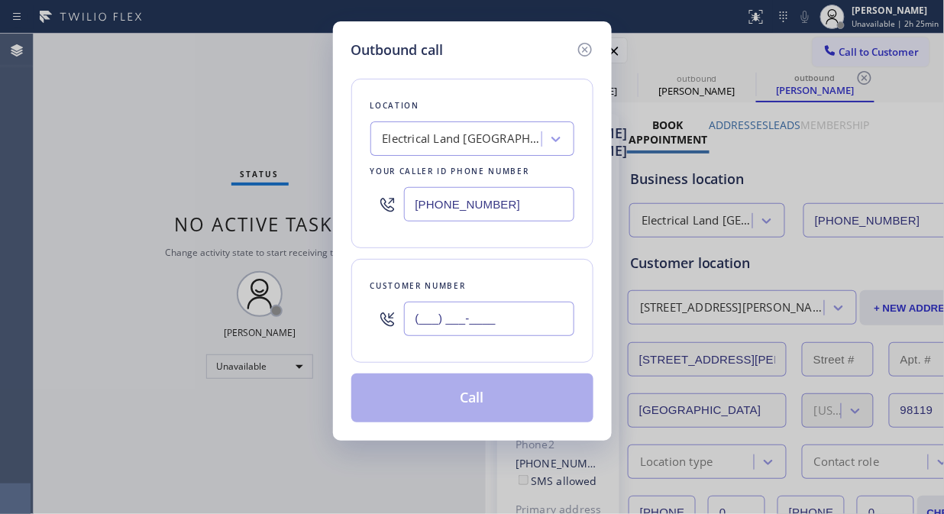
click at [466, 325] on input "(___) ___-____" at bounding box center [489, 319] width 170 height 34
paste input "310) 995-1891"
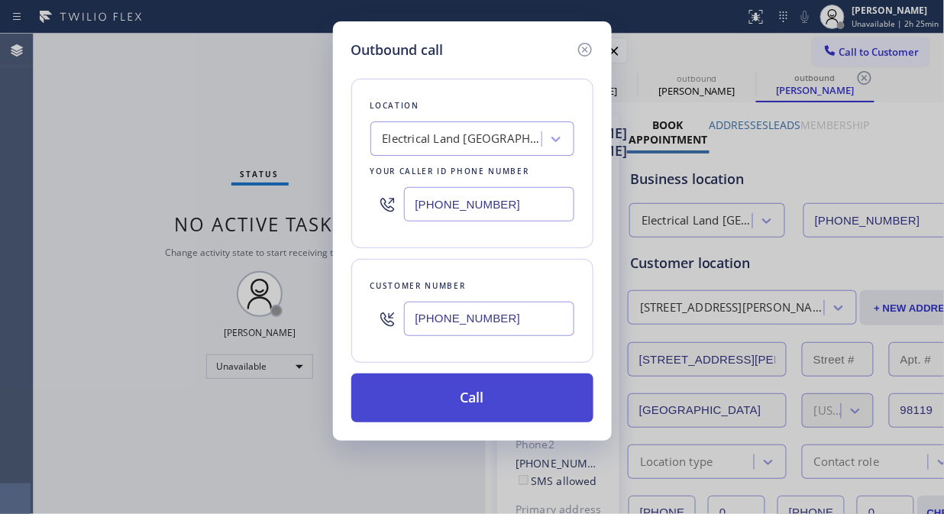
type input "(310) 995-1891"
click at [491, 411] on button "Call" at bounding box center [472, 397] width 242 height 49
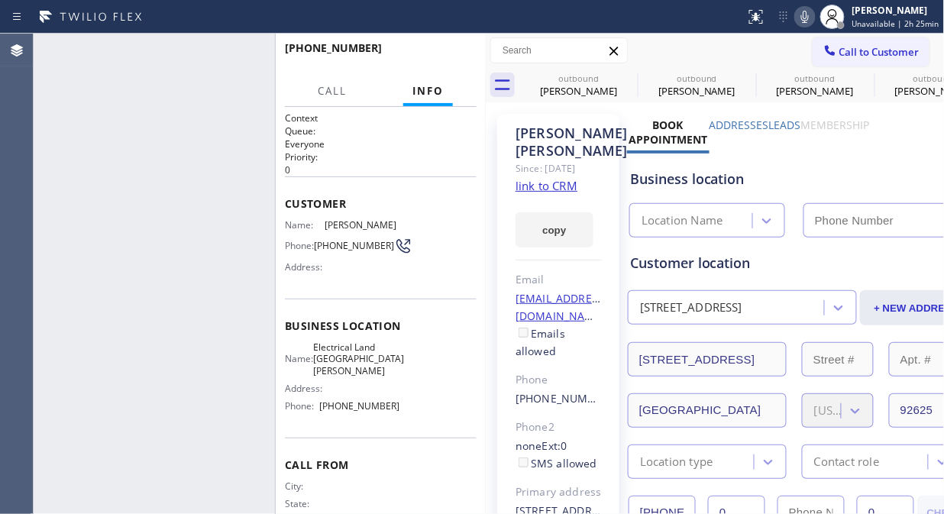
type input "[PHONE_NUMBER]"
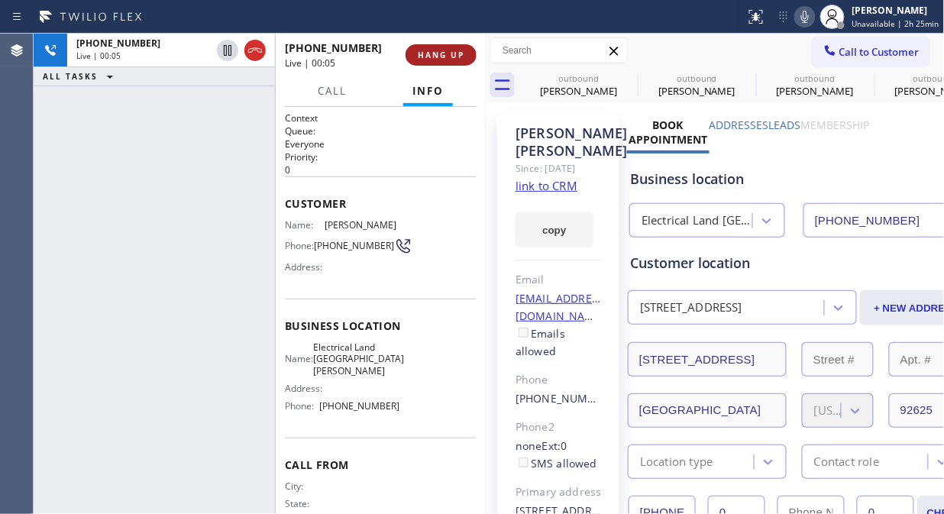
click at [433, 54] on span "HANG UP" at bounding box center [441, 55] width 47 height 11
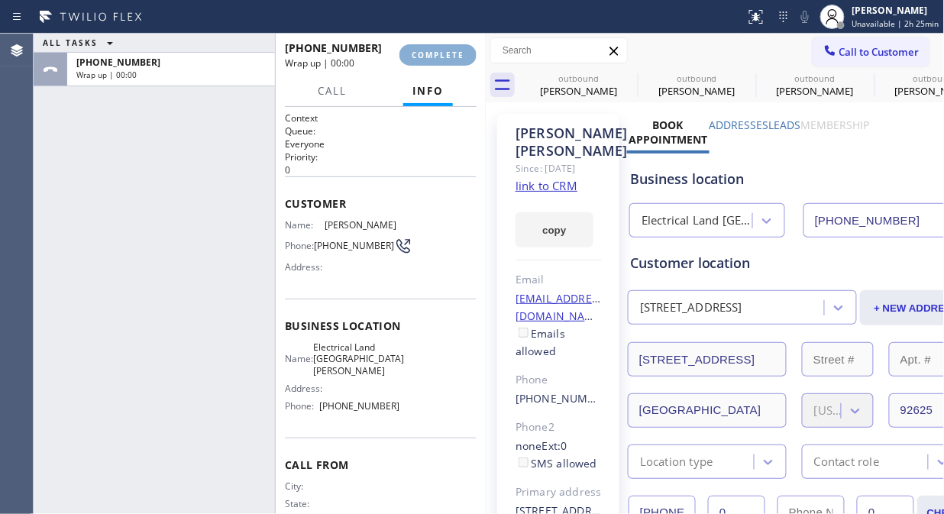
click at [433, 51] on span "COMPLETE" at bounding box center [437, 55] width 53 height 11
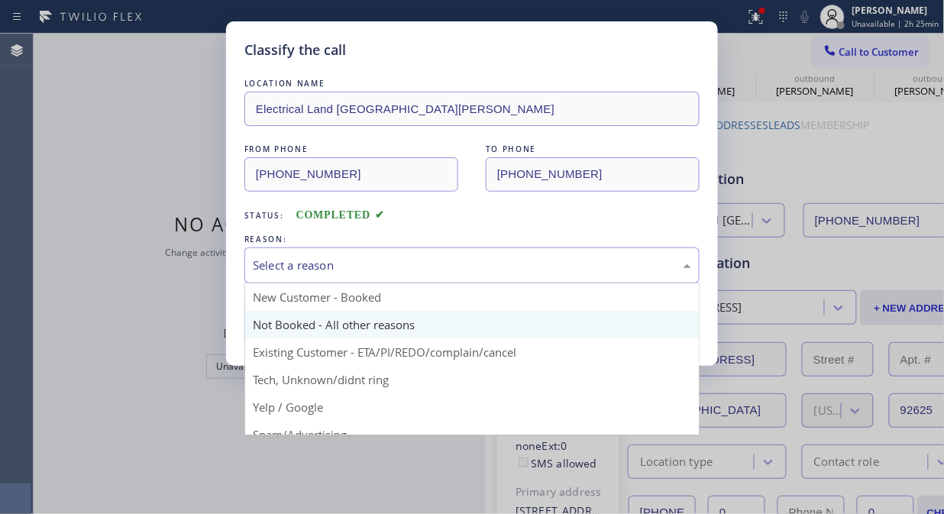
drag, startPoint x: 484, startPoint y: 254, endPoint x: 426, endPoint y: 334, distance: 98.9
click at [482, 260] on div "Select a reason" at bounding box center [471, 265] width 455 height 36
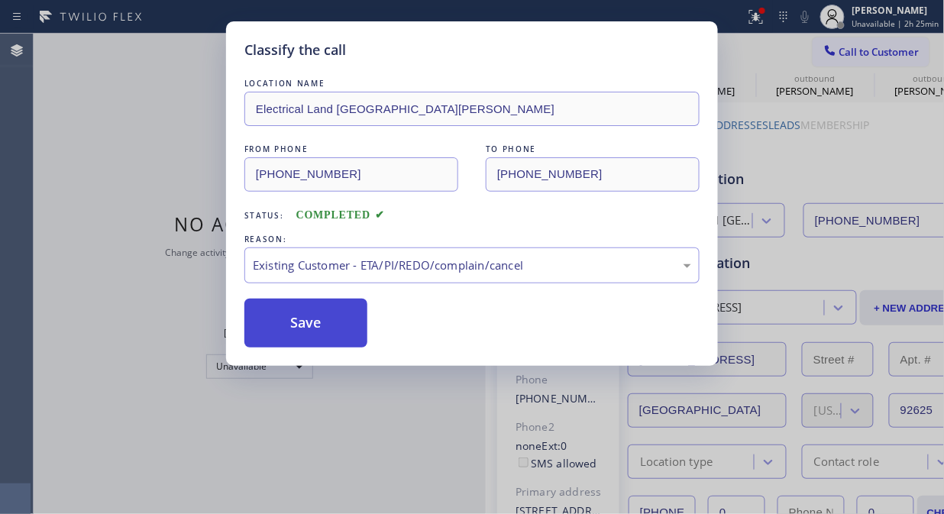
click at [307, 324] on button "Save" at bounding box center [305, 322] width 123 height 49
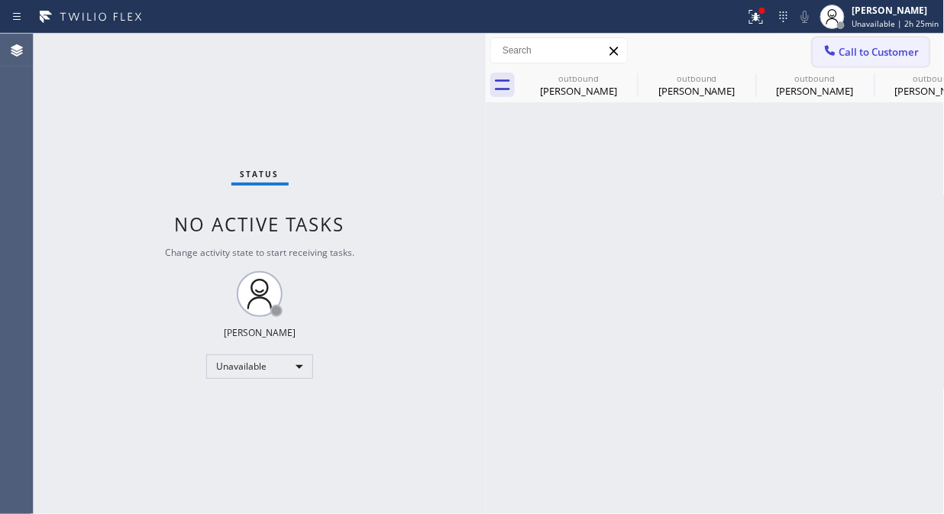
click at [864, 47] on span "Call to Customer" at bounding box center [879, 52] width 80 height 14
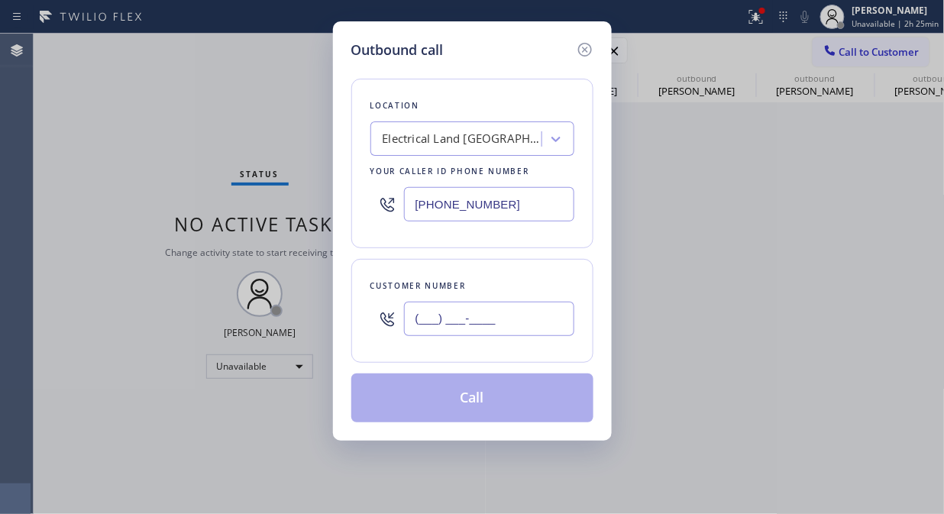
click at [513, 321] on input "(___) ___-____" at bounding box center [489, 319] width 170 height 34
paste input "661) 803-9226"
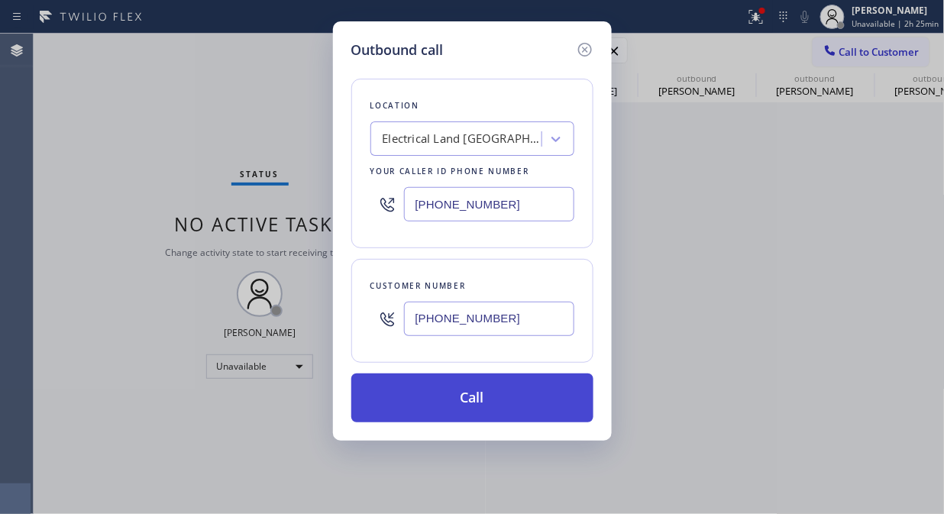
type input "(661) 803-9226"
drag, startPoint x: 521, startPoint y: 406, endPoint x: 682, endPoint y: 24, distance: 415.3
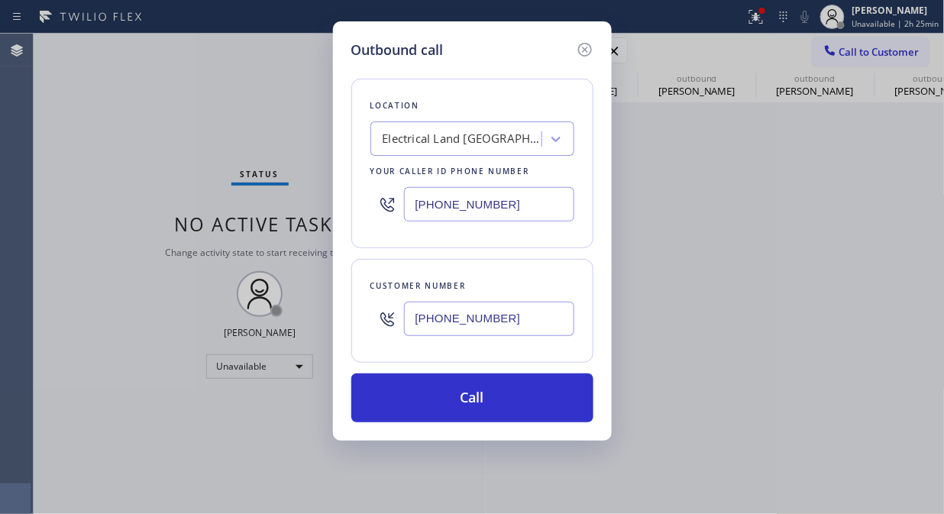
click at [521, 406] on button "Call" at bounding box center [472, 397] width 242 height 49
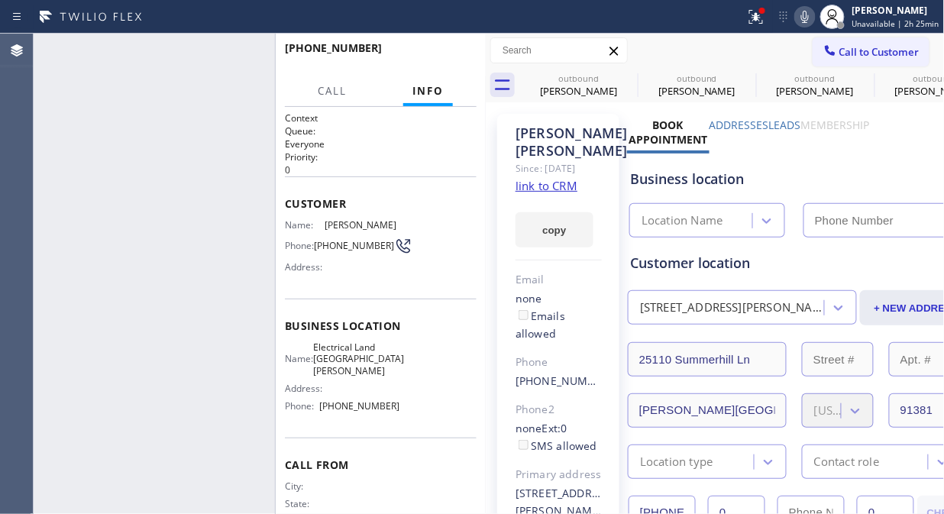
type input "[PHONE_NUMBER]"
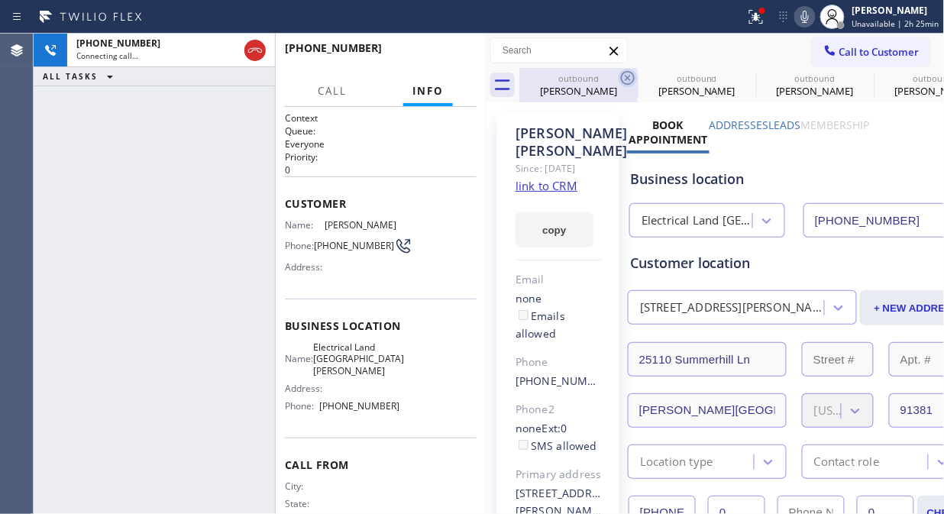
click at [628, 74] on icon at bounding box center [627, 78] width 18 height 18
click at [0, 0] on icon at bounding box center [0, 0] width 0 height 0
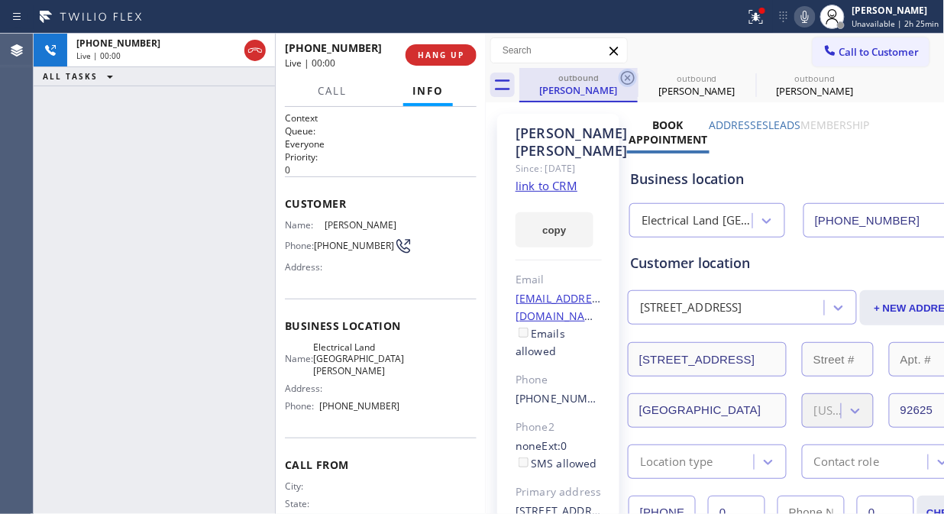
click at [624, 77] on icon at bounding box center [627, 78] width 18 height 18
click at [0, 0] on icon at bounding box center [0, 0] width 0 height 0
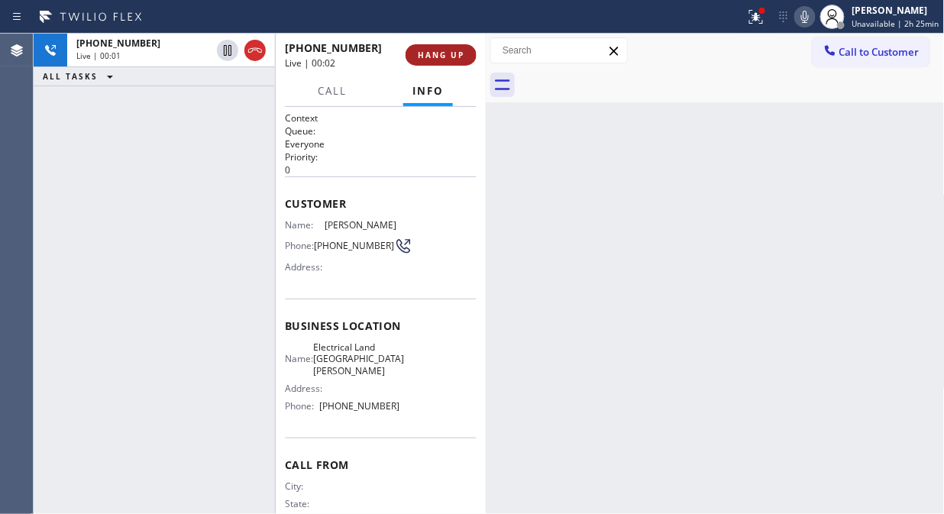
click at [405, 54] on div "+16618039226 Live | 00:02" at bounding box center [345, 55] width 121 height 40
click at [418, 55] on button "HANG UP" at bounding box center [440, 54] width 71 height 21
click at [424, 57] on span "HANG UP" at bounding box center [441, 55] width 47 height 11
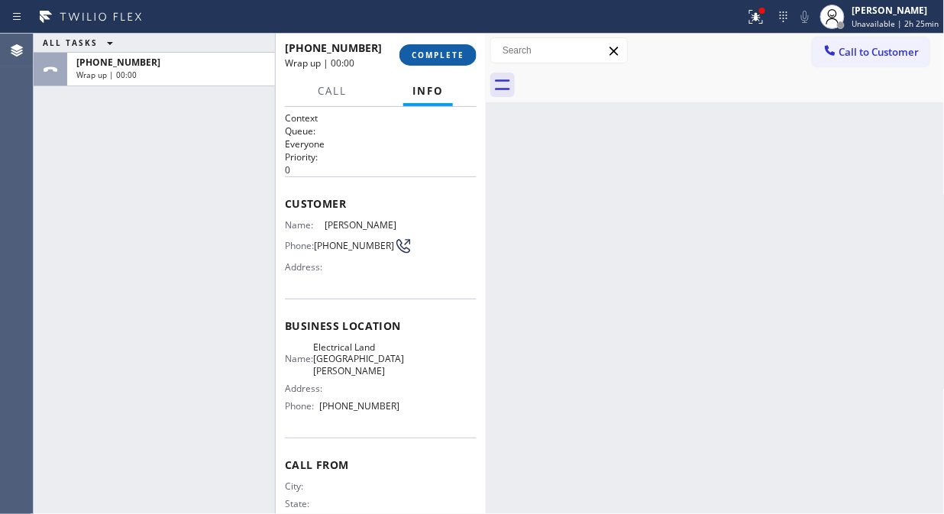
click at [428, 59] on span "COMPLETE" at bounding box center [437, 55] width 53 height 11
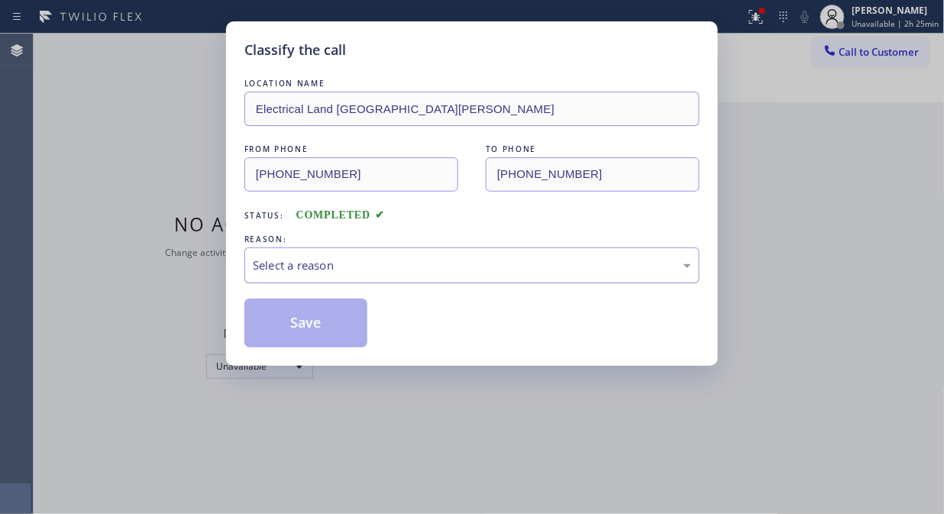
click at [423, 276] on div "Select a reason" at bounding box center [471, 265] width 455 height 36
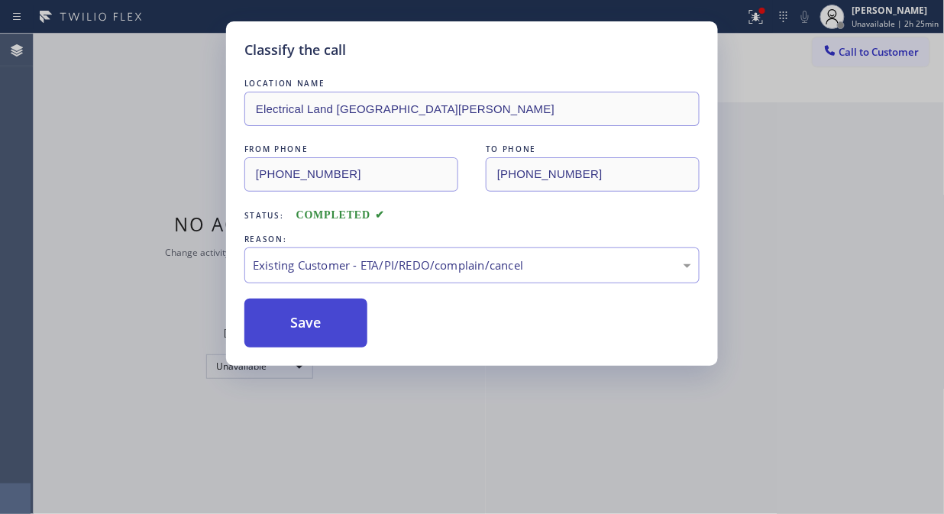
click at [325, 323] on button "Save" at bounding box center [305, 322] width 123 height 49
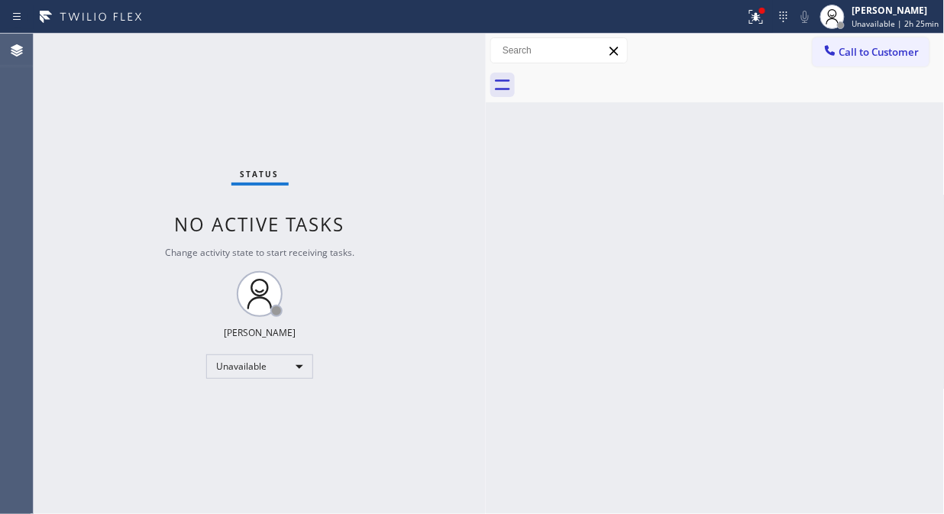
click at [868, 56] on span "Call to Customer" at bounding box center [879, 52] width 80 height 14
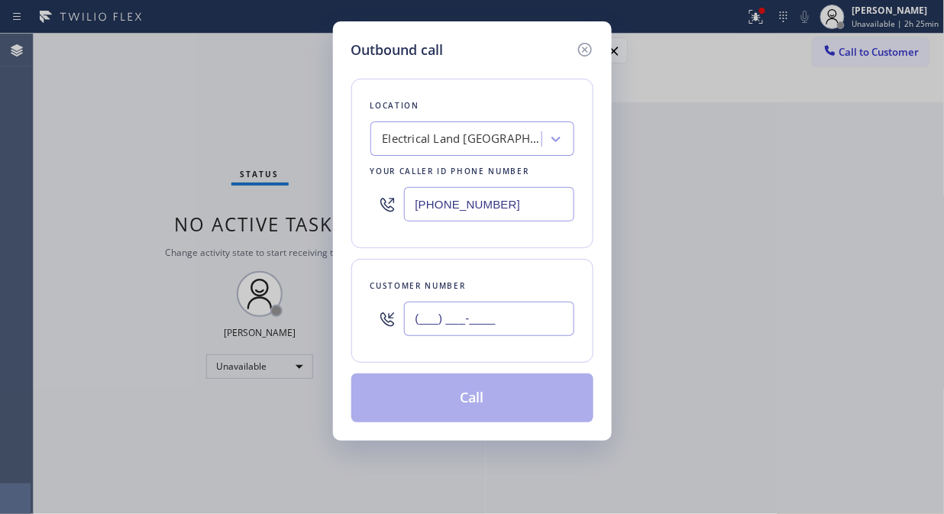
click at [543, 322] on input "(___) ___-____" at bounding box center [489, 319] width 170 height 34
paste input "773) 727-5383"
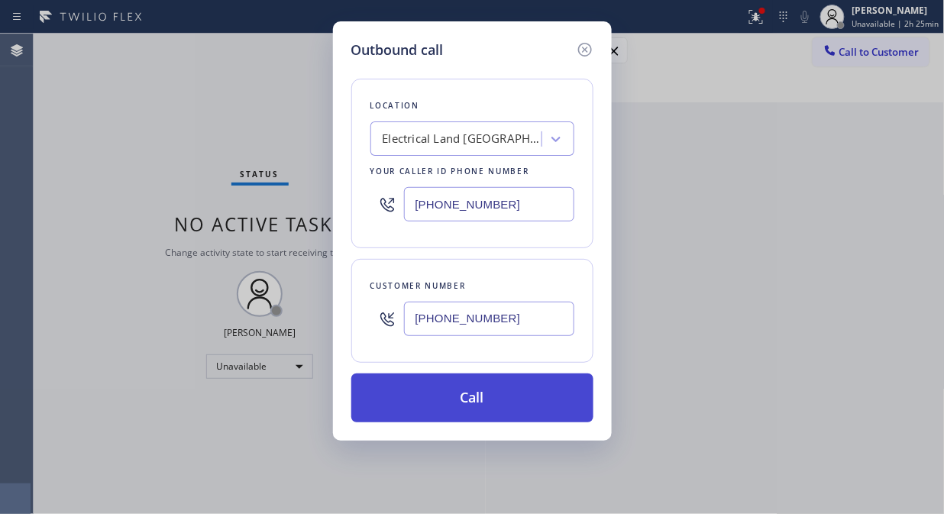
type input "(773) 727-5383"
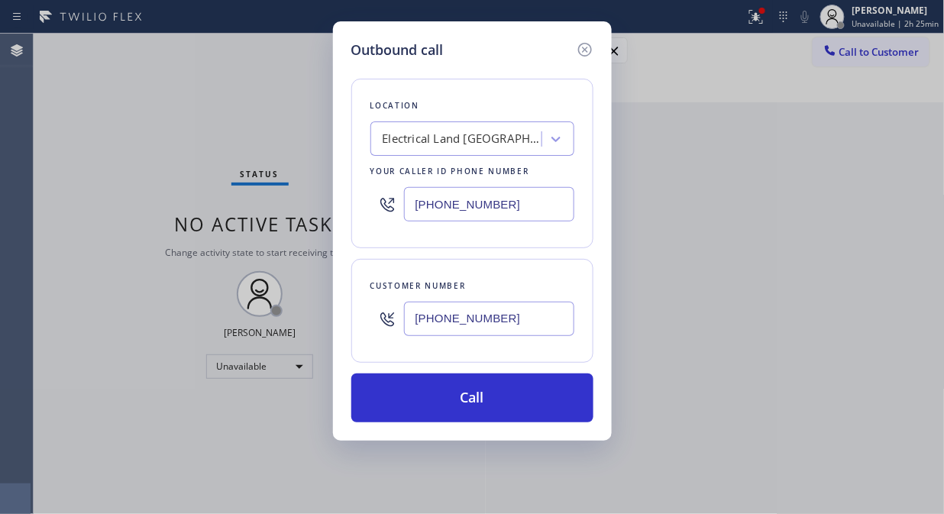
drag, startPoint x: 559, startPoint y: 403, endPoint x: 620, endPoint y: 214, distance: 198.9
click at [560, 402] on button "Call" at bounding box center [472, 397] width 242 height 49
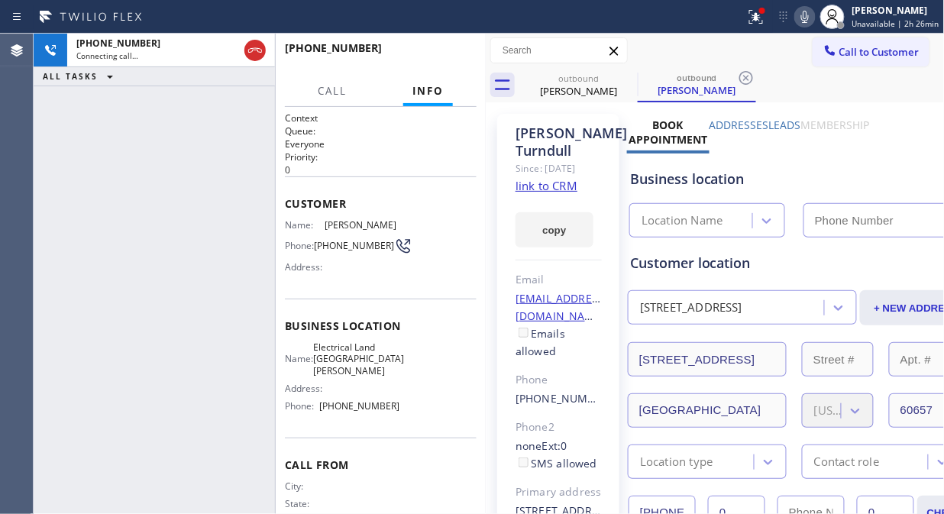
type input "[PHONE_NUMBER]"
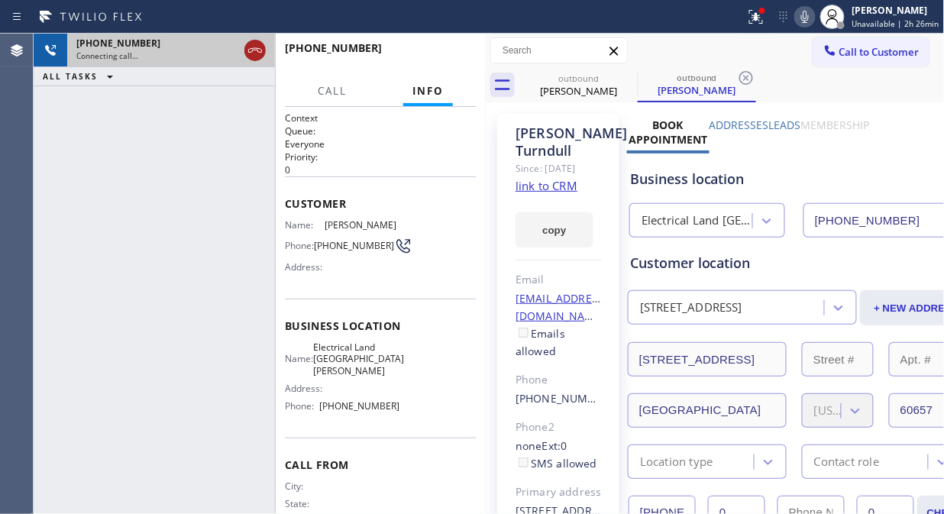
click at [256, 55] on icon at bounding box center [255, 50] width 18 height 18
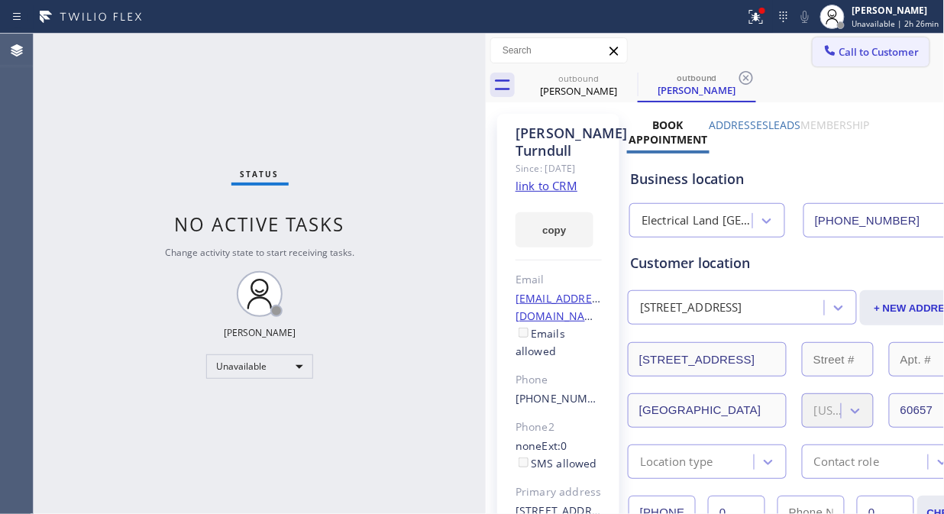
click at [833, 61] on button "Call to Customer" at bounding box center [870, 51] width 117 height 29
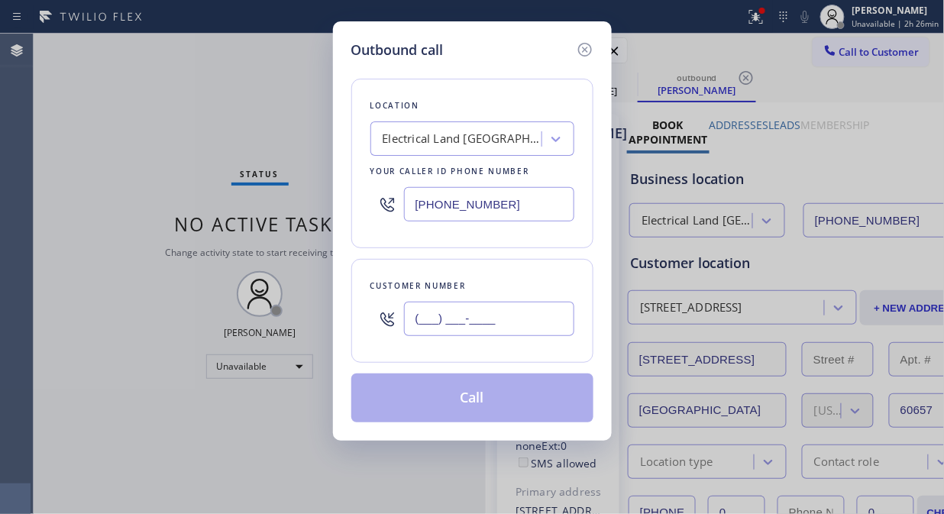
click at [506, 327] on input "(___) ___-____" at bounding box center [489, 319] width 170 height 34
paste input "949) 300-9846"
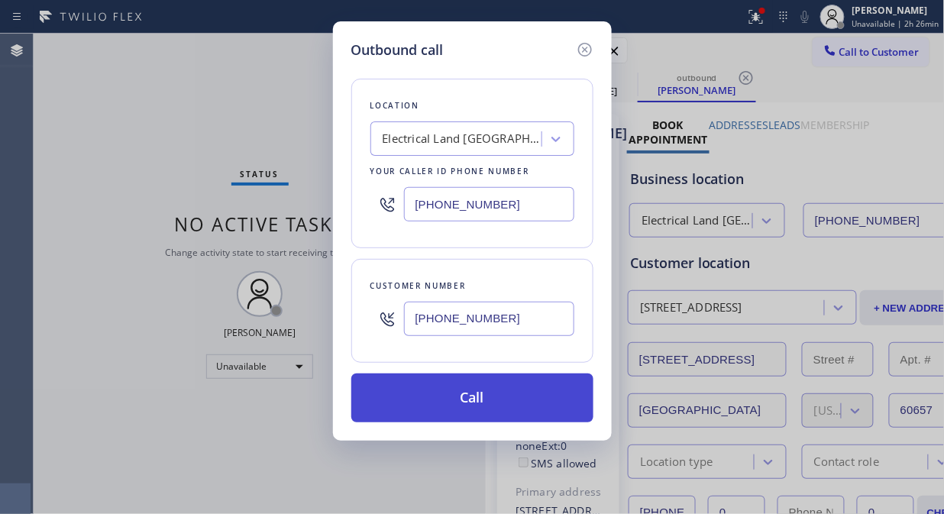
type input "(949) 300-9846"
click at [513, 405] on button "Call" at bounding box center [472, 397] width 242 height 49
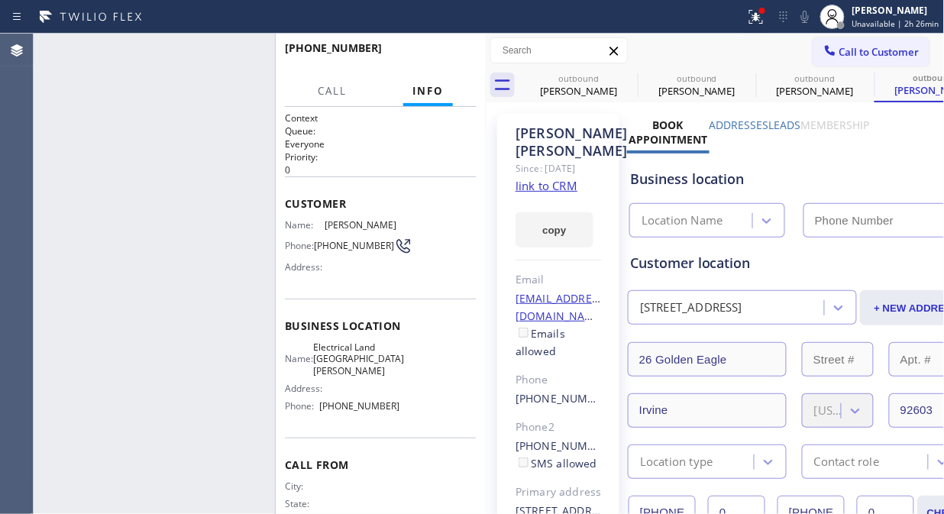
type input "[PHONE_NUMBER]"
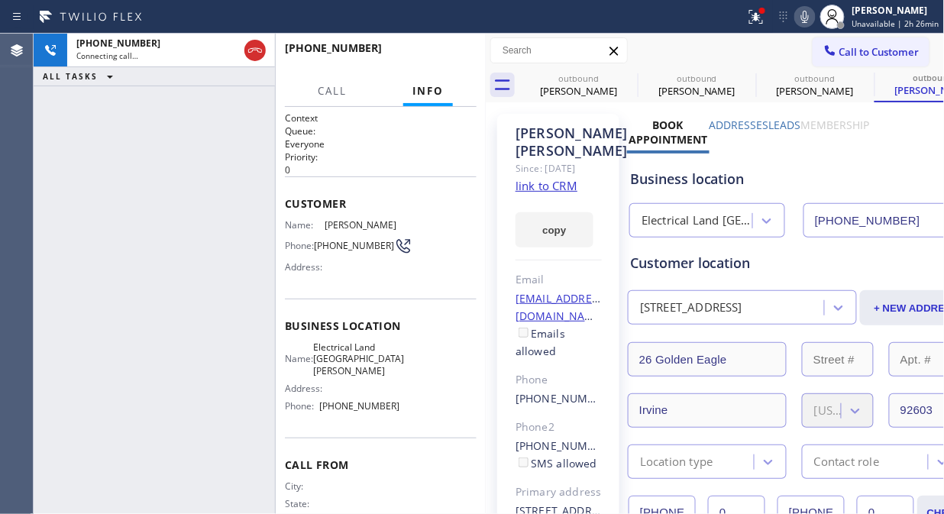
drag, startPoint x: 252, startPoint y: 52, endPoint x: 260, endPoint y: 163, distance: 111.8
click at [260, 163] on div "+19493009846 Connecting call… ALL TASKS ALL TASKS ACTIVE TASKS TASKS IN WRAP UP" at bounding box center [154, 274] width 241 height 480
drag, startPoint x: 260, startPoint y: 50, endPoint x: 275, endPoint y: 50, distance: 14.5
click at [261, 50] on icon at bounding box center [255, 50] width 18 height 18
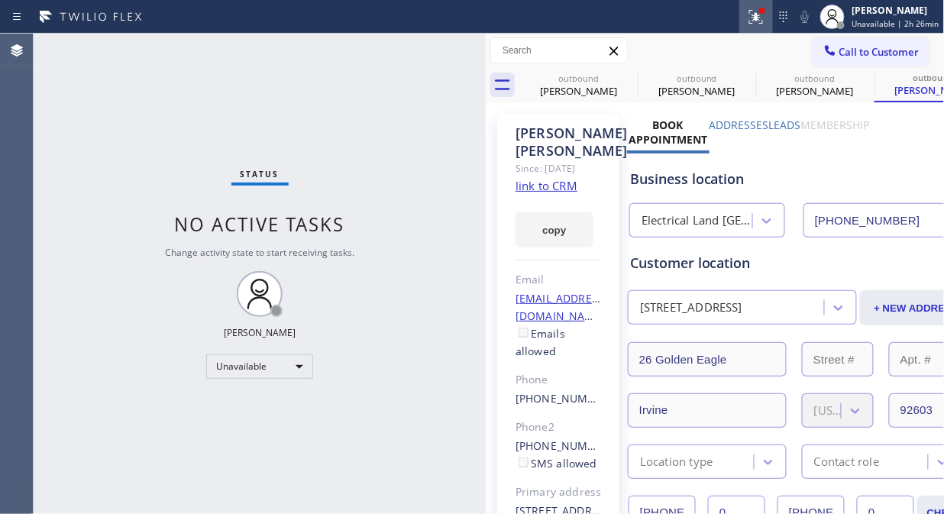
click at [750, 23] on icon at bounding box center [756, 17] width 18 height 18
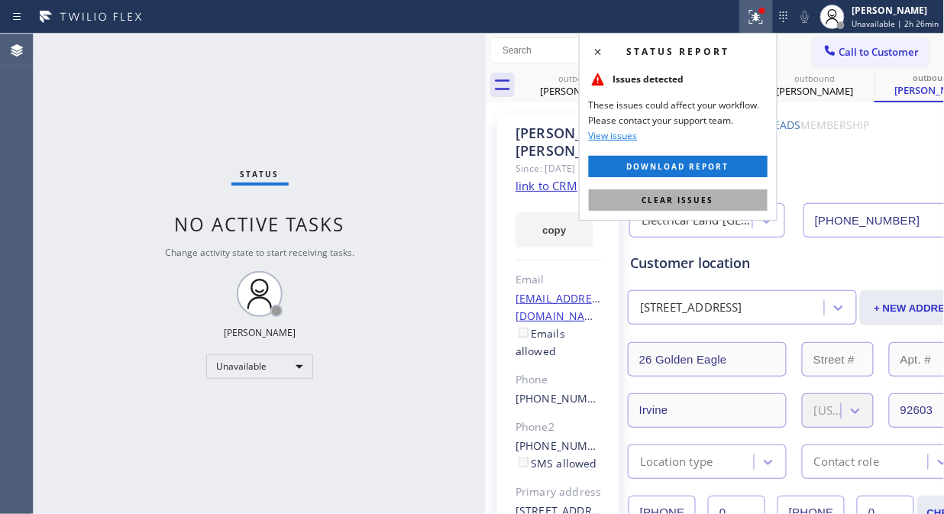
click at [687, 201] on span "Clear issues" at bounding box center [678, 200] width 72 height 11
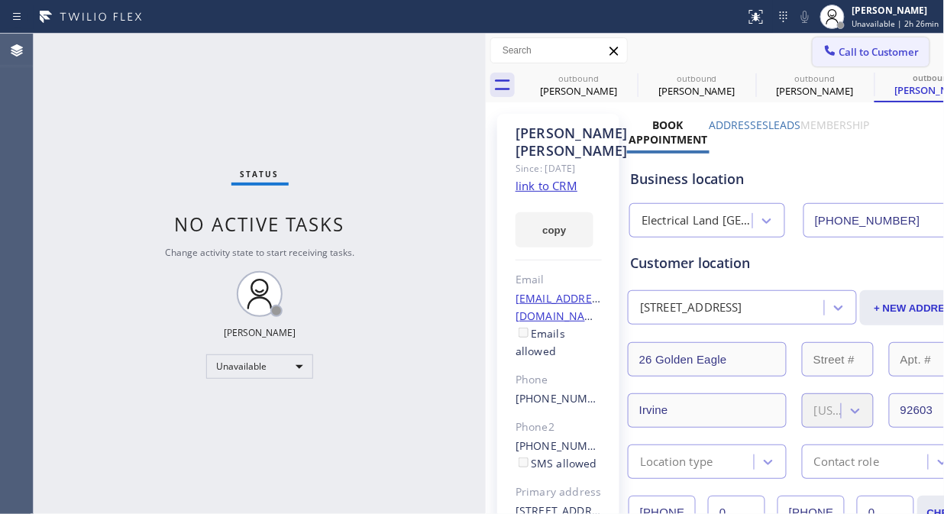
click at [866, 48] on span "Call to Customer" at bounding box center [879, 52] width 80 height 14
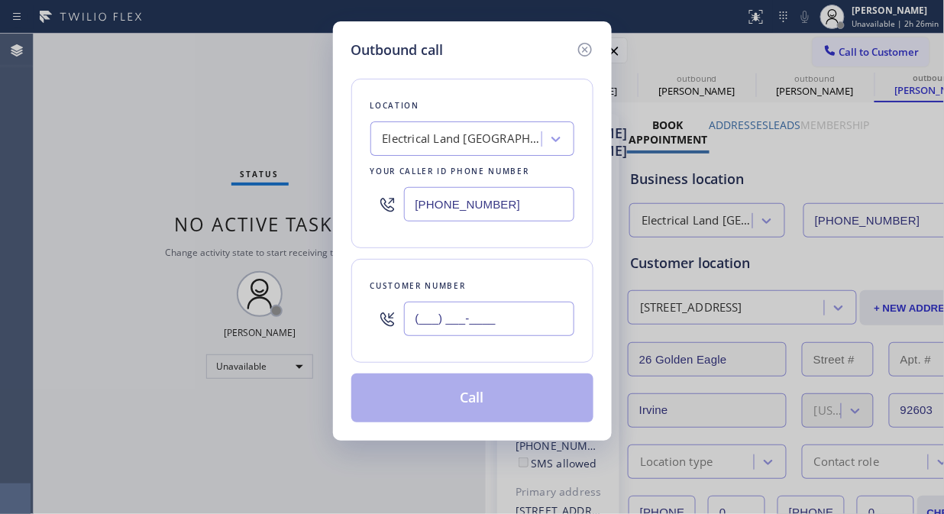
drag, startPoint x: 469, startPoint y: 314, endPoint x: 463, endPoint y: 302, distance: 13.0
click at [468, 314] on input "(___) ___-____" at bounding box center [489, 319] width 170 height 34
paste input "786) 660-1320"
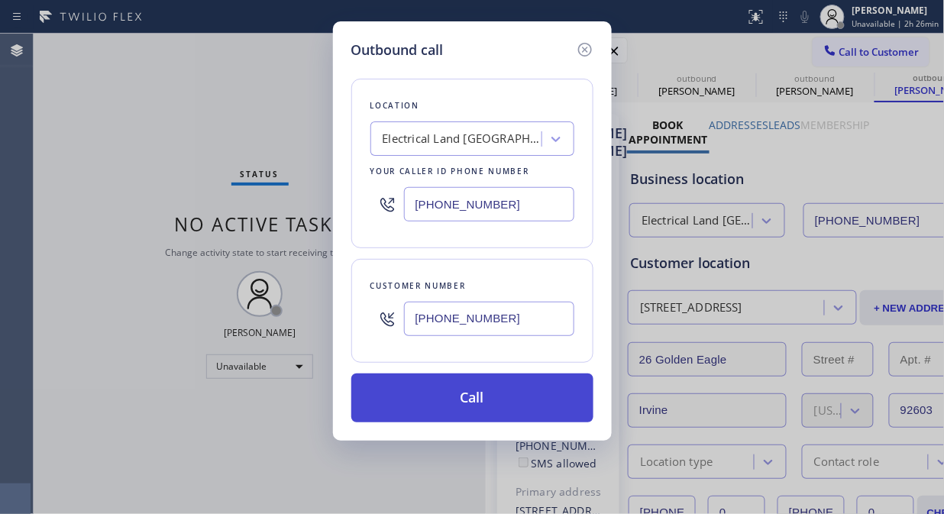
type input "(786) 660-1320"
click at [502, 399] on button "Call" at bounding box center [472, 397] width 242 height 49
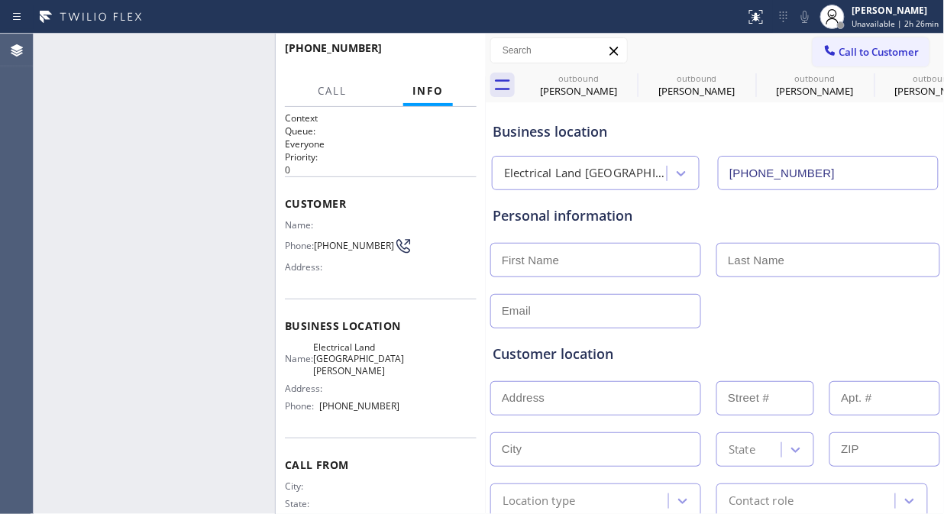
type input "[PHONE_NUMBER]"
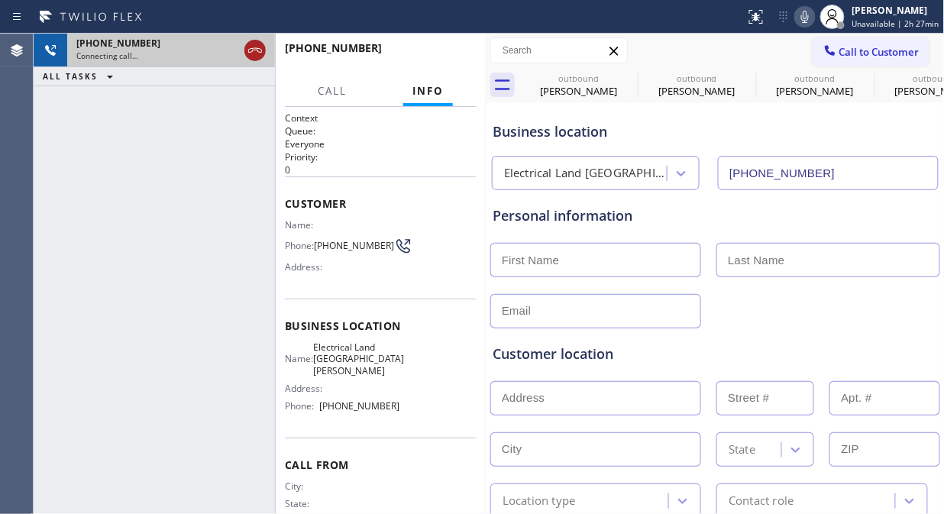
click at [255, 53] on icon at bounding box center [255, 50] width 18 height 18
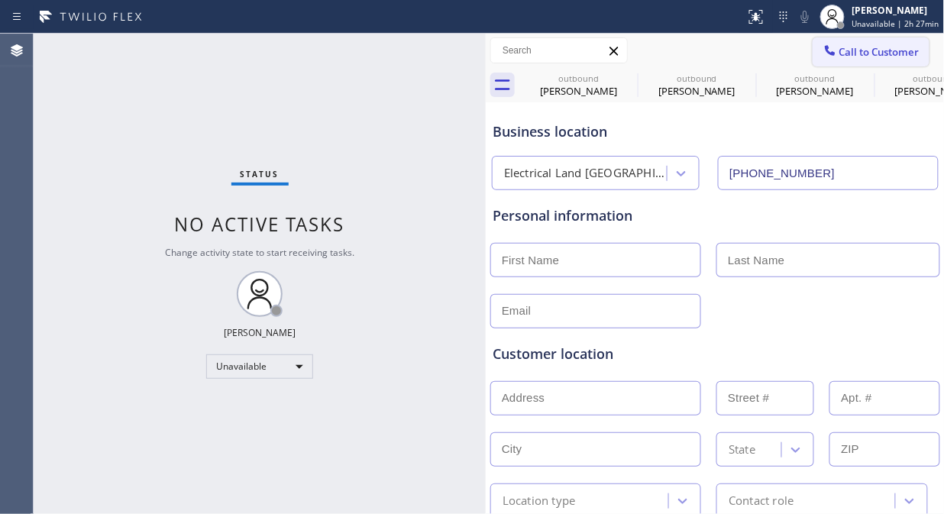
click at [856, 56] on span "Call to Customer" at bounding box center [879, 52] width 80 height 14
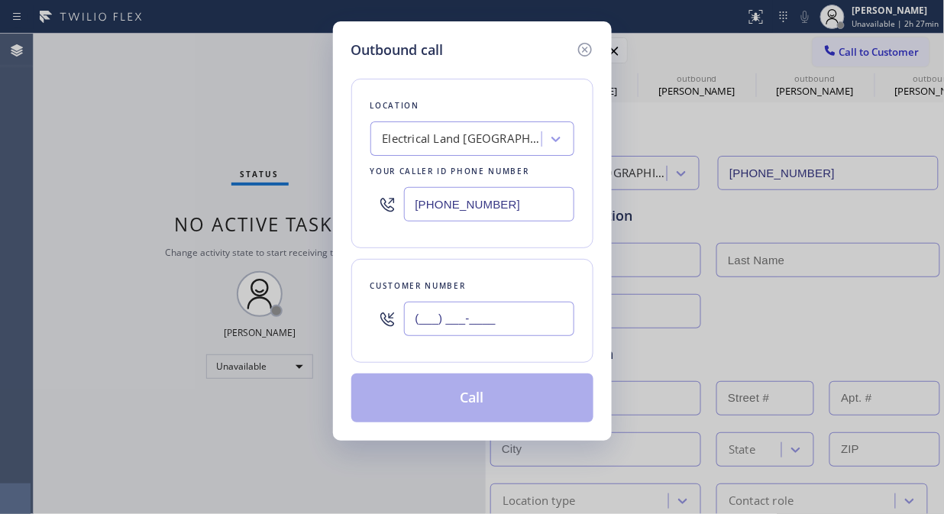
click at [502, 307] on input "(___) ___-____" at bounding box center [489, 319] width 170 height 34
paste input "310) 476-0908"
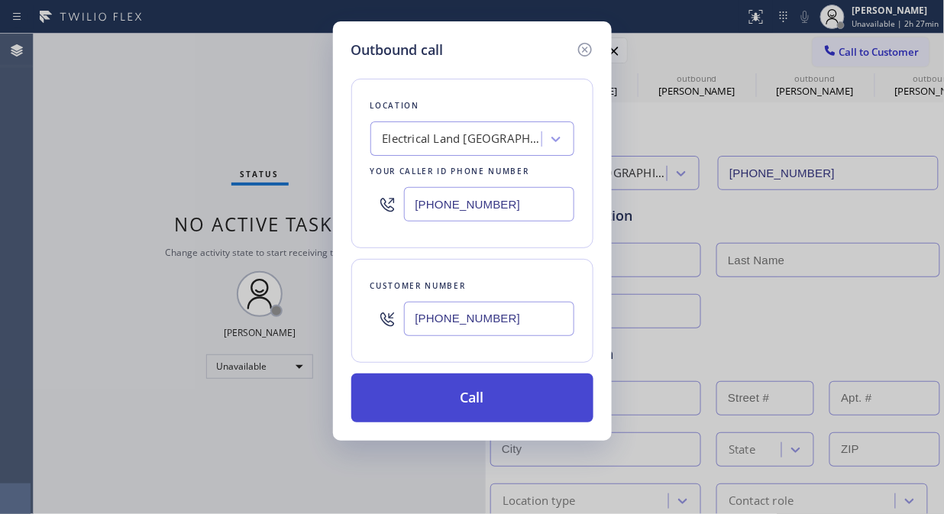
type input "(310) 476-0908"
click at [512, 398] on button "Call" at bounding box center [472, 397] width 242 height 49
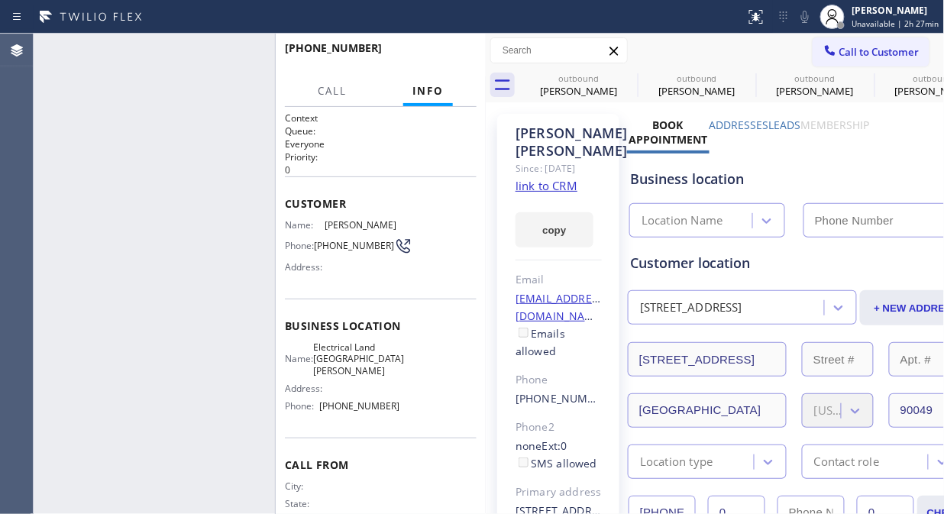
type input "[PHONE_NUMBER]"
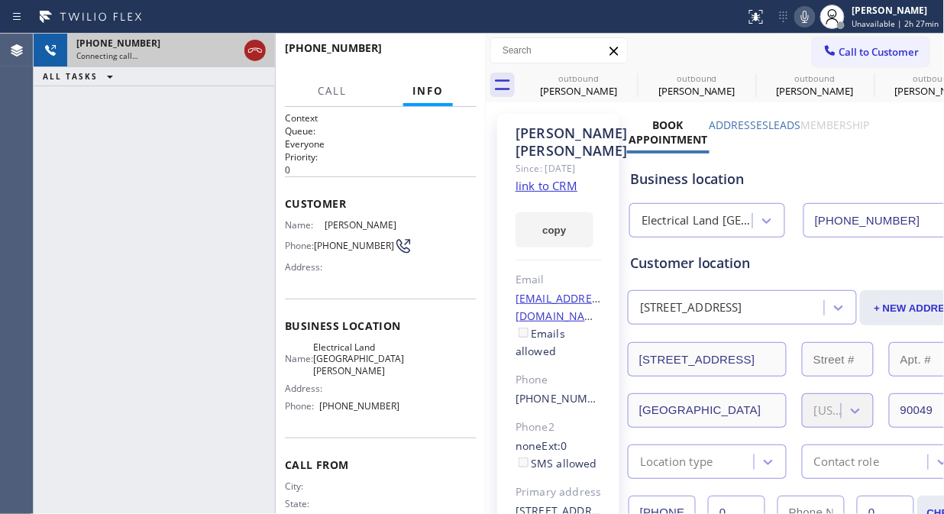
click at [254, 48] on icon at bounding box center [255, 50] width 14 height 5
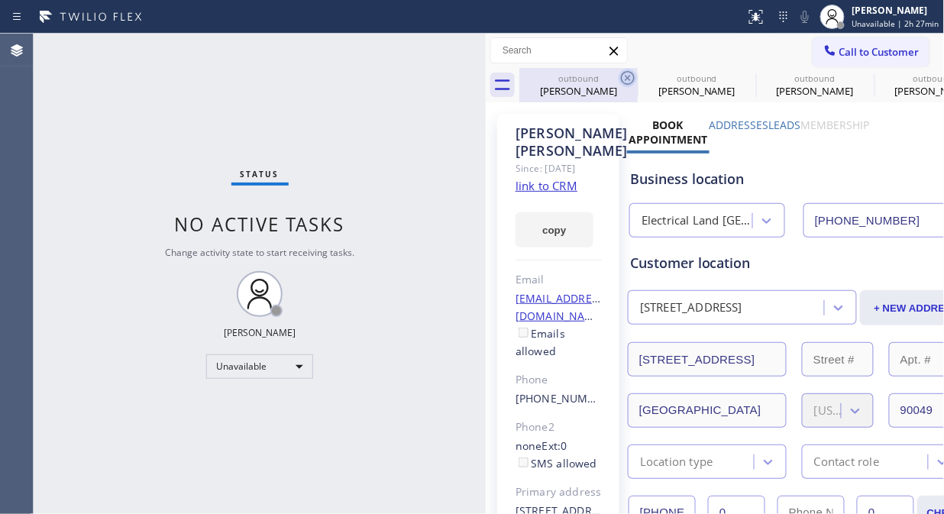
click at [630, 79] on icon at bounding box center [627, 78] width 18 height 18
drag, startPoint x: 630, startPoint y: 79, endPoint x: 651, endPoint y: 8, distance: 74.9
click at [630, 80] on icon at bounding box center [627, 78] width 18 height 18
click at [0, 0] on icon at bounding box center [0, 0] width 0 height 0
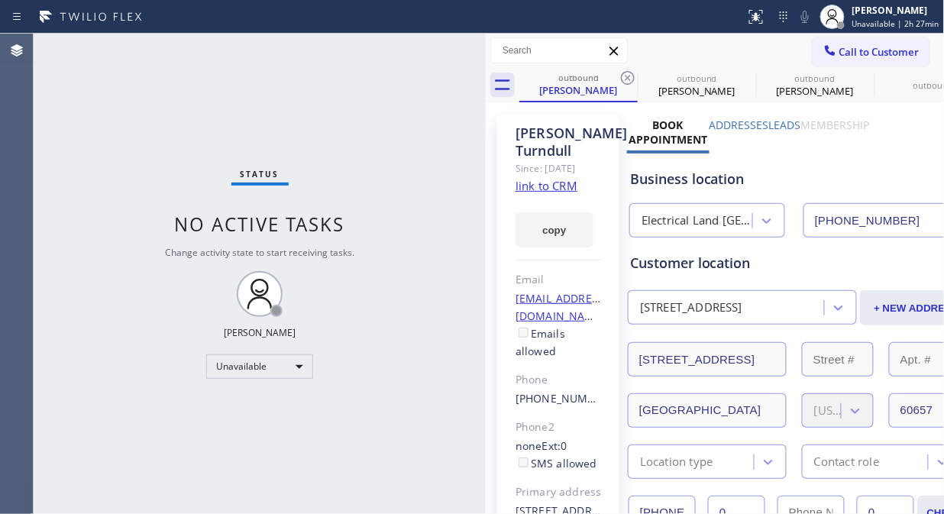
click at [0, 0] on icon at bounding box center [0, 0] width 0 height 0
click at [864, 42] on button "Call to Customer" at bounding box center [870, 51] width 117 height 29
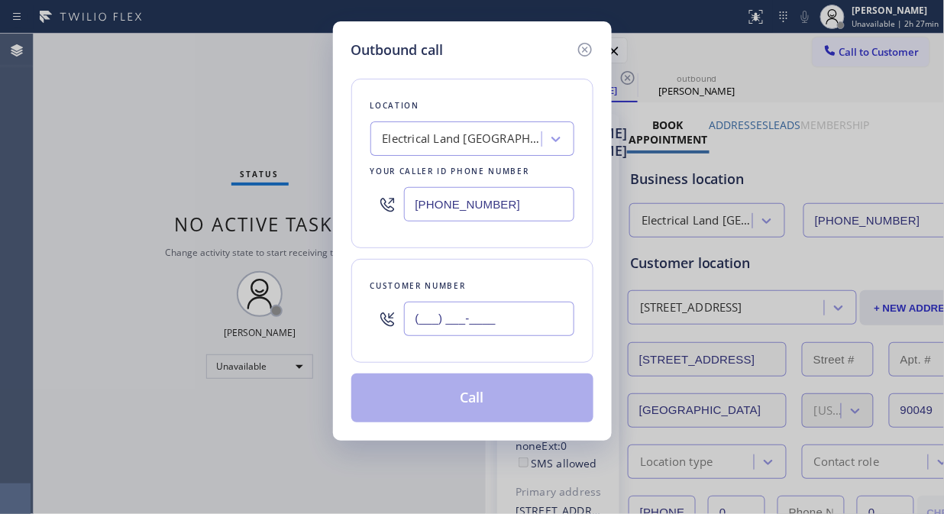
click at [424, 330] on input "(___) ___-____" at bounding box center [489, 319] width 170 height 34
paste input "209) 591-8536"
type input "(209) 591-8536"
click at [499, 400] on button "Call" at bounding box center [472, 397] width 242 height 49
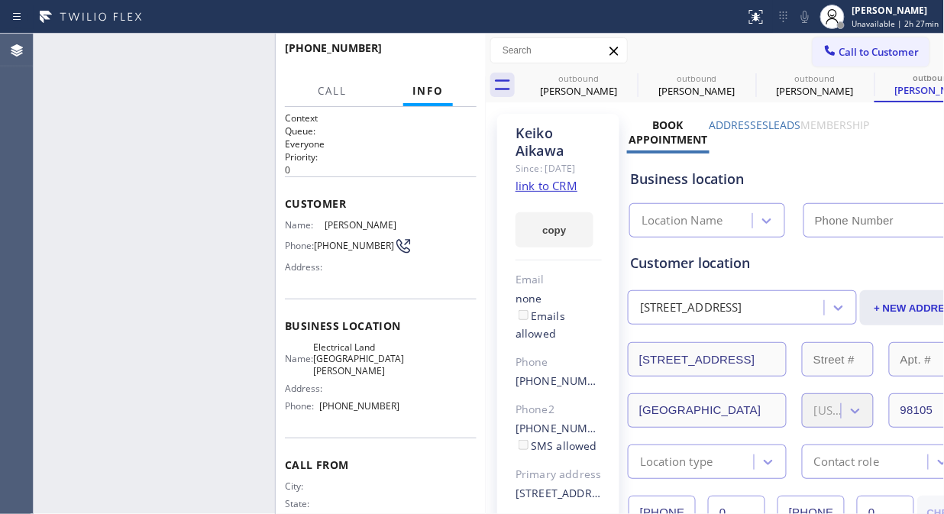
type input "[PHONE_NUMBER]"
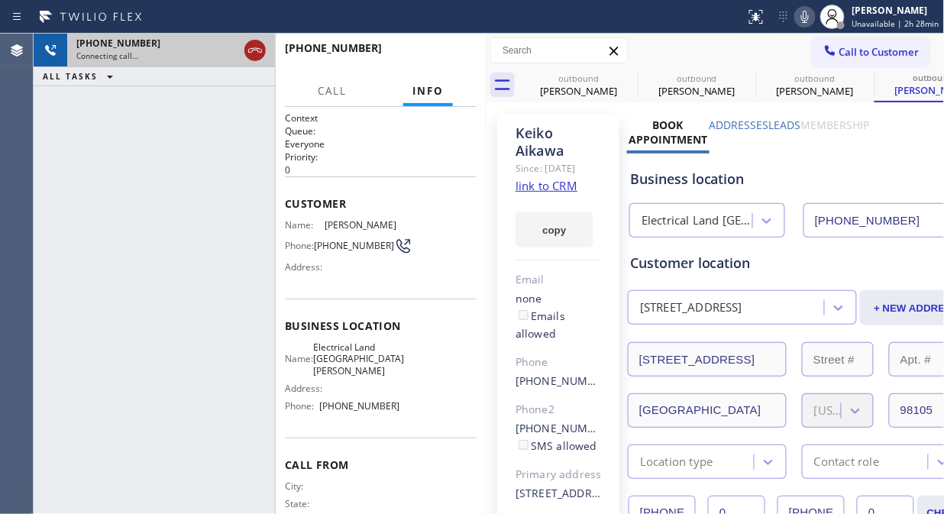
click at [257, 54] on icon at bounding box center [255, 50] width 18 height 18
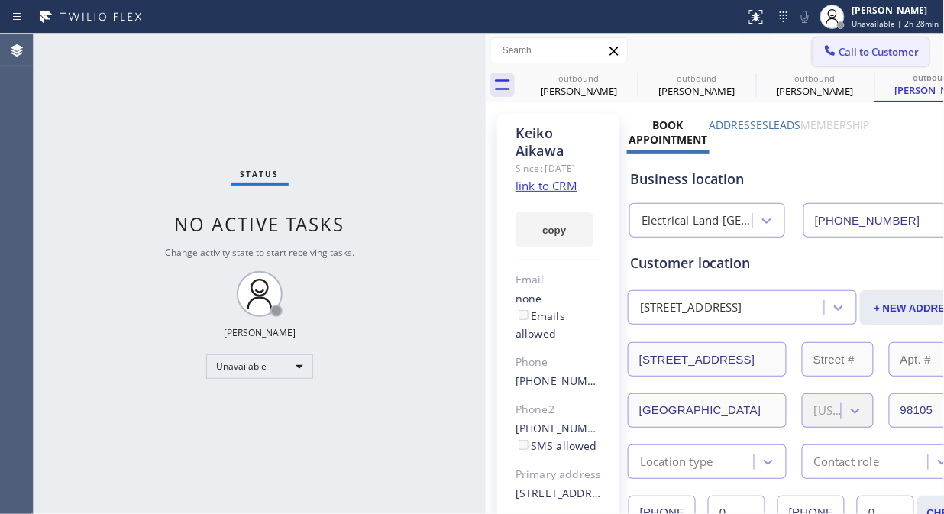
click at [841, 52] on span "Call to Customer" at bounding box center [879, 52] width 80 height 14
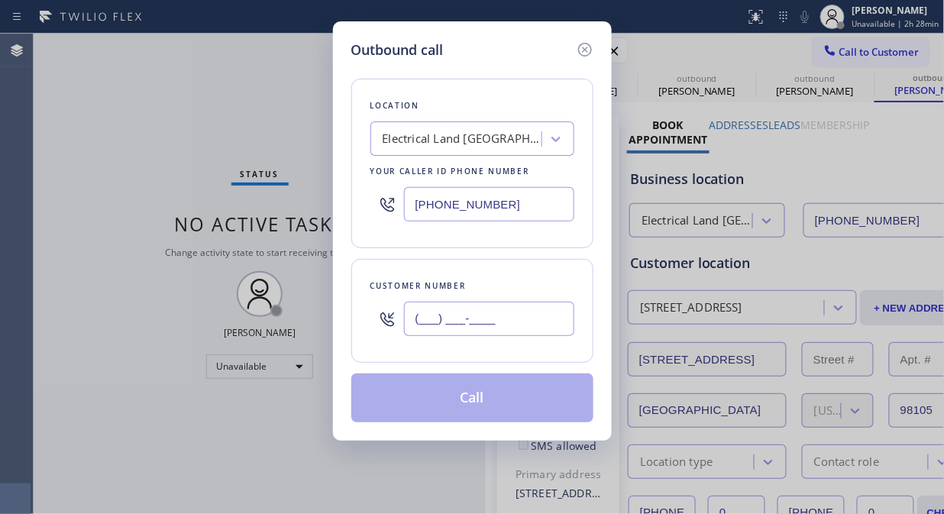
click at [413, 323] on input "(___) ___-____" at bounding box center [489, 319] width 170 height 34
paste input "215) 519-4723"
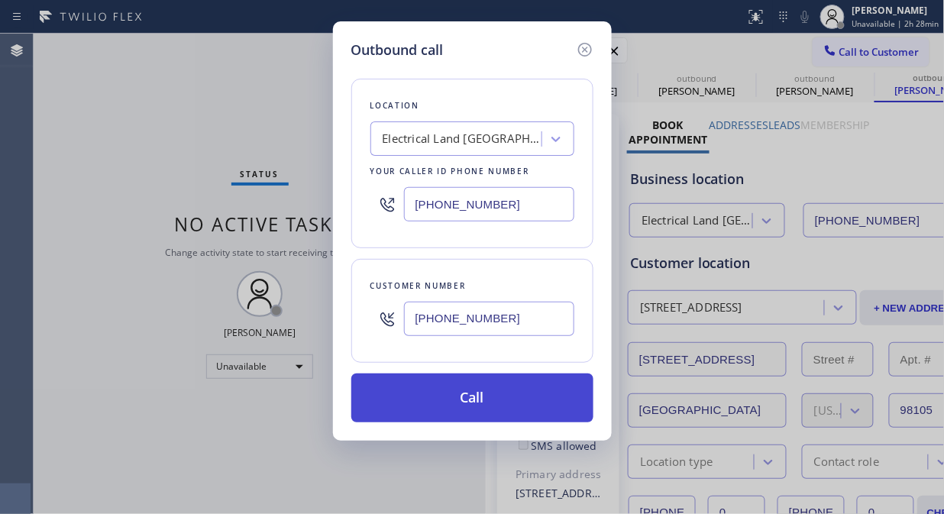
type input "(215) 519-4723"
click at [471, 403] on button "Call" at bounding box center [472, 397] width 242 height 49
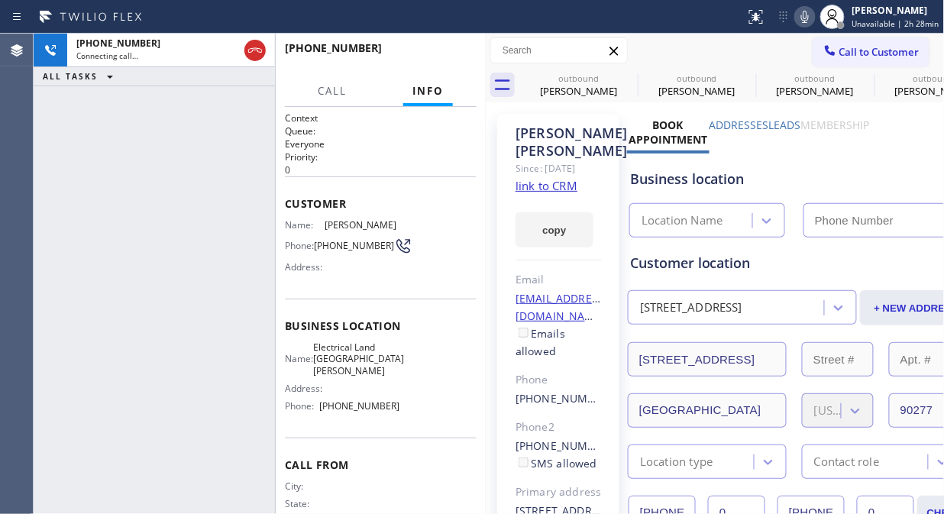
type input "[PHONE_NUMBER]"
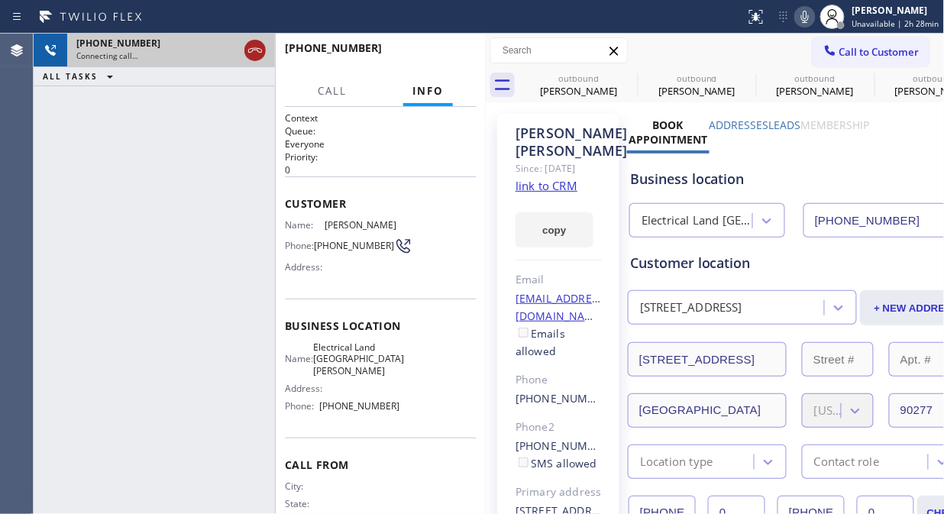
click at [254, 51] on icon at bounding box center [255, 50] width 18 height 18
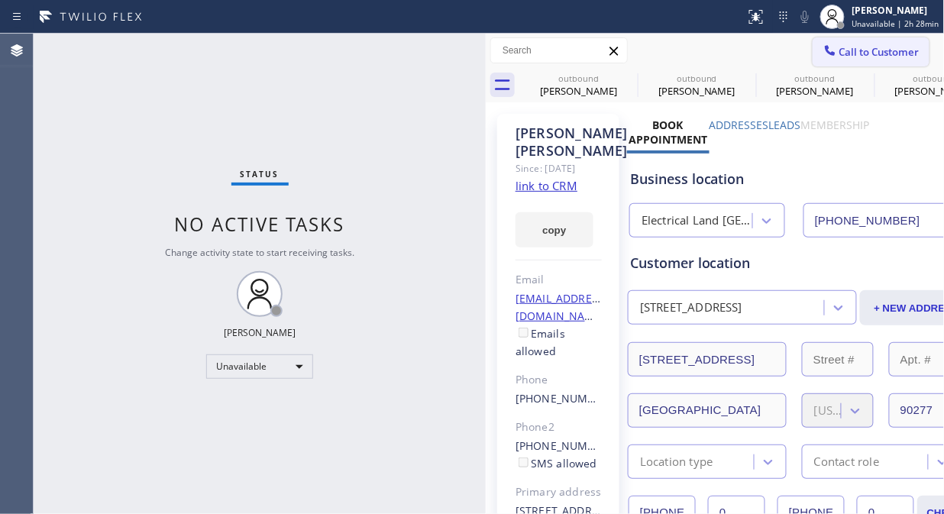
click at [842, 55] on span "Call to Customer" at bounding box center [879, 52] width 80 height 14
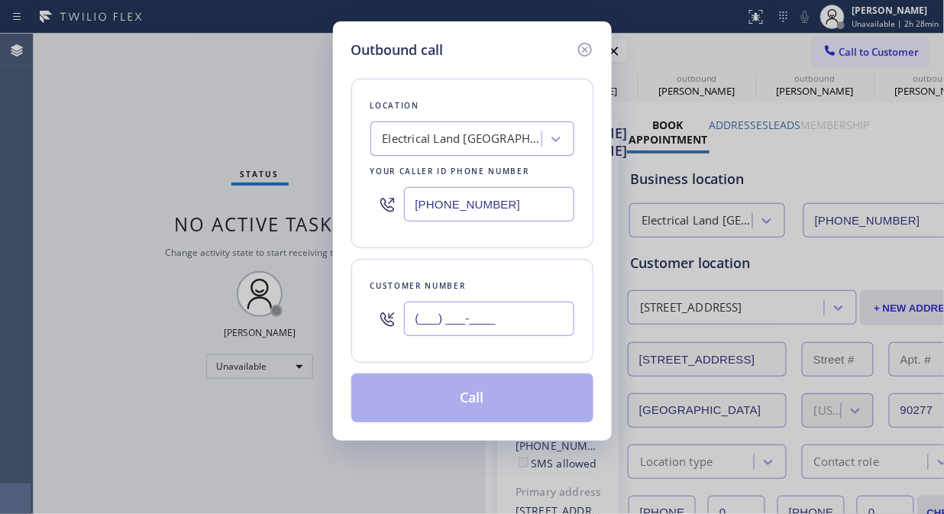
click at [418, 327] on input "(___) ___-____" at bounding box center [489, 319] width 170 height 34
paste input "818) 300-4613"
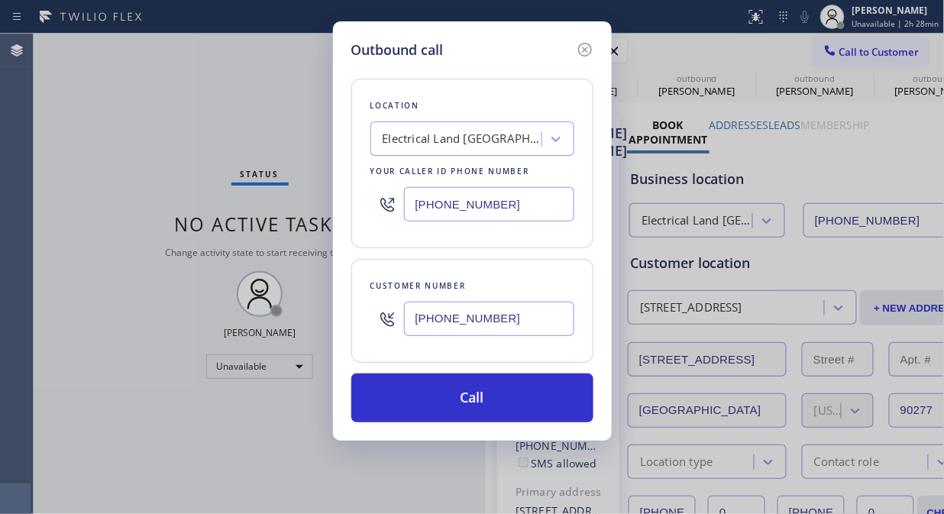
type input "(818) 300-4613"
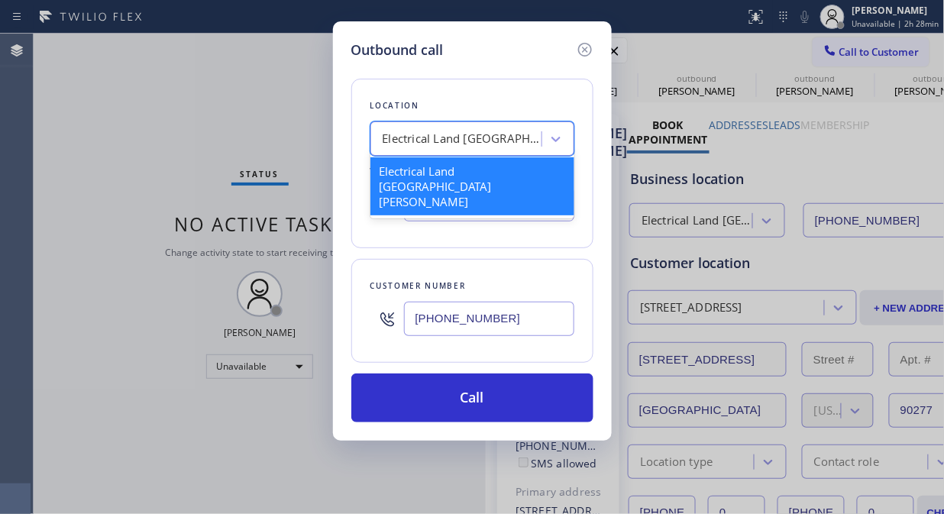
click at [445, 127] on div "Electrical Land [GEOGRAPHIC_DATA][PERSON_NAME]" at bounding box center [458, 139] width 166 height 27
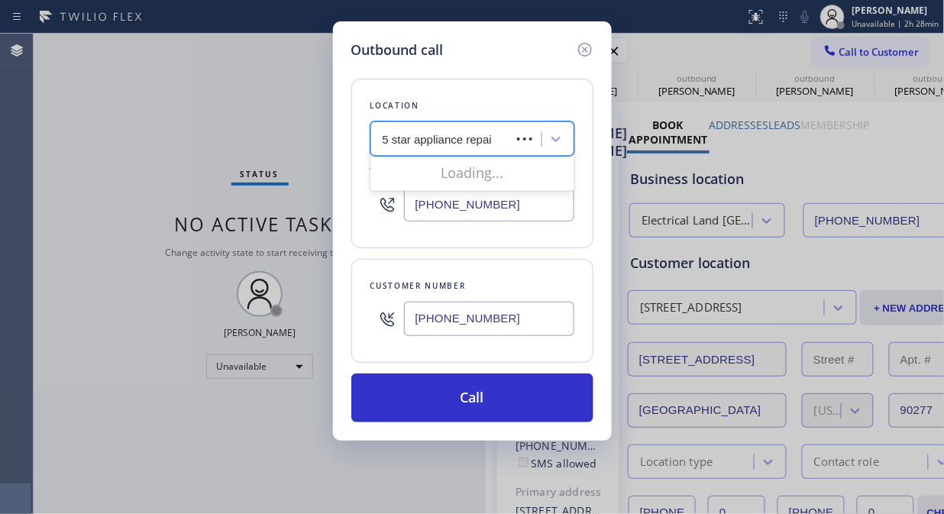
type input "5 star appliance repair"
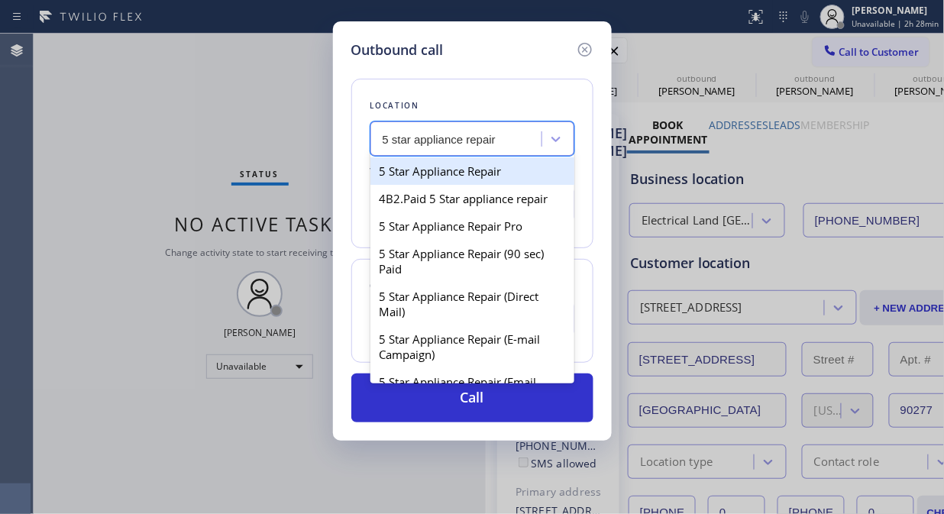
click at [453, 179] on div "5 Star Appliance Repair" at bounding box center [472, 170] width 204 height 27
type input "[PHONE_NUMBER]"
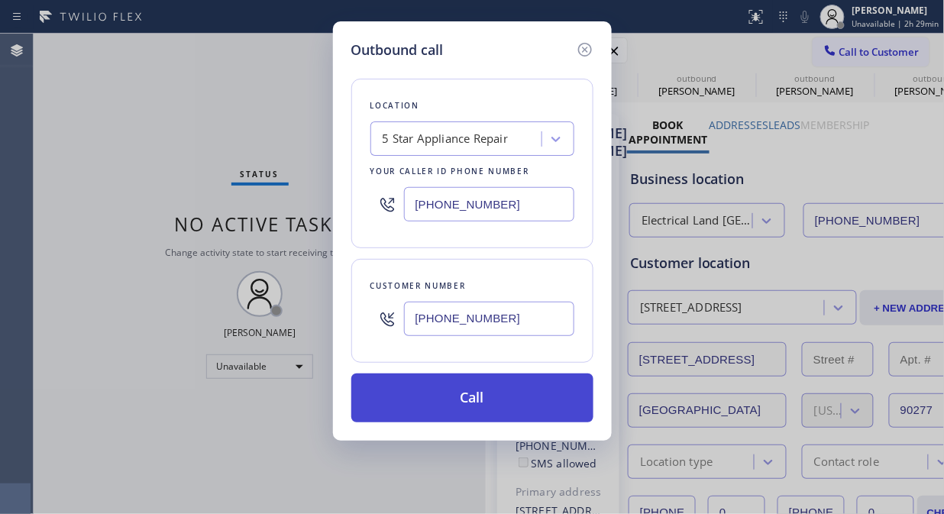
click at [471, 390] on button "Call" at bounding box center [472, 397] width 242 height 49
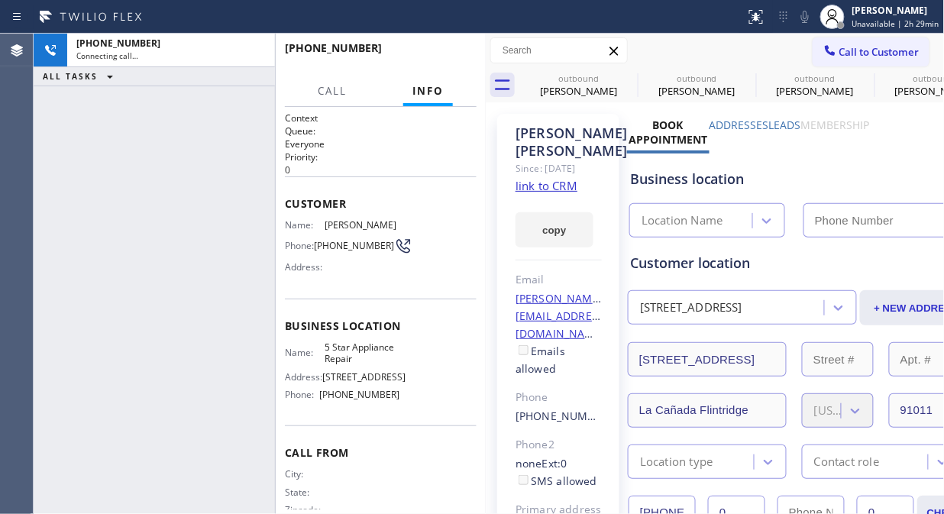
type input "[PHONE_NUMBER]"
click at [0, 0] on icon at bounding box center [0, 0] width 0 height 0
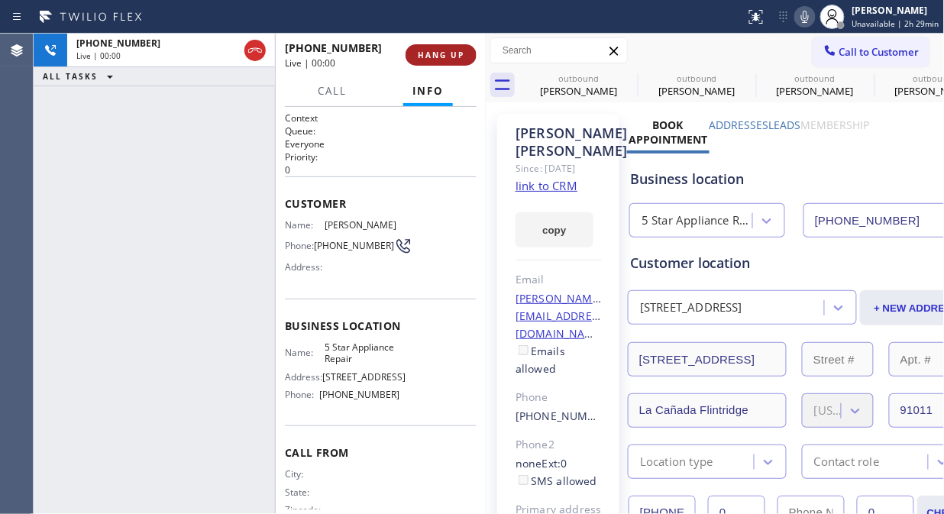
click at [0, 0] on icon at bounding box center [0, 0] width 0 height 0
click at [461, 60] on span "HANG UP" at bounding box center [441, 55] width 47 height 11
type input "[PHONE_NUMBER]"
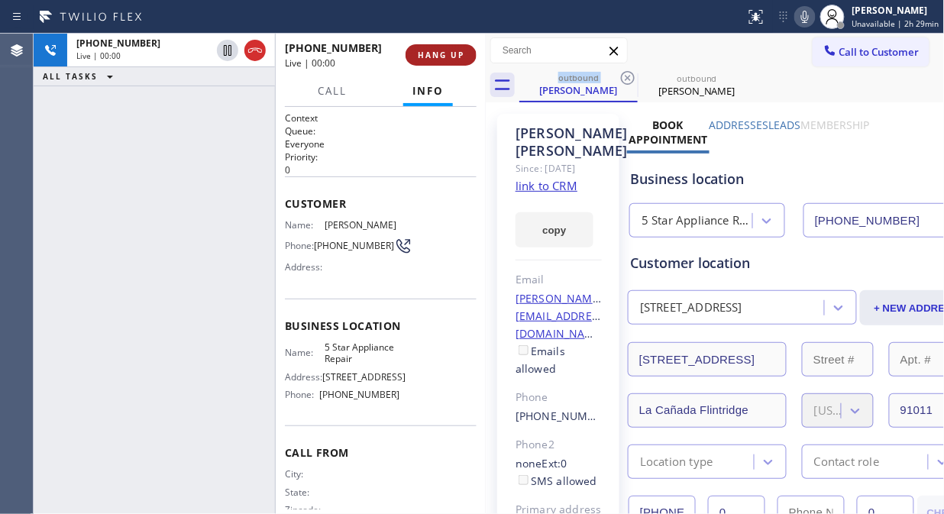
click at [449, 56] on span "HANG UP" at bounding box center [441, 55] width 47 height 11
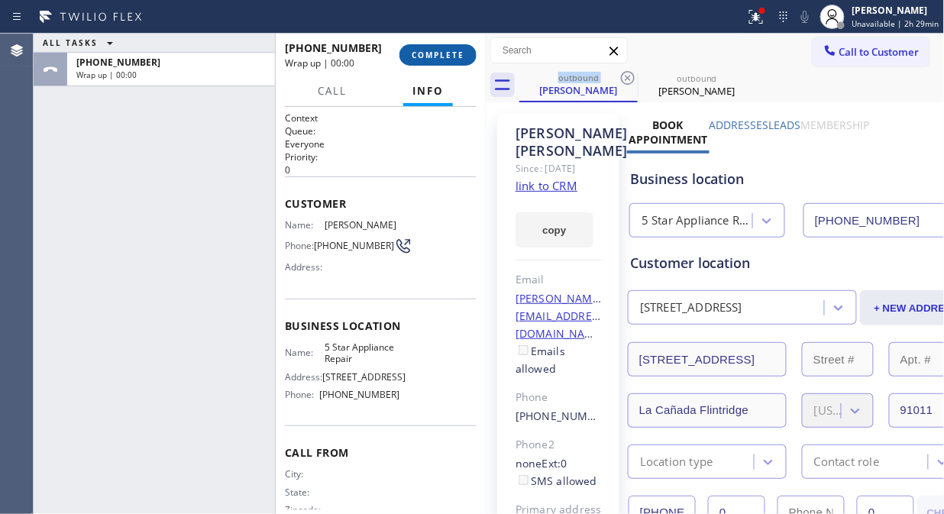
click at [446, 56] on span "COMPLETE" at bounding box center [437, 55] width 53 height 11
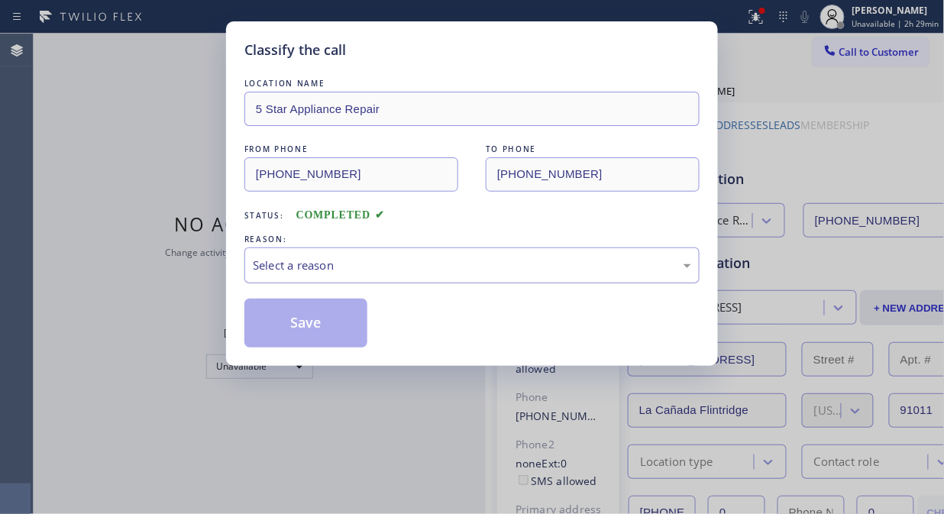
click at [490, 267] on div "Select a reason" at bounding box center [472, 265] width 438 height 18
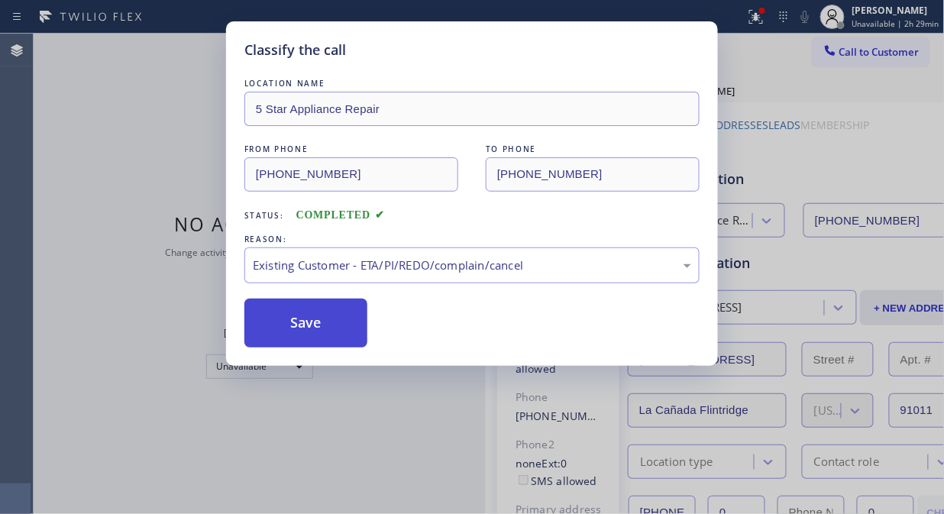
click at [363, 337] on button "Save" at bounding box center [305, 322] width 123 height 49
drag, startPoint x: 324, startPoint y: 324, endPoint x: 341, endPoint y: 318, distance: 18.4
click at [323, 324] on button "Save" at bounding box center [305, 322] width 123 height 49
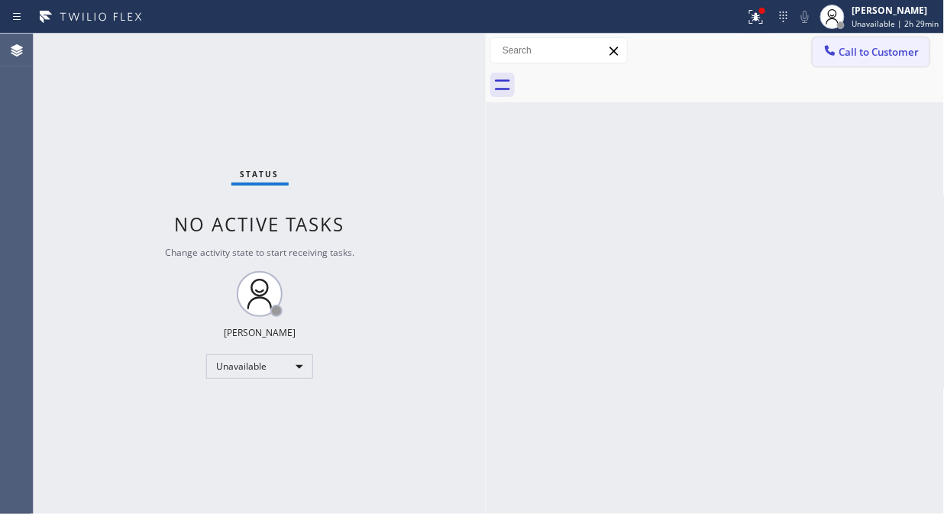
click at [863, 56] on span "Call to Customer" at bounding box center [879, 52] width 80 height 14
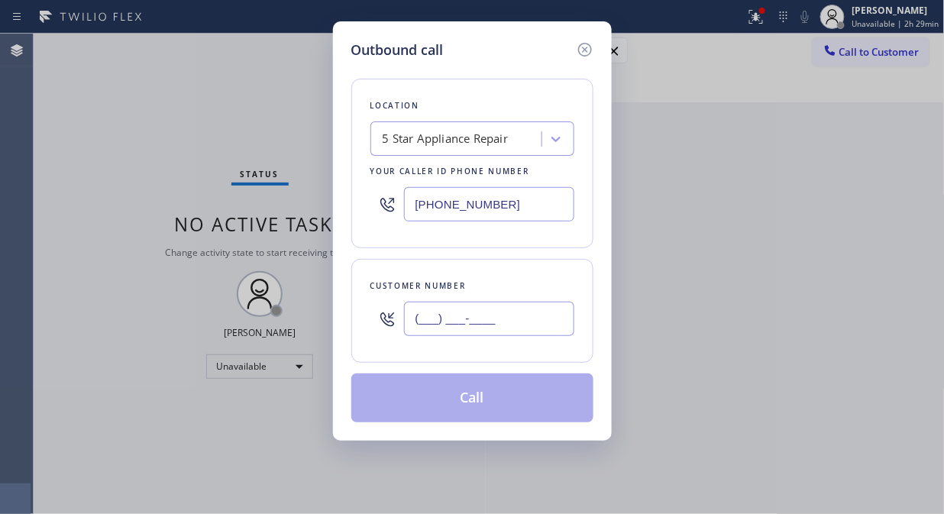
click at [535, 313] on input "(___) ___-____" at bounding box center [489, 319] width 170 height 34
paste input "972) 841-6724"
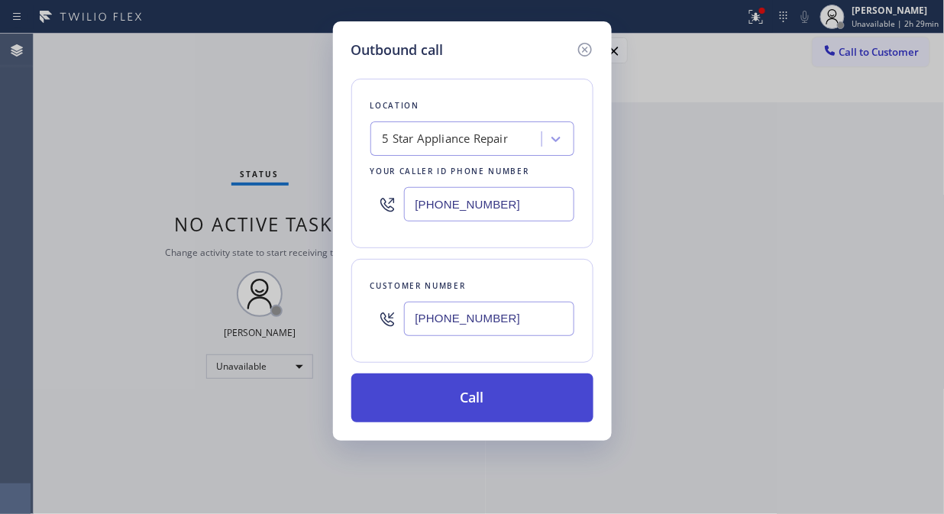
type input "(972) 841-6724"
click at [537, 402] on button "Call" at bounding box center [472, 397] width 242 height 49
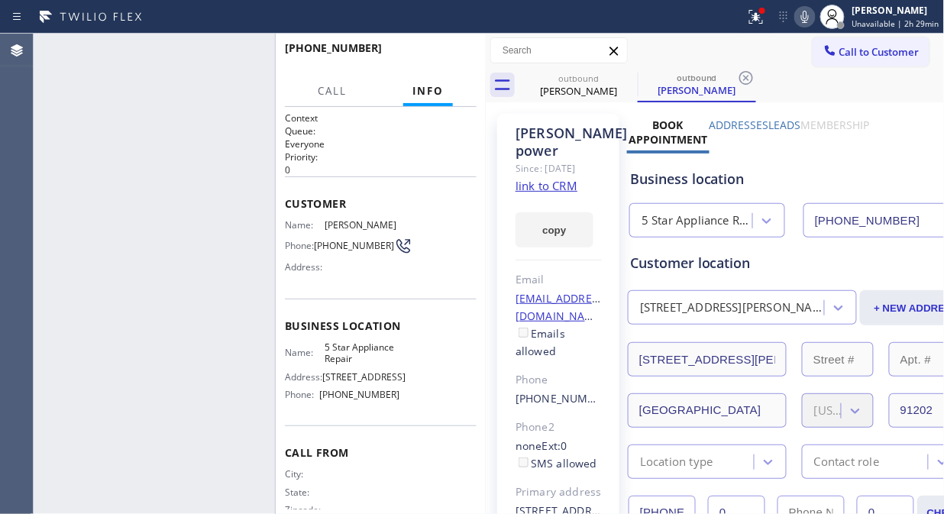
type input "[PHONE_NUMBER]"
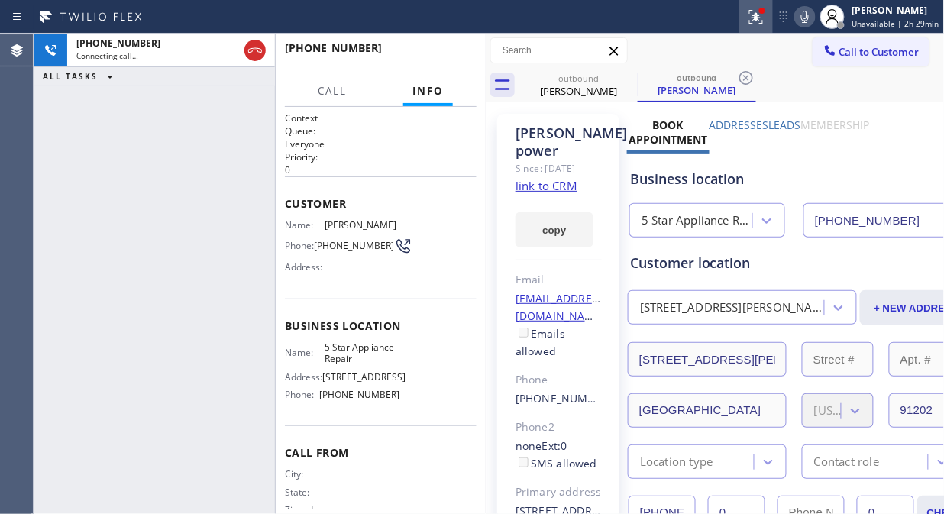
click at [756, 18] on icon at bounding box center [756, 17] width 18 height 18
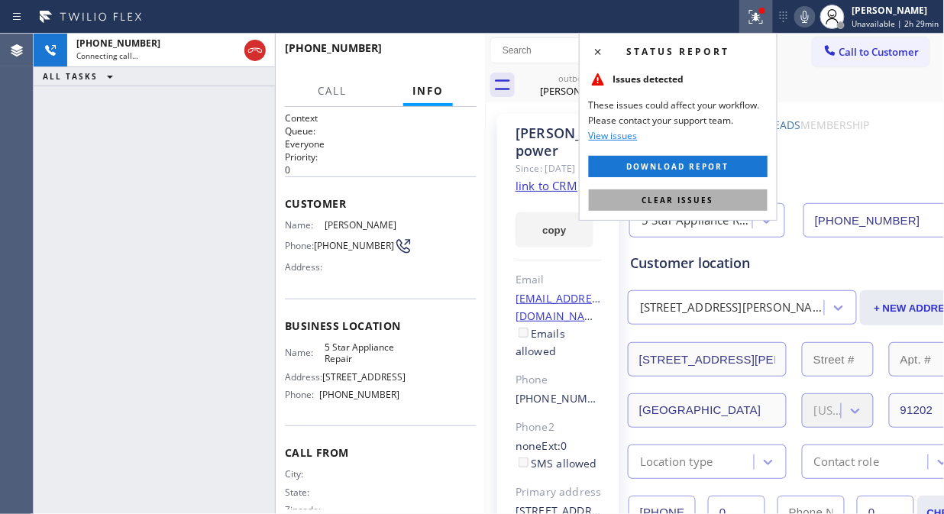
click at [705, 202] on span "Clear issues" at bounding box center [678, 200] width 72 height 11
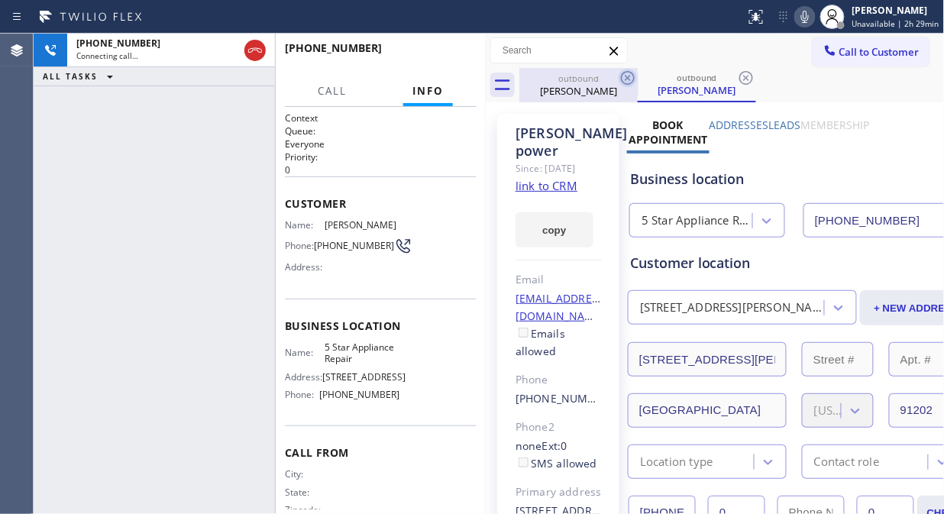
click at [627, 76] on icon at bounding box center [627, 78] width 18 height 18
click at [628, 76] on icon at bounding box center [628, 78] width 14 height 14
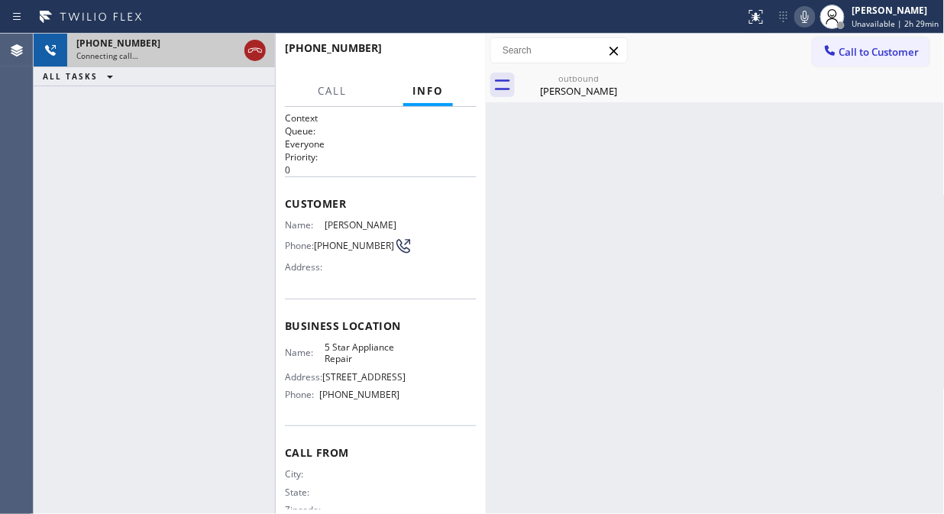
click at [253, 50] on icon at bounding box center [255, 50] width 18 height 18
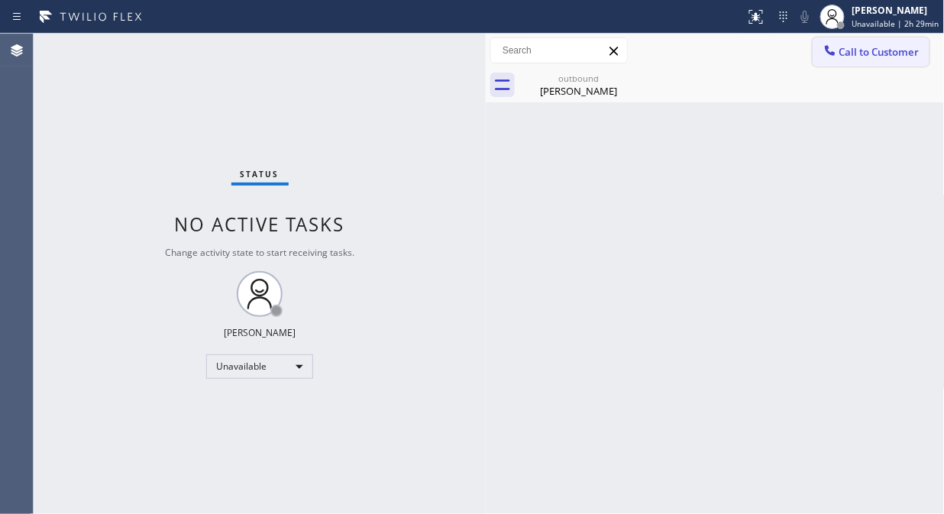
click at [869, 54] on span "Call to Customer" at bounding box center [879, 52] width 80 height 14
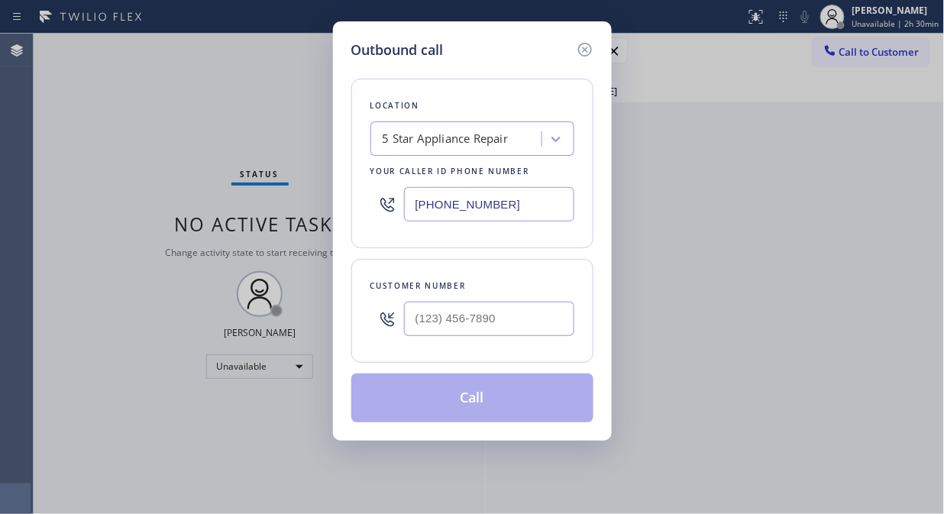
drag, startPoint x: 163, startPoint y: 134, endPoint x: 500, endPoint y: 64, distance: 344.6
click at [163, 135] on div "Outbound call Location 5 Star Appliance Repair Your caller id phone number [PHO…" at bounding box center [472, 257] width 944 height 514
drag, startPoint x: 454, startPoint y: 304, endPoint x: 438, endPoint y: 317, distance: 20.6
click at [446, 309] on input "(___) ___-____" at bounding box center [489, 319] width 170 height 34
type input "(___) ___-____"
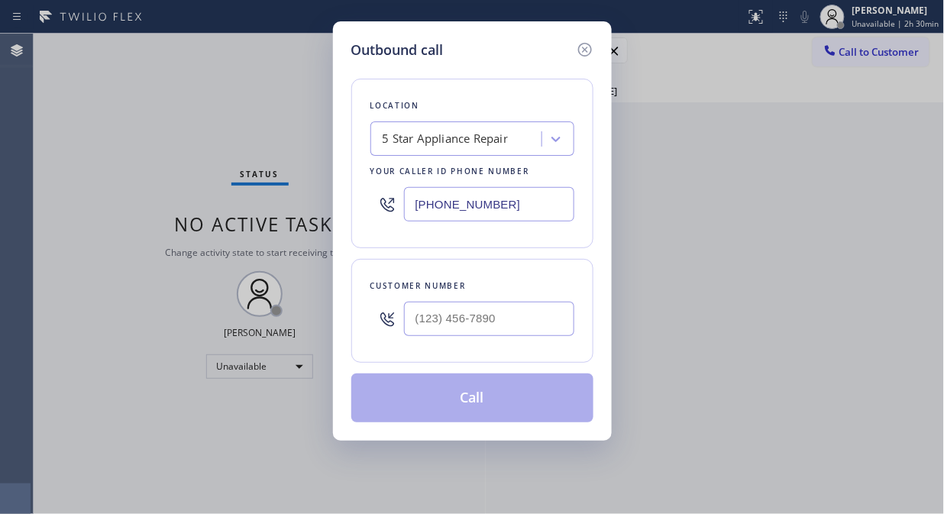
drag, startPoint x: 398, startPoint y: 330, endPoint x: 408, endPoint y: 321, distance: 13.5
click at [401, 330] on div at bounding box center [387, 319] width 34 height 50
click at [411, 317] on input "(___) ___-____" at bounding box center [489, 319] width 170 height 34
paste input "310) 283-2739"
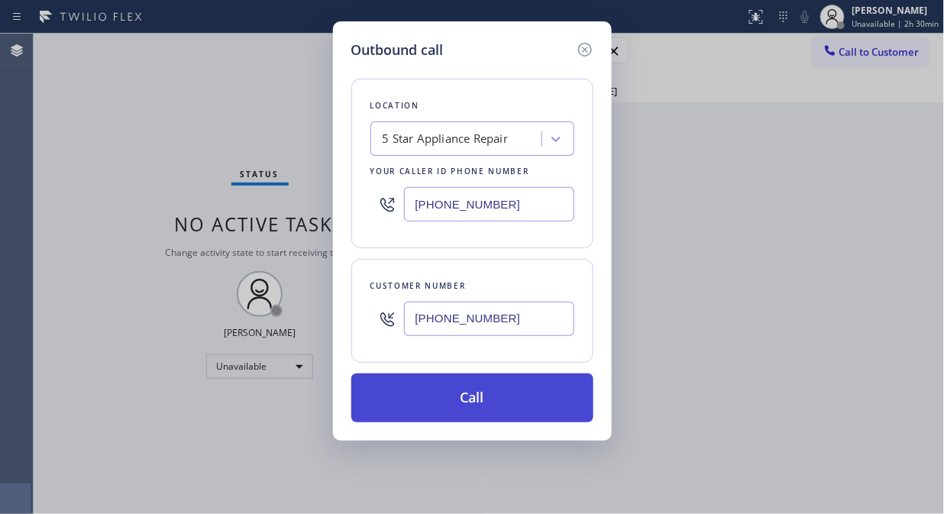
type input "(310) 283-2739"
click at [511, 412] on button "Call" at bounding box center [472, 397] width 242 height 49
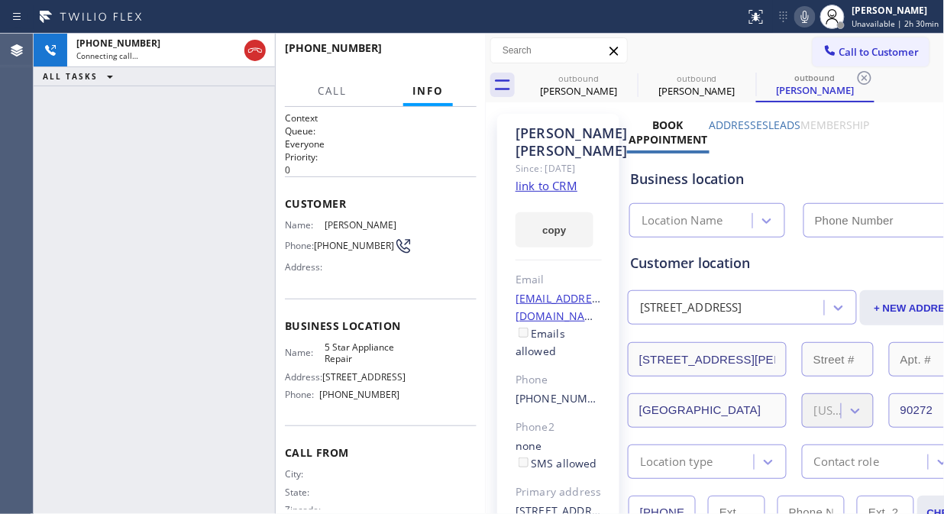
type input "[PHONE_NUMBER]"
click at [74, 149] on div "+13102832739 Live | 00:01 ALL TASKS ALL TASKS ACTIVE TASKS TASKS IN WRAP UP" at bounding box center [154, 274] width 241 height 480
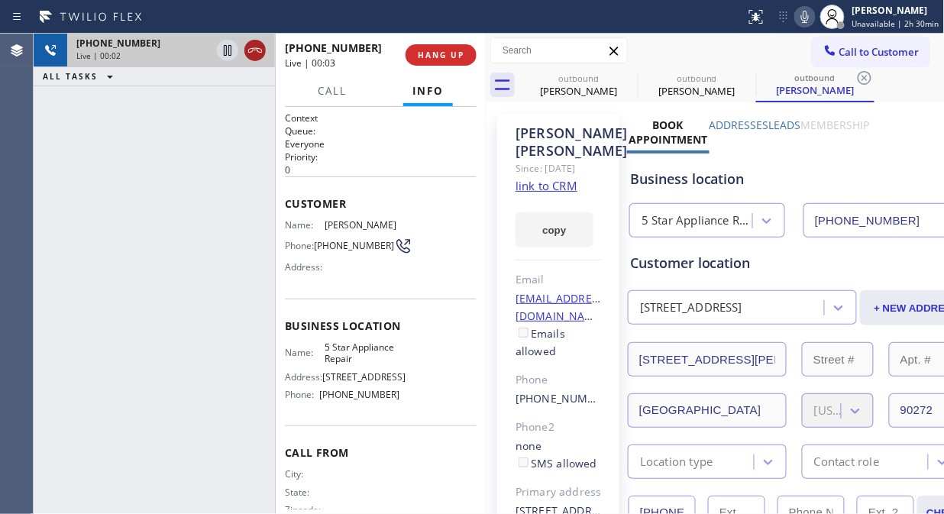
click at [255, 48] on icon at bounding box center [255, 50] width 14 height 5
click at [453, 42] on div "+13102832739 Live | 00:03 HANG UP" at bounding box center [381, 55] width 192 height 40
click at [447, 56] on span "HANG UP" at bounding box center [441, 55] width 47 height 11
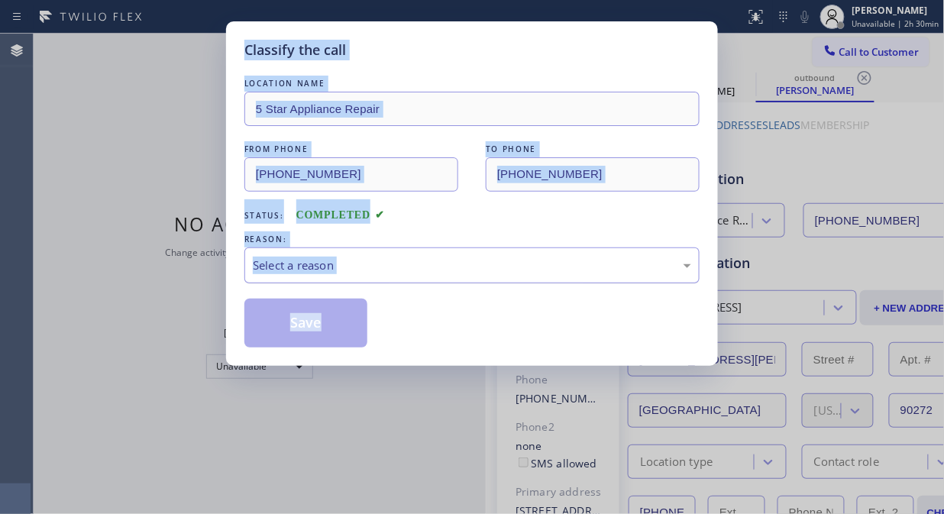
click at [447, 56] on div "Classify the call" at bounding box center [471, 50] width 455 height 21
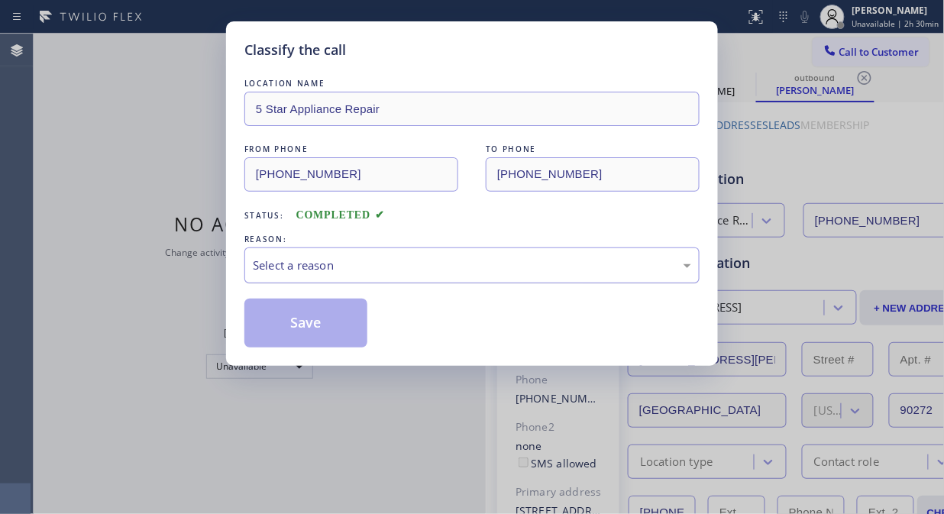
click at [453, 263] on div "Select a reason" at bounding box center [472, 265] width 438 height 18
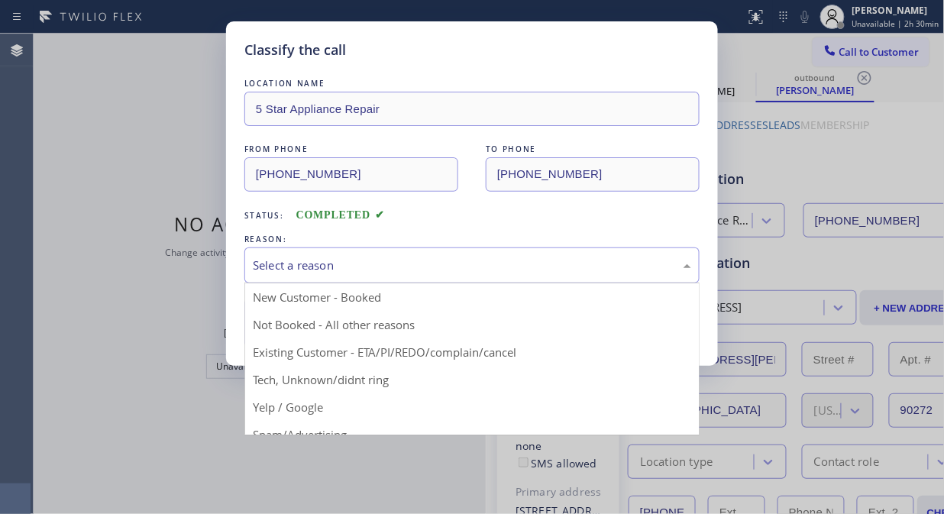
drag, startPoint x: 454, startPoint y: 348, endPoint x: 406, endPoint y: 348, distance: 48.1
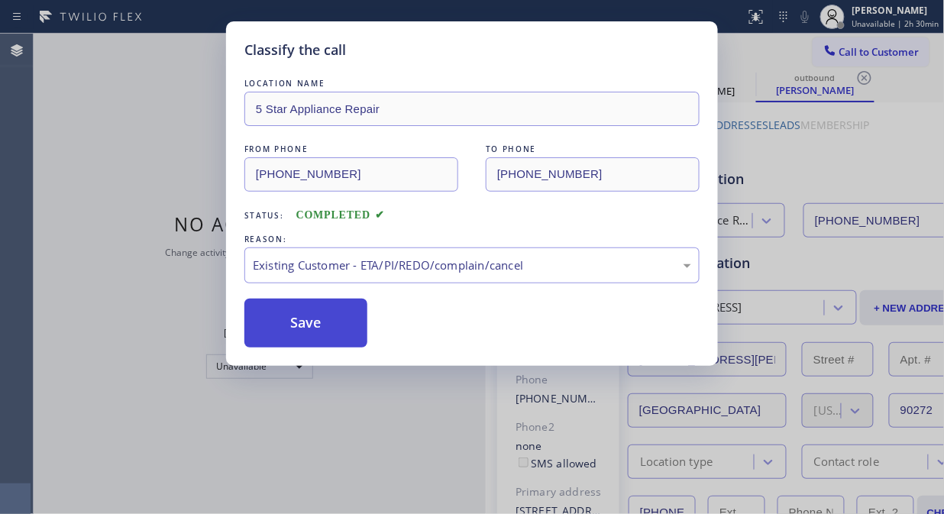
click at [313, 331] on button "Save" at bounding box center [305, 322] width 123 height 49
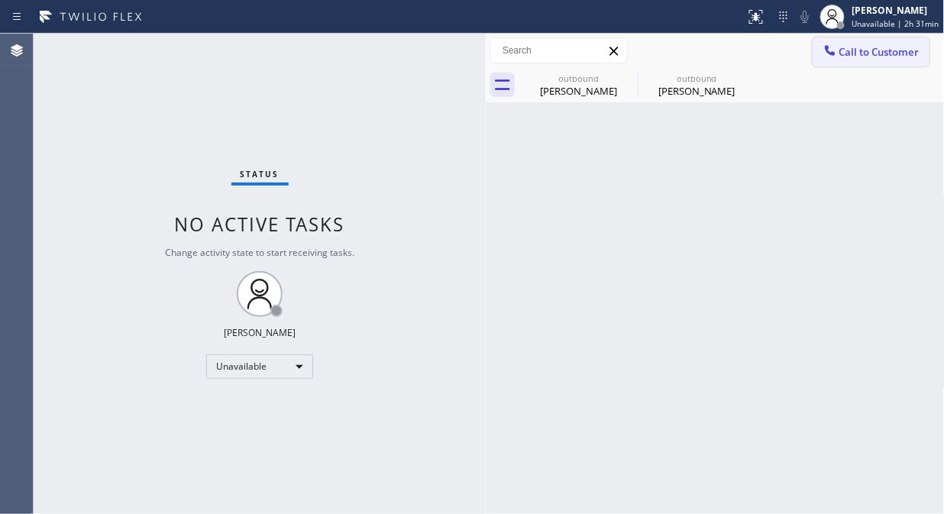
click at [868, 50] on span "Call to Customer" at bounding box center [879, 52] width 80 height 14
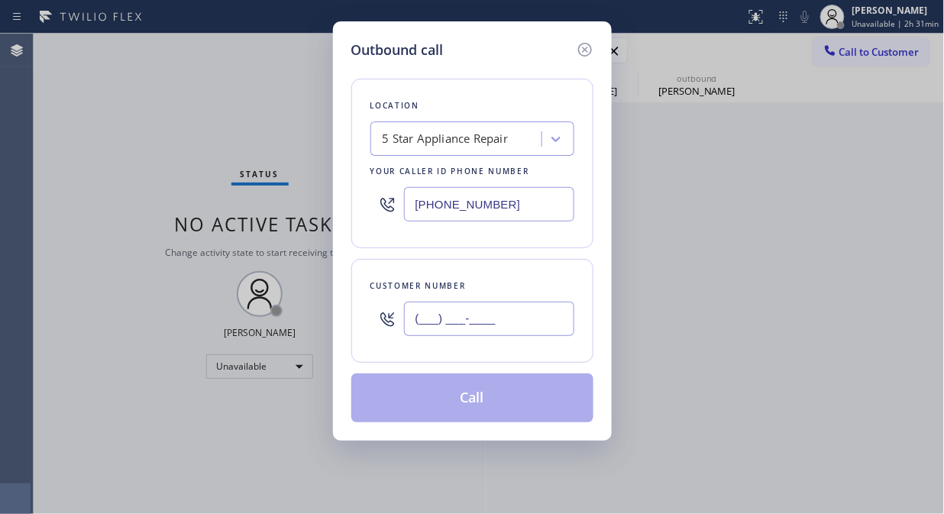
click at [405, 311] on input "(___) ___-____" at bounding box center [489, 319] width 170 height 34
paste input "786) 660-1320"
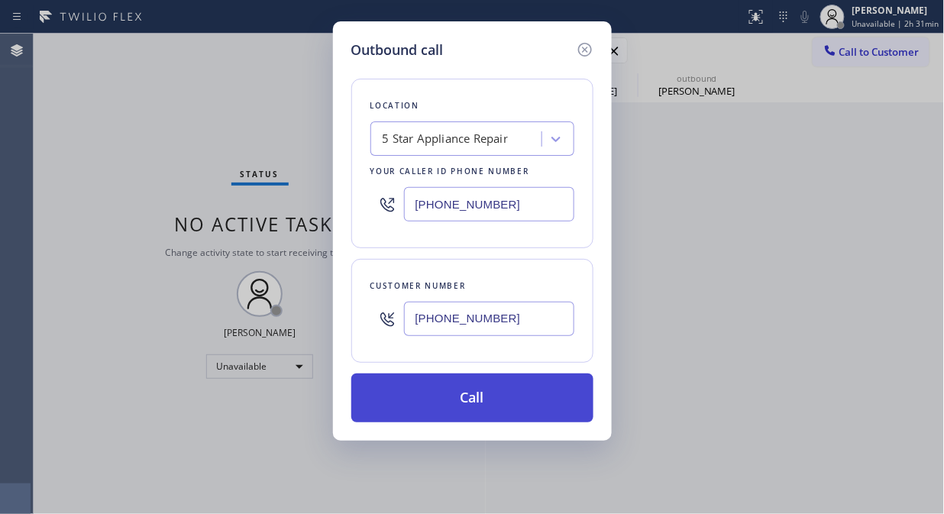
type input "(786) 660-1320"
click at [518, 402] on button "Call" at bounding box center [472, 397] width 242 height 49
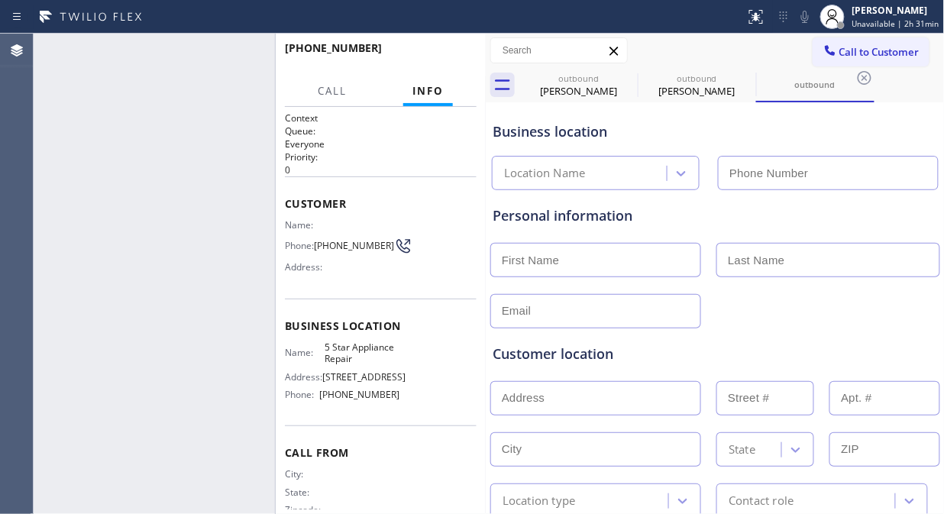
type input "[PHONE_NUMBER]"
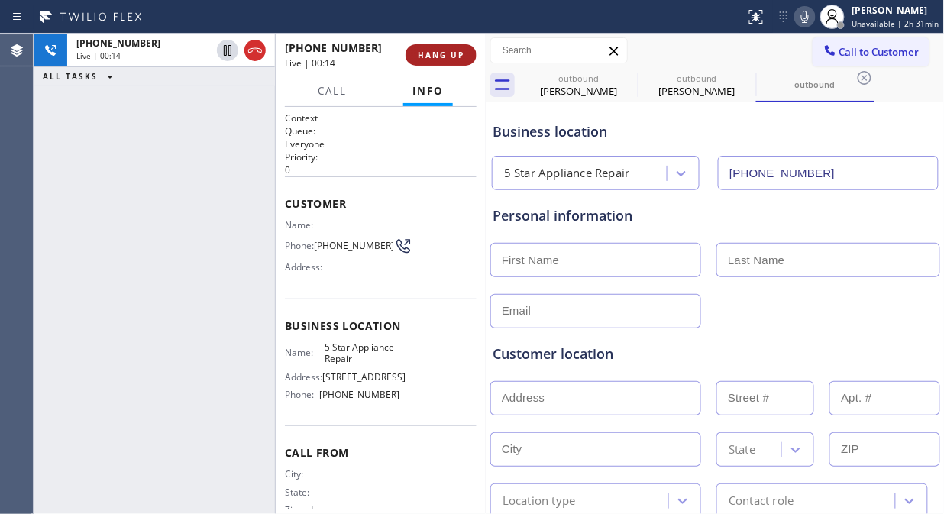
click at [418, 50] on span "HANG UP" at bounding box center [441, 55] width 47 height 11
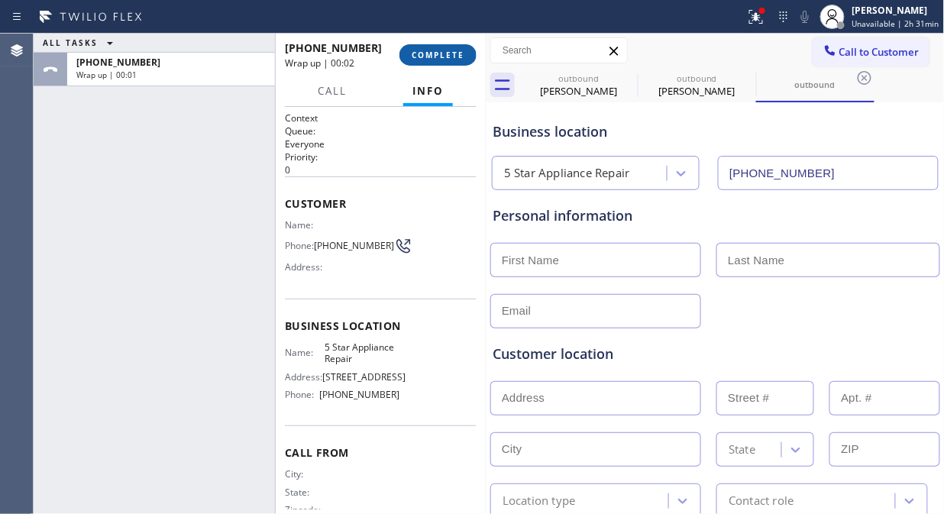
click at [430, 53] on span "COMPLETE" at bounding box center [437, 55] width 53 height 11
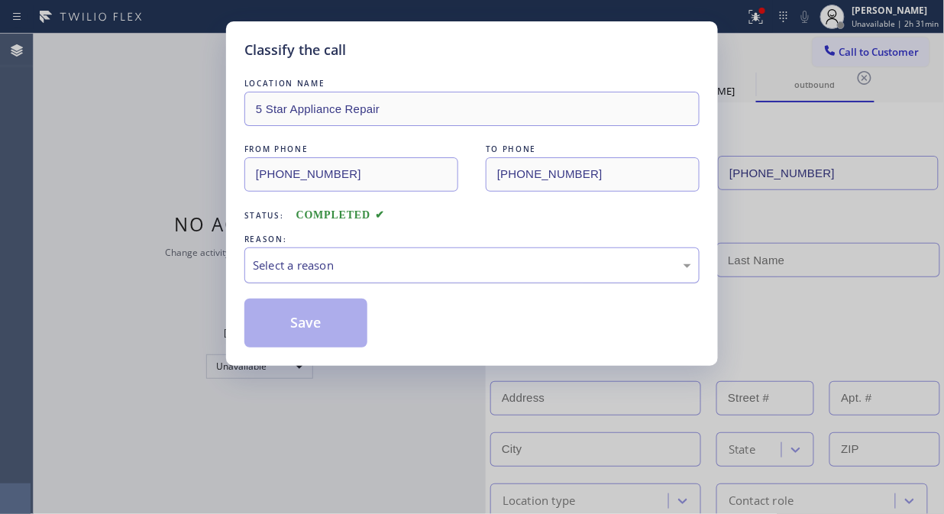
click at [395, 261] on div "Select a reason" at bounding box center [472, 265] width 438 height 18
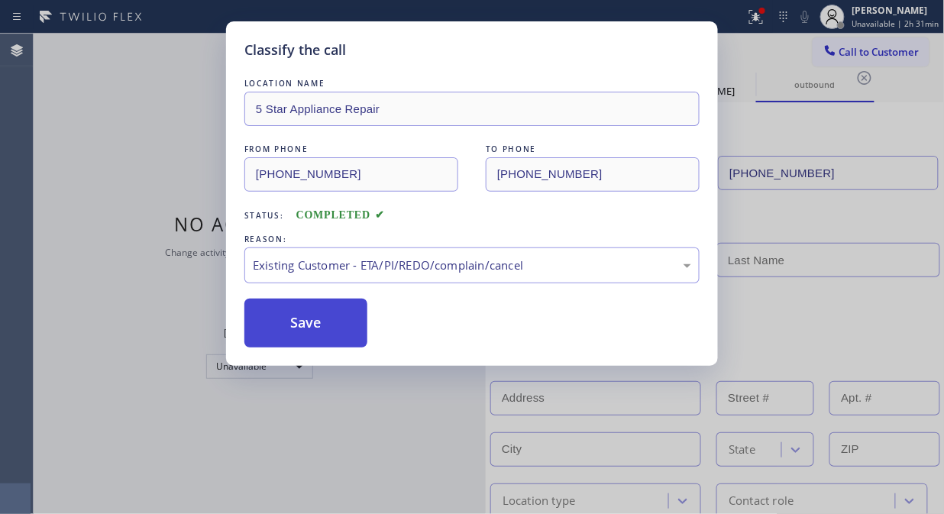
click at [311, 327] on button "Save" at bounding box center [305, 322] width 123 height 49
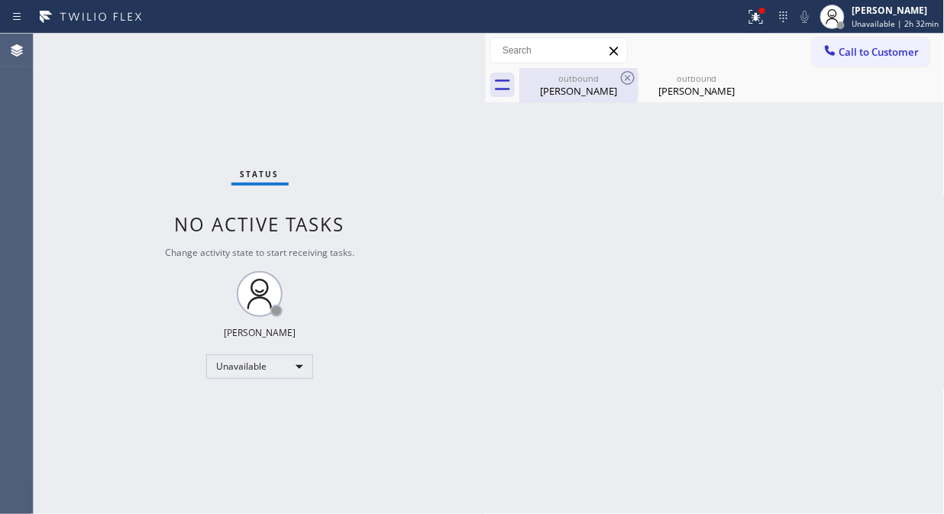
click at [576, 86] on div "Jean power" at bounding box center [578, 91] width 115 height 14
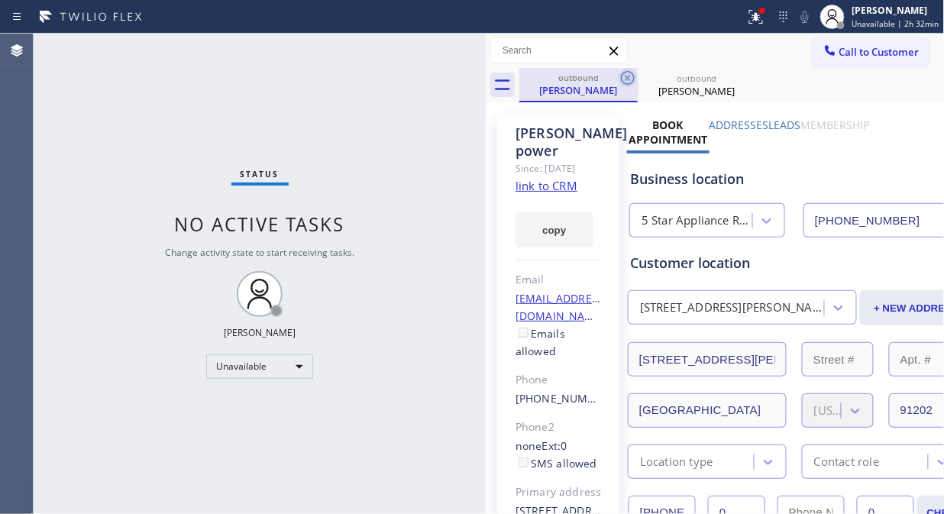
click at [622, 77] on icon at bounding box center [627, 78] width 18 height 18
click at [0, 0] on icon at bounding box center [0, 0] width 0 height 0
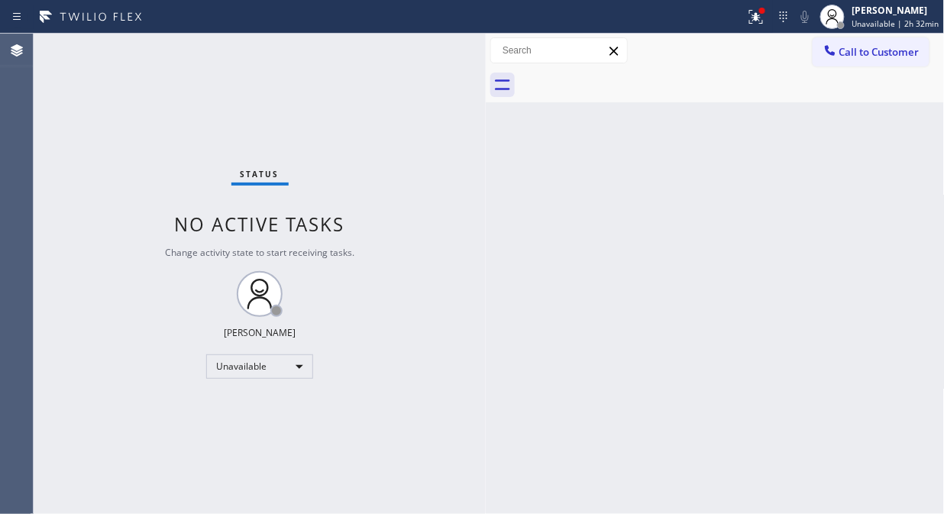
click at [622, 77] on div at bounding box center [731, 85] width 425 height 34
drag, startPoint x: 749, startPoint y: 19, endPoint x: 747, endPoint y: 35, distance: 16.2
click at [750, 19] on div at bounding box center [756, 17] width 34 height 18
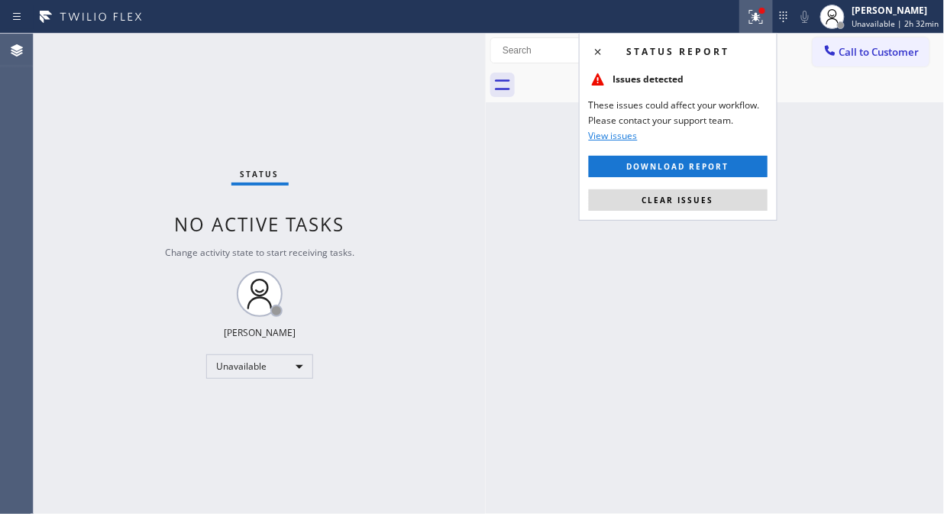
drag, startPoint x: 660, startPoint y: 199, endPoint x: 653, endPoint y: 192, distance: 9.7
click at [660, 199] on span "Clear issues" at bounding box center [678, 200] width 72 height 11
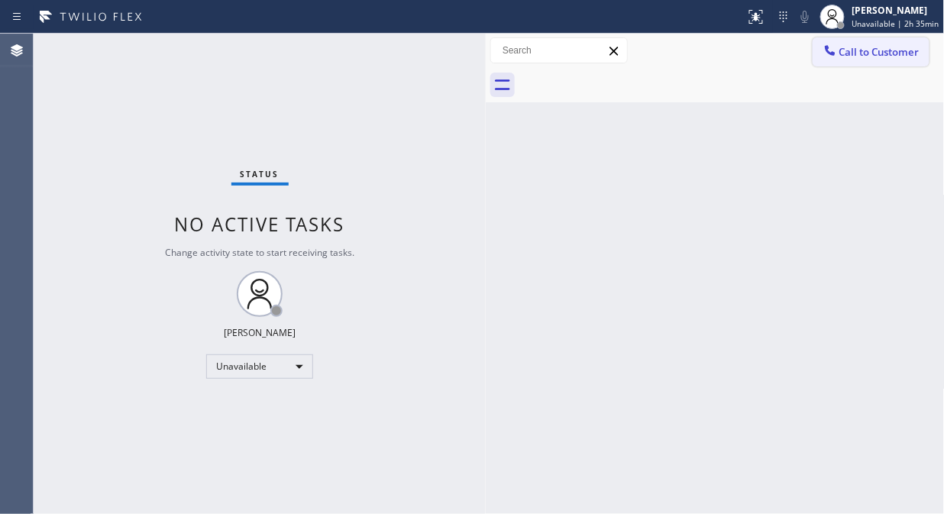
click at [850, 56] on span "Call to Customer" at bounding box center [879, 52] width 80 height 14
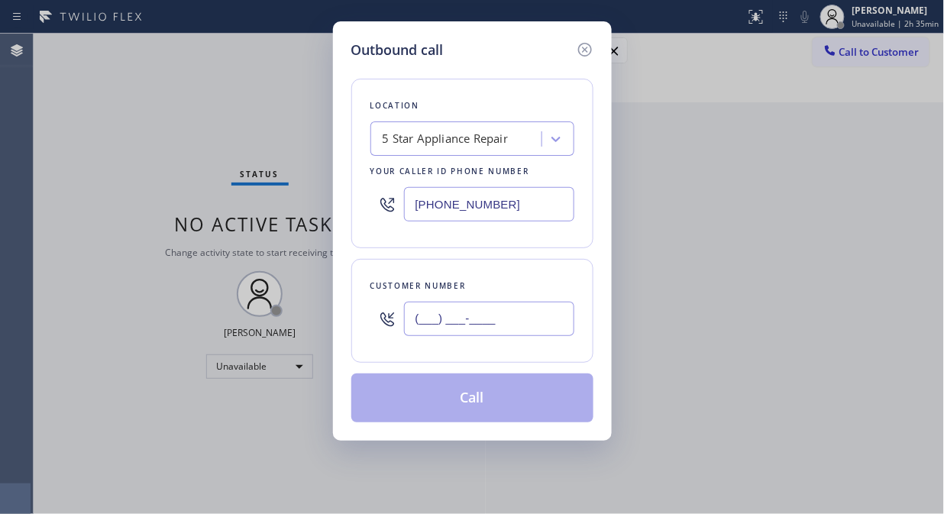
click at [493, 324] on input "(___) ___-____" at bounding box center [489, 319] width 170 height 34
paste input "786) 660-1320"
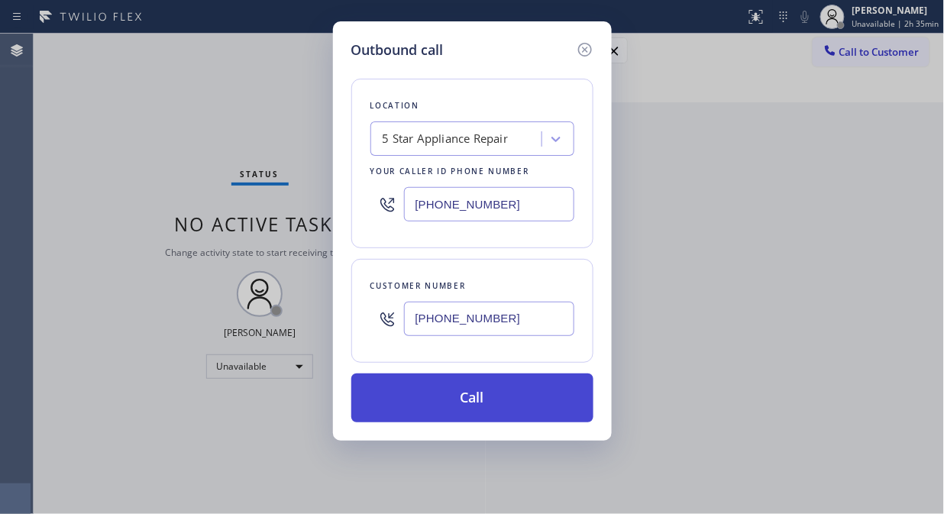
type input "(786) 660-1320"
click at [500, 402] on button "Call" at bounding box center [472, 397] width 242 height 49
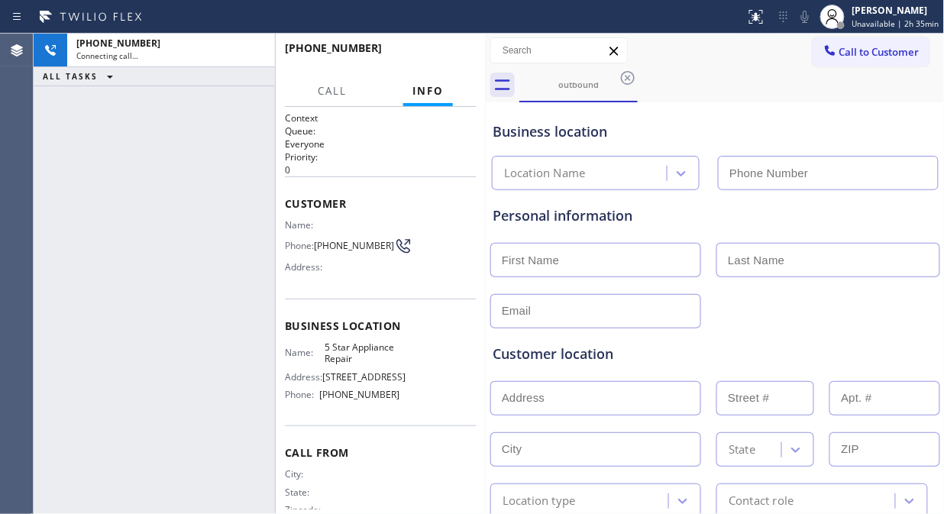
type input "[PHONE_NUMBER]"
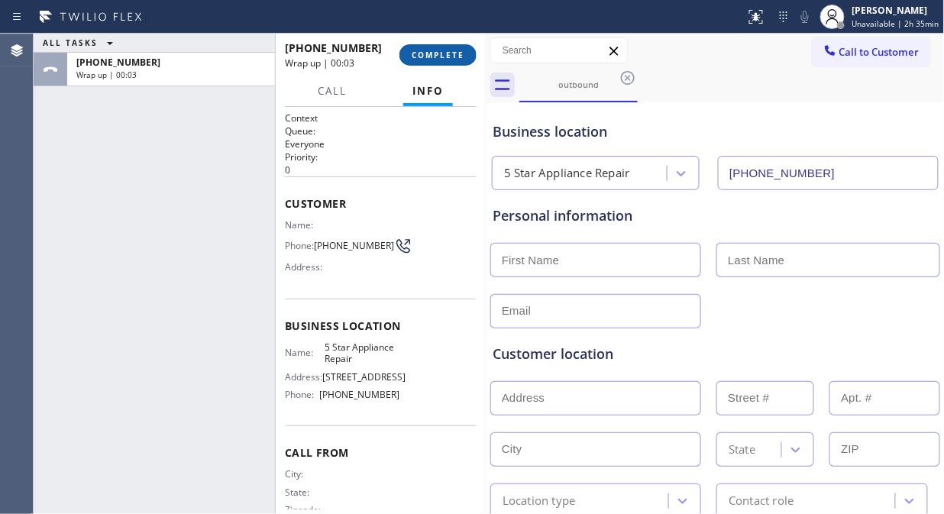
click at [427, 52] on span "COMPLETE" at bounding box center [437, 55] width 53 height 11
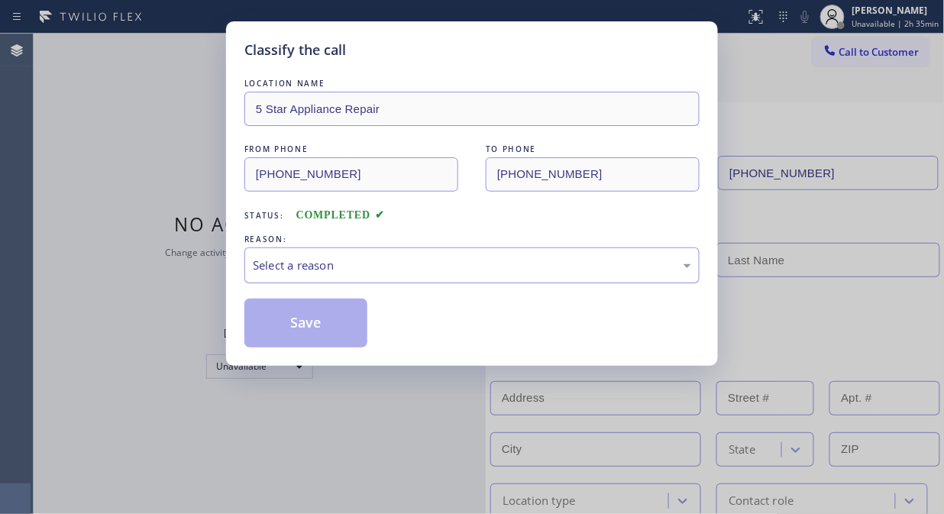
click at [458, 269] on div "Select a reason" at bounding box center [472, 265] width 438 height 18
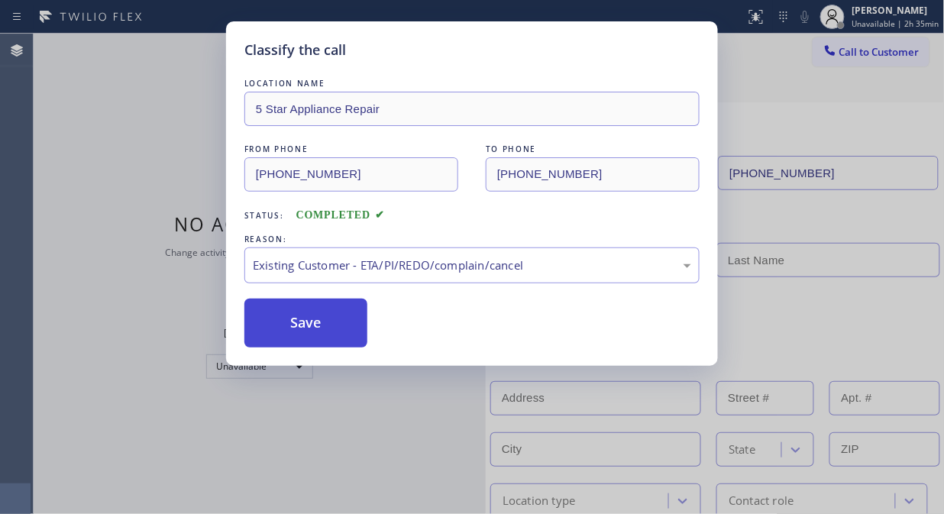
click at [350, 332] on button "Save" at bounding box center [305, 322] width 123 height 49
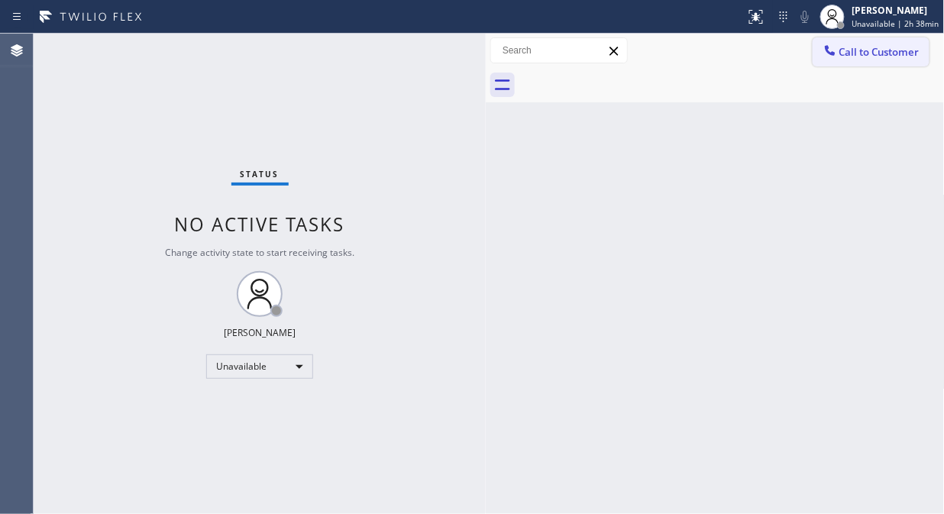
click at [850, 56] on span "Call to Customer" at bounding box center [879, 52] width 80 height 14
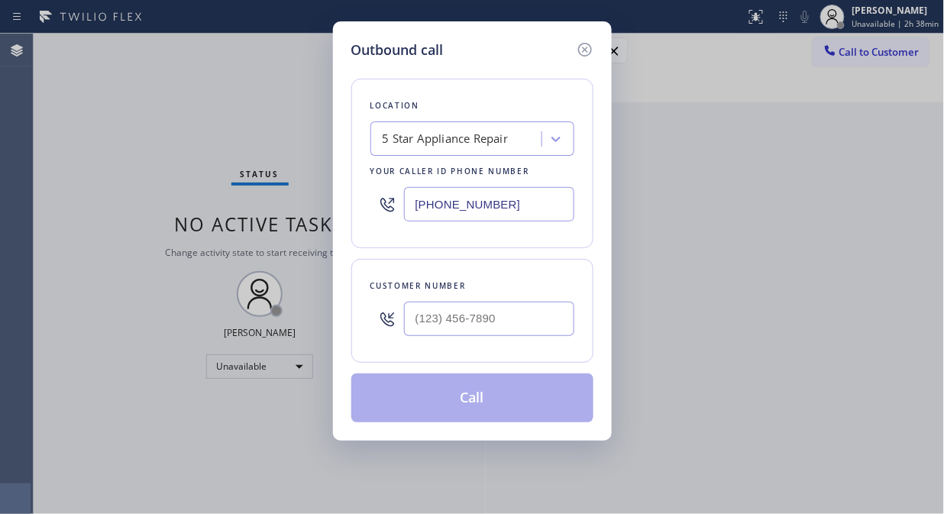
click at [414, 206] on input "[PHONE_NUMBER]" at bounding box center [489, 204] width 170 height 34
paste input "408) 762-3109"
type input "(408) 762-3109"
drag, startPoint x: 185, startPoint y: 134, endPoint x: 201, endPoint y: 140, distance: 16.7
click at [185, 134] on div "Outbound call Location Marvel Electrician Sunnyvale Your caller id phone number…" at bounding box center [472, 257] width 944 height 514
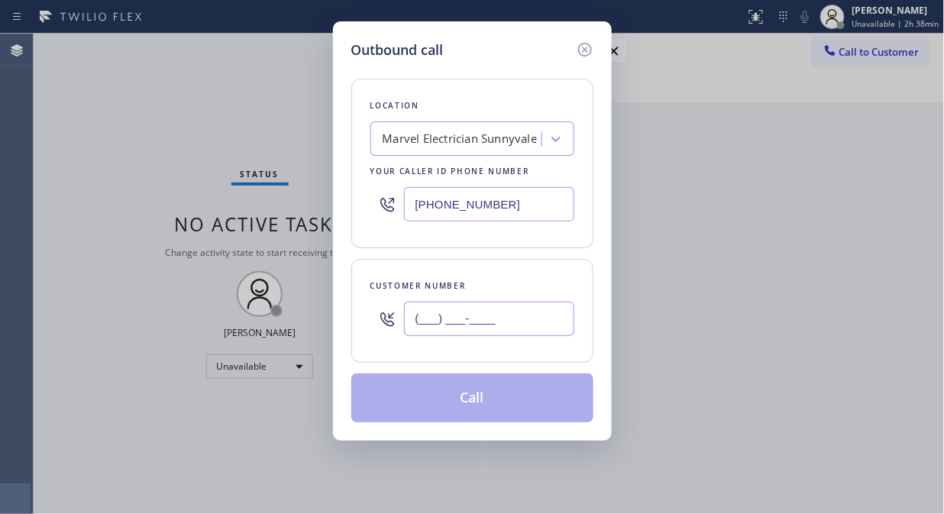
click at [424, 329] on input "(___) ___-____" at bounding box center [489, 319] width 170 height 34
paste input "310) 809-0649"
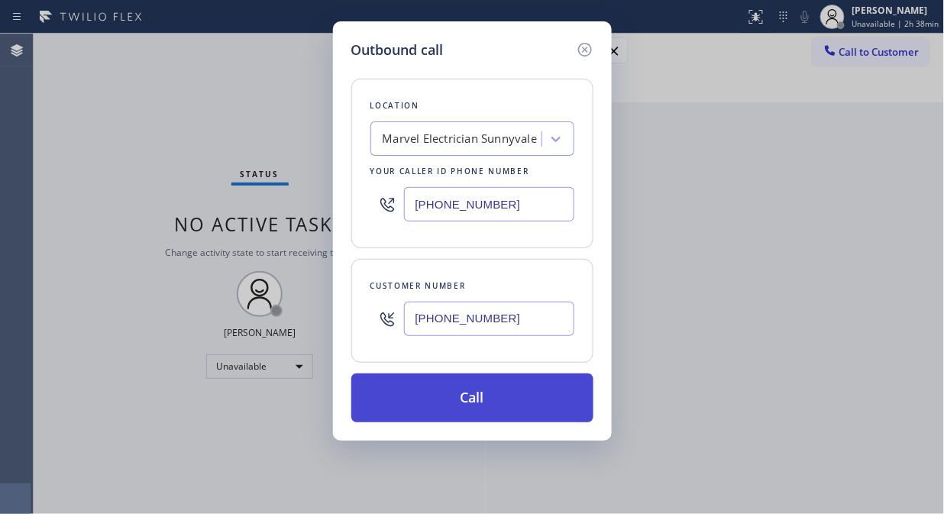
type input "(310) 809-0649"
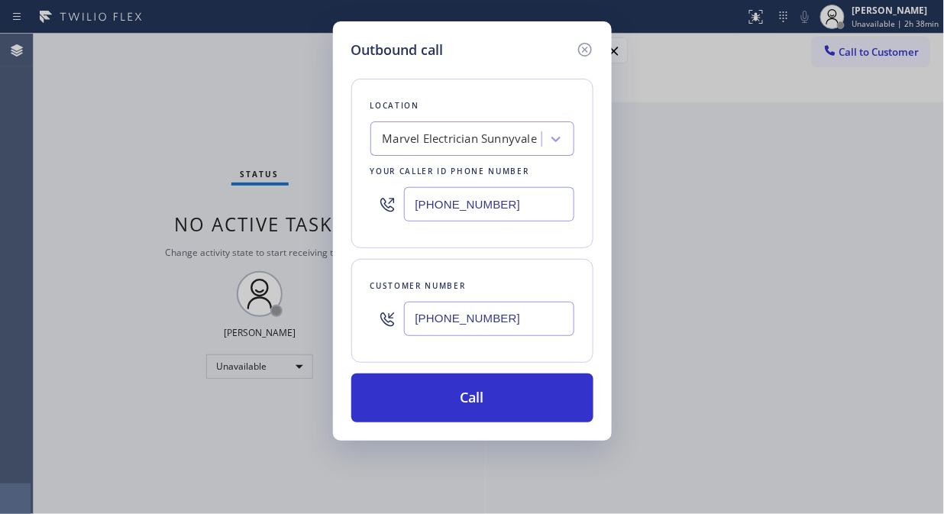
drag, startPoint x: 489, startPoint y: 399, endPoint x: 540, endPoint y: 46, distance: 357.1
click at [489, 400] on button "Call" at bounding box center [472, 397] width 242 height 49
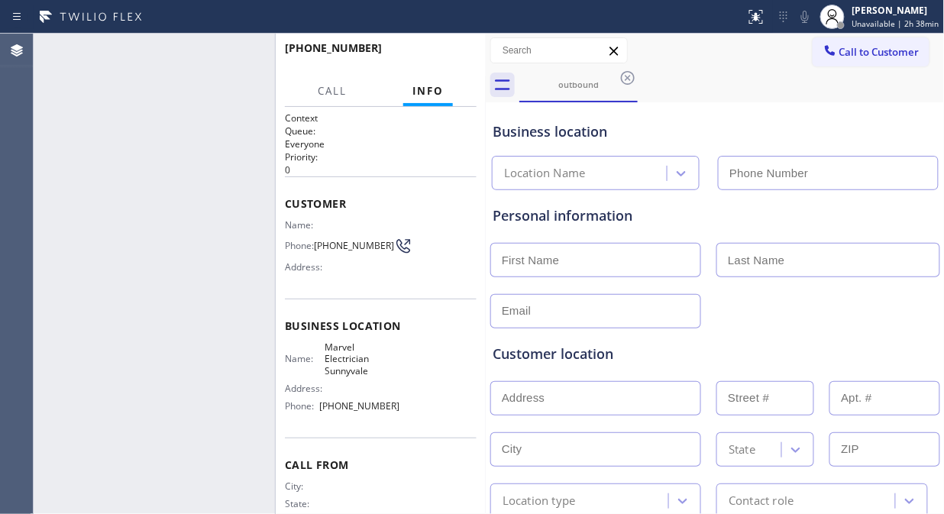
type input "(408) 762-3109"
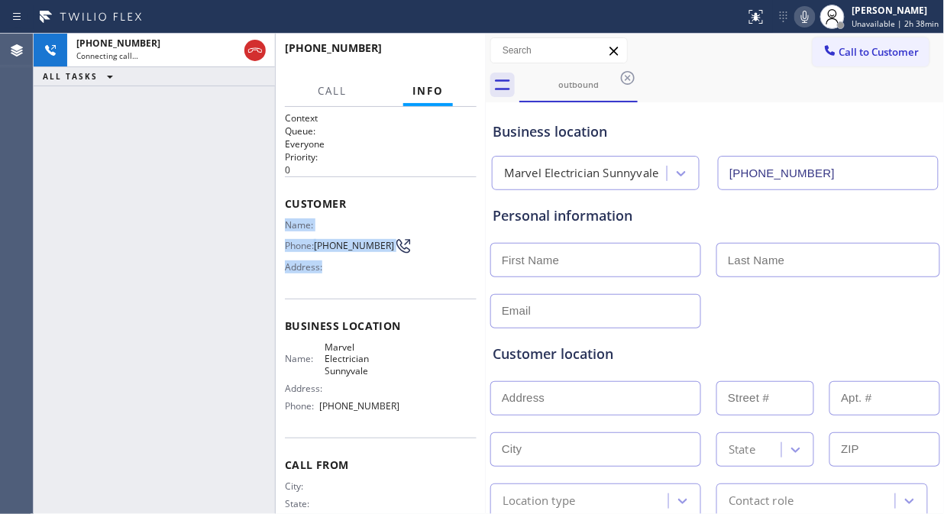
drag, startPoint x: 342, startPoint y: 263, endPoint x: 287, endPoint y: 223, distance: 67.8
click at [287, 223] on div "Name: Phone: (310) 809-0649 Address:" at bounding box center [342, 249] width 115 height 60
click at [341, 261] on div "Name: Phone: (310) 809-0649 Address:" at bounding box center [342, 249] width 115 height 60
drag, startPoint x: 356, startPoint y: 253, endPoint x: 282, endPoint y: 216, distance: 81.9
click at [282, 216] on div "Context Queue: Everyone Priority: 0 Customer Name: Phone: (310) 809-0649 Addres…" at bounding box center [381, 310] width 210 height 407
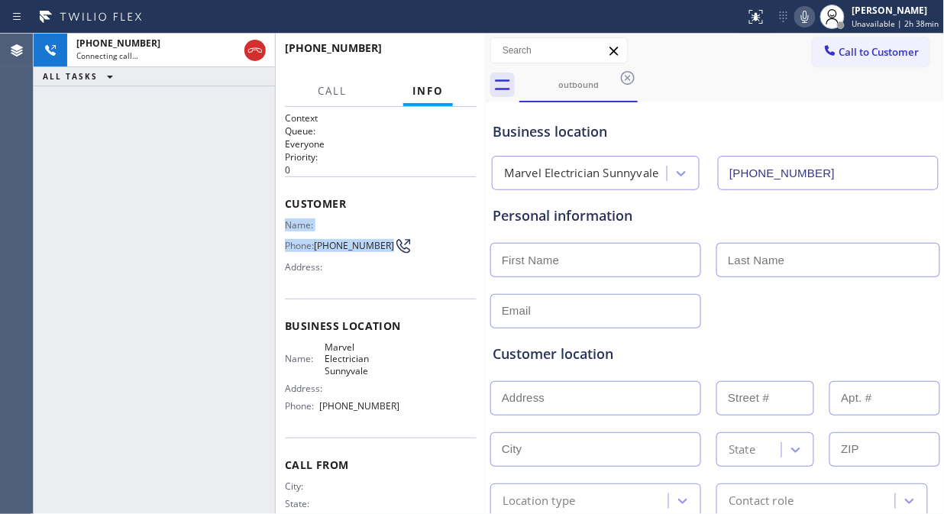
copy div "Name: Phone: (310) 809-0649"
click at [169, 209] on div "+13108090649 Live | 00:06 ALL TASKS ALL TASKS ACTIVE TASKS TASKS IN WRAP UP" at bounding box center [154, 274] width 241 height 480
click at [191, 185] on div "+13108090649 Live | 00:13 ALL TASKS ALL TASKS ACTIVE TASKS TASKS IN WRAP UP" at bounding box center [154, 274] width 241 height 480
drag, startPoint x: 200, startPoint y: 215, endPoint x: 235, endPoint y: 100, distance: 120.5
click at [200, 215] on div "+13108090649 Live | 00:22 ALL TASKS ALL TASKS ACTIVE TASKS TASKS IN WRAP UP" at bounding box center [154, 274] width 241 height 480
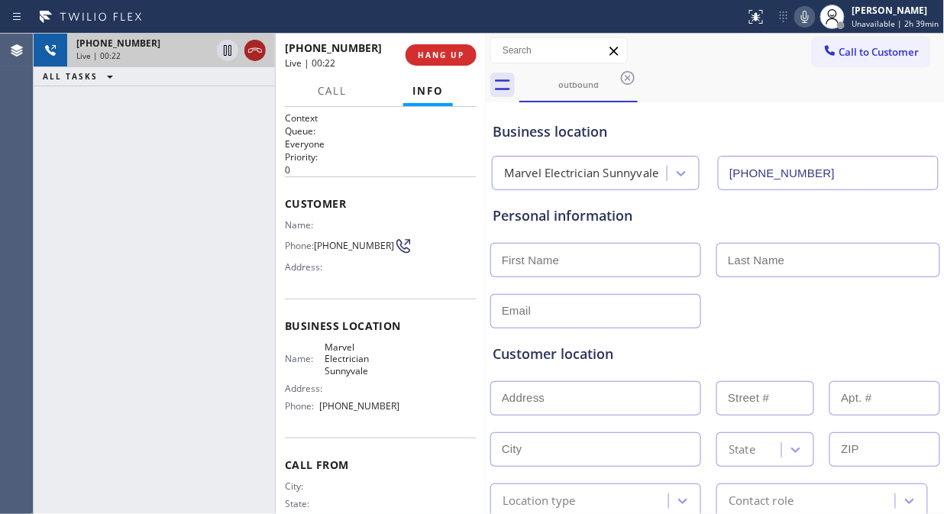
click at [250, 44] on icon at bounding box center [255, 50] width 18 height 18
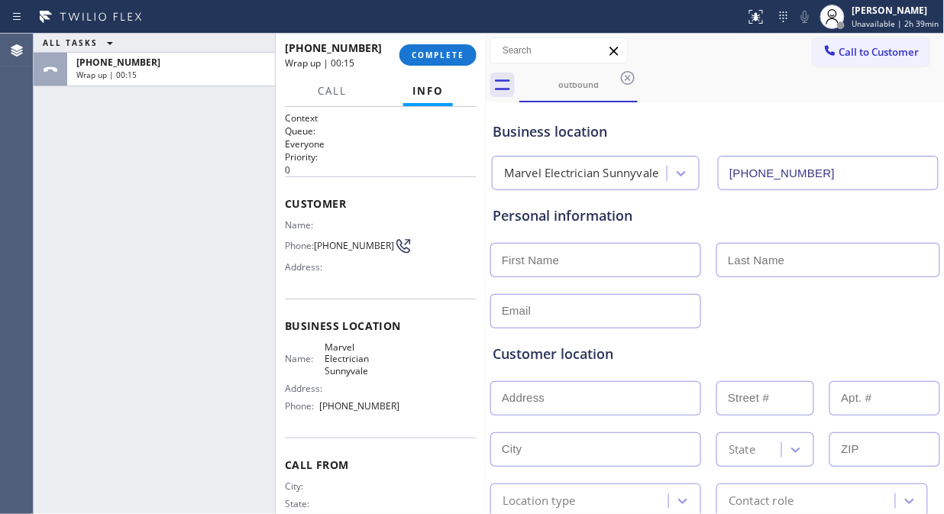
click at [199, 201] on div "ALL TASKS ALL TASKS ACTIVE TASKS TASKS IN WRAP UP +13108090649 Wrap up | 00:15" at bounding box center [154, 274] width 241 height 480
click at [431, 50] on span "COMPLETE" at bounding box center [437, 55] width 53 height 11
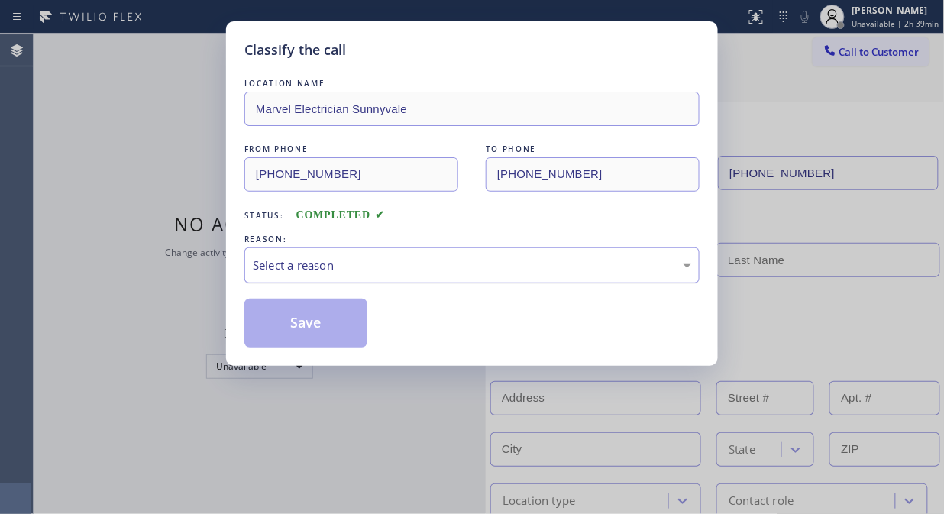
click at [429, 264] on div "Select a reason" at bounding box center [472, 265] width 438 height 18
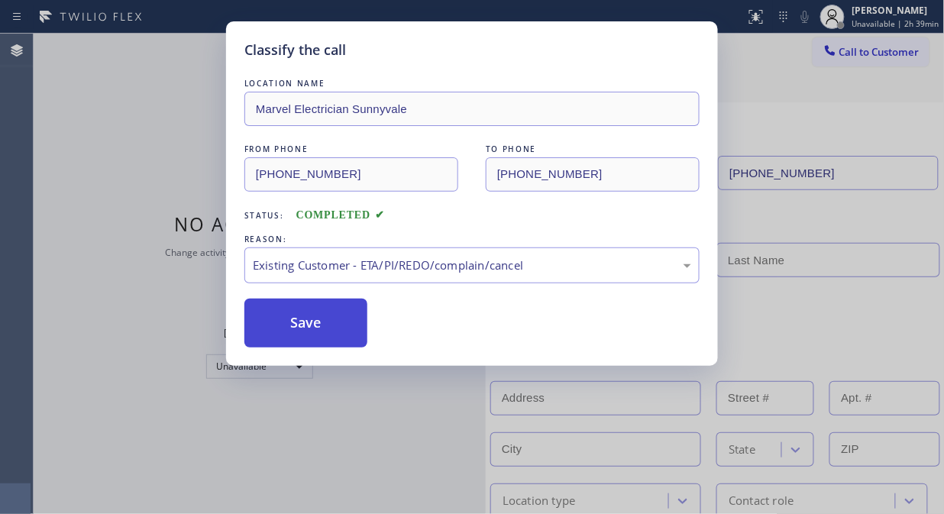
click at [336, 316] on button "Save" at bounding box center [305, 322] width 123 height 49
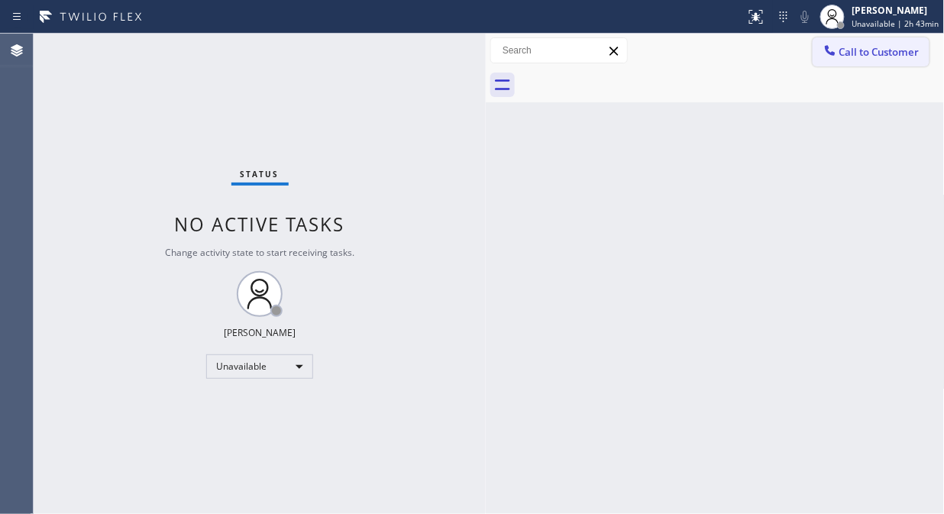
click at [838, 63] on button "Call to Customer" at bounding box center [870, 51] width 117 height 29
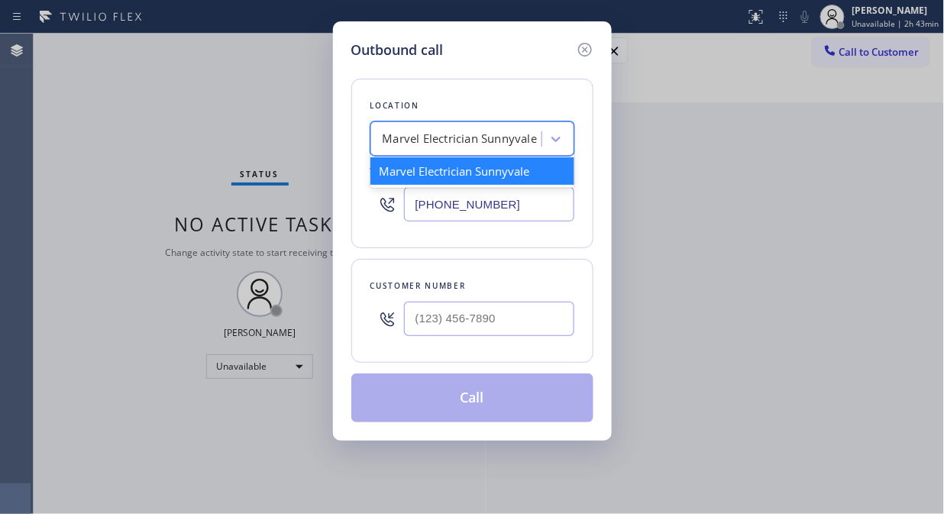
click at [422, 138] on div "Marvel Electrician Sunnyvale" at bounding box center [459, 140] width 155 height 18
paste input "lectrical Land San Carlos"
type input "lectrical Land San Carlos"
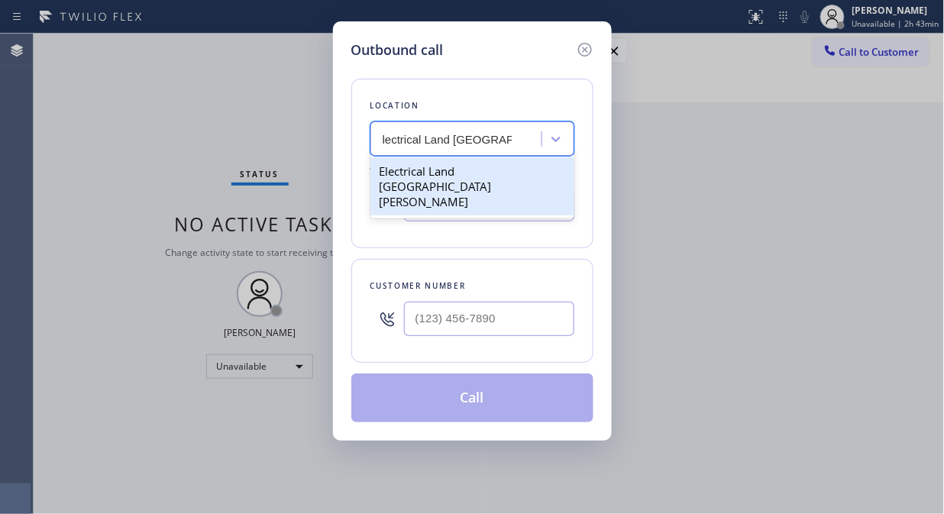
click at [398, 174] on div "Electrical Land [GEOGRAPHIC_DATA][PERSON_NAME]" at bounding box center [472, 186] width 204 height 58
type input "[PHONE_NUMBER]"
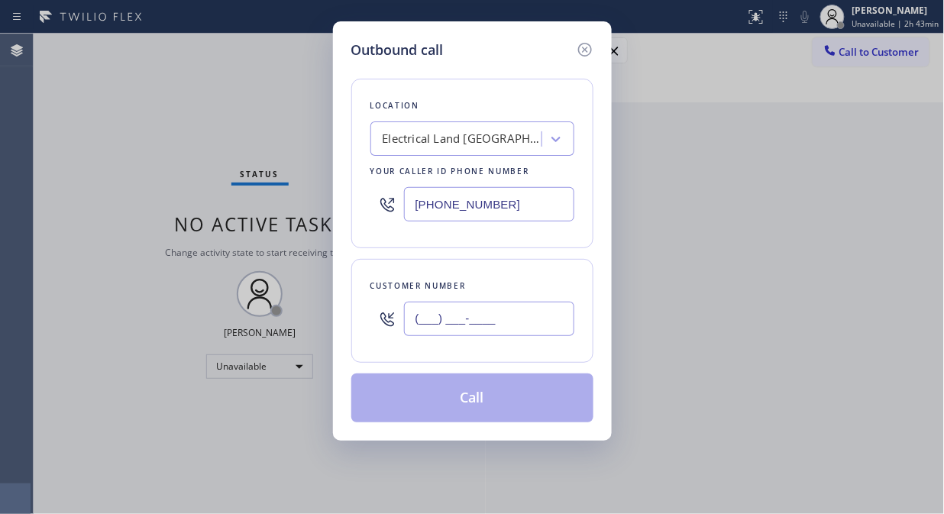
click at [422, 318] on input "(___) ___-____" at bounding box center [489, 319] width 170 height 34
paste input "408) 348-2591"
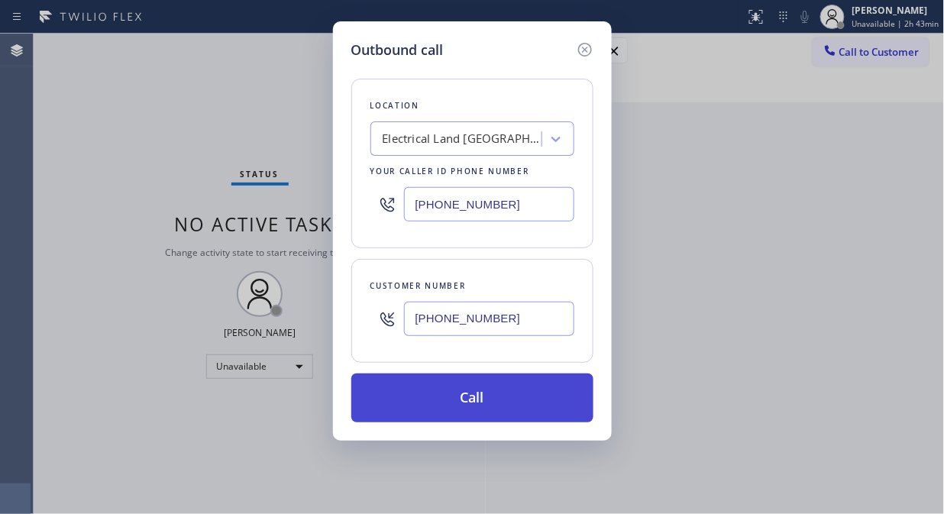
type input "[PHONE_NUMBER]"
click at [504, 402] on button "Call" at bounding box center [472, 397] width 242 height 49
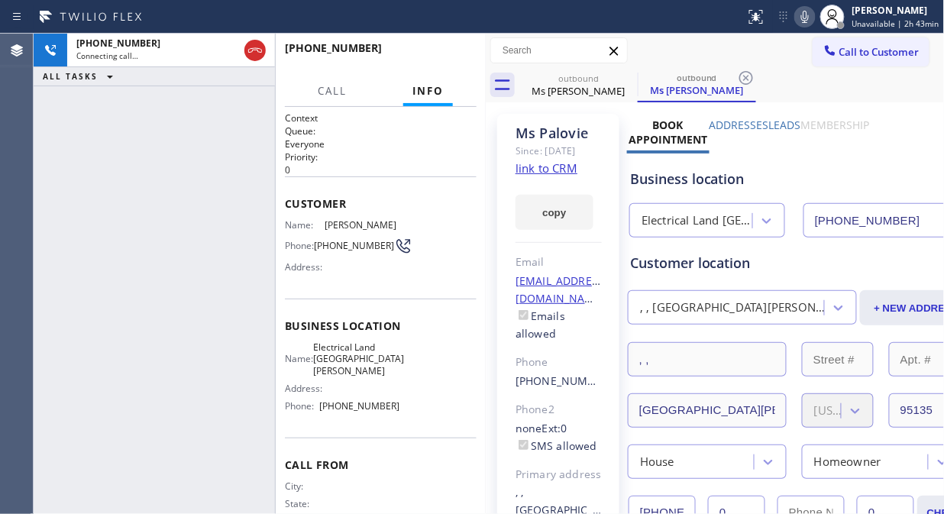
type input "[PHONE_NUMBER]"
click at [131, 256] on div "+14083482591 Live | 00:17 ALL TASKS ALL TASKS ACTIVE TASKS TASKS IN WRAP UP" at bounding box center [154, 274] width 241 height 480
click at [811, 14] on icon at bounding box center [804, 17] width 18 height 18
click at [812, 14] on icon at bounding box center [804, 17] width 18 height 18
click at [806, 24] on icon at bounding box center [804, 17] width 18 height 18
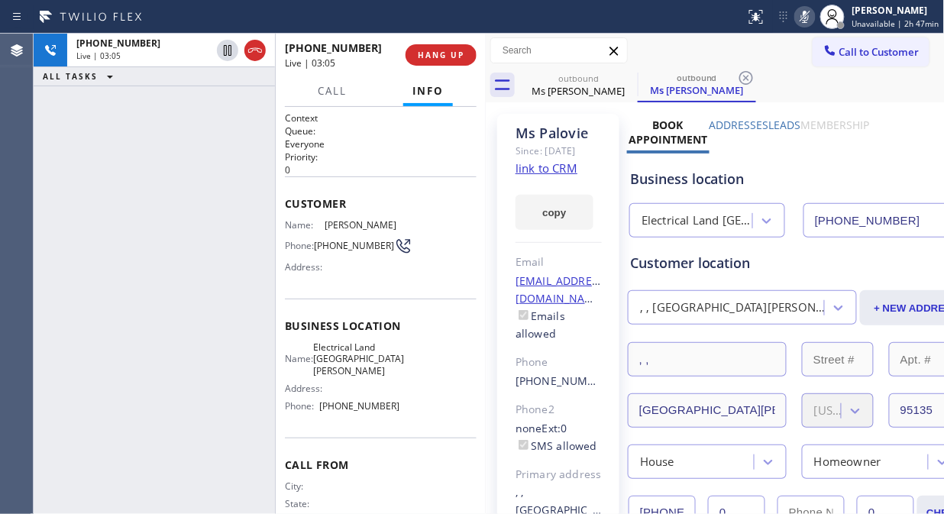
click at [807, 21] on icon at bounding box center [805, 17] width 8 height 12
click at [127, 162] on div "+14083482591 Live | 03:09 ALL TASKS ALL TASKS ACTIVE TASKS TASKS IN WRAP UP" at bounding box center [154, 274] width 241 height 480
click at [444, 56] on span "HANG UP" at bounding box center [441, 55] width 47 height 11
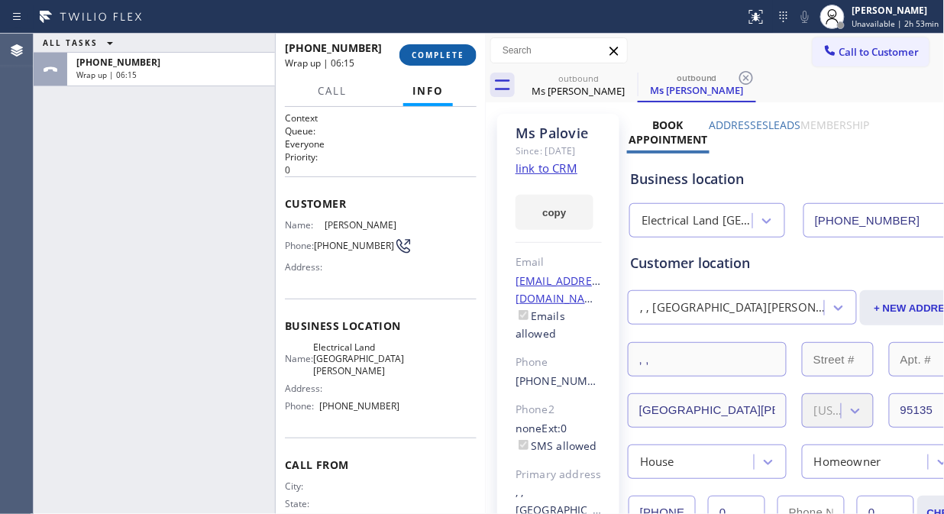
click at [449, 48] on button "COMPLETE" at bounding box center [437, 54] width 77 height 21
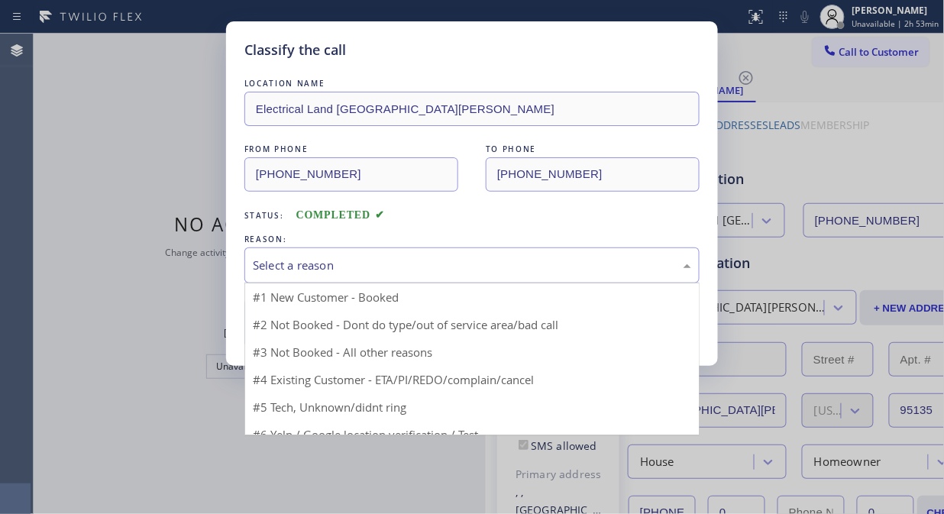
click at [444, 266] on div "Select a reason" at bounding box center [472, 265] width 438 height 18
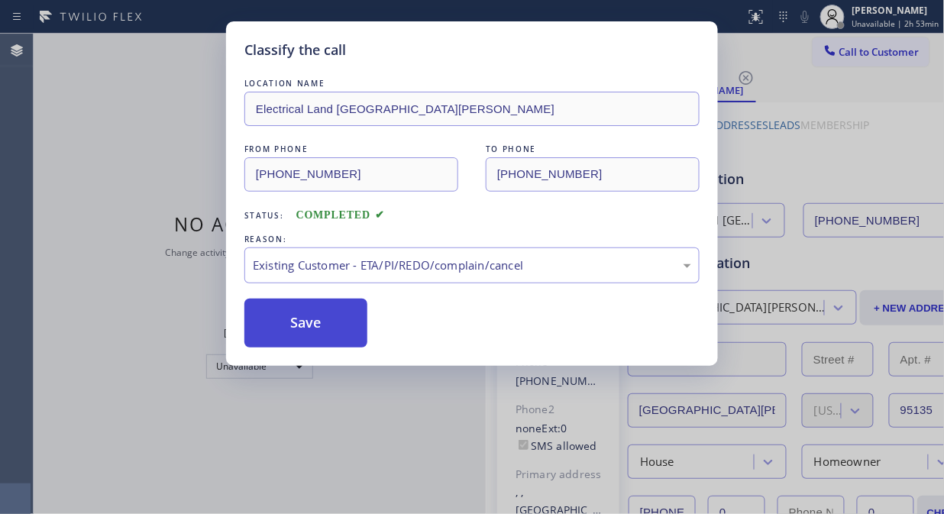
drag, startPoint x: 247, startPoint y: 315, endPoint x: 281, endPoint y: 315, distance: 34.4
click at [247, 315] on button "Save" at bounding box center [305, 322] width 123 height 49
click at [291, 316] on button "Save" at bounding box center [305, 322] width 123 height 49
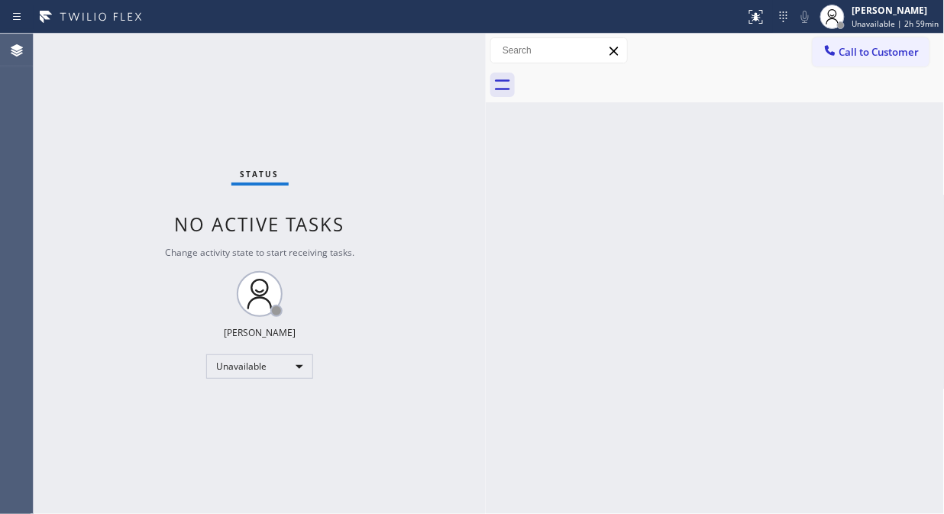
click at [131, 122] on div "Status No active tasks Change activity state to start receiving tasks. [PERSON_…" at bounding box center [260, 274] width 452 height 480
click at [827, 56] on icon at bounding box center [829, 50] width 15 height 15
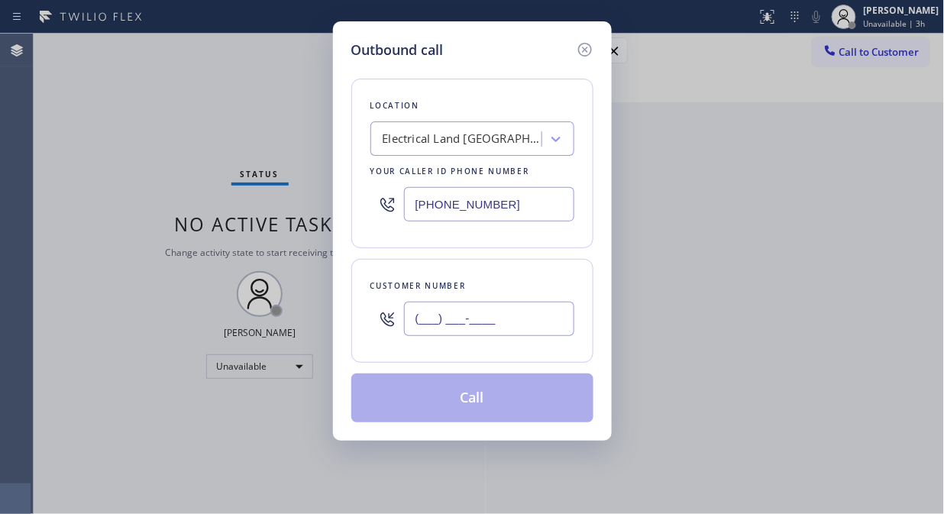
click at [483, 321] on input "(___) ___-____" at bounding box center [489, 319] width 170 height 34
paste input "310) 540-2909"
type input "(310) 540-2909"
click at [460, 138] on div "Electrical Land [GEOGRAPHIC_DATA][PERSON_NAME]" at bounding box center [462, 140] width 160 height 18
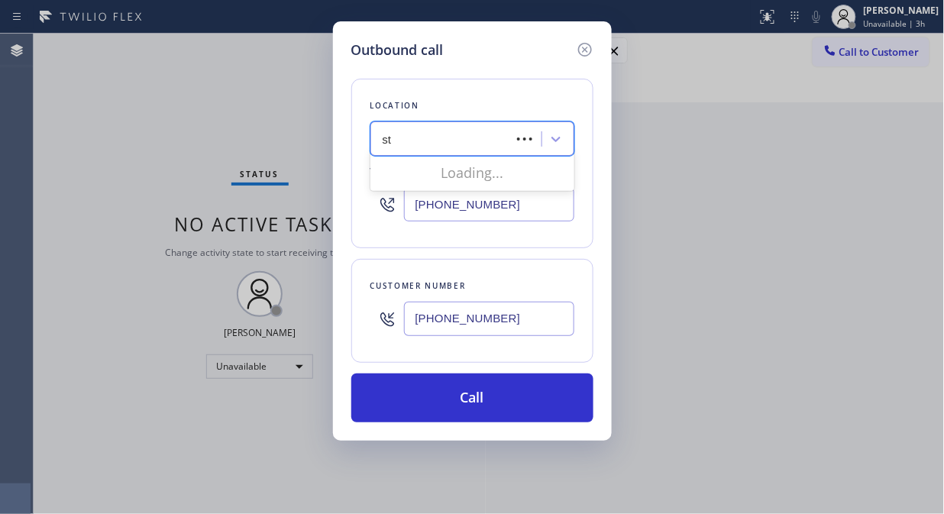
type input "s"
type input "5 star appliance repair"
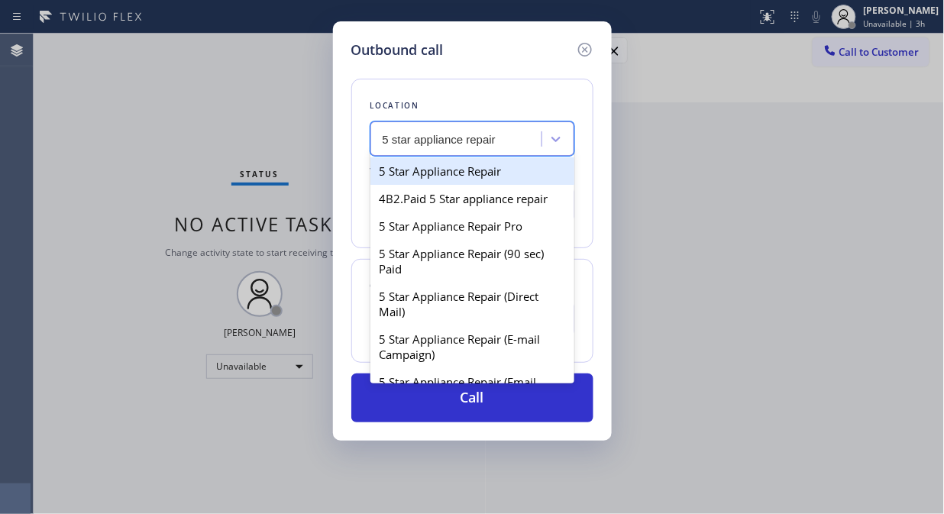
click at [463, 168] on div "5 Star Appliance Repair" at bounding box center [472, 170] width 204 height 27
type input "[PHONE_NUMBER]"
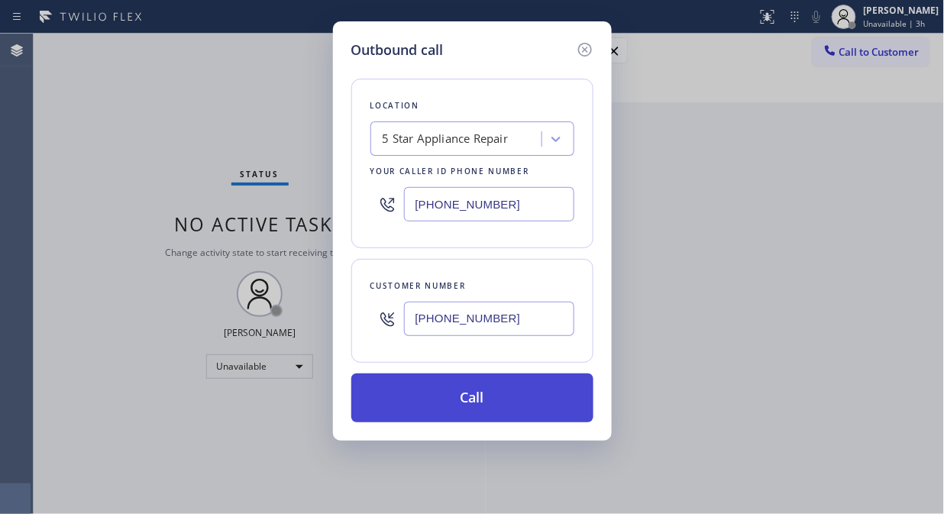
click at [469, 395] on button "Call" at bounding box center [472, 397] width 242 height 49
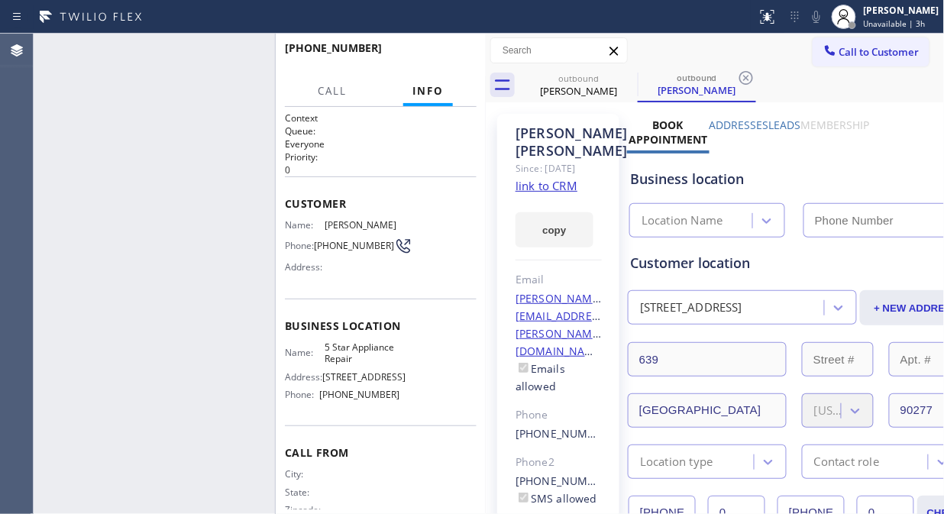
type input "[PHONE_NUMBER]"
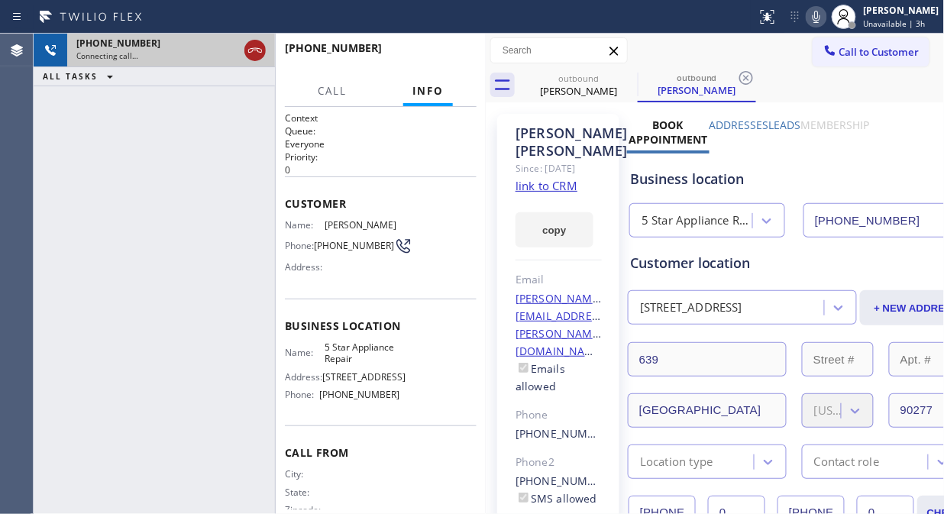
click at [260, 51] on icon at bounding box center [255, 50] width 18 height 18
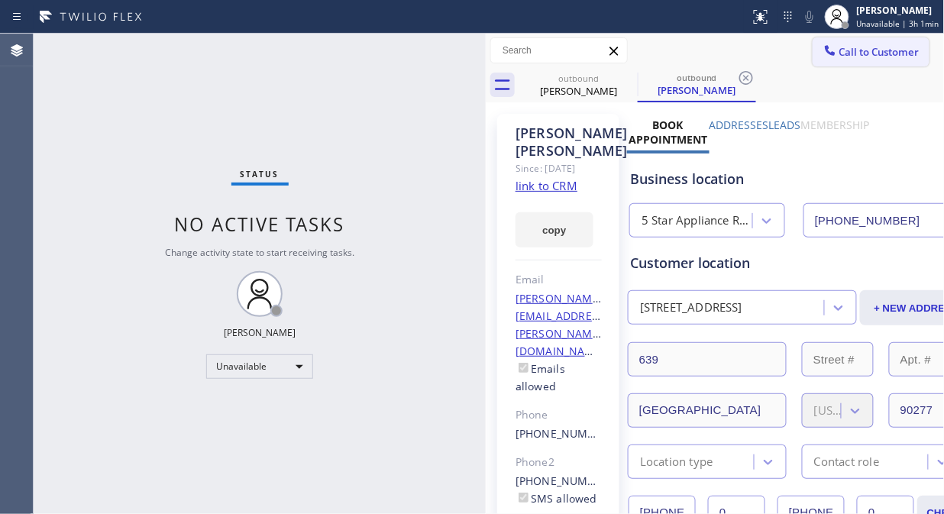
click at [856, 51] on span "Call to Customer" at bounding box center [879, 52] width 80 height 14
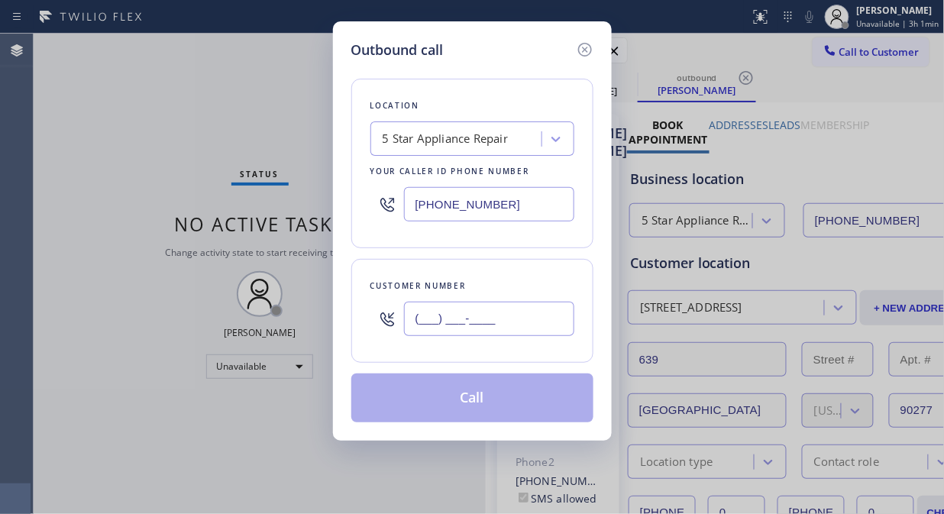
click at [408, 316] on input "(___) ___-____" at bounding box center [489, 319] width 170 height 34
paste input "310) 540-2909"
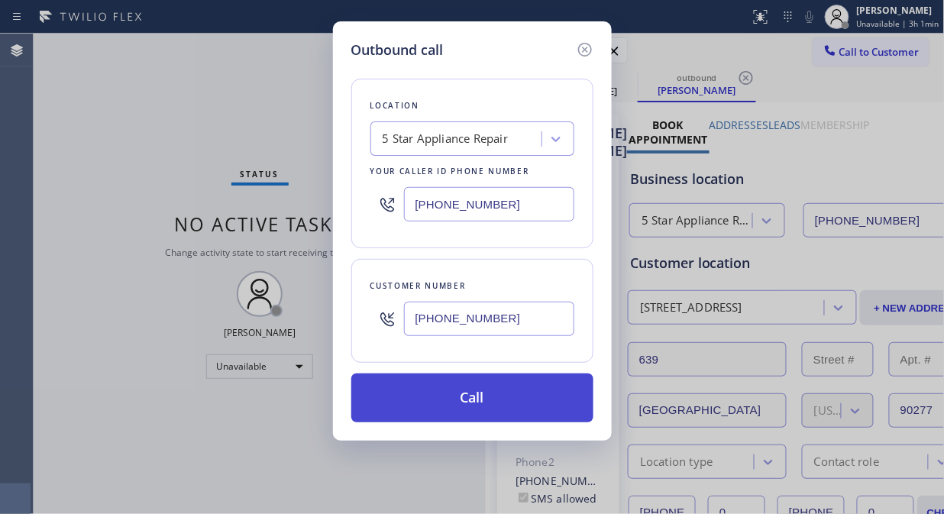
type input "(310) 540-2909"
click at [537, 400] on button "Call" at bounding box center [472, 397] width 242 height 49
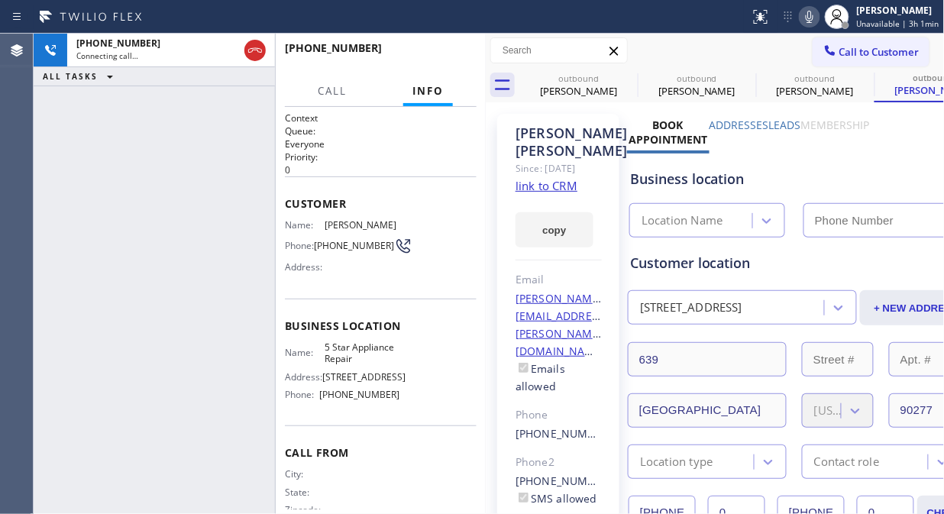
type input "[PHONE_NUMBER]"
click at [814, 17] on icon at bounding box center [809, 17] width 18 height 18
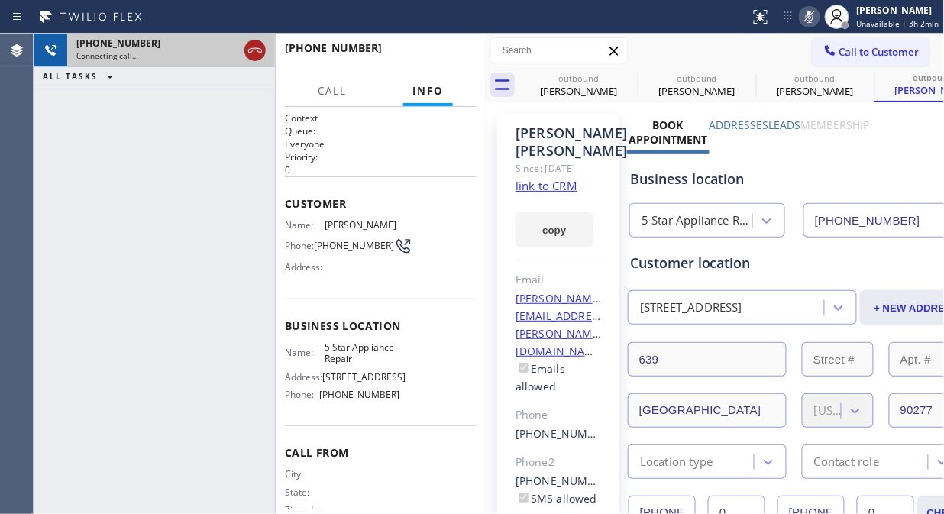
click at [257, 56] on icon at bounding box center [255, 50] width 18 height 18
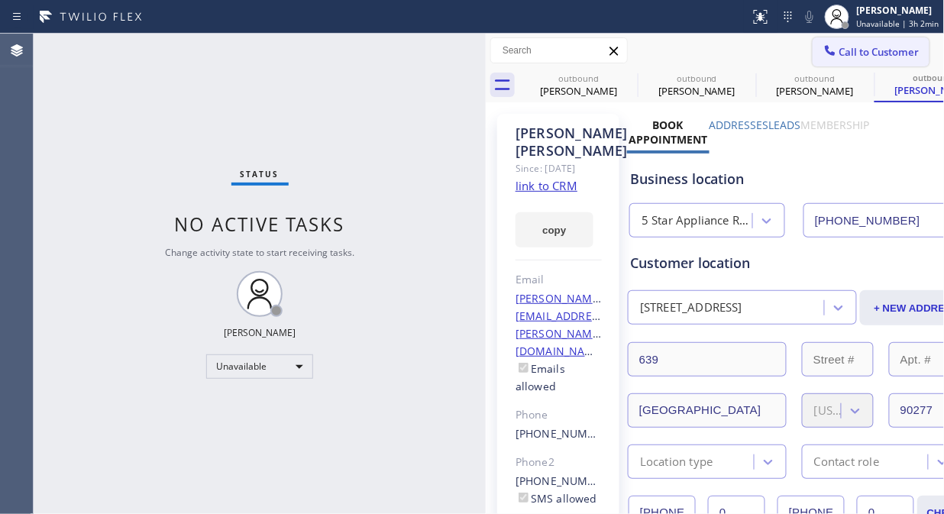
click at [839, 57] on span "Call to Customer" at bounding box center [879, 52] width 80 height 14
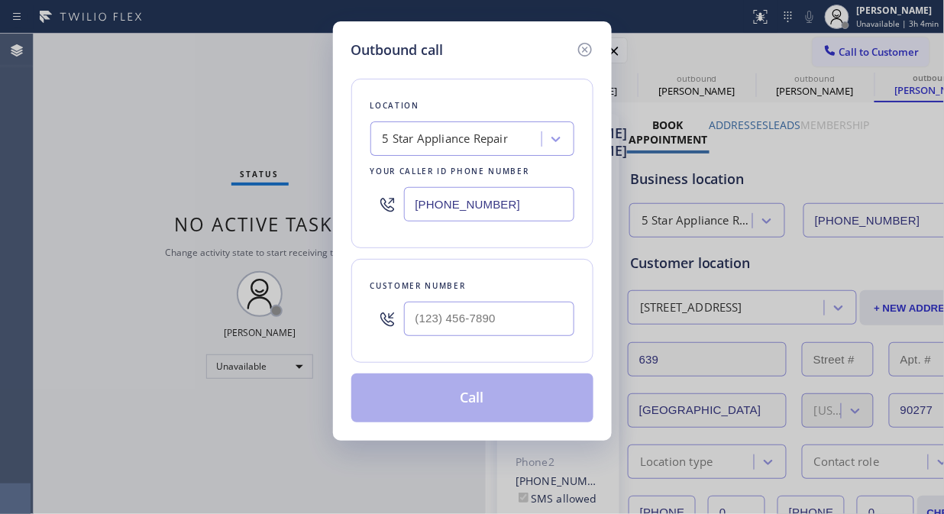
click at [493, 368] on div "Location 5 Star Appliance Repair Your caller id phone number (855) 731-4952 Cus…" at bounding box center [472, 241] width 242 height 362
click at [138, 90] on div "Outbound call Location 5 Star Appliance Repair Your caller id phone number [PHO…" at bounding box center [472, 257] width 944 height 514
click at [428, 310] on input "(___) ___-____" at bounding box center [489, 319] width 170 height 34
paste input "646) 738-6000"
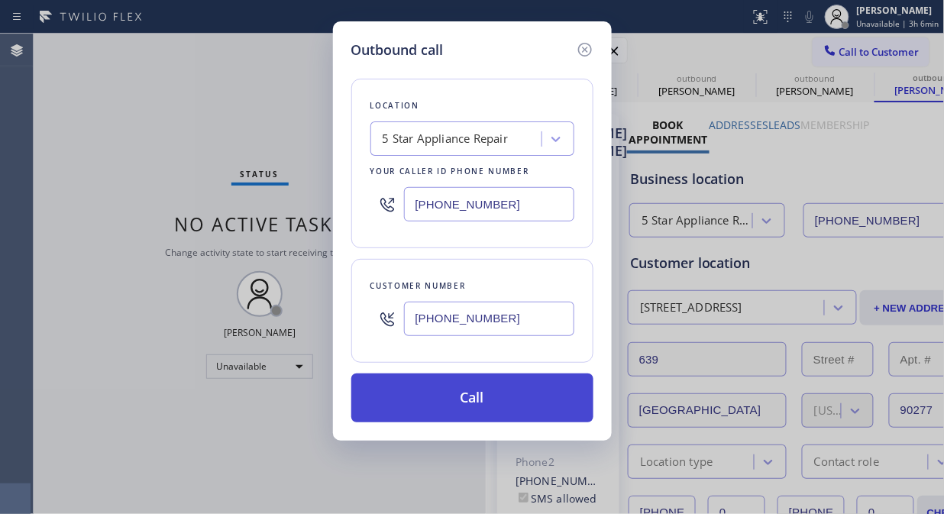
type input "(646) 738-6000"
drag, startPoint x: 498, startPoint y: 401, endPoint x: 690, endPoint y: 9, distance: 436.0
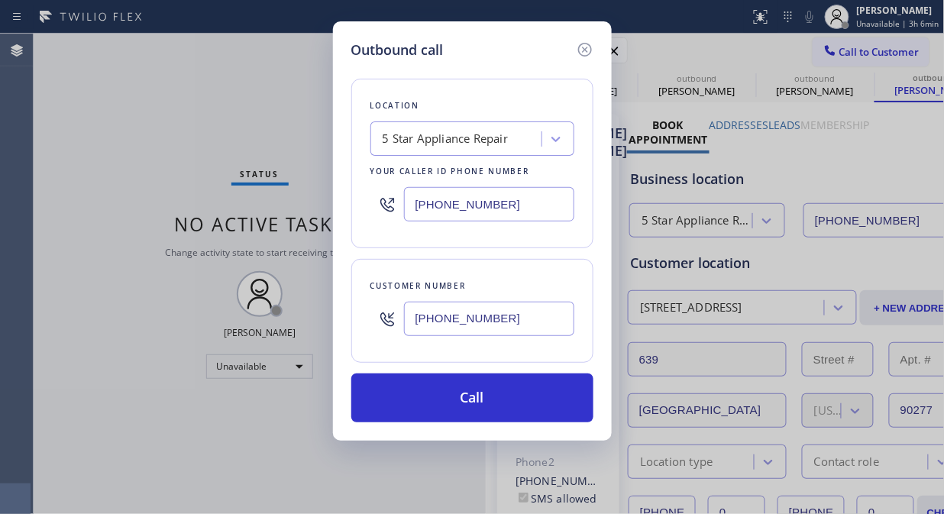
click at [499, 401] on button "Call" at bounding box center [472, 397] width 242 height 49
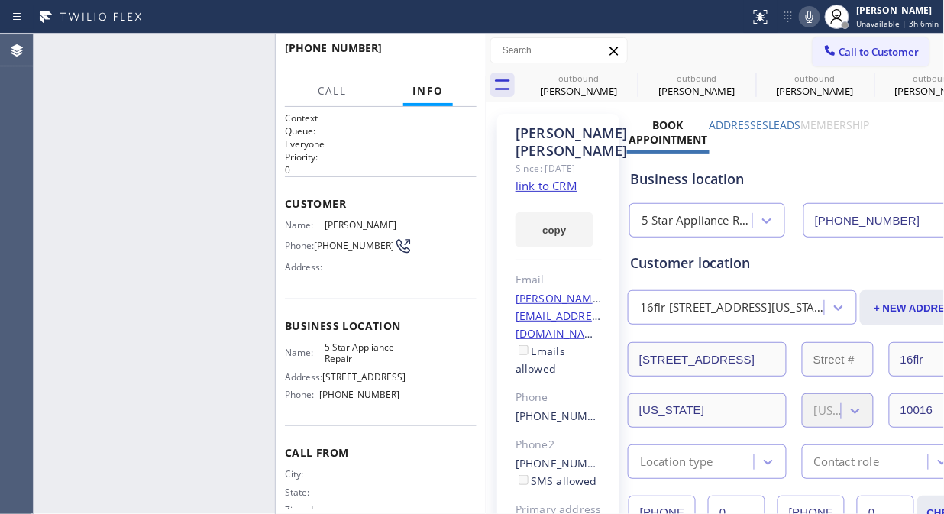
type input "[PHONE_NUMBER]"
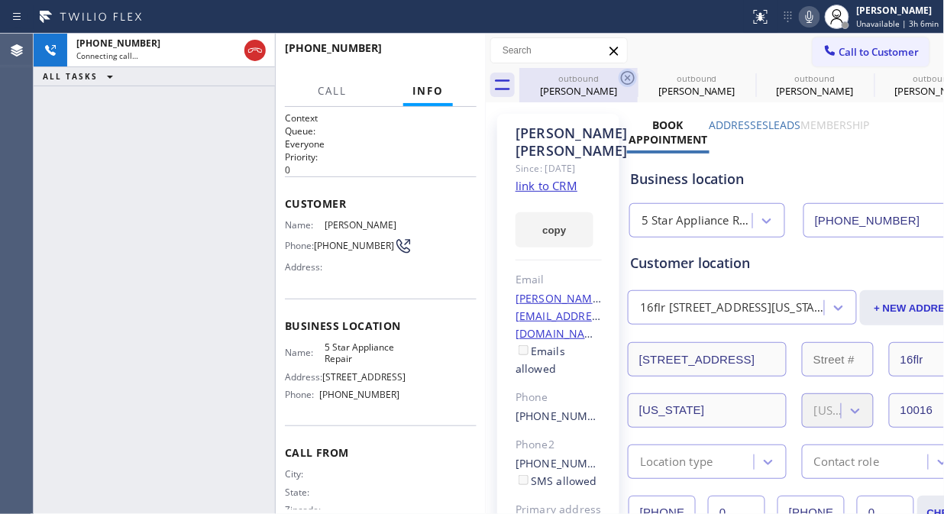
click at [630, 81] on icon at bounding box center [627, 78] width 18 height 18
click at [0, 0] on icon at bounding box center [0, 0] width 0 height 0
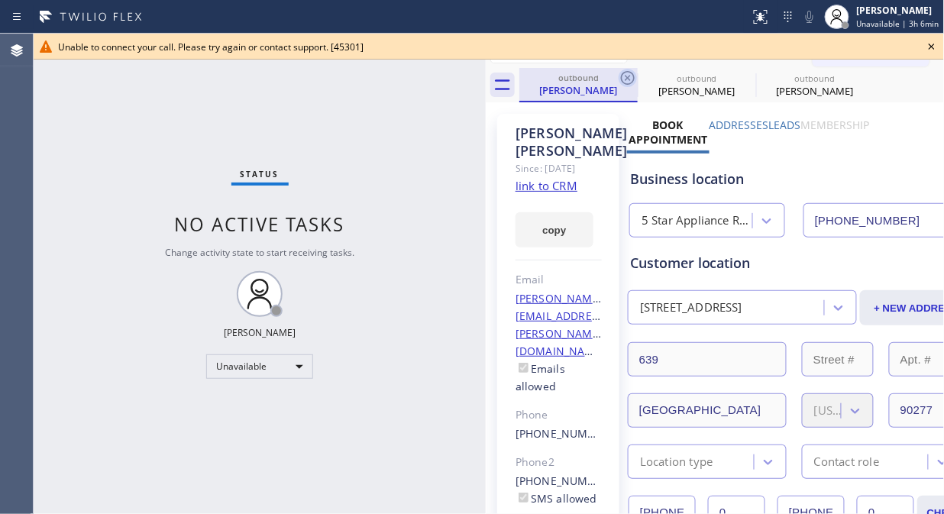
click at [627, 76] on icon at bounding box center [627, 78] width 18 height 18
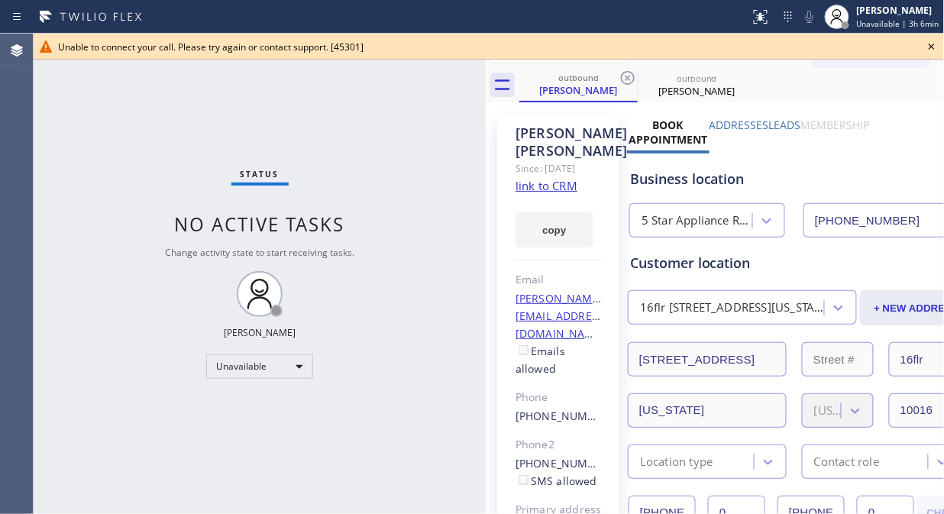
click at [931, 47] on icon at bounding box center [931, 47] width 6 height 6
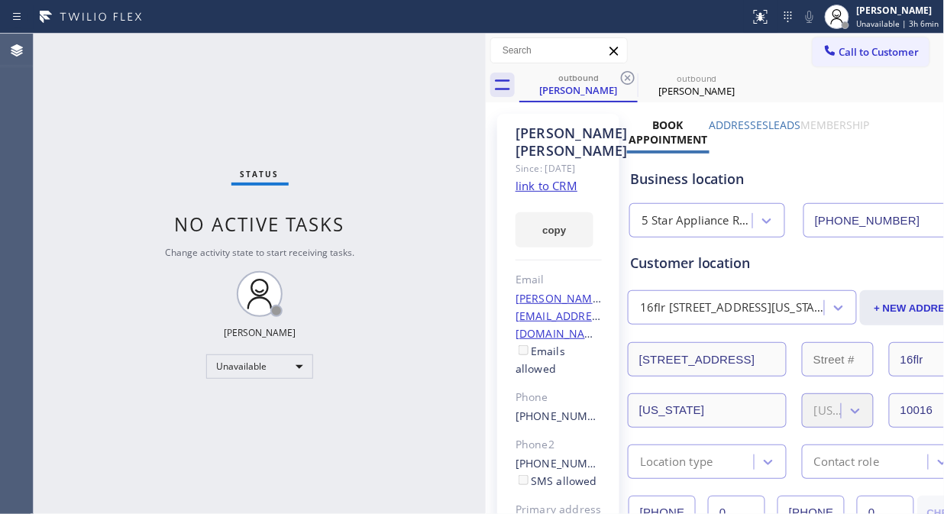
drag, startPoint x: 890, startPoint y: 48, endPoint x: 644, endPoint y: 146, distance: 264.5
click at [888, 50] on span "Call to Customer" at bounding box center [879, 52] width 80 height 14
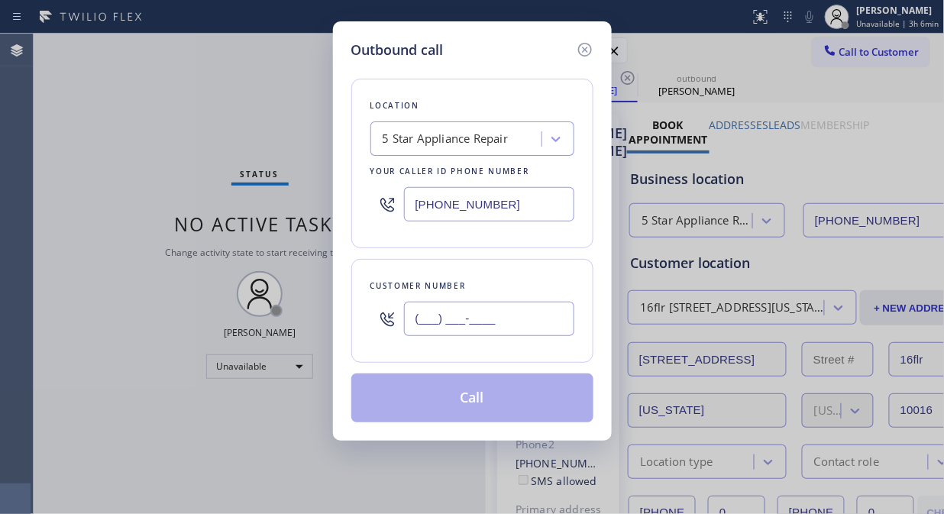
drag, startPoint x: 405, startPoint y: 328, endPoint x: 414, endPoint y: 330, distance: 9.3
click at [405, 328] on input "(___) ___-____" at bounding box center [489, 319] width 170 height 34
paste input "203) 449-7635"
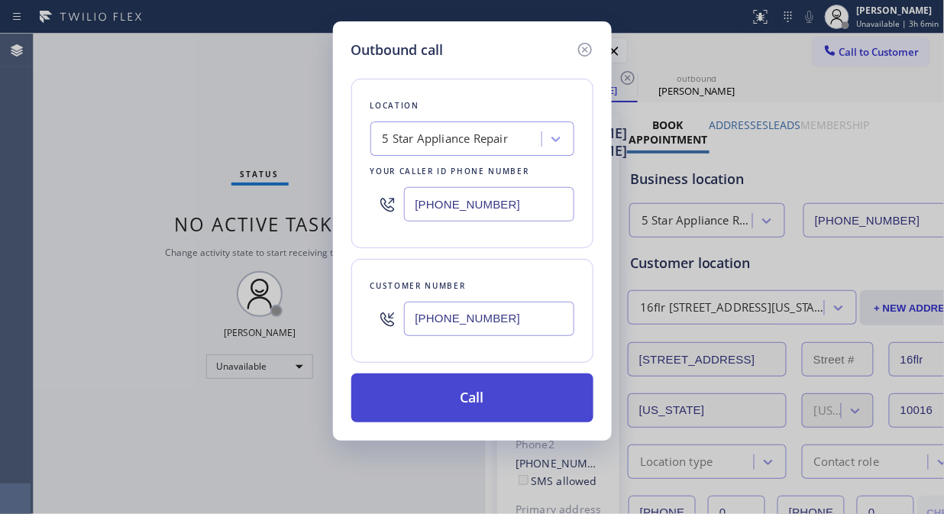
type input "(203) 449-7635"
click at [448, 401] on button "Call" at bounding box center [472, 397] width 242 height 49
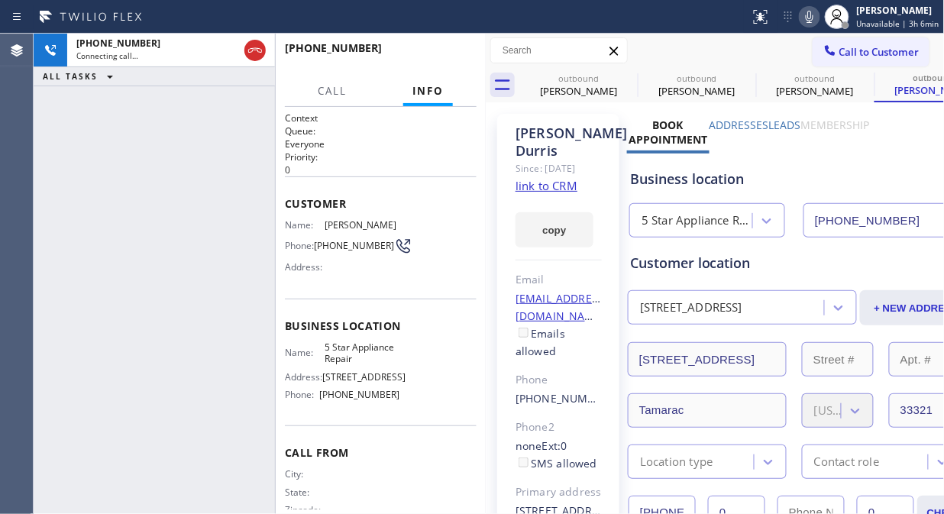
type input "[PHONE_NUMBER]"
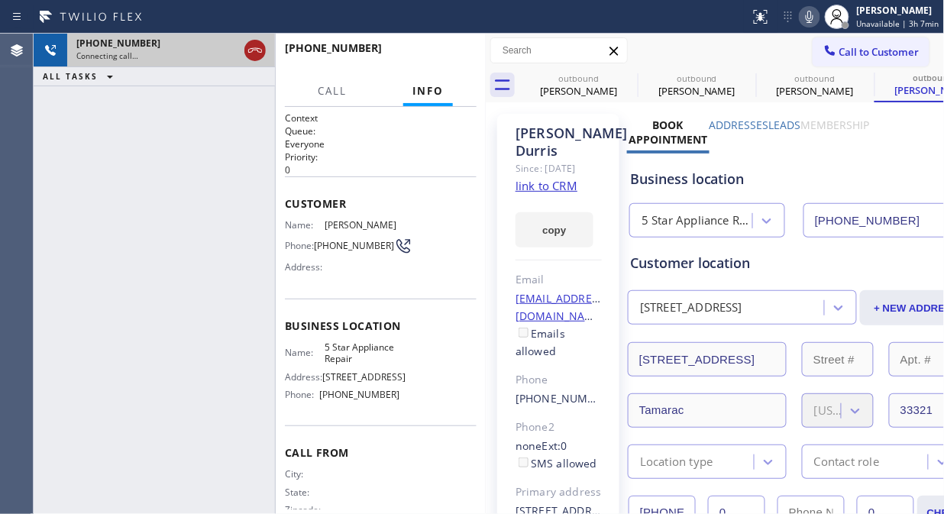
click at [253, 48] on icon at bounding box center [255, 50] width 14 height 5
click at [851, 56] on span "Call to Customer" at bounding box center [879, 52] width 80 height 14
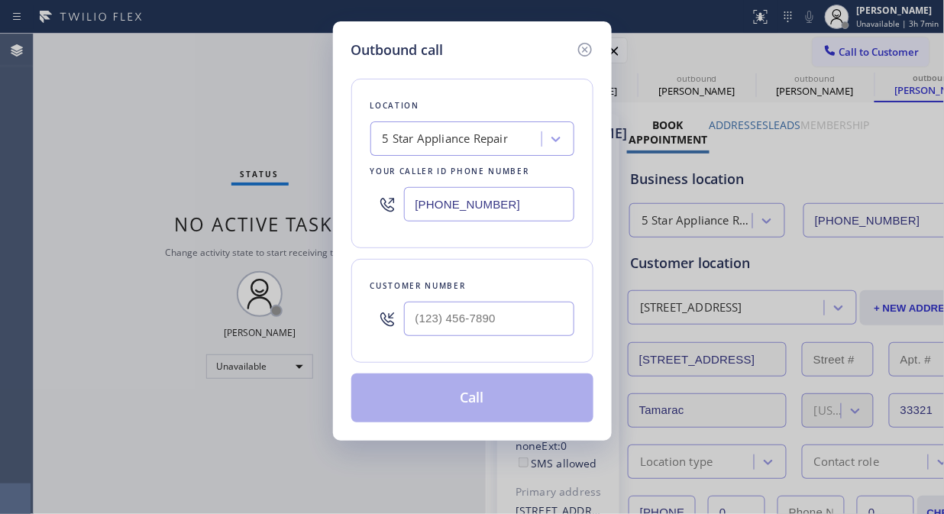
click at [521, 339] on div at bounding box center [489, 319] width 170 height 50
click at [440, 325] on input "(___) ___-____" at bounding box center [489, 319] width 170 height 34
paste input "425) 453-9534"
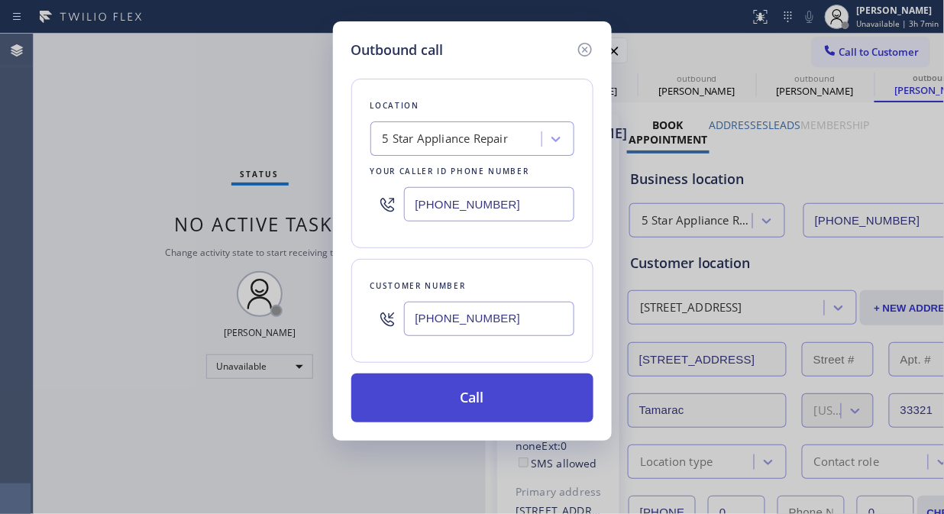
type input "(425) 453-9534"
click at [489, 388] on button "Call" at bounding box center [472, 397] width 242 height 49
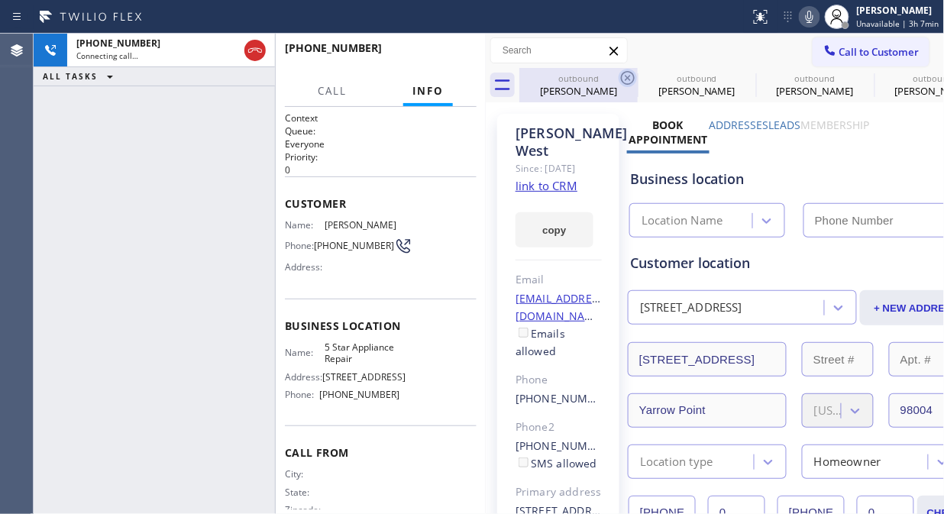
type input "[PHONE_NUMBER]"
click at [623, 73] on icon at bounding box center [627, 78] width 18 height 18
click at [0, 0] on icon at bounding box center [0, 0] width 0 height 0
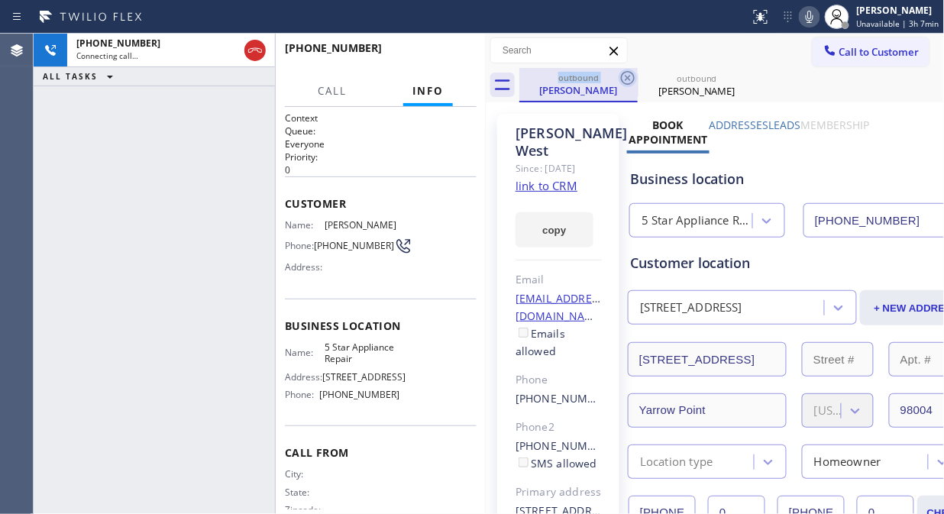
click at [628, 74] on icon at bounding box center [627, 78] width 18 height 18
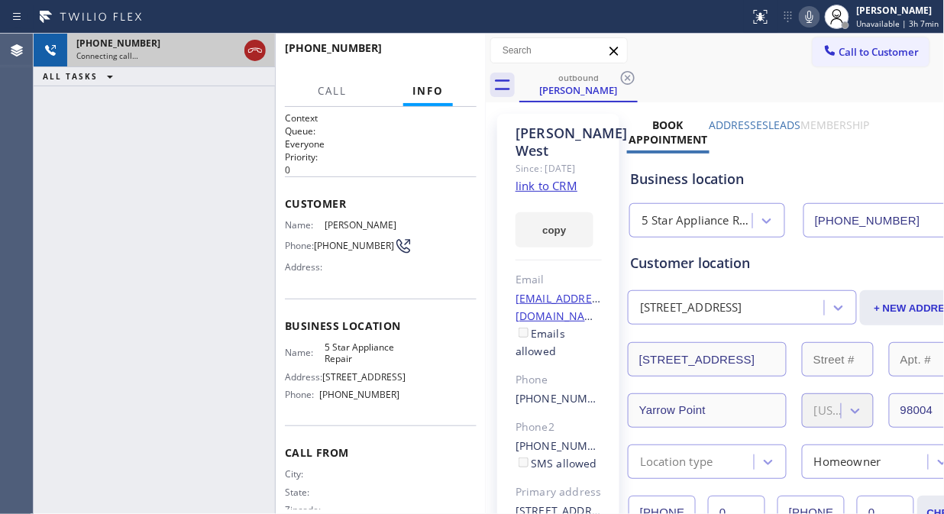
click at [264, 50] on div at bounding box center [254, 50] width 21 height 18
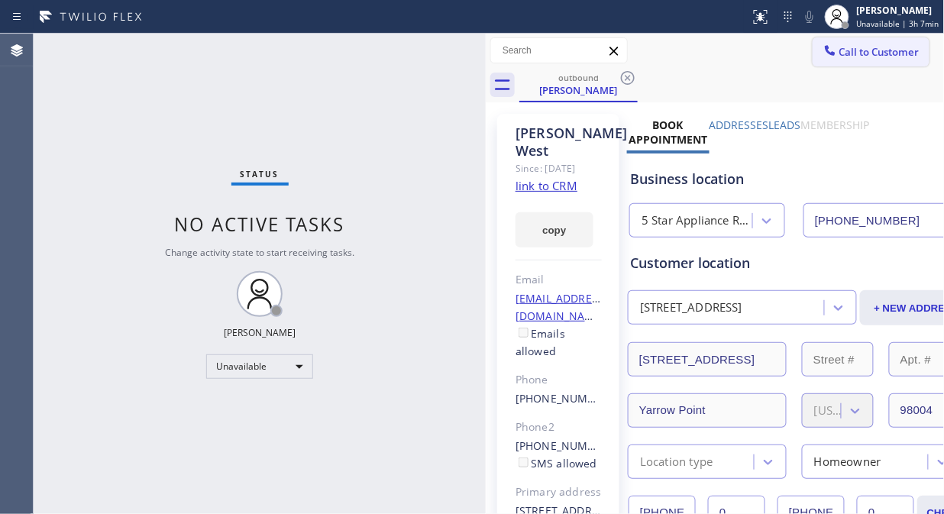
click at [844, 55] on span "Call to Customer" at bounding box center [879, 52] width 80 height 14
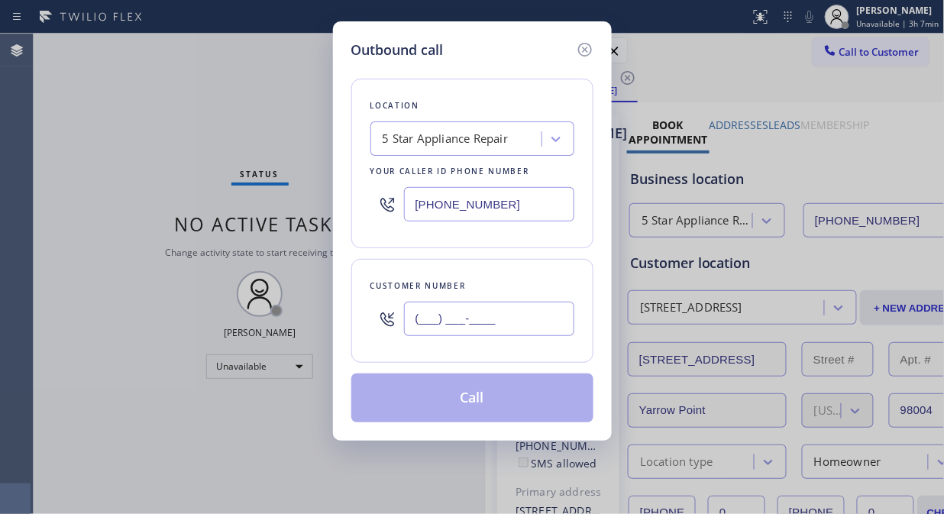
click at [479, 326] on input "(___) ___-____" at bounding box center [489, 319] width 170 height 34
paste input "786) 469-9306"
type input "(786) 469-9306"
click at [505, 408] on button "Call" at bounding box center [472, 397] width 242 height 49
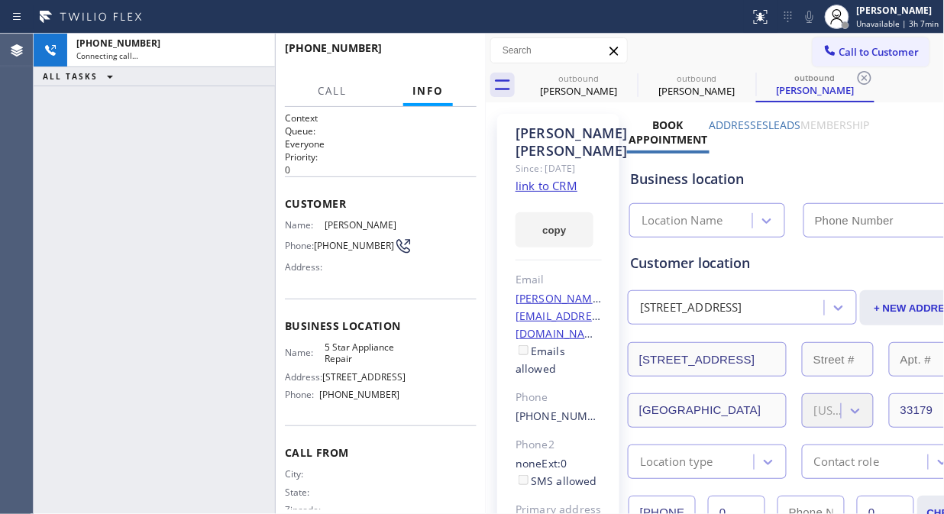
type input "[PHONE_NUMBER]"
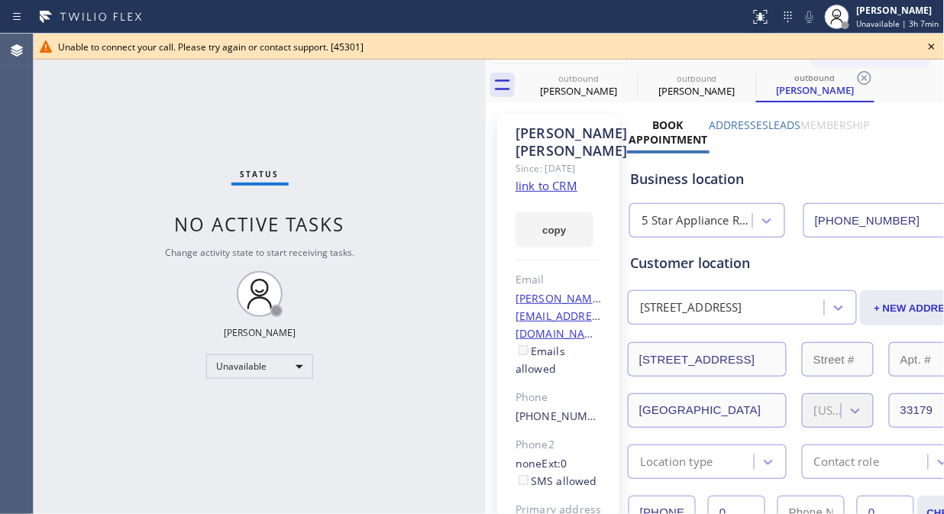
click at [933, 48] on icon at bounding box center [931, 47] width 6 height 6
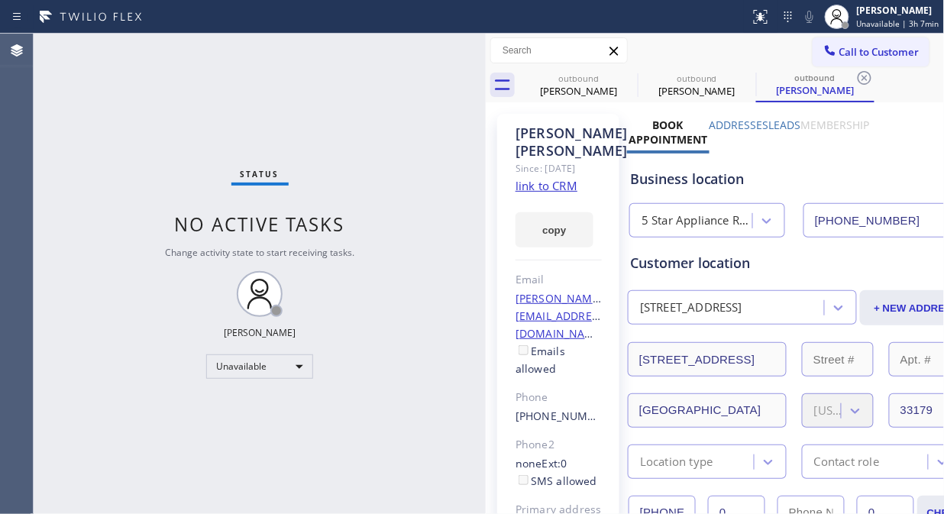
drag, startPoint x: 873, startPoint y: 54, endPoint x: 467, endPoint y: 254, distance: 452.7
click at [873, 55] on span "Call to Customer" at bounding box center [879, 52] width 80 height 14
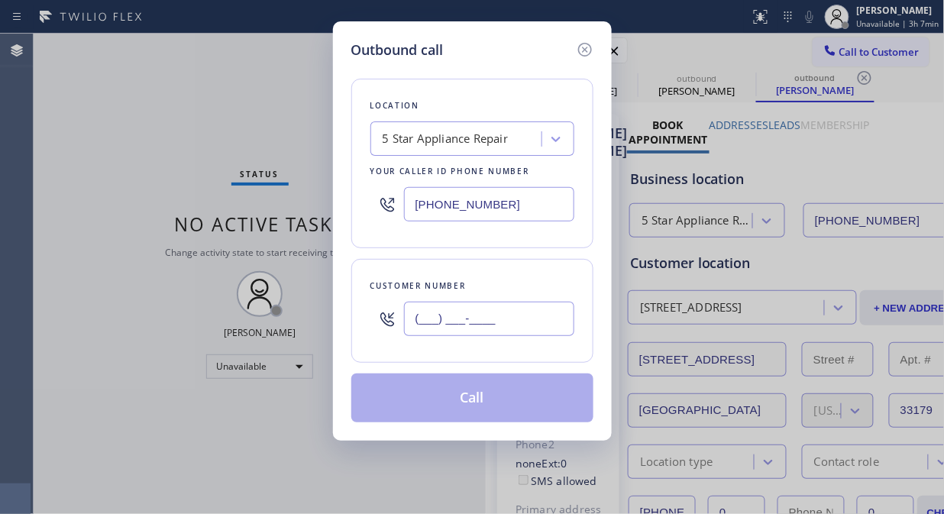
click at [462, 315] on input "(___) ___-____" at bounding box center [489, 319] width 170 height 34
paste input "480) 473-1345"
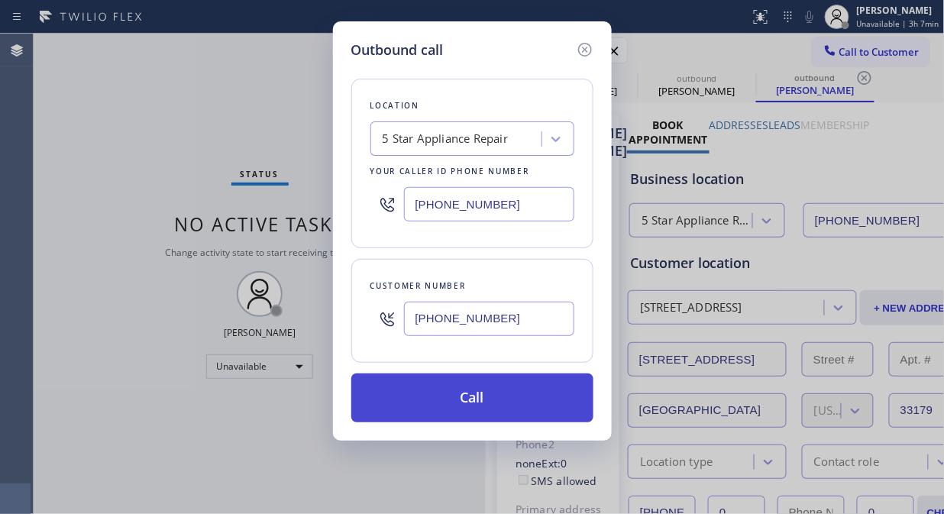
type input "(480) 473-1345"
click at [459, 394] on button "Call" at bounding box center [472, 397] width 242 height 49
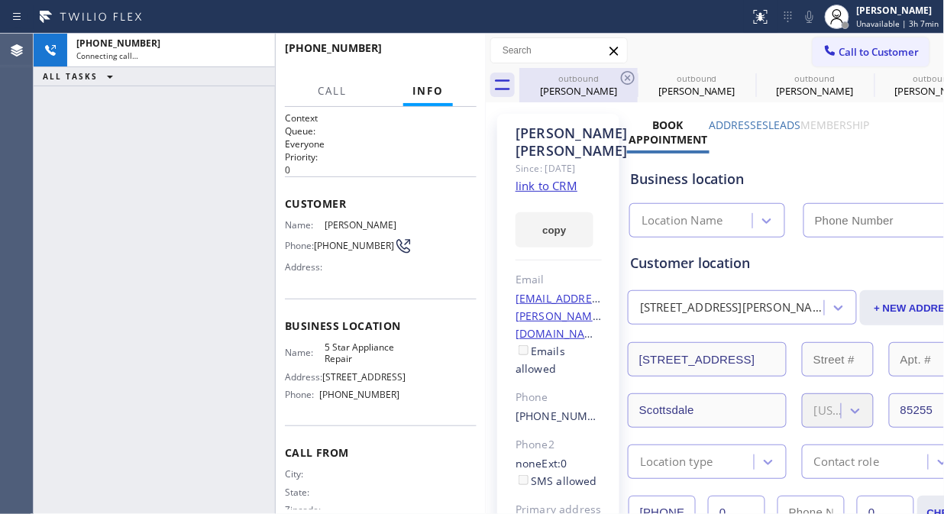
type input "[PHONE_NUMBER]"
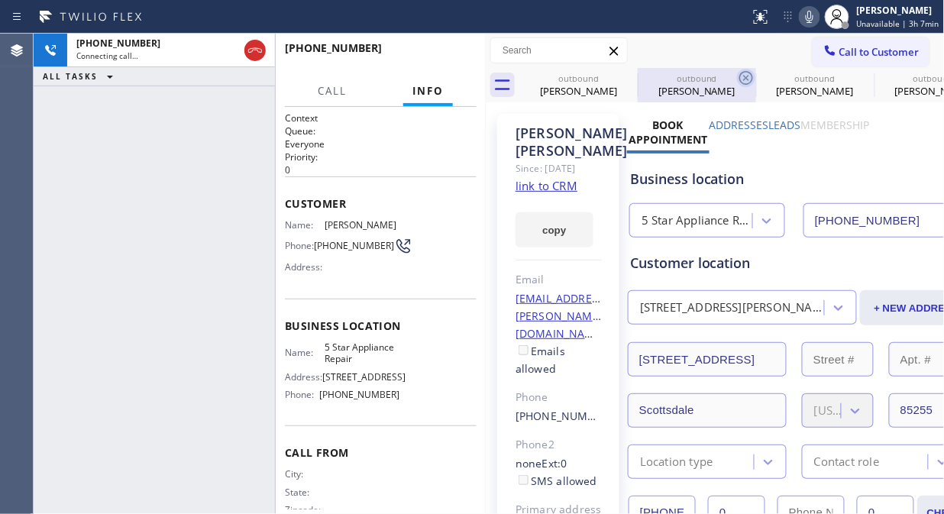
click at [0, 0] on icon at bounding box center [0, 0] width 0 height 0
click at [737, 78] on icon at bounding box center [746, 78] width 18 height 18
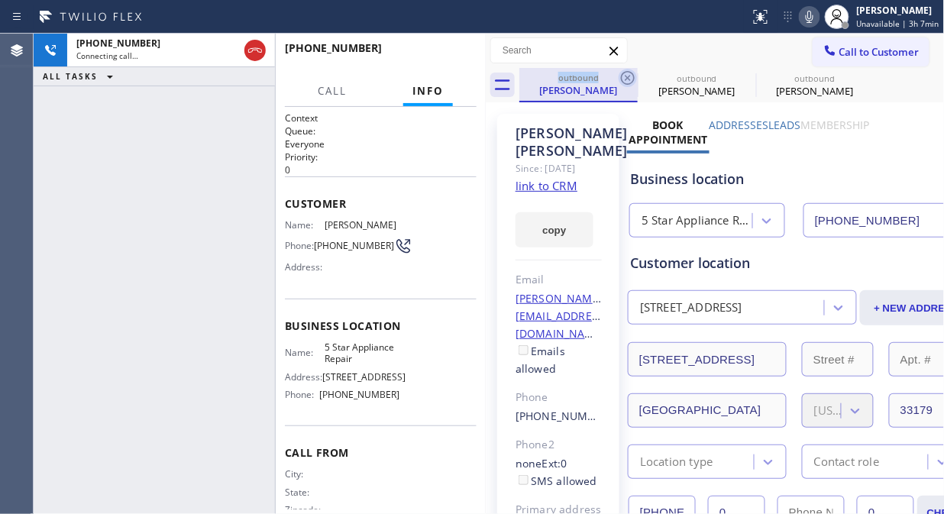
click at [627, 78] on icon at bounding box center [628, 78] width 14 height 14
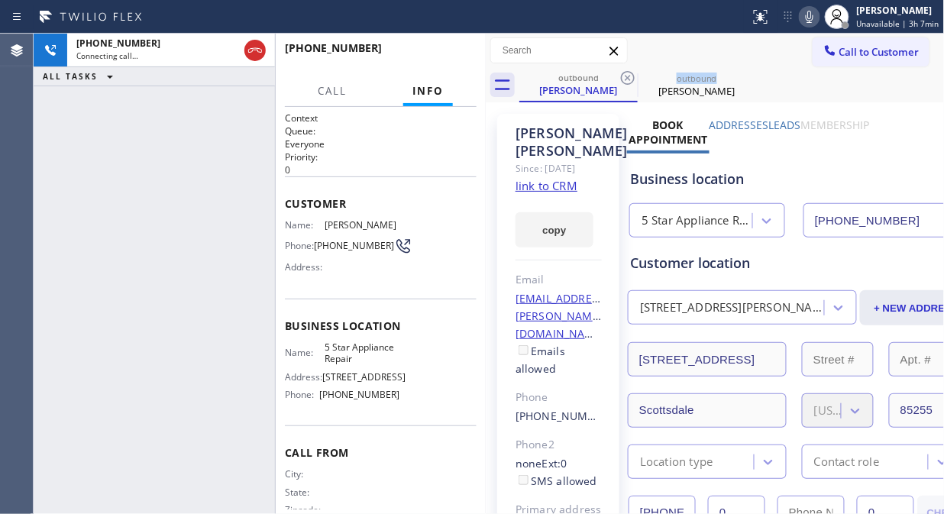
click at [627, 78] on icon at bounding box center [628, 78] width 14 height 14
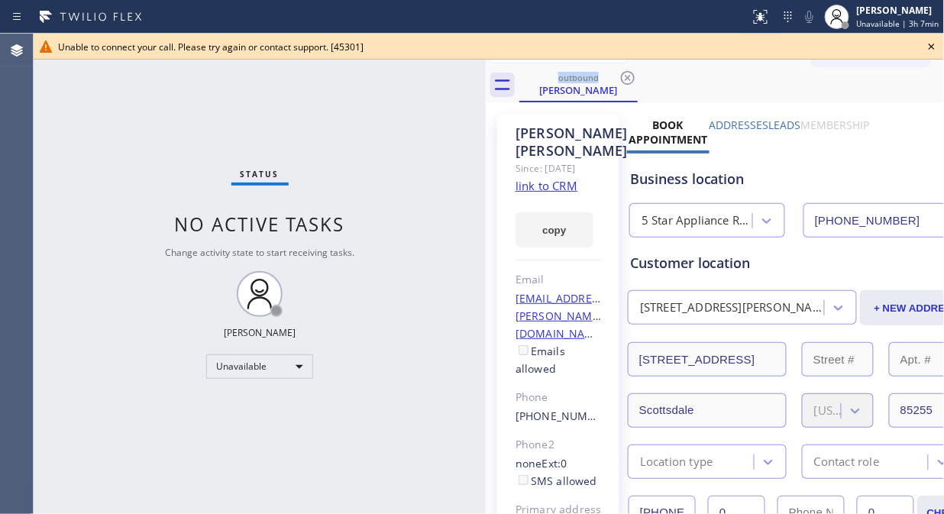
click at [931, 50] on icon at bounding box center [931, 46] width 18 height 18
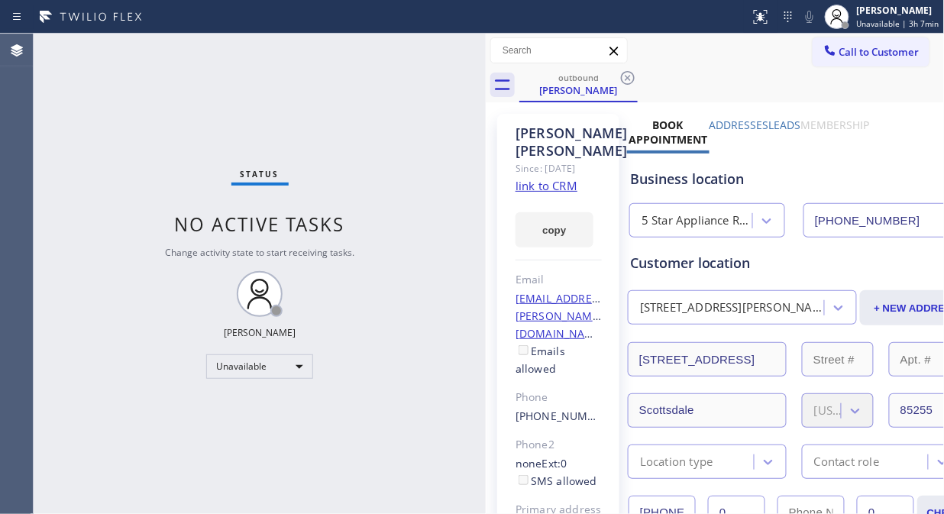
click at [814, 66] on div "Call to Customer Outbound call Location 5 Star Appliance Repair Your caller id …" at bounding box center [714, 51] width 459 height 34
click at [863, 43] on button "Call to Customer" at bounding box center [870, 51] width 117 height 29
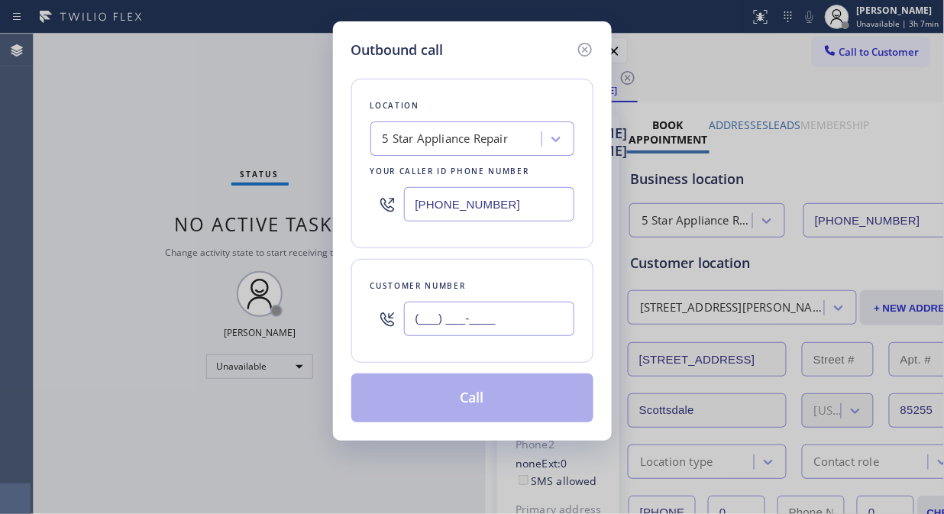
click at [502, 324] on input "(___) ___-____" at bounding box center [489, 319] width 170 height 34
paste input "907) 821-8344"
type input "(907) 821-8344"
click at [490, 410] on button "Call" at bounding box center [472, 397] width 242 height 49
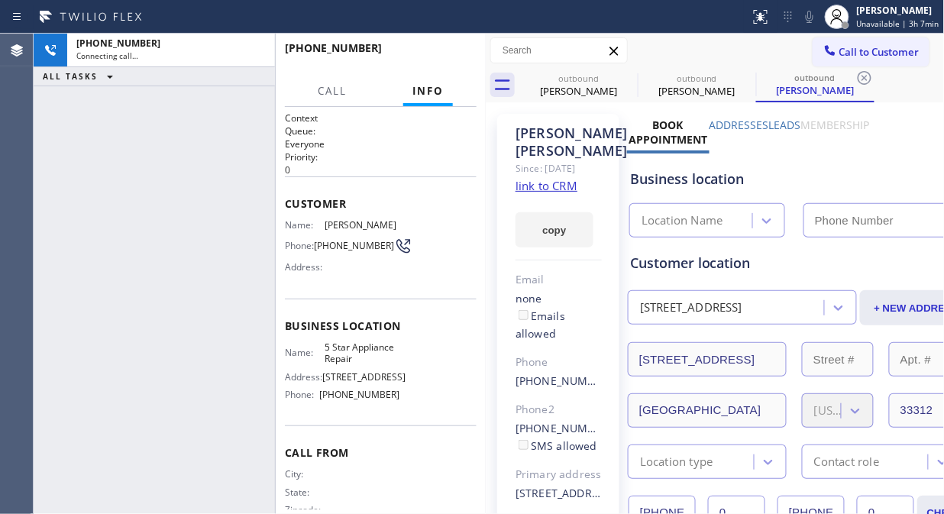
type input "[PHONE_NUMBER]"
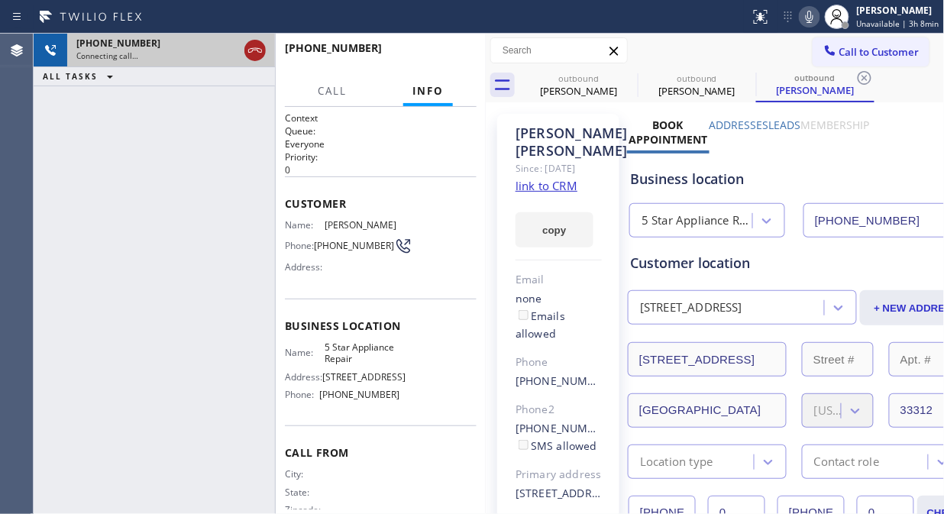
click at [252, 48] on icon at bounding box center [255, 50] width 14 height 5
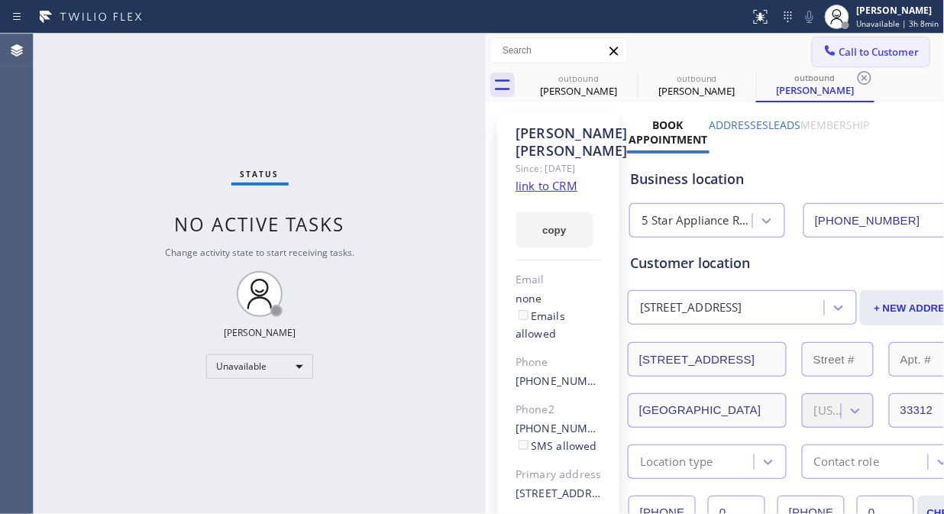
click at [852, 54] on span "Call to Customer" at bounding box center [879, 52] width 80 height 14
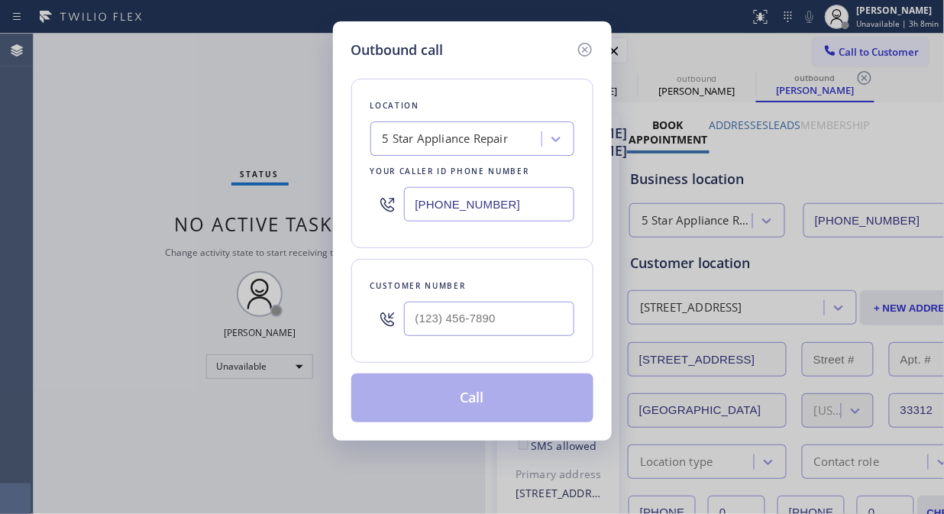
click at [433, 329] on input "text" at bounding box center [489, 319] width 170 height 34
paste input "847) 926-3254"
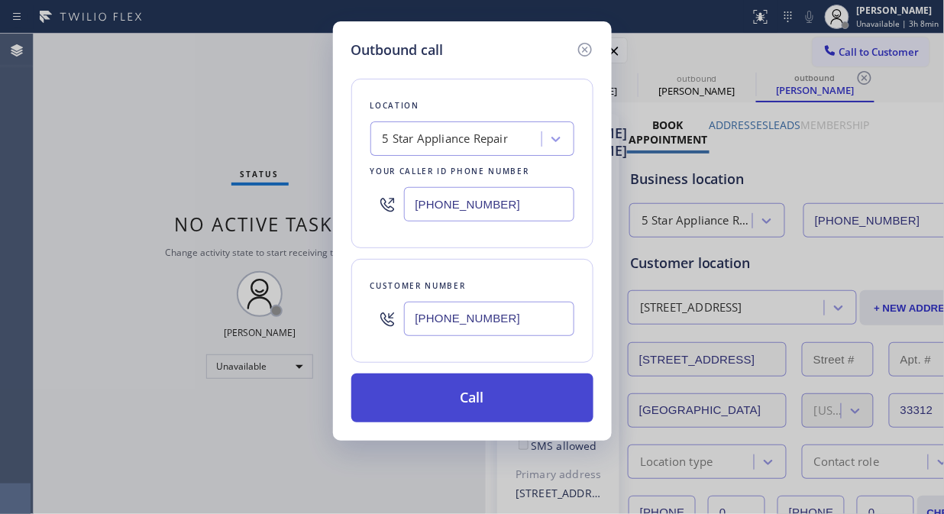
type input "(847) 926-3254"
click at [478, 403] on button "Call" at bounding box center [472, 397] width 242 height 49
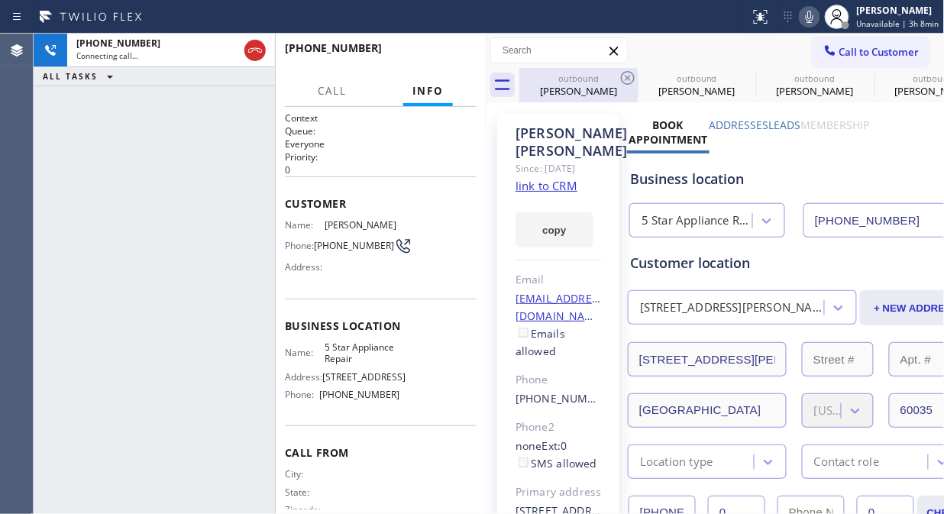
type input "[PHONE_NUMBER]"
click at [0, 0] on icon at bounding box center [0, 0] width 0 height 0
click at [739, 79] on icon at bounding box center [746, 78] width 14 height 14
click at [0, 0] on icon at bounding box center [0, 0] width 0 height 0
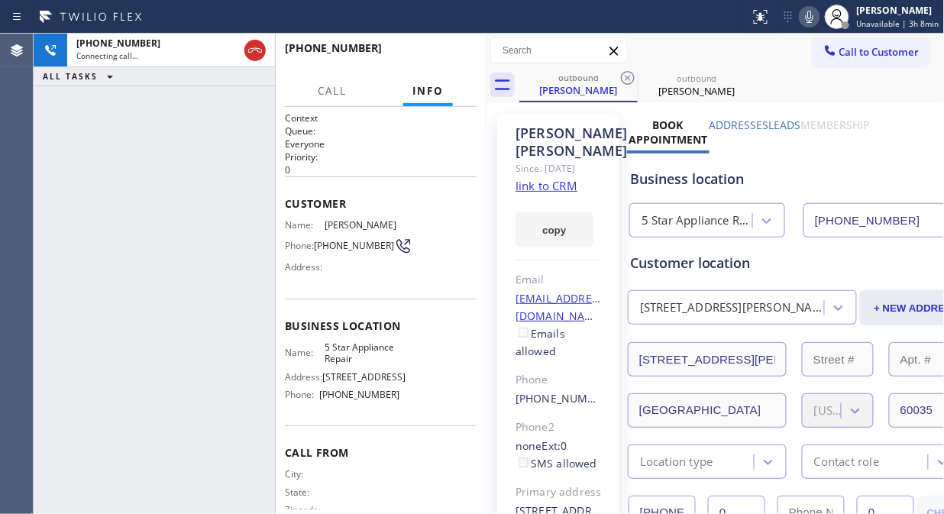
click at [629, 79] on icon at bounding box center [628, 78] width 14 height 14
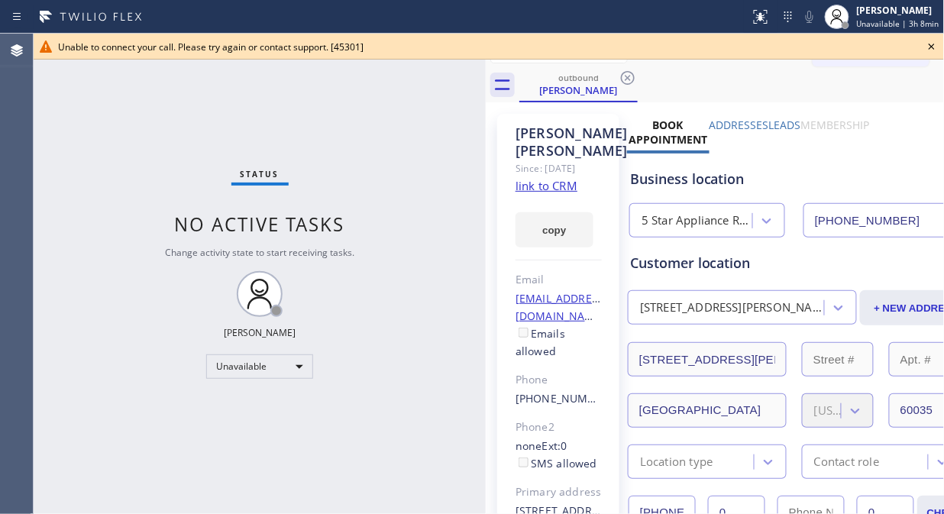
click at [933, 49] on icon at bounding box center [931, 46] width 18 height 18
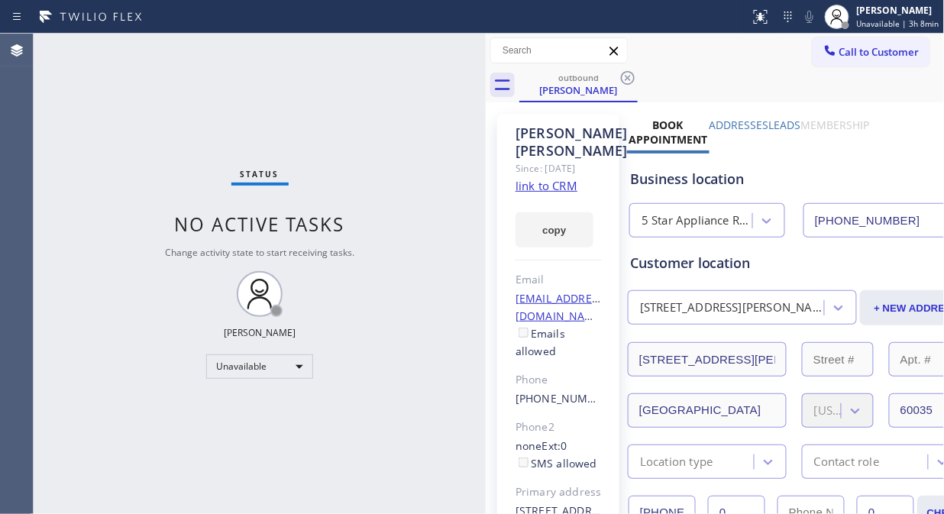
drag, startPoint x: 893, startPoint y: 50, endPoint x: 798, endPoint y: 127, distance: 122.2
click at [892, 51] on span "Call to Customer" at bounding box center [879, 52] width 80 height 14
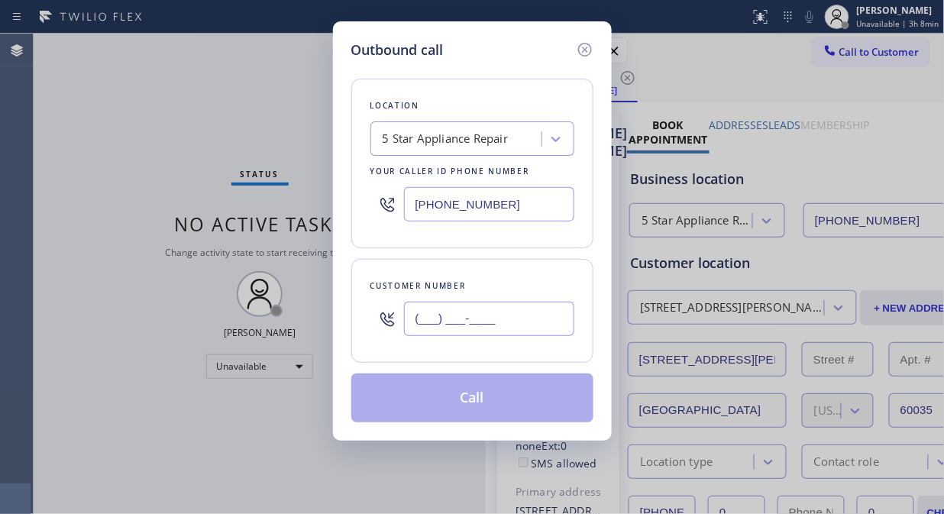
click at [553, 318] on input "(___) ___-____" at bounding box center [489, 319] width 170 height 34
paste input "561) 266-3274"
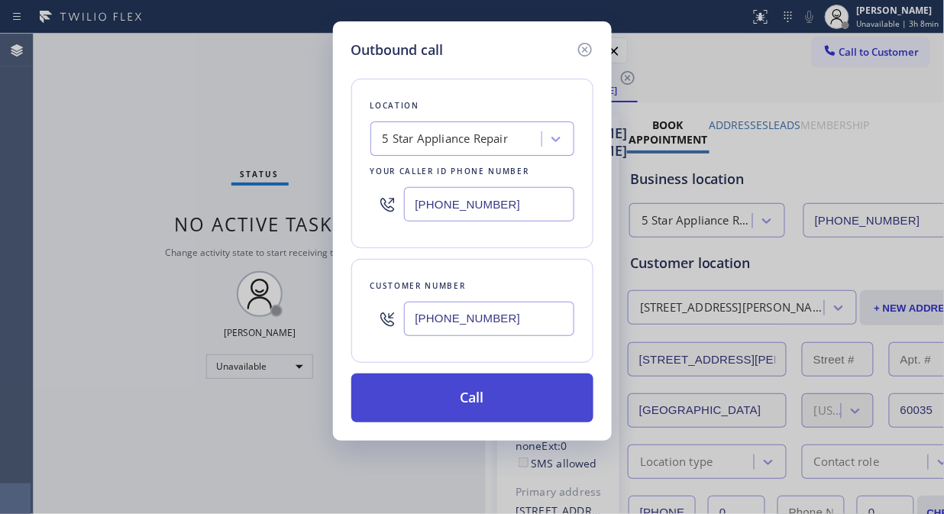
type input "(561) 266-3274"
click at [529, 406] on button "Call" at bounding box center [472, 397] width 242 height 49
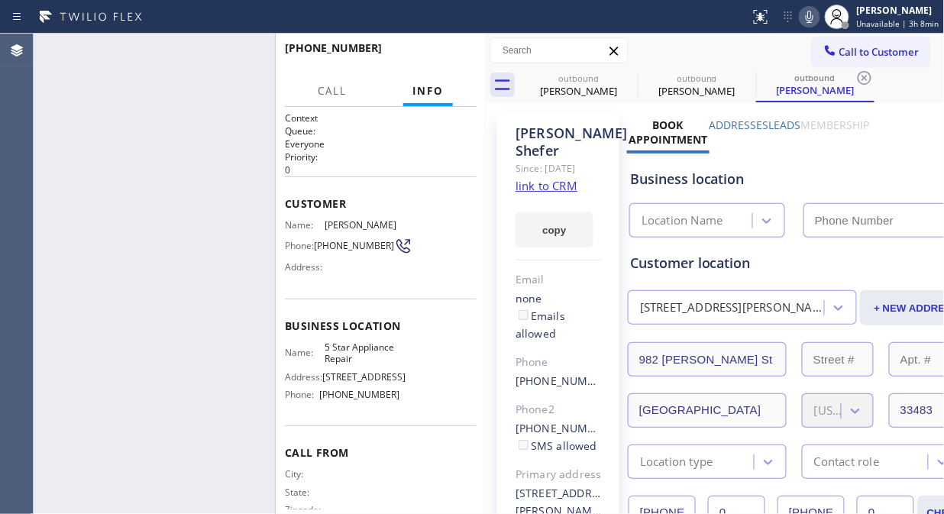
type input "[PHONE_NUMBER]"
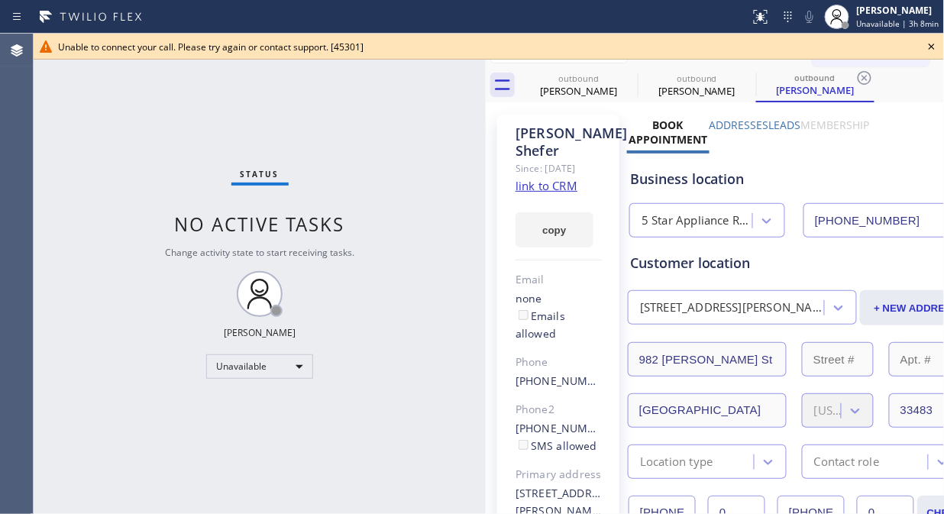
drag, startPoint x: 926, startPoint y: 47, endPoint x: 887, endPoint y: 50, distance: 39.1
click at [927, 47] on icon at bounding box center [931, 46] width 18 height 18
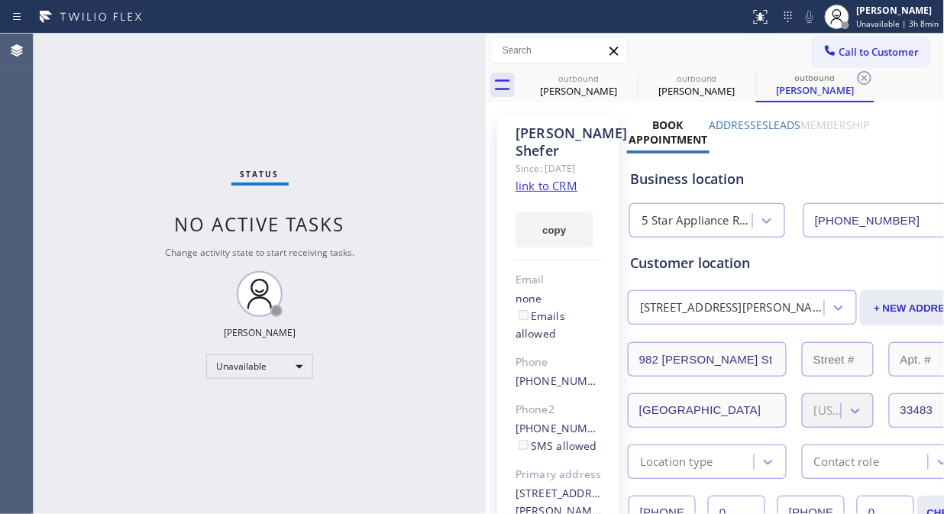
drag, startPoint x: 887, startPoint y: 50, endPoint x: 796, endPoint y: 90, distance: 99.1
click at [886, 50] on span "Call to Customer" at bounding box center [879, 52] width 80 height 14
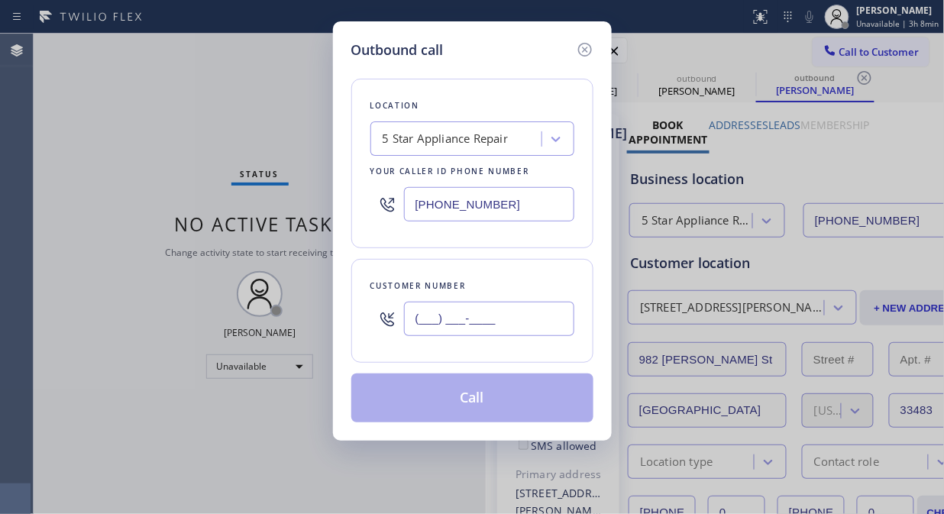
click at [463, 318] on input "(___) ___-____" at bounding box center [489, 319] width 170 height 34
paste input "949) 715-5230"
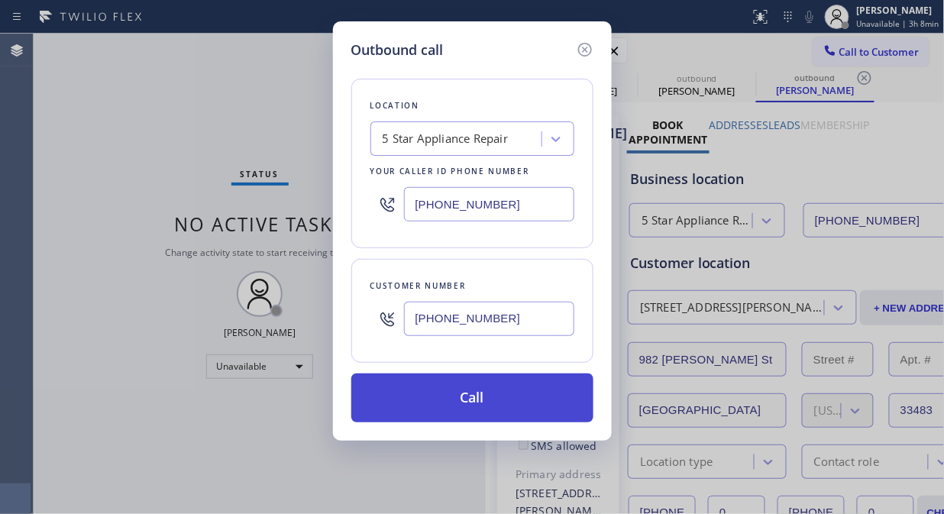
type input "(949) 715-5230"
click at [487, 406] on button "Call" at bounding box center [472, 397] width 242 height 49
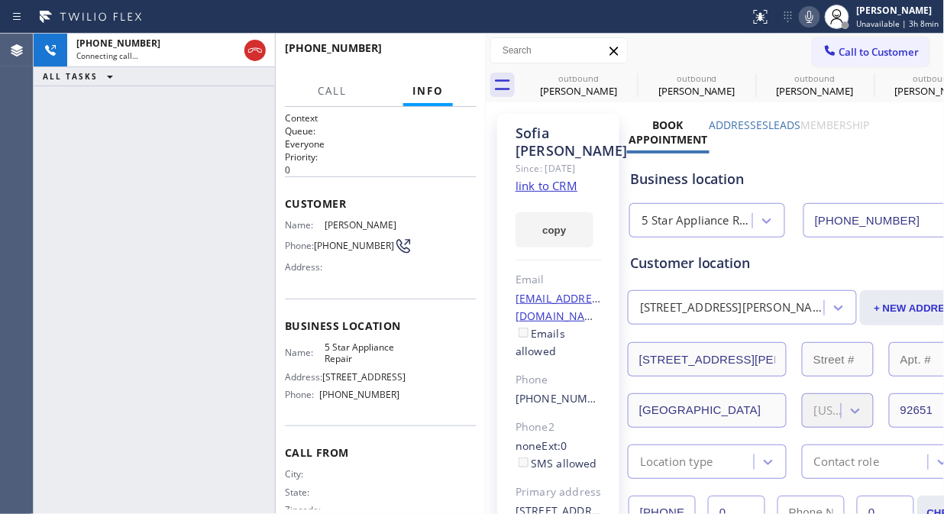
type input "[PHONE_NUMBER]"
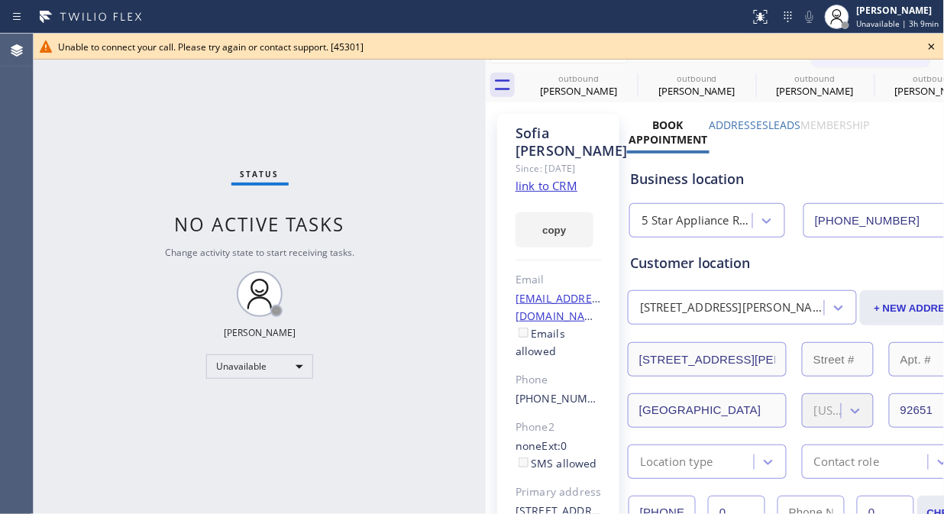
click at [926, 51] on icon at bounding box center [931, 46] width 18 height 18
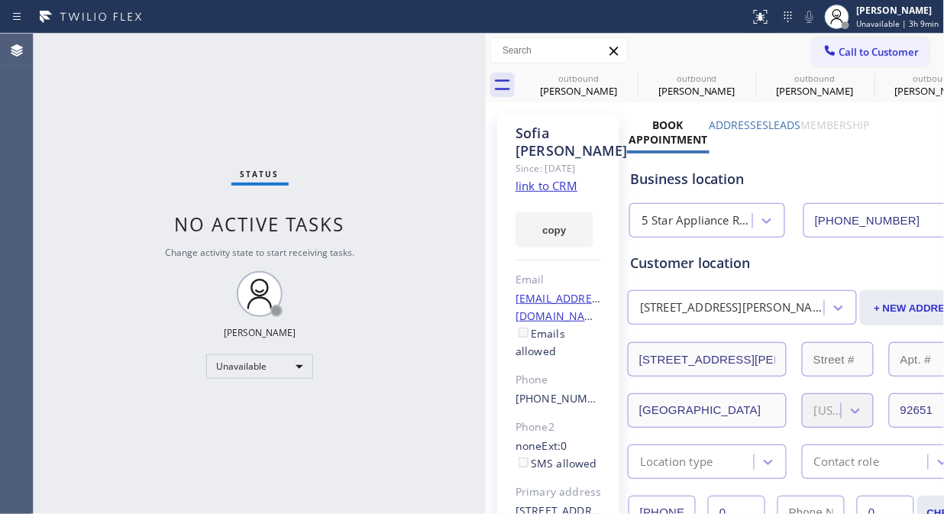
drag, startPoint x: 898, startPoint y: 51, endPoint x: 719, endPoint y: 147, distance: 202.5
click at [897, 52] on span "Call to Customer" at bounding box center [879, 52] width 80 height 14
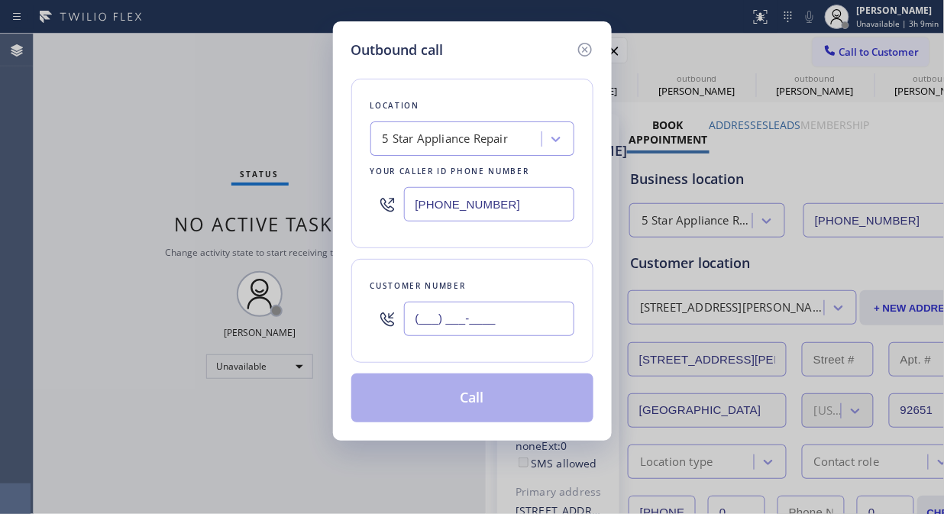
click at [556, 317] on input "(___) ___-____" at bounding box center [489, 319] width 170 height 34
paste input "925) 407-5147"
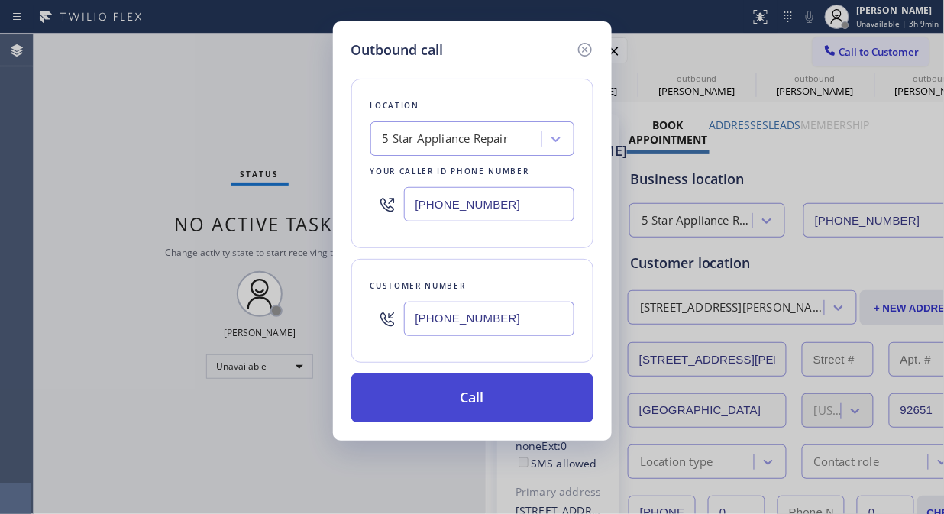
type input "(925) 407-5147"
click at [529, 409] on button "Call" at bounding box center [472, 397] width 242 height 49
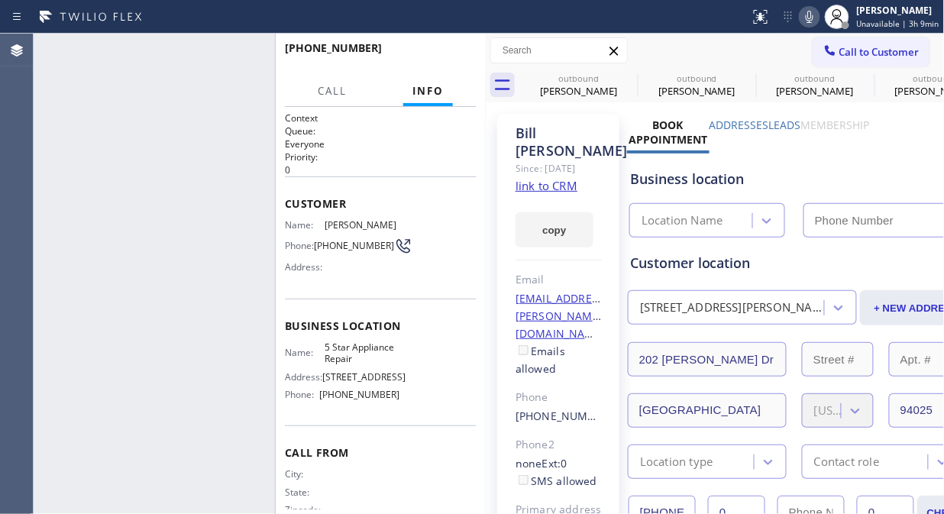
type input "[PHONE_NUMBER]"
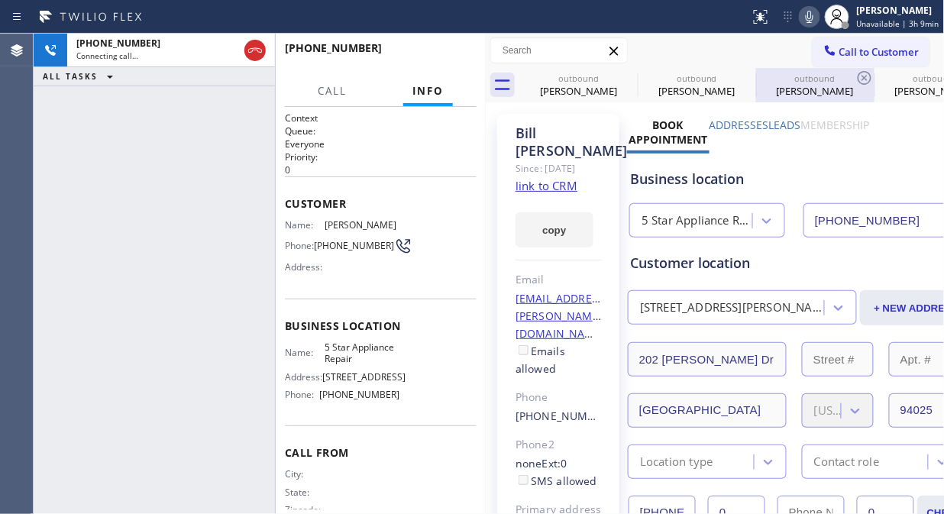
click at [257, 47] on icon at bounding box center [255, 50] width 18 height 18
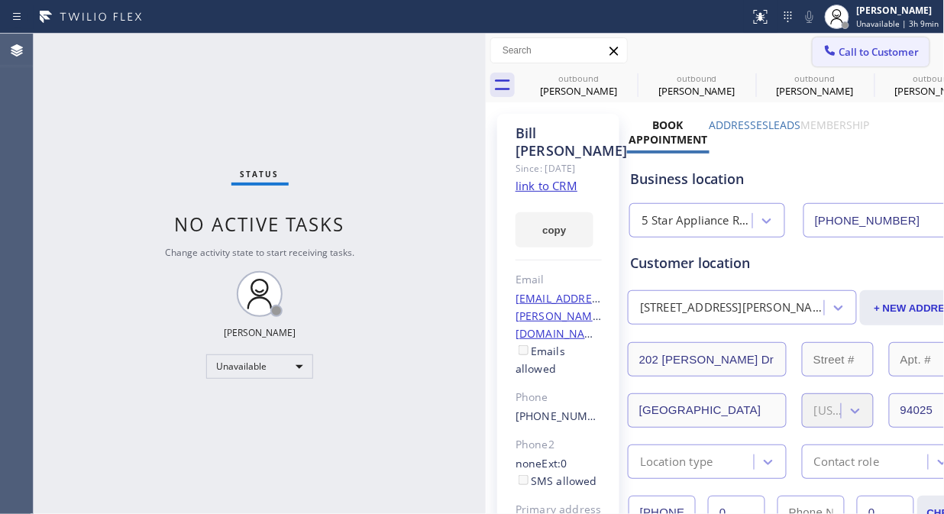
click at [852, 56] on span "Call to Customer" at bounding box center [879, 52] width 80 height 14
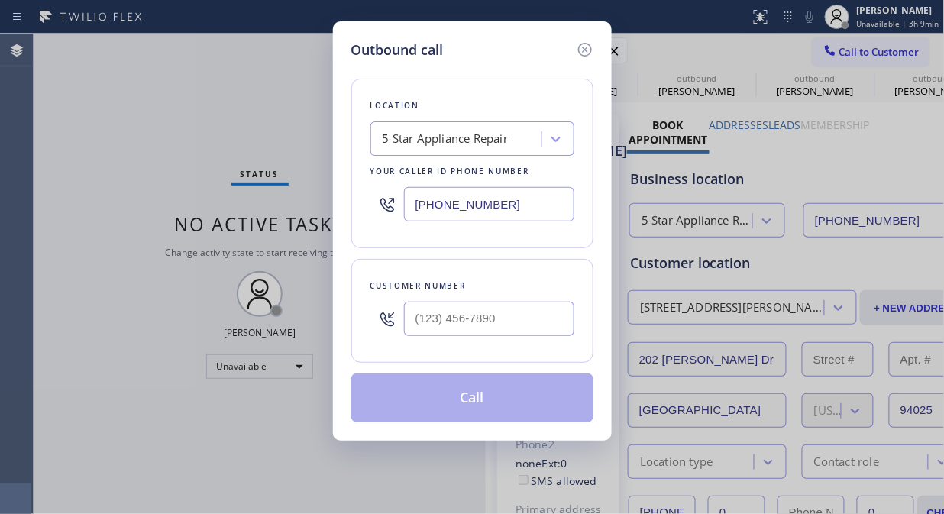
click at [418, 326] on input "text" at bounding box center [489, 319] width 170 height 34
click at [418, 318] on input "(___) ___-____" at bounding box center [489, 319] width 170 height 34
paste input "510) 531-4631"
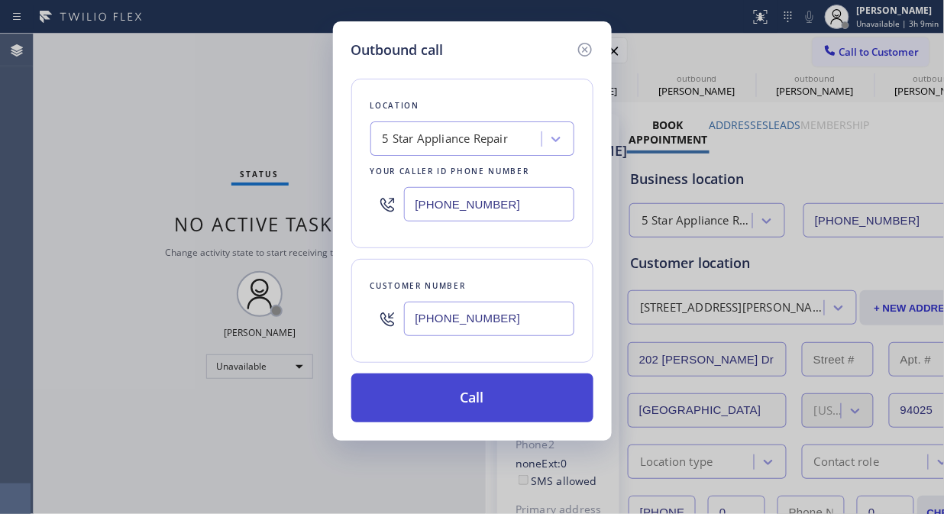
type input "(510) 531-4631"
click at [481, 395] on button "Call" at bounding box center [472, 397] width 242 height 49
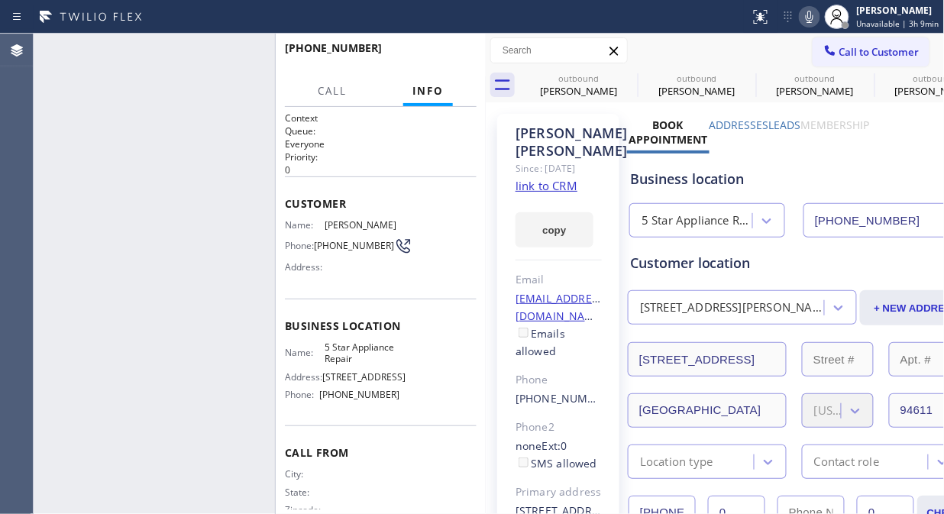
type input "[PHONE_NUMBER]"
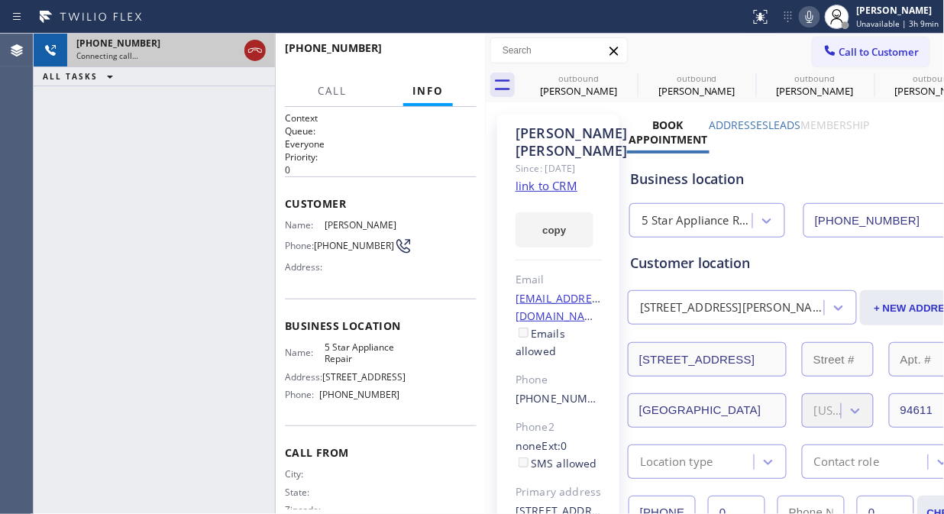
drag, startPoint x: 254, startPoint y: 50, endPoint x: 263, endPoint y: 57, distance: 11.3
click at [255, 50] on icon at bounding box center [255, 50] width 14 height 5
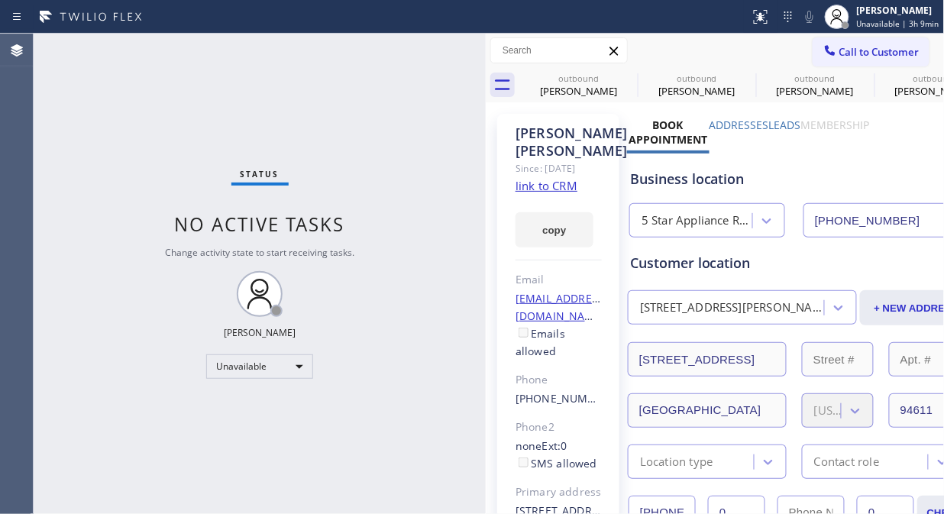
click at [868, 34] on div "Call to Customer Outbound call Location 5 Star Appliance Repair Your caller id …" at bounding box center [714, 51] width 459 height 34
drag, startPoint x: 856, startPoint y: 79, endPoint x: 868, endPoint y: 59, distance: 24.0
click at [0, 0] on icon at bounding box center [0, 0] width 0 height 0
click at [871, 55] on span "Call to Customer" at bounding box center [879, 52] width 80 height 14
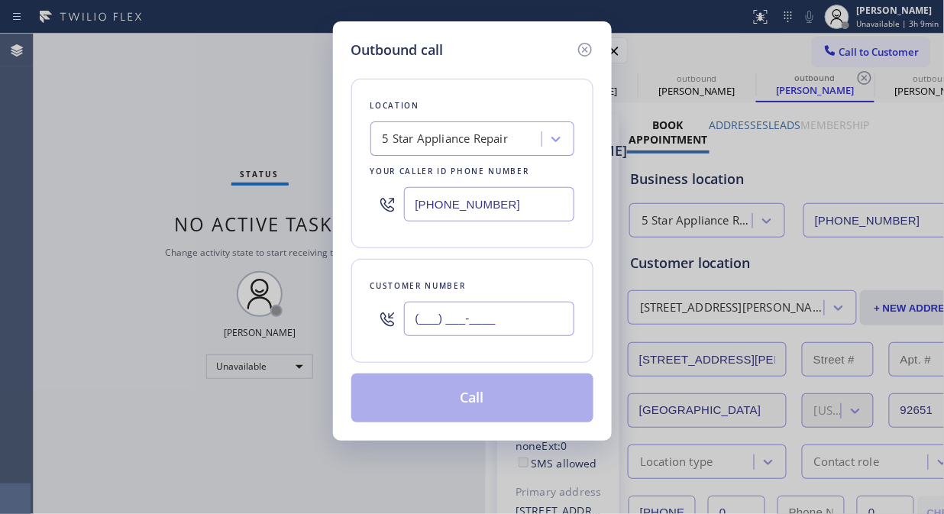
click at [506, 305] on input "(___) ___-____" at bounding box center [489, 319] width 170 height 34
paste input "760) 594-4811"
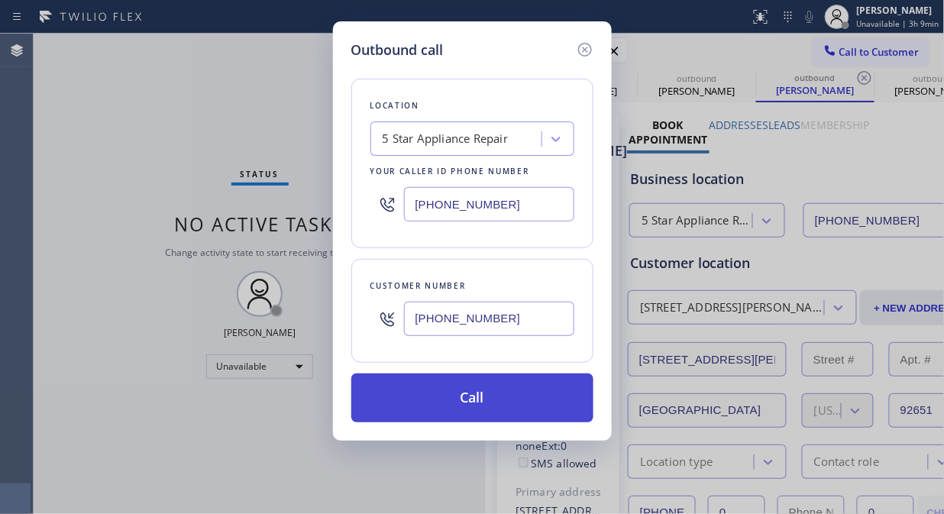
type input "(760) 594-4811"
click at [489, 399] on button "Call" at bounding box center [472, 397] width 242 height 49
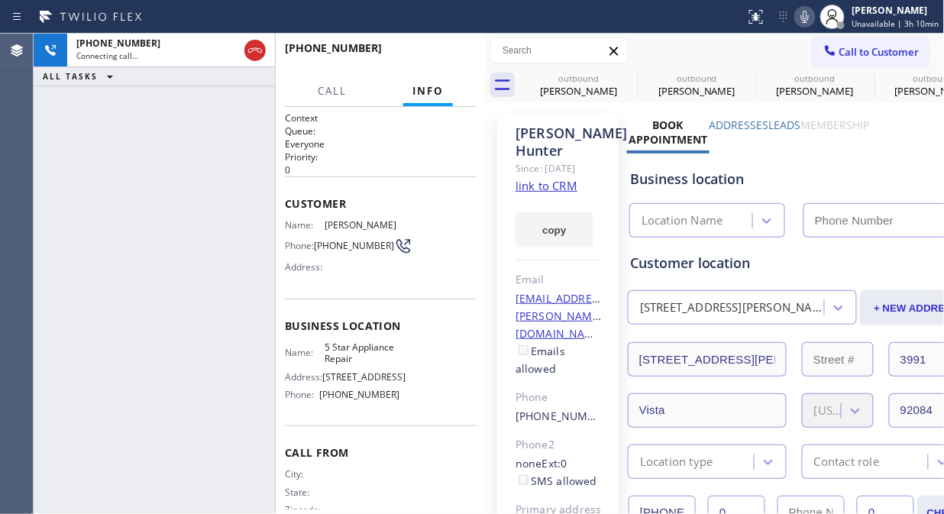
type input "[PHONE_NUMBER]"
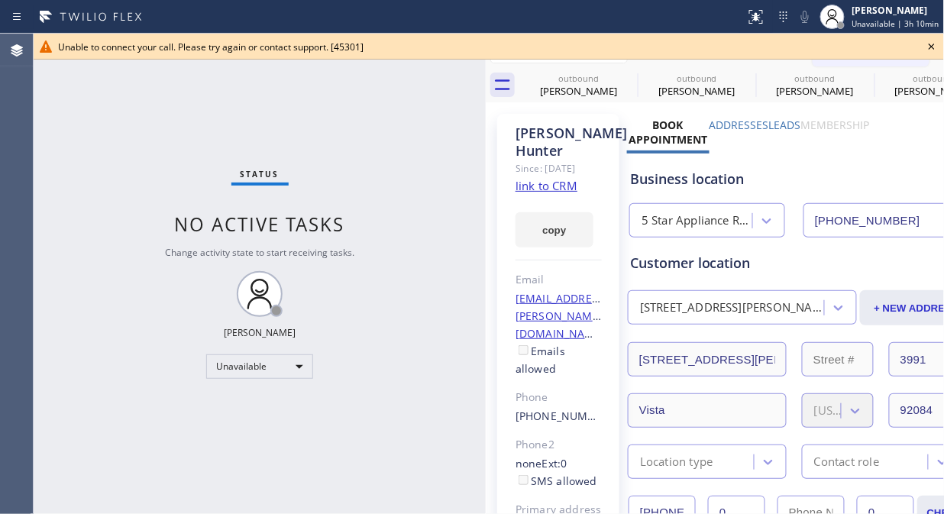
click at [931, 48] on icon at bounding box center [931, 46] width 18 height 18
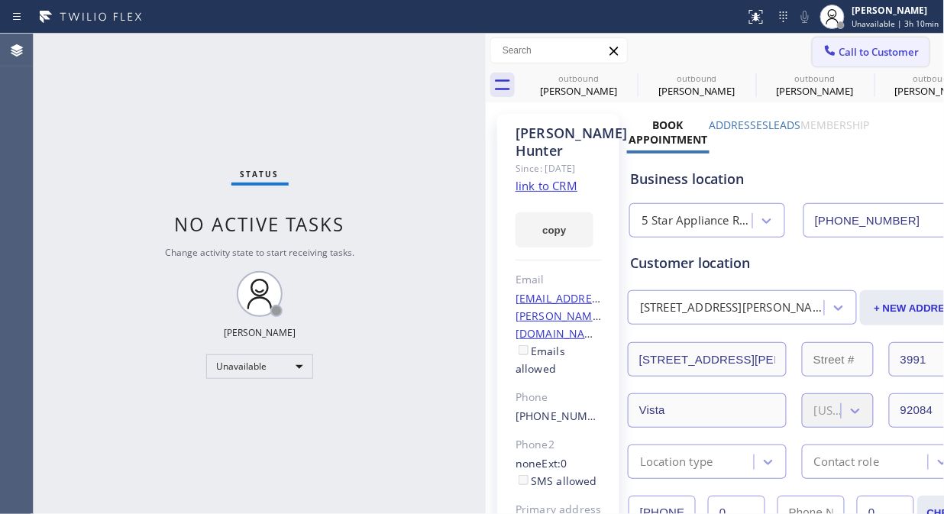
click at [839, 54] on span "Call to Customer" at bounding box center [879, 52] width 80 height 14
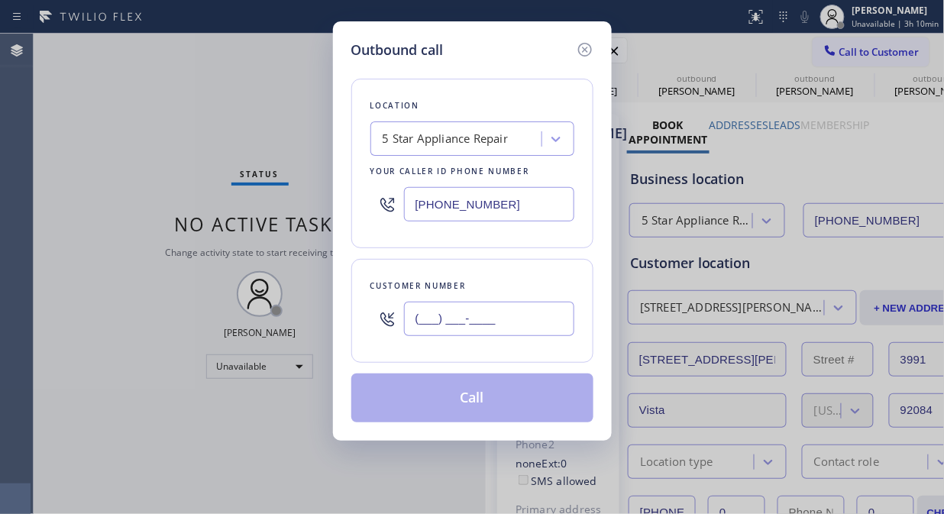
click at [544, 331] on input "(___) ___-____" at bounding box center [489, 319] width 170 height 34
paste input "206) 679-7077"
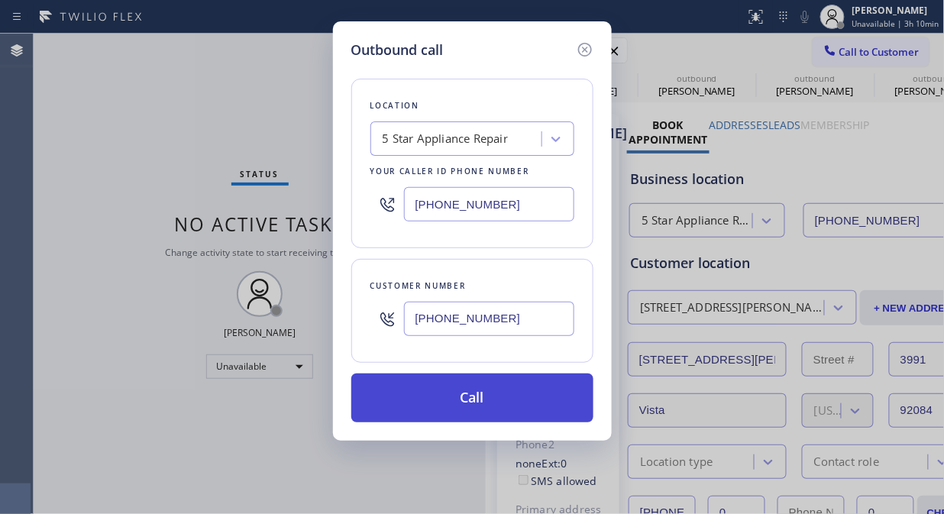
type input "(206) 679-7077"
click at [531, 400] on button "Call" at bounding box center [472, 397] width 242 height 49
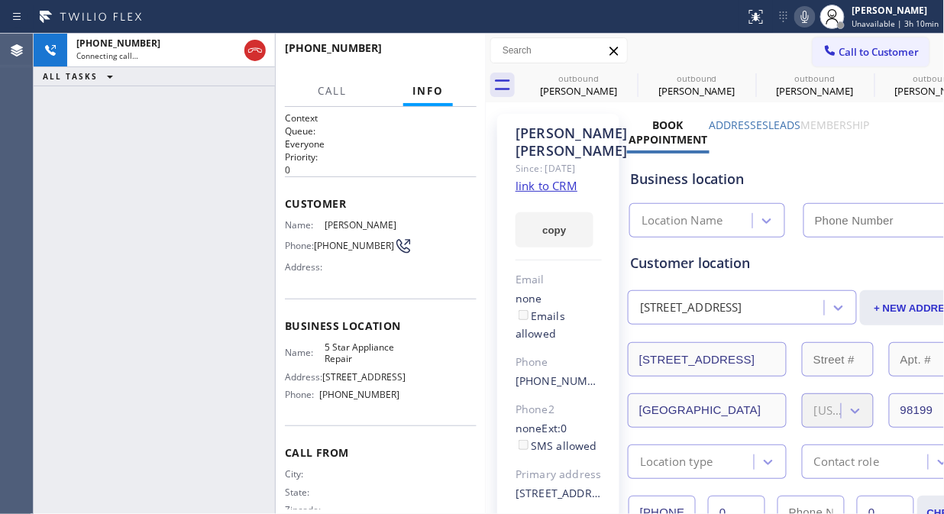
type input "[PHONE_NUMBER]"
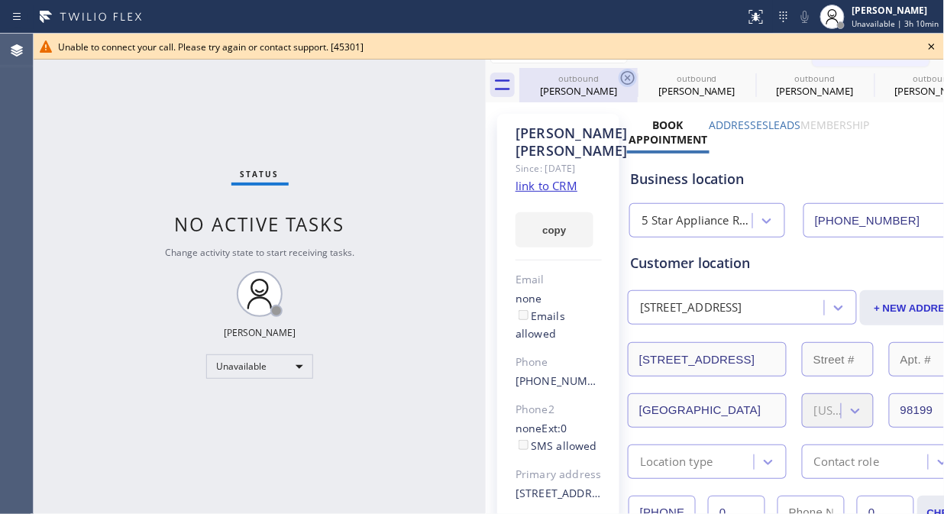
click at [852, 56] on div "Unable to connect your call. Please try again or contact support. [45301]" at bounding box center [489, 47] width 910 height 26
click at [937, 44] on icon at bounding box center [931, 46] width 18 height 18
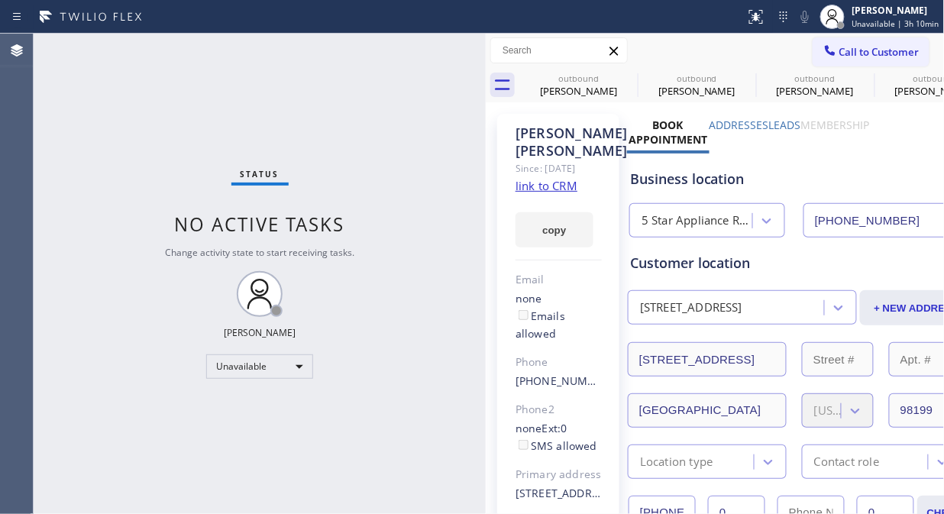
click at [839, 48] on span "Call to Customer" at bounding box center [879, 52] width 80 height 14
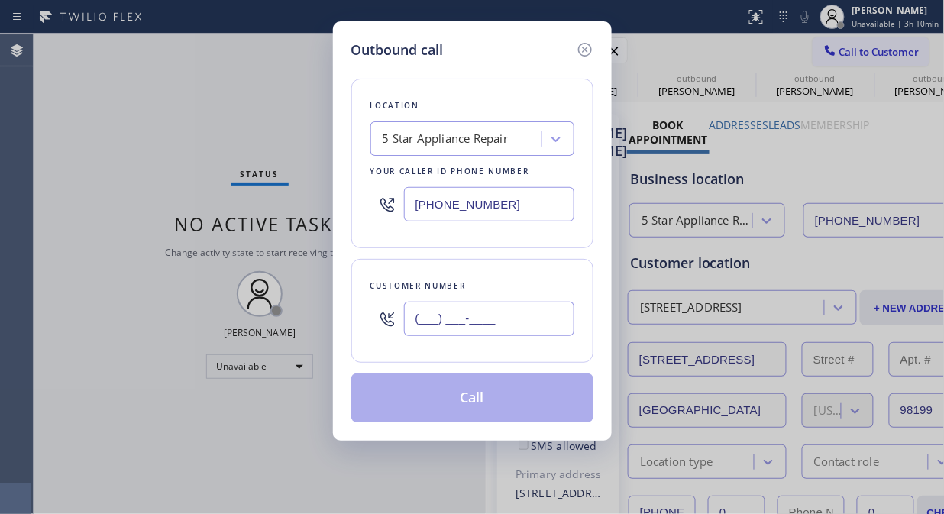
click at [501, 319] on input "(___) ___-____" at bounding box center [489, 319] width 170 height 34
paste input "415) 640-4376"
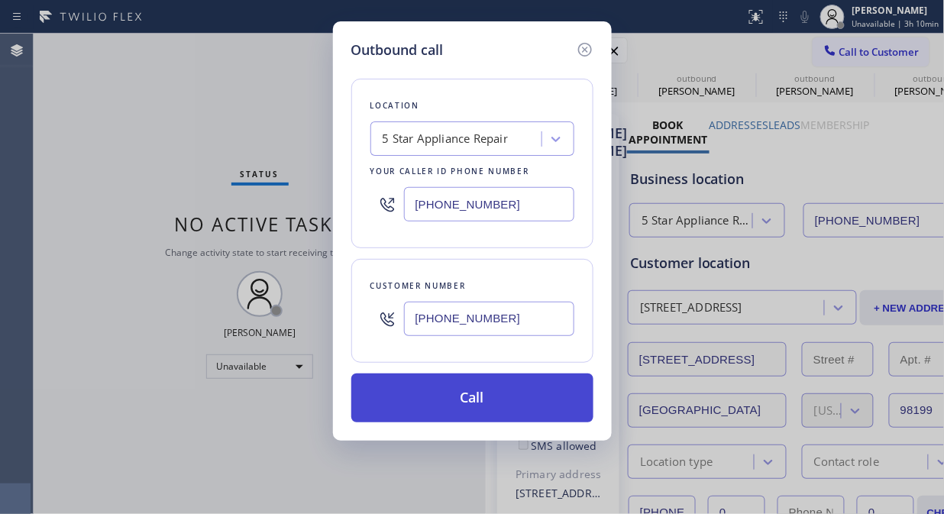
click at [491, 400] on button "Call" at bounding box center [472, 397] width 242 height 49
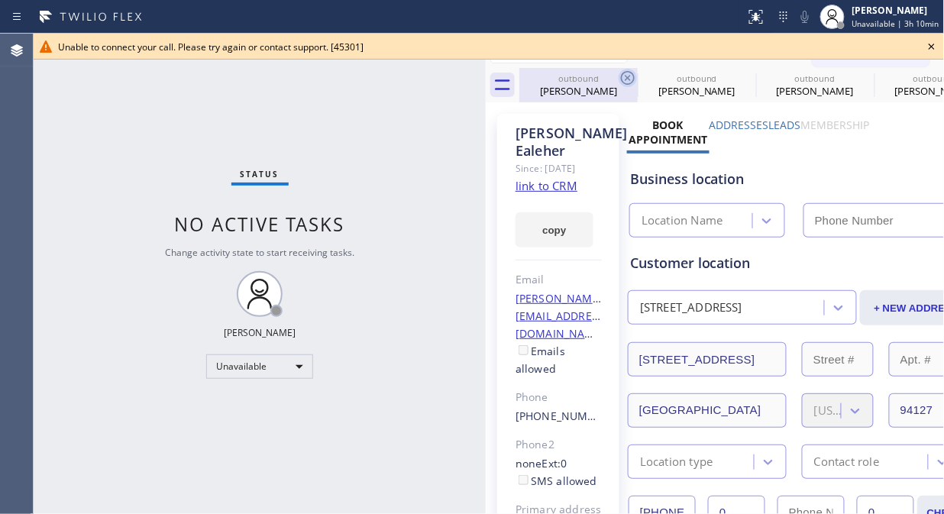
click at [632, 79] on icon at bounding box center [627, 78] width 18 height 18
click at [0, 0] on icon at bounding box center [0, 0] width 0 height 0
click at [932, 47] on icon at bounding box center [931, 47] width 6 height 6
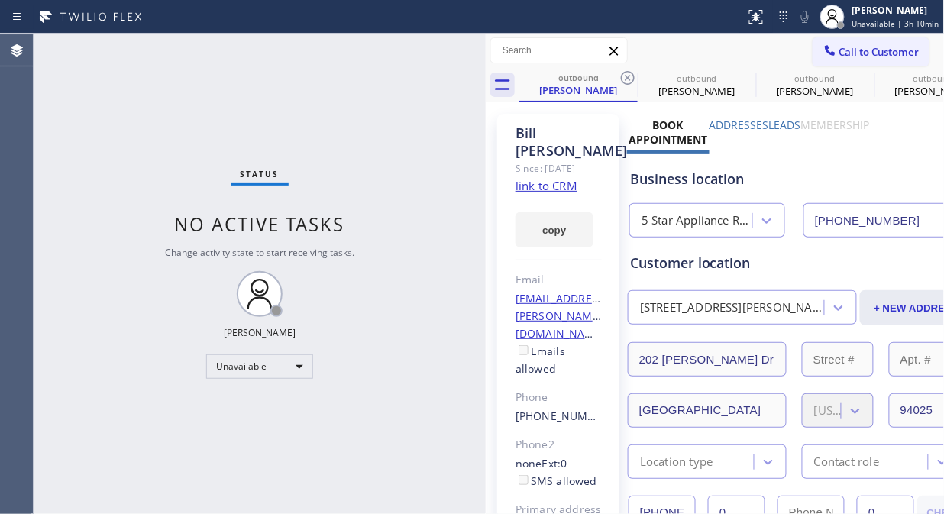
click at [890, 52] on span "Call to Customer" at bounding box center [879, 52] width 80 height 14
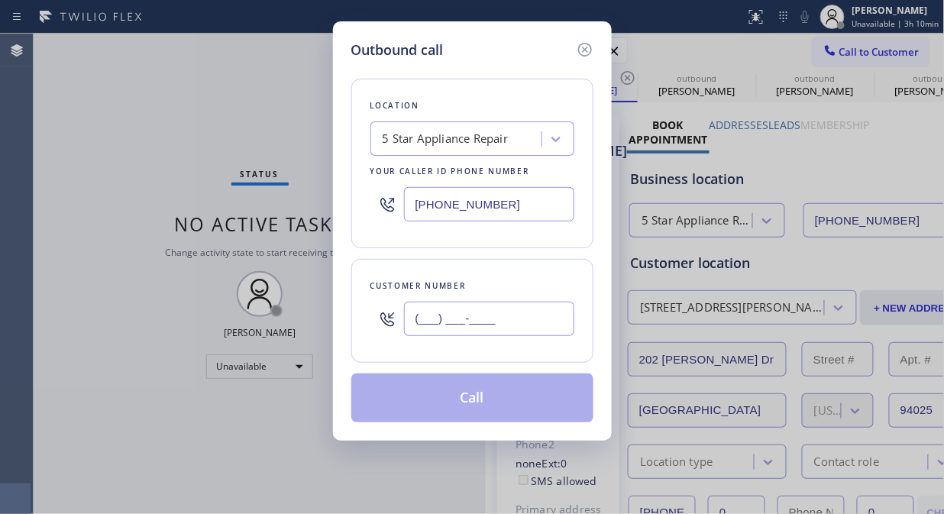
click at [553, 331] on input "(___) ___-____" at bounding box center [489, 319] width 170 height 34
paste input "480) 598-1800"
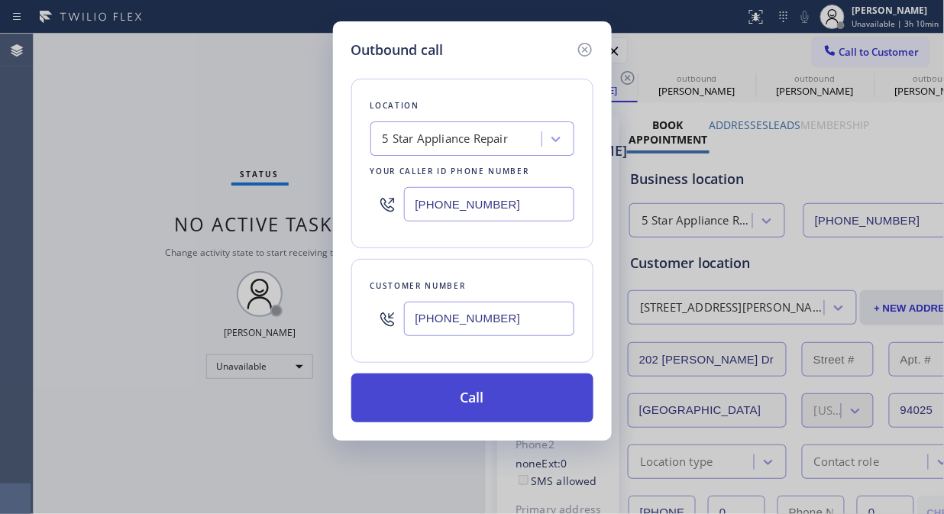
type input "(480) 598-1800"
click at [521, 398] on button "Call" at bounding box center [472, 397] width 242 height 49
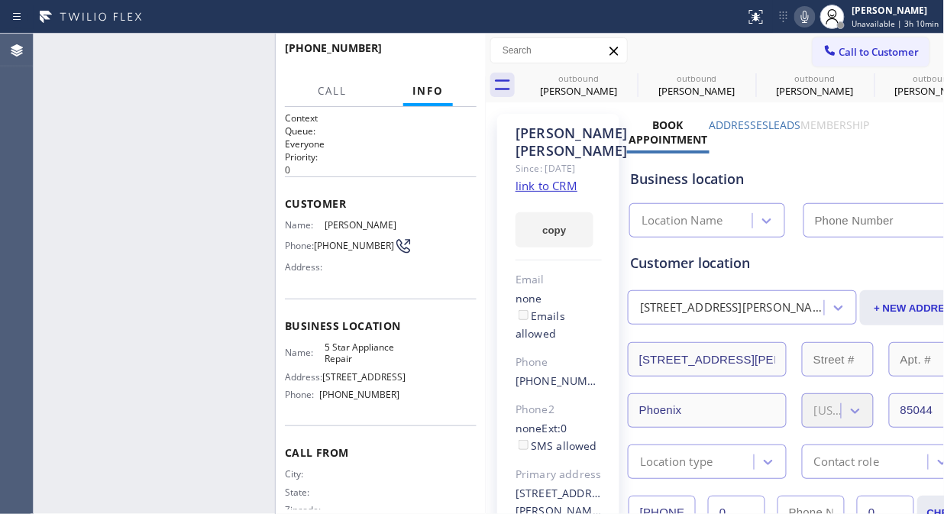
type input "[PHONE_NUMBER]"
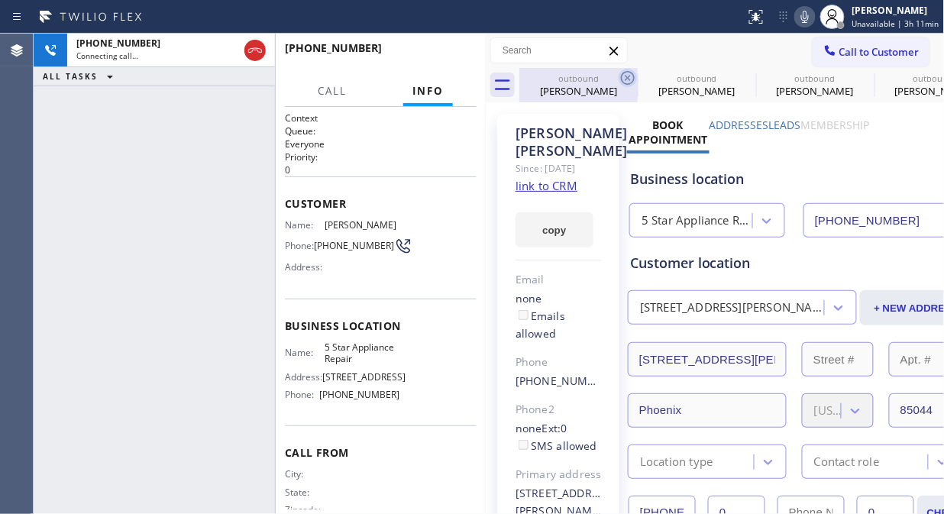
click at [628, 78] on icon at bounding box center [627, 78] width 18 height 18
click at [0, 0] on icon at bounding box center [0, 0] width 0 height 0
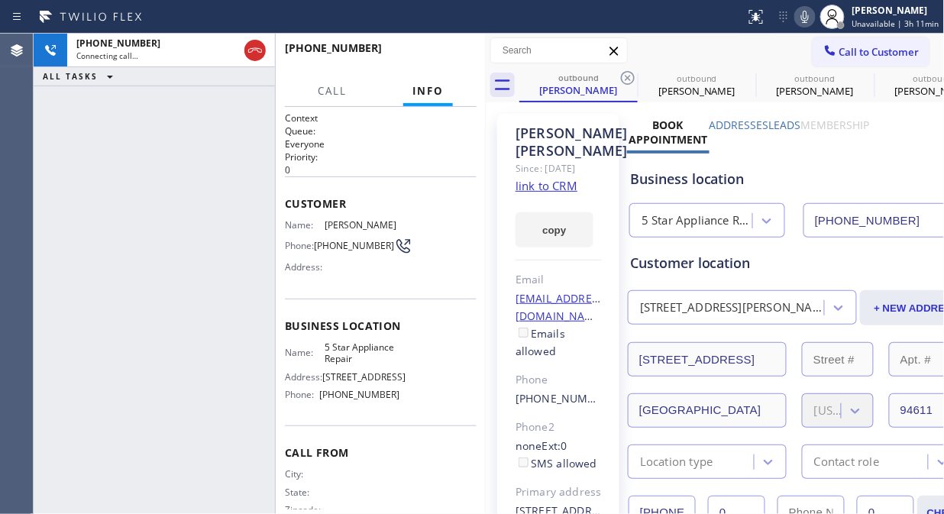
click at [628, 78] on icon at bounding box center [627, 78] width 18 height 18
click at [0, 0] on icon at bounding box center [0, 0] width 0 height 0
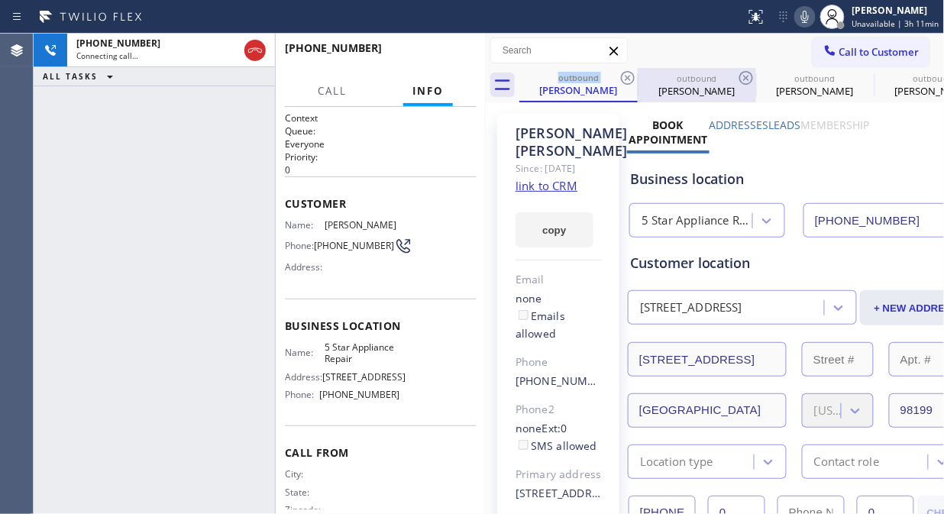
click at [256, 56] on icon at bounding box center [255, 50] width 18 height 18
click at [839, 48] on span "Call to Customer" at bounding box center [879, 52] width 80 height 14
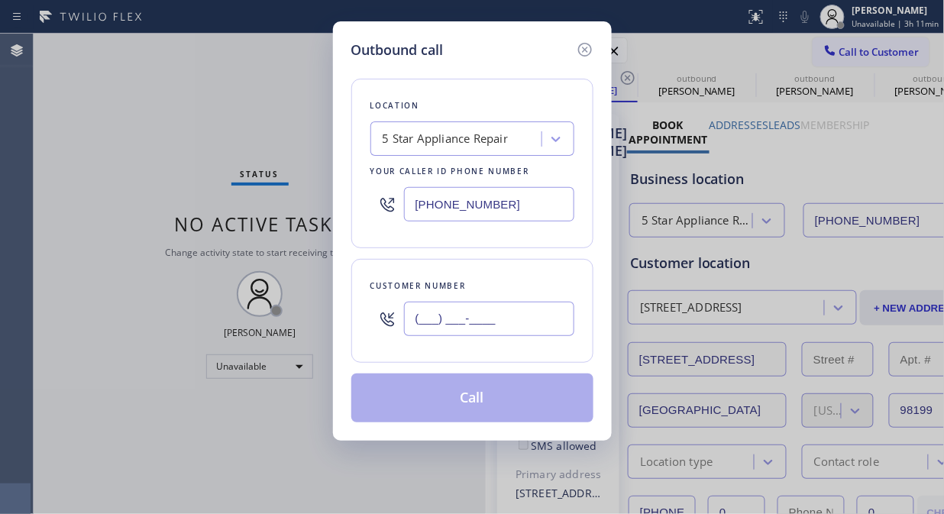
click at [448, 321] on input "(___) ___-____" at bounding box center [489, 319] width 170 height 34
click at [420, 322] on input "(___) ___-____" at bounding box center [489, 319] width 170 height 34
paste input "650) 424-8610"
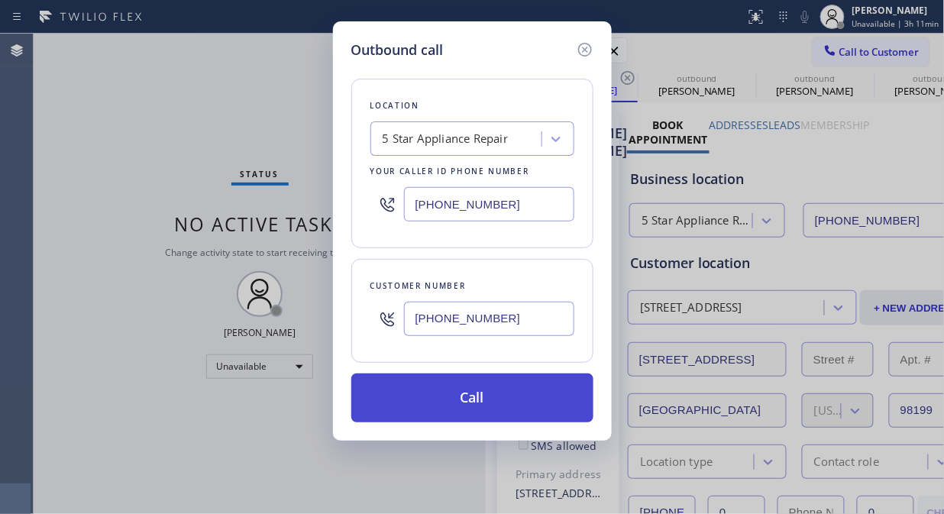
type input "(650) 424-8610"
click at [446, 397] on button "Call" at bounding box center [472, 397] width 242 height 49
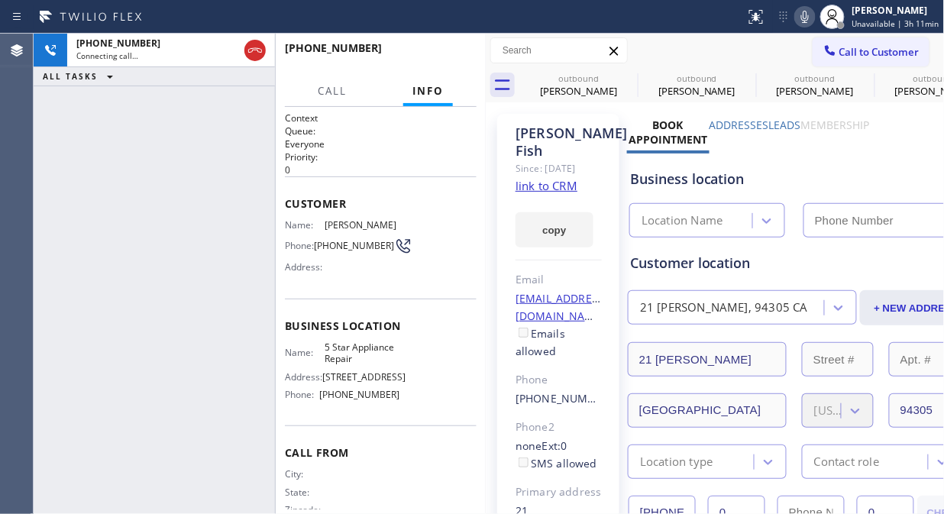
type input "[PHONE_NUMBER]"
click at [628, 74] on icon at bounding box center [627, 78] width 18 height 18
click at [0, 0] on icon at bounding box center [0, 0] width 0 height 0
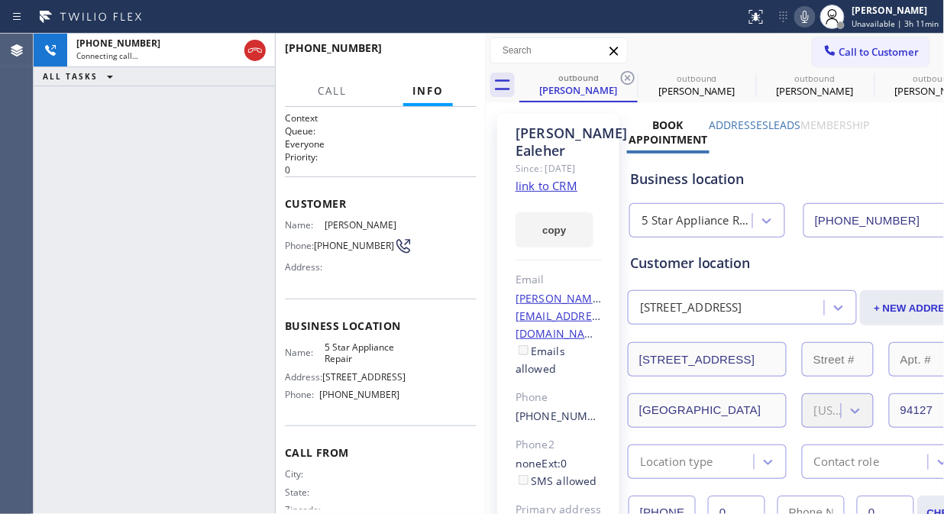
click at [628, 74] on icon at bounding box center [627, 78] width 18 height 18
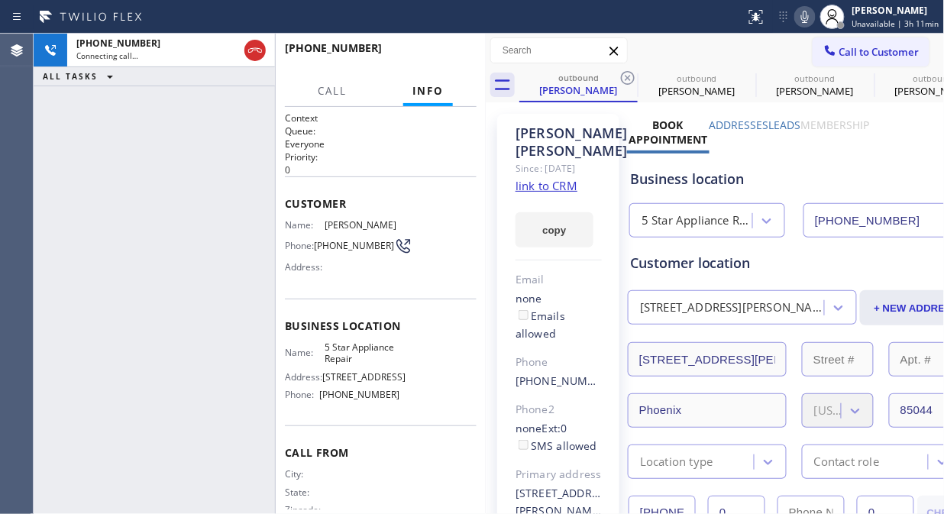
click at [628, 74] on icon at bounding box center [627, 78] width 18 height 18
click at [0, 0] on icon at bounding box center [0, 0] width 0 height 0
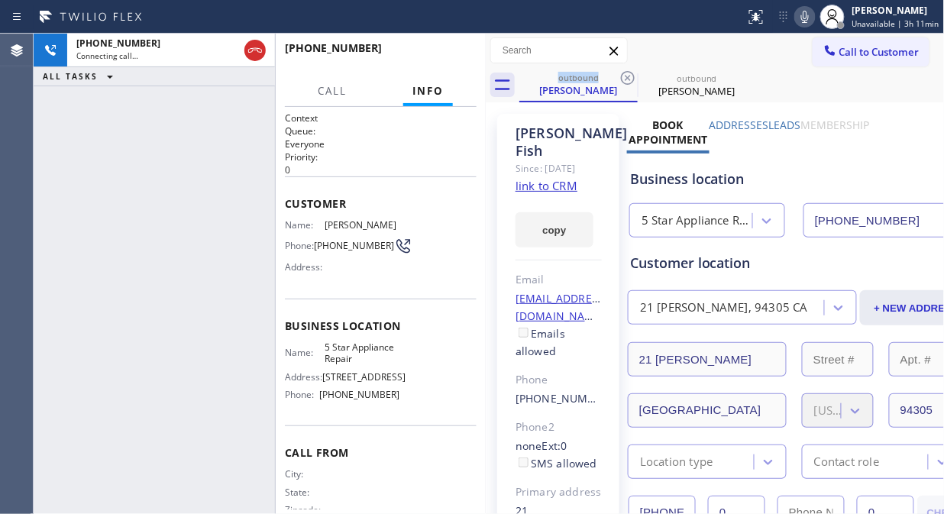
drag, startPoint x: 249, startPoint y: 44, endPoint x: 288, endPoint y: 39, distance: 39.3
click at [249, 46] on icon at bounding box center [255, 50] width 18 height 18
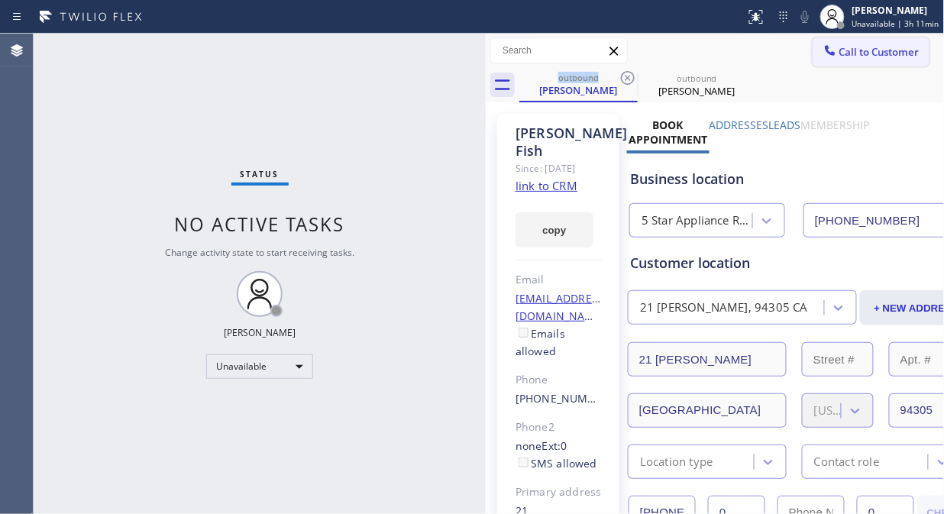
click at [839, 50] on span "Call to Customer" at bounding box center [879, 52] width 80 height 14
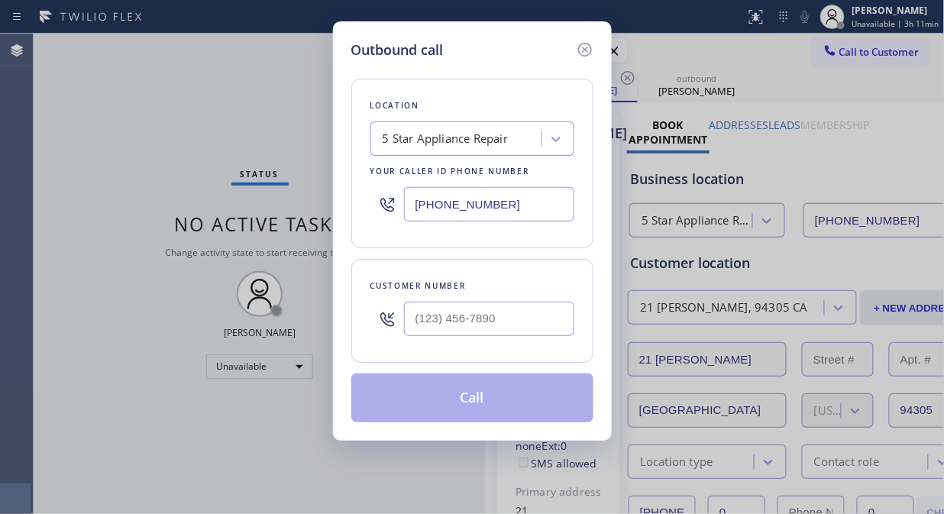
click at [454, 325] on input "text" at bounding box center [489, 319] width 170 height 34
paste input "323) 747-0380"
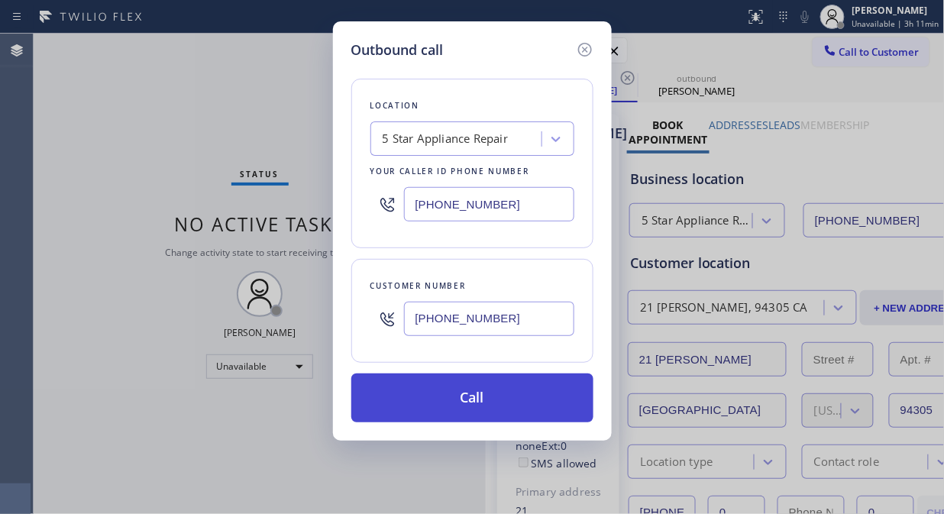
type input "(323) 747-0380"
click at [470, 395] on button "Call" at bounding box center [472, 397] width 242 height 49
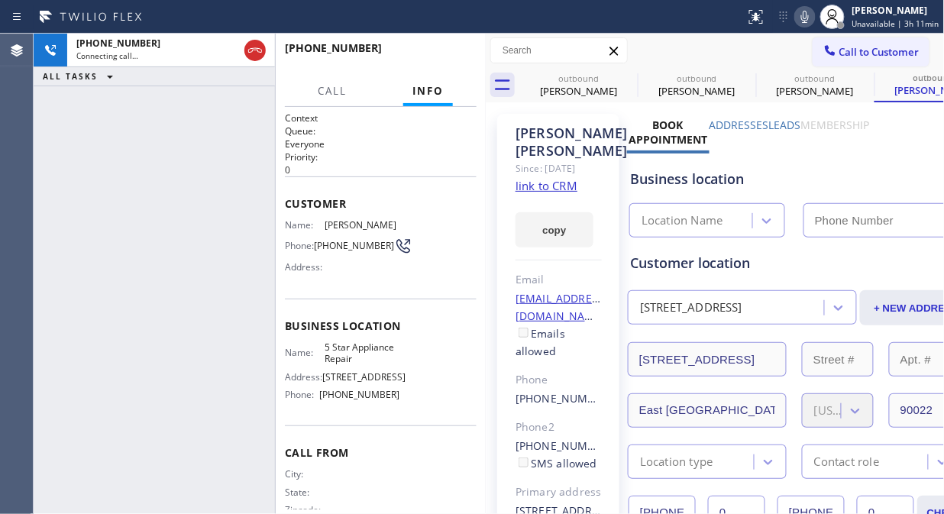
type input "[PHONE_NUMBER]"
click at [615, 81] on div "outbound" at bounding box center [578, 78] width 115 height 11
click at [0, 0] on icon at bounding box center [0, 0] width 0 height 0
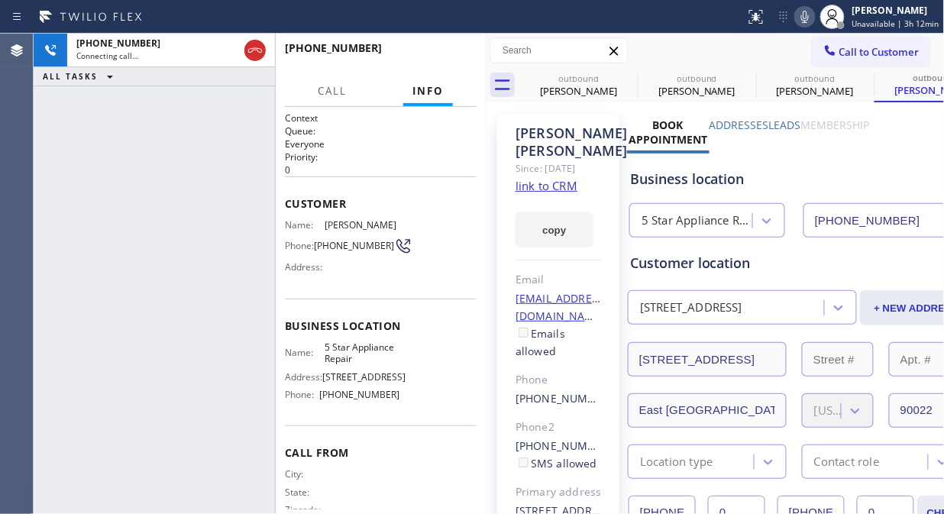
click at [626, 82] on div "outbound Kevin Fish outbound Kevin Fish outbound Lupita Escobedo outbound Lupit…" at bounding box center [731, 85] width 425 height 34
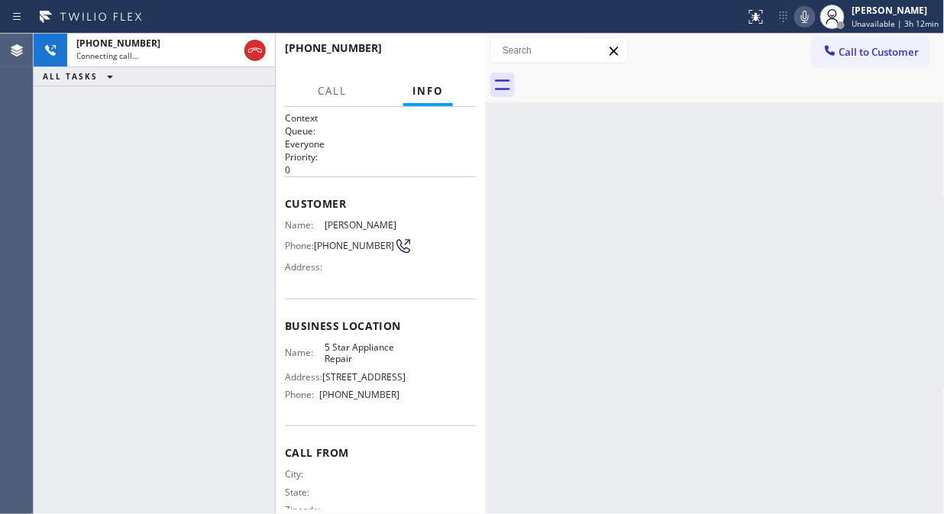
click at [627, 82] on div at bounding box center [731, 85] width 425 height 34
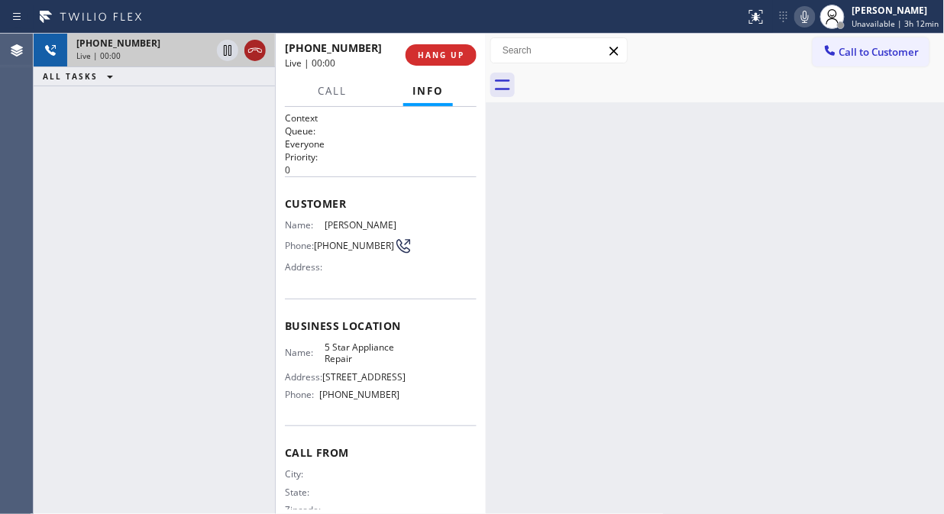
click at [254, 50] on icon at bounding box center [255, 50] width 14 height 5
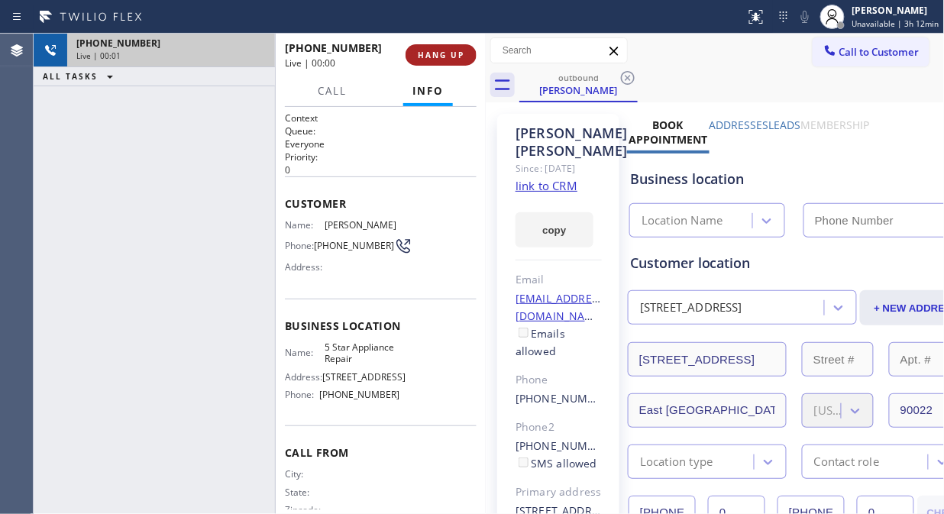
click at [452, 56] on span "HANG UP" at bounding box center [441, 55] width 47 height 11
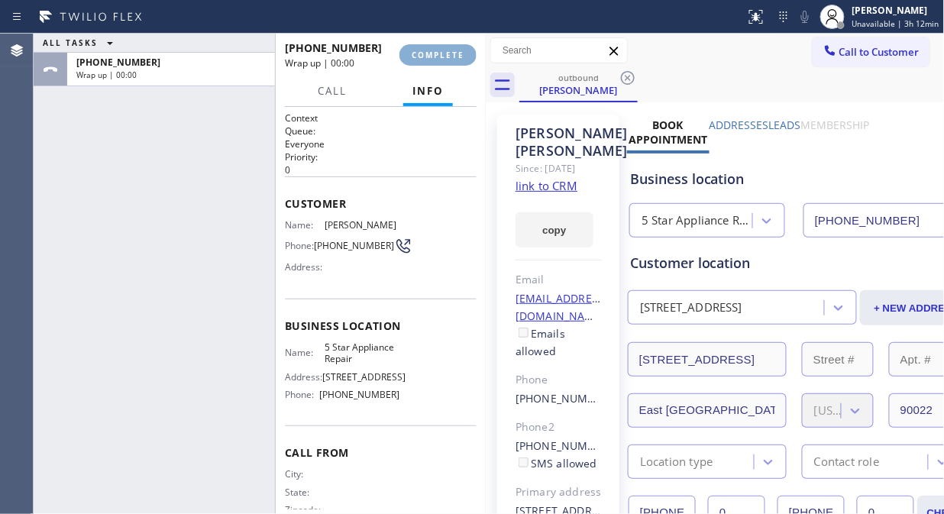
type input "[PHONE_NUMBER]"
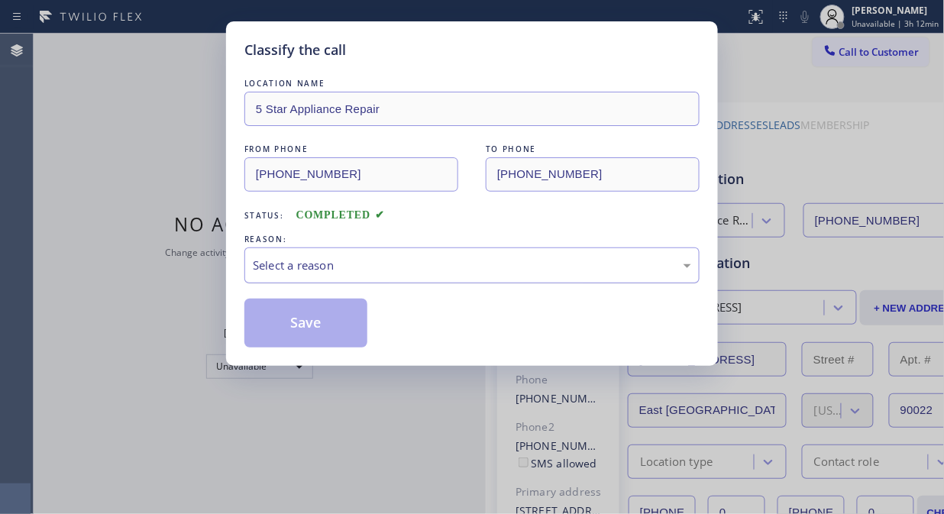
click at [491, 244] on div "REASON:" at bounding box center [471, 239] width 455 height 16
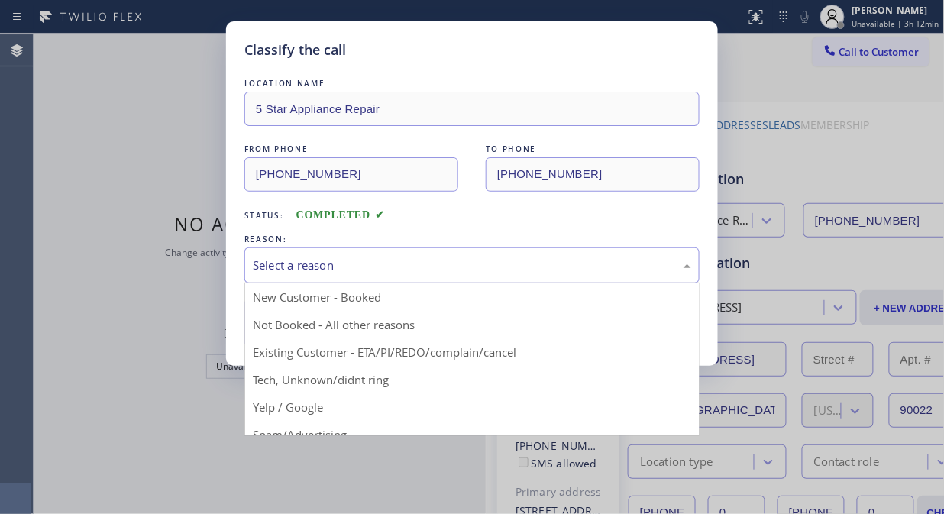
drag, startPoint x: 492, startPoint y: 256, endPoint x: 476, endPoint y: 326, distance: 71.1
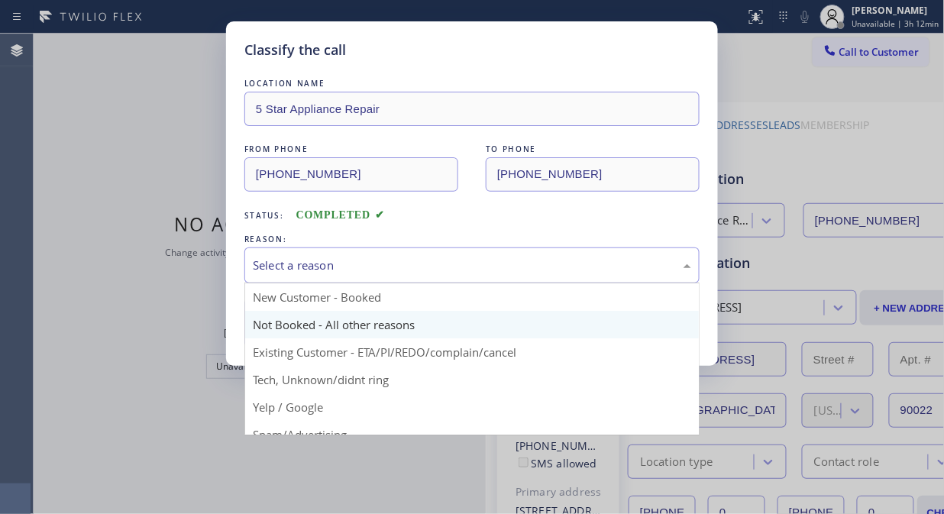
click at [492, 257] on div "Select a reason" at bounding box center [472, 265] width 438 height 18
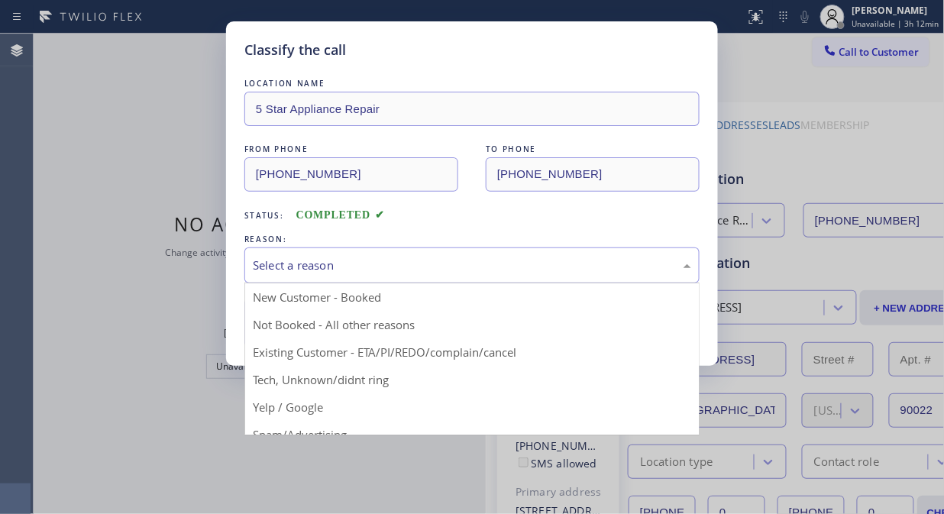
drag, startPoint x: 466, startPoint y: 347, endPoint x: 372, endPoint y: 327, distance: 96.1
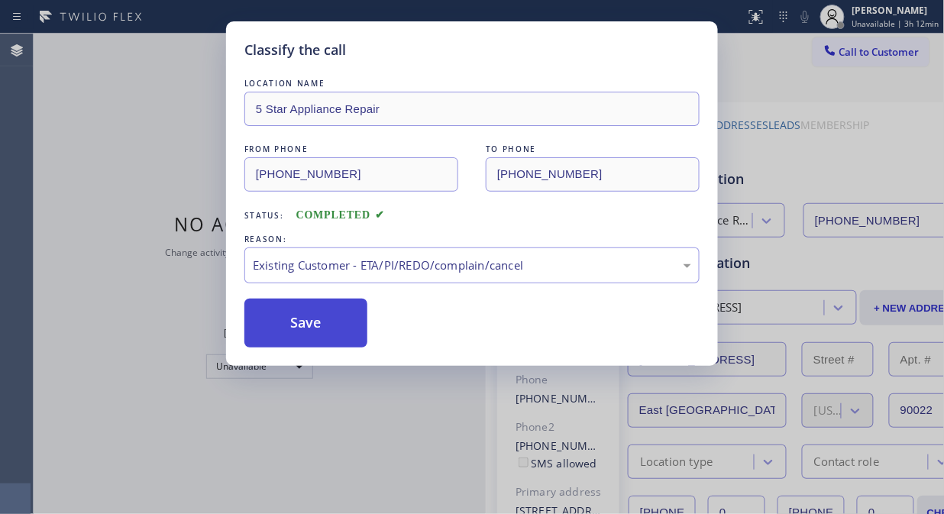
click at [341, 324] on button "Save" at bounding box center [305, 322] width 123 height 49
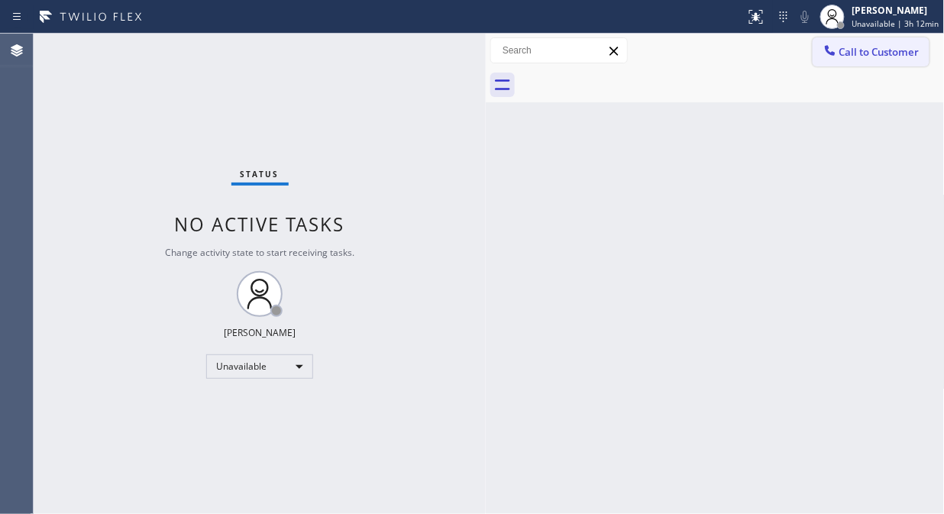
click at [843, 56] on span "Call to Customer" at bounding box center [879, 52] width 80 height 14
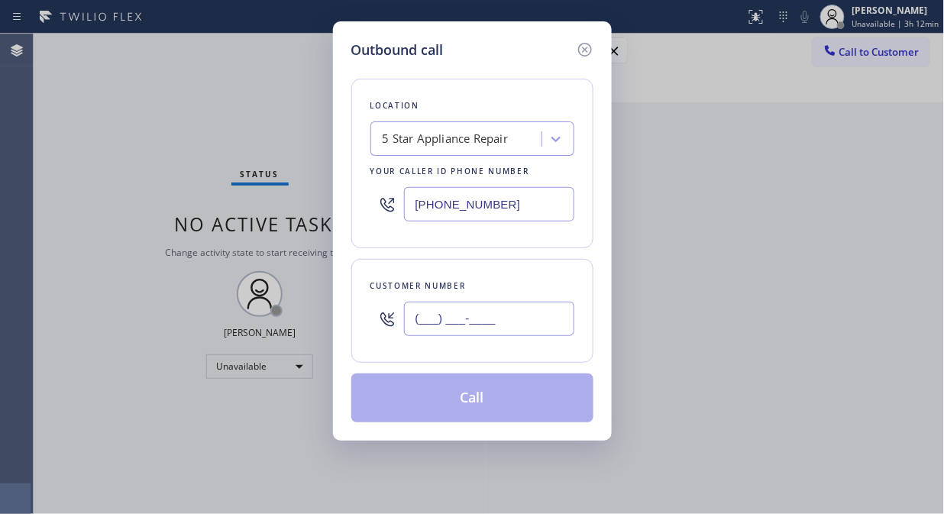
click at [482, 323] on input "(___) ___-____" at bounding box center [489, 319] width 170 height 34
paste input "516) 872-1181"
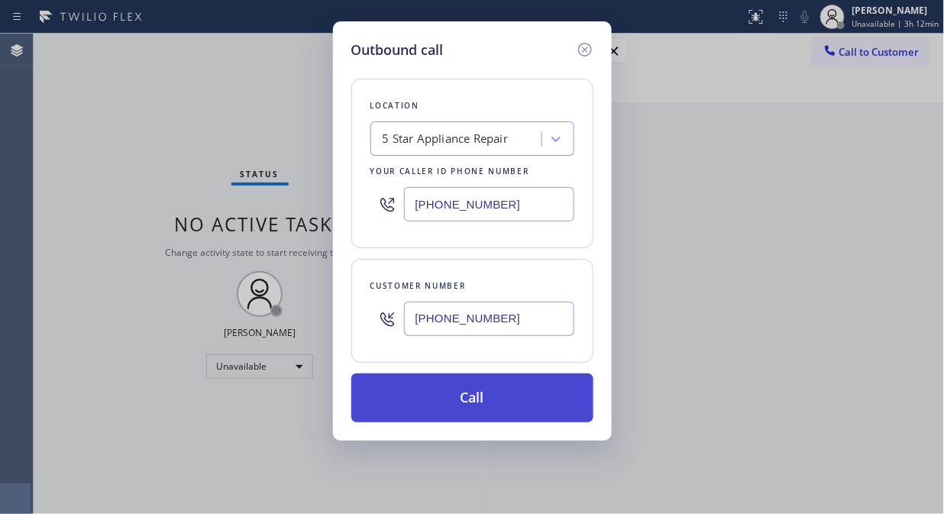
type input "(516) 872-1181"
click at [482, 395] on button "Call" at bounding box center [472, 397] width 242 height 49
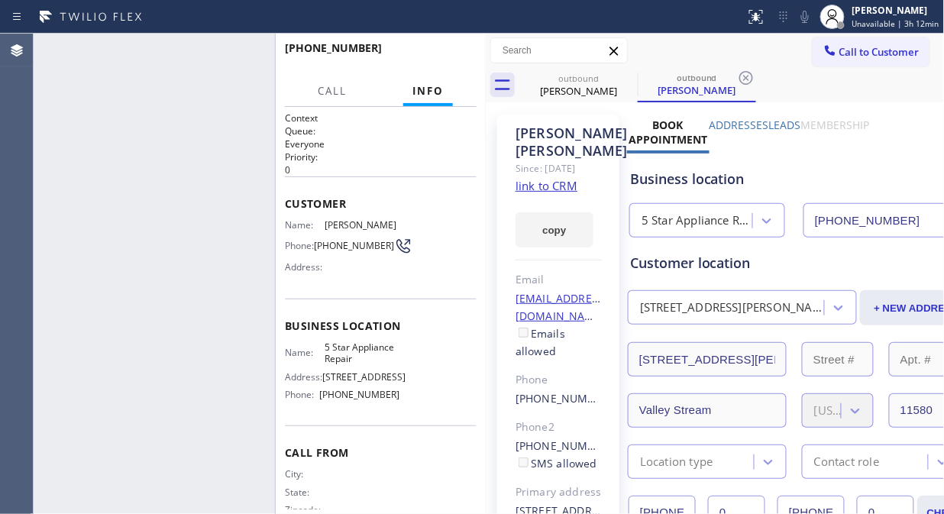
type input "[PHONE_NUMBER]"
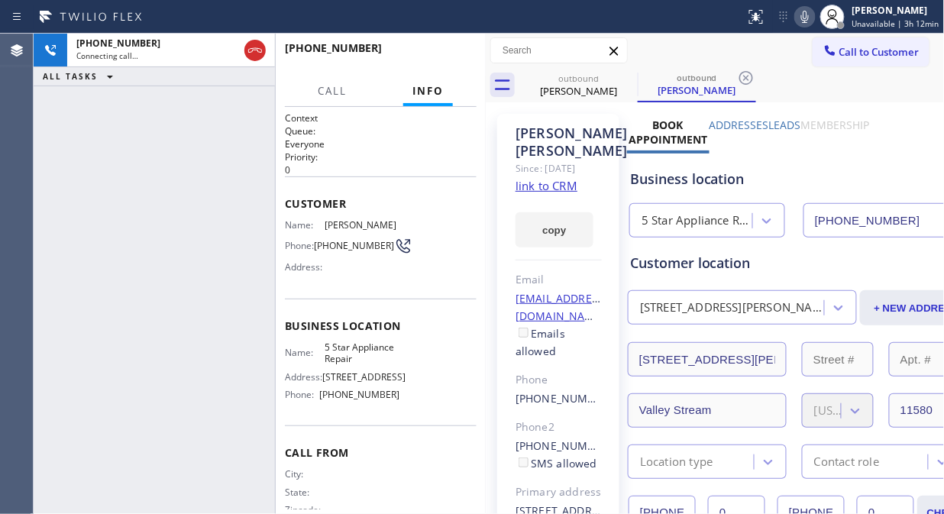
click at [253, 56] on icon at bounding box center [255, 50] width 18 height 18
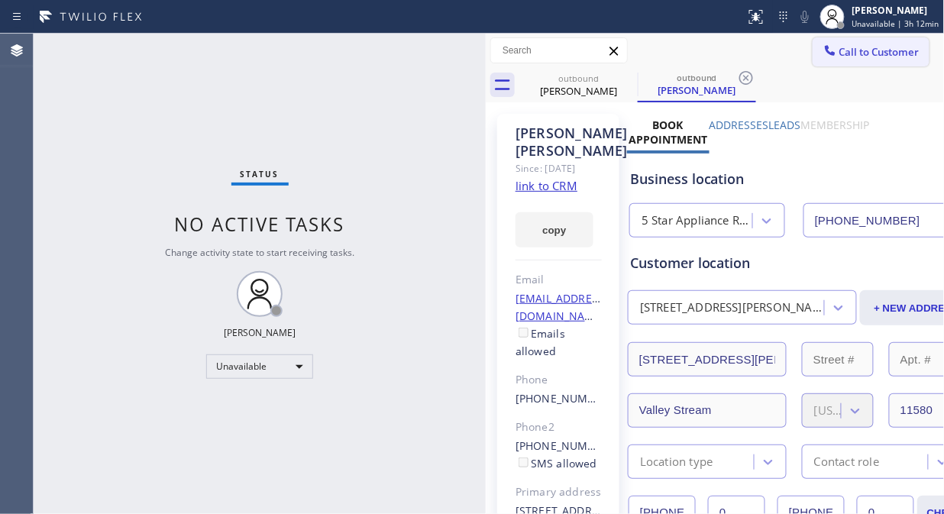
click at [850, 63] on button "Call to Customer" at bounding box center [870, 51] width 117 height 29
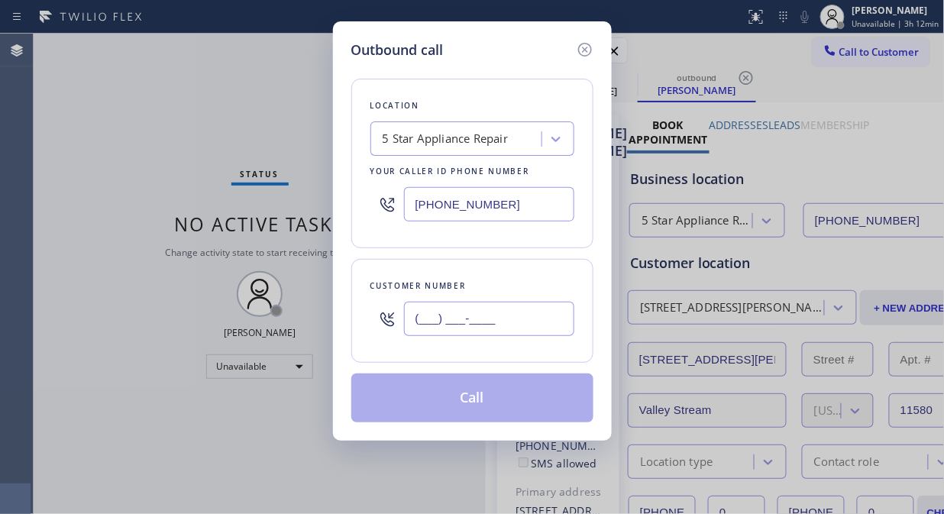
click at [498, 334] on input "(___) ___-____" at bounding box center [489, 319] width 170 height 34
paste input "949) 715-9720"
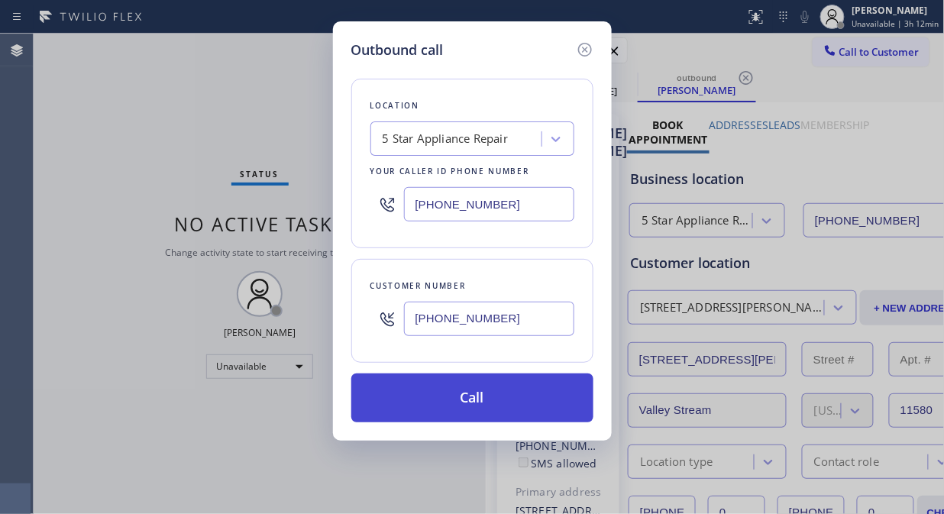
type input "(949) 715-9720"
click at [504, 380] on button "Call" at bounding box center [472, 397] width 242 height 49
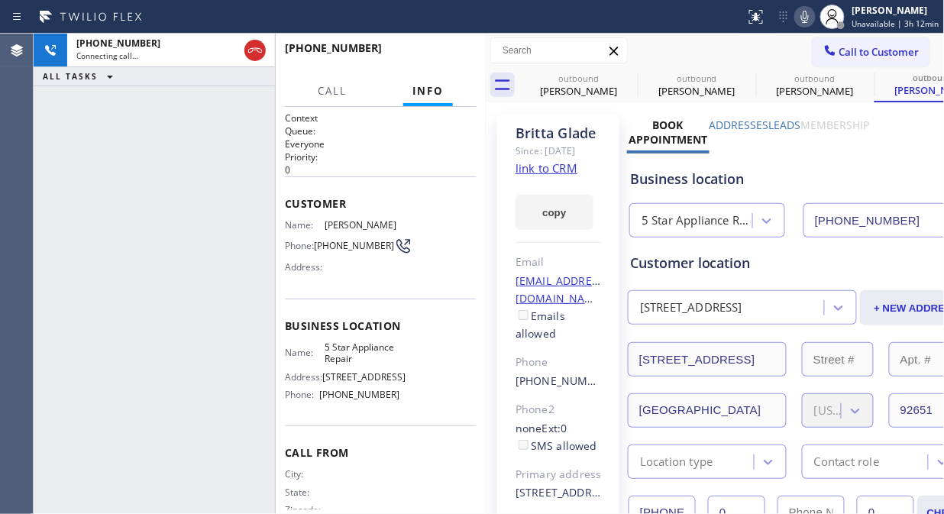
type input "[PHONE_NUMBER]"
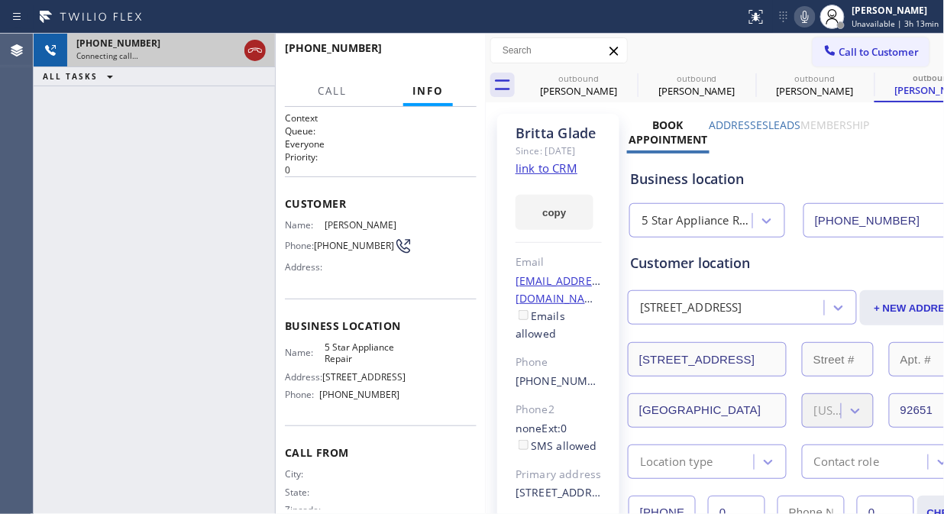
click at [250, 55] on icon at bounding box center [255, 50] width 18 height 18
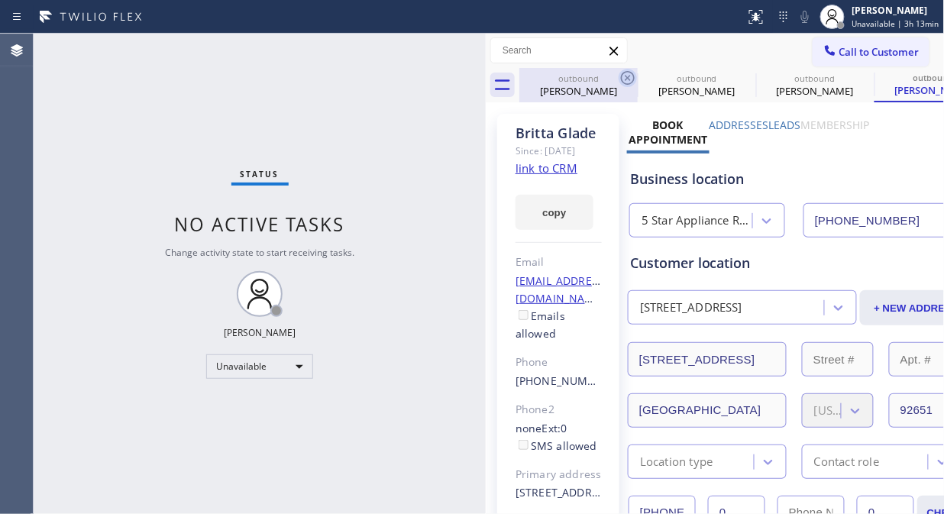
click at [626, 73] on icon at bounding box center [627, 78] width 18 height 18
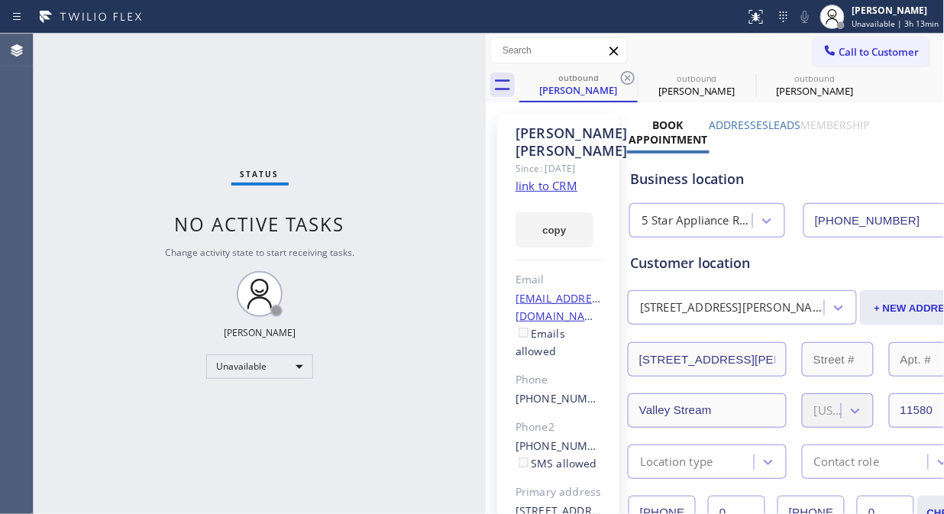
click at [626, 73] on icon at bounding box center [627, 78] width 18 height 18
click at [0, 0] on icon at bounding box center [0, 0] width 0 height 0
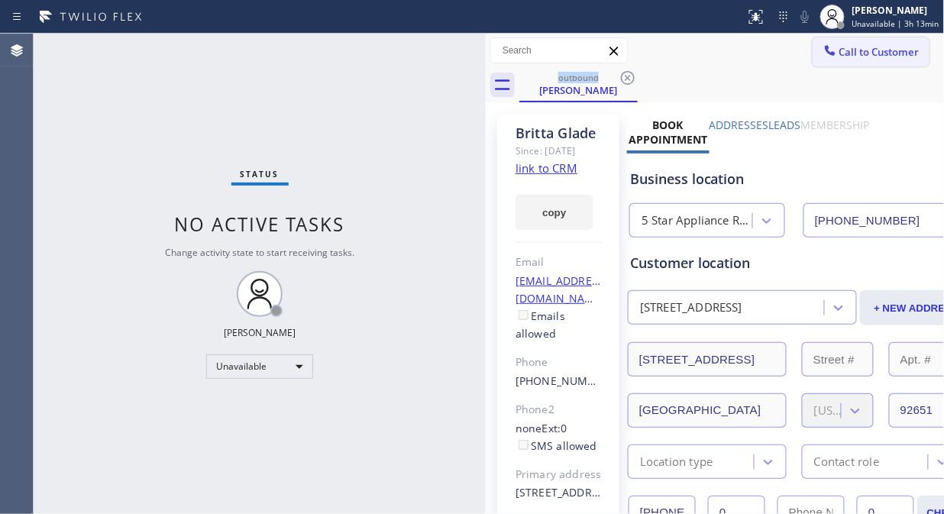
click at [860, 51] on span "Call to Customer" at bounding box center [879, 52] width 80 height 14
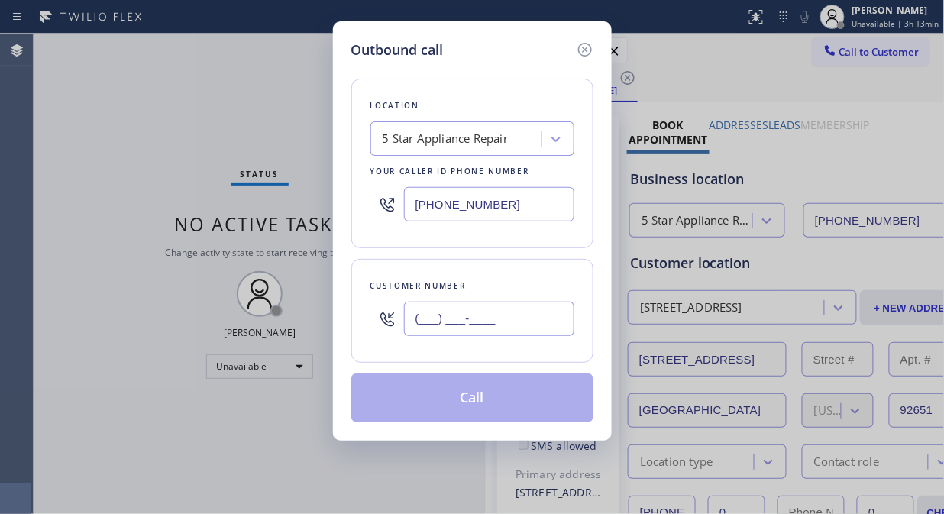
click at [414, 313] on input "(___) ___-____" at bounding box center [489, 319] width 170 height 34
paste input "310) 919-6885"
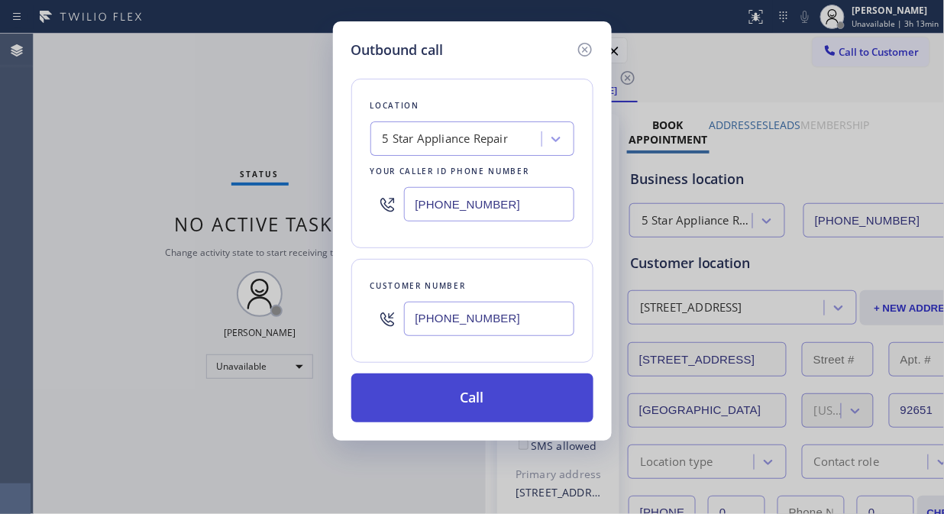
type input "(310) 919-6885"
click at [452, 412] on button "Call" at bounding box center [472, 397] width 242 height 49
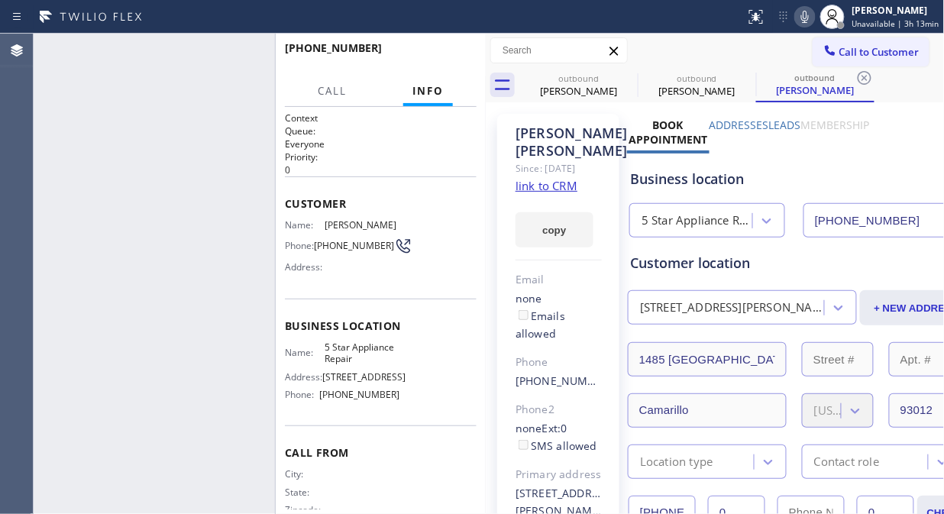
type input "[PHONE_NUMBER]"
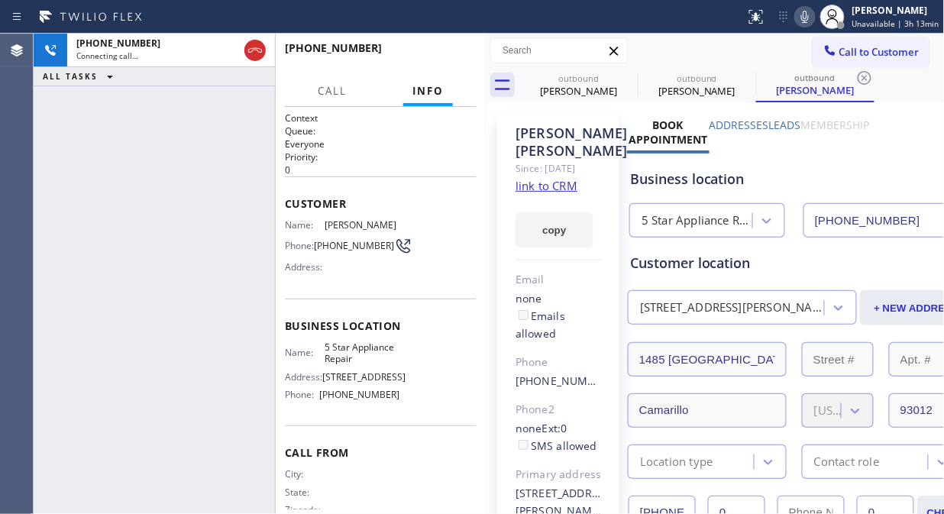
drag, startPoint x: 258, startPoint y: 46, endPoint x: 895, endPoint y: 72, distance: 637.9
click at [258, 47] on icon at bounding box center [255, 50] width 18 height 18
click at [888, 49] on span "Call to Customer" at bounding box center [879, 52] width 80 height 14
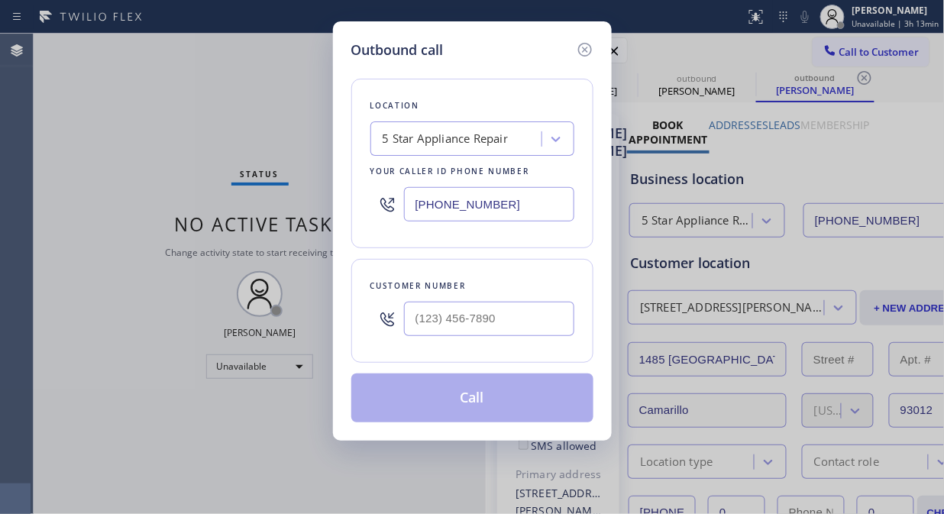
click at [468, 325] on input "text" at bounding box center [489, 319] width 170 height 34
paste input "805) 284-1314"
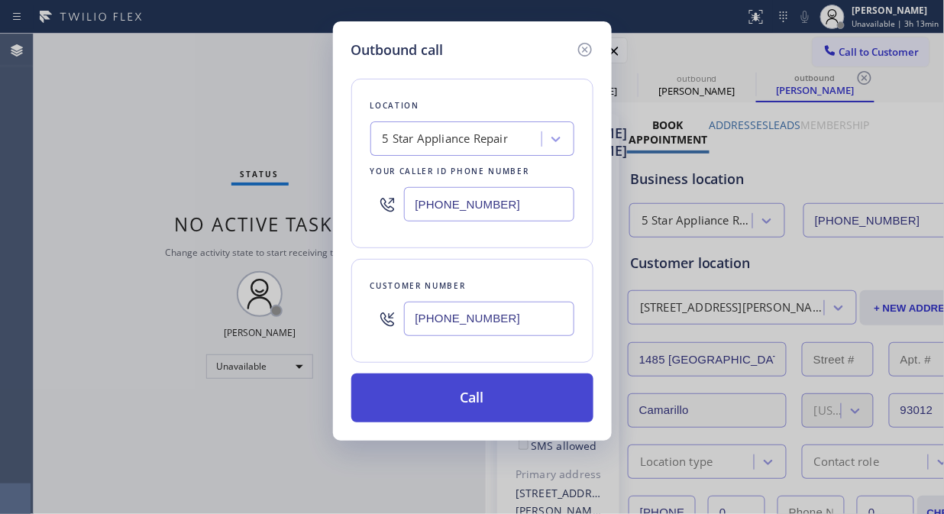
type input "(805) 284-1314"
click at [446, 392] on button "Call" at bounding box center [472, 397] width 242 height 49
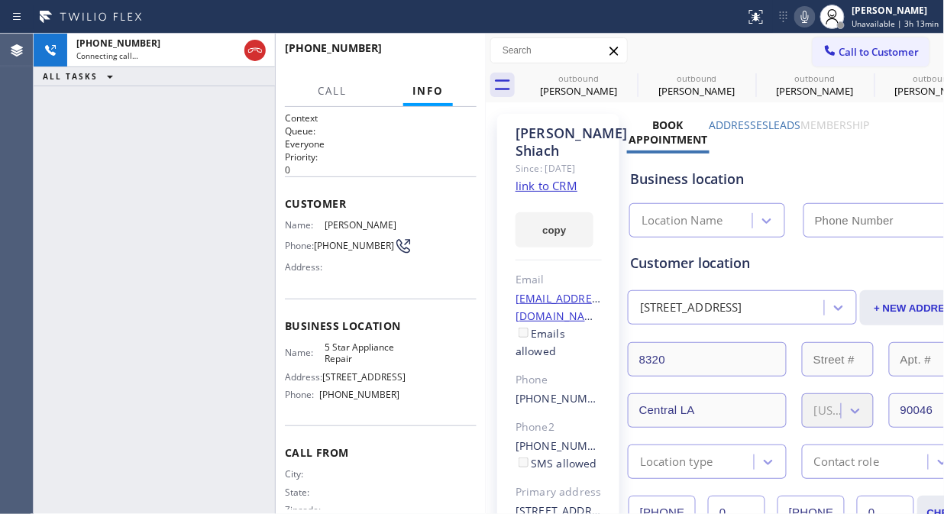
type input "[PHONE_NUMBER]"
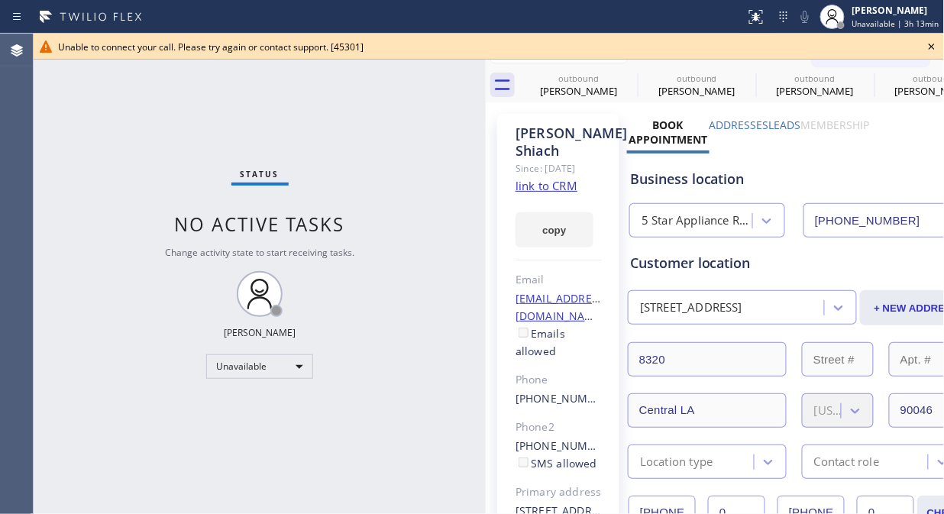
click at [930, 48] on icon at bounding box center [931, 47] width 6 height 6
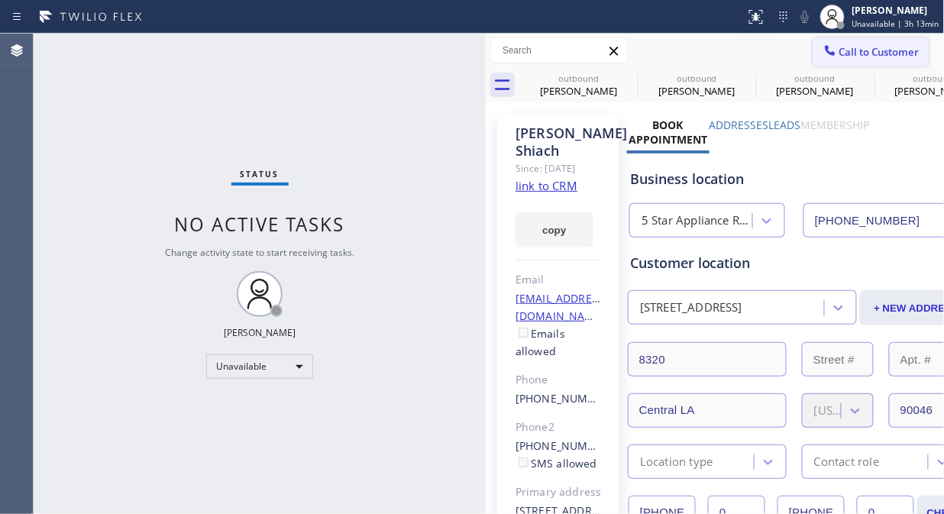
click at [858, 54] on span "Call to Customer" at bounding box center [879, 52] width 80 height 14
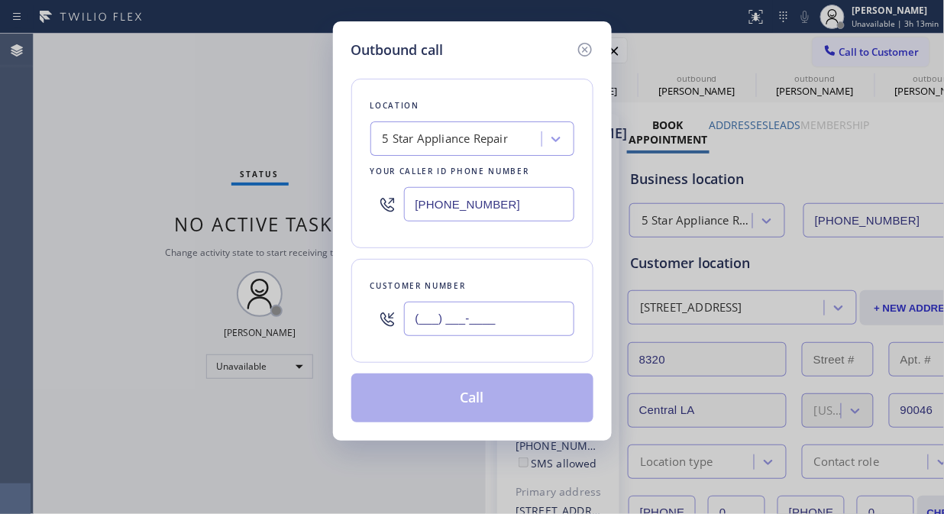
click at [415, 318] on input "(___) ___-____" at bounding box center [489, 319] width 170 height 34
paste input "949) 436-8196"
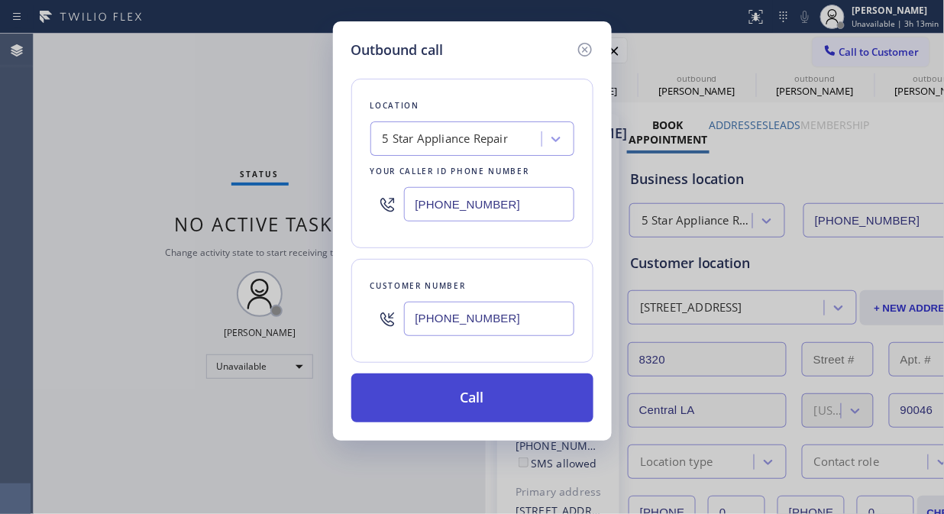
type input "(949) 436-8196"
click at [464, 395] on button "Call" at bounding box center [472, 397] width 242 height 49
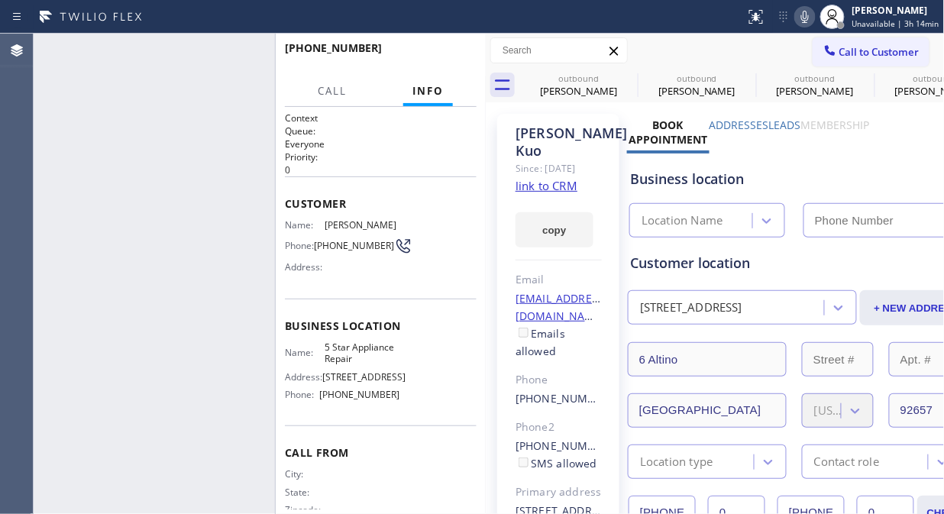
type input "[PHONE_NUMBER]"
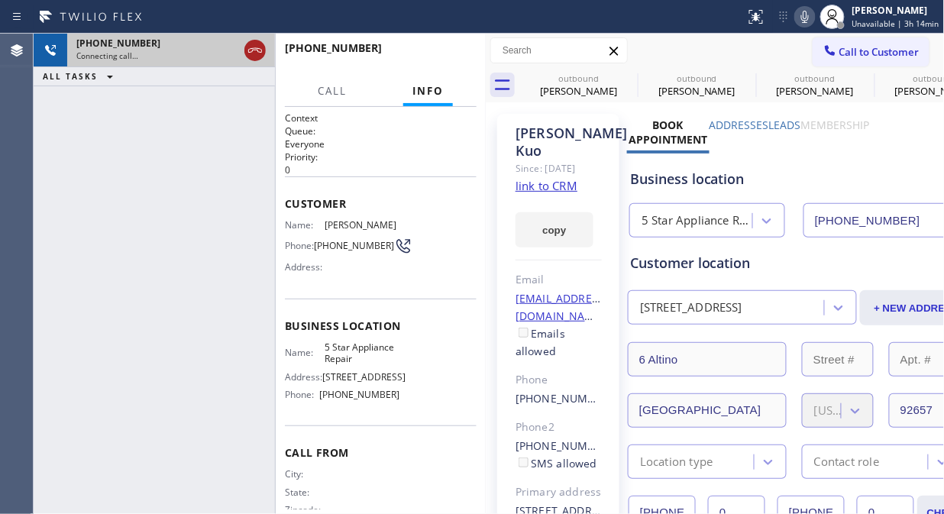
click at [254, 51] on icon at bounding box center [255, 50] width 18 height 18
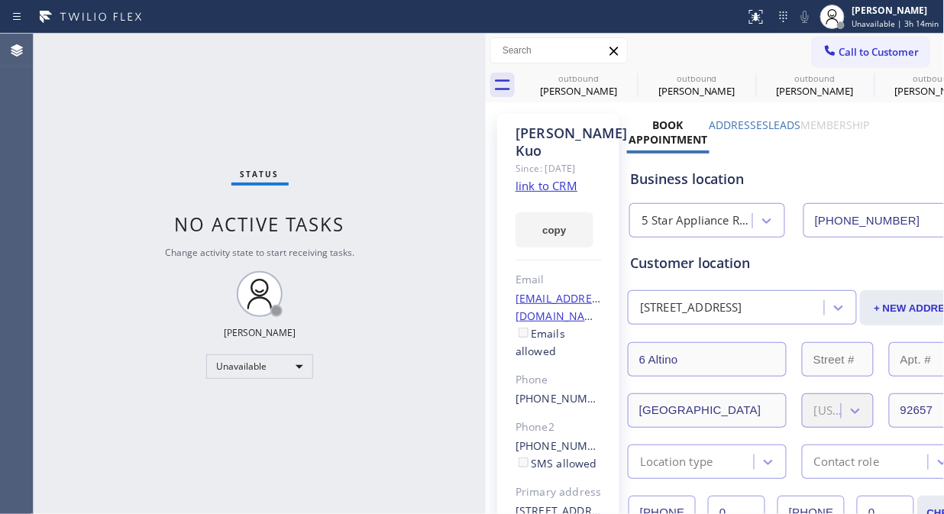
drag, startPoint x: 837, startPoint y: 54, endPoint x: 790, endPoint y: 118, distance: 79.7
click at [839, 53] on span "Call to Customer" at bounding box center [879, 52] width 80 height 14
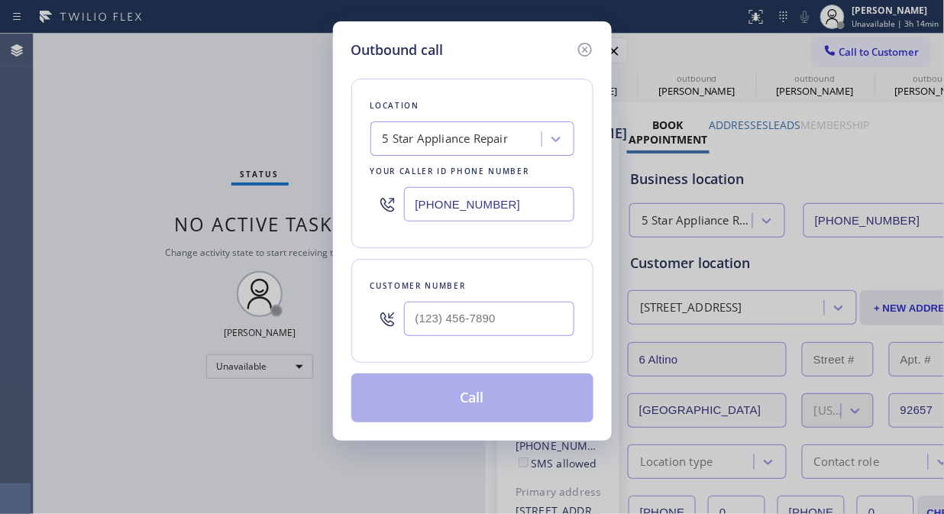
click at [496, 313] on input "text" at bounding box center [489, 319] width 170 height 34
paste input "913) 522-9405"
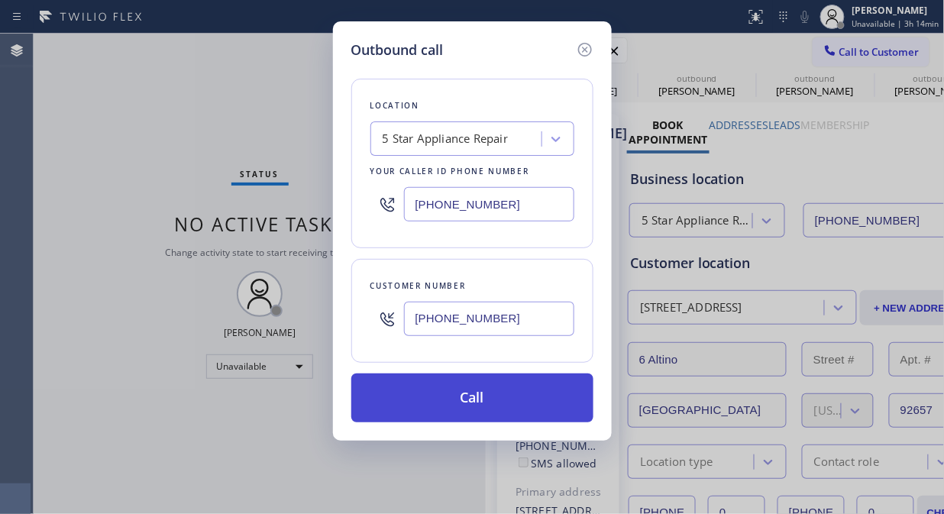
type input "(913) 522-9405"
click at [490, 409] on button "Call" at bounding box center [472, 397] width 242 height 49
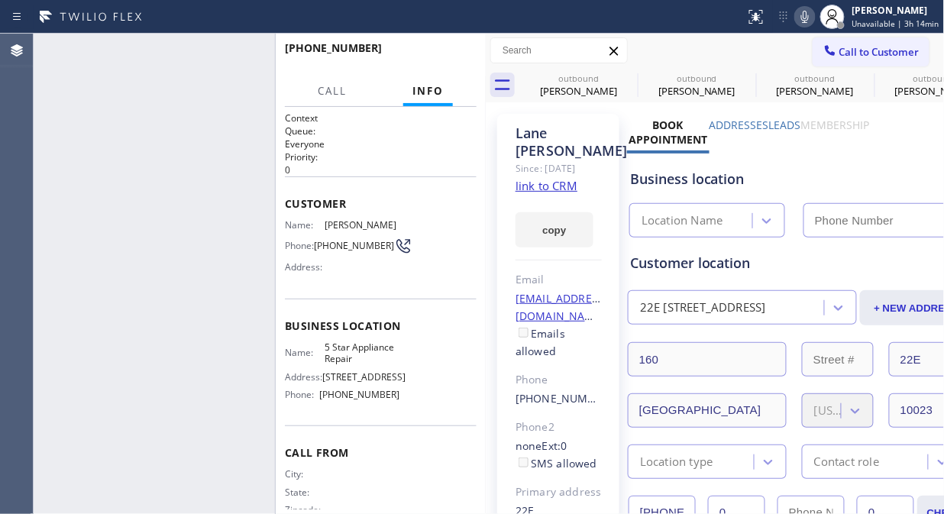
type input "[PHONE_NUMBER]"
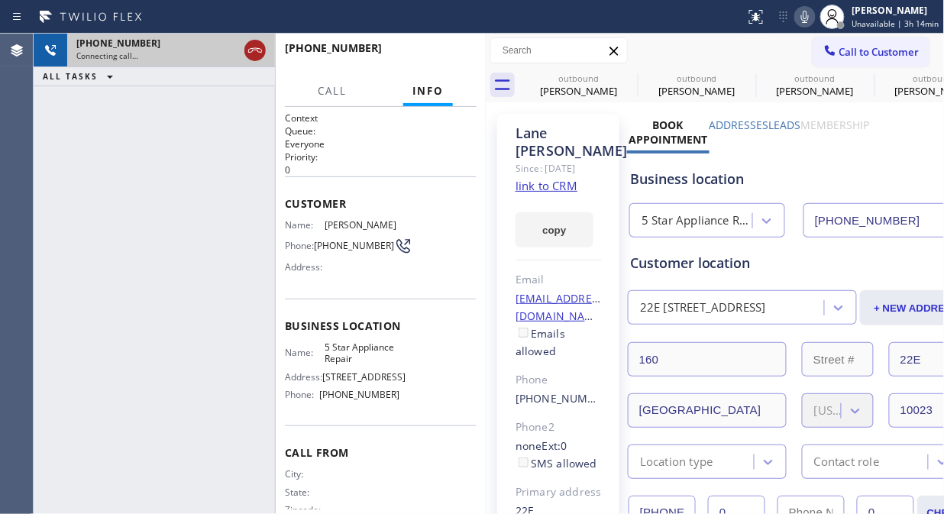
click at [263, 50] on icon at bounding box center [255, 50] width 18 height 18
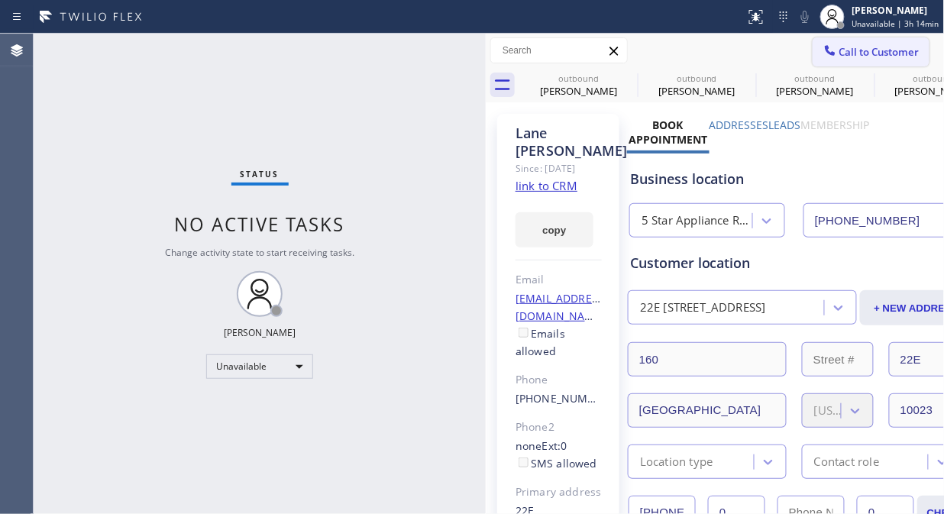
click at [850, 52] on span "Call to Customer" at bounding box center [879, 52] width 80 height 14
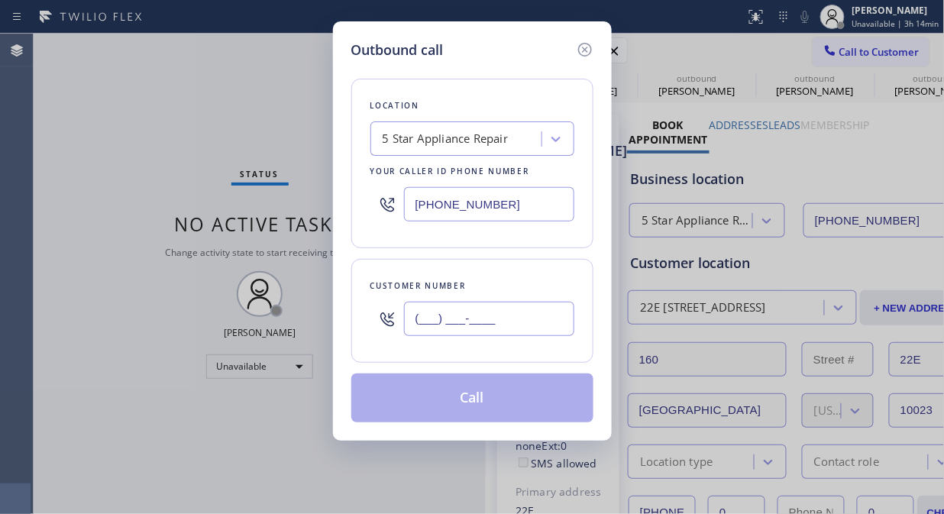
click at [423, 324] on input "(___) ___-____" at bounding box center [489, 319] width 170 height 34
paste input "760) 634-3449"
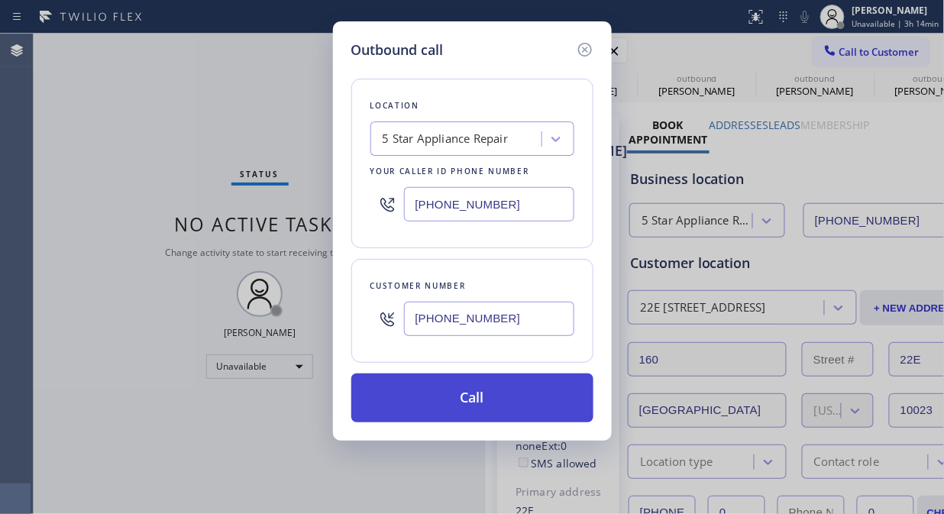
type input "(760) 634-3449"
click at [484, 402] on button "Call" at bounding box center [472, 397] width 242 height 49
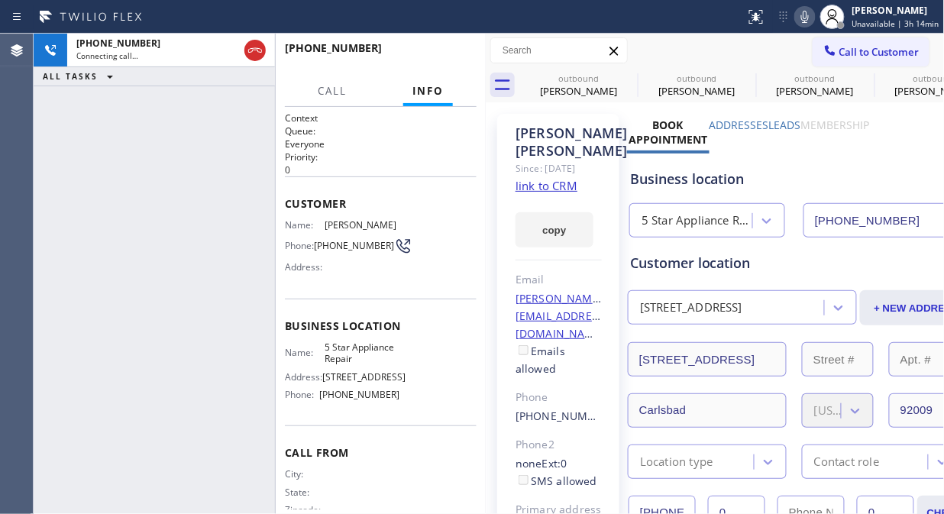
type input "[PHONE_NUMBER]"
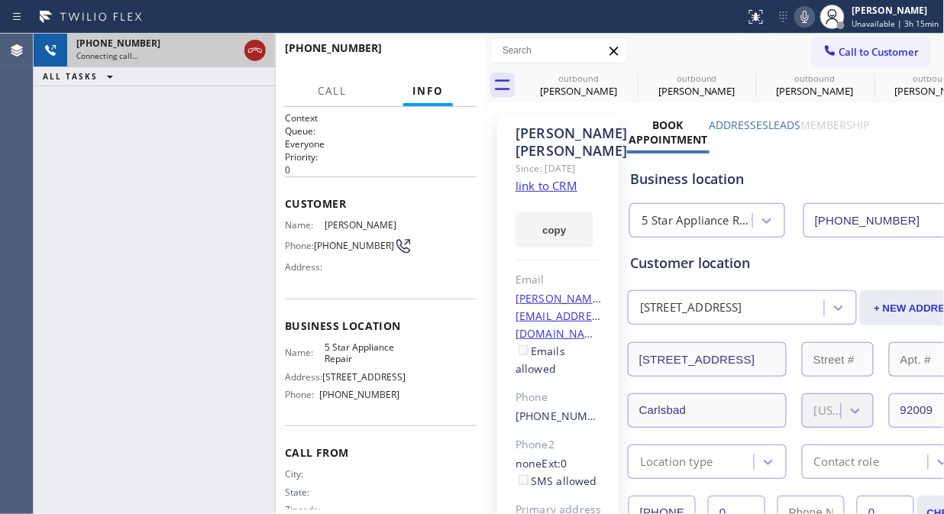
click at [247, 47] on icon at bounding box center [255, 50] width 18 height 18
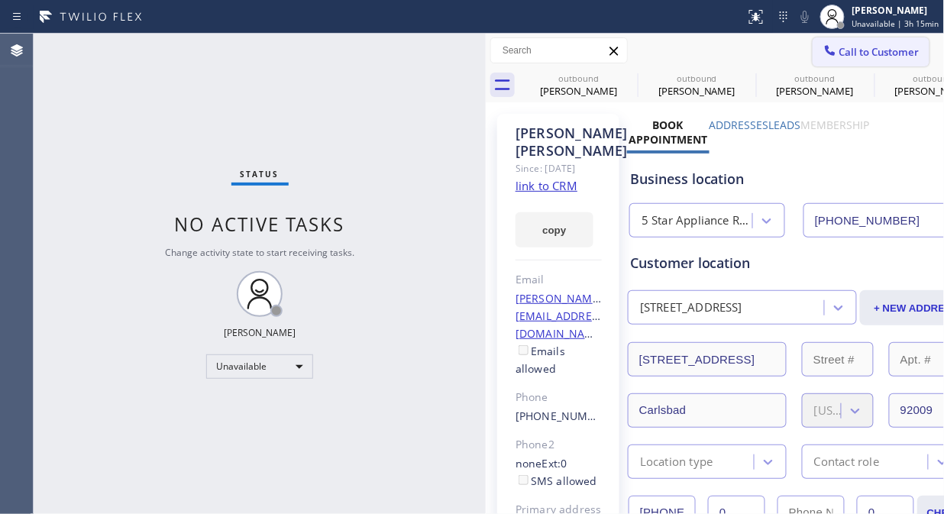
click at [869, 53] on span "Call to Customer" at bounding box center [879, 52] width 80 height 14
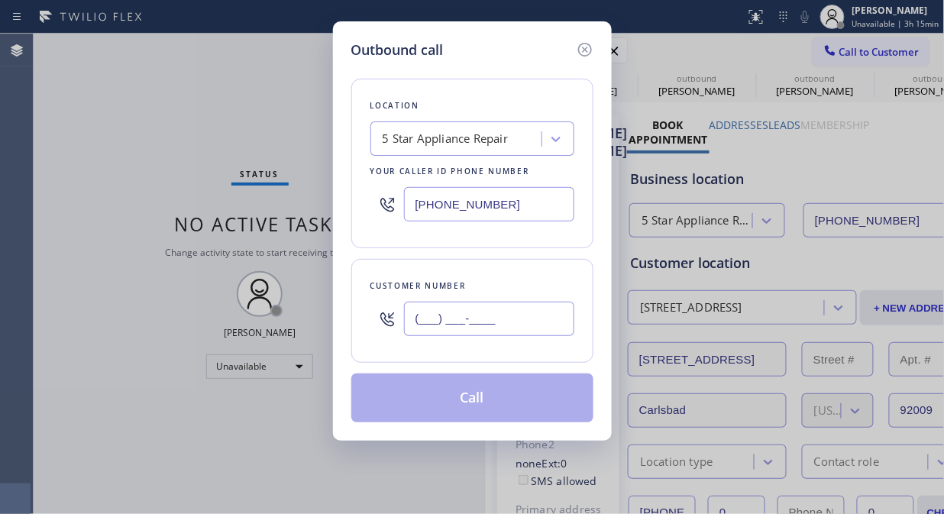
click at [476, 321] on input "(___) ___-____" at bounding box center [489, 319] width 170 height 34
paste input "714) 454-1389"
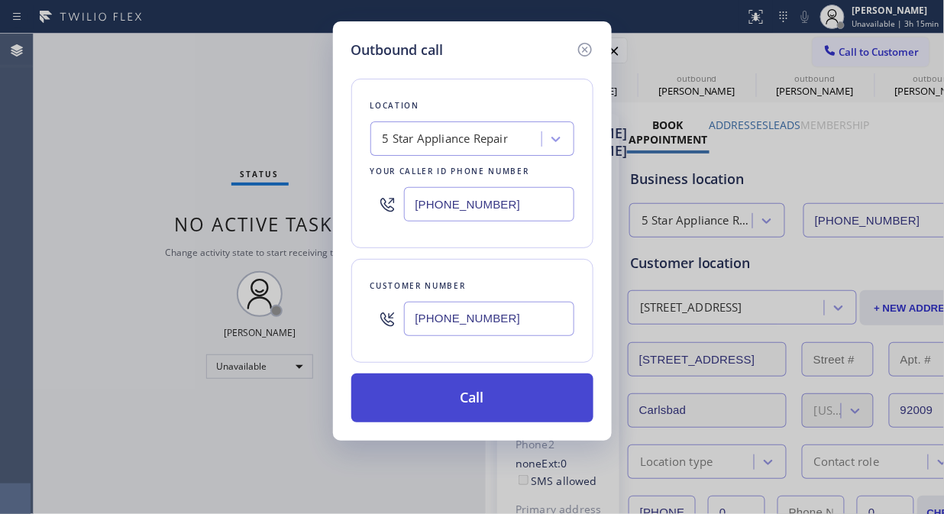
type input "(714) 454-1389"
click at [490, 395] on button "Call" at bounding box center [472, 397] width 242 height 49
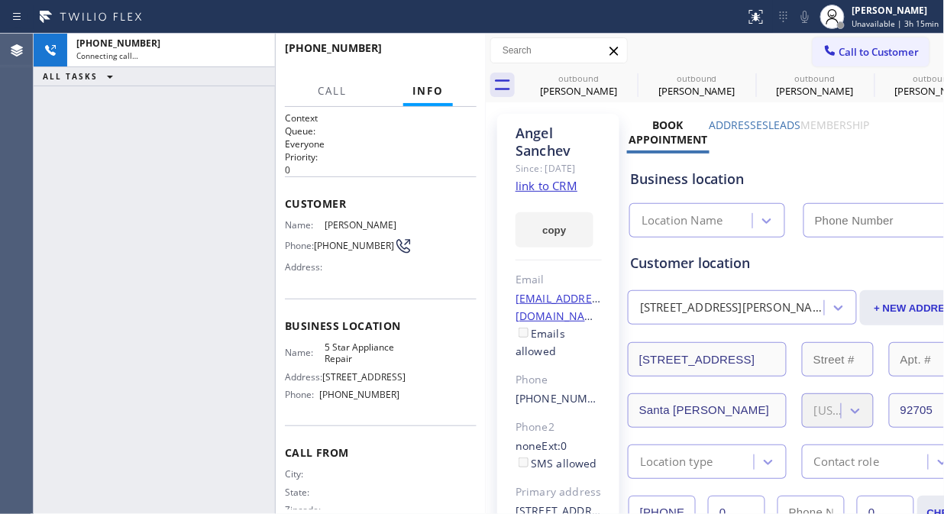
type input "[PHONE_NUMBER]"
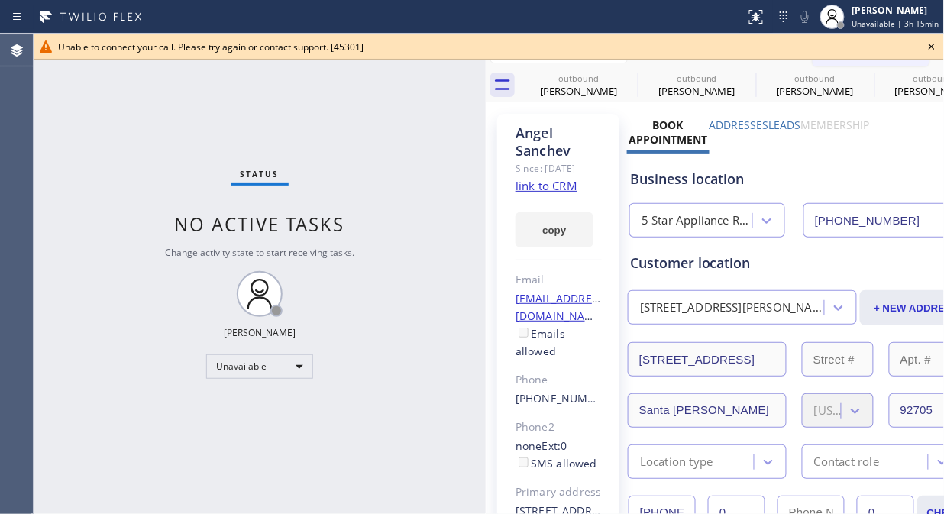
click at [928, 47] on icon at bounding box center [931, 46] width 18 height 18
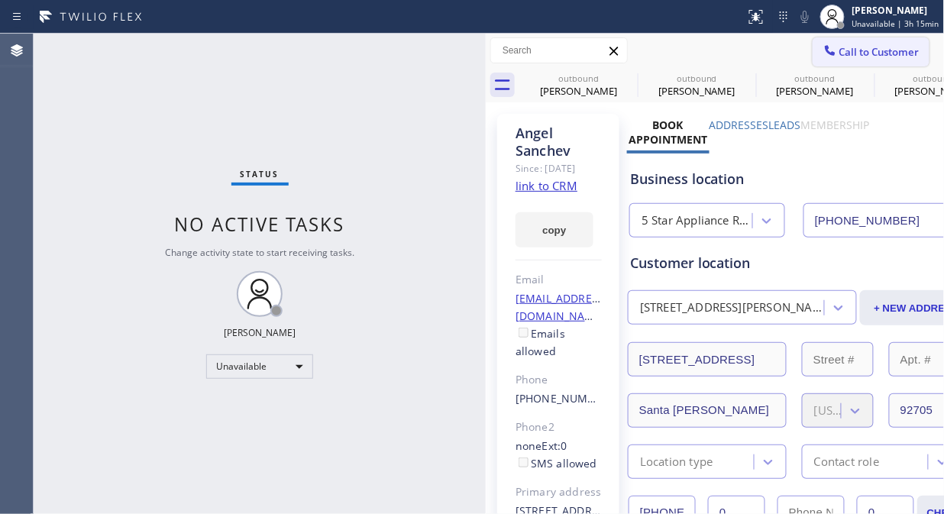
click at [863, 55] on span "Call to Customer" at bounding box center [879, 52] width 80 height 14
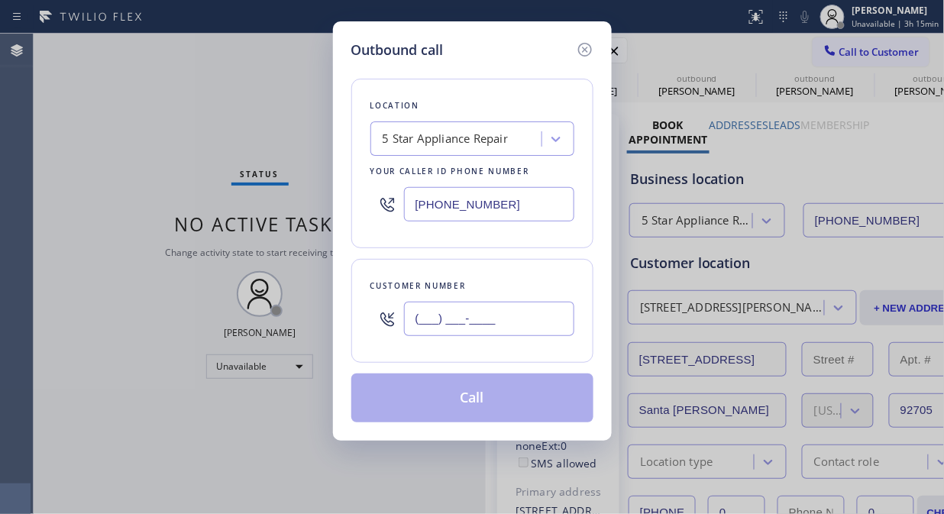
click at [509, 321] on input "(___) ___-____" at bounding box center [489, 319] width 170 height 34
paste input "714) 454-1389"
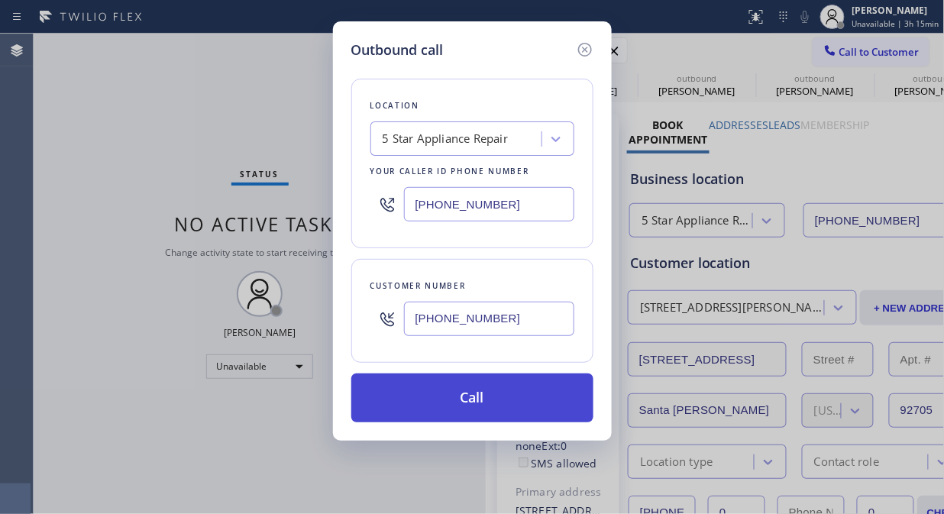
type input "(714) 454-1389"
click at [499, 398] on button "Call" at bounding box center [472, 397] width 242 height 49
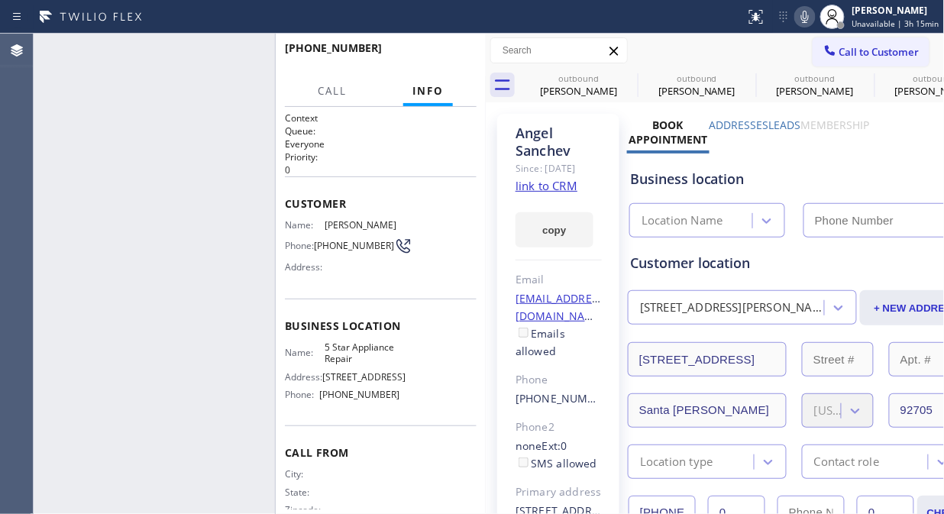
type input "[PHONE_NUMBER]"
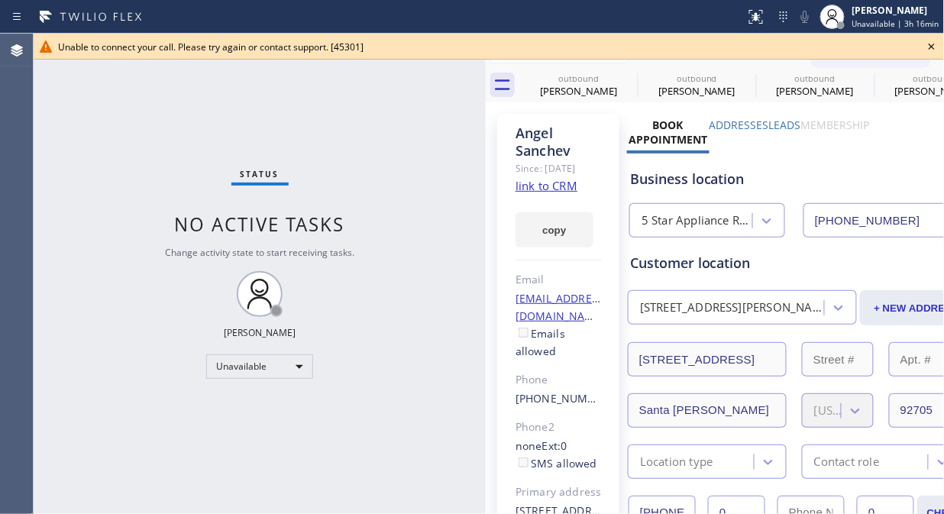
click at [932, 49] on icon at bounding box center [931, 46] width 18 height 18
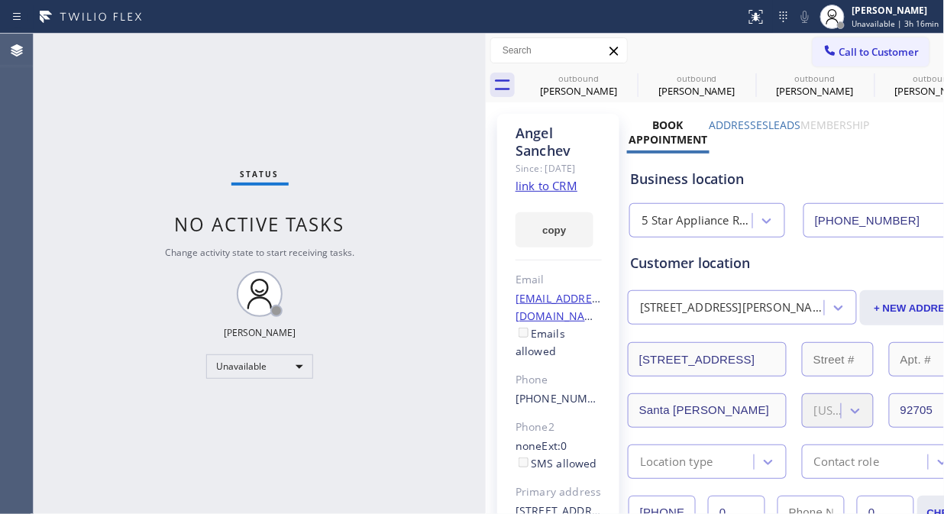
drag, startPoint x: 863, startPoint y: 53, endPoint x: 469, endPoint y: 221, distance: 428.2
click at [863, 54] on span "Call to Customer" at bounding box center [879, 52] width 80 height 14
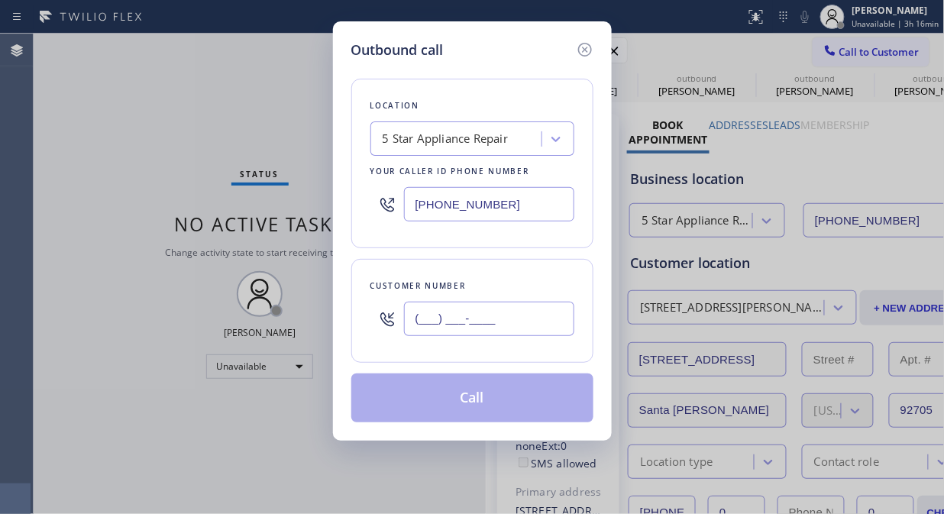
click at [443, 325] on input "(___) ___-____" at bounding box center [489, 319] width 170 height 34
paste input "714) 655-5859"
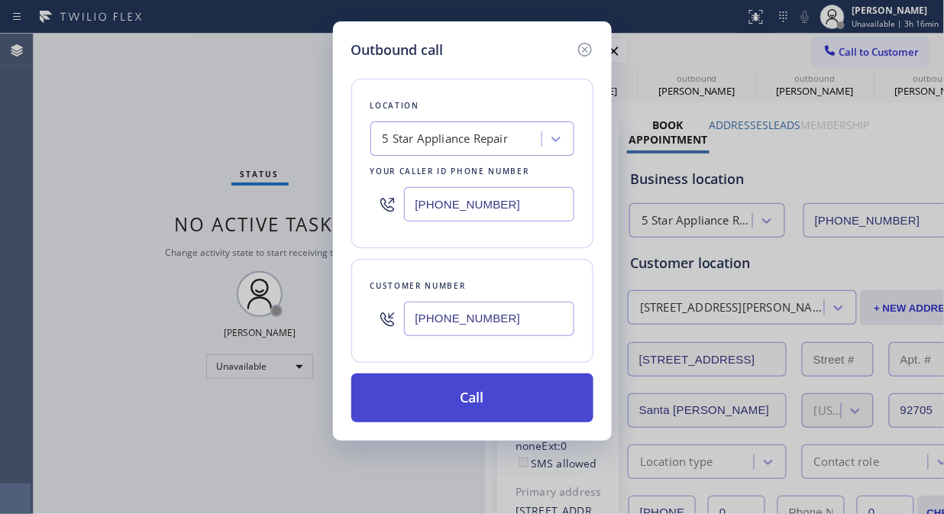
type input "(714) 655-5859"
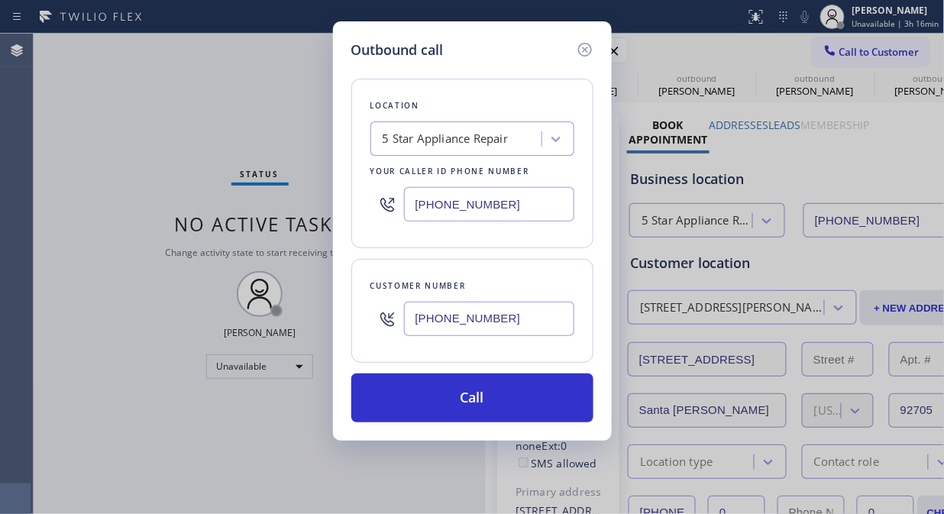
drag, startPoint x: 469, startPoint y: 397, endPoint x: 492, endPoint y: 370, distance: 35.2
click at [470, 397] on button "Call" at bounding box center [472, 397] width 242 height 49
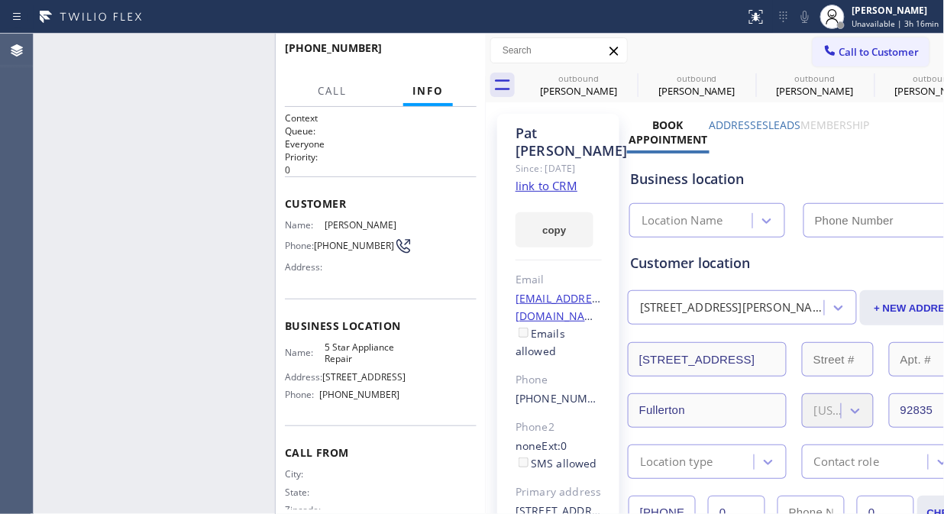
type input "[PHONE_NUMBER]"
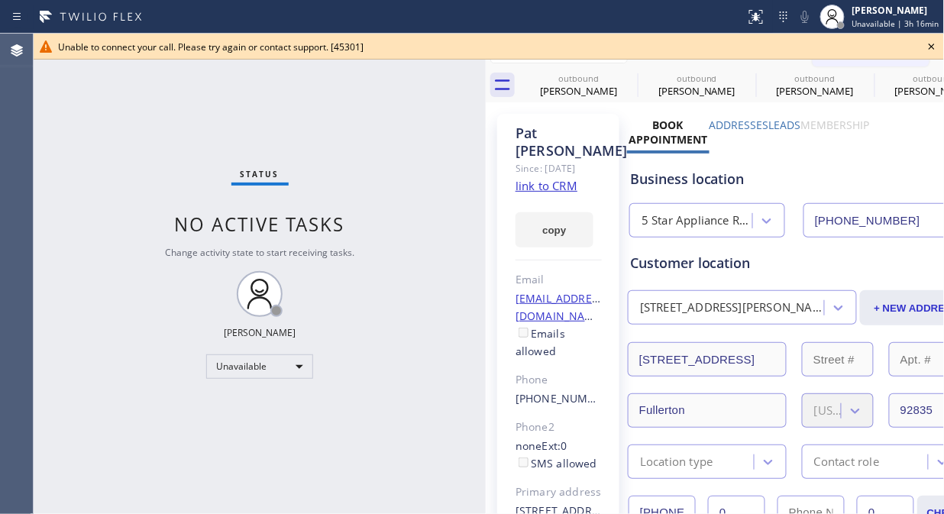
click at [926, 49] on icon at bounding box center [931, 46] width 18 height 18
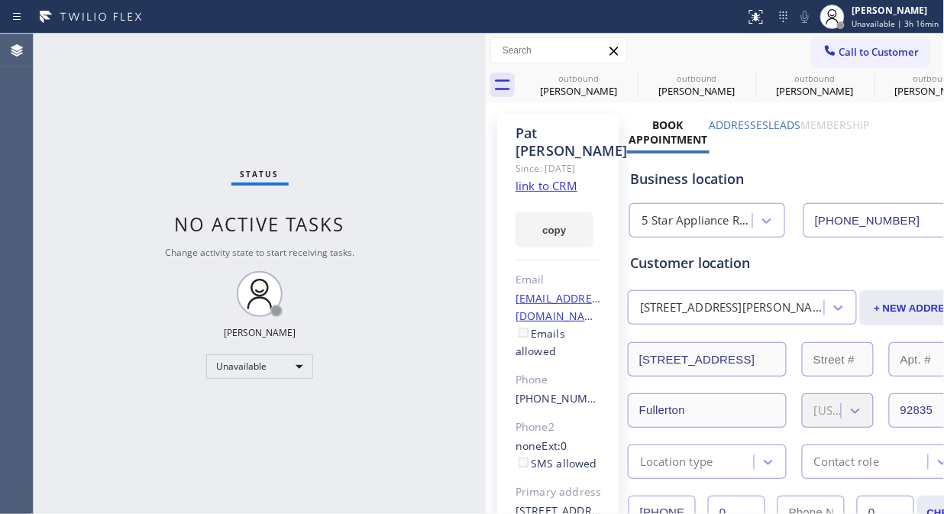
drag, startPoint x: 890, startPoint y: 50, endPoint x: 534, endPoint y: 163, distance: 373.2
click at [889, 50] on span "Call to Customer" at bounding box center [879, 52] width 80 height 14
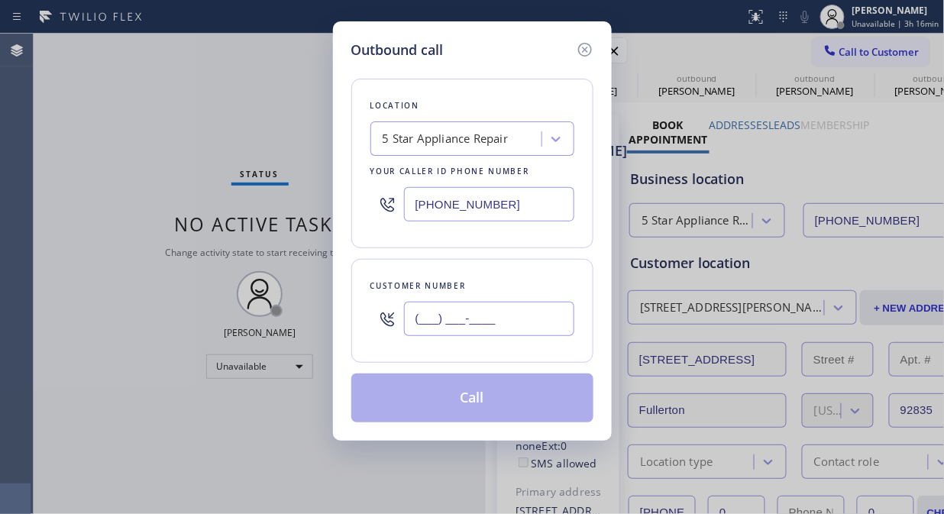
click at [449, 324] on input "(___) ___-____" at bounding box center [489, 319] width 170 height 34
paste input "310) 457-6888"
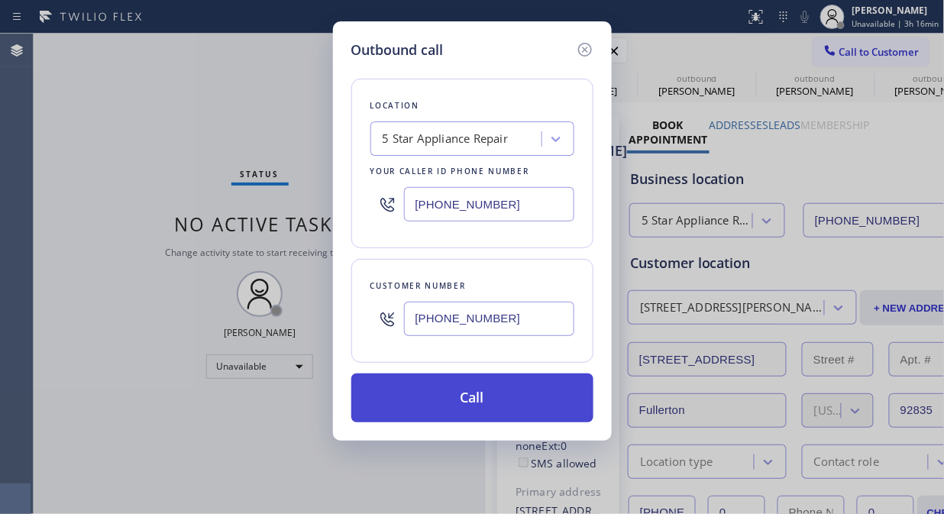
type input "(310) 457-6888"
click at [484, 389] on button "Call" at bounding box center [472, 397] width 242 height 49
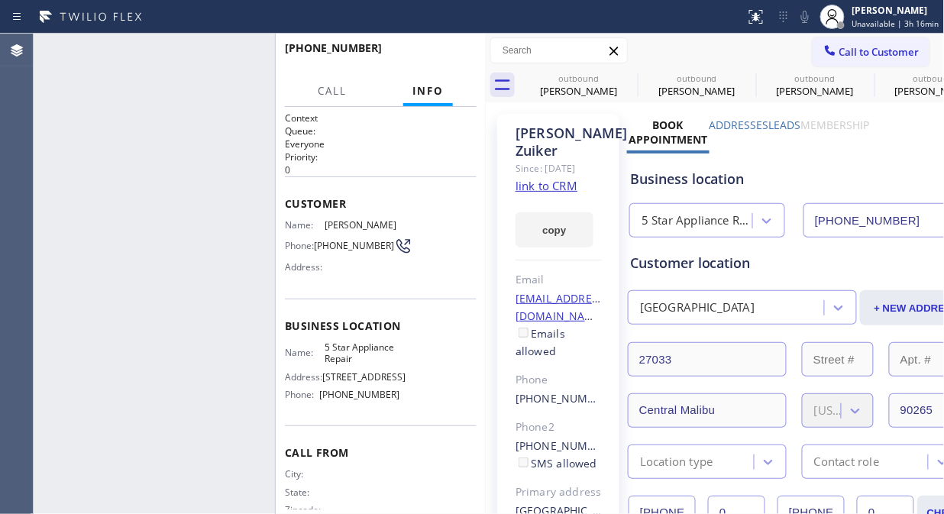
type input "[PHONE_NUMBER]"
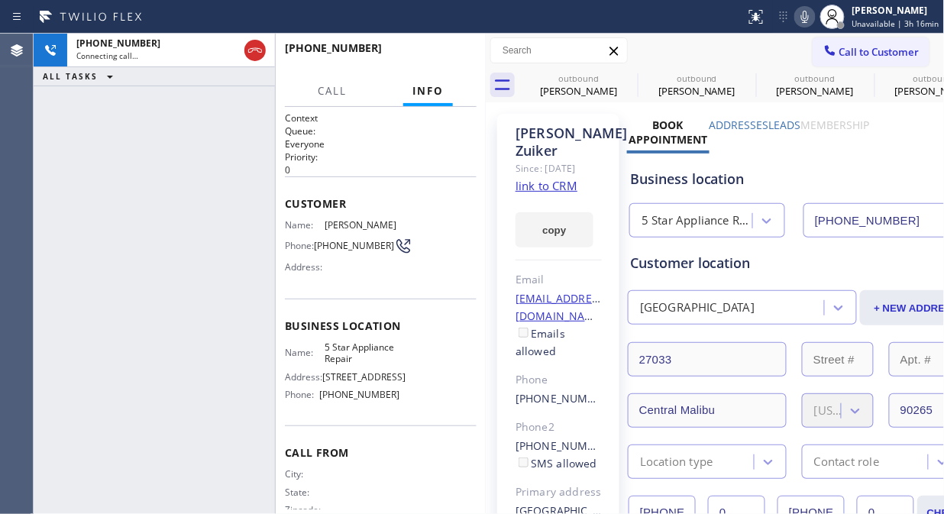
click at [0, 0] on icon at bounding box center [0, 0] width 0 height 0
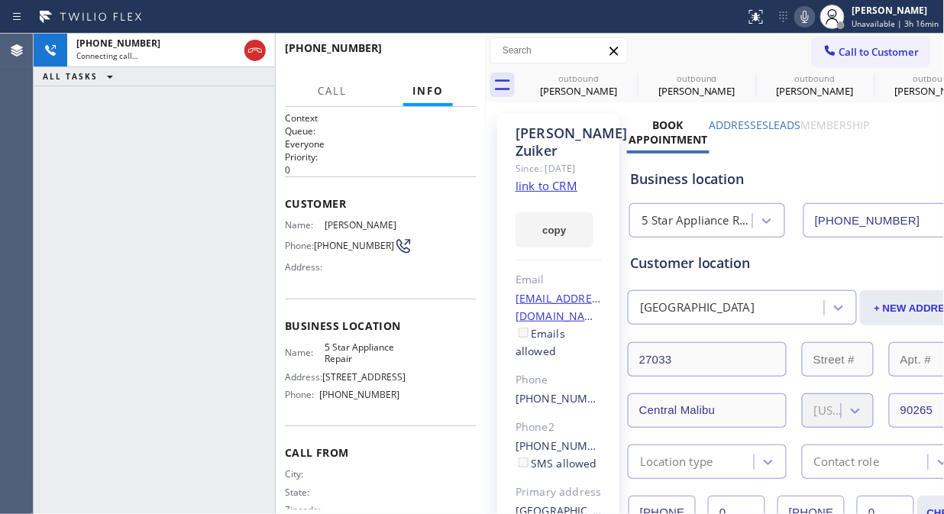
click at [0, 0] on icon at bounding box center [0, 0] width 0 height 0
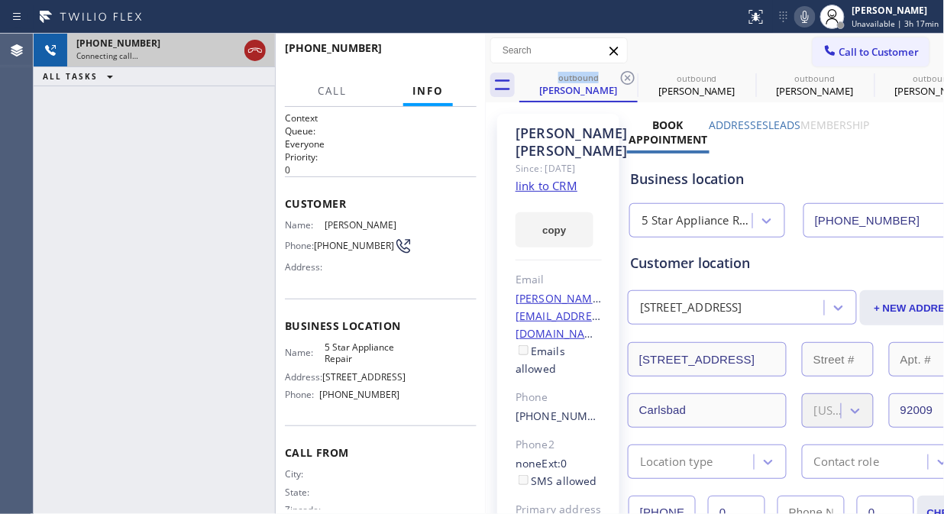
click at [260, 56] on icon at bounding box center [255, 50] width 18 height 18
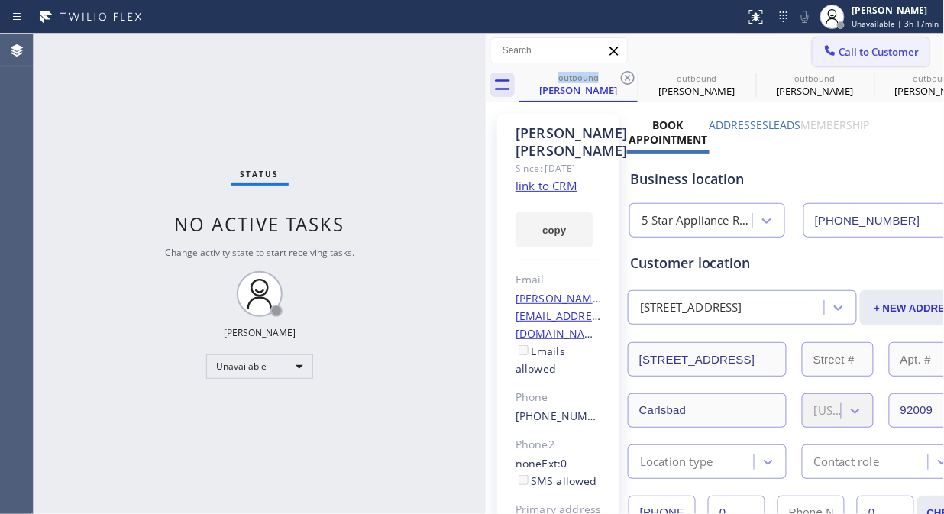
click at [855, 62] on button "Call to Customer" at bounding box center [870, 51] width 117 height 29
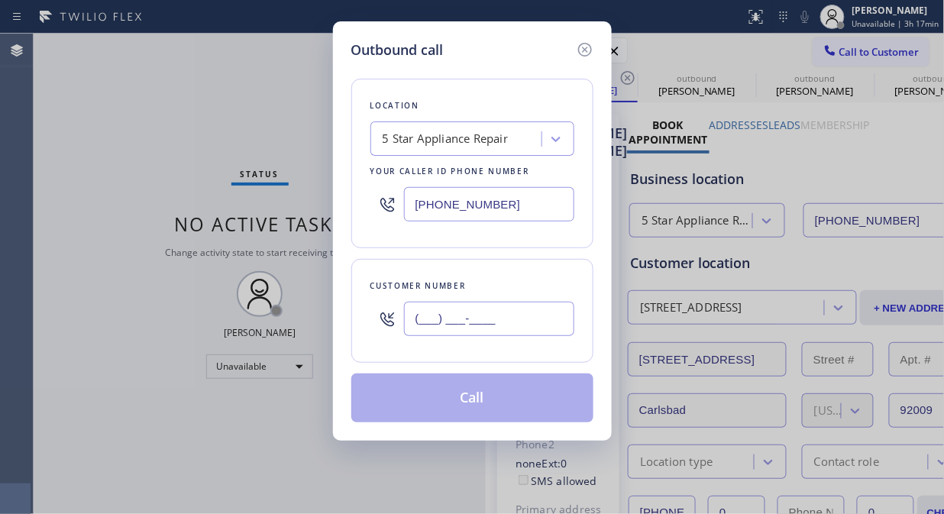
click at [508, 318] on input "(___) ___-____" at bounding box center [489, 319] width 170 height 34
paste input "212) 980-3058"
type input "(212) 980-3058"
click at [520, 397] on button "Call" at bounding box center [472, 397] width 242 height 49
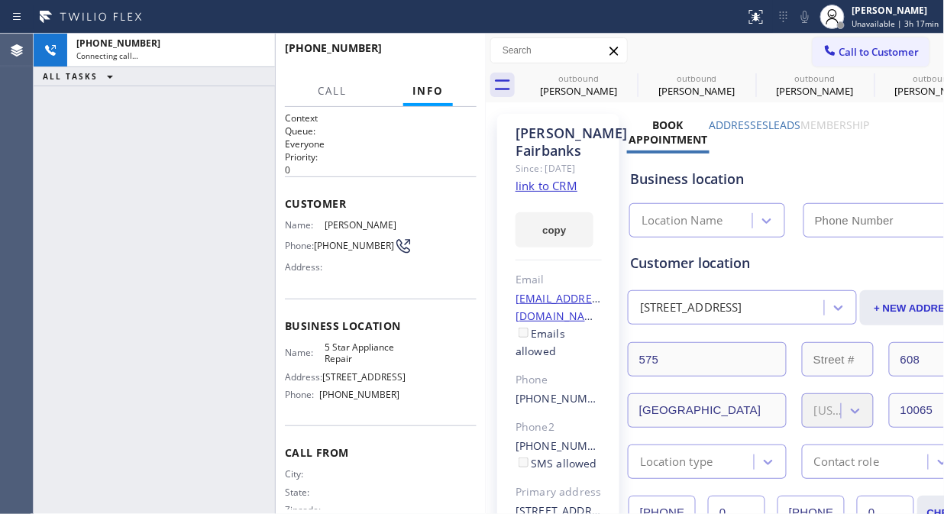
type input "[PHONE_NUMBER]"
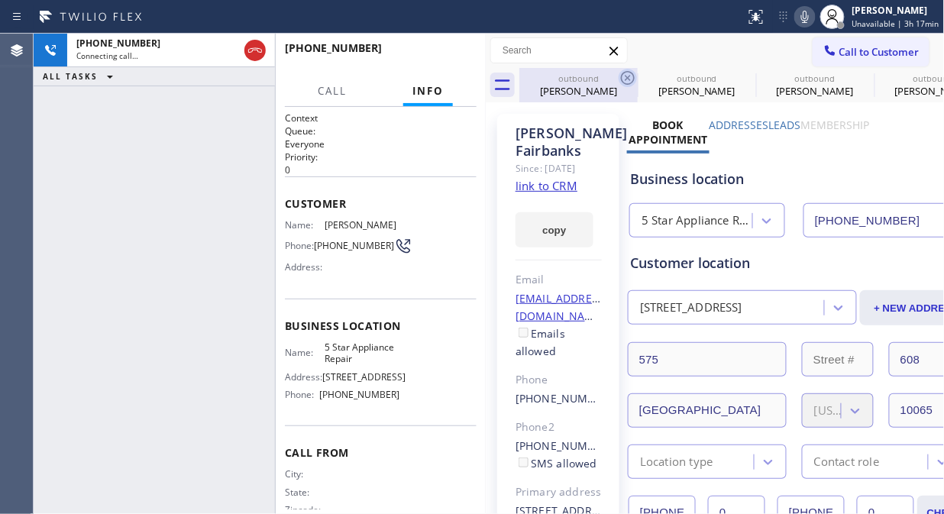
click at [632, 79] on icon at bounding box center [627, 78] width 18 height 18
click at [0, 0] on icon at bounding box center [0, 0] width 0 height 0
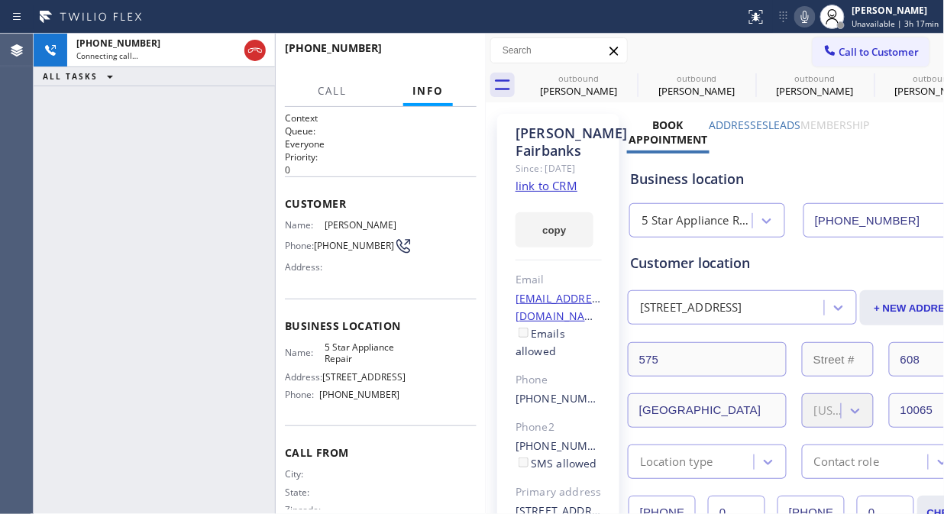
click at [0, 0] on icon at bounding box center [0, 0] width 0 height 0
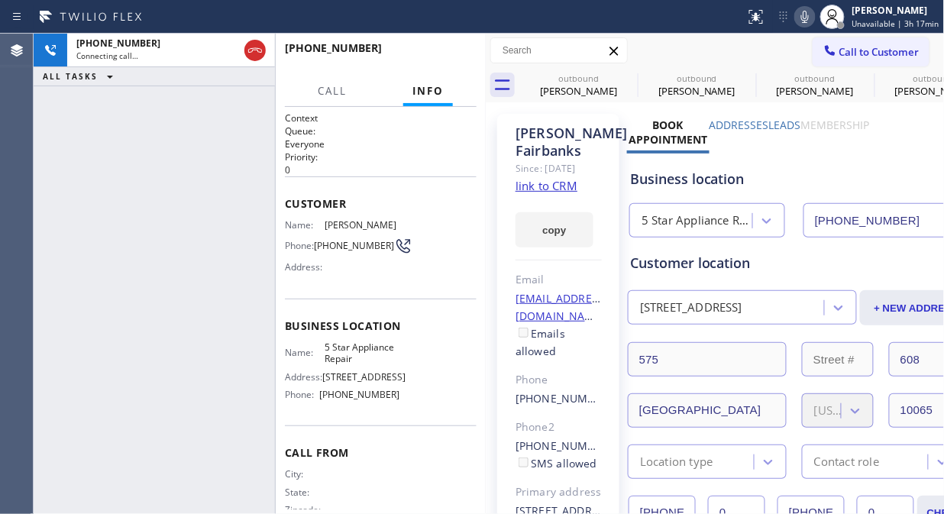
click at [628, 74] on div "outbound Karen Hirschman outbound Angel Sanchev outbound Angel Sanchev outbound…" at bounding box center [731, 85] width 425 height 34
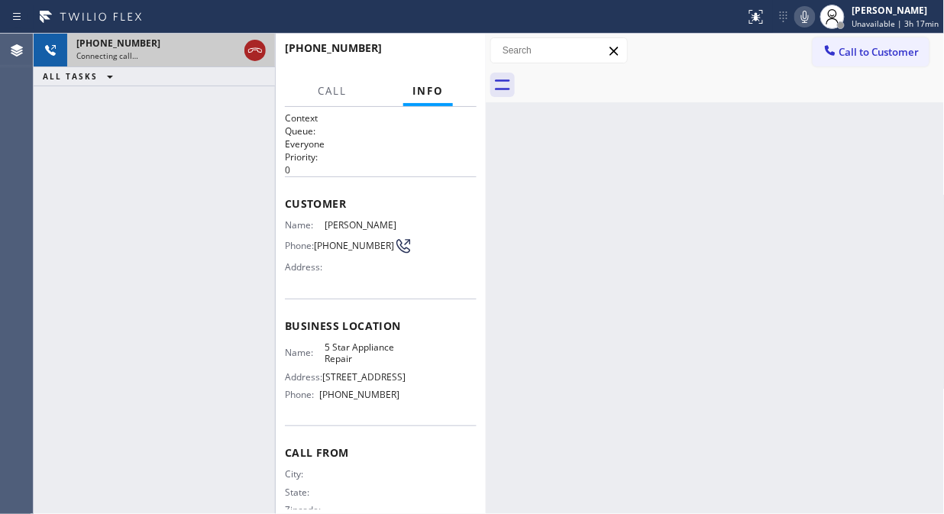
click at [253, 50] on icon at bounding box center [255, 50] width 14 height 5
click at [853, 52] on span "Call to Customer" at bounding box center [879, 52] width 80 height 14
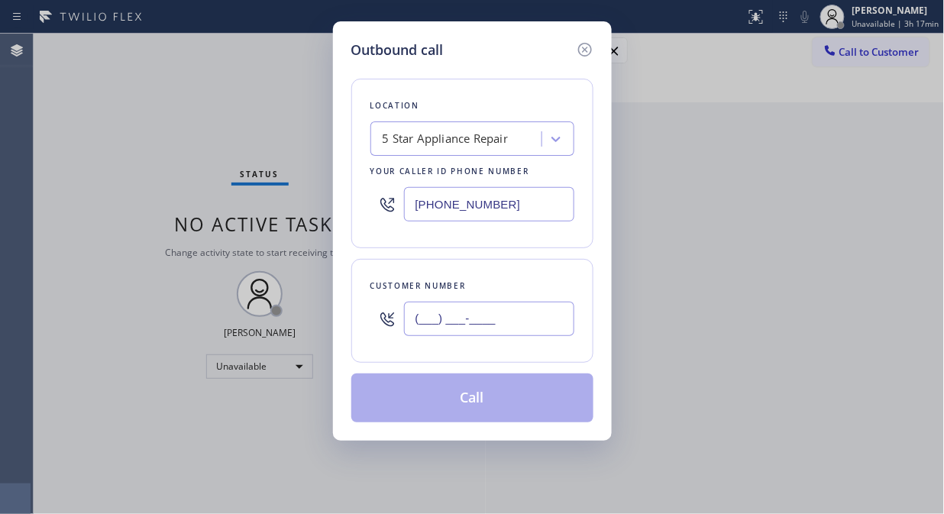
type input "(818) 348-8659"
click at [531, 314] on input "(818) 348-8659" at bounding box center [489, 319] width 170 height 34
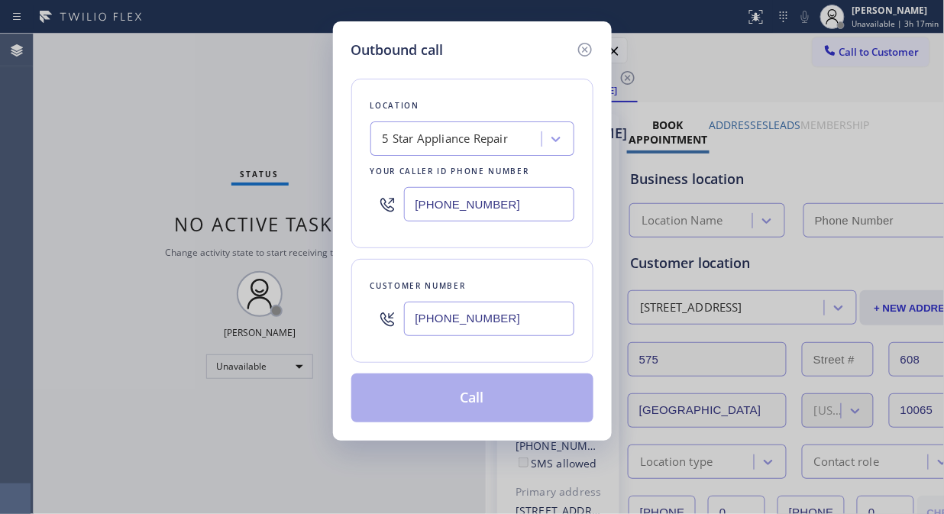
type input "[PHONE_NUMBER]"
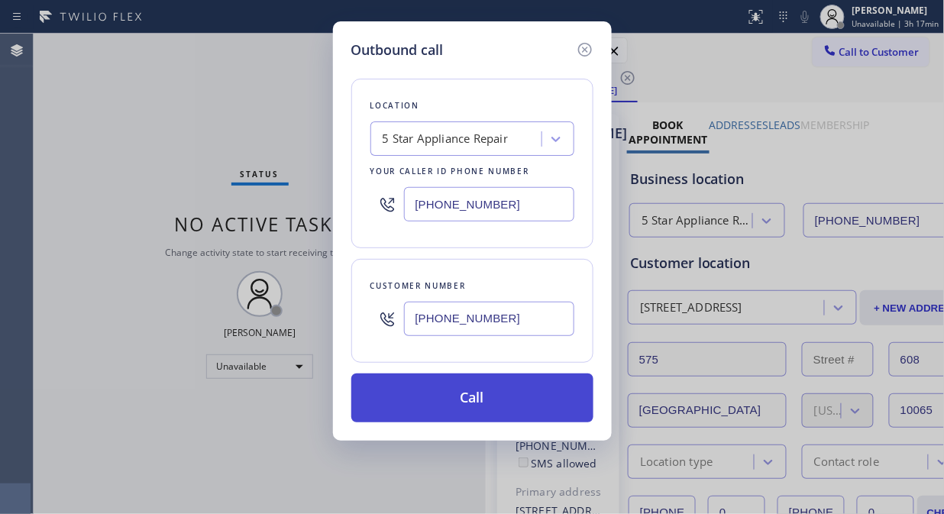
type input "(818) 348-8659"
click at [499, 392] on button "Call" at bounding box center [472, 397] width 242 height 49
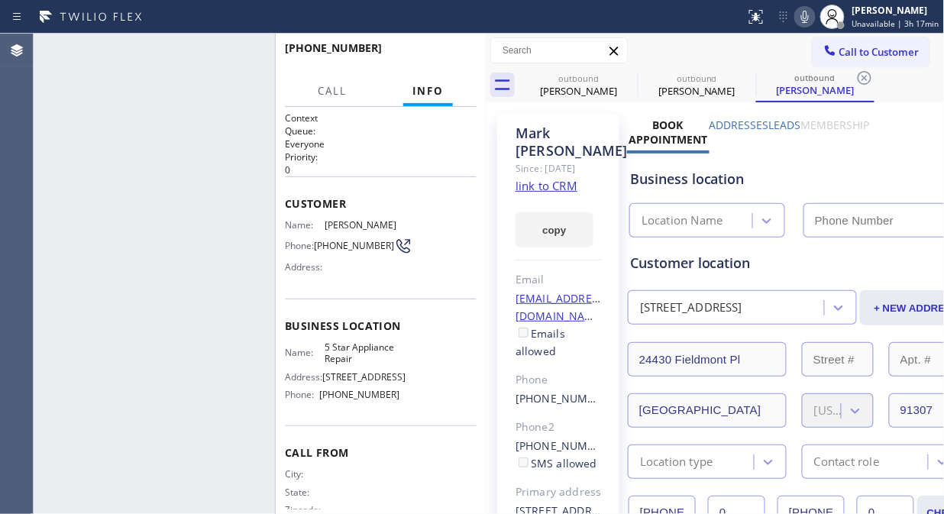
type input "[PHONE_NUMBER]"
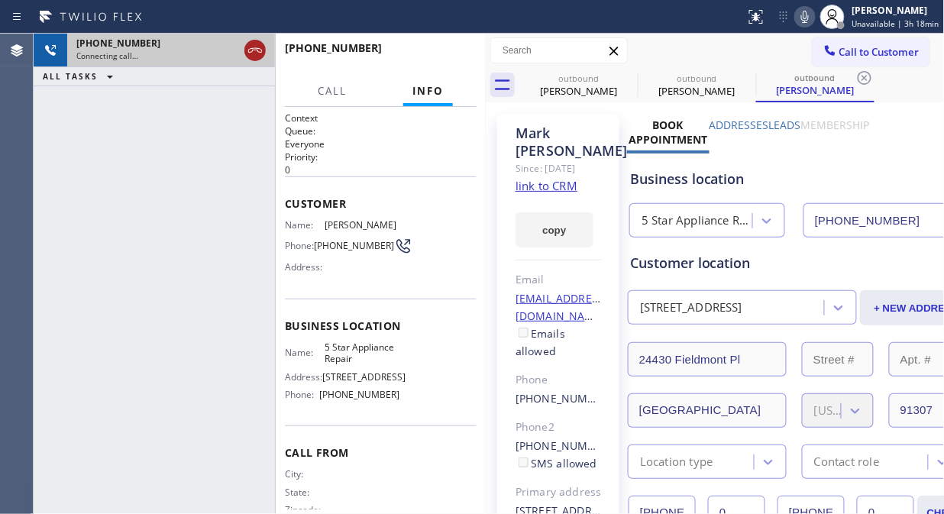
click at [252, 51] on icon at bounding box center [255, 50] width 14 height 5
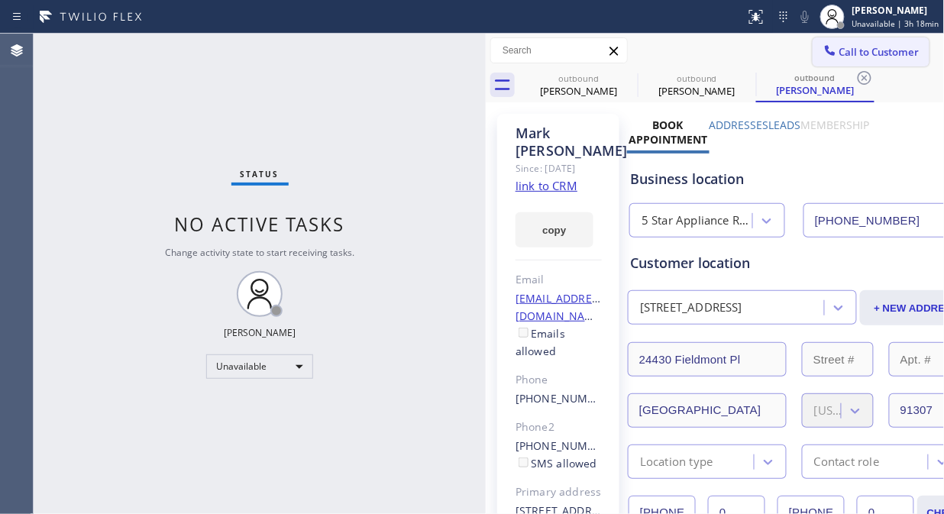
click at [837, 58] on button "Call to Customer" at bounding box center [870, 51] width 117 height 29
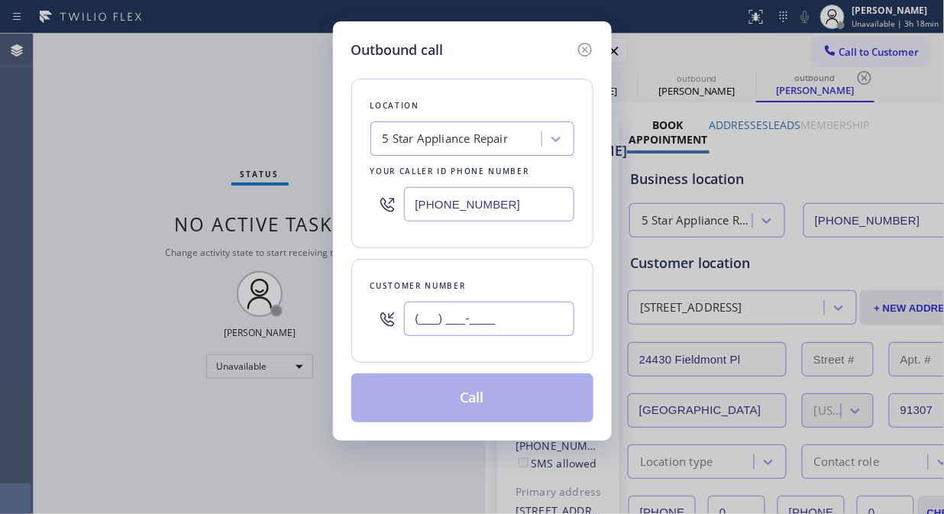
click at [479, 321] on input "(___) ___-____" at bounding box center [489, 319] width 170 height 34
paste input "626) 791-0747"
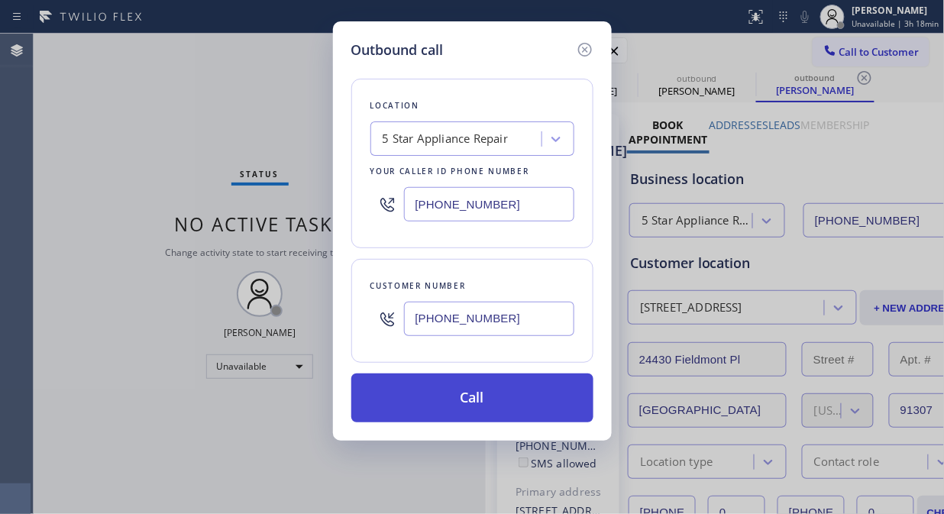
type input "(626) 791-0747"
click at [530, 399] on button "Call" at bounding box center [472, 397] width 242 height 49
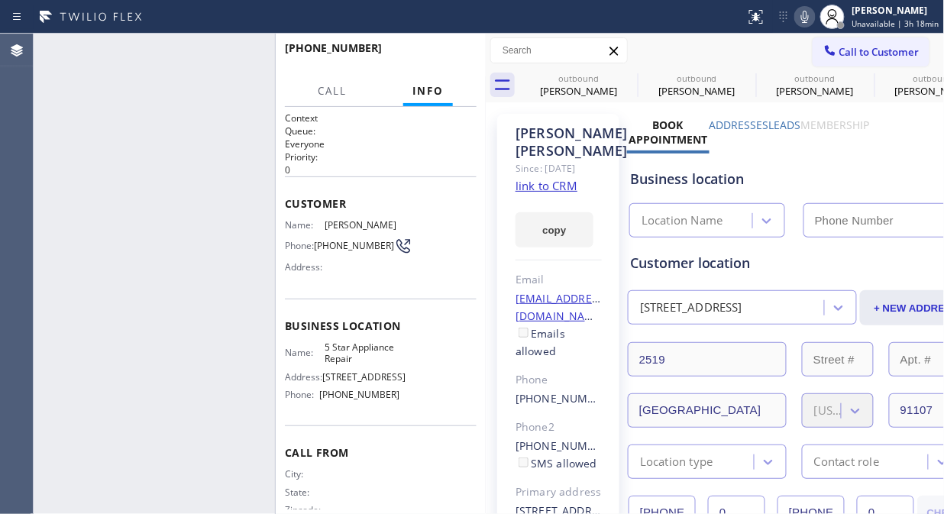
type input "[PHONE_NUMBER]"
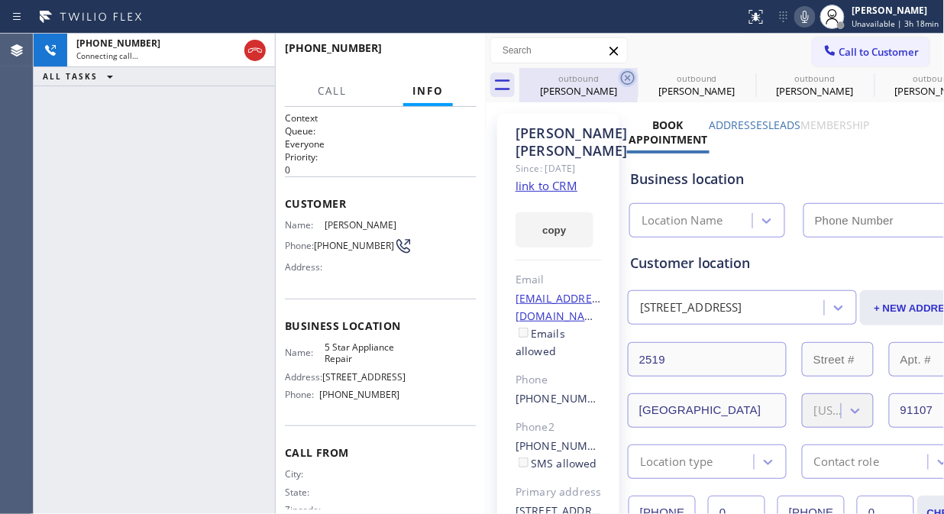
type input "[PHONE_NUMBER]"
click at [621, 76] on icon at bounding box center [628, 78] width 14 height 14
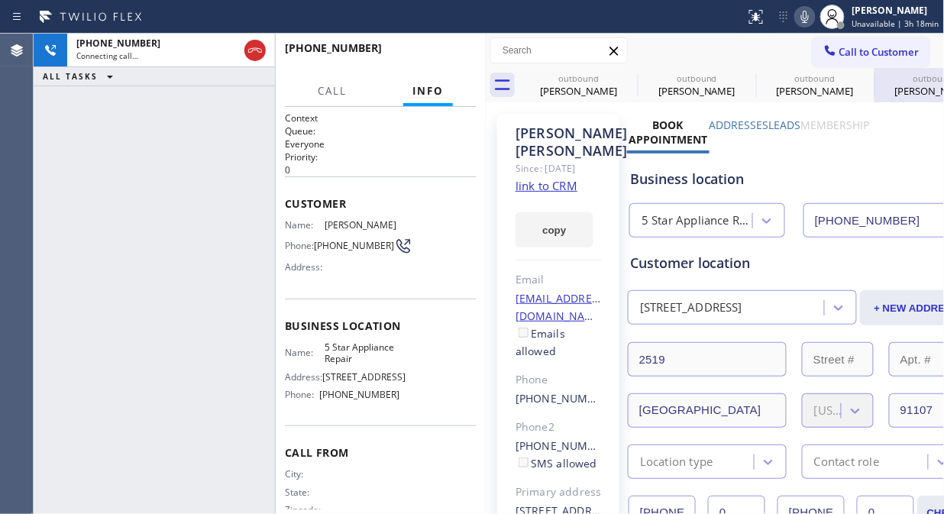
click at [0, 0] on icon at bounding box center [0, 0] width 0 height 0
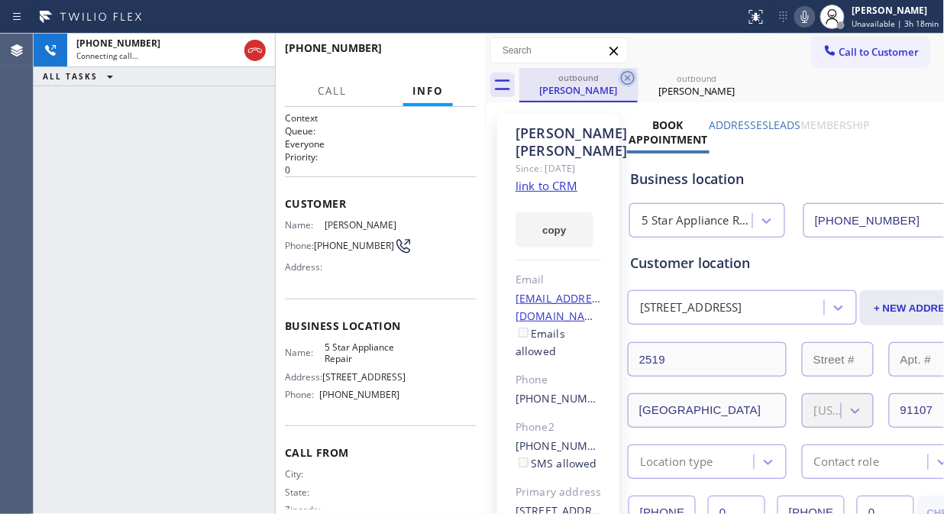
click at [621, 76] on icon at bounding box center [628, 78] width 14 height 14
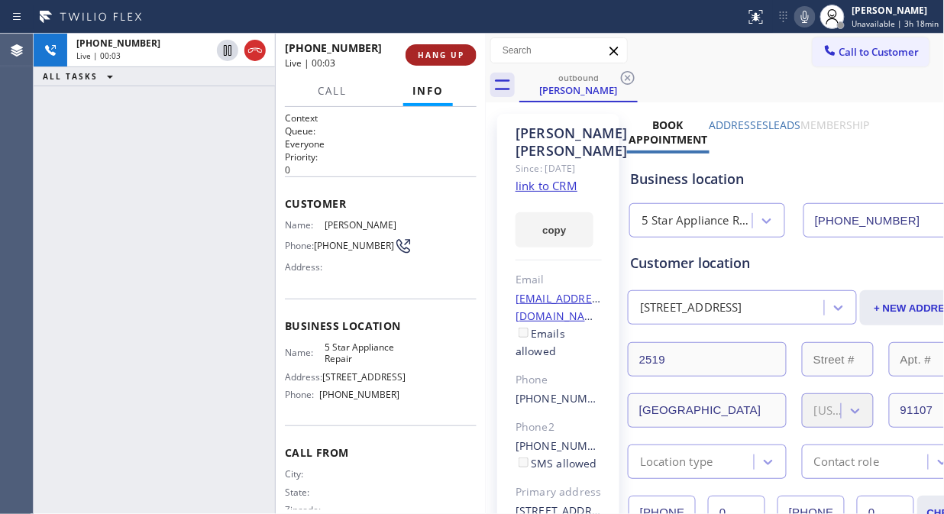
click at [456, 53] on span "HANG UP" at bounding box center [441, 55] width 47 height 11
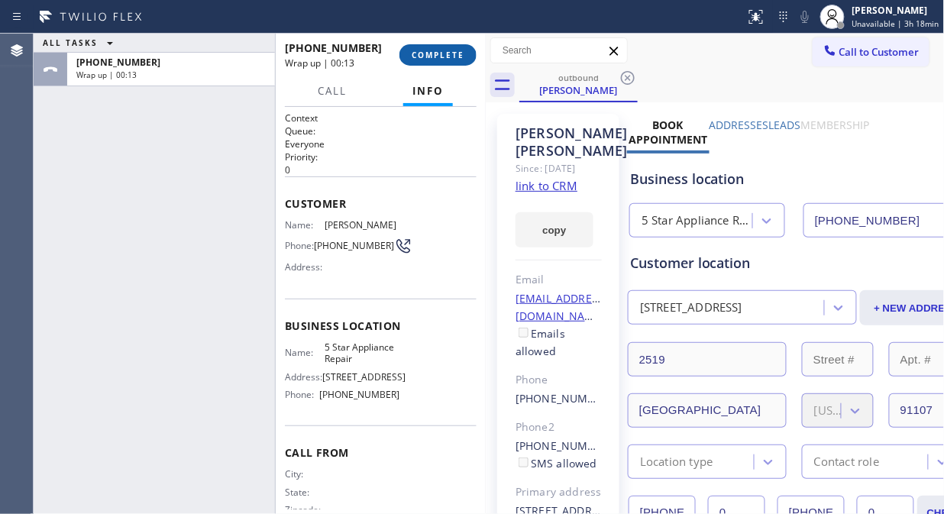
click at [437, 63] on button "COMPLETE" at bounding box center [437, 54] width 77 height 21
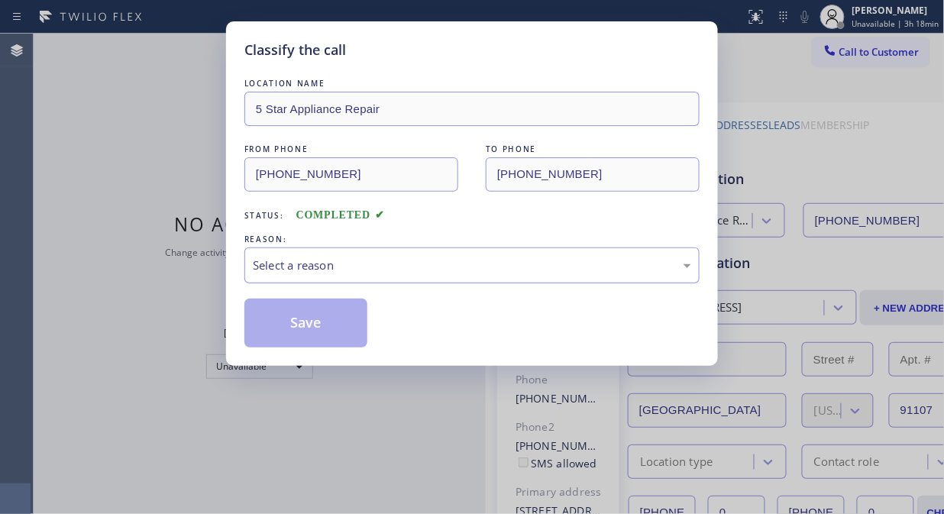
click at [460, 258] on div "Select a reason" at bounding box center [472, 265] width 438 height 18
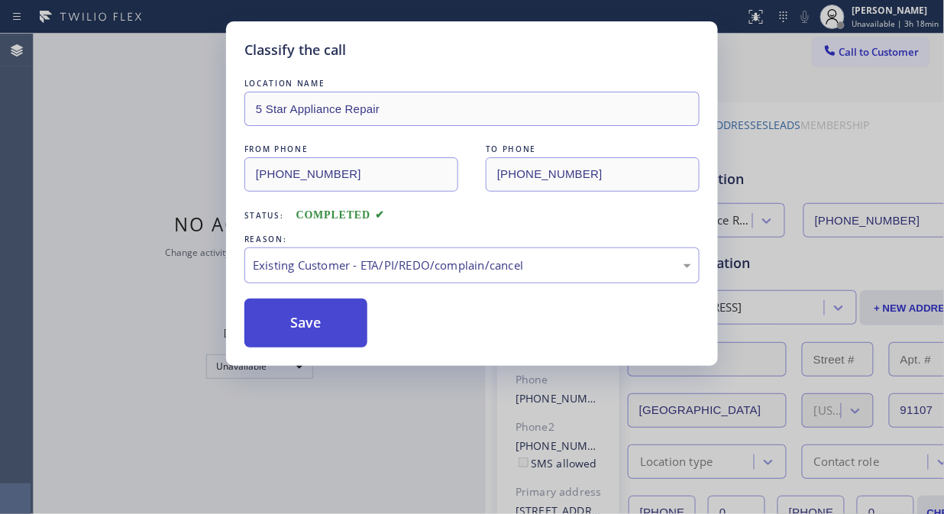
click at [350, 331] on button "Save" at bounding box center [305, 322] width 123 height 49
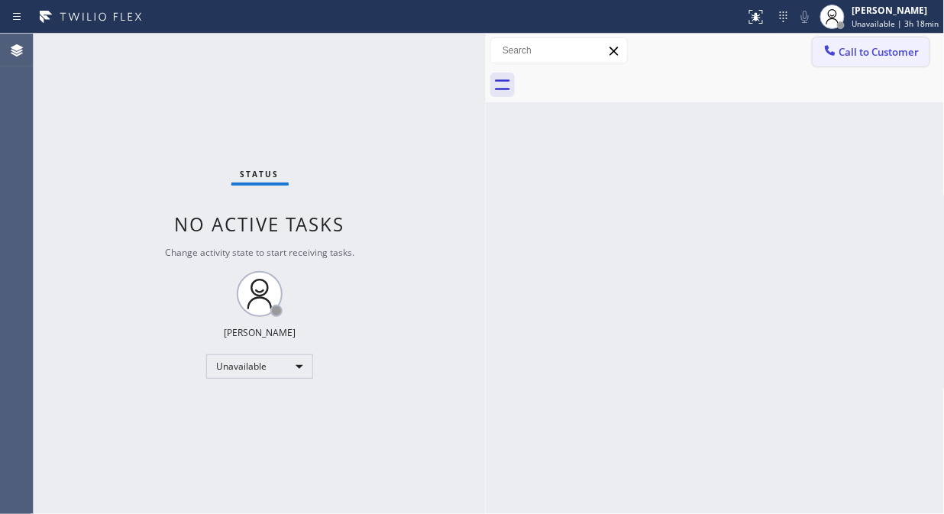
click at [897, 50] on span "Call to Customer" at bounding box center [879, 52] width 80 height 14
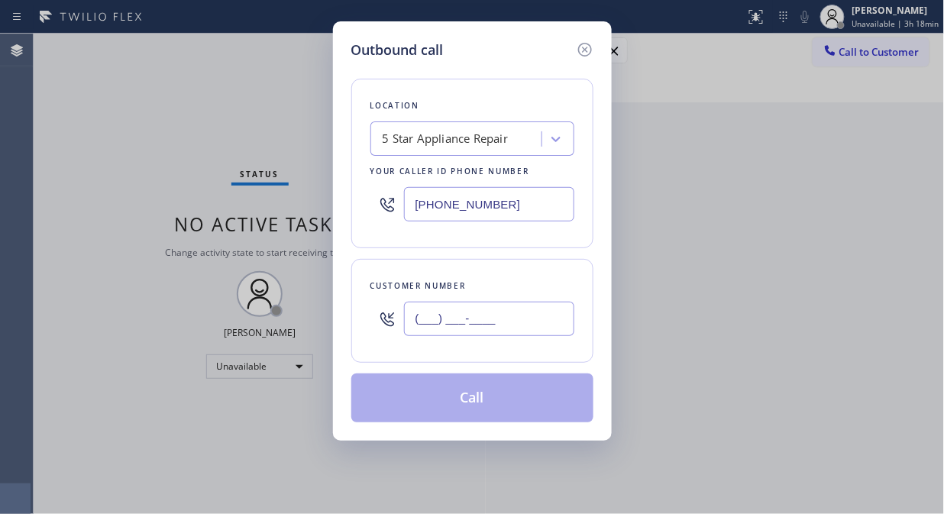
click at [507, 310] on input "(___) ___-____" at bounding box center [489, 319] width 170 height 34
paste input "482) 414-8661"
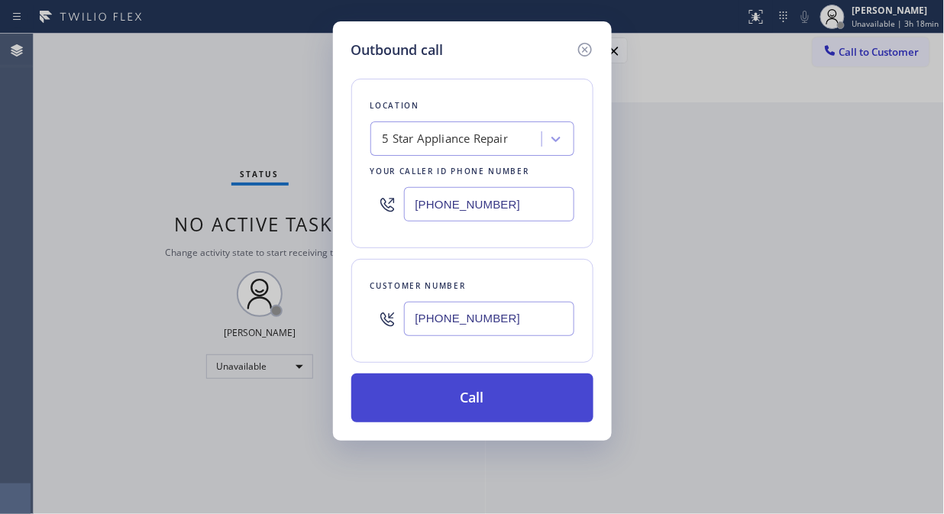
type input "(482) 414-8661"
click at [495, 392] on button "Call" at bounding box center [472, 397] width 242 height 49
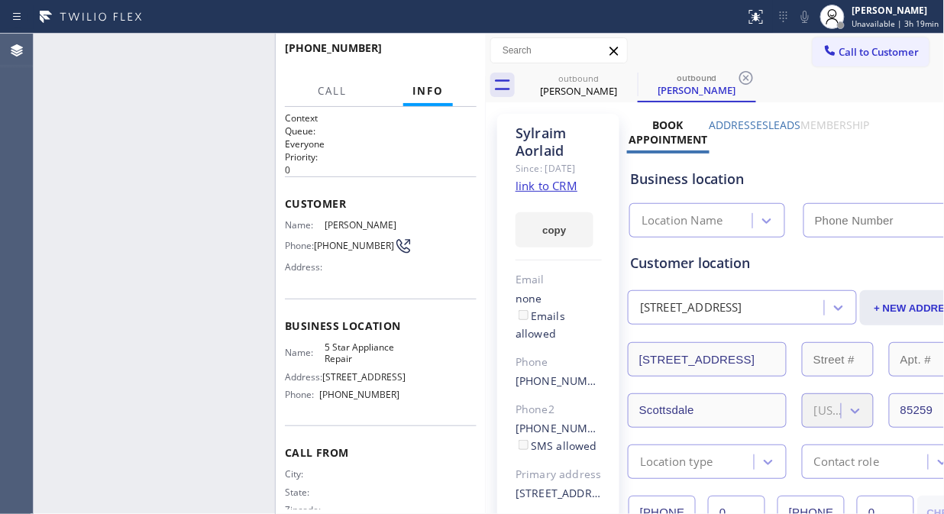
type input "[PHONE_NUMBER]"
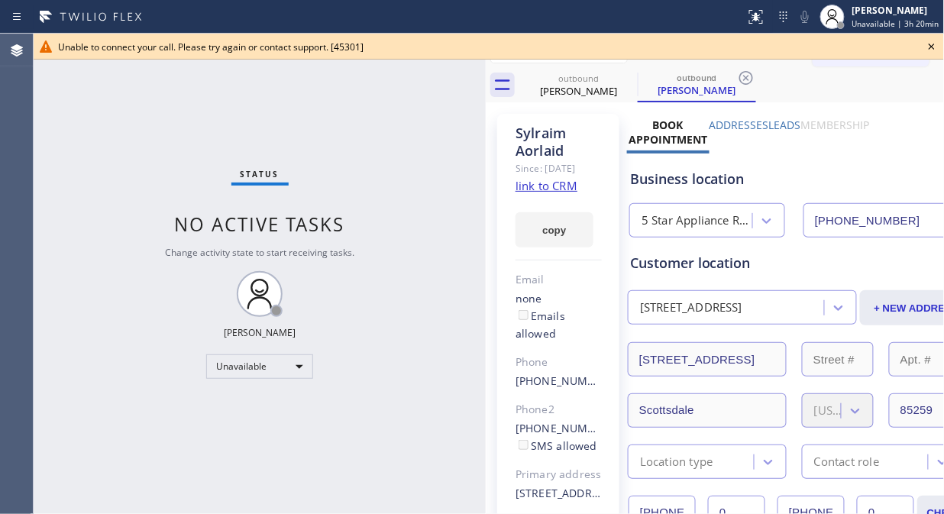
click at [934, 47] on icon at bounding box center [931, 46] width 18 height 18
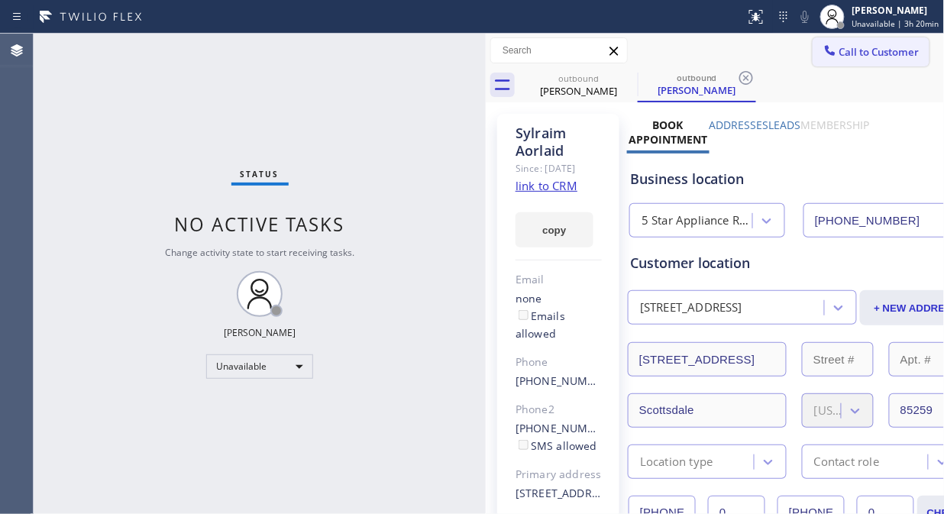
click at [871, 39] on button "Call to Customer" at bounding box center [870, 51] width 117 height 29
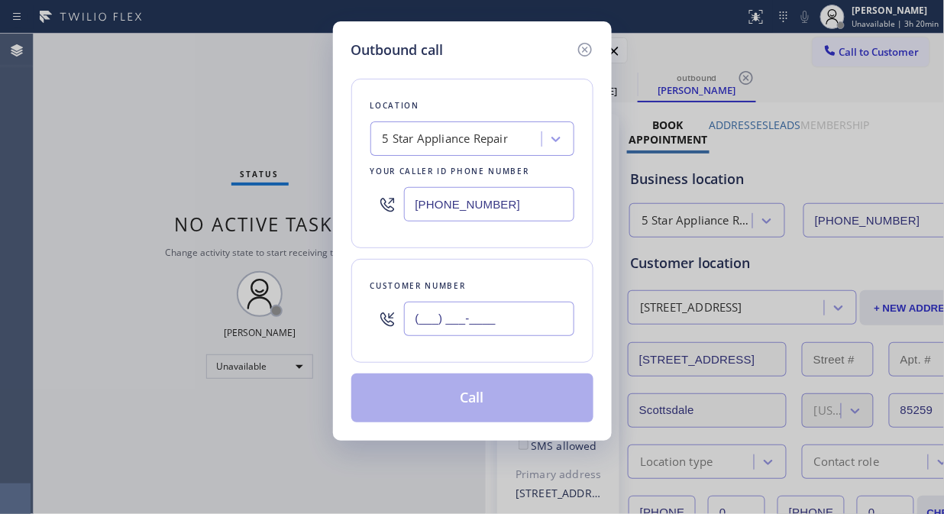
click at [528, 319] on input "(___) ___-____" at bounding box center [489, 319] width 170 height 34
paste input "310) 545-9678"
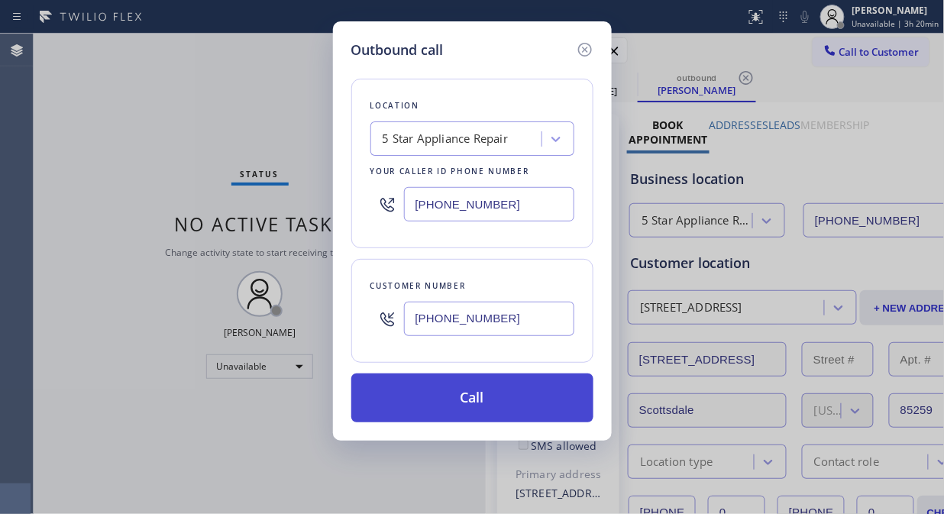
type input "(310) 545-9678"
click at [510, 395] on button "Call" at bounding box center [472, 397] width 242 height 49
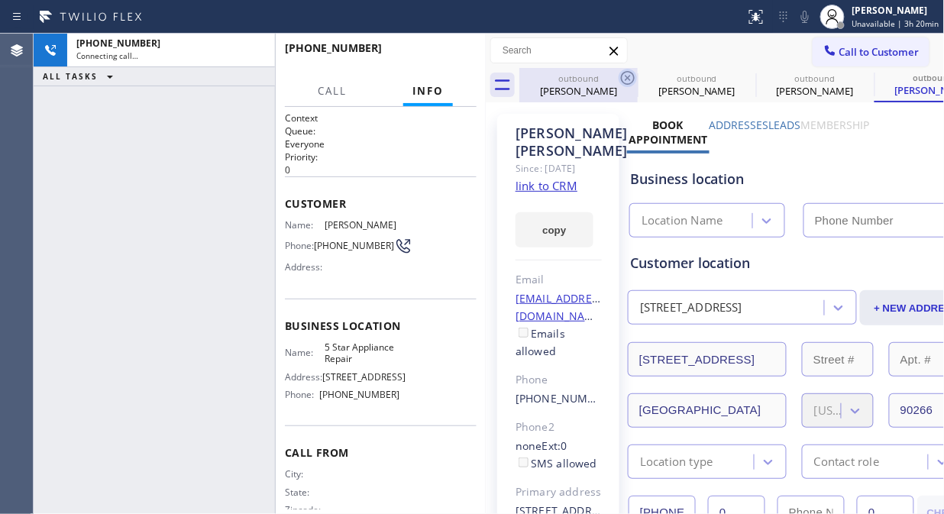
click at [627, 77] on icon at bounding box center [628, 78] width 14 height 14
click at [0, 0] on icon at bounding box center [0, 0] width 0 height 0
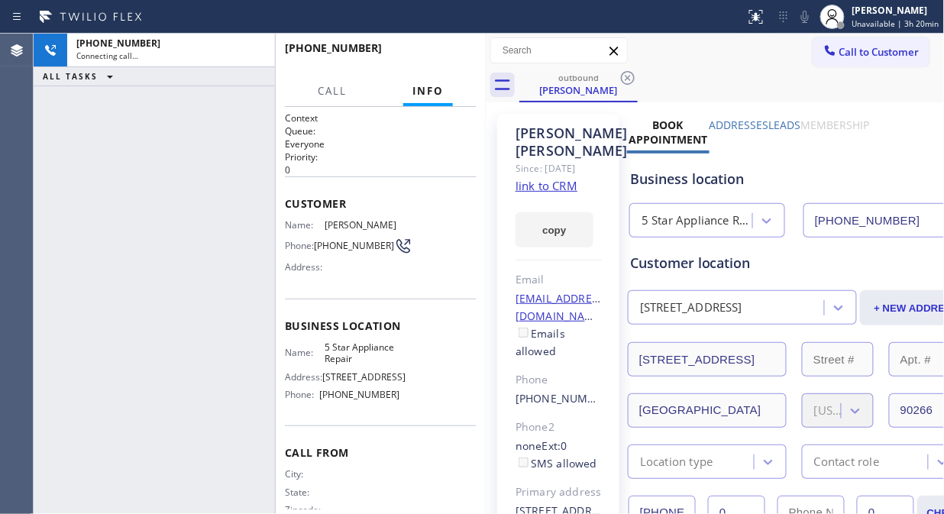
type input "[PHONE_NUMBER]"
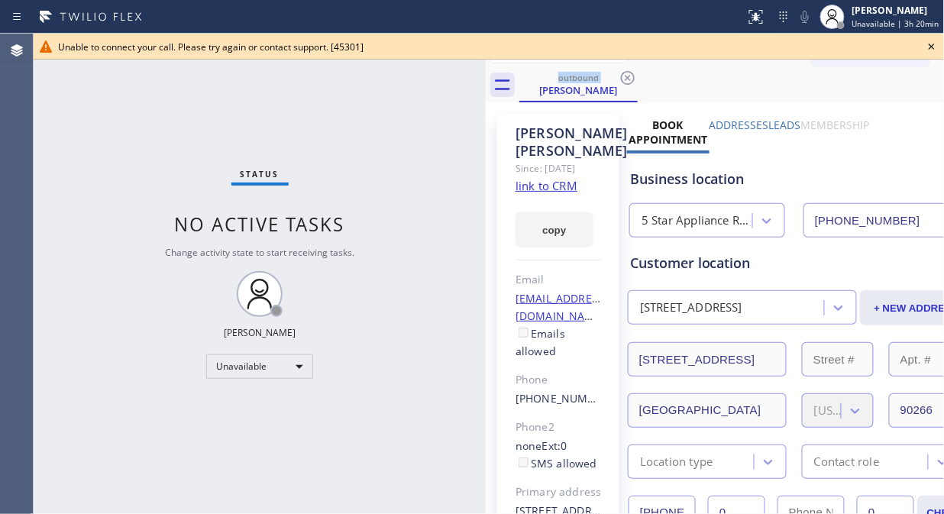
click at [933, 48] on icon at bounding box center [931, 47] width 6 height 6
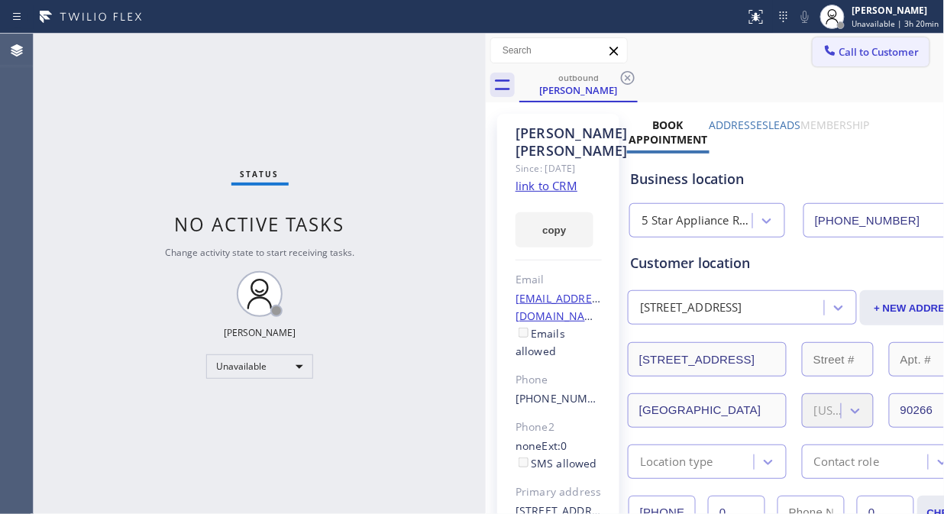
click at [866, 50] on span "Call to Customer" at bounding box center [879, 52] width 80 height 14
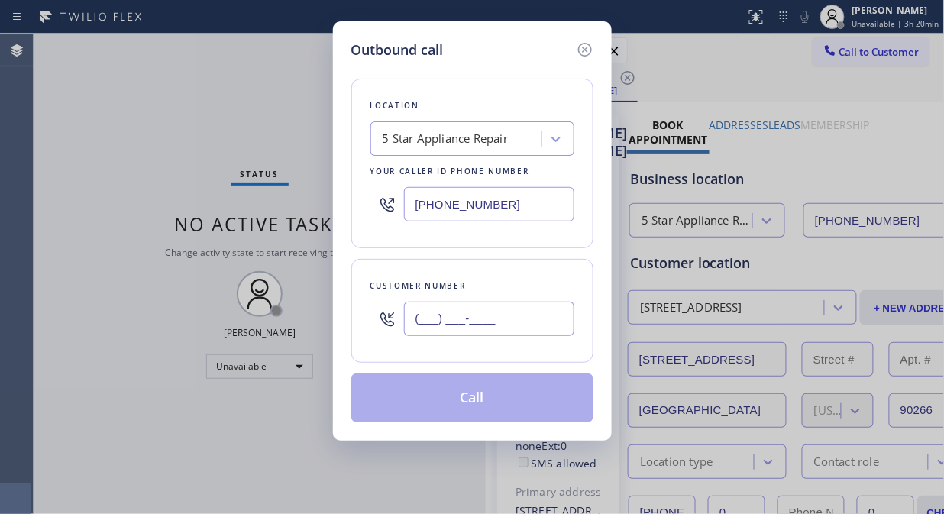
click at [424, 324] on input "(___) ___-____" at bounding box center [489, 319] width 170 height 34
paste input "661) 255-9877"
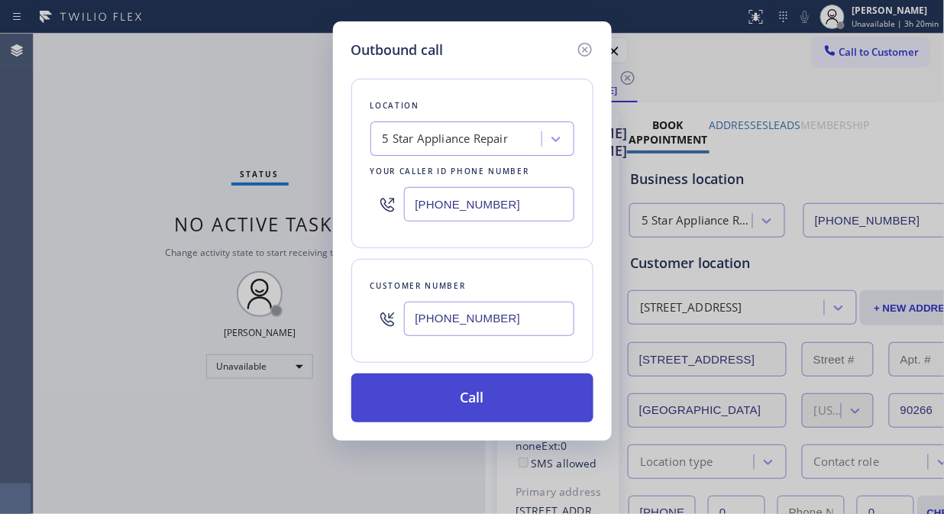
type input "(661) 255-9877"
click at [460, 406] on button "Call" at bounding box center [472, 397] width 242 height 49
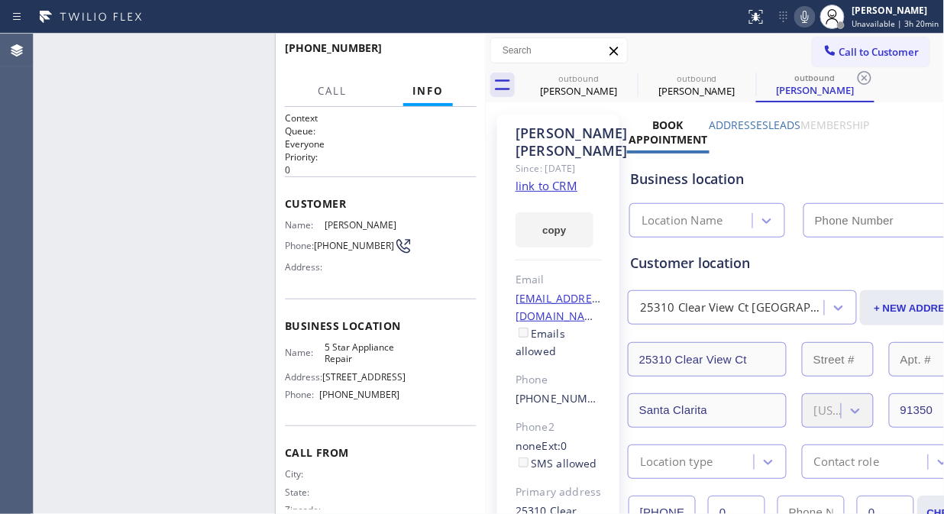
type input "[PHONE_NUMBER]"
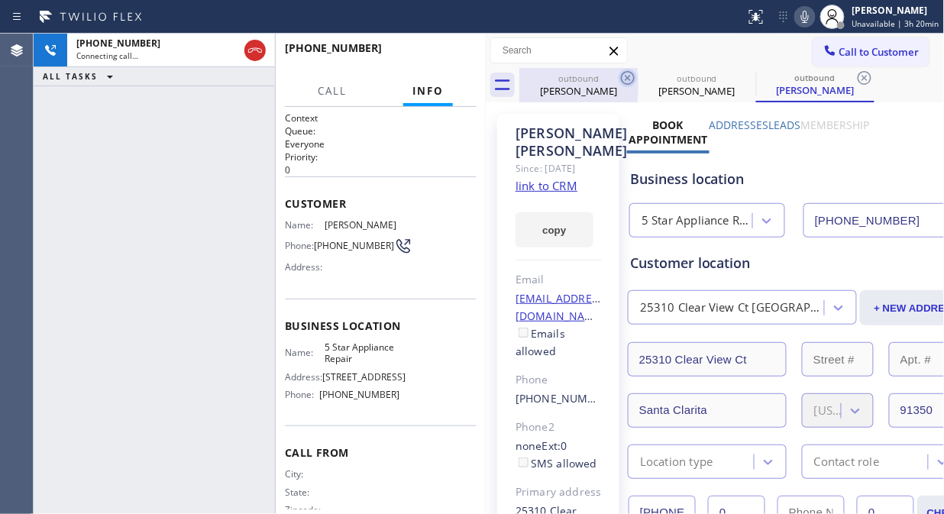
click at [630, 74] on icon at bounding box center [627, 78] width 18 height 18
click at [631, 74] on icon at bounding box center [627, 78] width 18 height 18
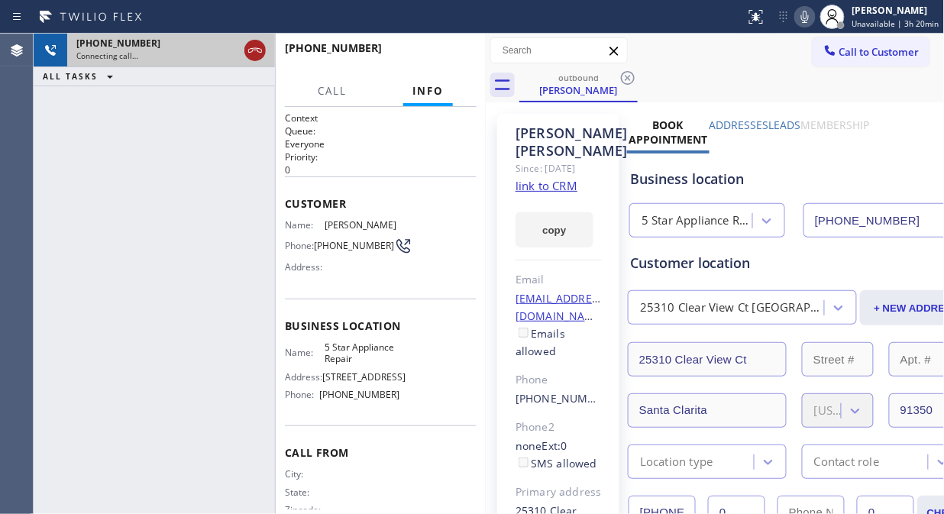
click at [244, 49] on div at bounding box center [254, 50] width 21 height 18
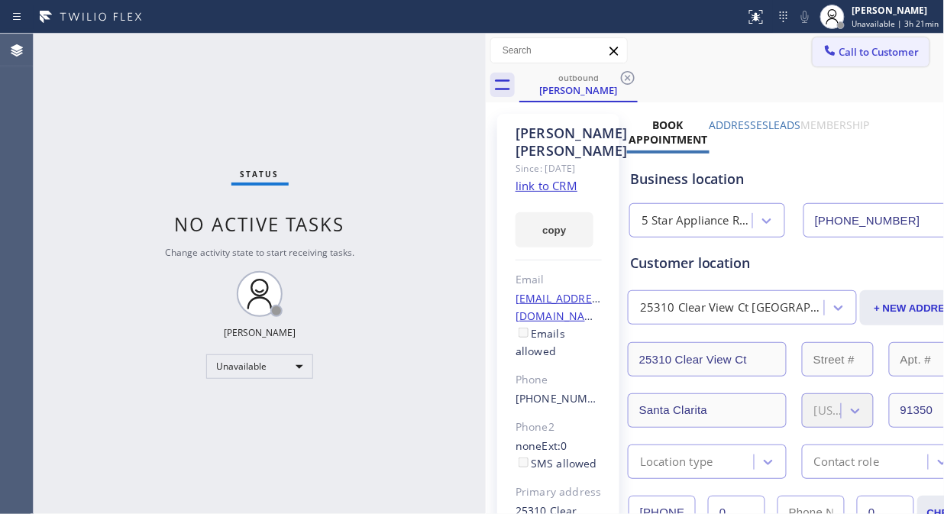
click at [822, 52] on icon at bounding box center [829, 50] width 15 height 15
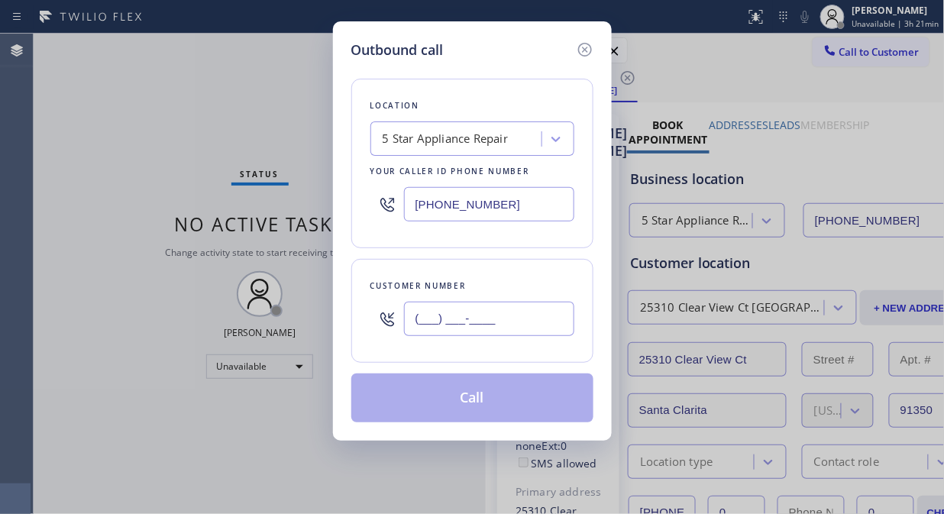
click at [556, 321] on input "(___) ___-____" at bounding box center [489, 319] width 170 height 34
paste input "415) 695-1120"
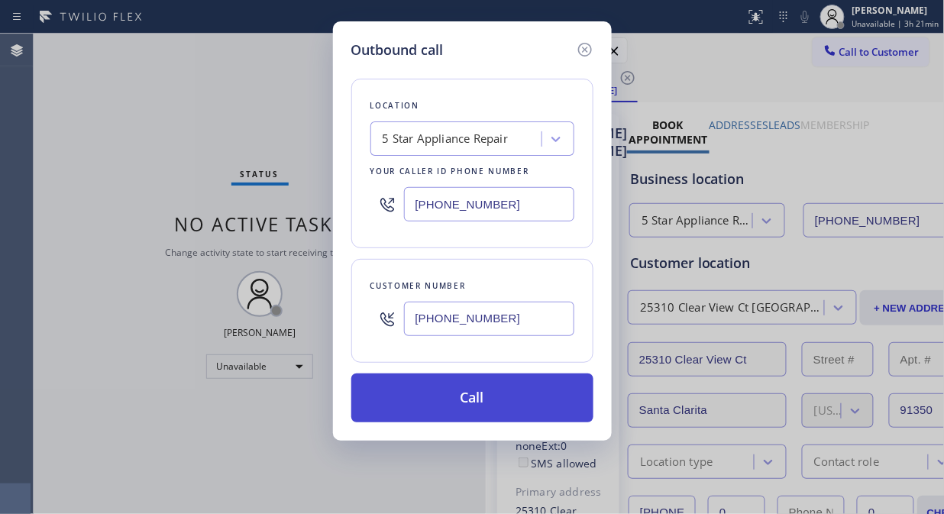
type input "(415) 695-1120"
click at [533, 414] on button "Call" at bounding box center [472, 397] width 242 height 49
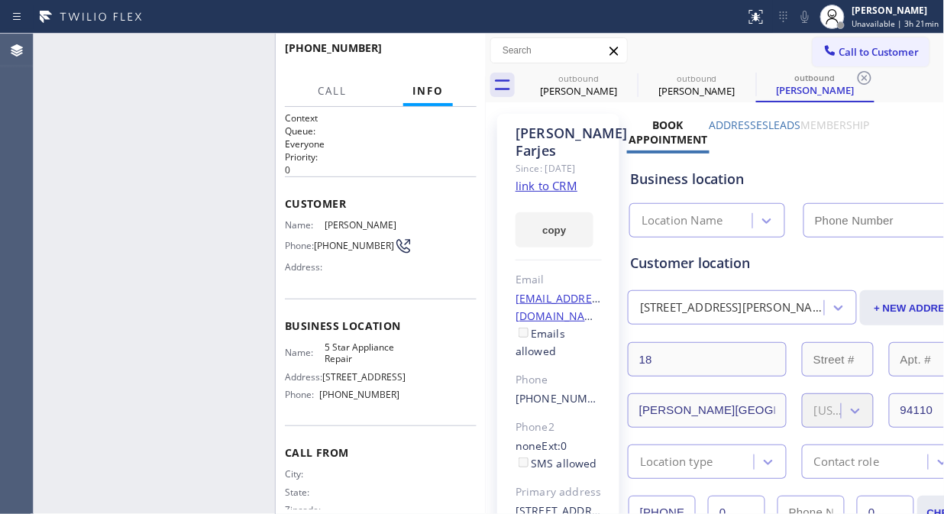
type input "[PHONE_NUMBER]"
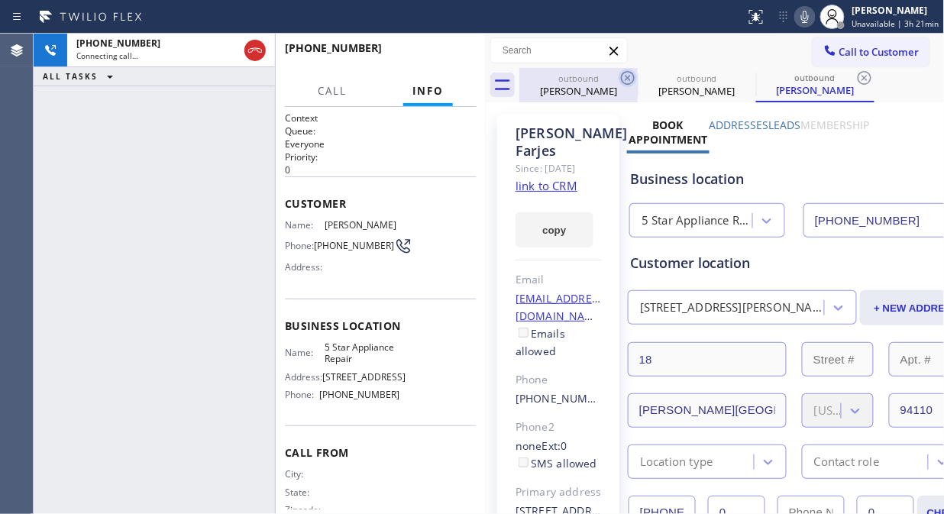
click at [621, 79] on icon at bounding box center [628, 78] width 14 height 14
click at [739, 78] on icon at bounding box center [746, 78] width 14 height 14
click at [857, 78] on icon at bounding box center [864, 78] width 14 height 14
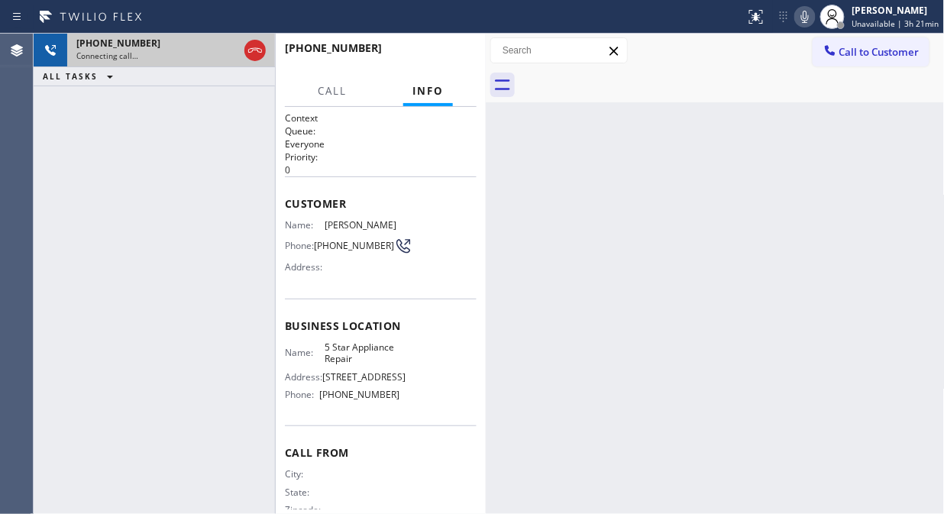
click at [192, 56] on div "Connecting call…" at bounding box center [157, 55] width 162 height 11
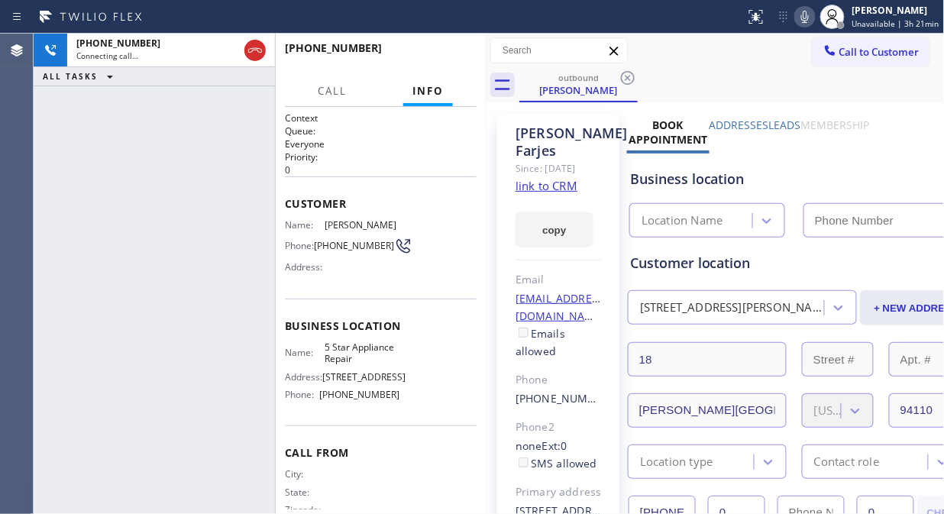
type input "[PHONE_NUMBER]"
click at [472, 50] on button "HANG UP" at bounding box center [440, 54] width 71 height 21
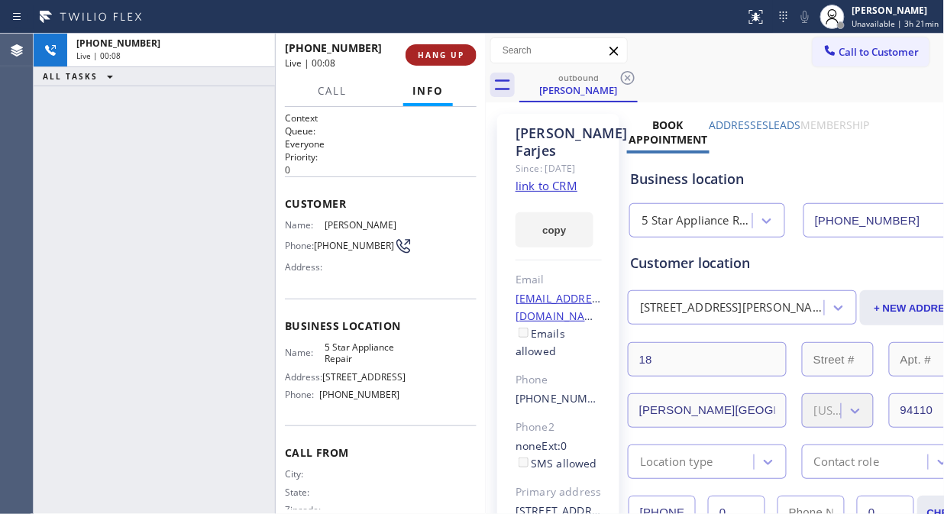
click at [466, 54] on button "HANG UP" at bounding box center [440, 54] width 71 height 21
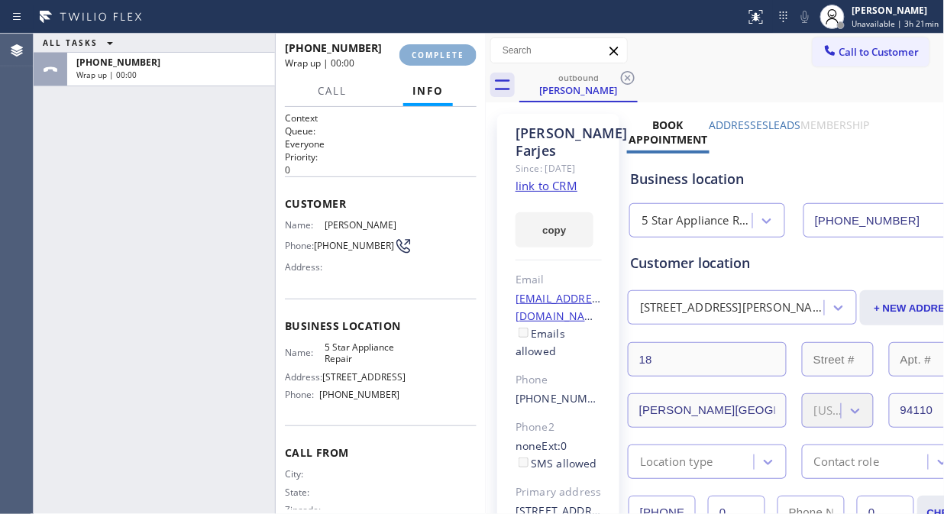
click at [450, 63] on button "COMPLETE" at bounding box center [437, 54] width 77 height 21
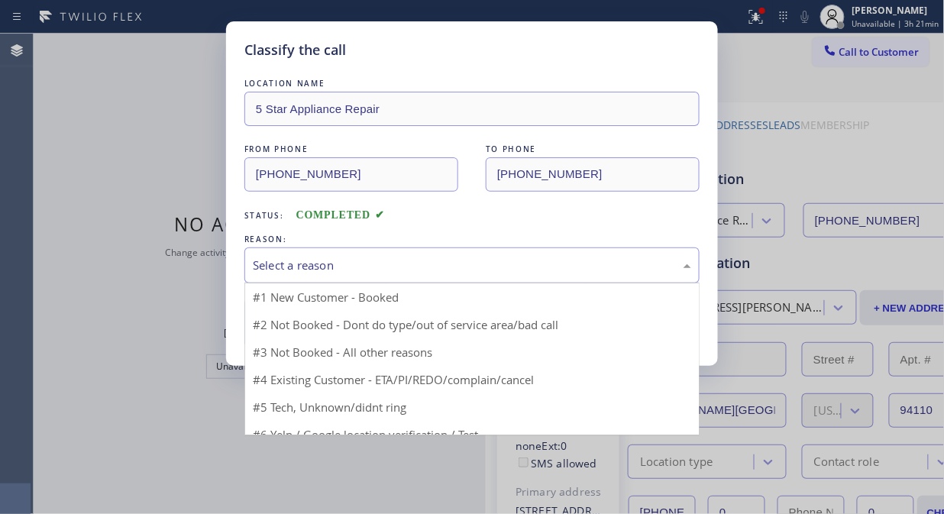
click at [445, 262] on div "Select a reason" at bounding box center [472, 265] width 438 height 18
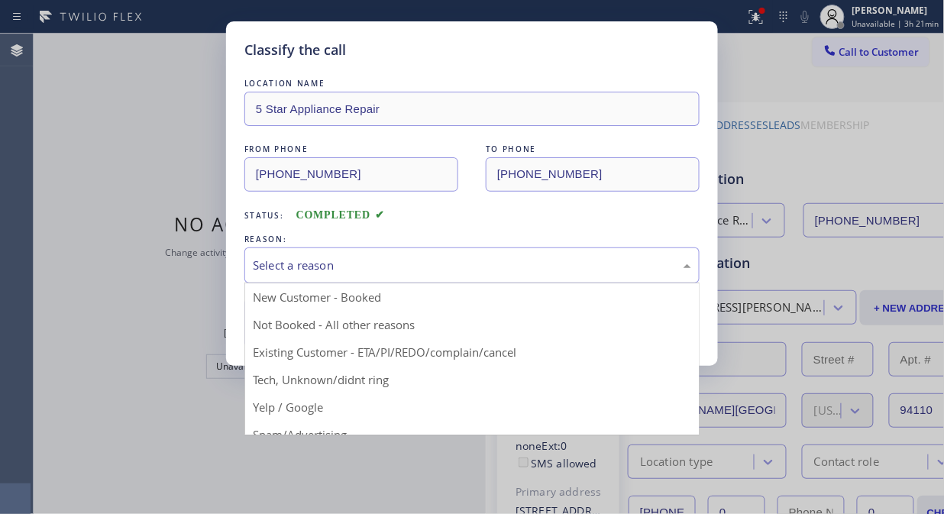
drag, startPoint x: 439, startPoint y: 348, endPoint x: 256, endPoint y: 339, distance: 182.7
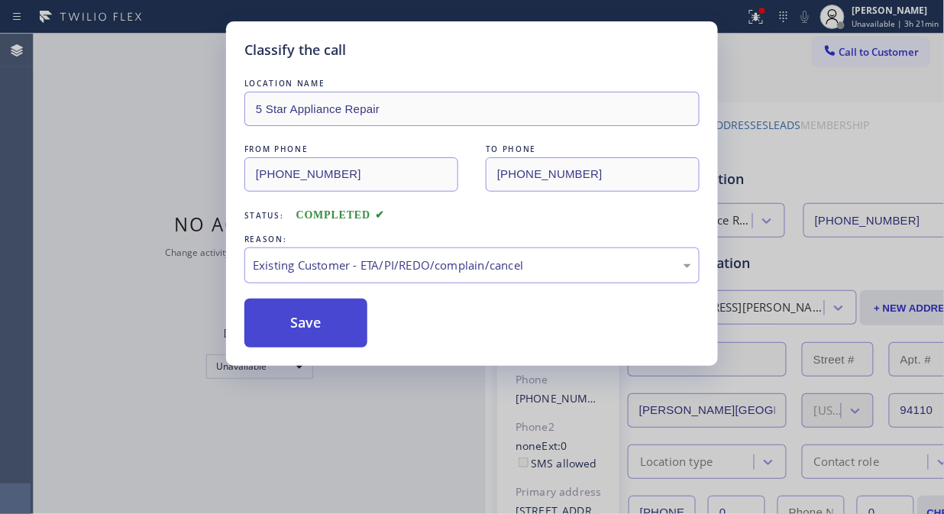
click at [256, 337] on button "Save" at bounding box center [305, 322] width 123 height 49
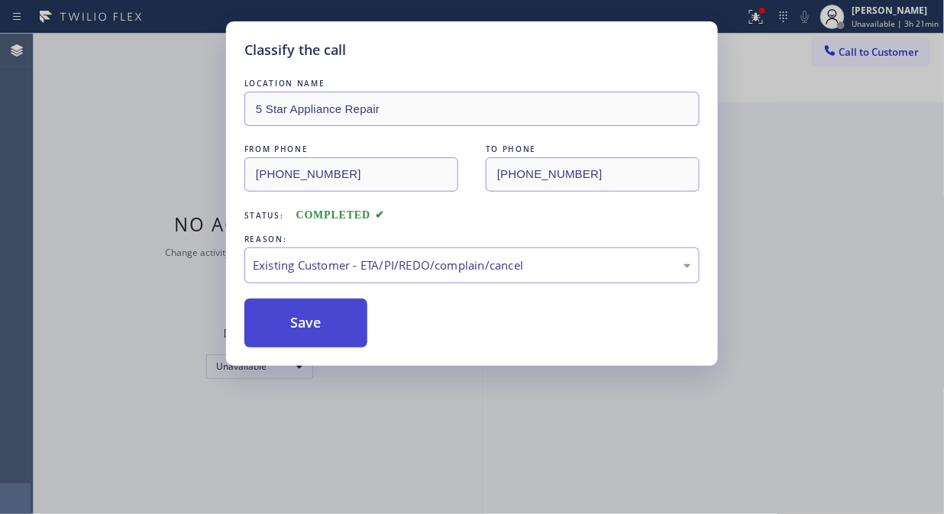
click at [292, 331] on button "Save" at bounding box center [305, 322] width 123 height 49
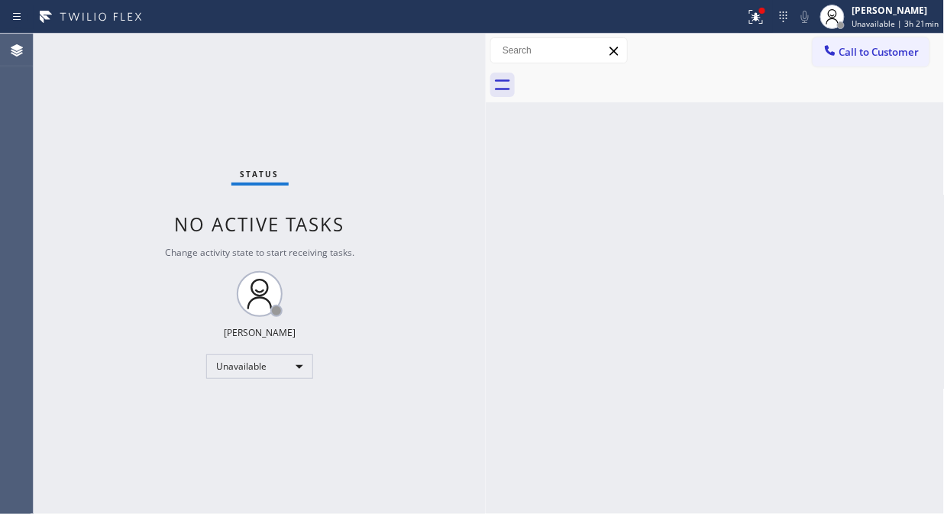
drag, startPoint x: 860, startPoint y: 48, endPoint x: 774, endPoint y: 186, distance: 162.5
click at [860, 50] on span "Call to Customer" at bounding box center [879, 52] width 80 height 14
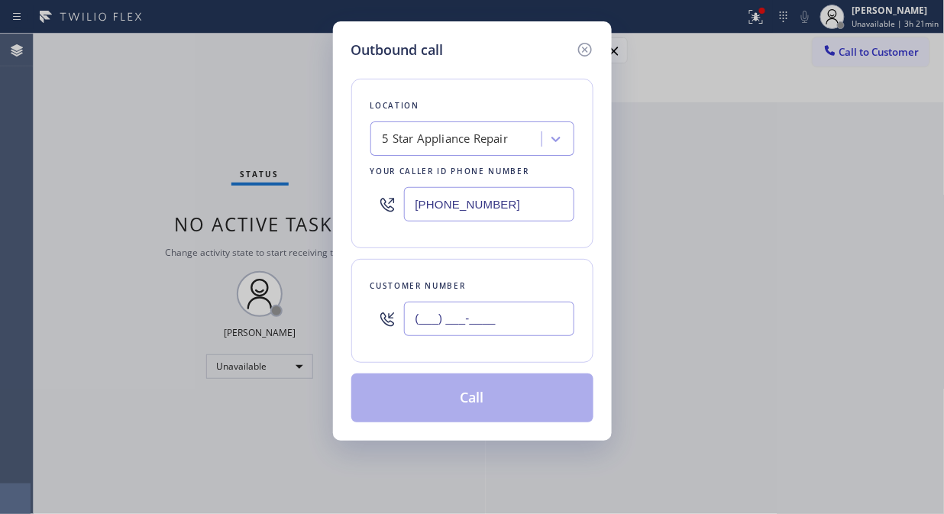
drag, startPoint x: 558, startPoint y: 308, endPoint x: 547, endPoint y: 313, distance: 12.6
click at [556, 308] on input "(___) ___-____" at bounding box center [489, 319] width 170 height 34
paste input "415) 813-9412"
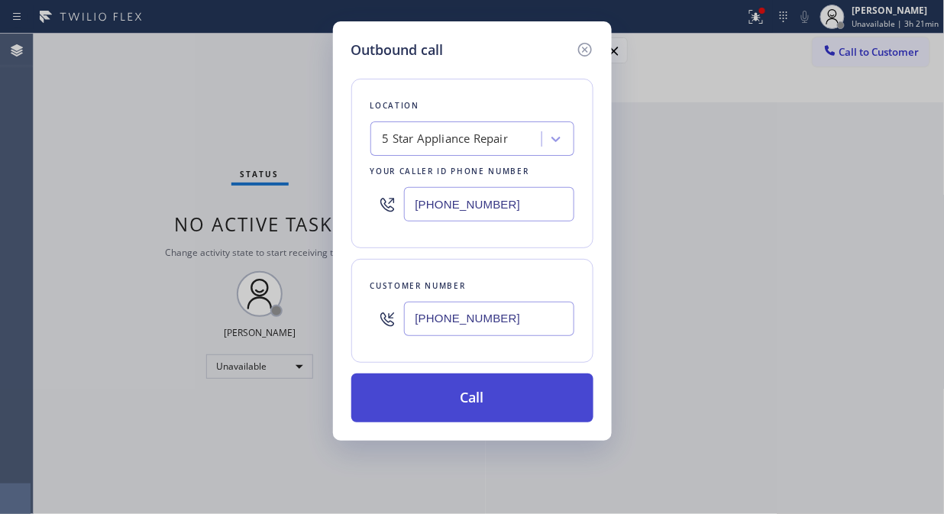
type input "(415) 813-9412"
click at [544, 406] on button "Call" at bounding box center [472, 397] width 242 height 49
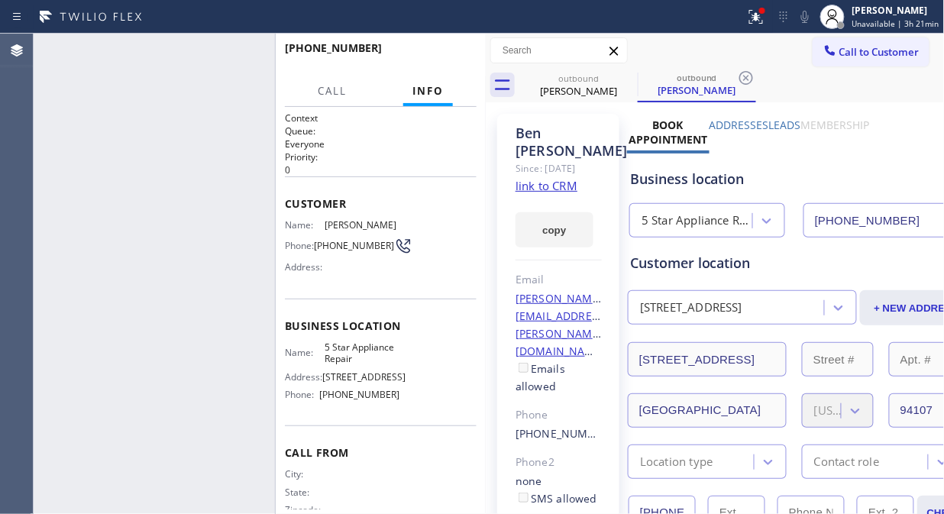
type input "[PHONE_NUMBER]"
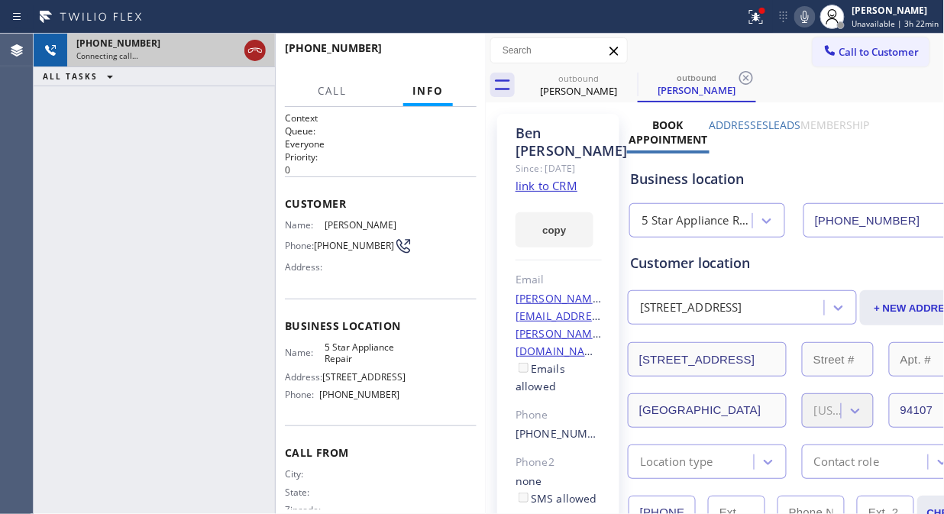
click at [256, 47] on icon at bounding box center [255, 50] width 18 height 18
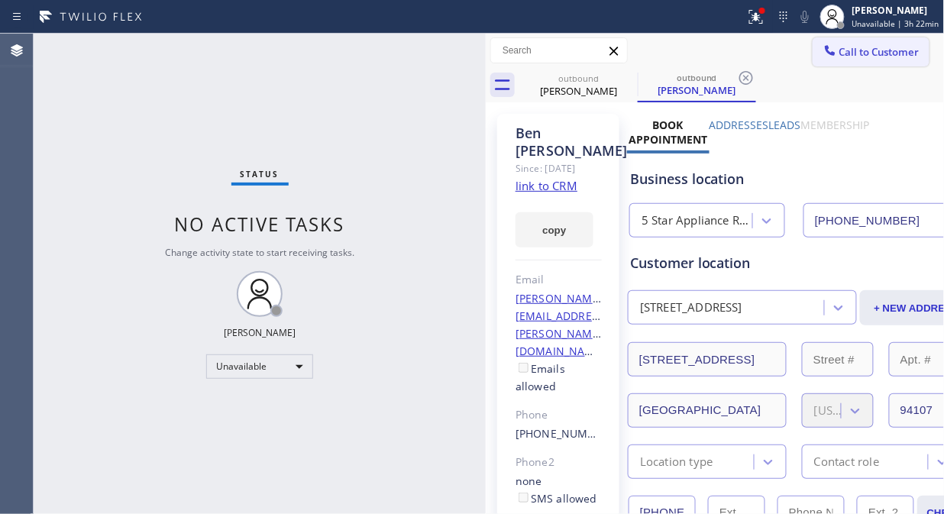
click at [876, 50] on span "Call to Customer" at bounding box center [879, 52] width 80 height 14
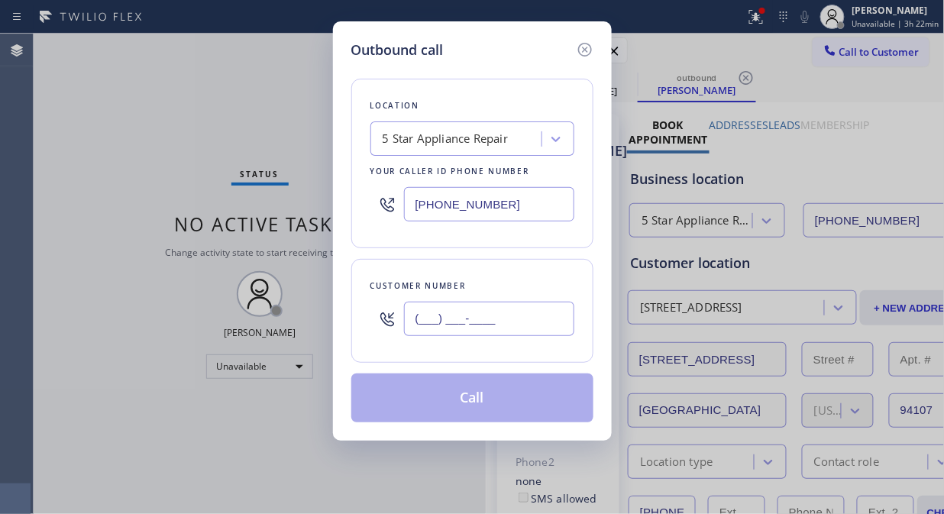
click at [521, 313] on input "(___) ___-____" at bounding box center [489, 319] width 170 height 34
paste input "714) 628-0052"
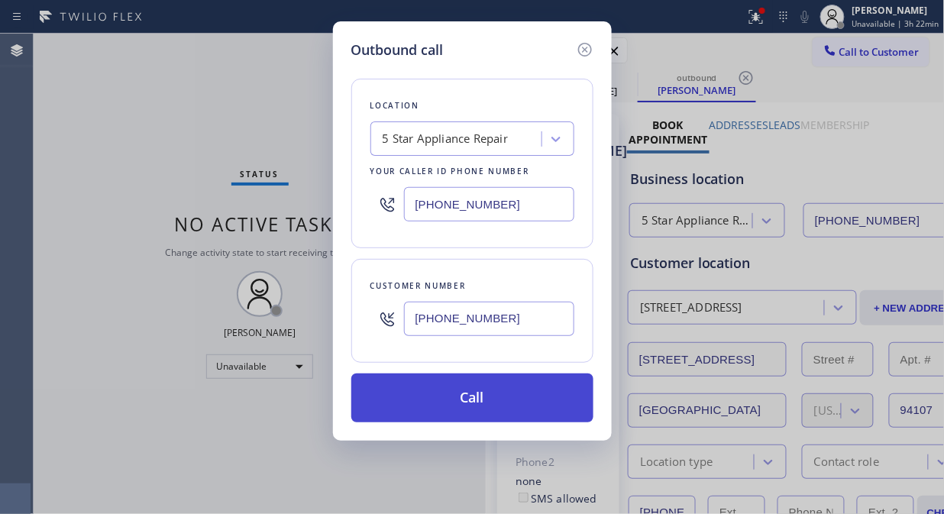
type input "(714) 628-0052"
click at [502, 406] on button "Call" at bounding box center [472, 397] width 242 height 49
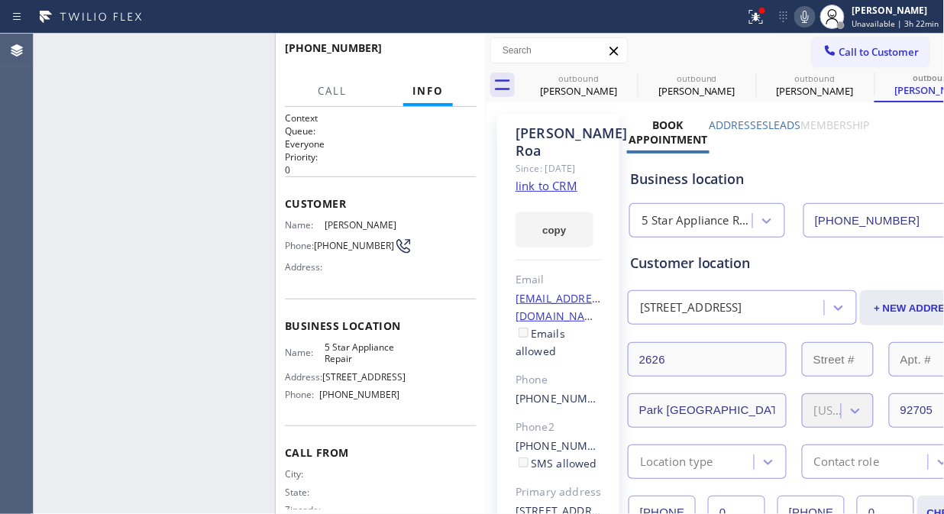
type input "[PHONE_NUMBER]"
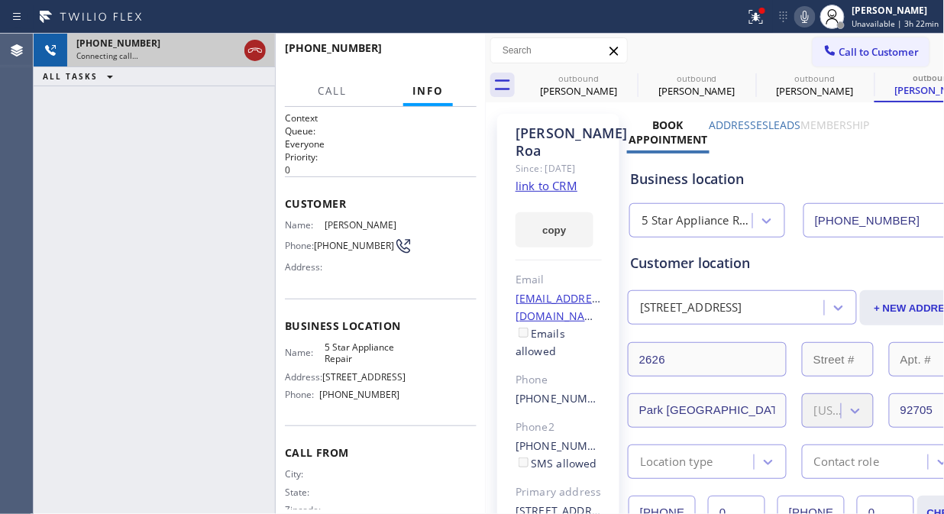
click at [254, 52] on icon at bounding box center [255, 50] width 18 height 18
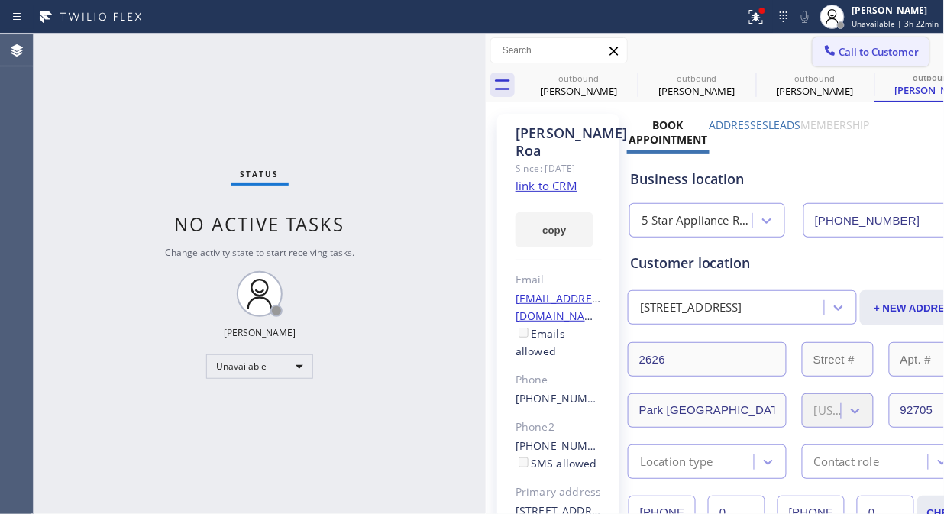
click at [870, 45] on span "Call to Customer" at bounding box center [879, 52] width 80 height 14
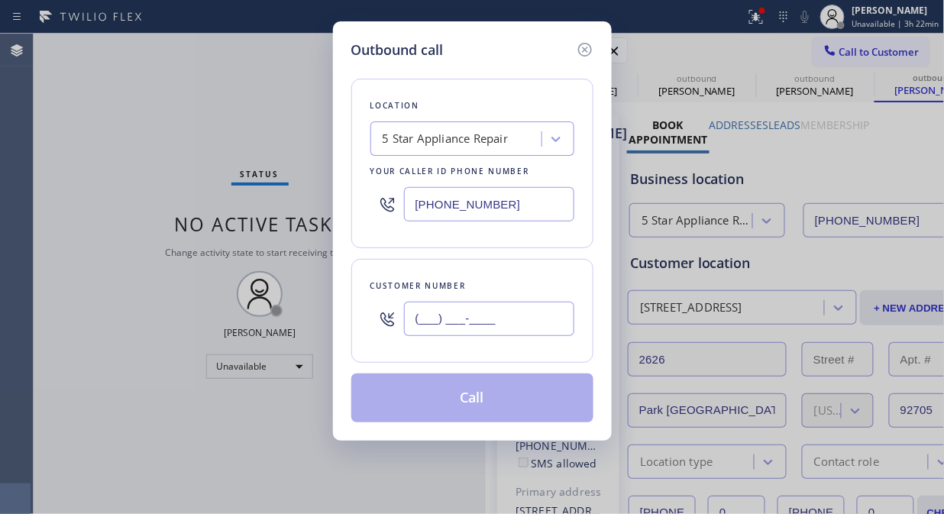
click at [407, 321] on input "(___) ___-____" at bounding box center [489, 319] width 170 height 34
paste input "480) 419-0474"
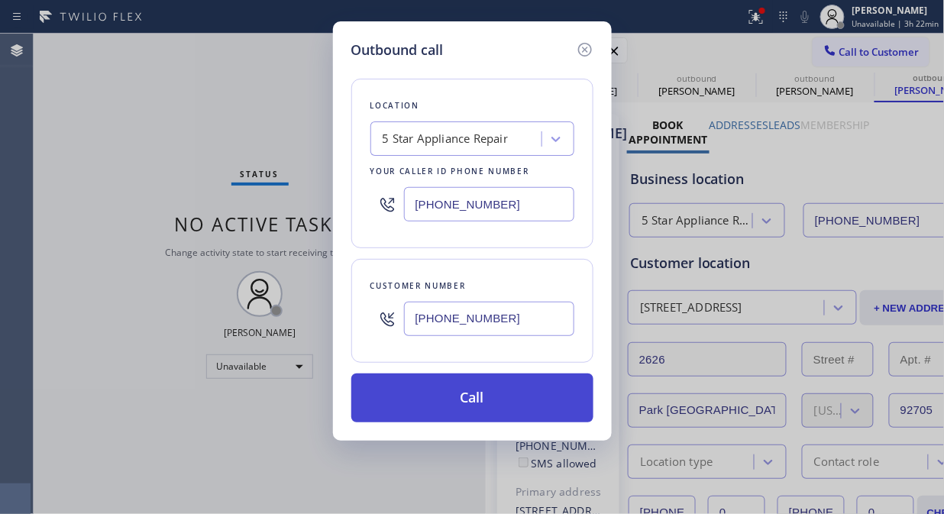
type input "(480) 419-0474"
click at [466, 393] on button "Call" at bounding box center [472, 397] width 242 height 49
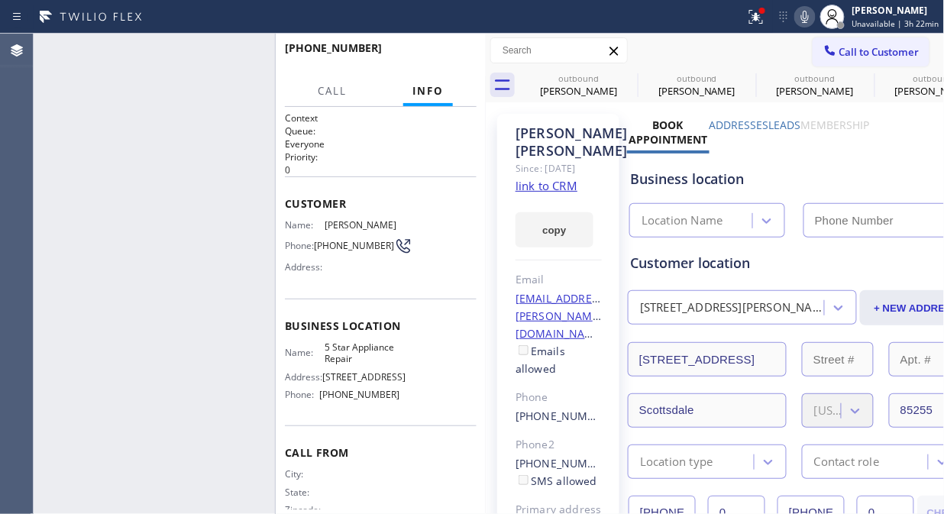
type input "[PHONE_NUMBER]"
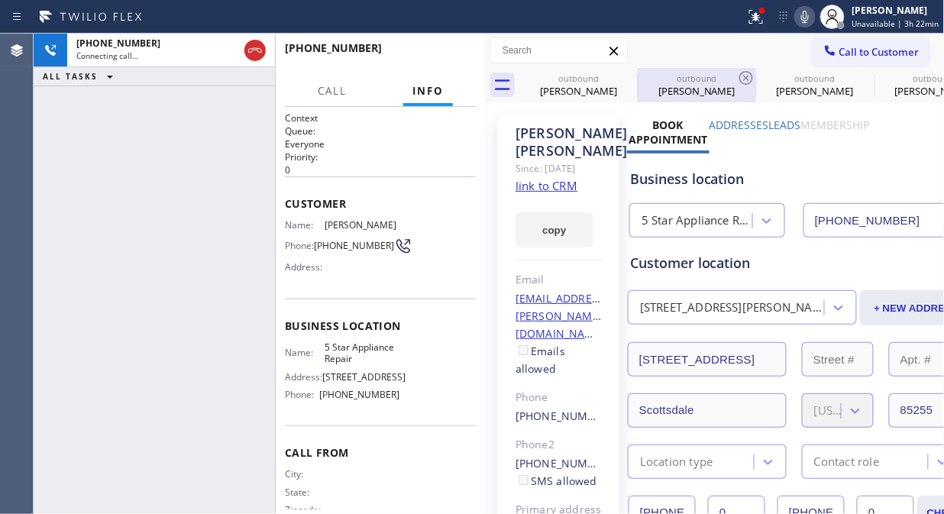
click at [639, 78] on div "outbound" at bounding box center [696, 78] width 115 height 11
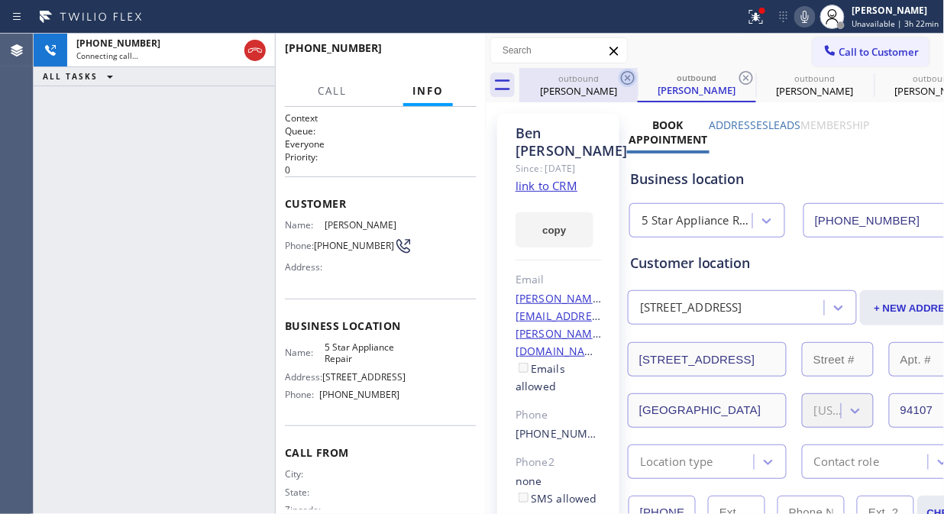
click at [622, 79] on icon at bounding box center [627, 78] width 18 height 18
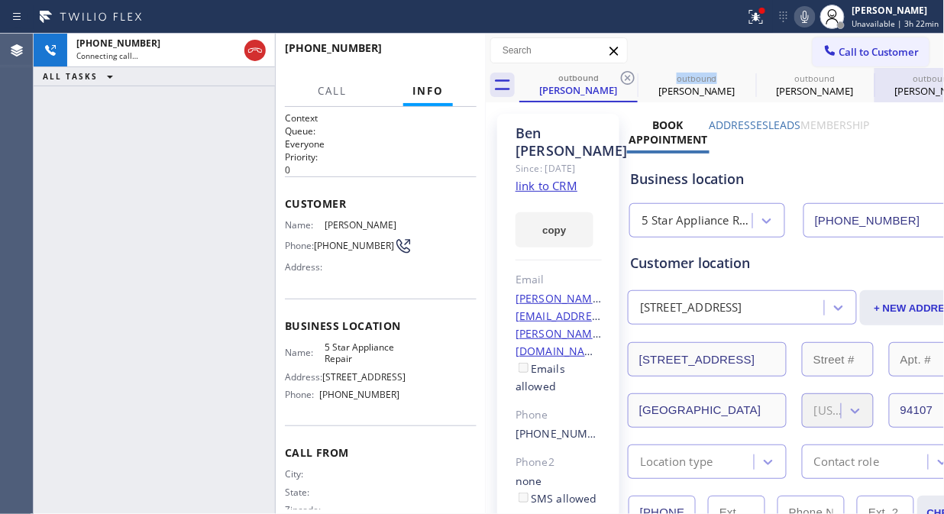
click at [0, 0] on icon at bounding box center [0, 0] width 0 height 0
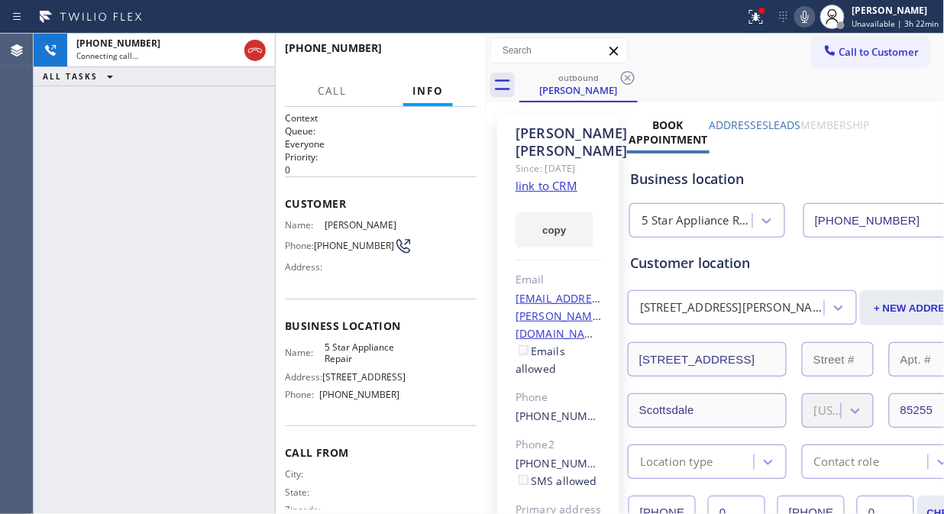
click at [624, 79] on icon at bounding box center [627, 78] width 18 height 18
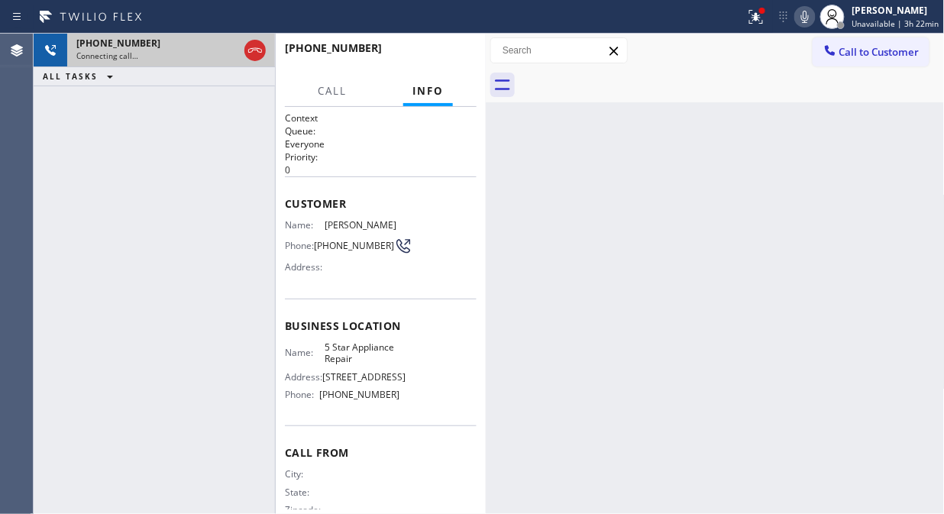
click at [182, 60] on div "Connecting call…" at bounding box center [157, 55] width 162 height 11
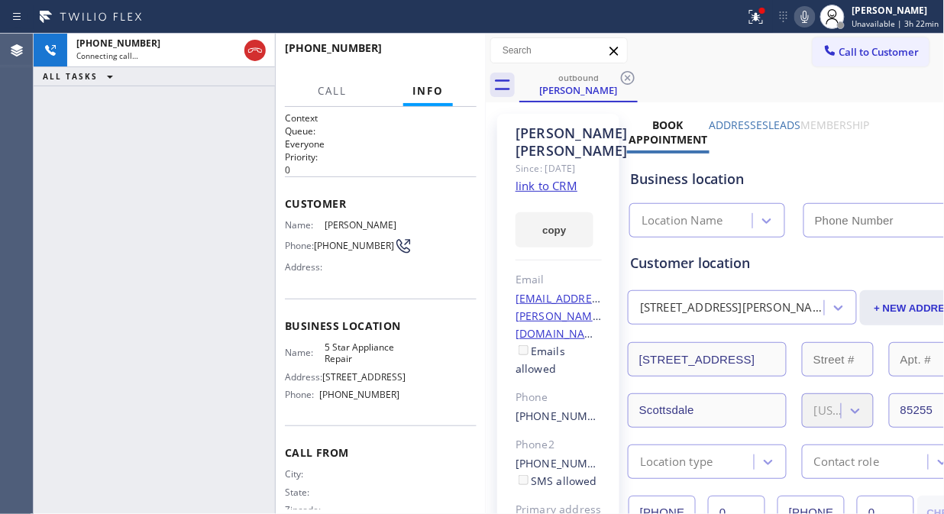
type input "[PHONE_NUMBER]"
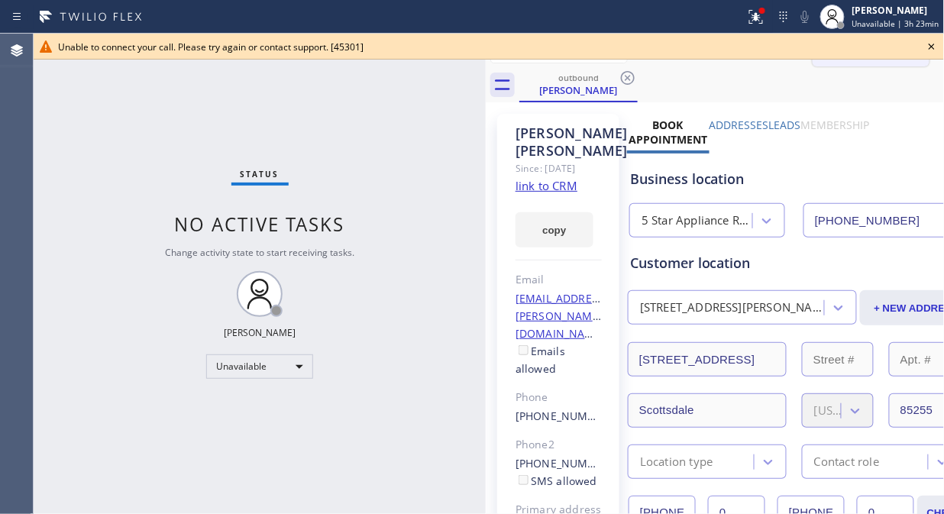
drag, startPoint x: 932, startPoint y: 42, endPoint x: 800, endPoint y: 61, distance: 133.4
click at [932, 44] on icon at bounding box center [931, 46] width 18 height 18
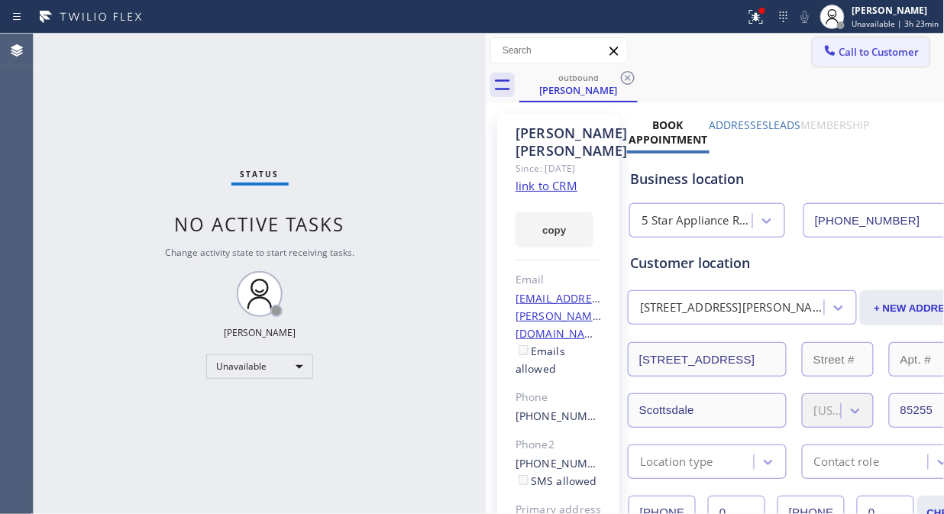
click at [812, 61] on button "Call to Customer" at bounding box center [870, 51] width 117 height 29
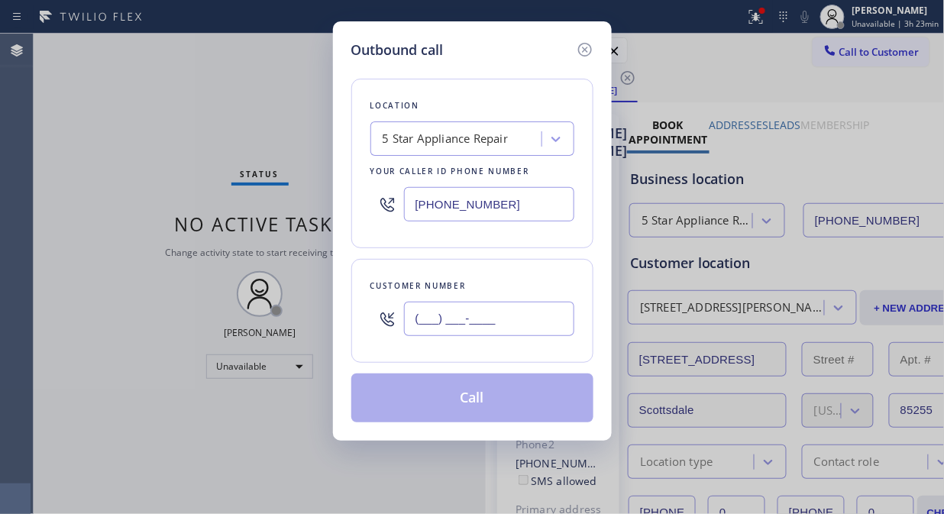
click at [466, 318] on input "(___) ___-____" at bounding box center [489, 319] width 170 height 34
paste input "305) 253-9237"
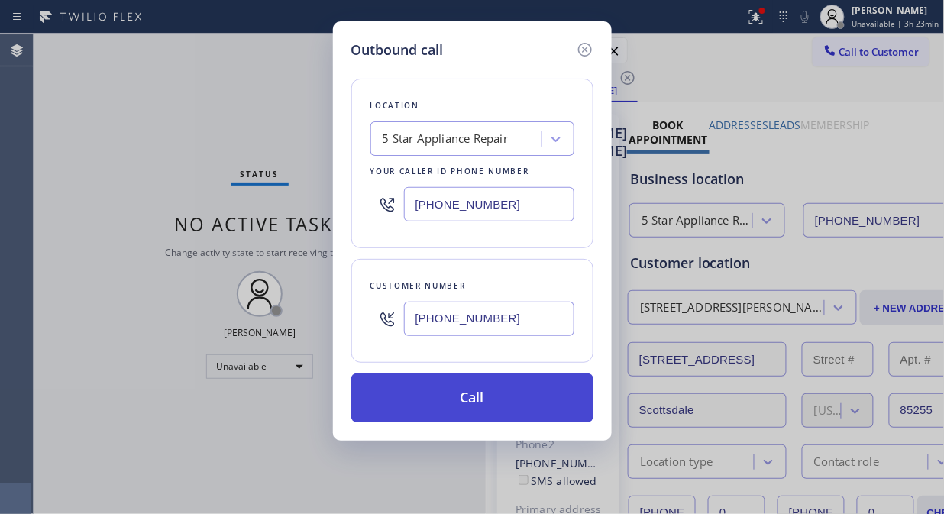
type input "(305) 253-9237"
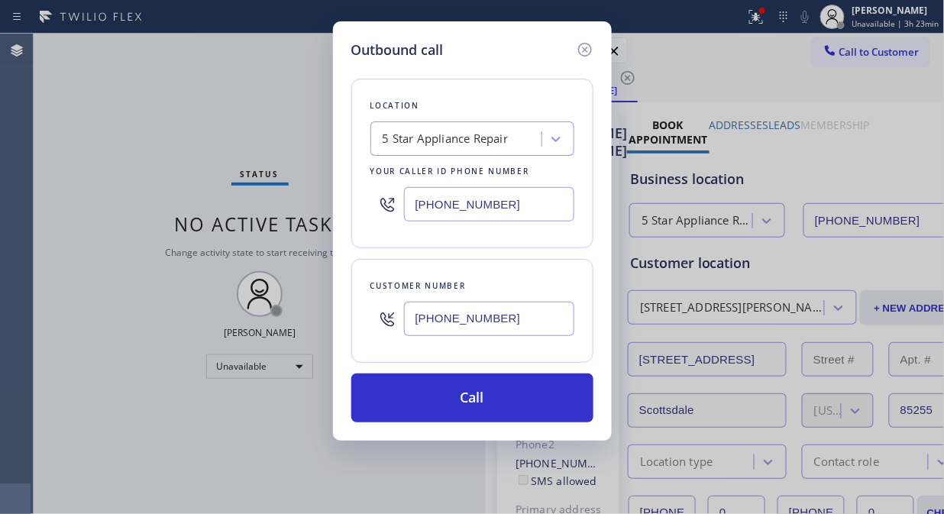
drag, startPoint x: 508, startPoint y: 401, endPoint x: 565, endPoint y: 256, distance: 155.9
click at [508, 402] on button "Call" at bounding box center [472, 397] width 242 height 49
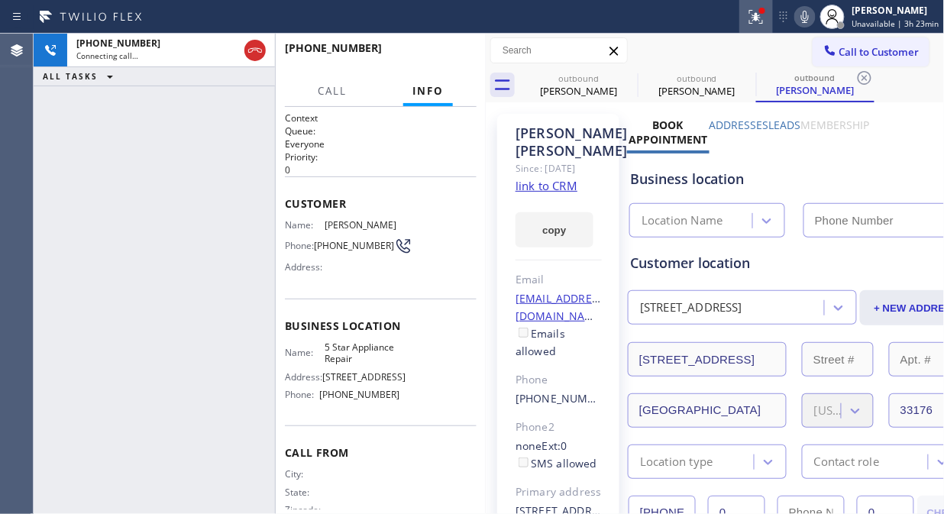
click at [765, 18] on icon at bounding box center [756, 17] width 18 height 18
type input "[PHONE_NUMBER]"
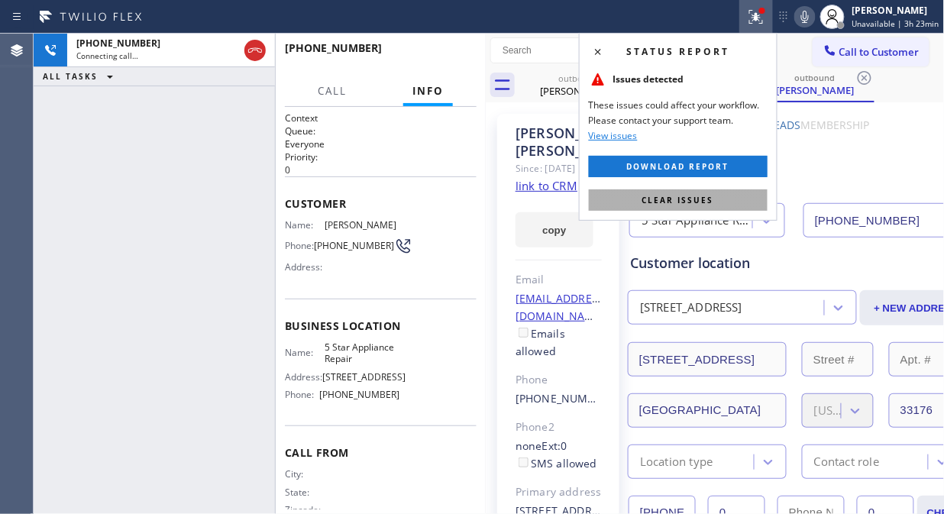
click at [692, 195] on span "Clear issues" at bounding box center [678, 200] width 72 height 11
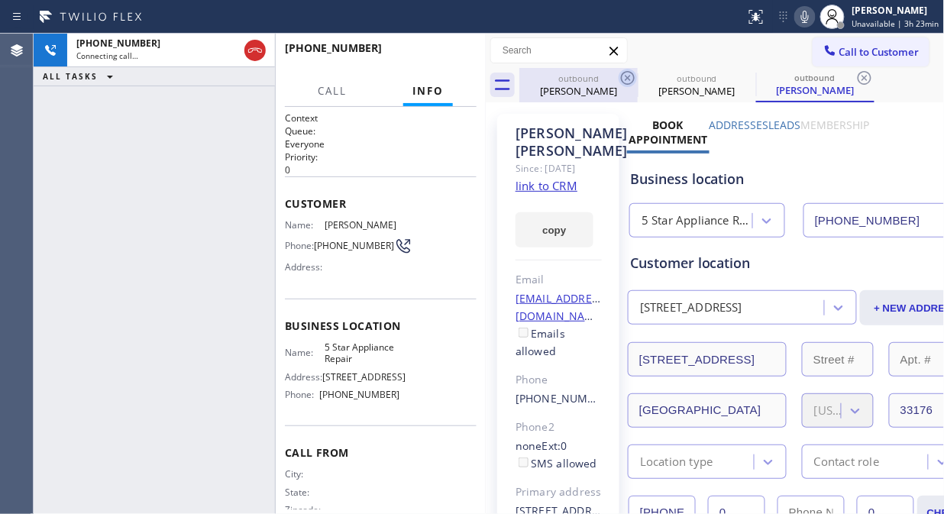
click at [631, 82] on icon at bounding box center [628, 78] width 14 height 14
click at [628, 79] on icon at bounding box center [627, 78] width 18 height 18
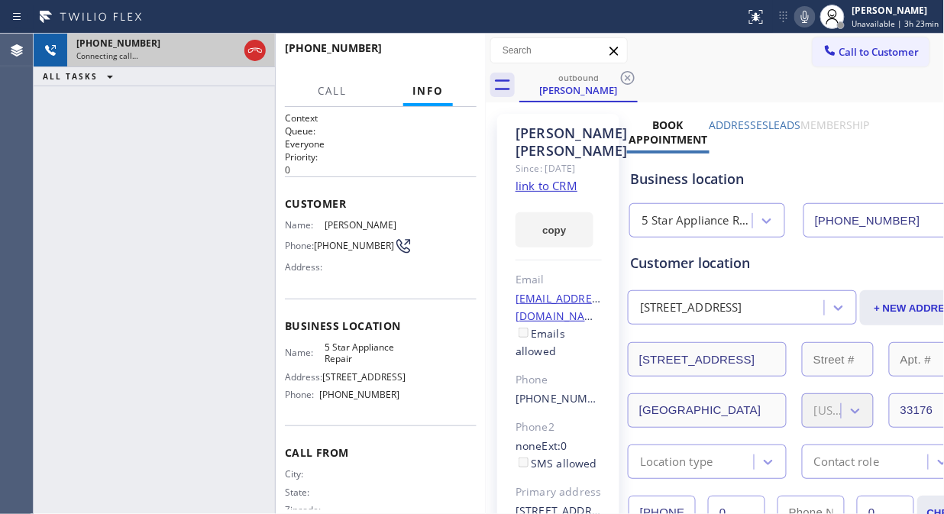
click at [240, 52] on div "+13052539237 Connecting call…" at bounding box center [154, 51] width 174 height 34
click at [260, 47] on icon at bounding box center [255, 50] width 18 height 18
click at [859, 56] on span "Call to Customer" at bounding box center [879, 52] width 80 height 14
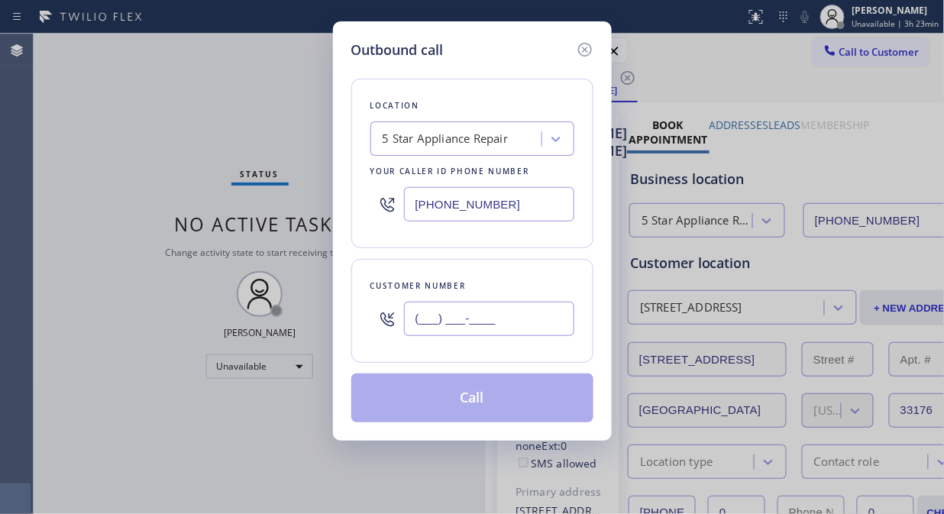
click at [458, 307] on input "(___) ___-____" at bounding box center [489, 319] width 170 height 34
paste input "312) 504-4838"
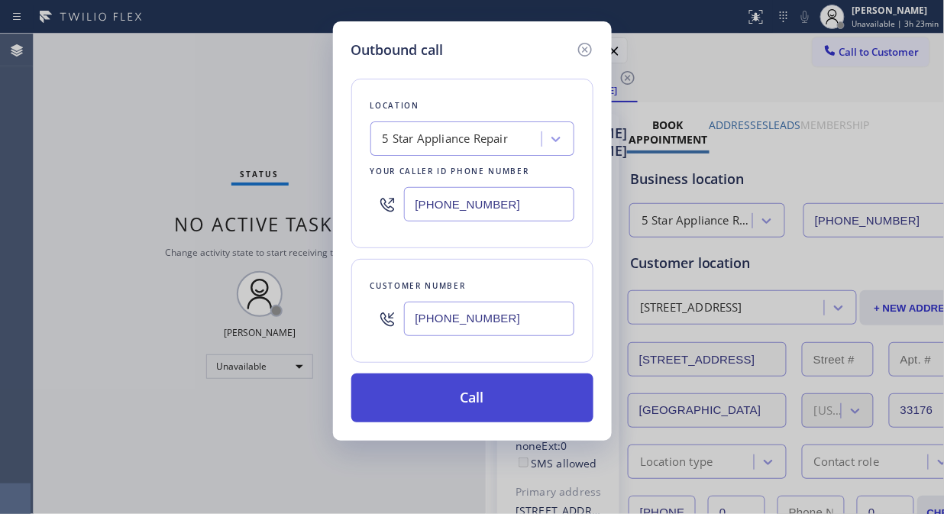
type input "(312) 504-4838"
click at [453, 391] on button "Call" at bounding box center [472, 397] width 242 height 49
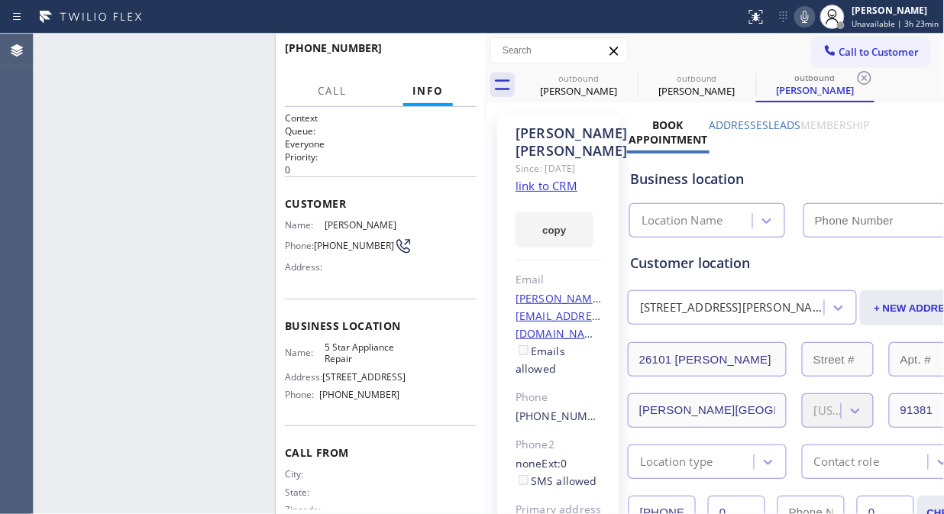
type input "[PHONE_NUMBER]"
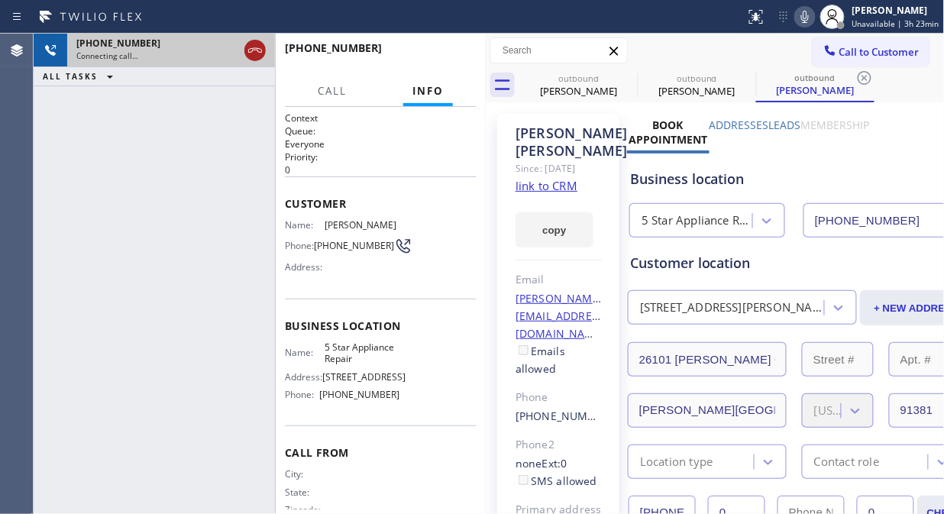
click at [262, 53] on icon at bounding box center [255, 50] width 18 height 18
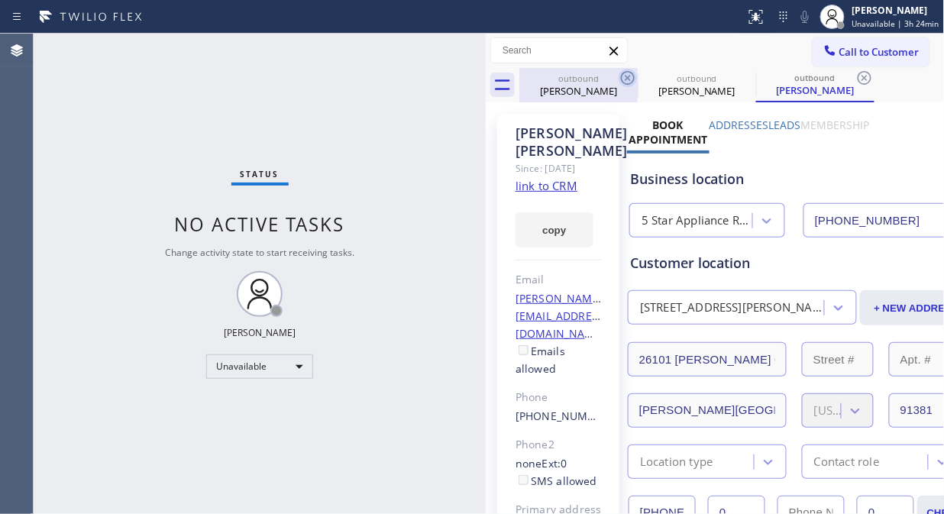
click at [623, 80] on icon at bounding box center [627, 78] width 18 height 18
click at [0, 0] on icon at bounding box center [0, 0] width 0 height 0
click at [855, 80] on icon at bounding box center [864, 78] width 18 height 18
click at [623, 80] on div "outbound Jose Jimenez outbound Jeff Craig outbound Jeff Craig" at bounding box center [731, 85] width 425 height 34
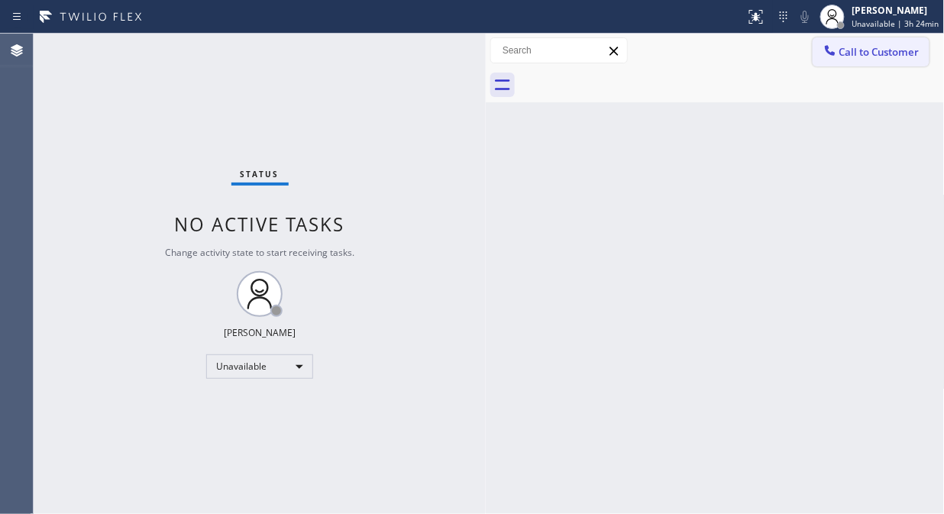
click at [847, 52] on span "Call to Customer" at bounding box center [879, 52] width 80 height 14
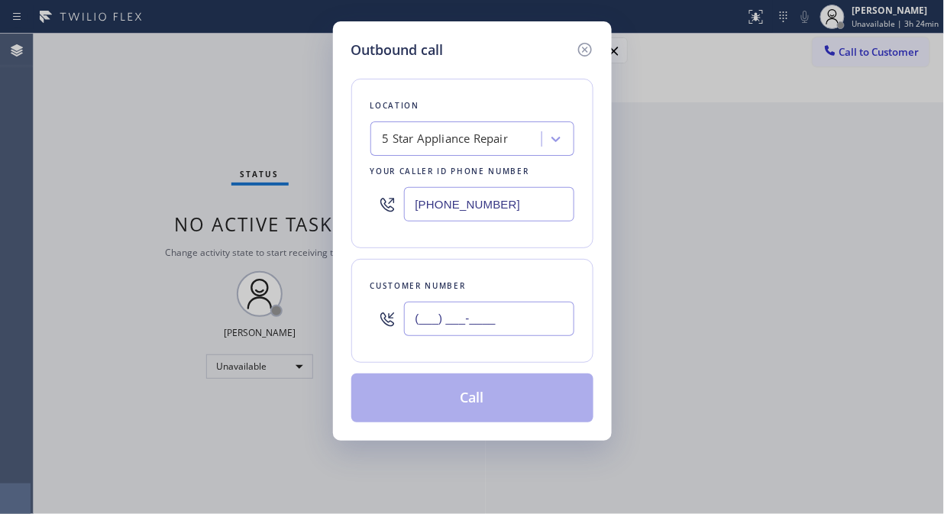
click at [476, 317] on input "(___) ___-____" at bounding box center [489, 319] width 170 height 34
paste input "310) 924-4446"
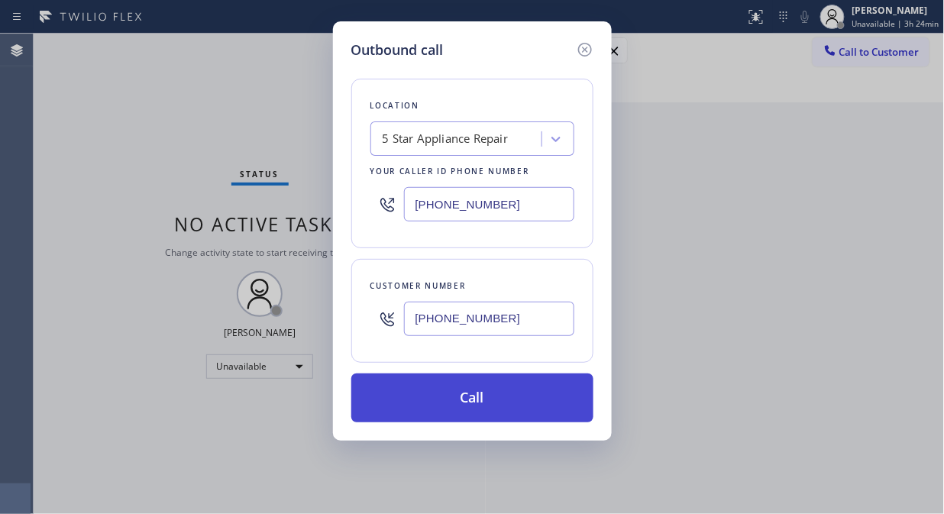
type input "(310) 924-4446"
click at [482, 398] on button "Call" at bounding box center [472, 397] width 242 height 49
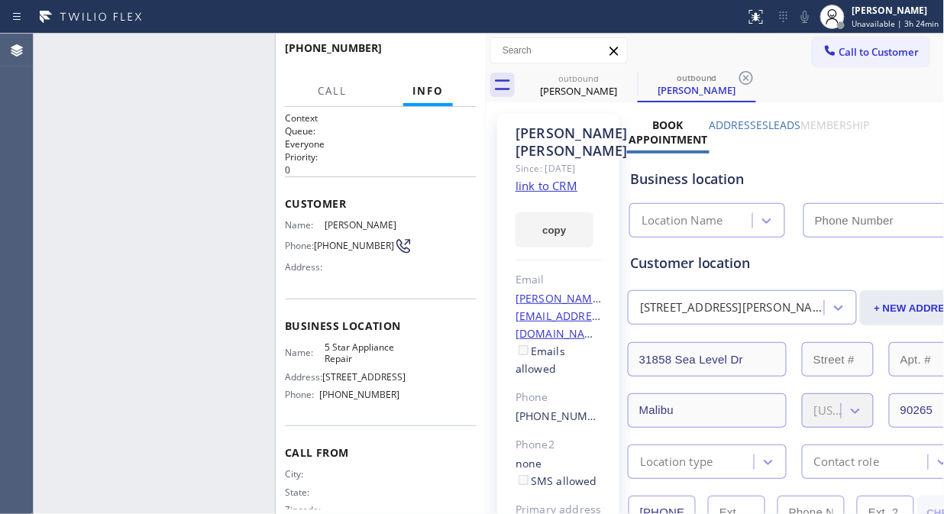
type input "[PHONE_NUMBER]"
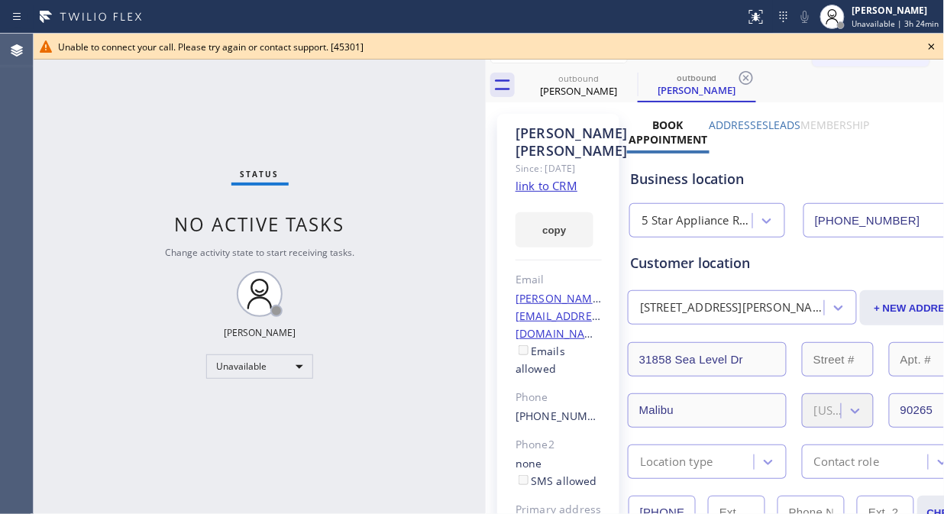
click at [930, 47] on icon at bounding box center [931, 47] width 6 height 6
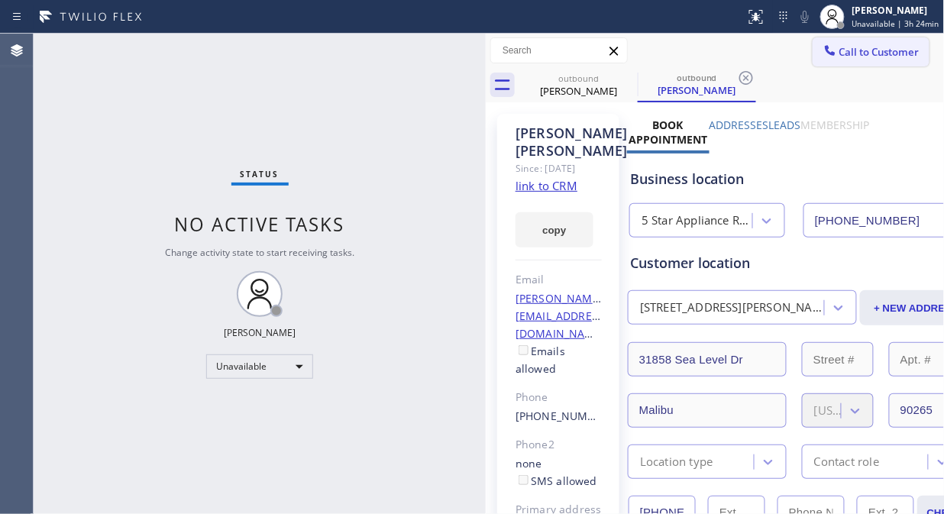
click at [874, 47] on span "Call to Customer" at bounding box center [879, 52] width 80 height 14
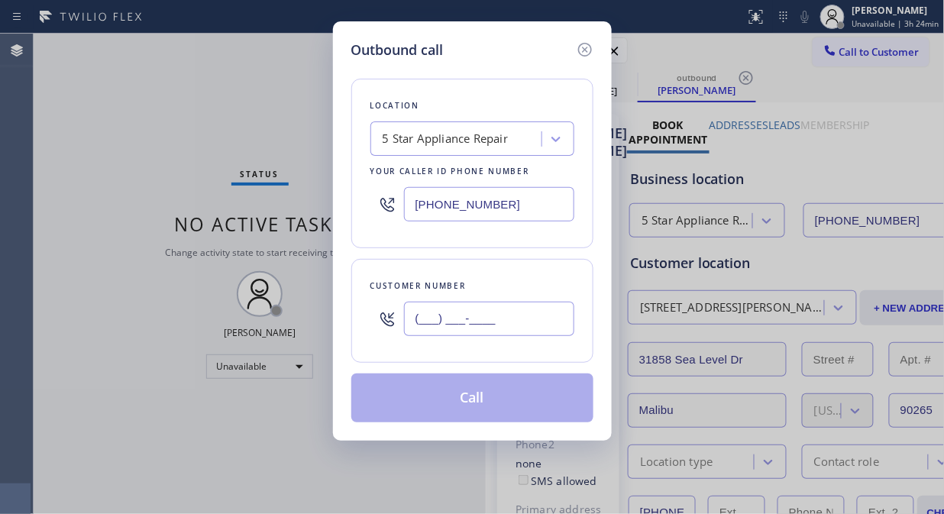
click at [485, 315] on input "(___) ___-____" at bounding box center [489, 319] width 170 height 34
paste input "818) 269-6827"
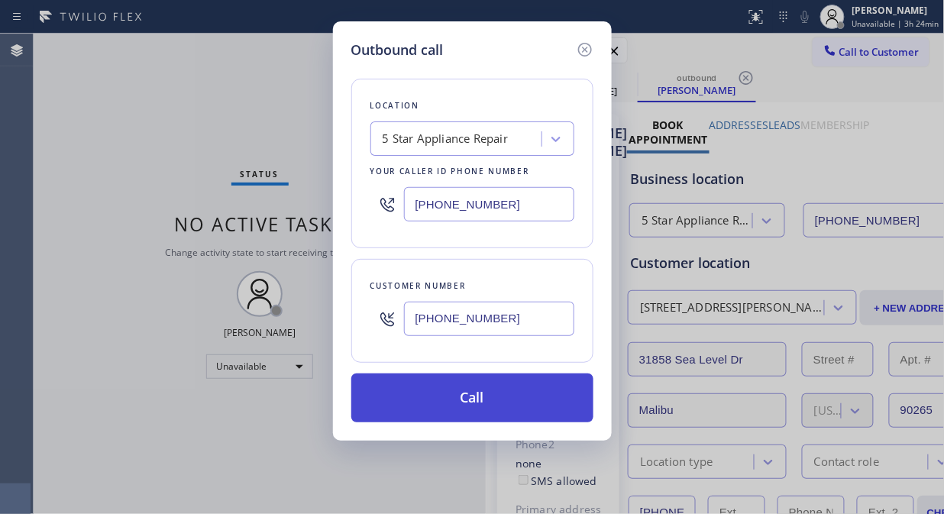
type input "(818) 269-6827"
click at [498, 405] on button "Call" at bounding box center [472, 397] width 242 height 49
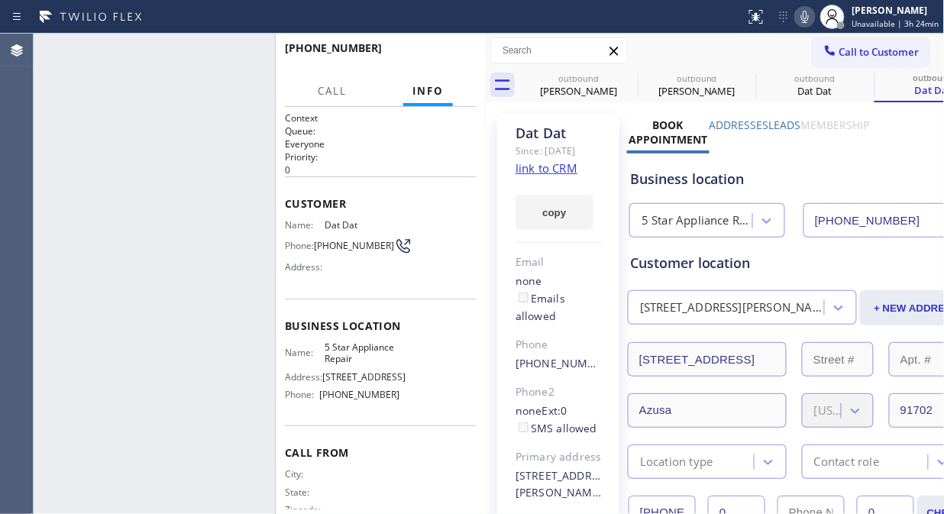
type input "[PHONE_NUMBER]"
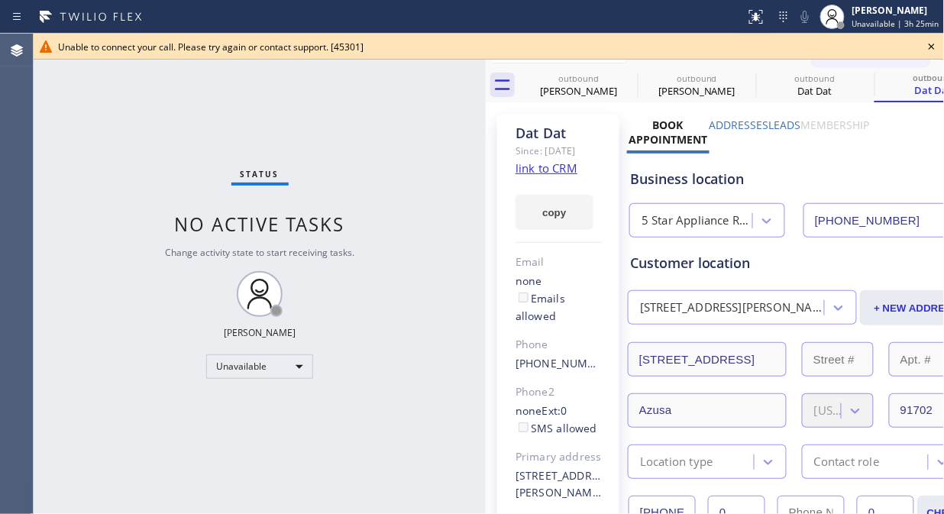
click at [929, 47] on icon at bounding box center [931, 46] width 18 height 18
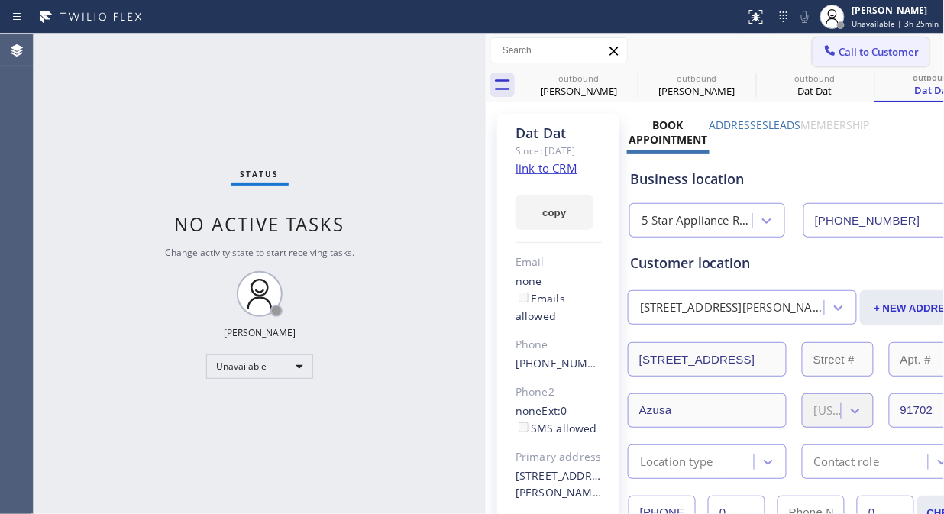
click at [871, 55] on span "Call to Customer" at bounding box center [879, 52] width 80 height 14
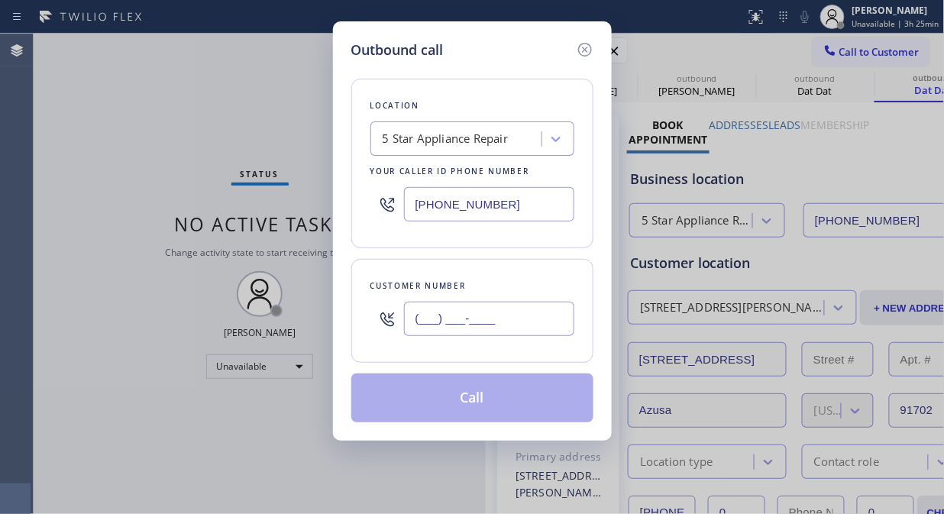
click at [514, 326] on input "(___) ___-____" at bounding box center [489, 319] width 170 height 34
paste input "773) 327-2700"
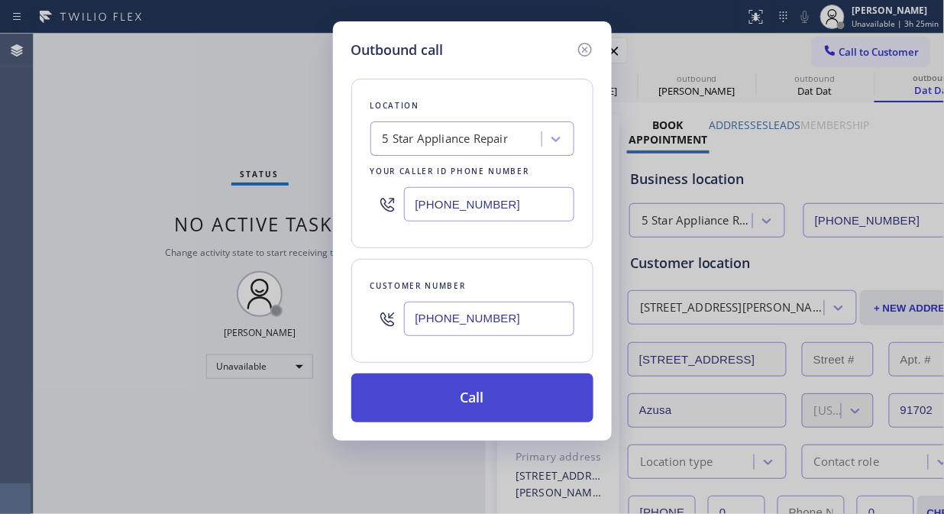
type input "(773) 327-2700"
click at [487, 412] on button "Call" at bounding box center [472, 397] width 242 height 49
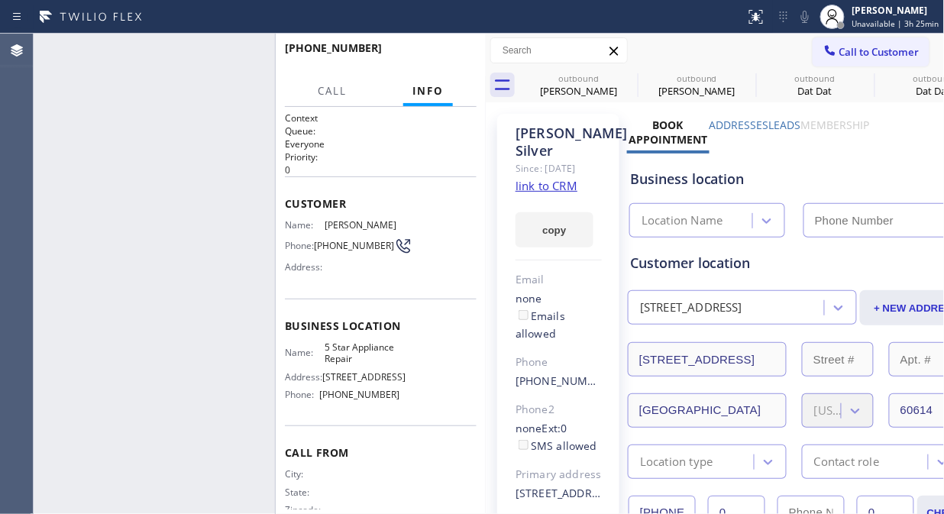
type input "[PHONE_NUMBER]"
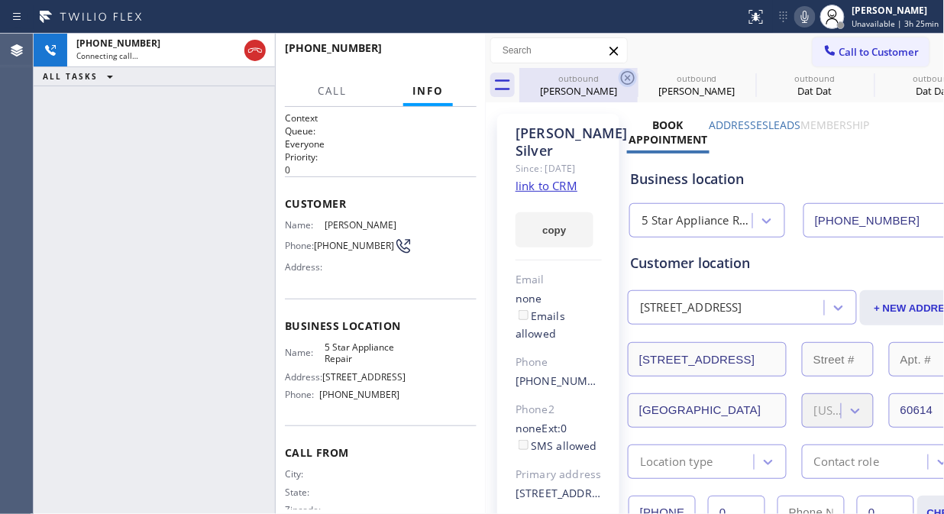
click at [628, 74] on icon at bounding box center [627, 78] width 18 height 18
click at [0, 0] on icon at bounding box center [0, 0] width 0 height 0
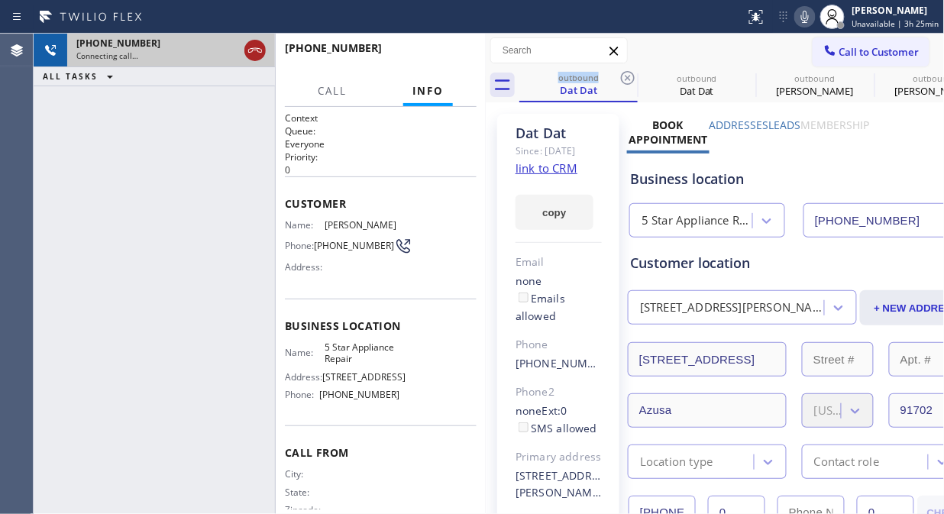
click at [256, 52] on icon at bounding box center [255, 50] width 18 height 18
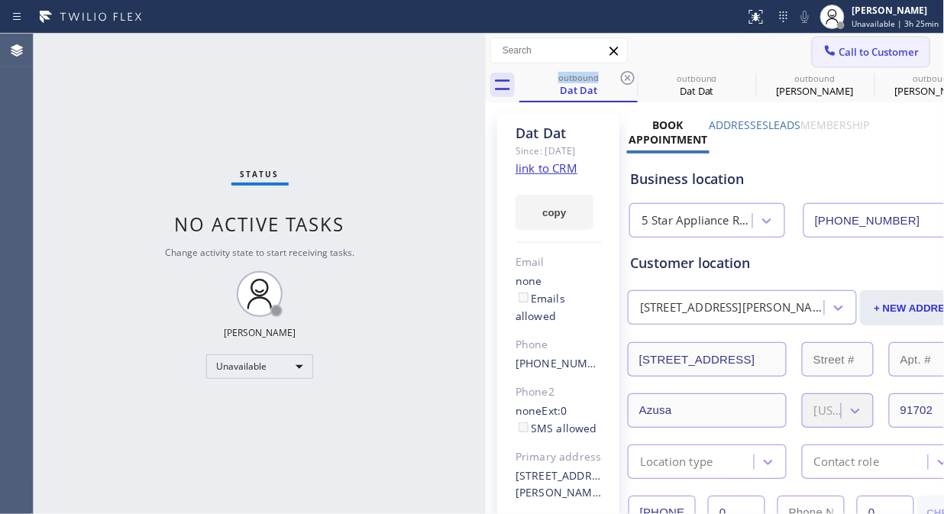
click at [822, 56] on icon at bounding box center [829, 50] width 15 height 15
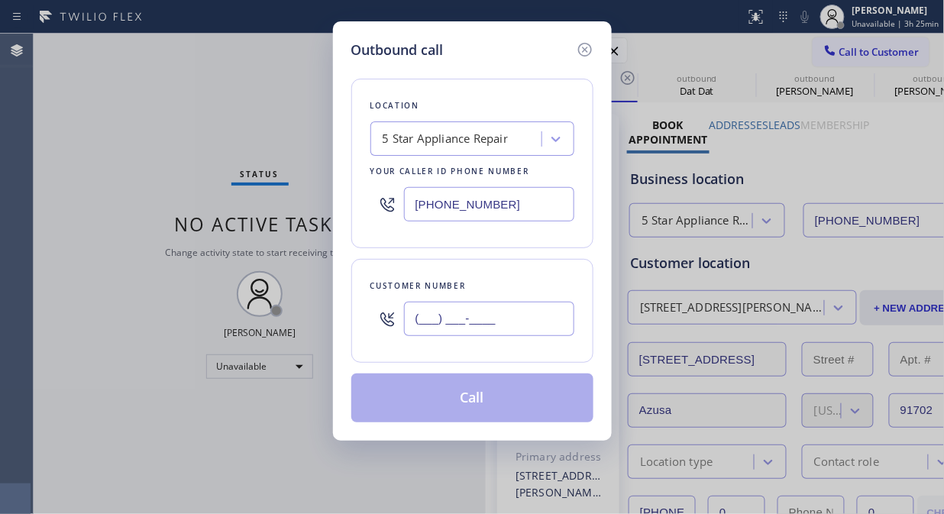
click at [444, 315] on input "(___) ___-____" at bounding box center [489, 319] width 170 height 34
paste input "312) 208-9069"
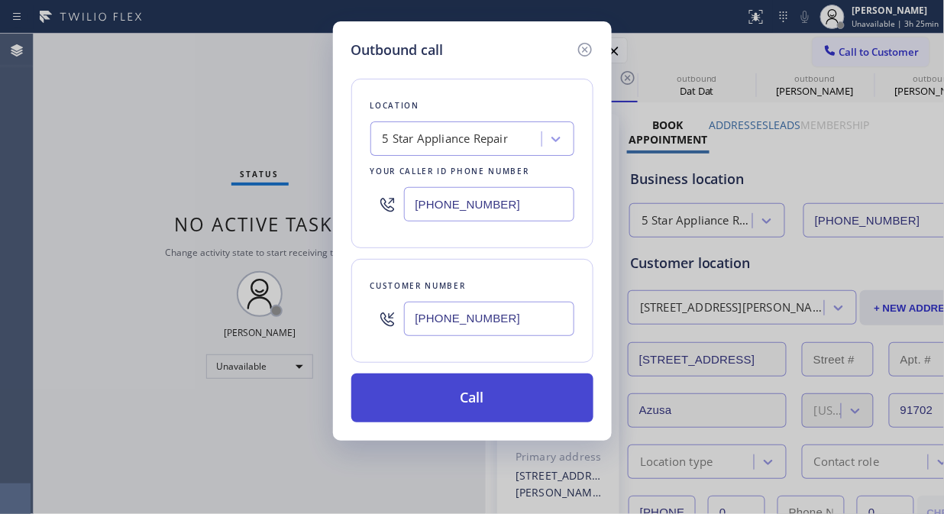
type input "(312) 208-9069"
click at [460, 403] on button "Call" at bounding box center [472, 397] width 242 height 49
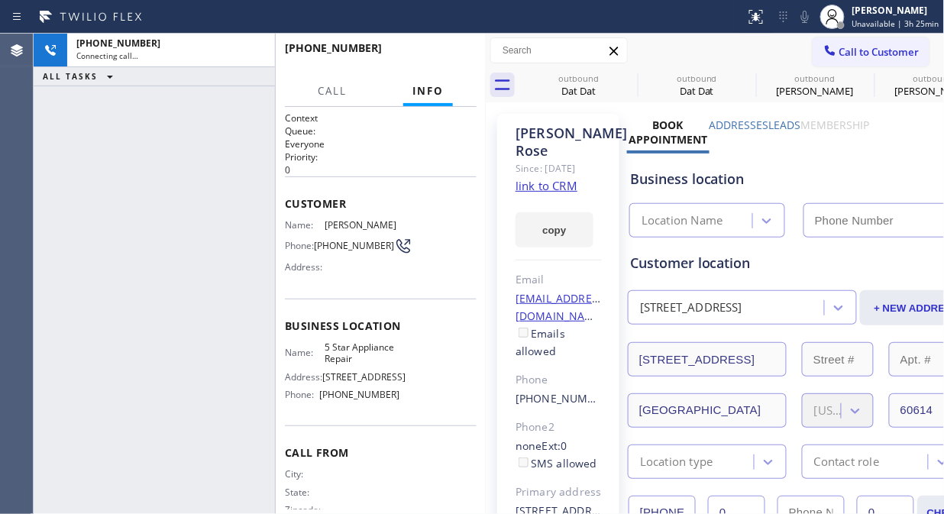
type input "[PHONE_NUMBER]"
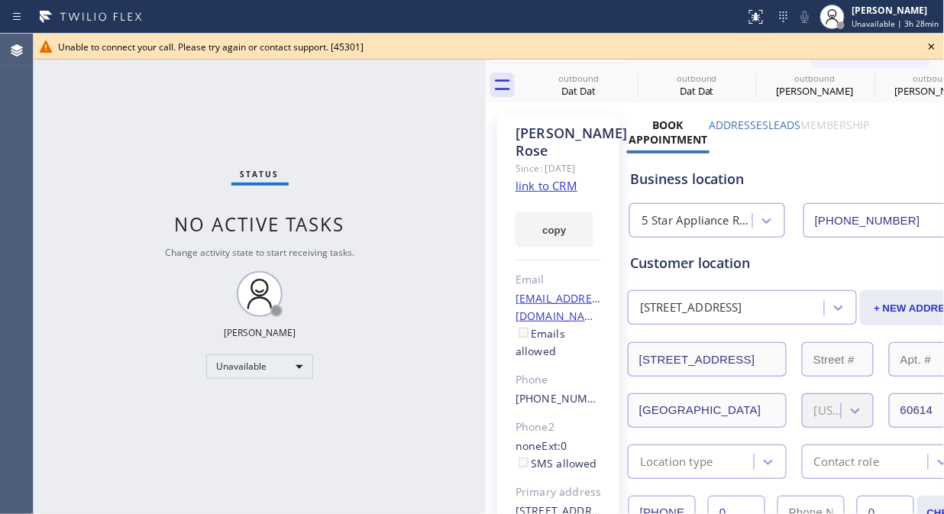
click at [931, 46] on icon at bounding box center [931, 46] width 18 height 18
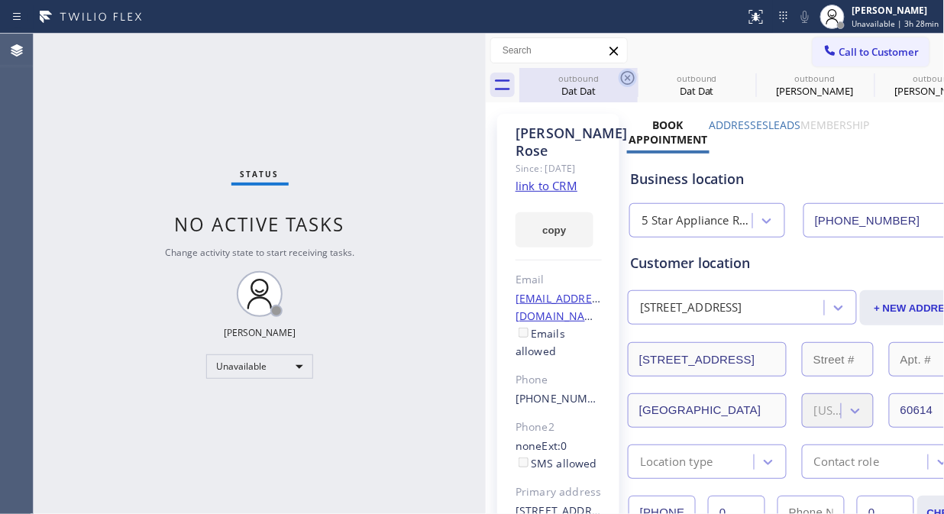
click at [634, 79] on icon at bounding box center [627, 78] width 18 height 18
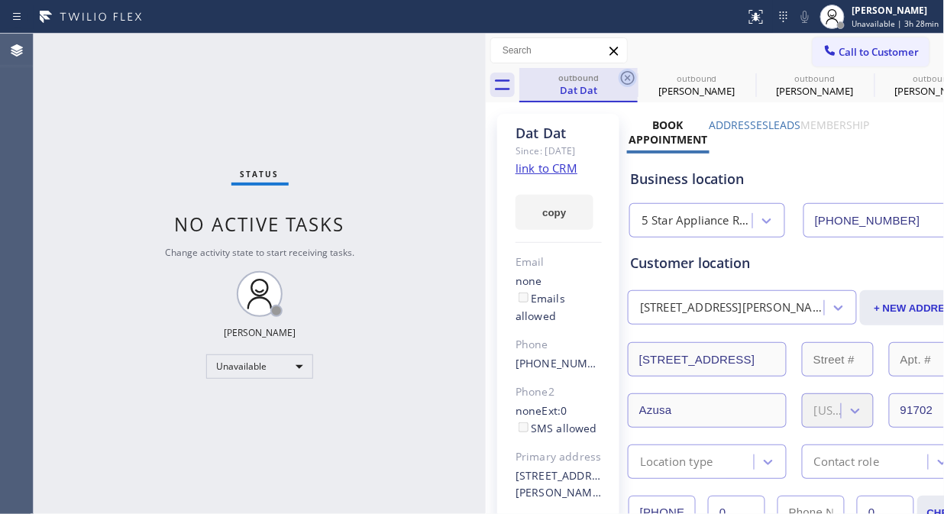
click at [631, 80] on icon at bounding box center [627, 78] width 18 height 18
click at [0, 0] on icon at bounding box center [0, 0] width 0 height 0
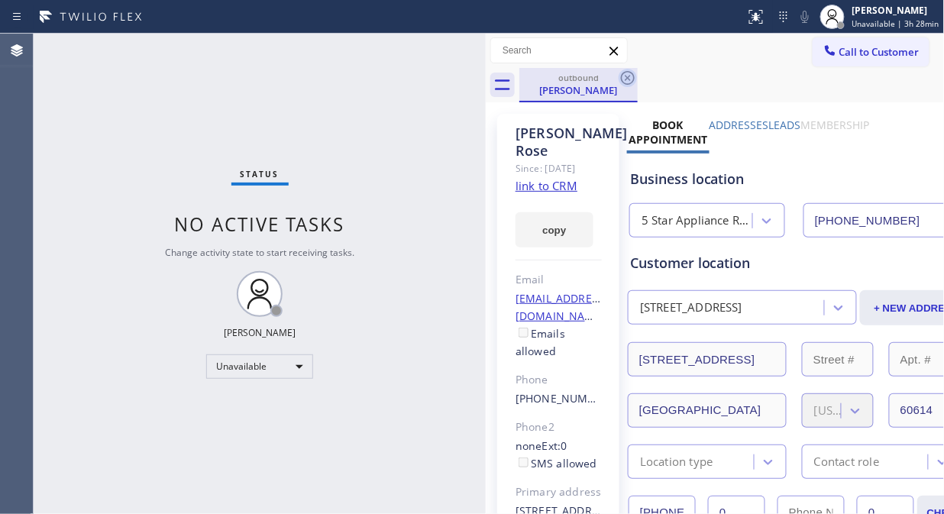
click at [631, 80] on icon at bounding box center [627, 78] width 18 height 18
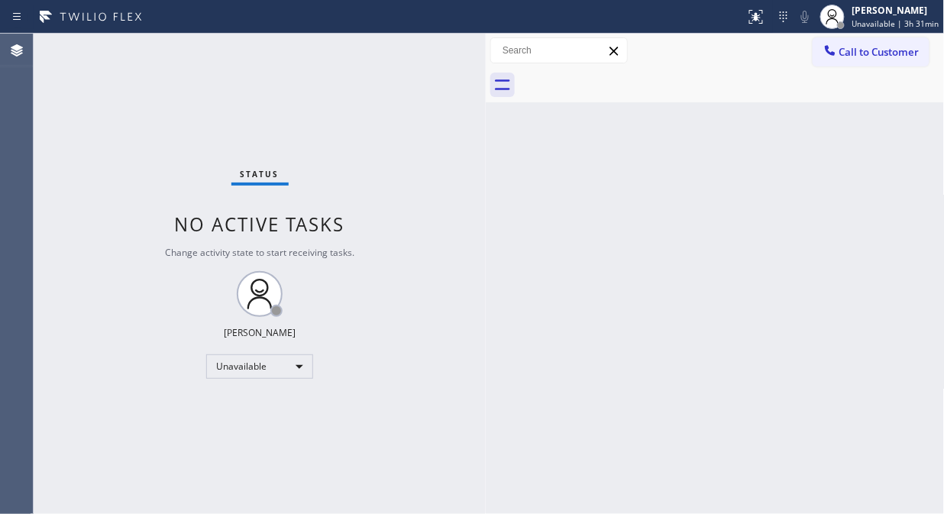
click at [179, 102] on div "Status No active tasks Change activity state to start receiving tasks. [PERSON_…" at bounding box center [260, 274] width 452 height 480
click at [138, 93] on div "Status No active tasks Change activity state to start receiving tasks. [PERSON_…" at bounding box center [260, 274] width 452 height 480
click at [164, 112] on div "Status No active tasks Change activity state to start receiving tasks. [PERSON_…" at bounding box center [260, 274] width 452 height 480
drag, startPoint x: 314, startPoint y: 102, endPoint x: 935, endPoint y: 82, distance: 621.7
click at [315, 102] on div "Status No active tasks Change activity state to start receiving tasks. [PERSON_…" at bounding box center [260, 274] width 452 height 480
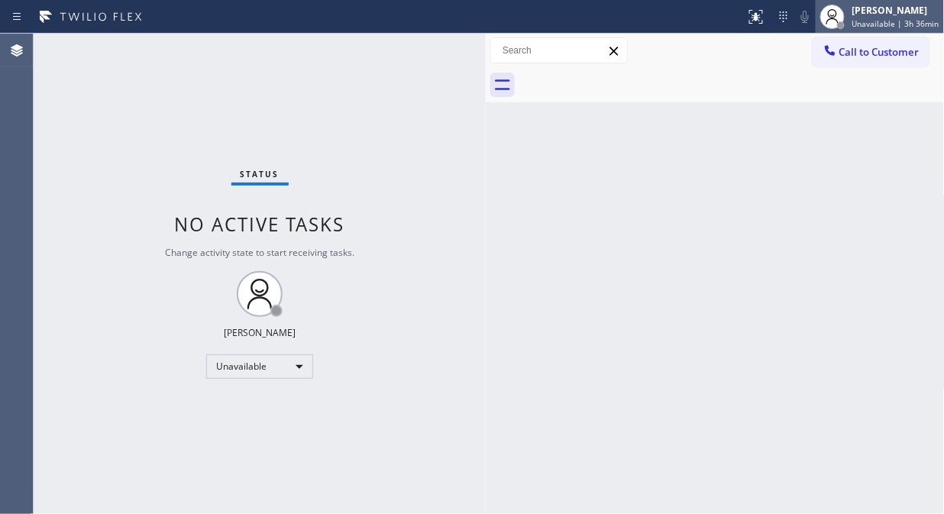
click at [857, 19] on span "Unavailable | 3h 36min" at bounding box center [895, 23] width 87 height 11
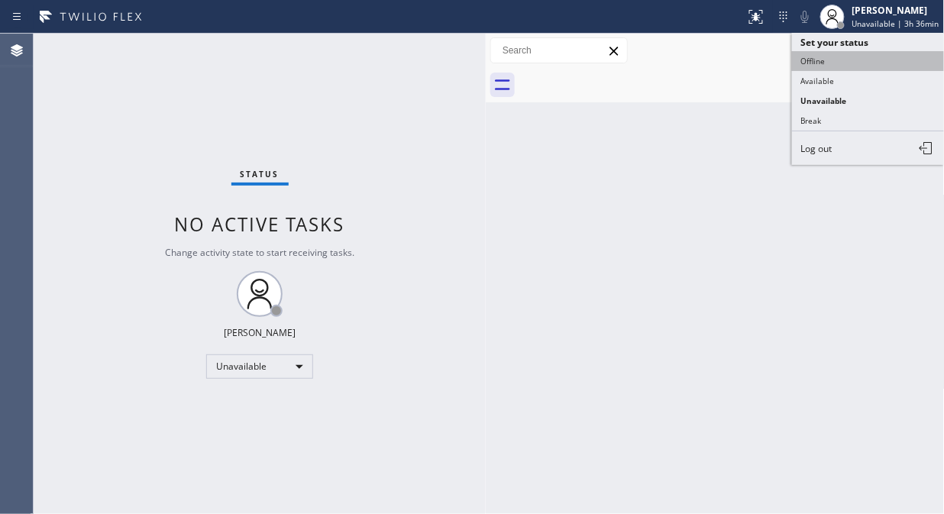
click at [810, 62] on button "Offline" at bounding box center [868, 61] width 153 height 20
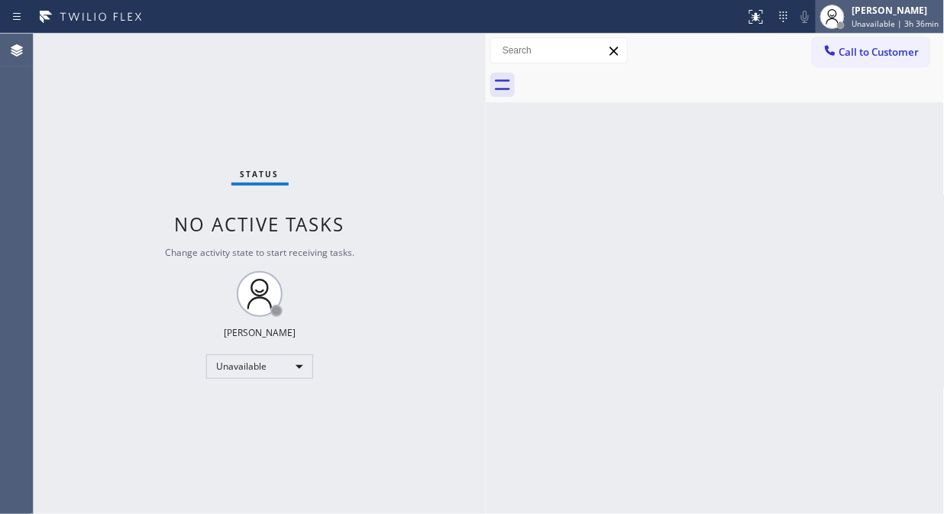
click at [907, 12] on div "[PERSON_NAME]" at bounding box center [895, 10] width 87 height 13
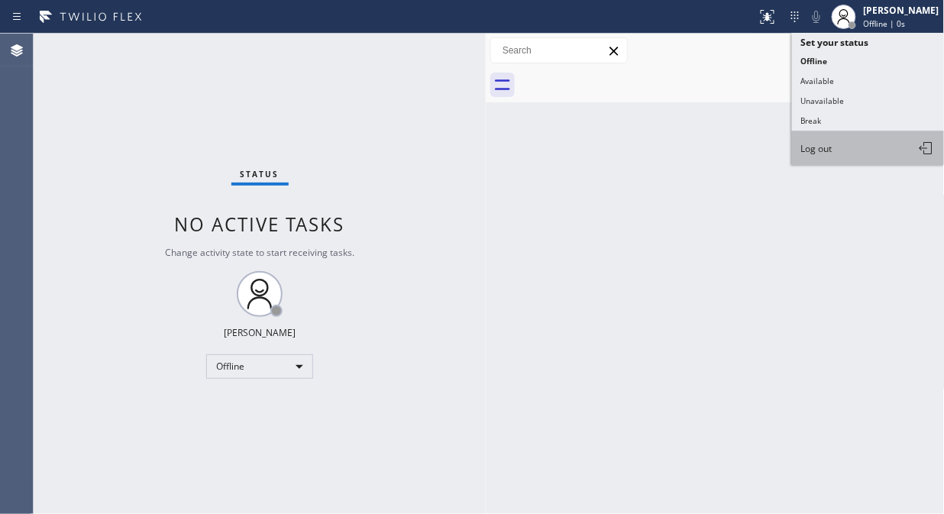
click at [851, 150] on button "Log out" at bounding box center [868, 148] width 153 height 34
